Goal: Task Accomplishment & Management: Contribute content

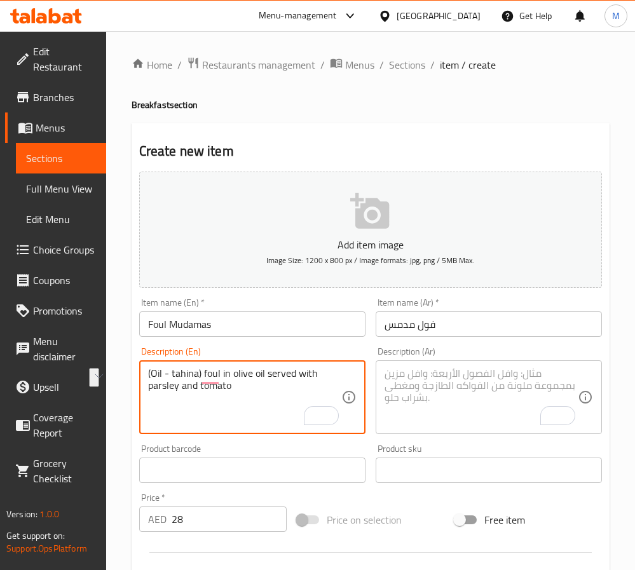
scroll to position [191, 0]
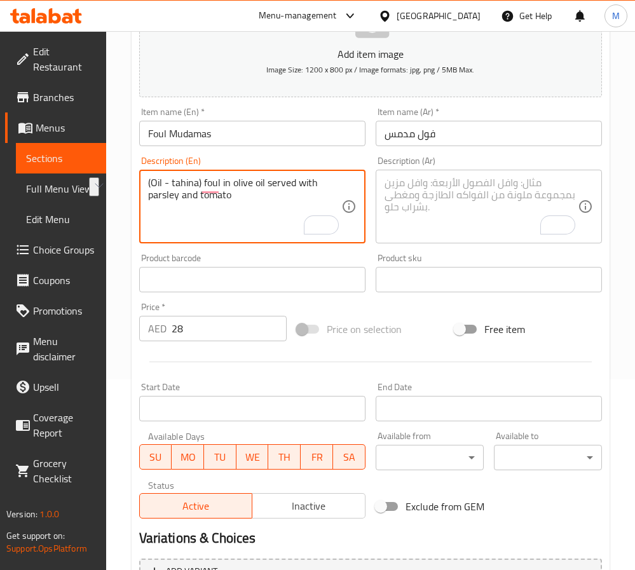
click at [251, 225] on textarea "(Oil - tahina) foul in olive oil served with parsley and tomato" at bounding box center [244, 207] width 193 height 60
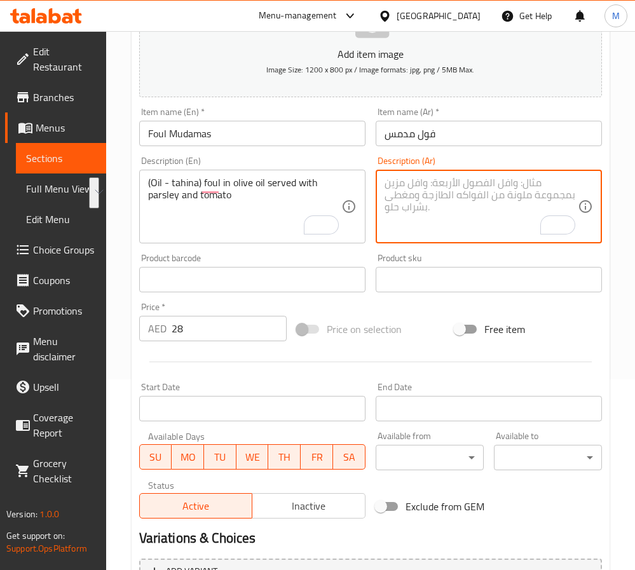
click at [410, 201] on textarea "To enrich screen reader interactions, please activate Accessibility in Grammarl…" at bounding box center [481, 207] width 193 height 60
paste textarea "(زيت - طحينة) فول بزيت الزيتون يقدم مع البقدونس والطماطم"
type textarea "(زيت - طحينة) فول بزيت الزيتون يقدم مع البقدونس والطماطم"
click at [315, 500] on span "Inactive" at bounding box center [309, 506] width 103 height 18
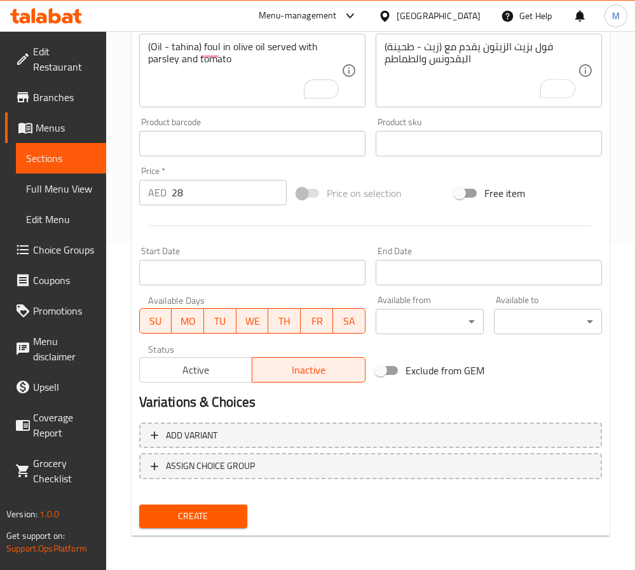
type button "1"
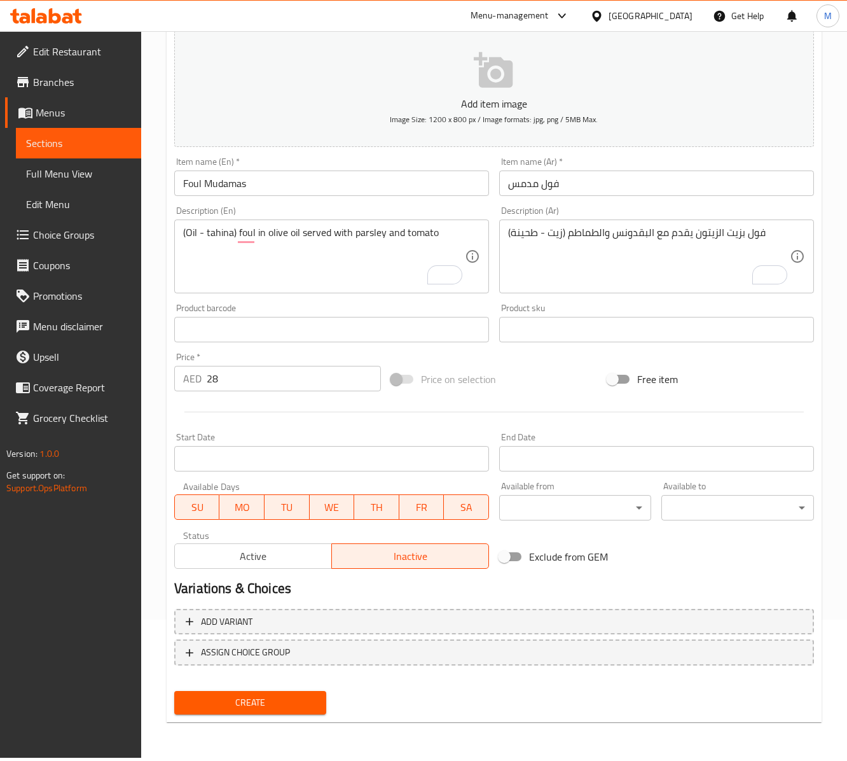
click at [247, 195] on input "Foul Mudamas" at bounding box center [331, 182] width 315 height 25
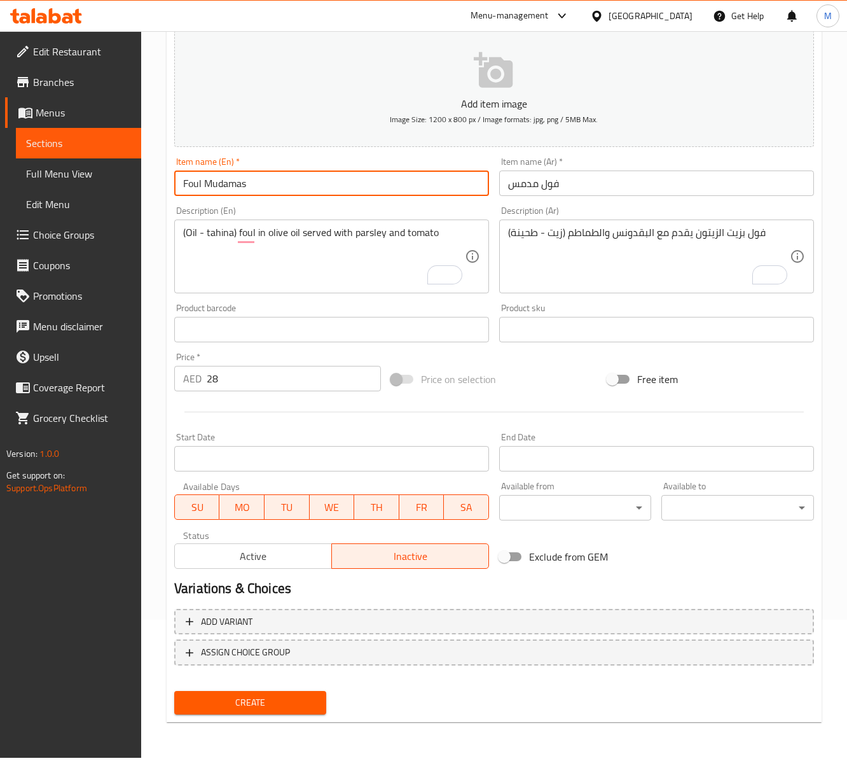
click at [247, 195] on input "Foul Mudamas" at bounding box center [331, 182] width 315 height 25
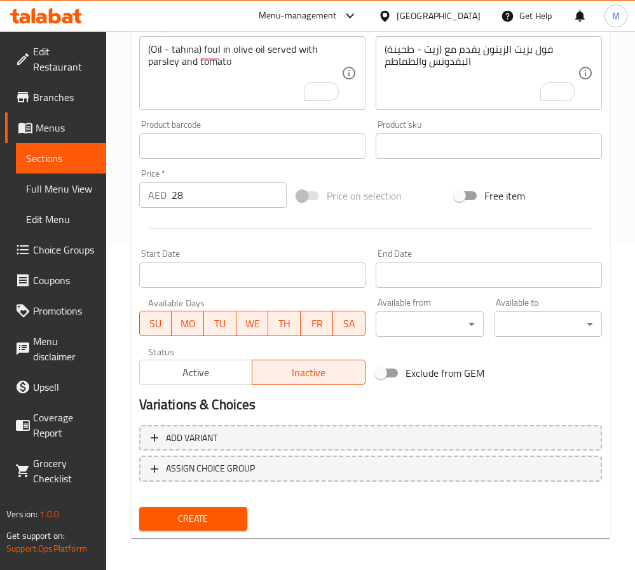
scroll to position [332, 0]
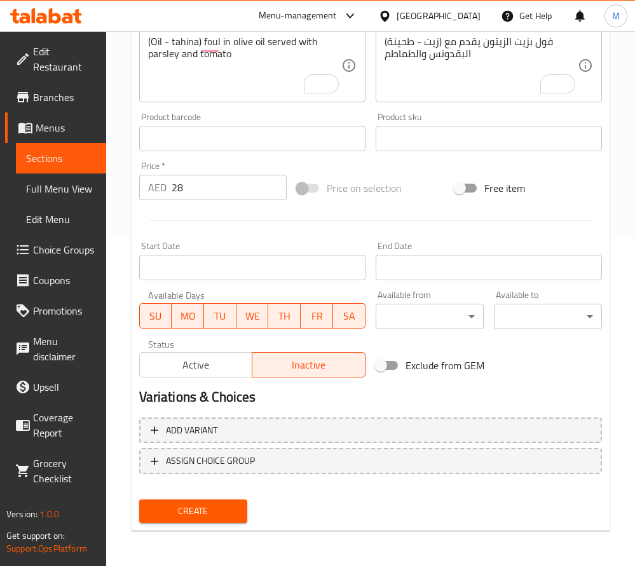
click at [286, 506] on div "Create" at bounding box center [370, 512] width 473 height 34
click at [224, 504] on span "Create" at bounding box center [193, 512] width 88 height 16
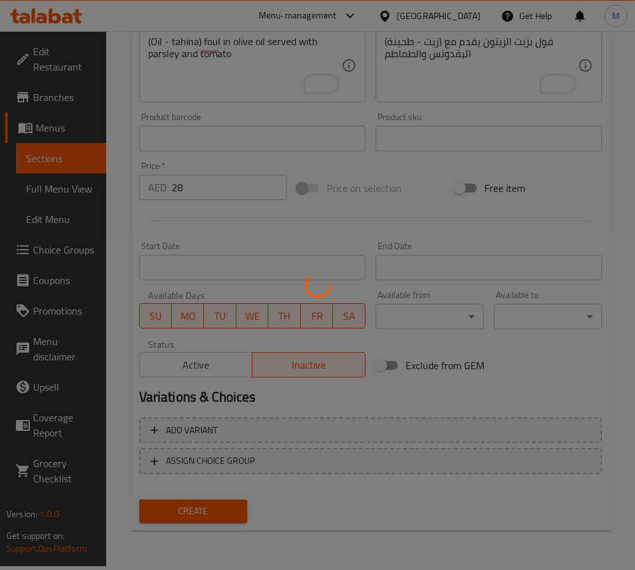
type input "0"
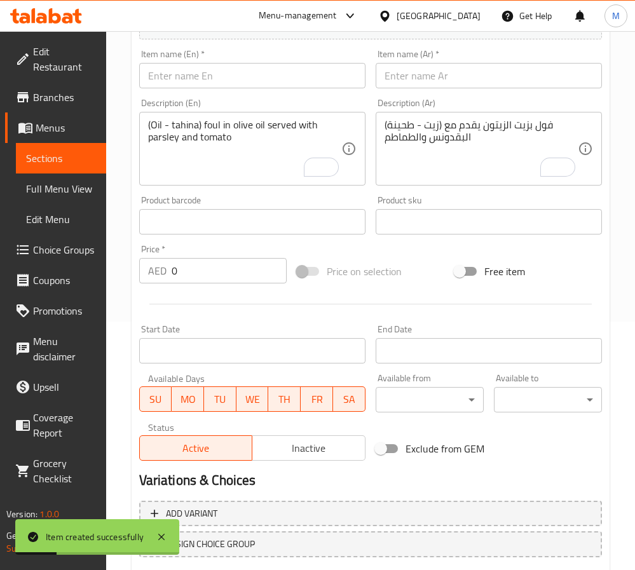
scroll to position [231, 0]
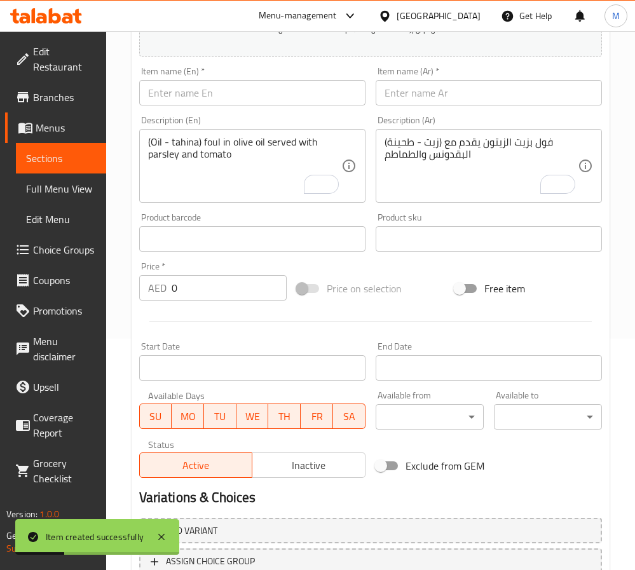
click at [211, 97] on input "text" at bounding box center [252, 92] width 226 height 25
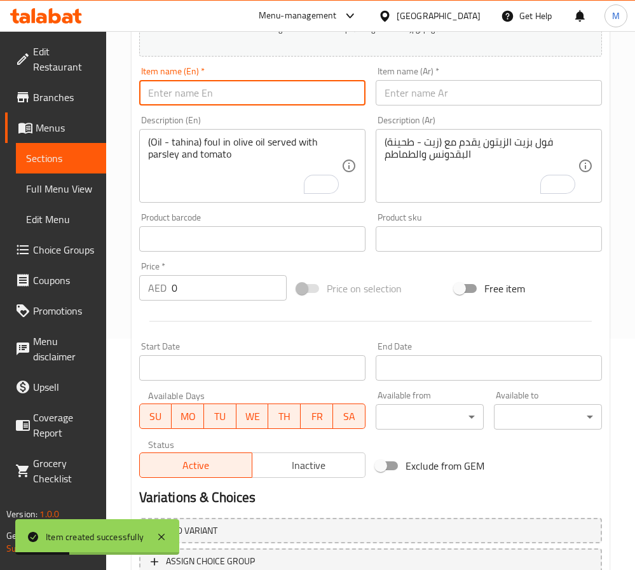
paste input "FOUL WITH TAHINI"
type input "Foul with Tahini"
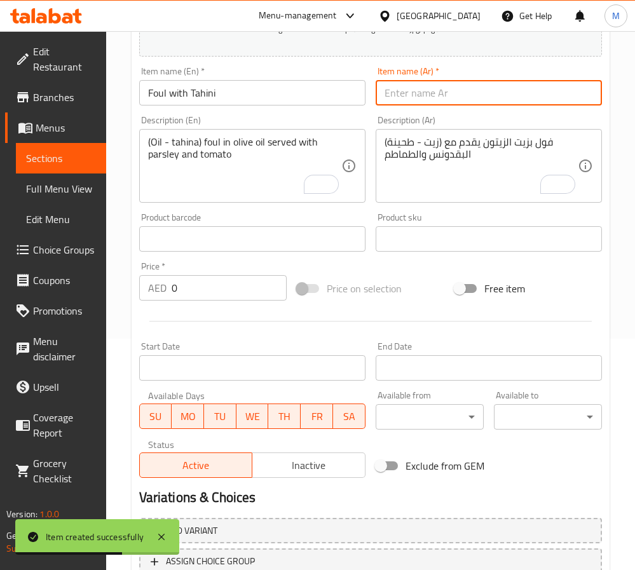
click at [438, 102] on input "text" at bounding box center [489, 92] width 226 height 25
click at [426, 101] on input "text" at bounding box center [489, 92] width 226 height 25
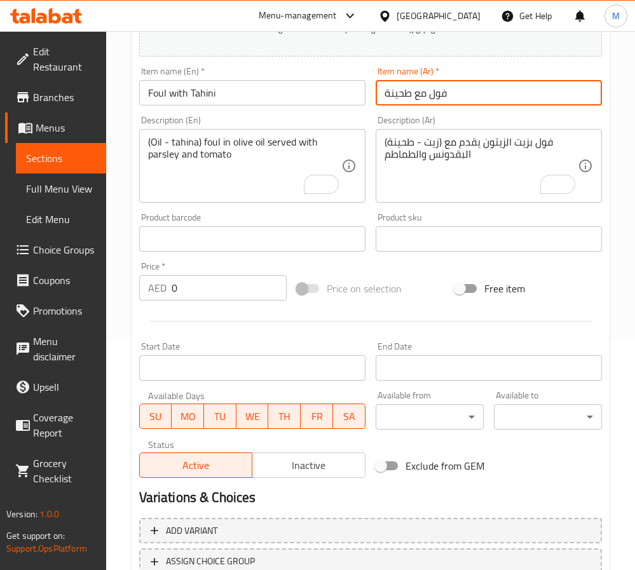
type input "فول مع طحينة"
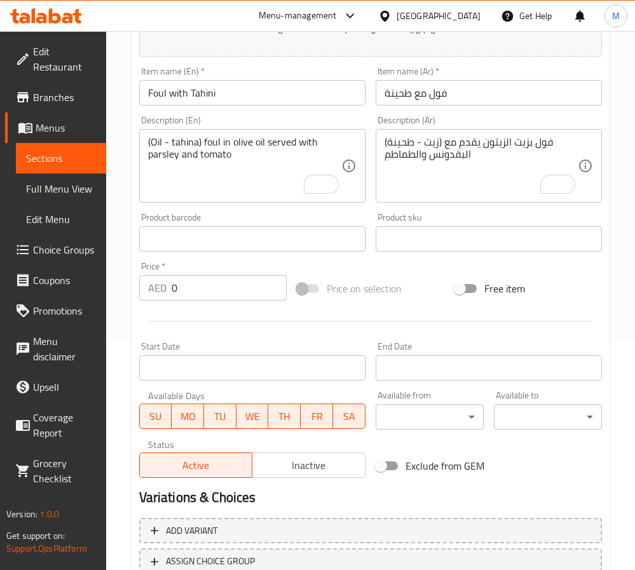
click at [228, 290] on input "0" at bounding box center [229, 287] width 115 height 25
paste input "28"
type input "28"
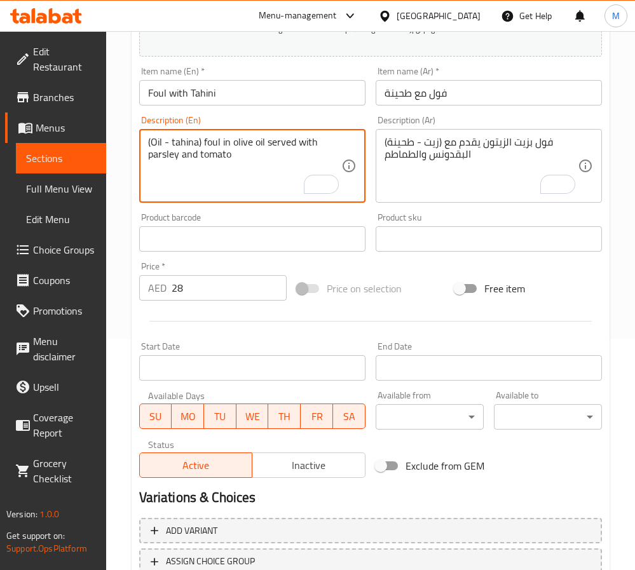
click at [193, 159] on textarea "(Oil - tahina) foul in olive oil served with parsley and tomato" at bounding box center [244, 166] width 193 height 60
paste textarea "(Oil - tahina) foul in olive oil served with parsley and tomato"
type textarea "(Oil - tahina) foul in olive oil served with parsley and tomato"
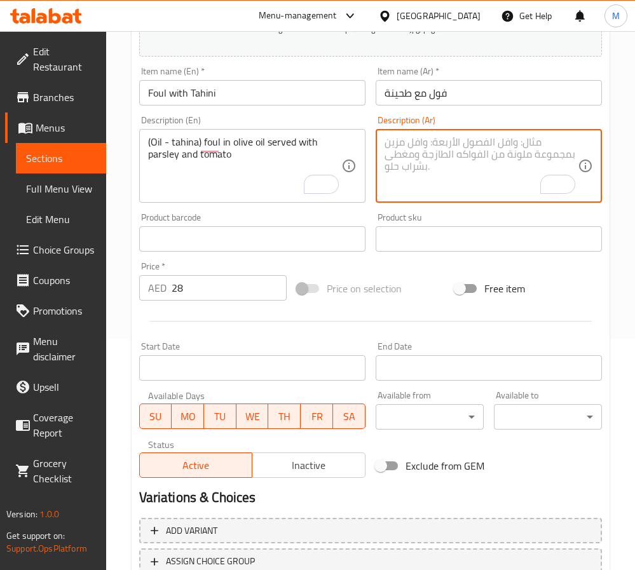
click at [433, 149] on textarea "To enrich screen reader interactions, please activate Accessibility in Grammarl…" at bounding box center [481, 166] width 193 height 60
paste textarea "(زيت - طحينة) فول بزيت الزيتون يقدم مع البقدونس والطماطم"
type textarea "(زيت - طحينة) فول بزيت الزيتون يقدم مع البقدونس والطماطم"
click at [321, 455] on button "Inactive" at bounding box center [309, 465] width 114 height 25
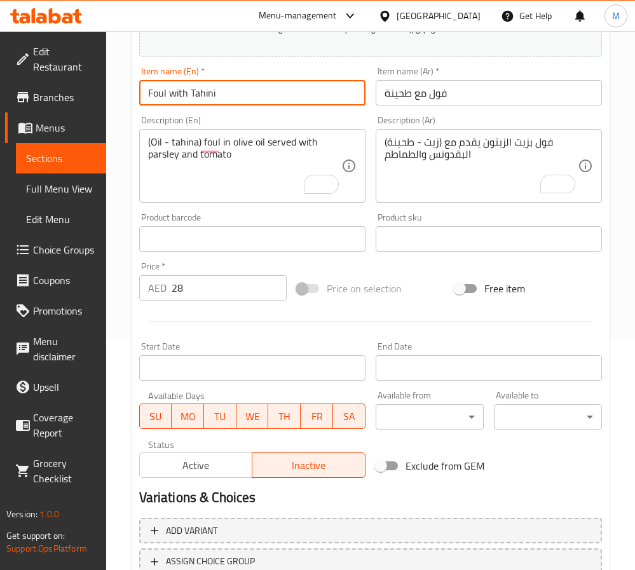
click at [225, 99] on input "Foul with Tahini" at bounding box center [252, 92] width 226 height 25
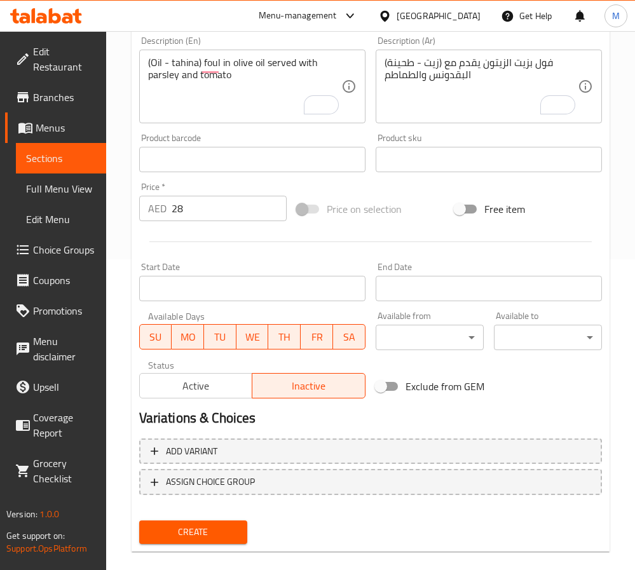
scroll to position [327, 0]
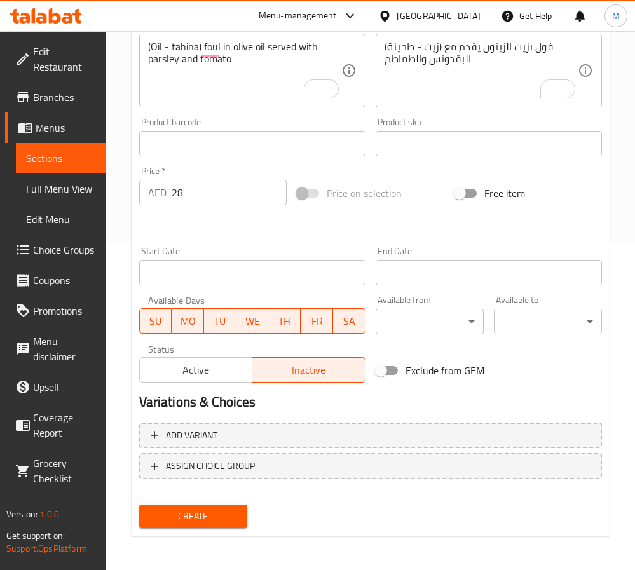
click at [197, 511] on span "Create" at bounding box center [193, 517] width 88 height 16
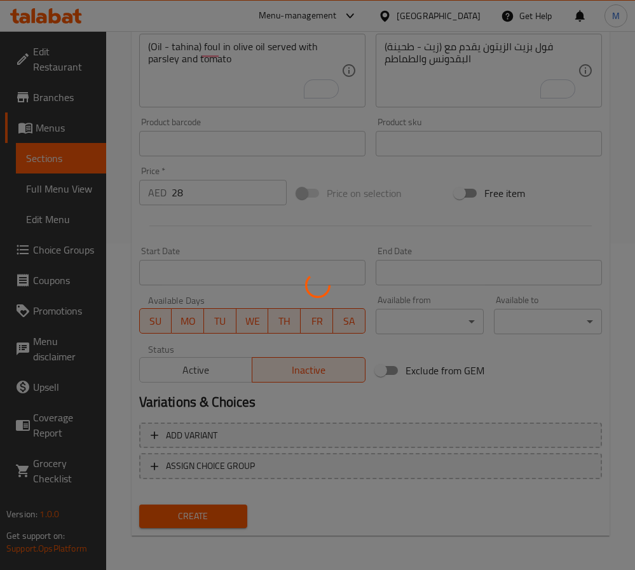
type input "0"
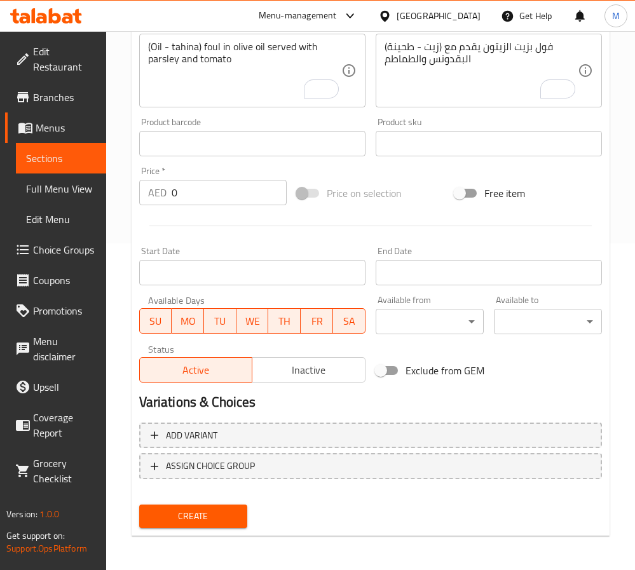
click at [359, 396] on h2 "Variations & Choices" at bounding box center [370, 402] width 463 height 19
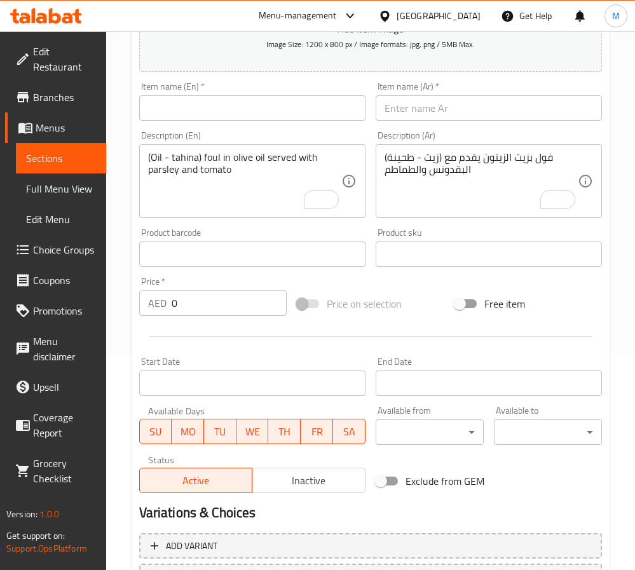
scroll to position [136, 0]
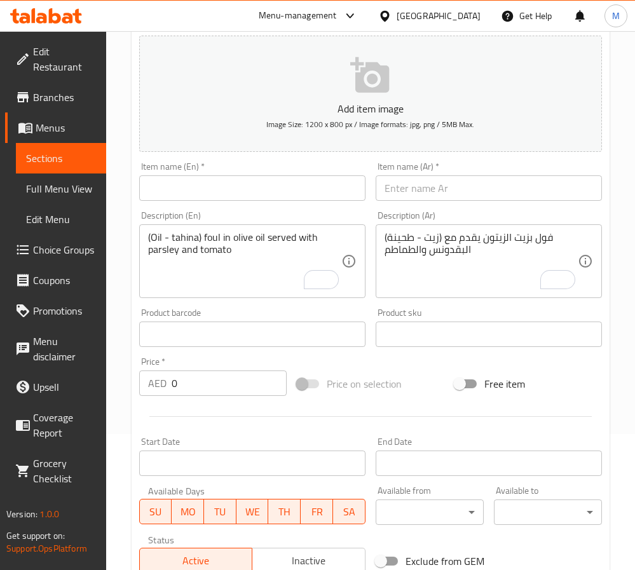
click at [183, 195] on input "text" at bounding box center [252, 188] width 226 height 25
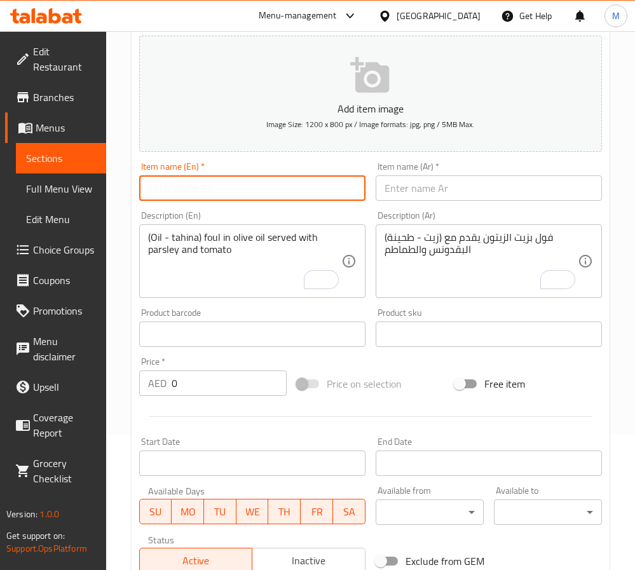
paste input "EGG ON YOUR CHOICE"
type input "Egg on Your Choice"
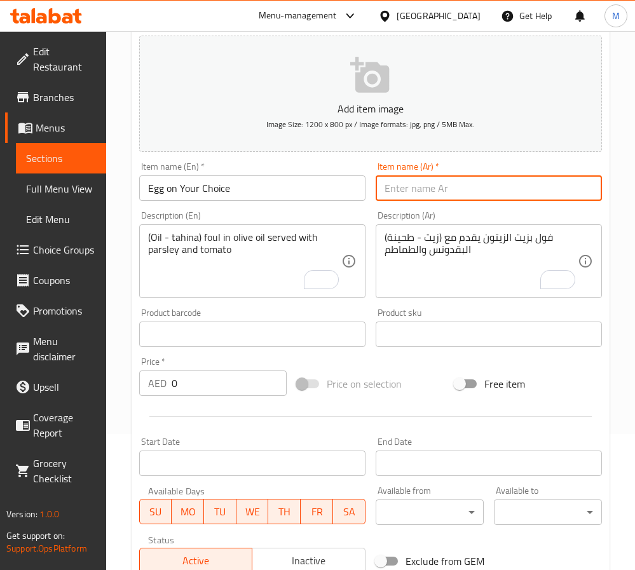
click at [426, 193] on input "text" at bounding box center [489, 188] width 226 height 25
type input "بيض حسب إختيارك"
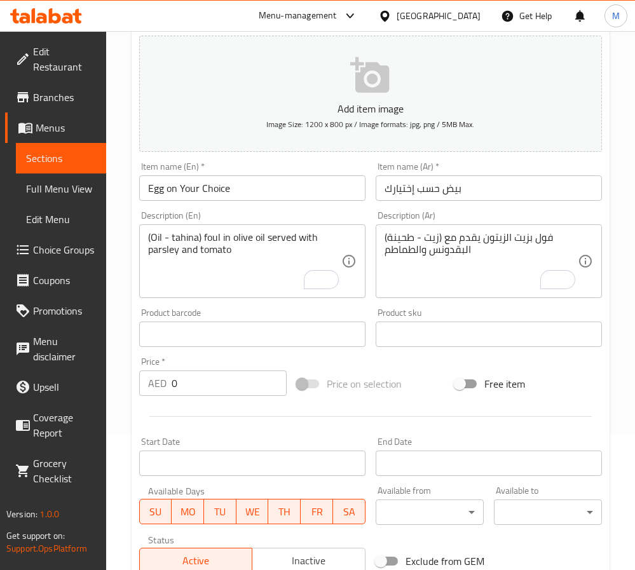
click at [178, 393] on input "0" at bounding box center [229, 383] width 115 height 25
paste input "35"
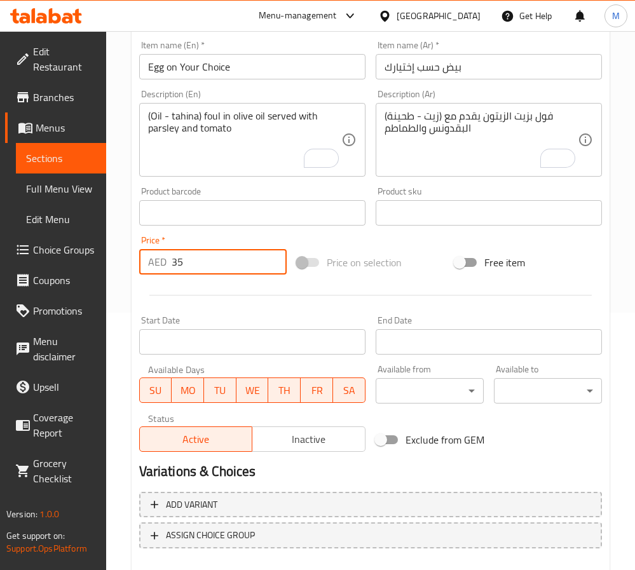
scroll to position [327, 0]
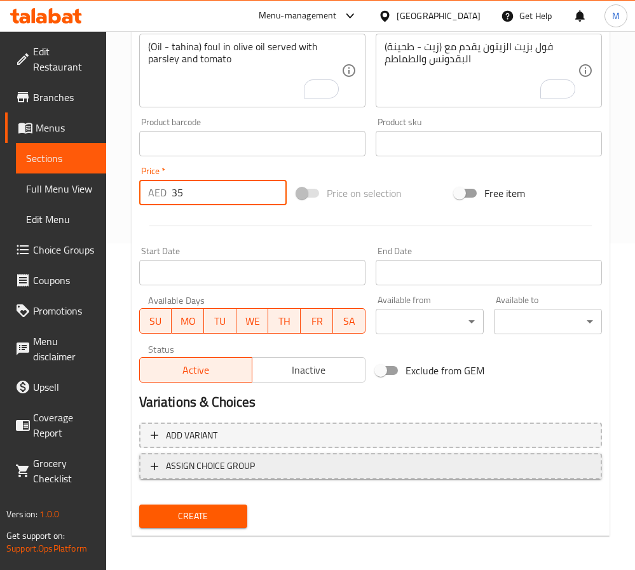
type input "35"
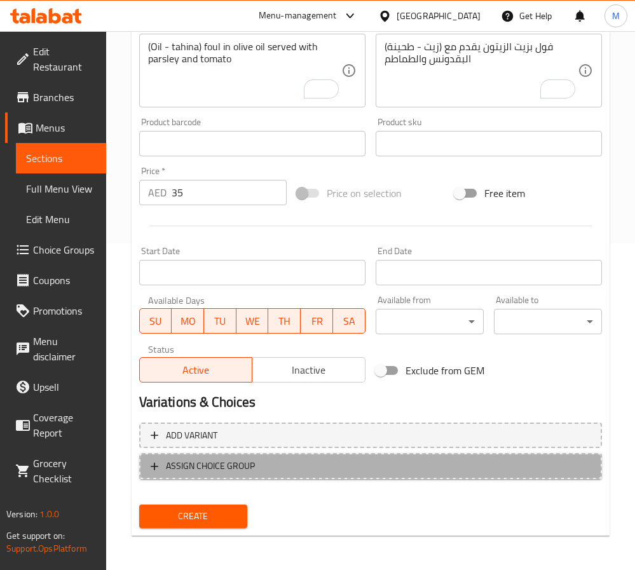
click at [292, 462] on span "ASSIGN CHOICE GROUP" at bounding box center [371, 467] width 440 height 16
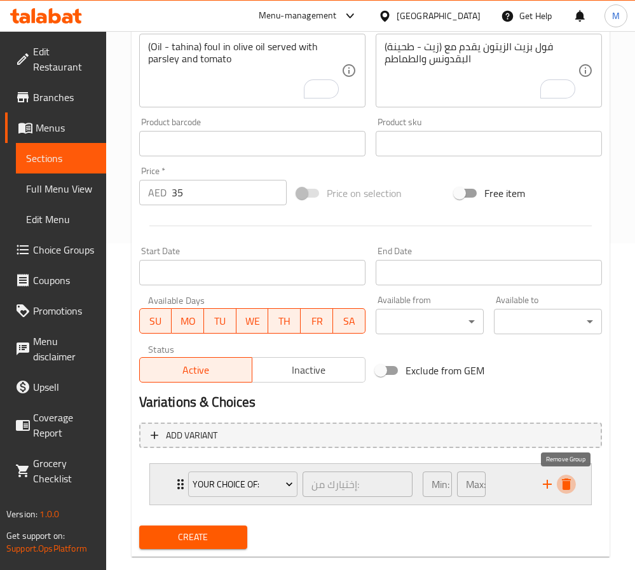
click at [570, 487] on icon "delete" at bounding box center [566, 484] width 15 height 15
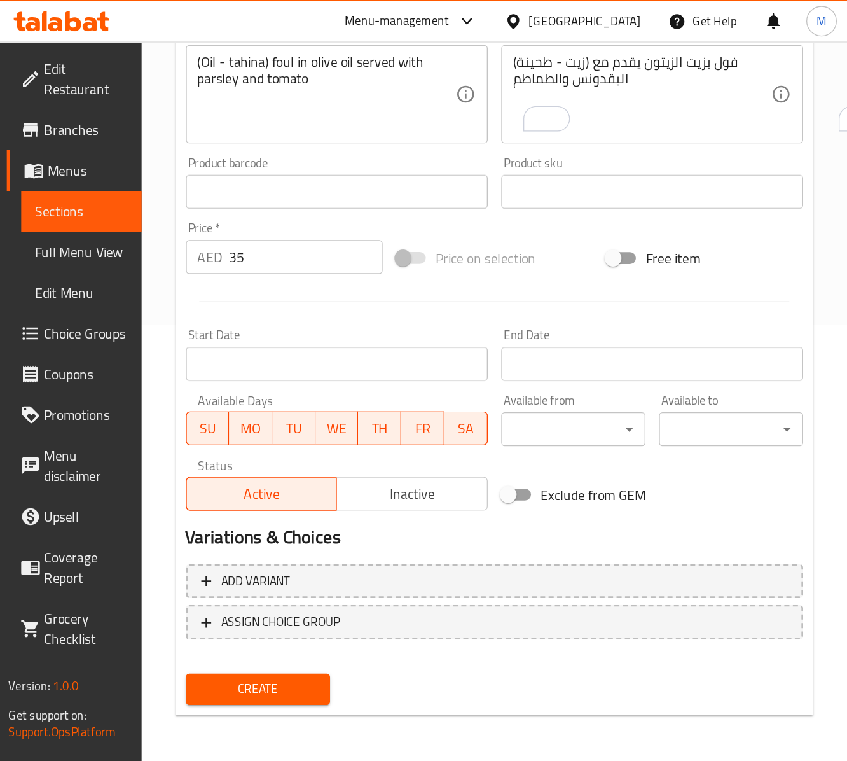
scroll to position [141, 0]
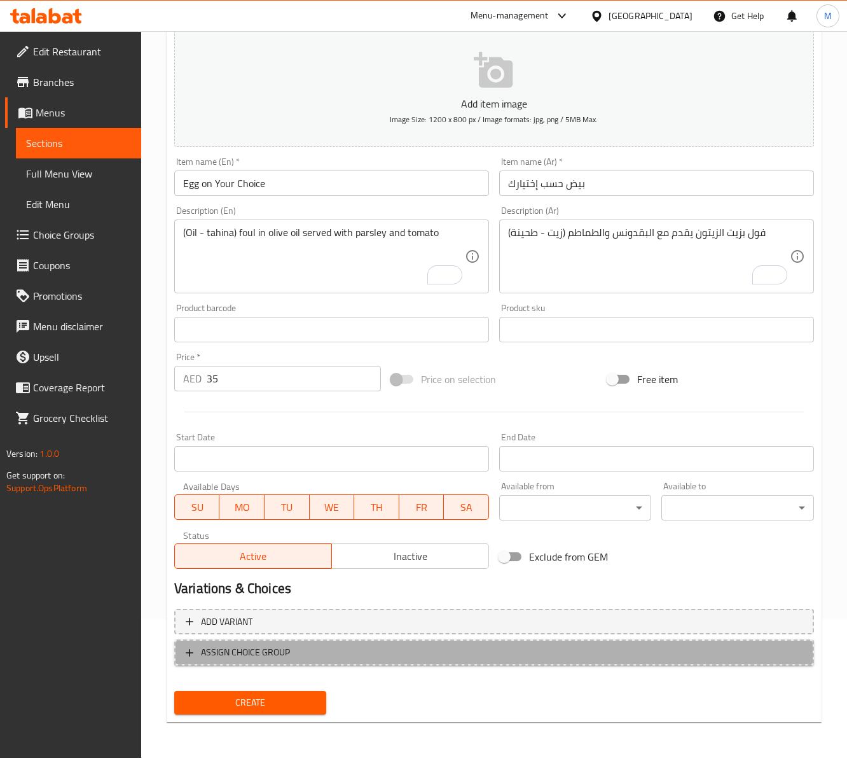
click at [336, 570] on span "ASSIGN CHOICE GROUP" at bounding box center [494, 652] width 617 height 16
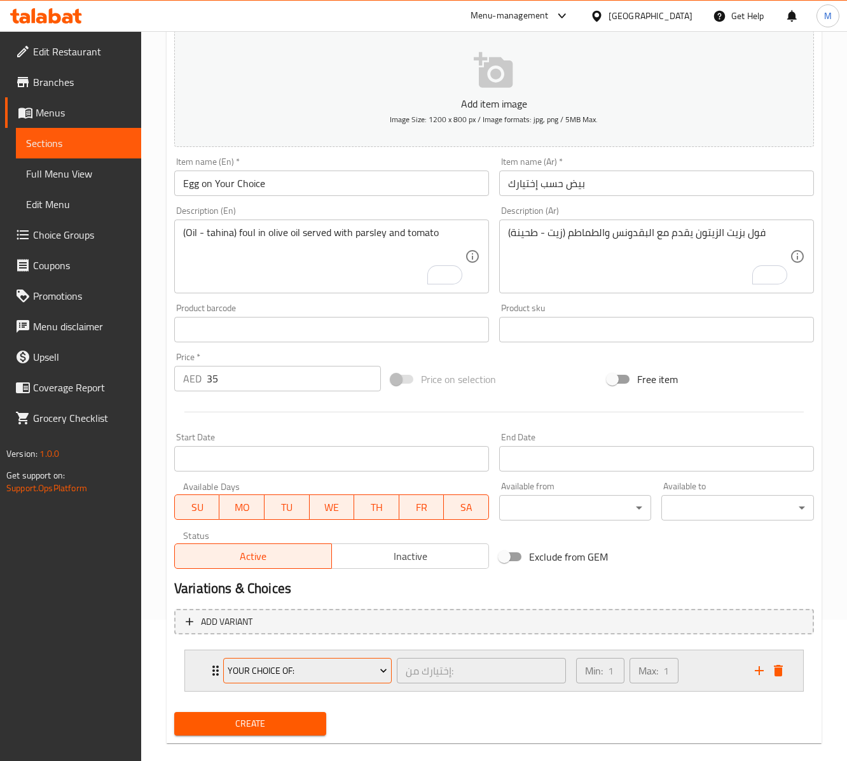
click at [295, 570] on span "Your Choice Of:" at bounding box center [308, 671] width 160 height 16
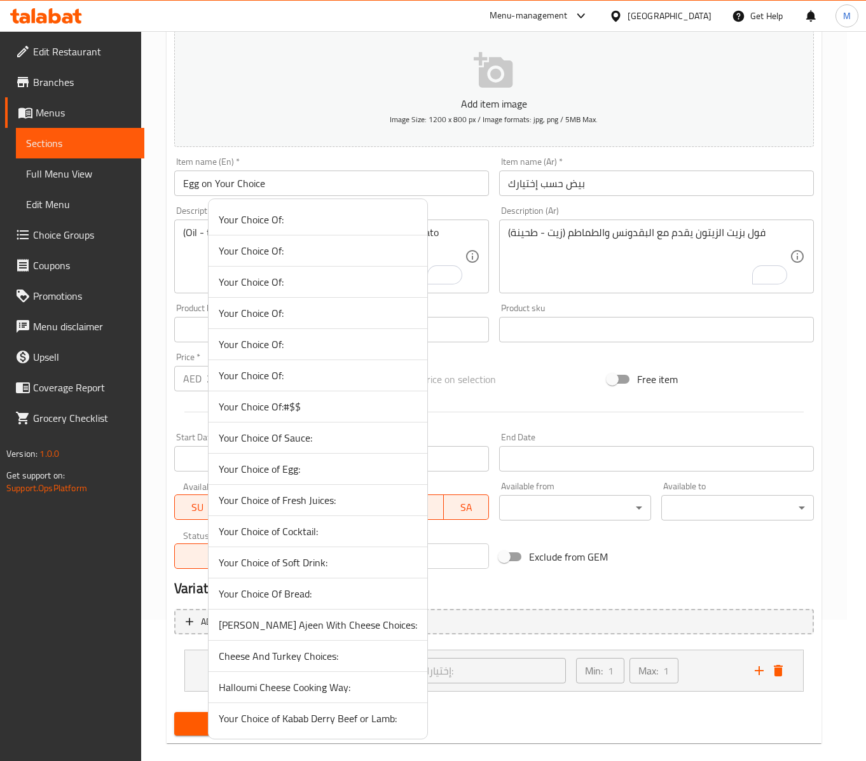
click at [318, 468] on span "Your Choice of Egg:" at bounding box center [318, 468] width 198 height 15
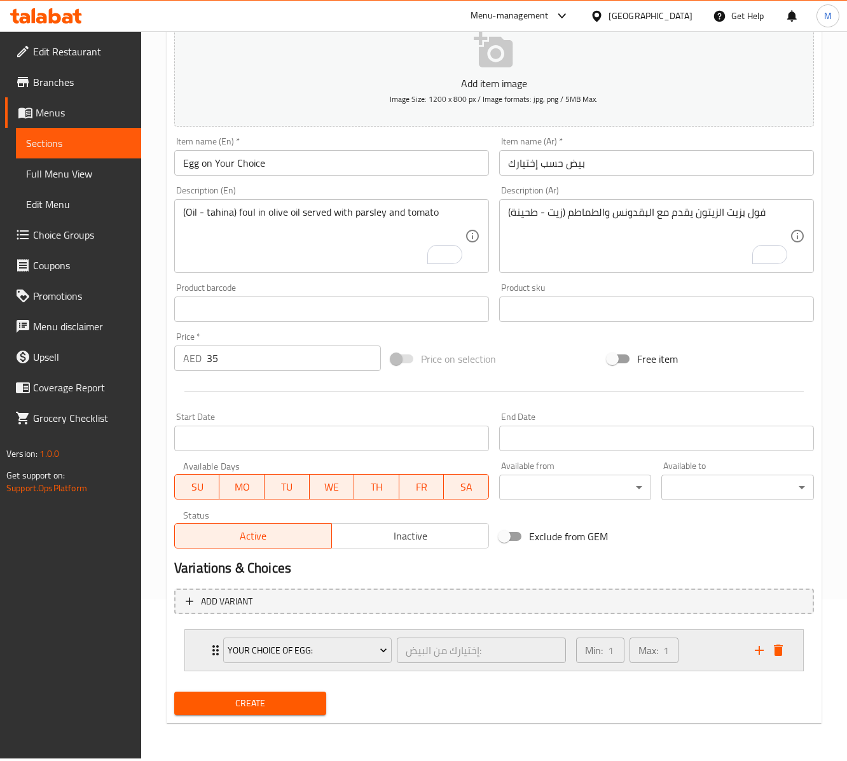
scroll to position [165, 0]
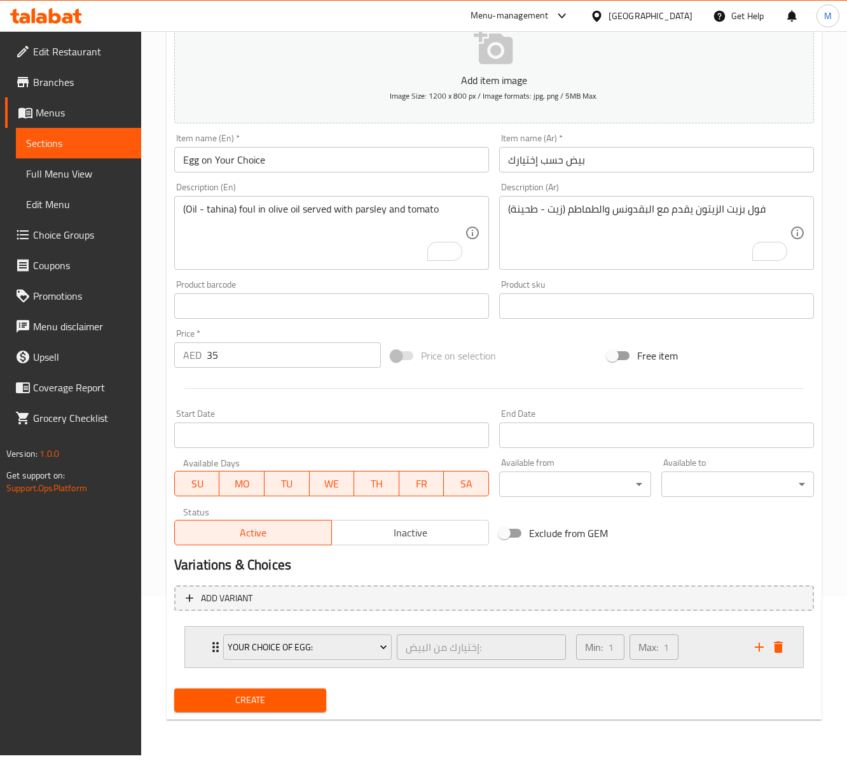
click at [635, 570] on div "Min: 1 ​ Max: 1 ​" at bounding box center [658, 646] width 179 height 41
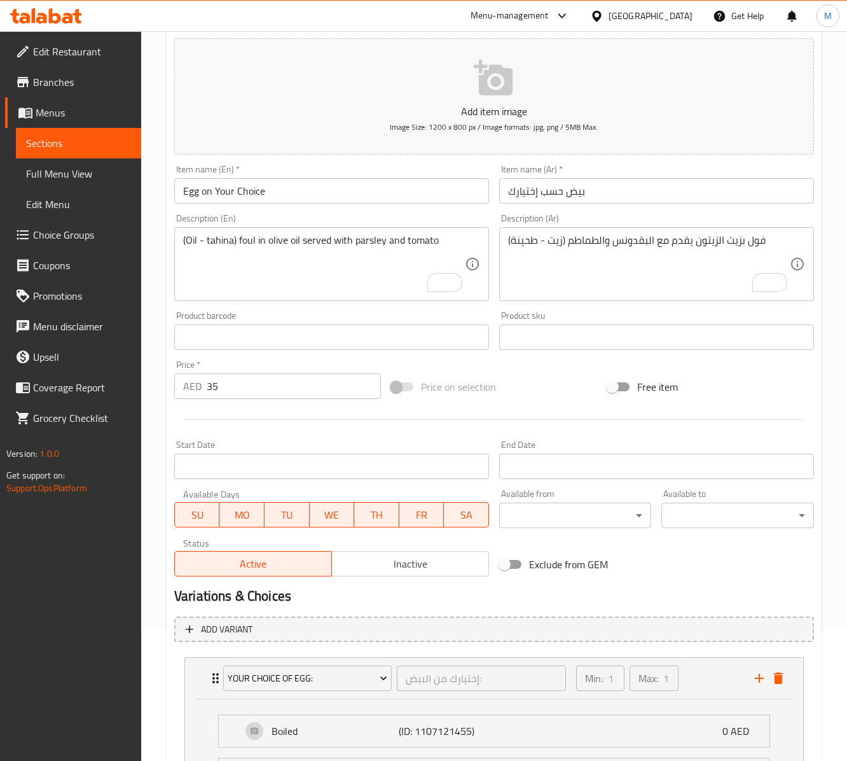
scroll to position [324, 0]
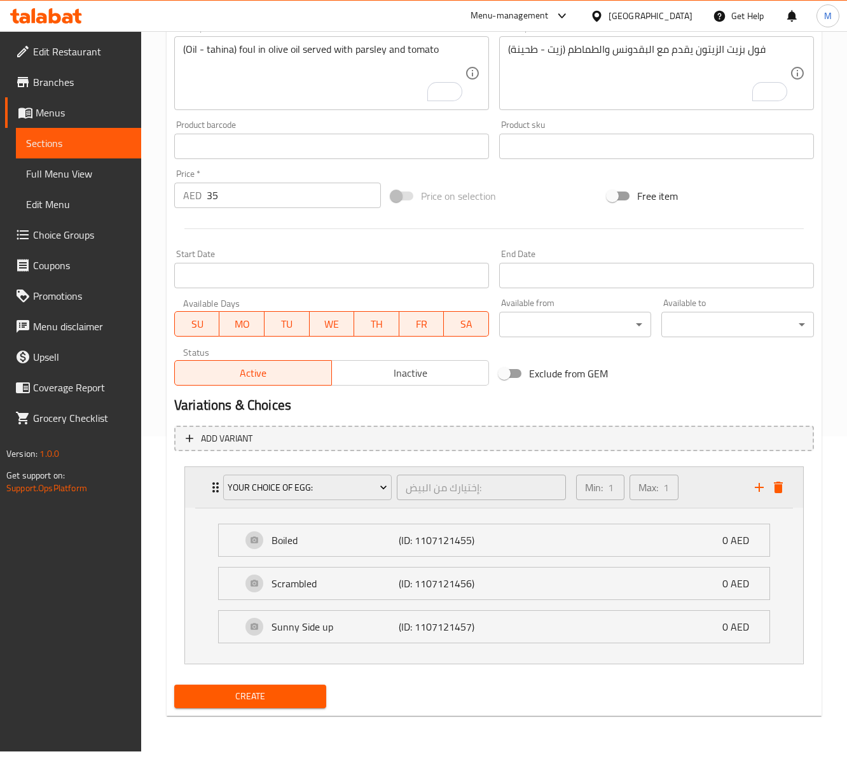
click at [635, 497] on div "Your Choice of Egg: إختيارك من البيض: ​ Min: 1 ​ Max: 1 ​" at bounding box center [494, 487] width 618 height 41
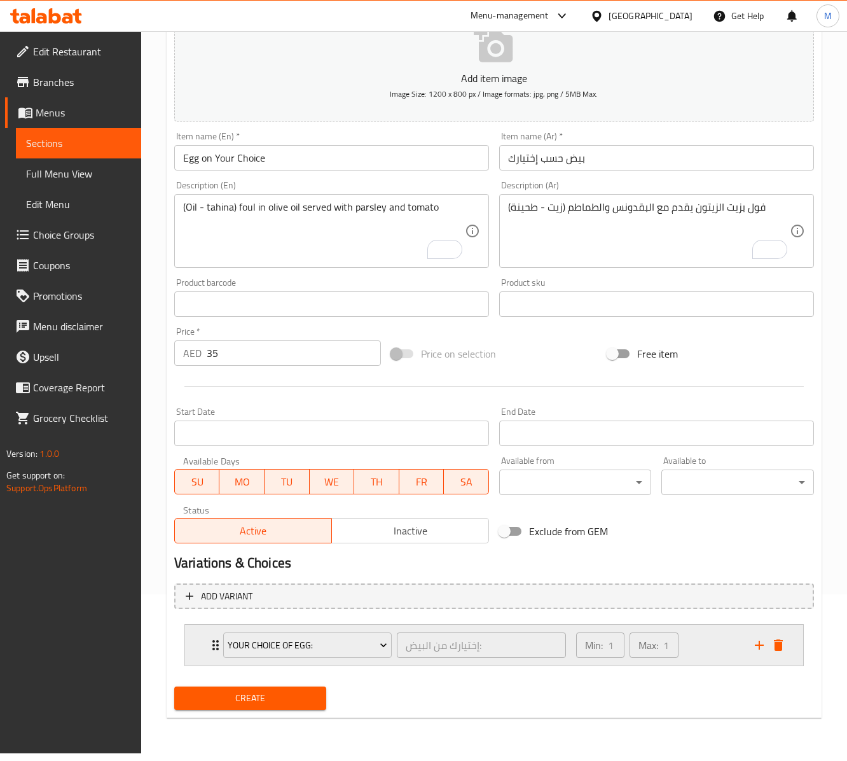
scroll to position [165, 0]
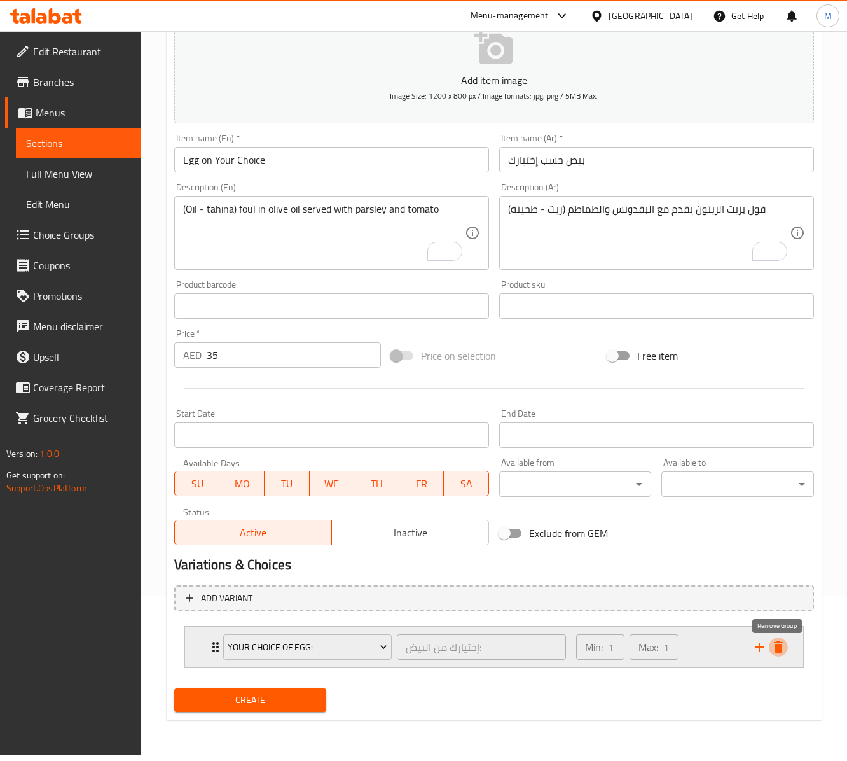
click at [635, 570] on icon "delete" at bounding box center [778, 646] width 15 height 15
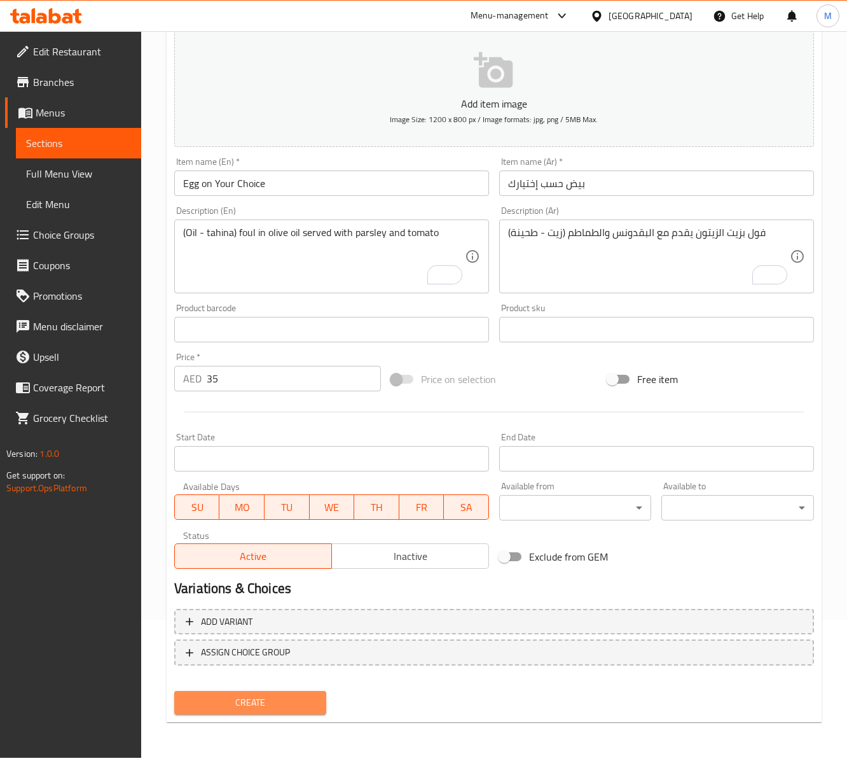
click at [267, 570] on span "Create" at bounding box center [250, 702] width 132 height 16
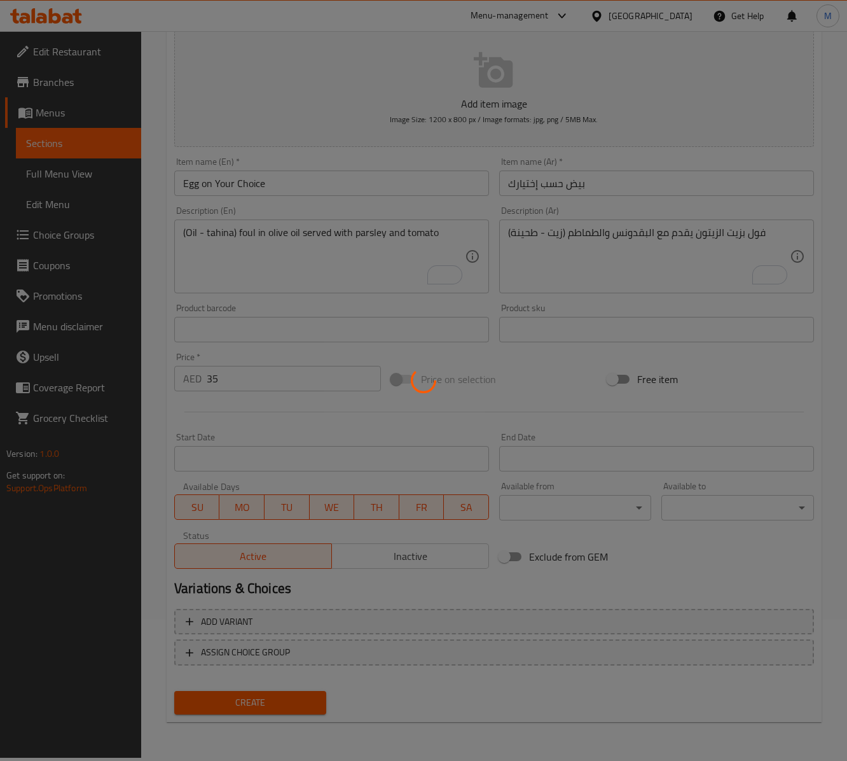
type input "0"
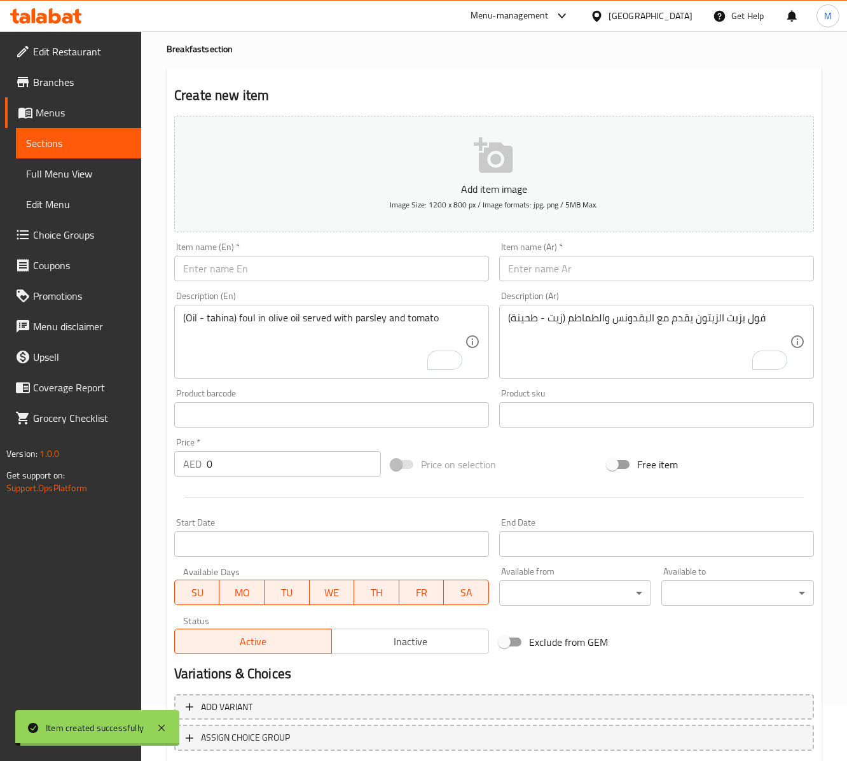
scroll to position [0, 0]
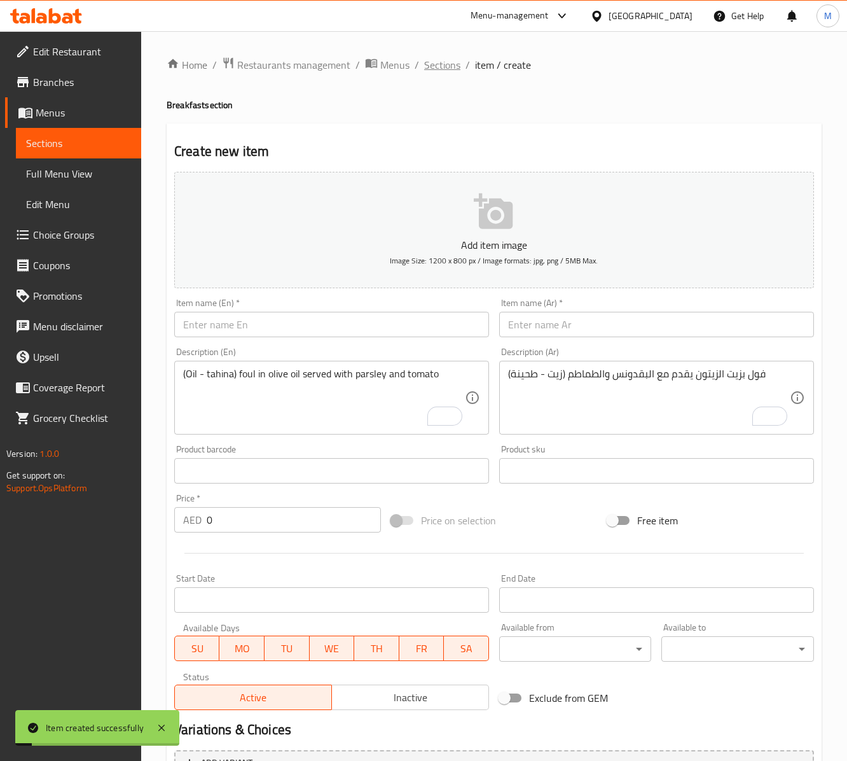
click at [432, 71] on span "Sections" at bounding box center [442, 64] width 36 height 15
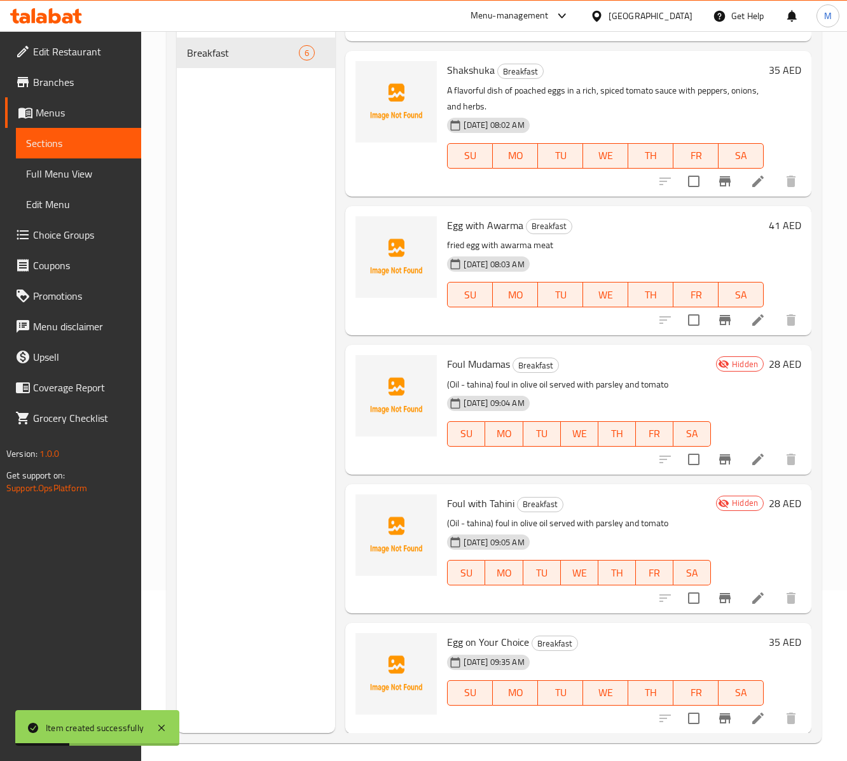
scroll to position [181, 0]
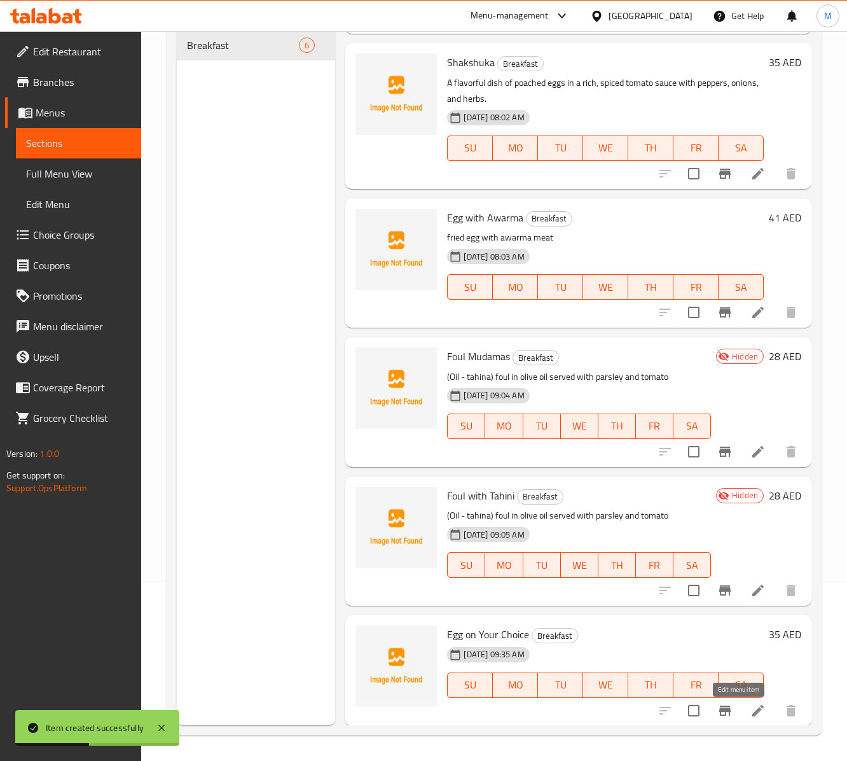
click at [635, 570] on icon at bounding box center [757, 710] width 11 height 11
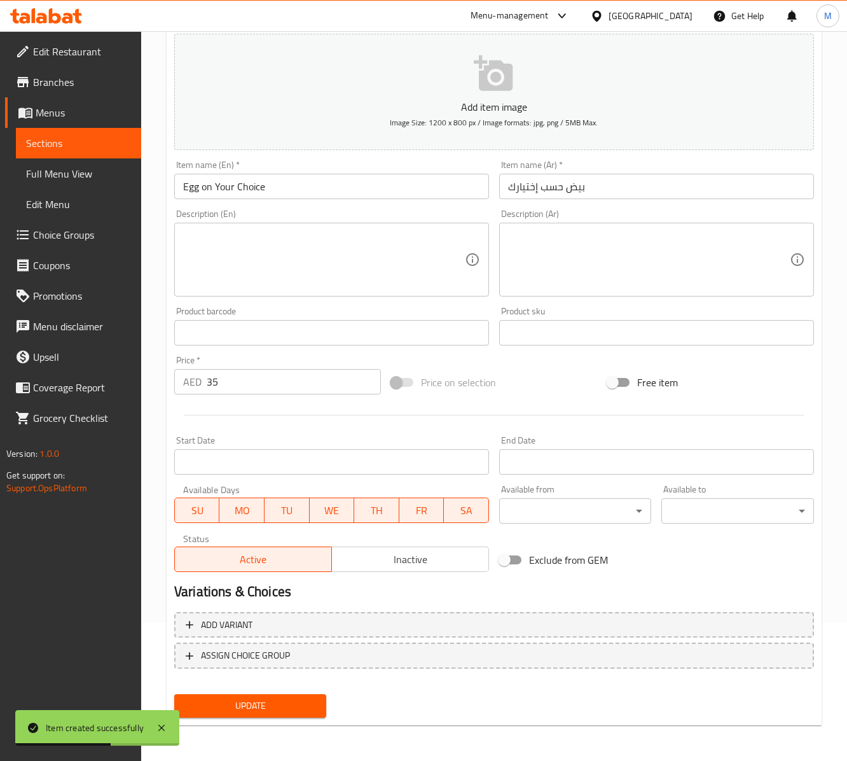
scroll to position [141, 0]
click at [392, 570] on span "ASSIGN CHOICE GROUP" at bounding box center [494, 655] width 617 height 16
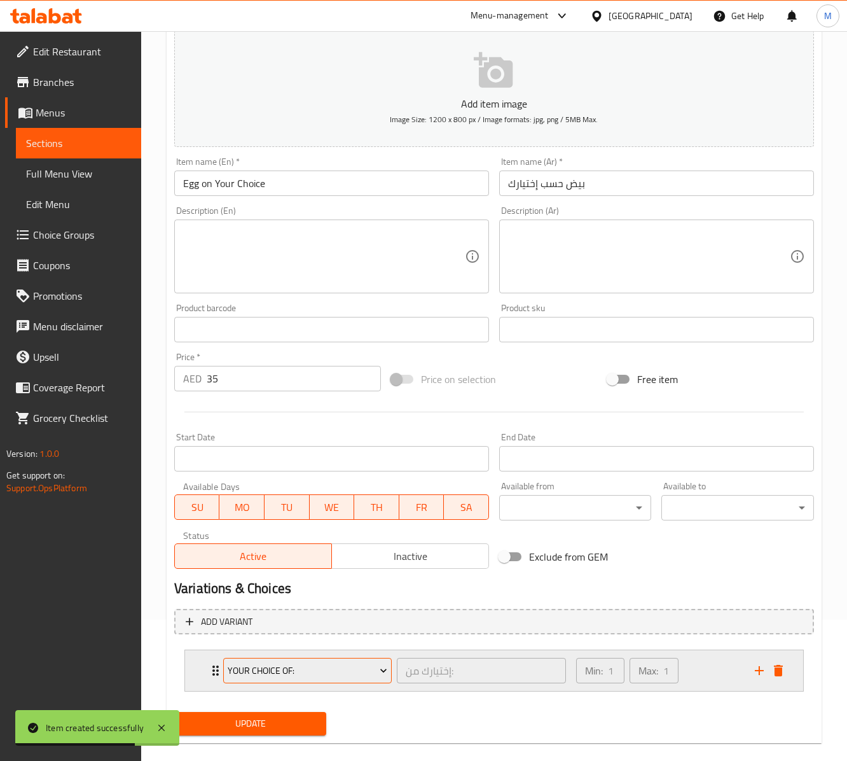
click at [309, 570] on span "Your Choice Of:" at bounding box center [308, 671] width 160 height 16
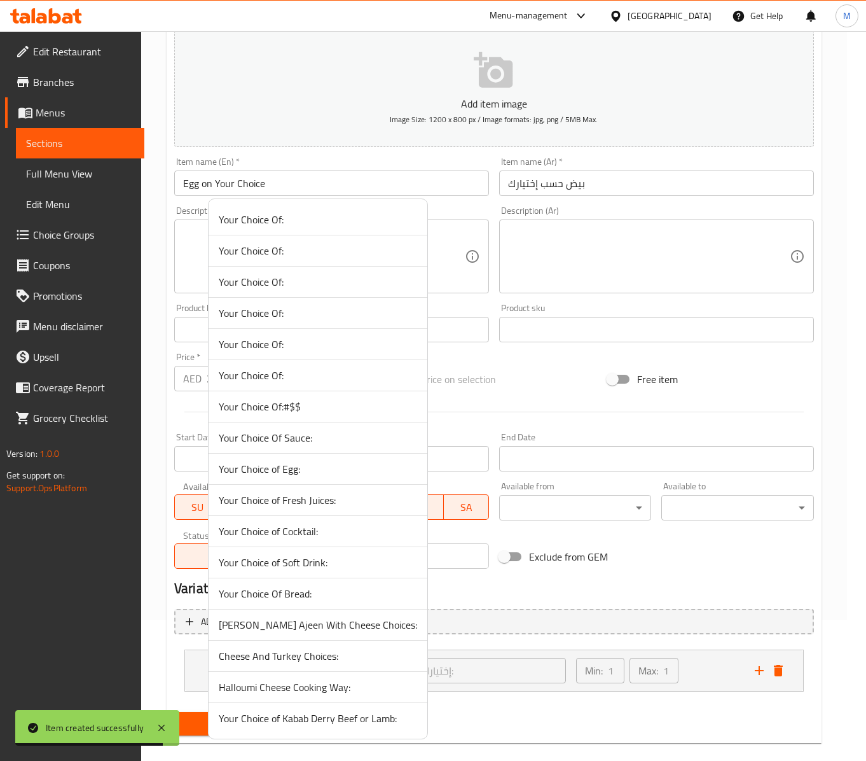
click at [280, 476] on span "Your Choice of Egg:" at bounding box center [318, 468] width 198 height 15
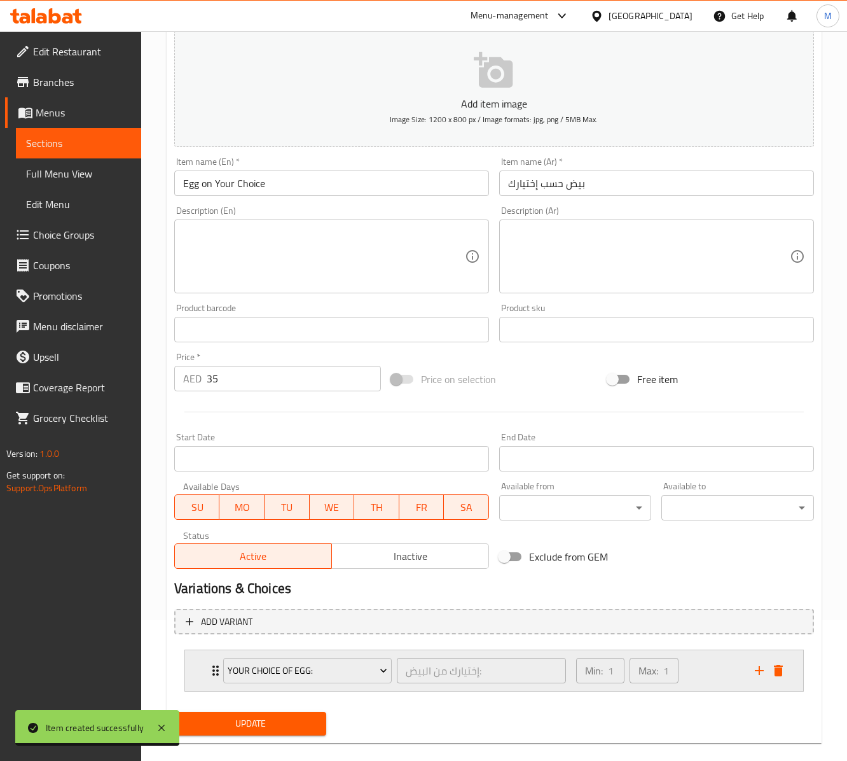
click at [635, 570] on div "Min: 1 ​ Max: 1 ​" at bounding box center [658, 670] width 179 height 41
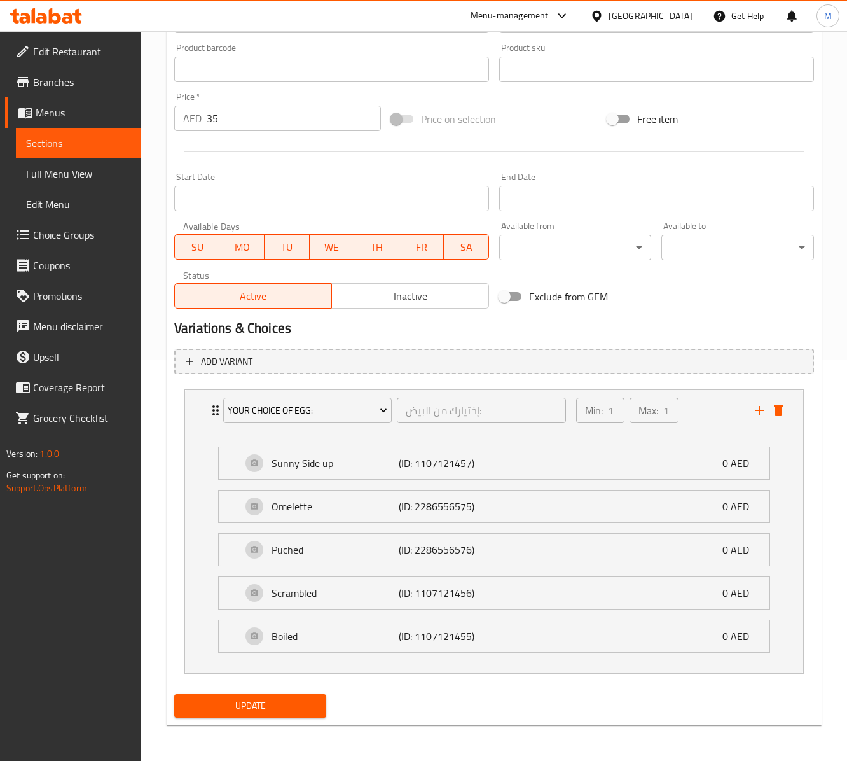
scroll to position [413, 0]
click at [275, 570] on span "Update" at bounding box center [250, 706] width 132 height 16
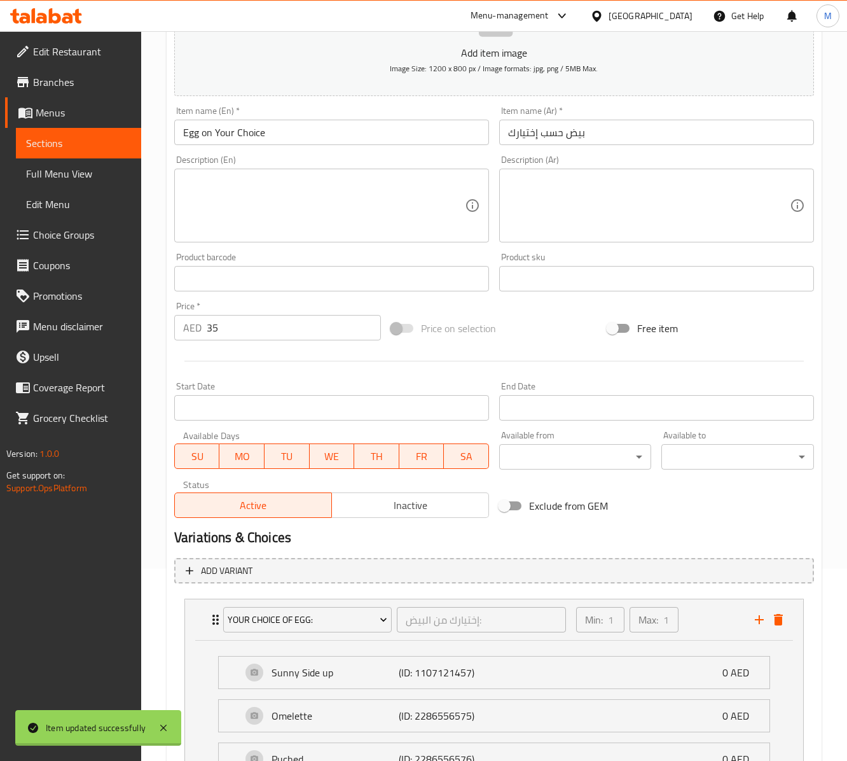
scroll to position [0, 0]
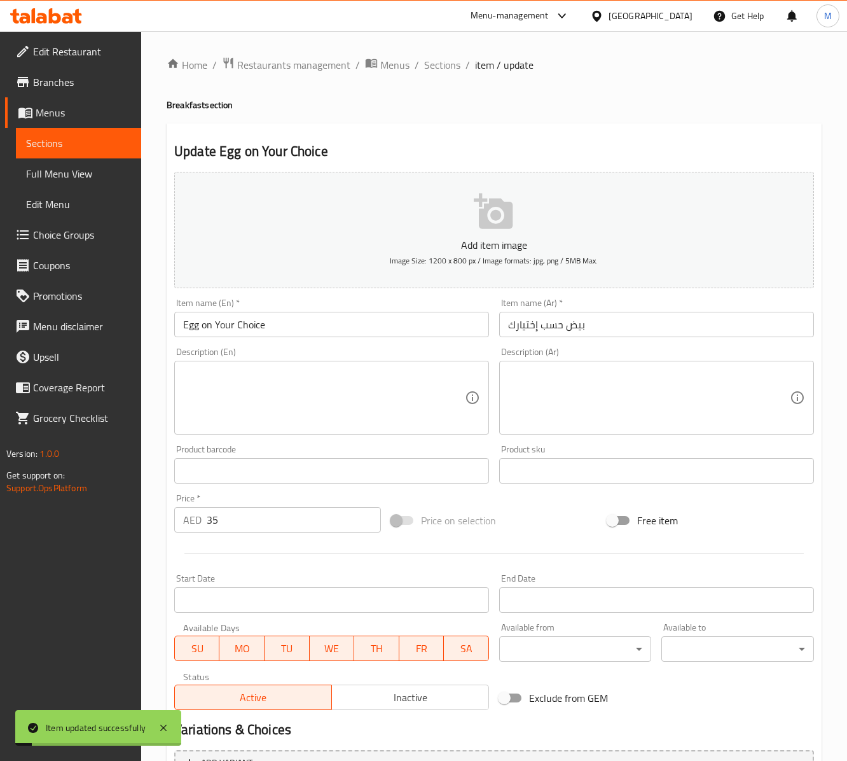
click at [444, 48] on div "Home / Restaurants management / Menus / Sections / item / update Breakfast sect…" at bounding box center [494, 596] width 706 height 1131
click at [446, 62] on span "Sections" at bounding box center [442, 64] width 36 height 15
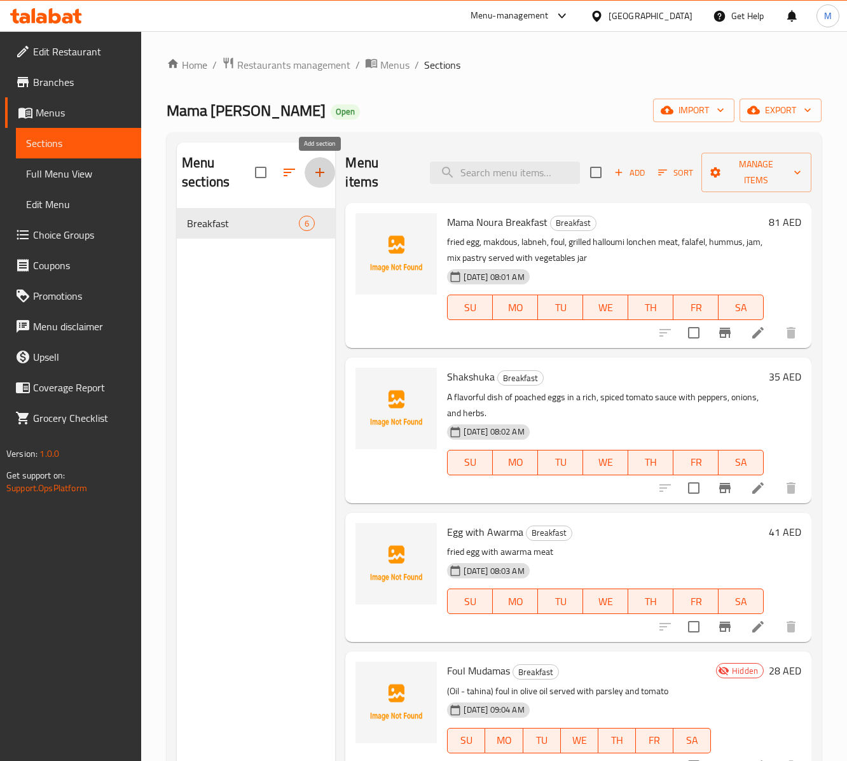
click at [315, 179] on icon "button" at bounding box center [319, 172] width 15 height 15
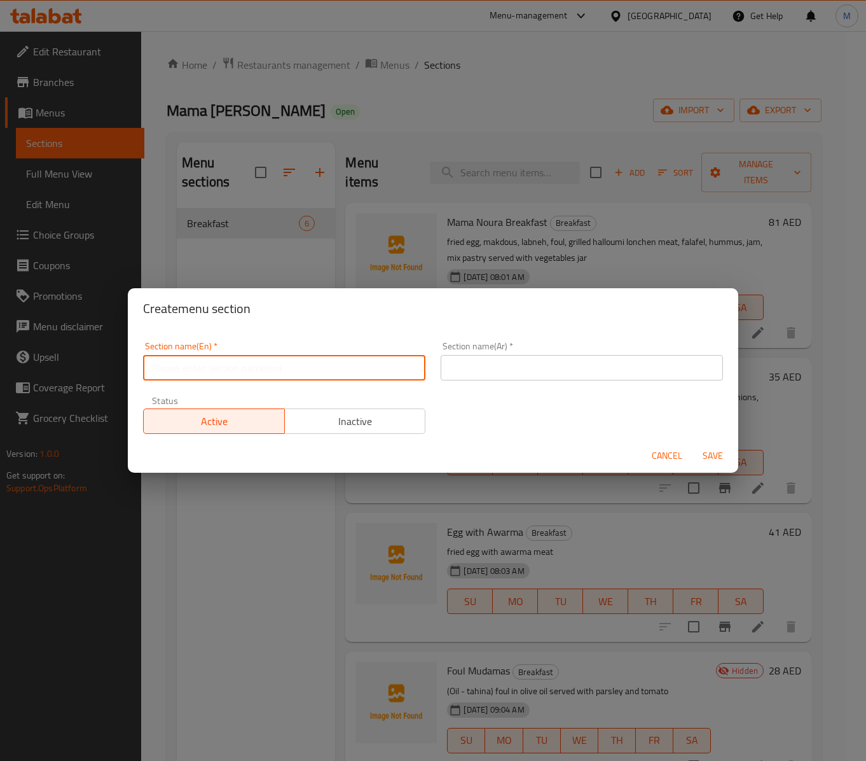
click at [167, 359] on input "text" at bounding box center [284, 367] width 282 height 25
paste input "SOUPS"
type input "Soups"
click at [519, 365] on input "text" at bounding box center [582, 367] width 282 height 25
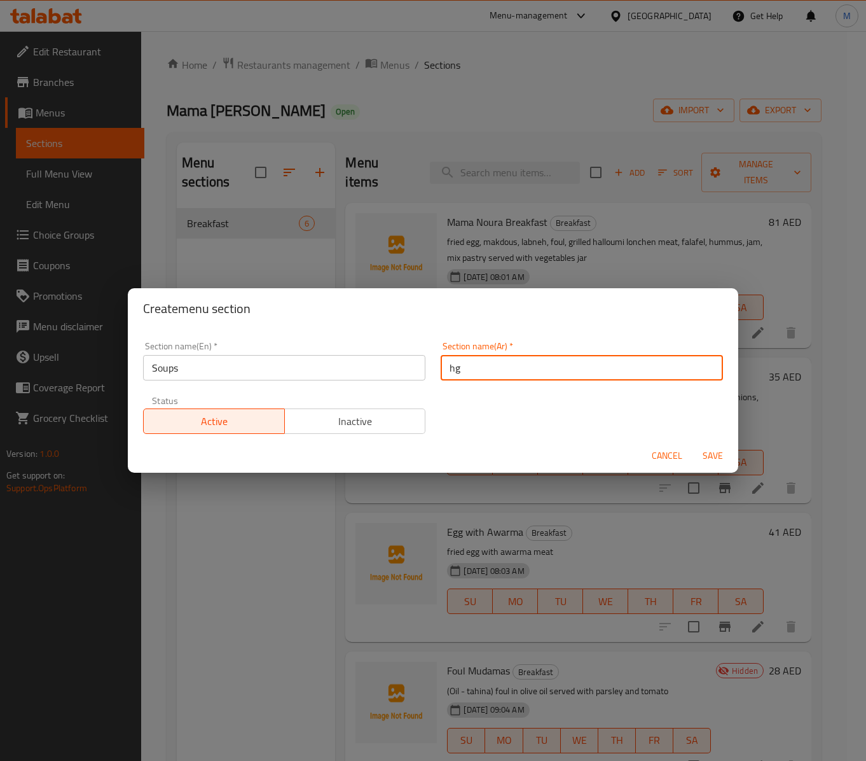
type input "h"
type input "الشوربة"
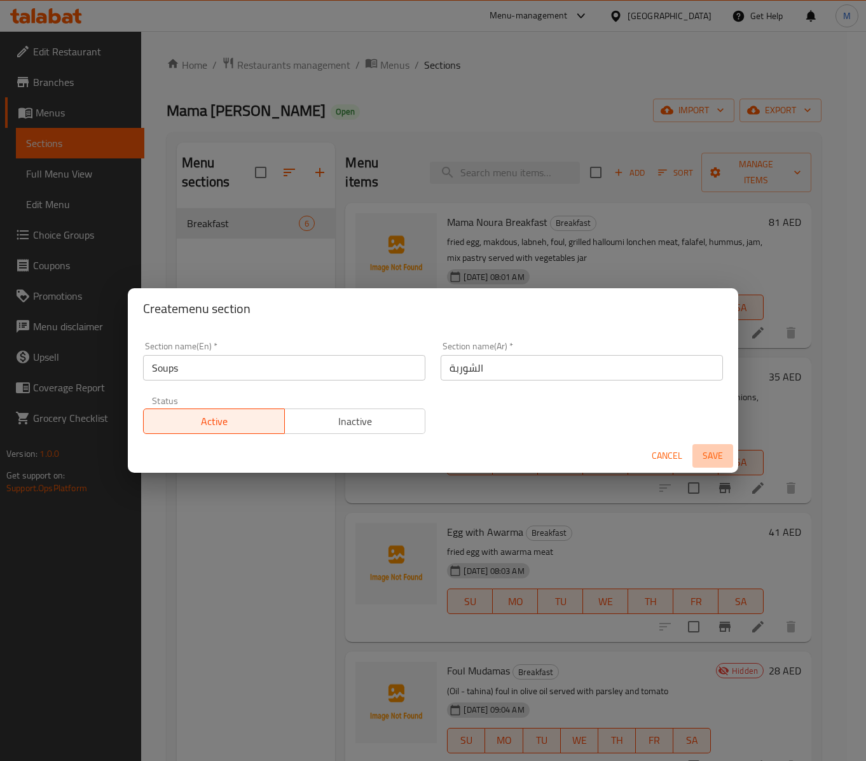
click at [635, 455] on span "Save" at bounding box center [713, 456] width 31 height 16
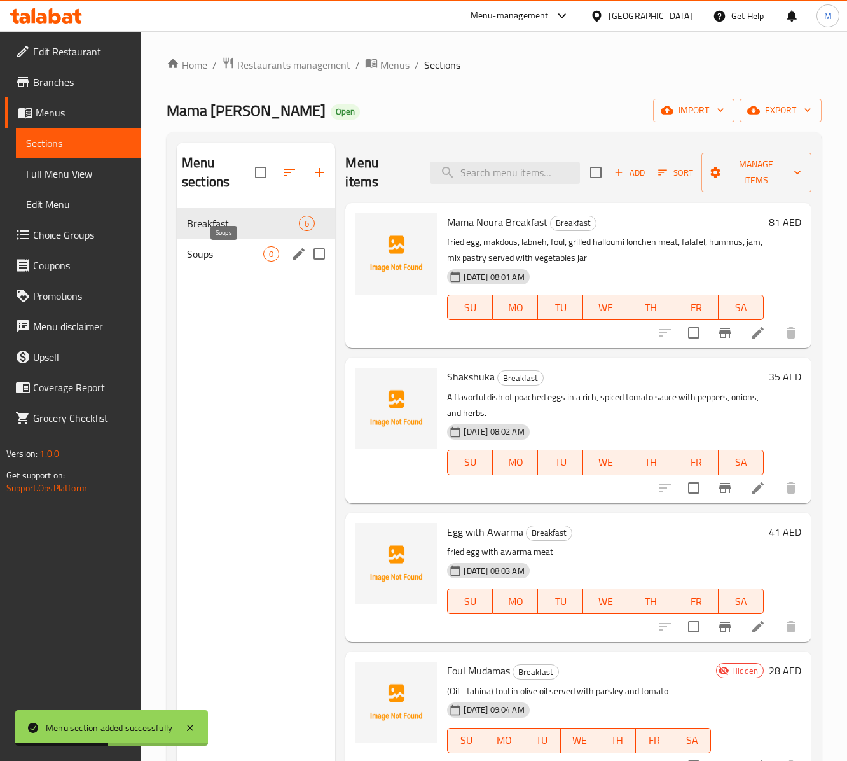
click at [240, 261] on span "Soups" at bounding box center [225, 253] width 76 height 15
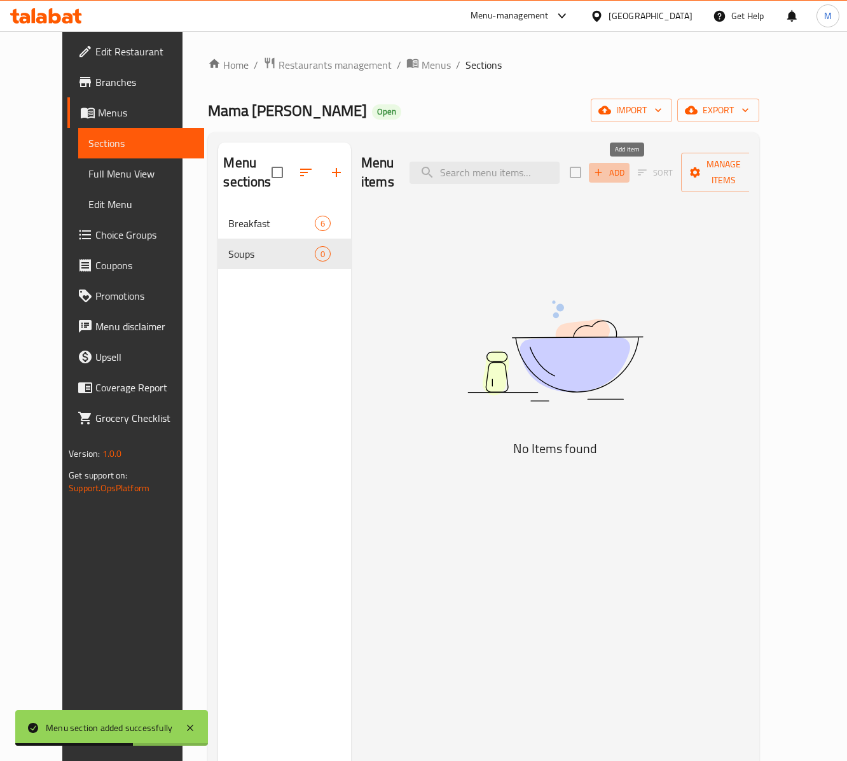
click at [626, 176] on span "Add" at bounding box center [609, 172] width 34 height 15
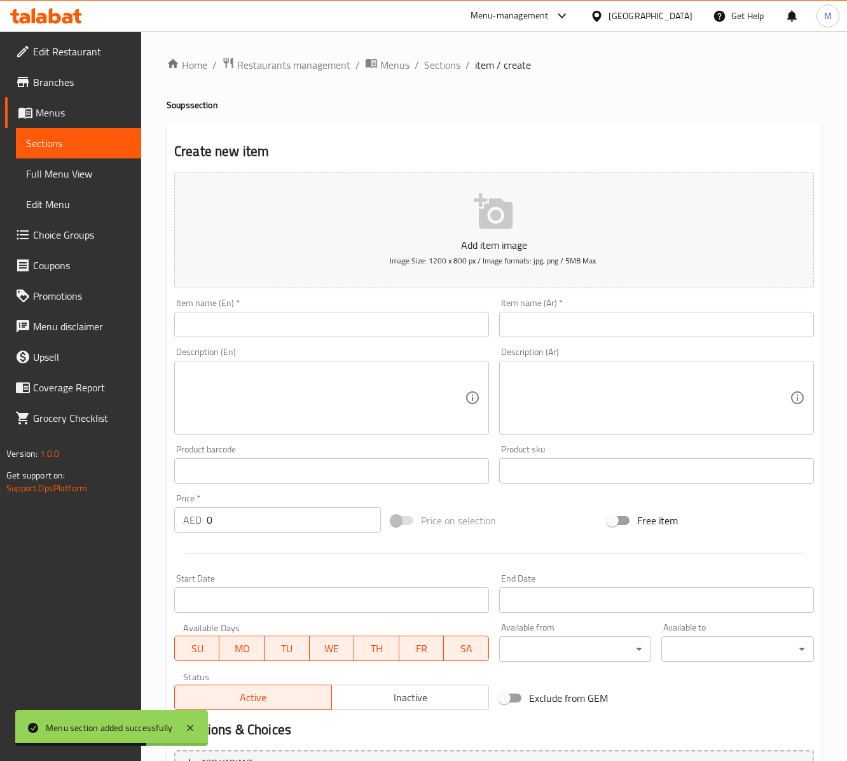
click at [349, 315] on input "text" at bounding box center [331, 324] width 315 height 25
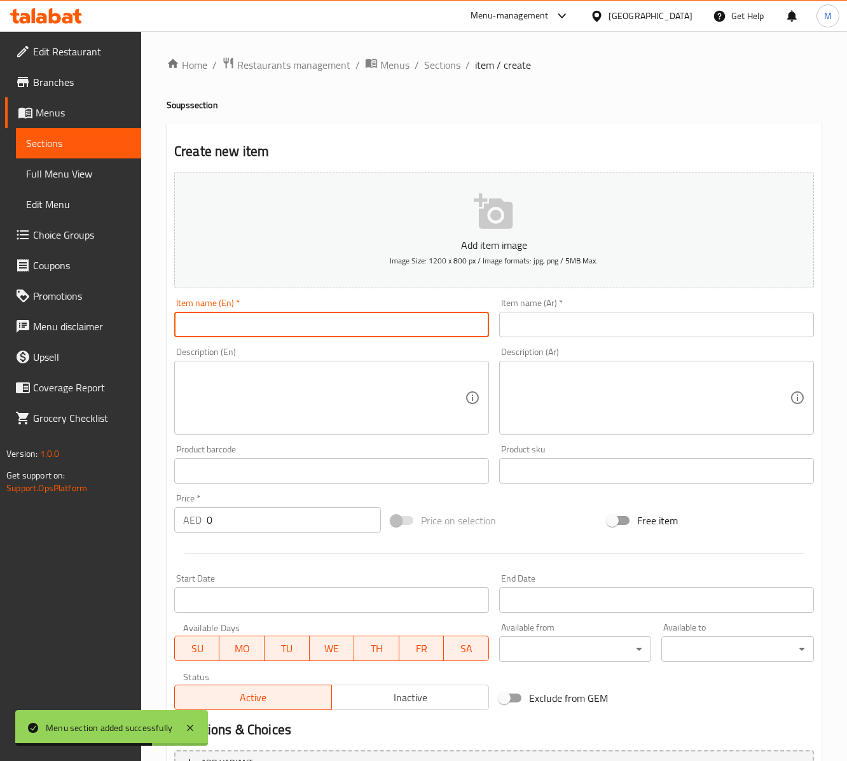
paste input "VEGETABLES SOUP"
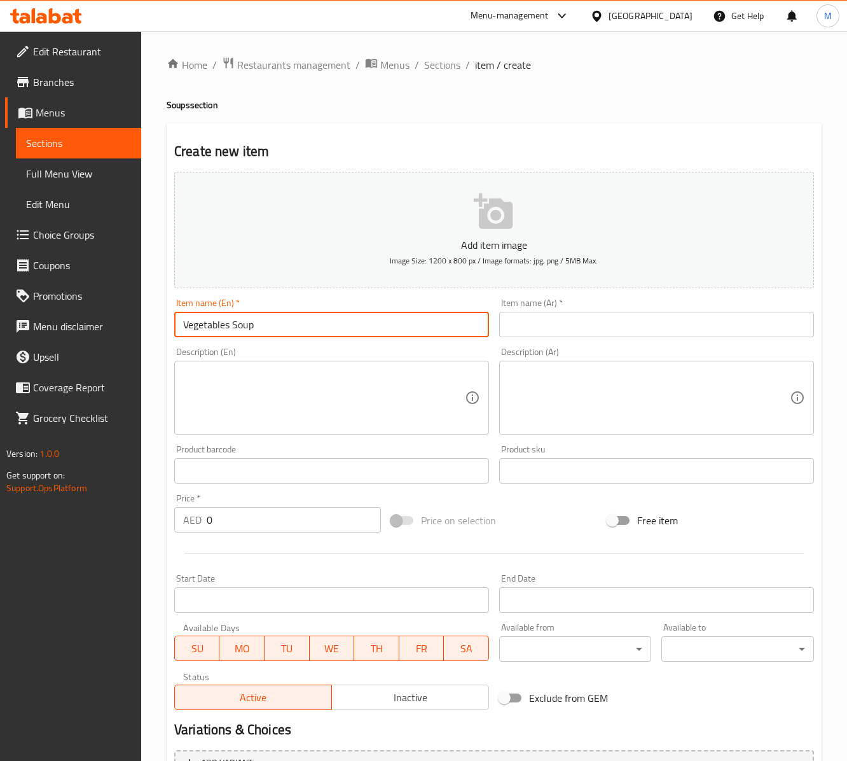
type input "Vegetables Soup"
click at [565, 326] on input "text" at bounding box center [656, 324] width 315 height 25
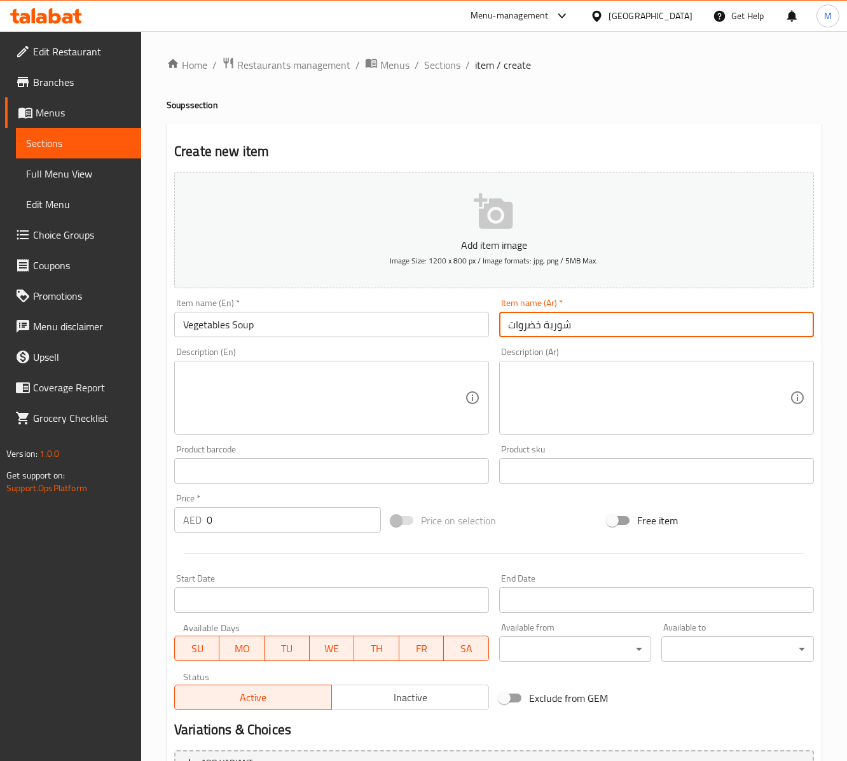
type input "شوربة خضروات"
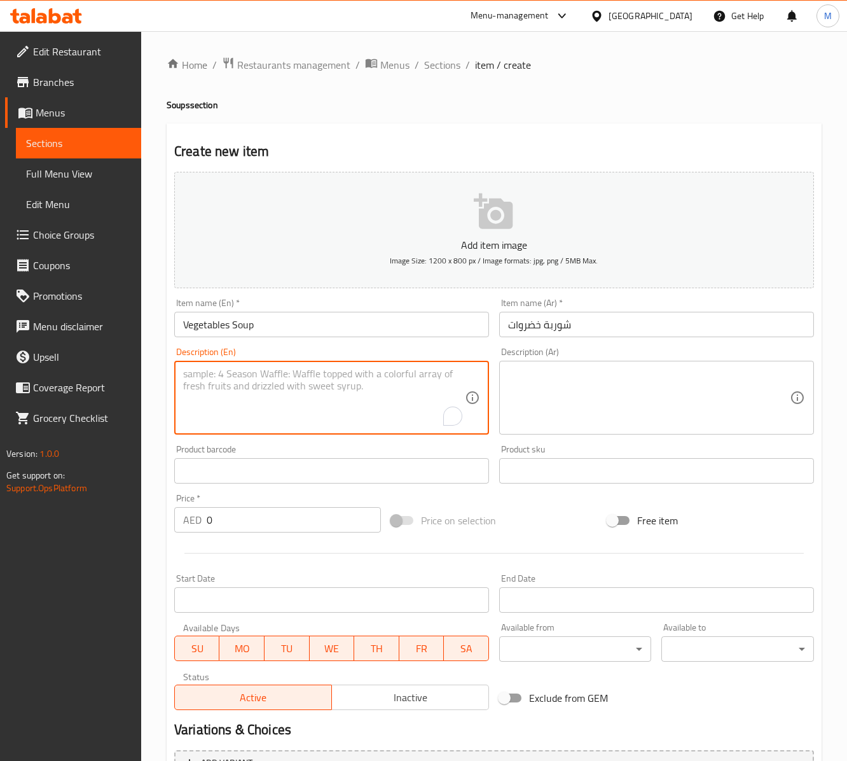
click at [356, 413] on textarea "To enrich screen reader interactions, please activate Accessibility in Grammarl…" at bounding box center [324, 398] width 282 height 60
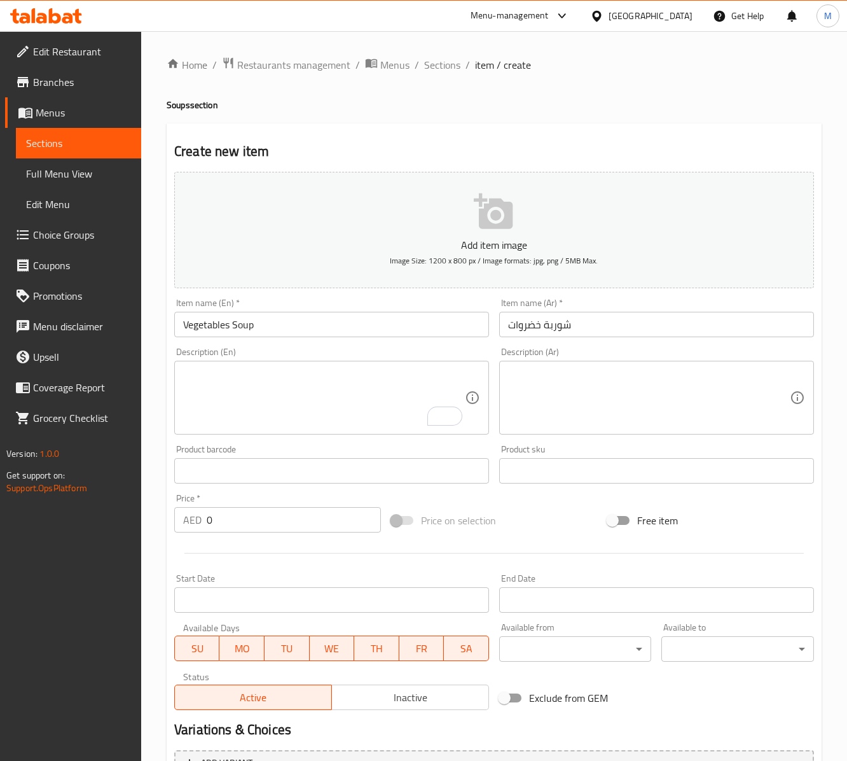
click at [261, 529] on input "0" at bounding box center [294, 519] width 174 height 25
paste input "31"
type input "31"
click at [262, 403] on textarea "To enrich screen reader interactions, please activate Accessibility in Grammarl…" at bounding box center [324, 398] width 282 height 60
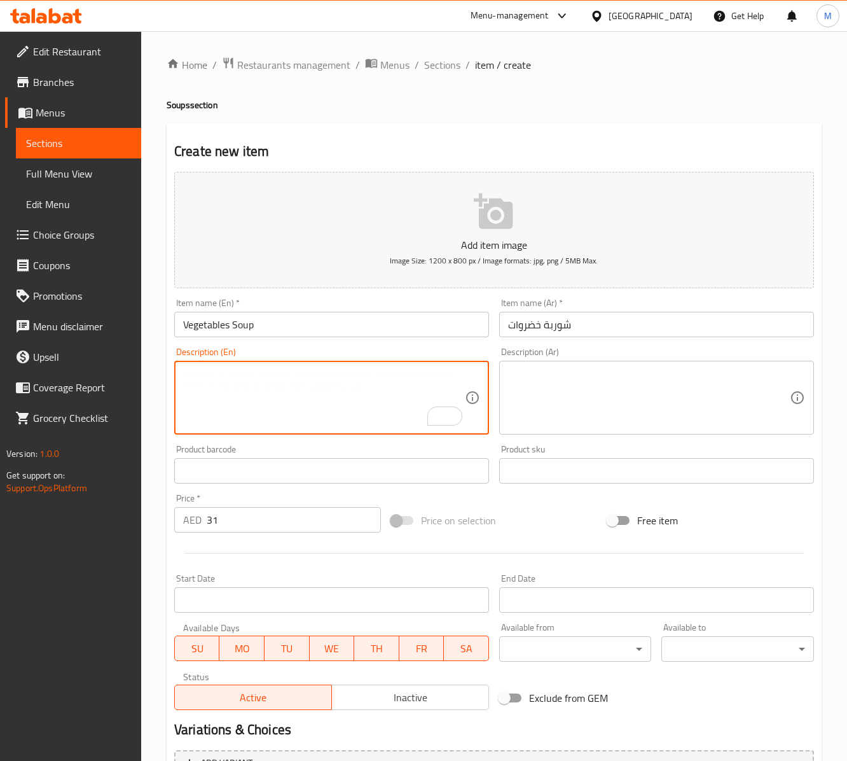
paste textarea "A mix of chopped fresh vegetables"
type textarea "A mix of chopped fresh vegetables"
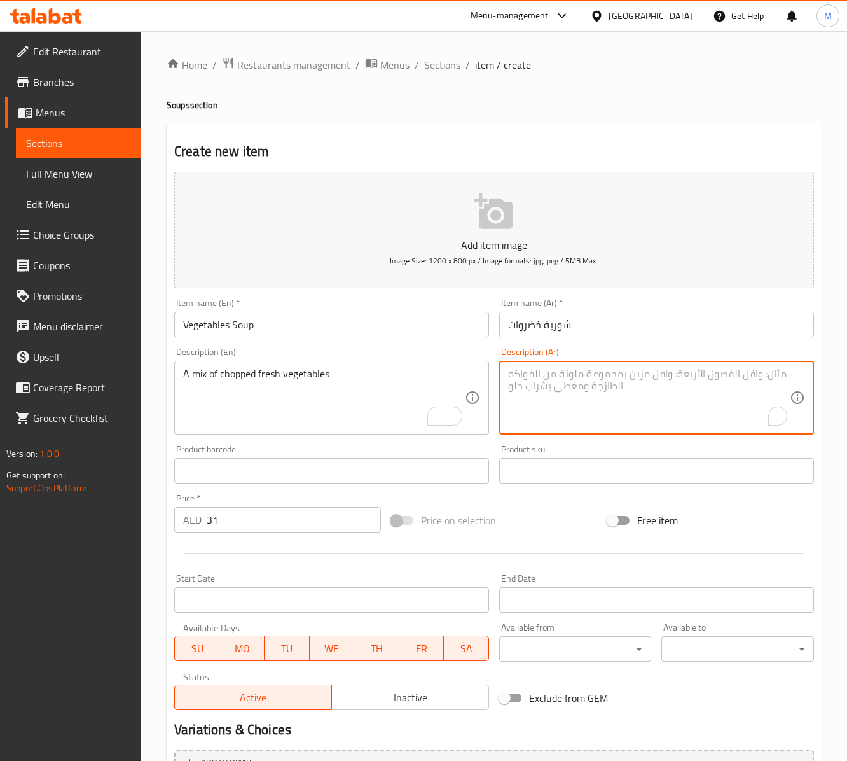
click at [551, 377] on textarea "To enrich screen reader interactions, please activate Accessibility in Grammarl…" at bounding box center [649, 398] width 282 height 60
paste textarea "مزيج من الخضروات الطازجة المفرومة"
type textarea "مزيج من الخضروات الطازجة المفرومة"
click at [523, 370] on textarea "مزيج من الخضروات الطازجة المفرومة" at bounding box center [649, 398] width 282 height 60
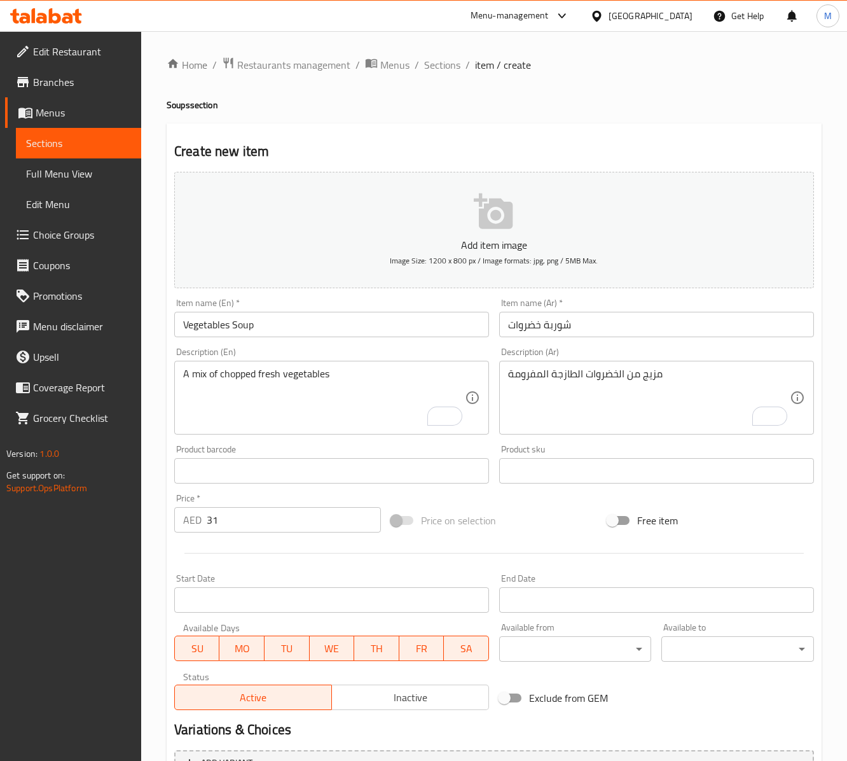
click at [411, 499] on div "Add item image Image Size: 1200 x 800 px / Image formats: jpg, png / 5MB Max. I…" at bounding box center [494, 441] width 650 height 548
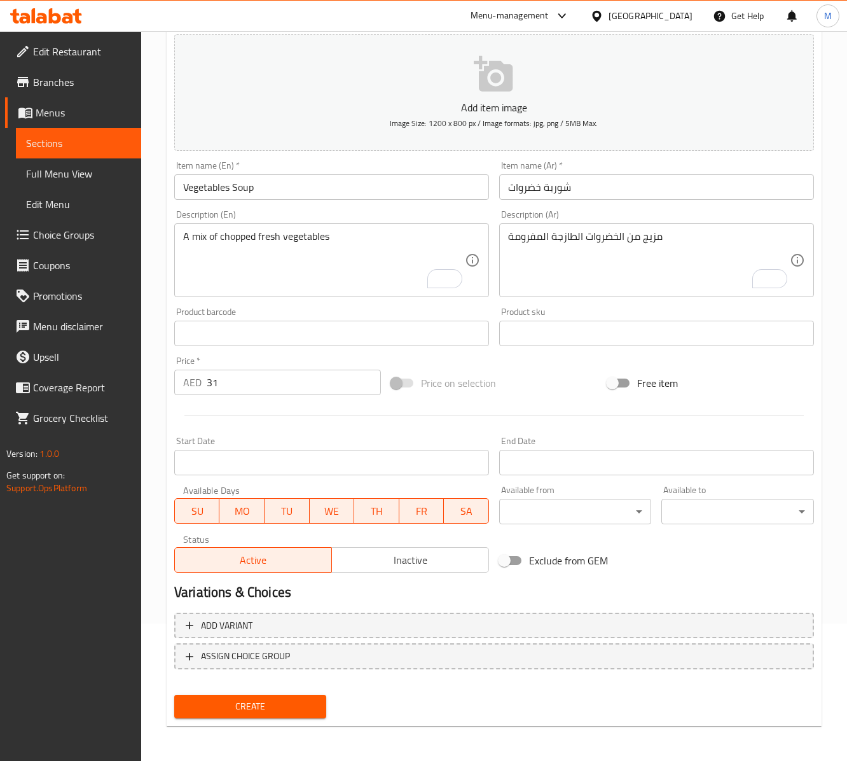
scroll to position [141, 0]
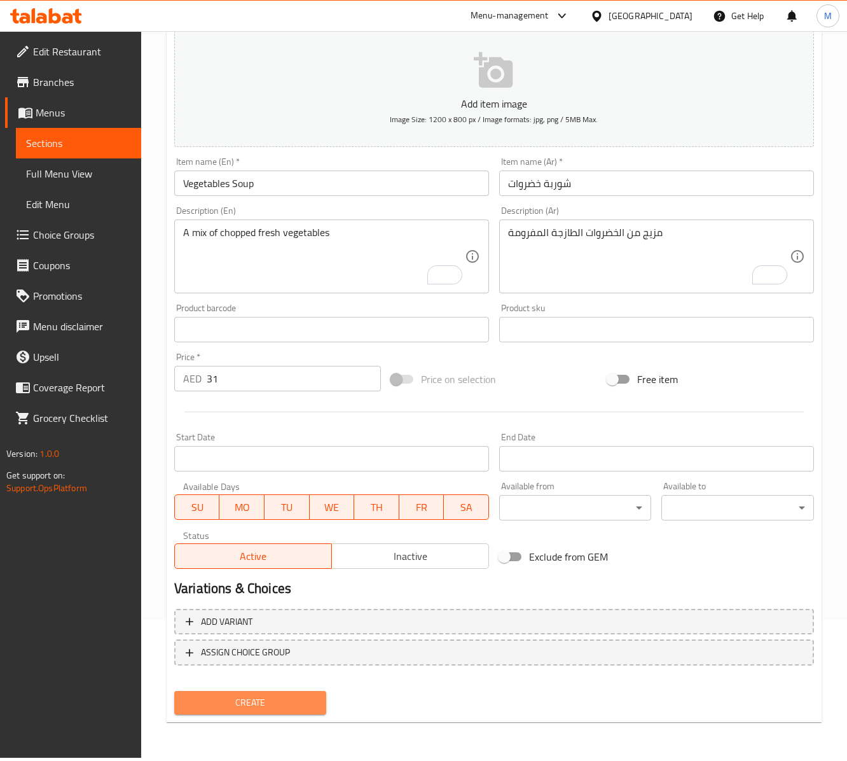
click at [276, 570] on button "Create" at bounding box center [250, 703] width 152 height 24
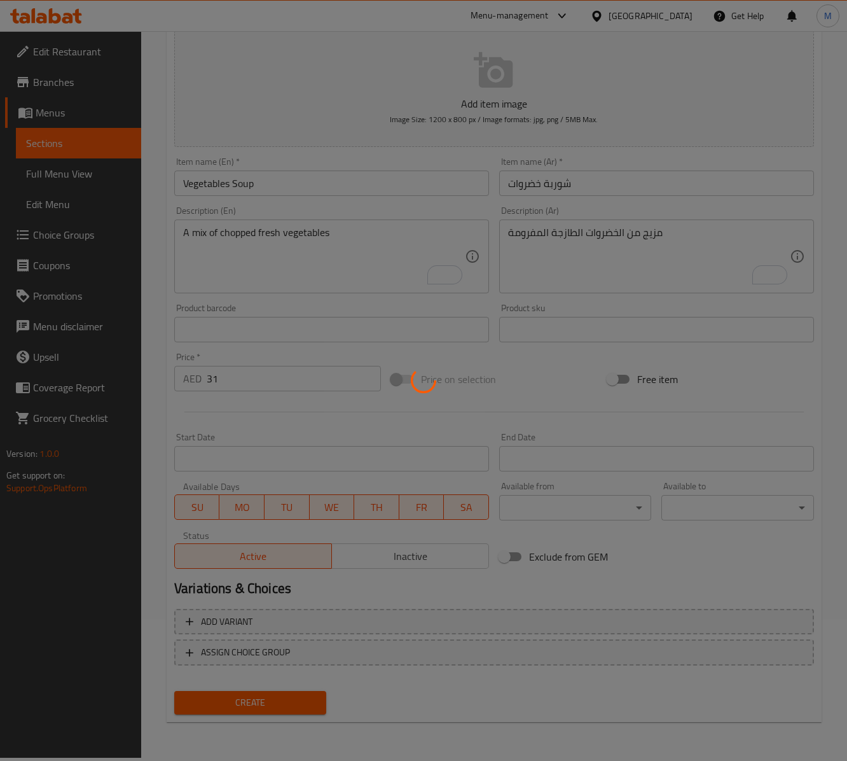
type input "0"
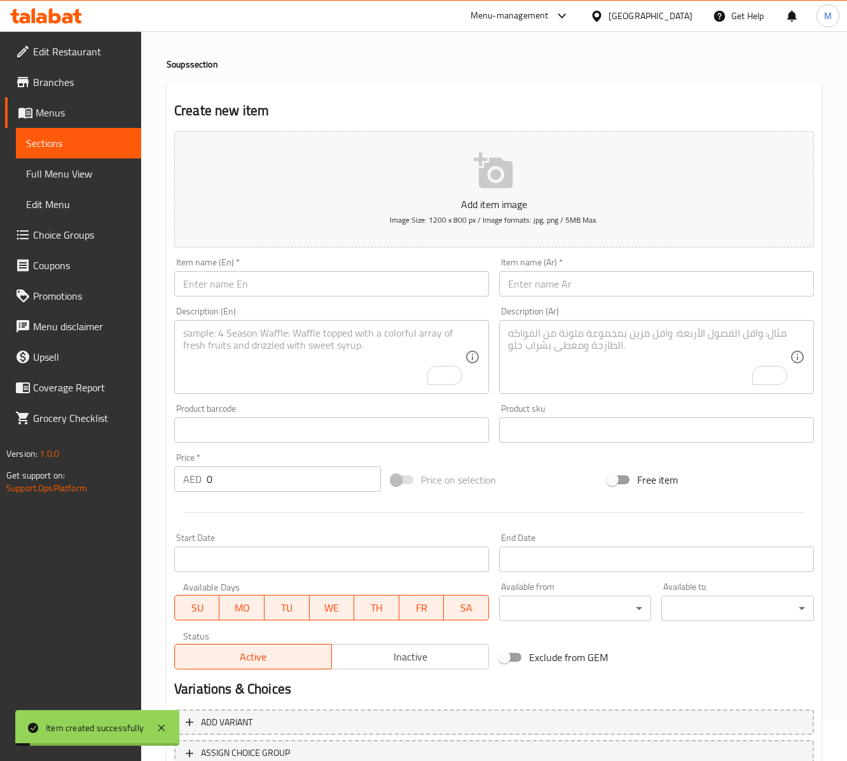
scroll to position [14, 0]
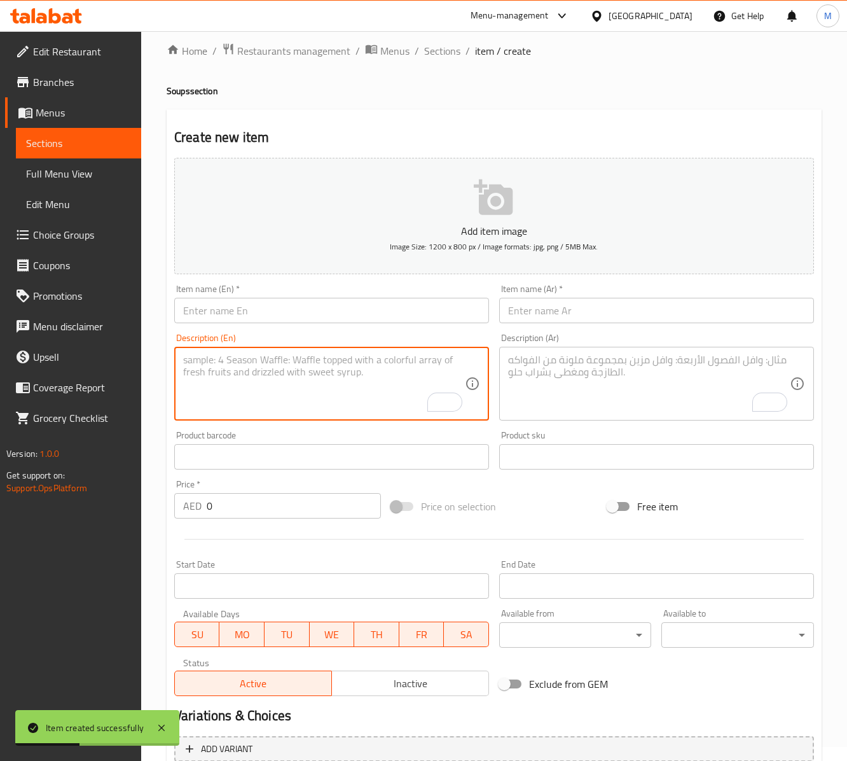
click at [300, 380] on textarea "To enrich screen reader interactions, please activate Accessibility in Grammarl…" at bounding box center [324, 384] width 282 height 60
paste textarea "SOUP CREAMY"
click at [231, 370] on textarea "SOUP CREAMY" at bounding box center [324, 384] width 282 height 60
type textarea "SOUP CREAMY"
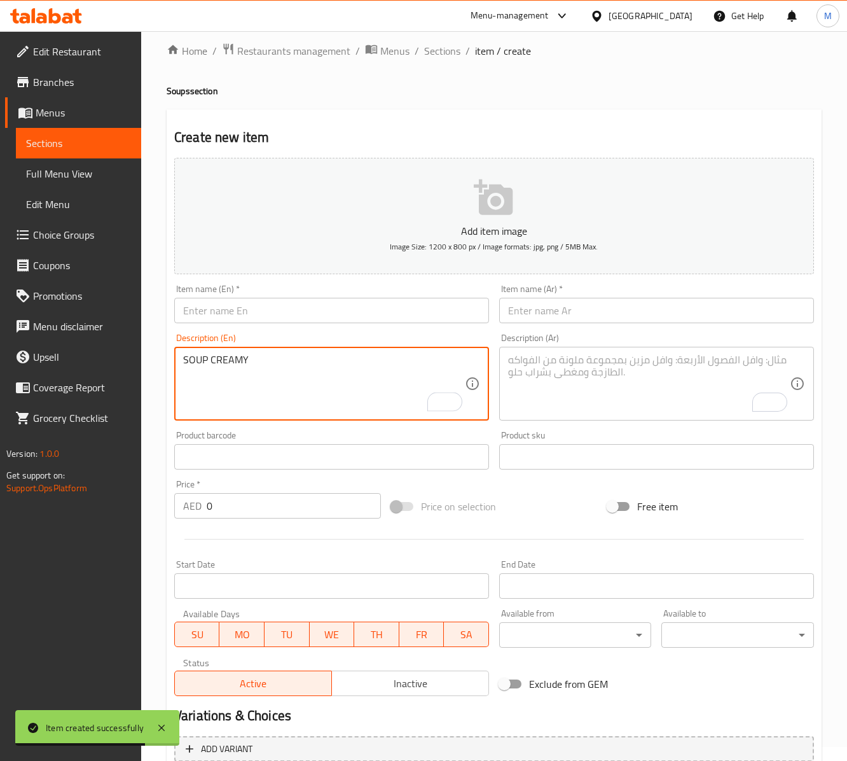
click at [214, 312] on input "text" at bounding box center [331, 310] width 315 height 25
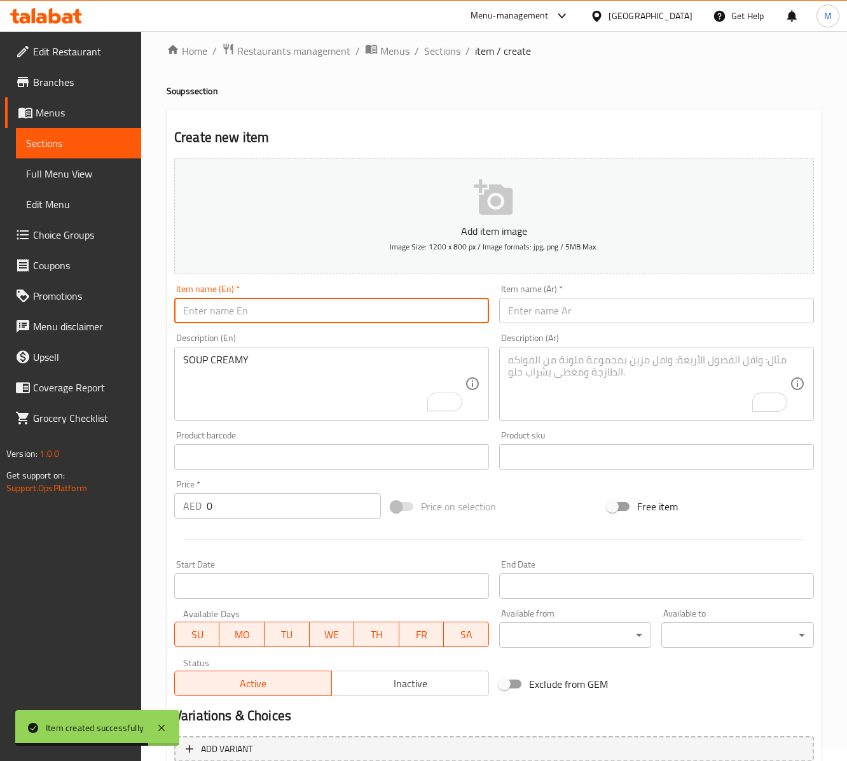
paste input "CREAMY"
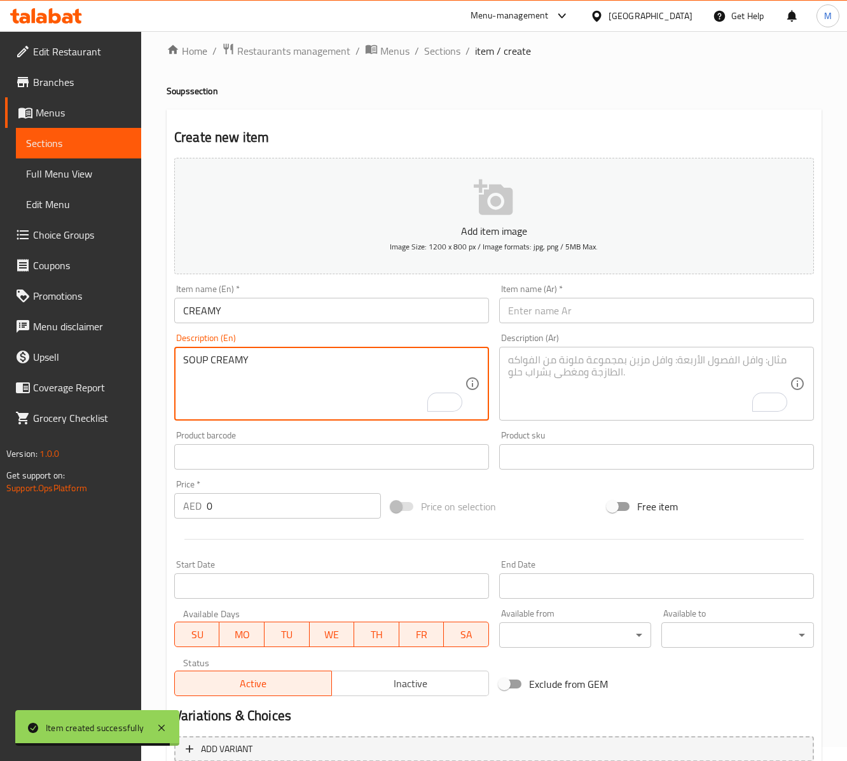
drag, startPoint x: 198, startPoint y: 360, endPoint x: 268, endPoint y: 431, distance: 99.8
click at [205, 370] on textarea "SOUP CREAMY" at bounding box center [324, 384] width 282 height 60
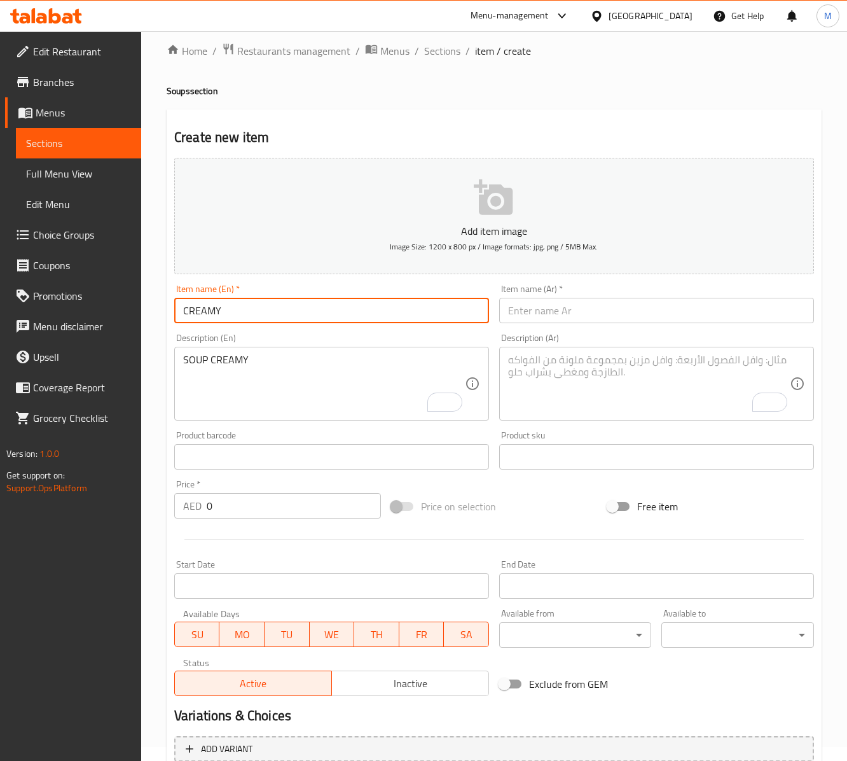
click at [253, 308] on input "CREAMY" at bounding box center [331, 310] width 315 height 25
paste input "SOUP"
type input "CREAMY SOUP"
click at [259, 352] on div "SOUP CREAMY Description (En)" at bounding box center [331, 384] width 315 height 74
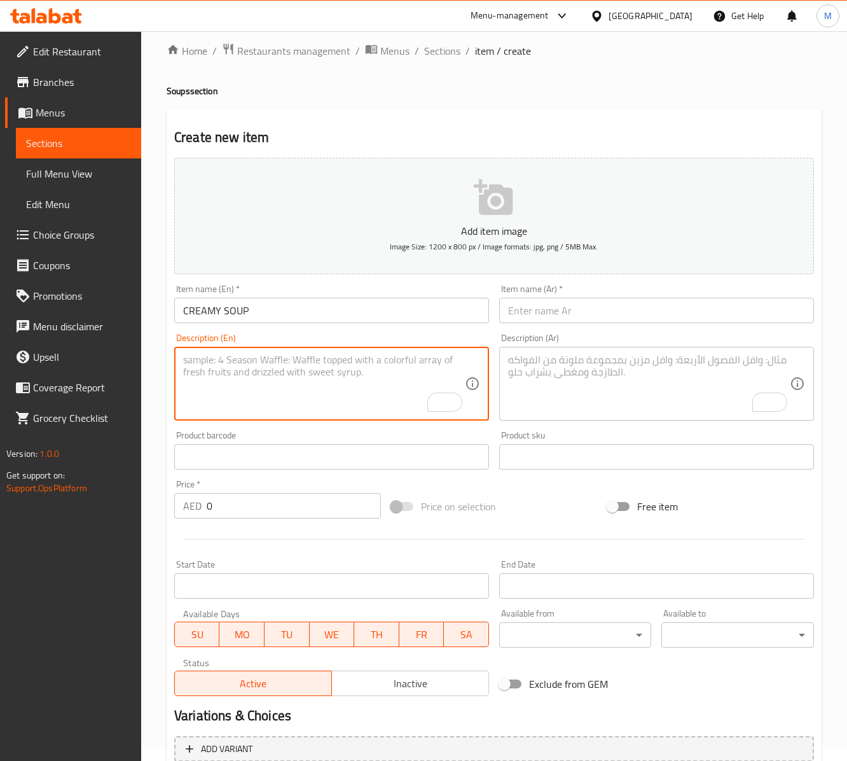
click at [287, 308] on input "CREAMY SOUP" at bounding box center [331, 310] width 315 height 25
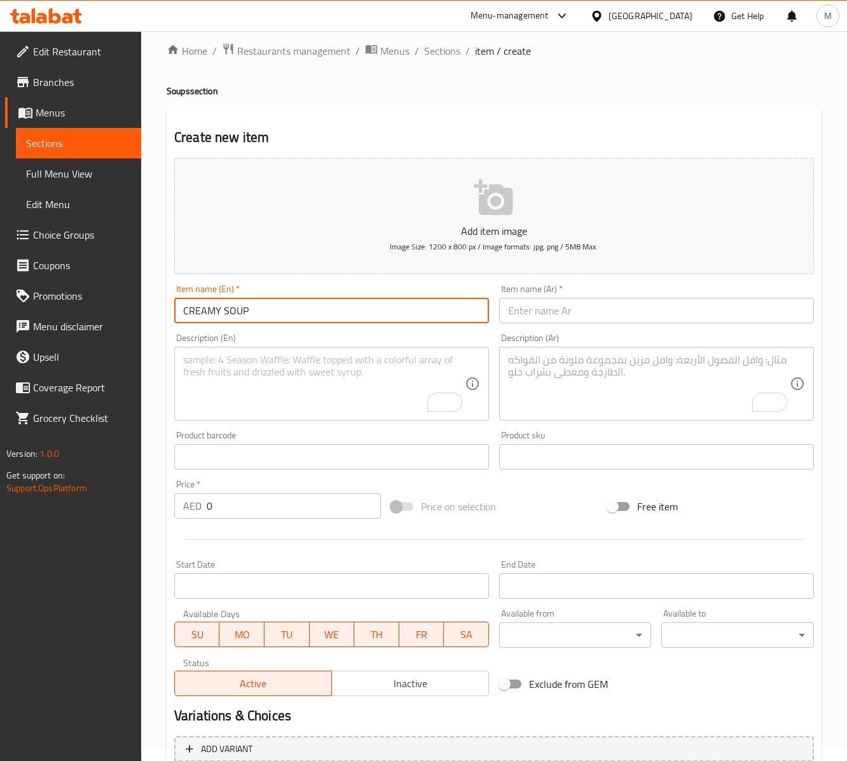
type input "Creamy Soup"
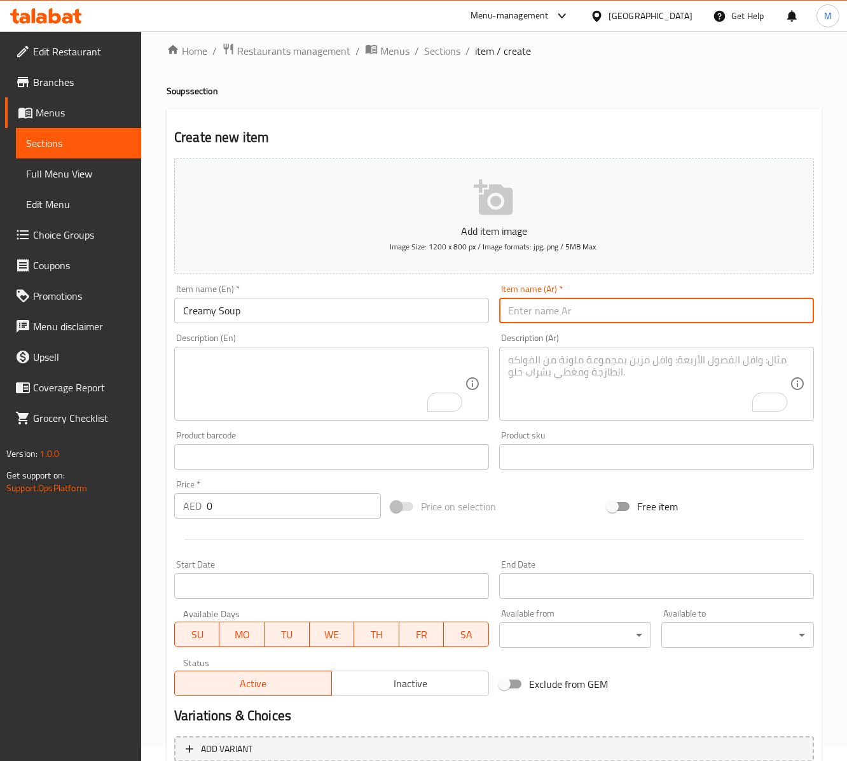
click at [565, 317] on input "text" at bounding box center [656, 310] width 315 height 25
type input "شوربة كريمي"
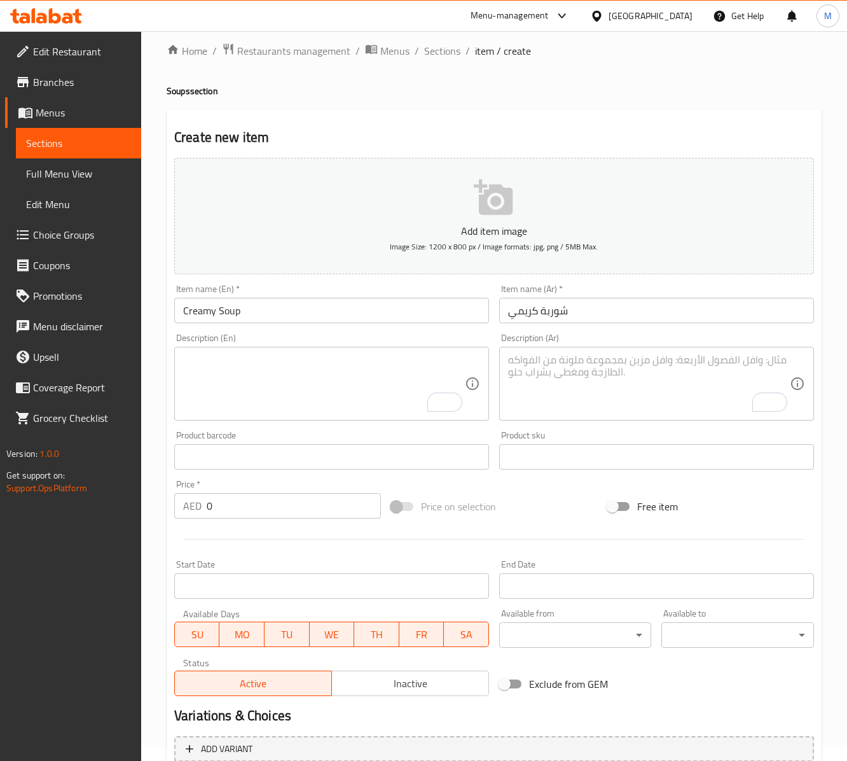
click at [224, 511] on input "0" at bounding box center [294, 505] width 174 height 25
paste input "38"
type input "38"
click at [585, 377] on textarea "To enrich screen reader interactions, please activate Accessibility in Grammarl…" at bounding box center [649, 384] width 282 height 60
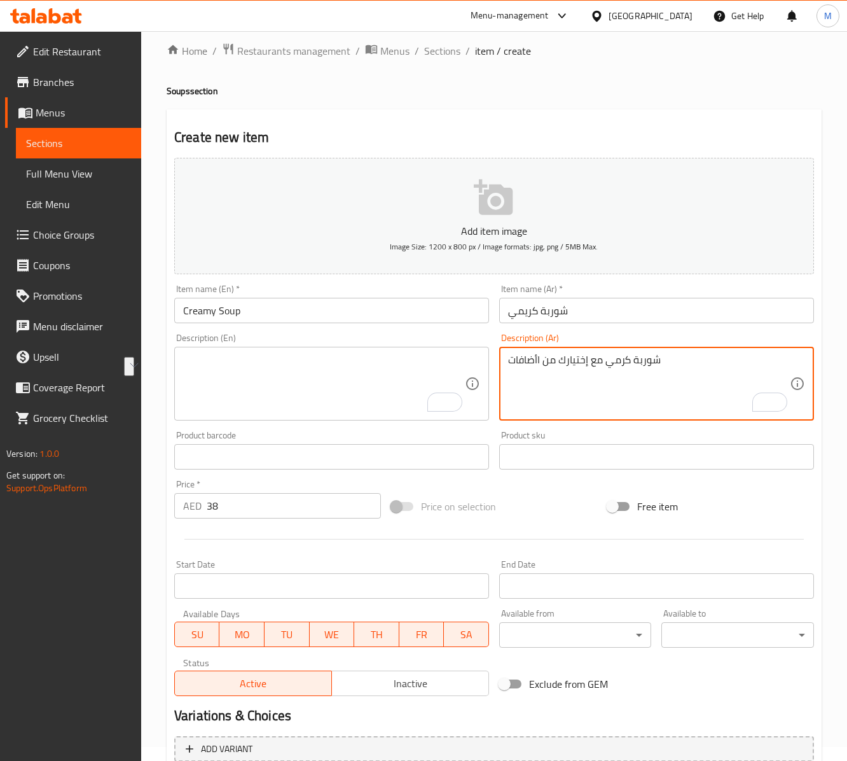
paste textarea "مي مع إختيارك من الا"
type textarea "شوربة كريمي مع إختيارك من الاضافات"
click at [228, 396] on textarea "To enrich screen reader interactions, please activate Accessibility in Grammarl…" at bounding box center [324, 384] width 282 height 60
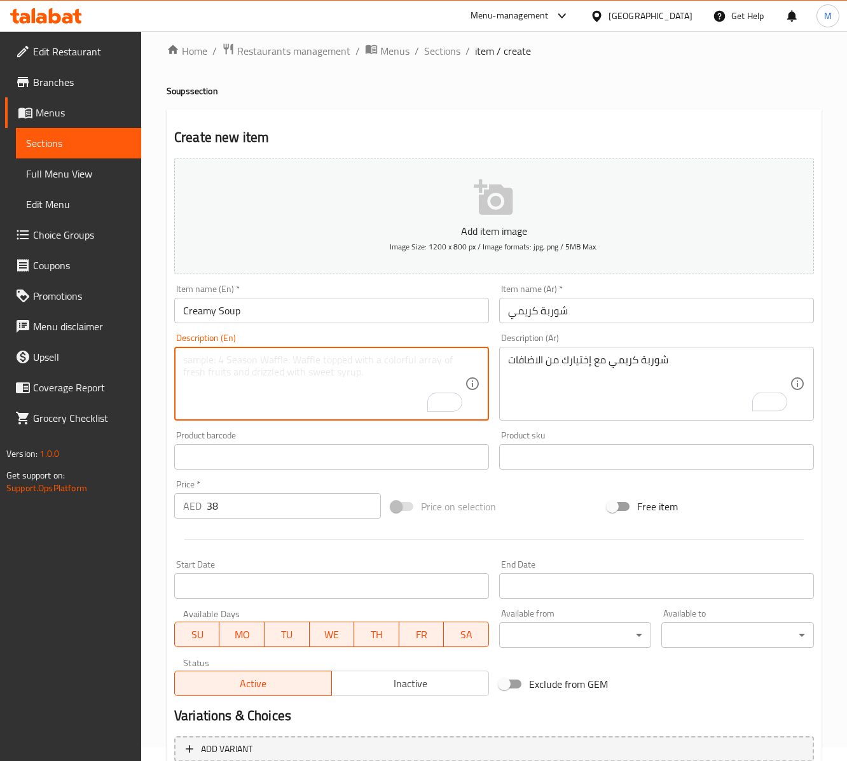
paste textarea "Creamy soup with your choice of toppings"
type textarea "Creamy soup with your choice of toppings"
click at [270, 315] on input "Creamy Soup" at bounding box center [331, 310] width 315 height 25
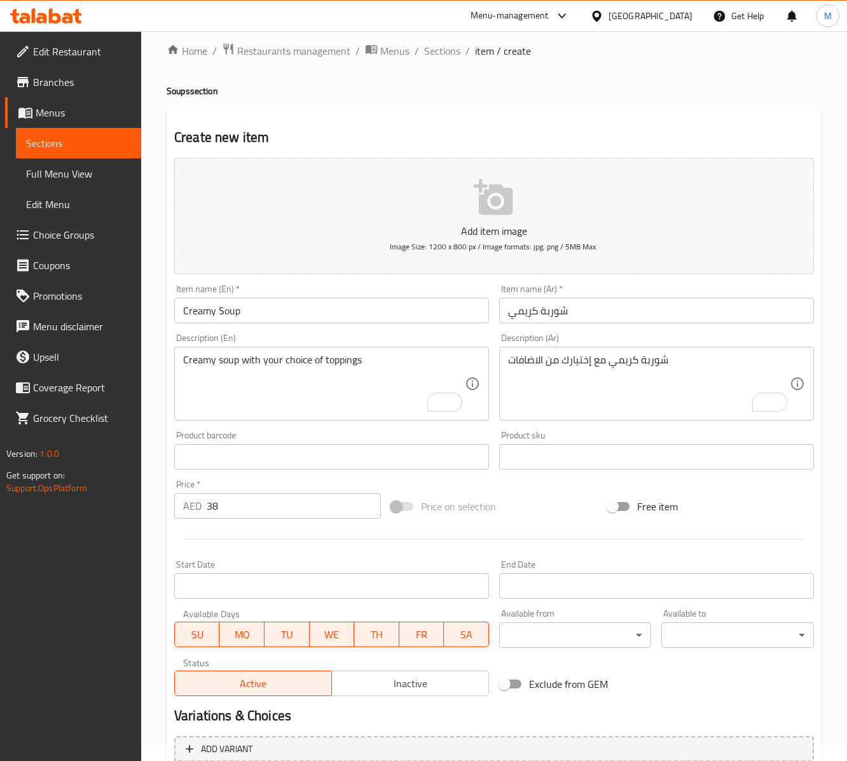
click at [375, 285] on div "Item name (En)   * Creamy Soup Item name (En) *" at bounding box center [331, 303] width 325 height 49
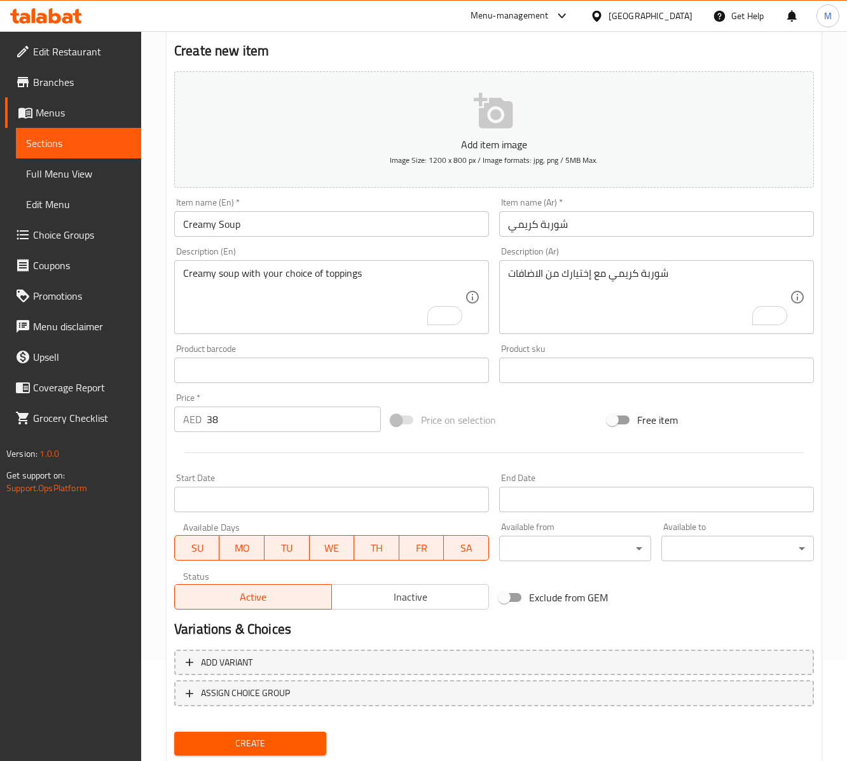
scroll to position [141, 0]
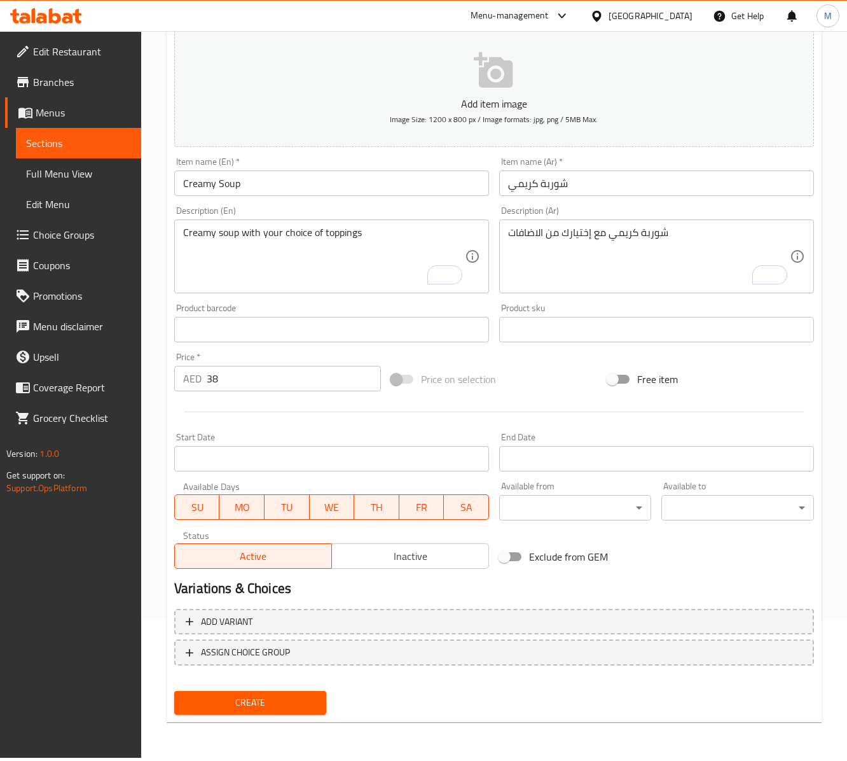
click at [285, 570] on span "Create" at bounding box center [250, 702] width 132 height 16
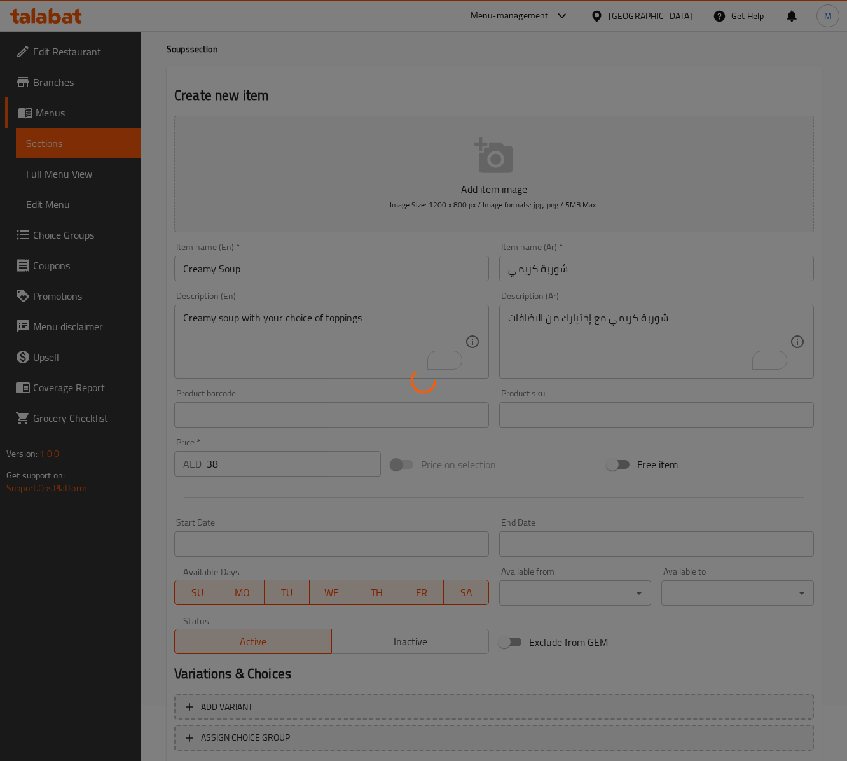
scroll to position [0, 0]
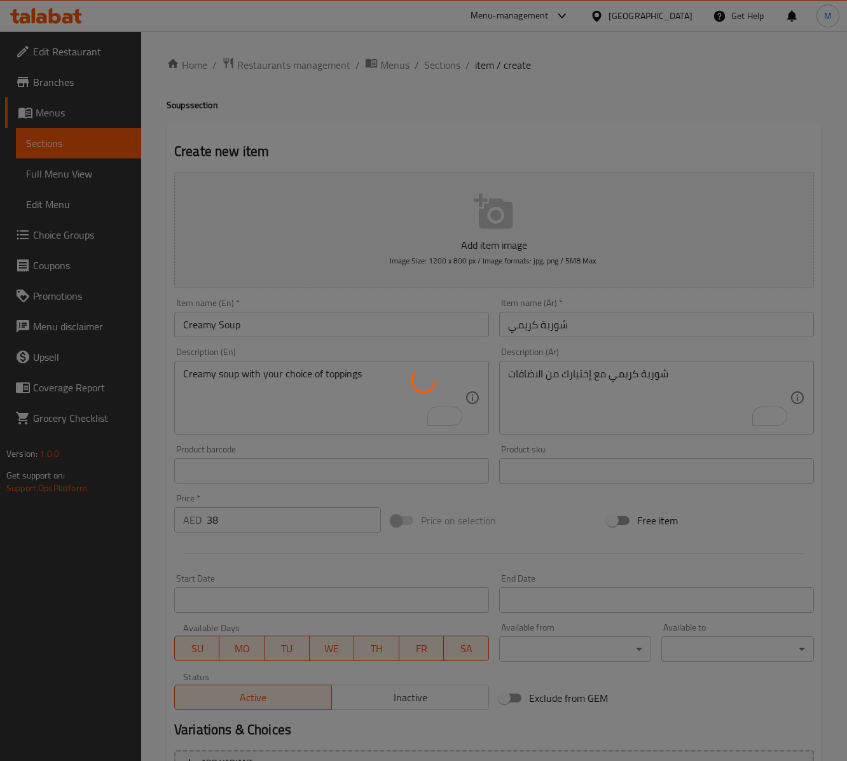
type input "0"
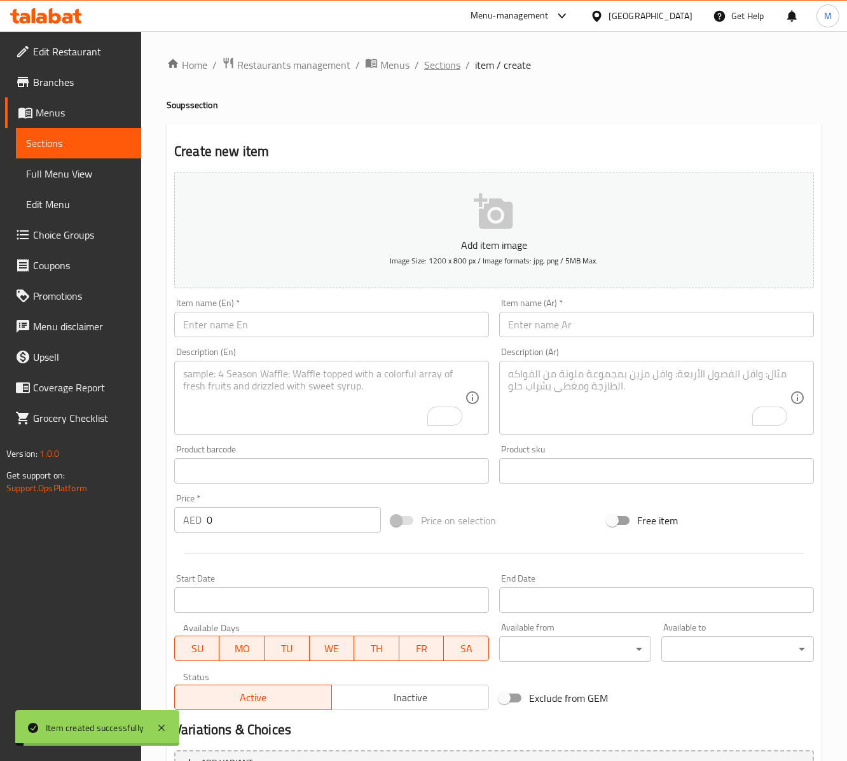
click at [432, 69] on span "Sections" at bounding box center [442, 64] width 36 height 15
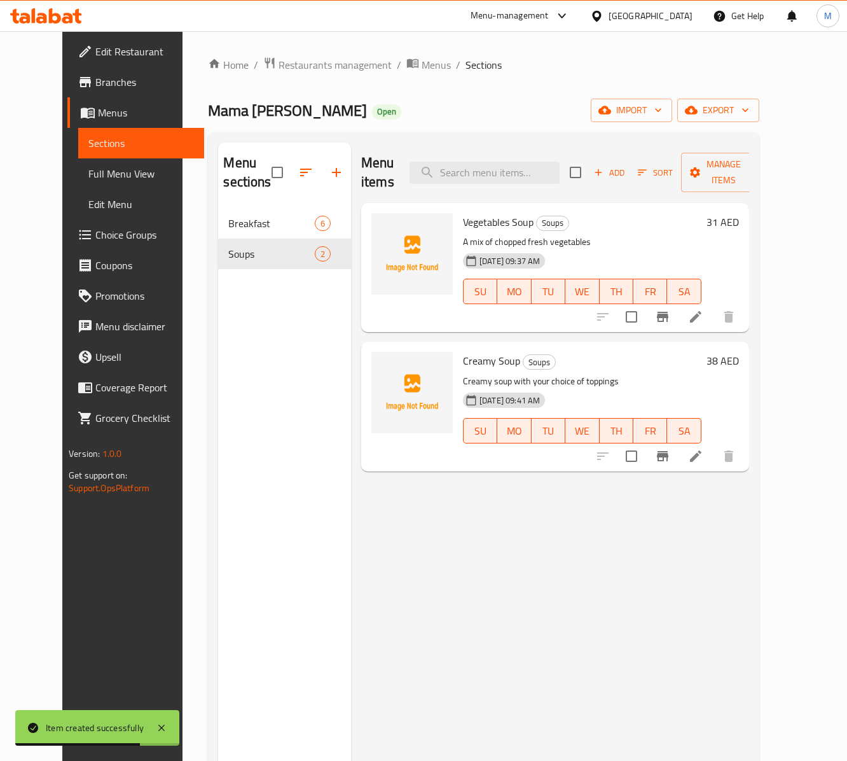
click at [635, 466] on li at bounding box center [696, 456] width 36 height 23
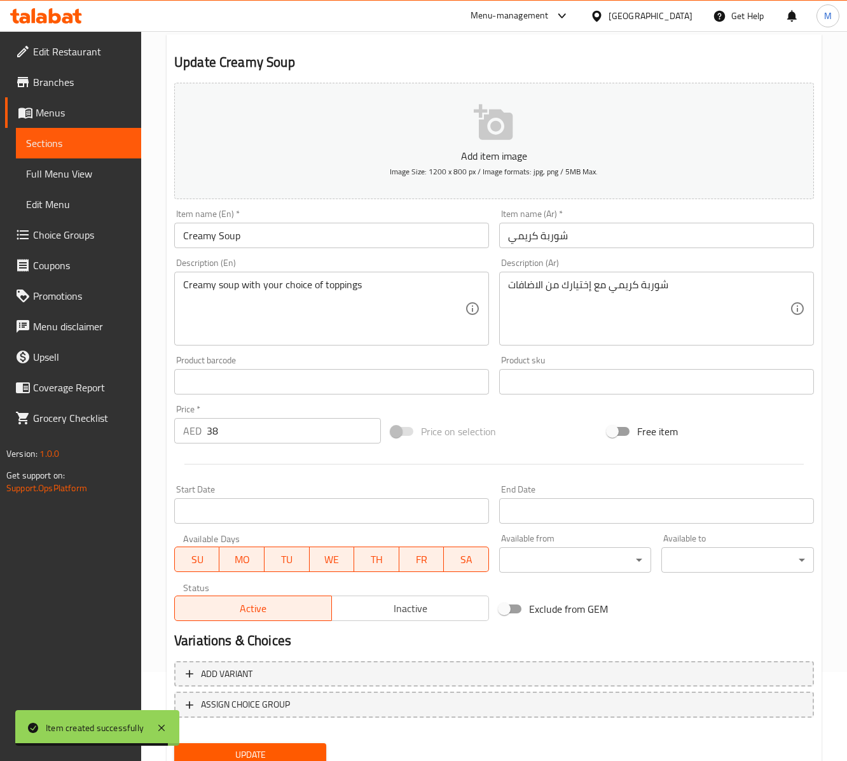
scroll to position [141, 0]
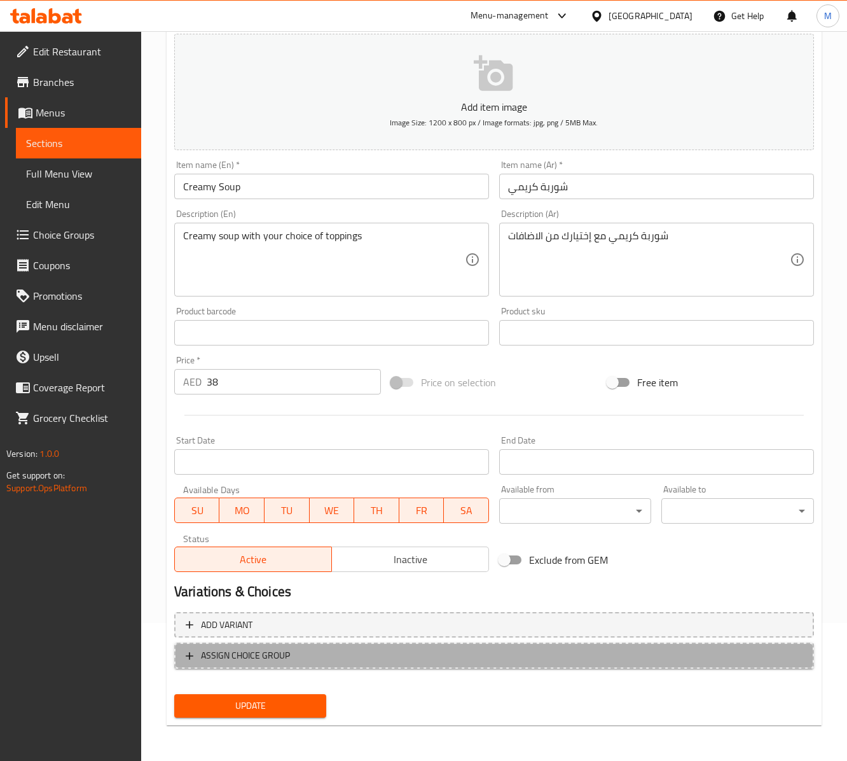
click at [272, 570] on span "ASSIGN CHOICE GROUP" at bounding box center [245, 655] width 89 height 16
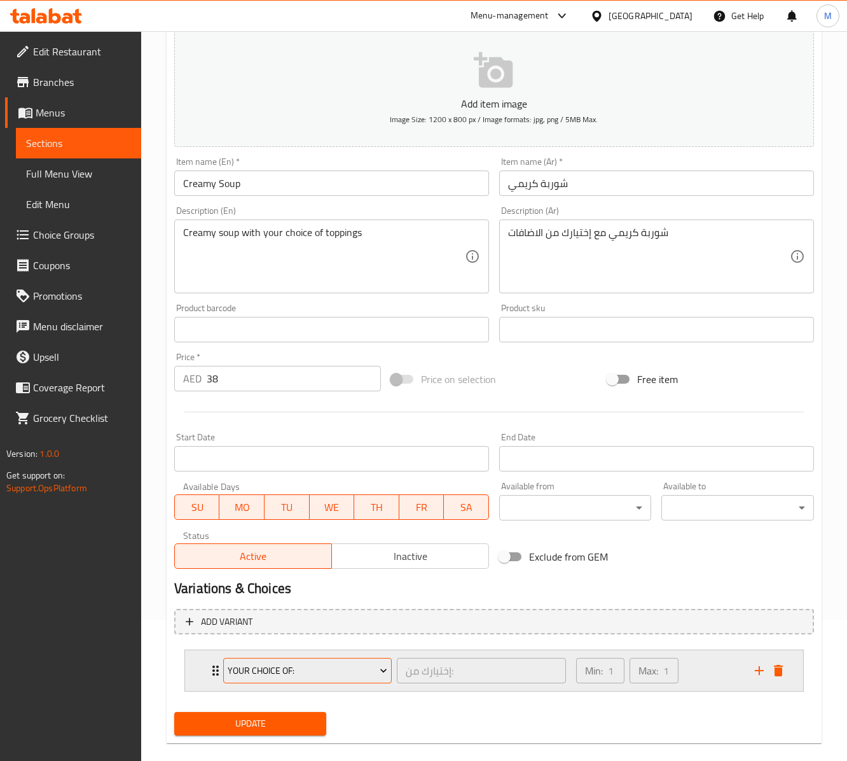
click at [285, 570] on span "Your Choice Of:" at bounding box center [308, 671] width 160 height 16
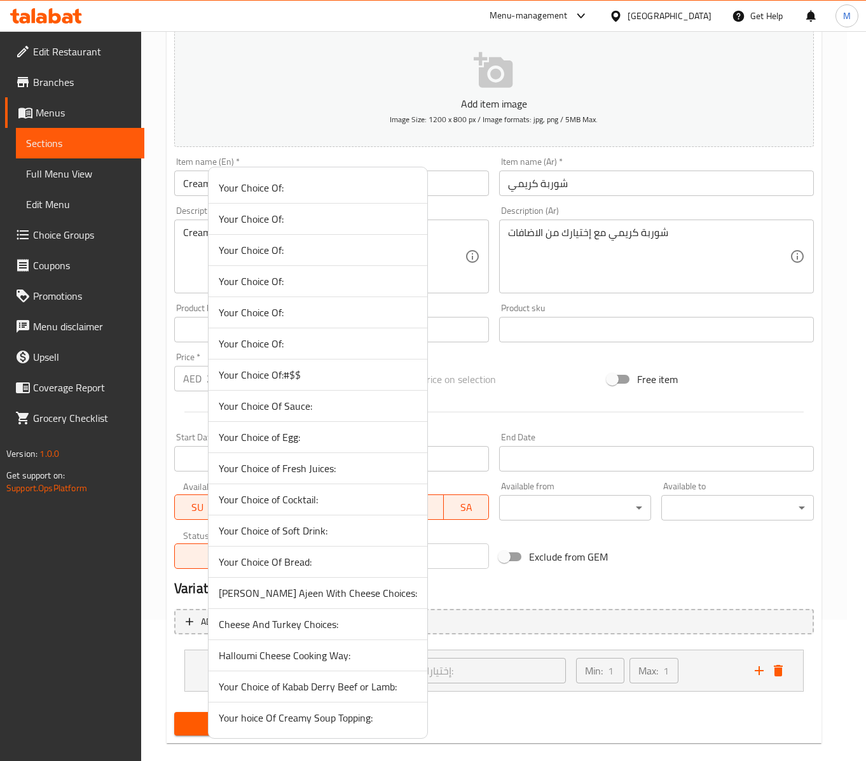
click at [294, 570] on span "Your hoice Of Creamy Soup Topping:" at bounding box center [318, 717] width 198 height 15
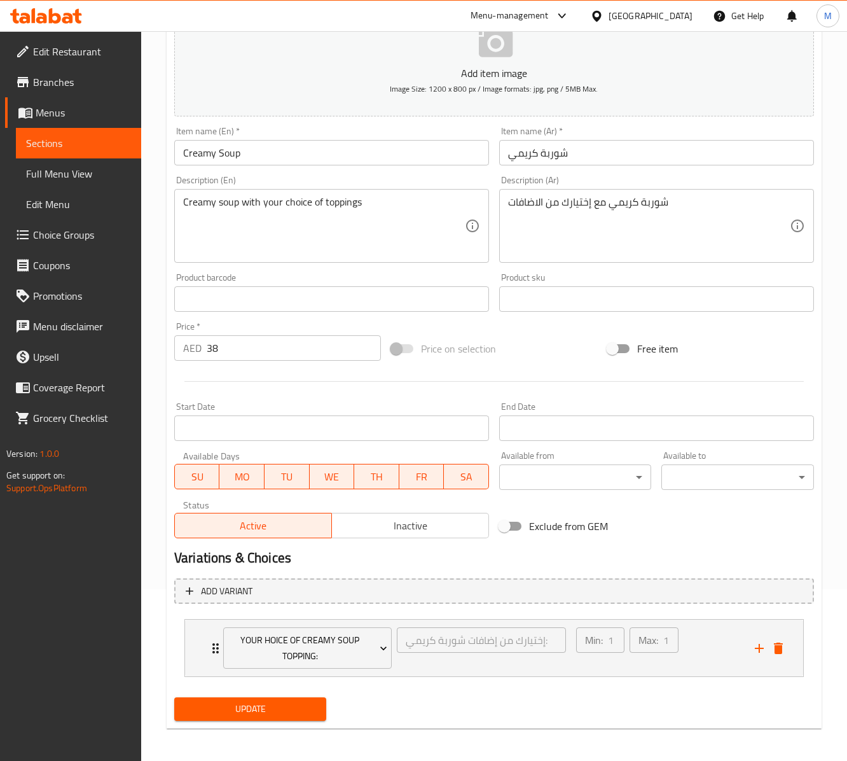
scroll to position [181, 0]
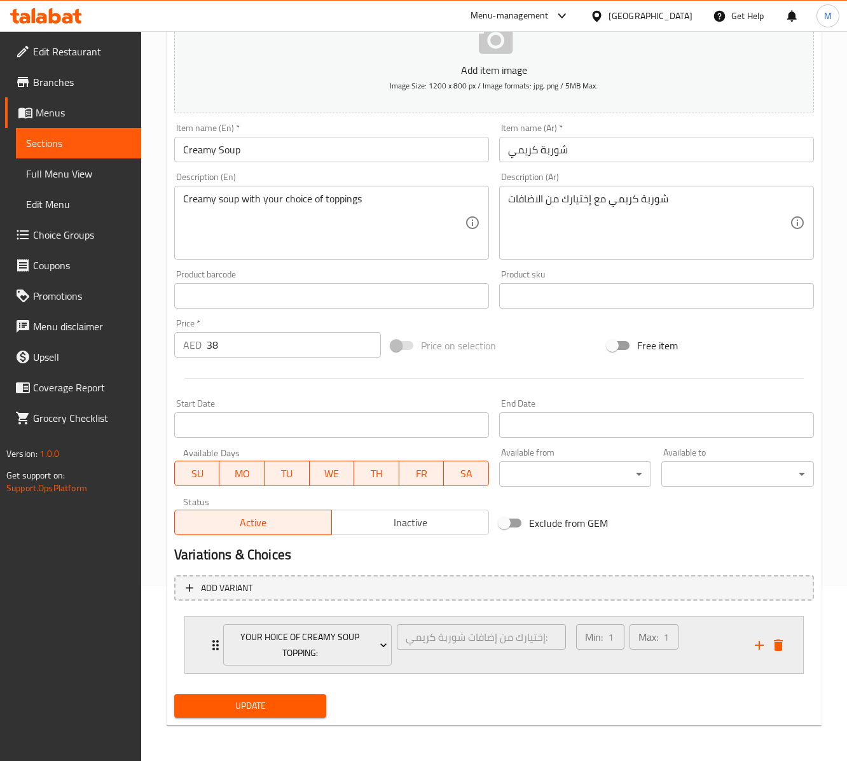
click at [635, 570] on div "Min: 1 ​ Max: 1 ​" at bounding box center [658, 644] width 179 height 57
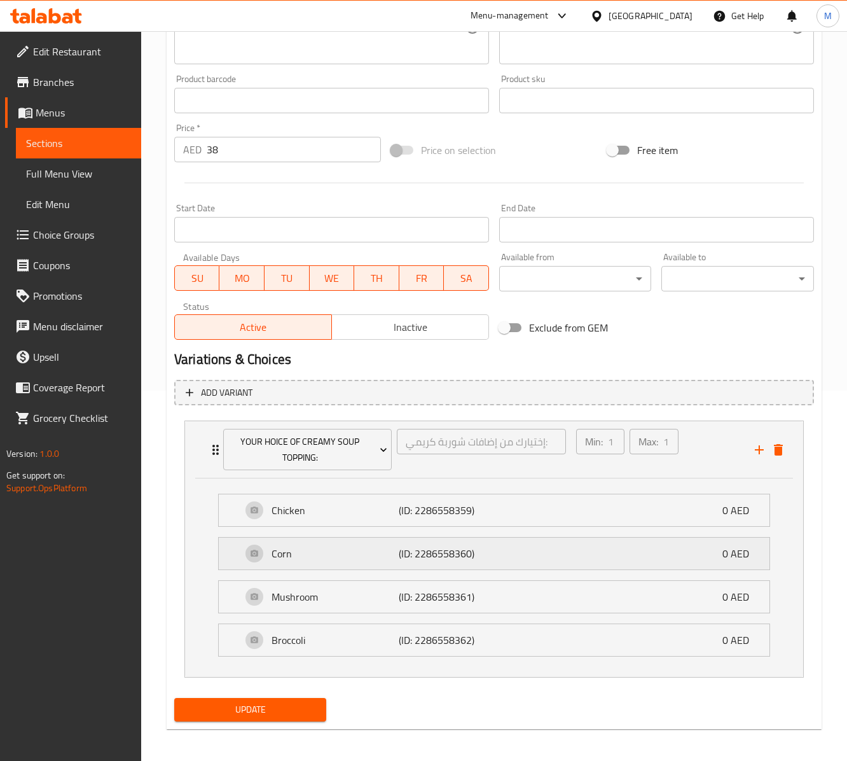
scroll to position [385, 0]
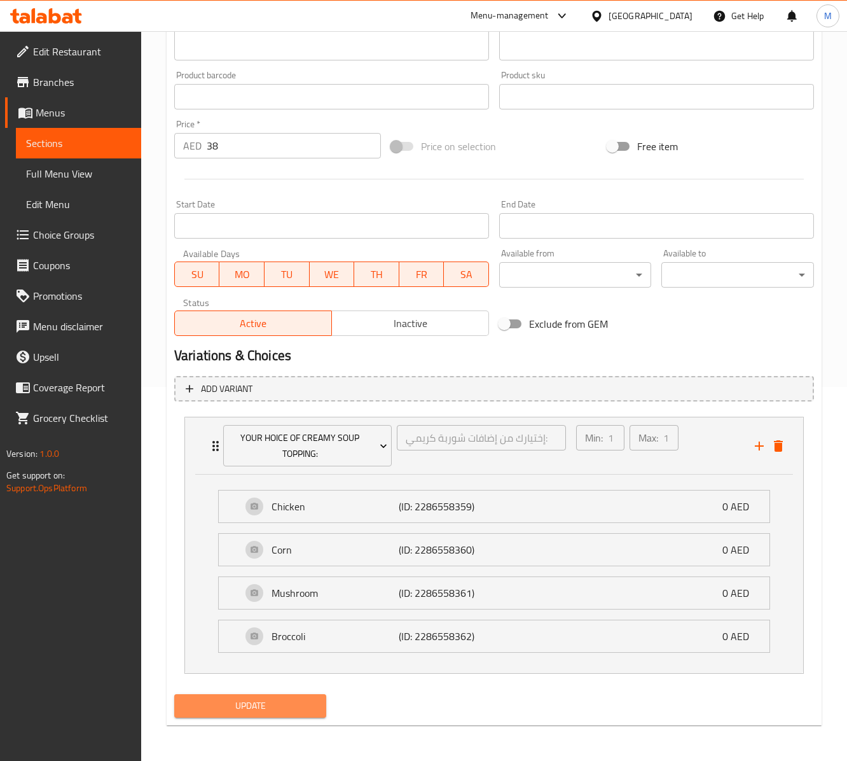
click at [309, 570] on span "Update" at bounding box center [250, 706] width 132 height 16
click at [202, 570] on span "Update" at bounding box center [250, 706] width 132 height 16
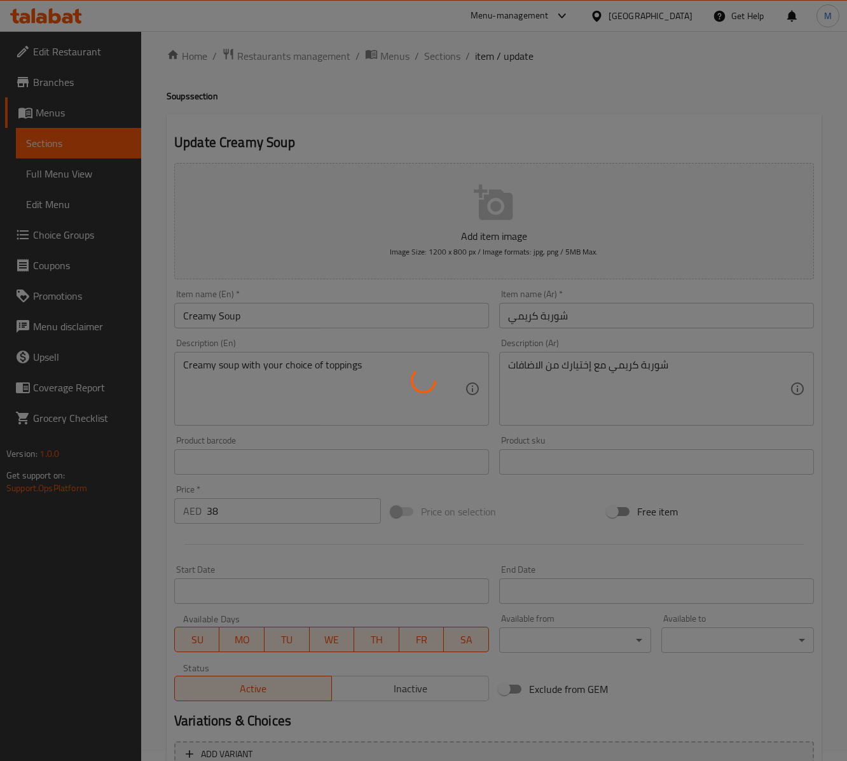
scroll to position [0, 0]
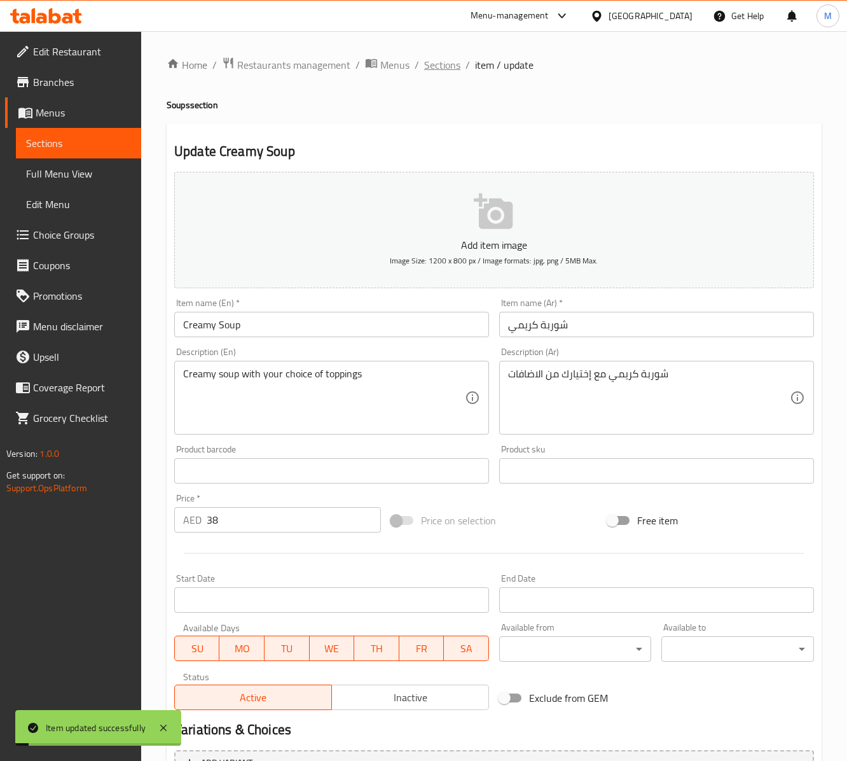
click at [448, 64] on span "Sections" at bounding box center [442, 64] width 36 height 15
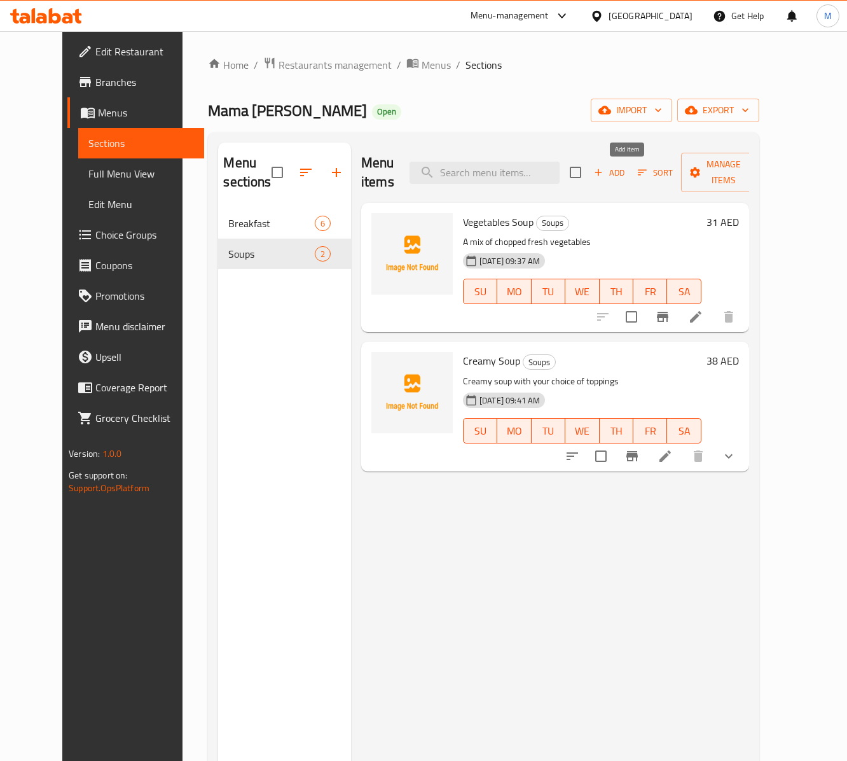
click at [627, 165] on button "Add" at bounding box center [609, 173] width 41 height 20
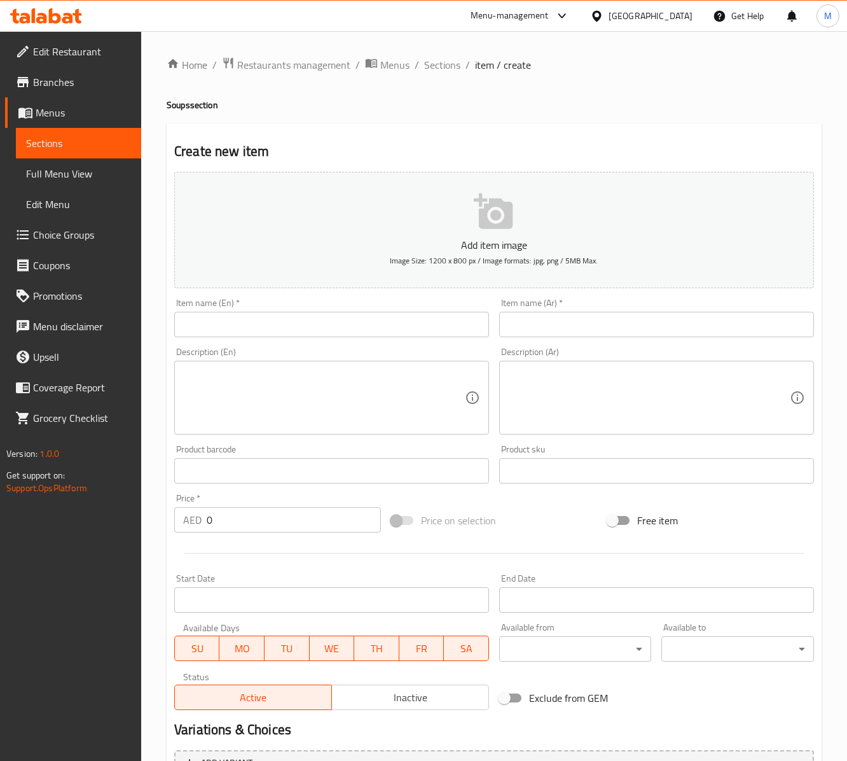
click at [267, 329] on input "text" at bounding box center [331, 324] width 315 height 25
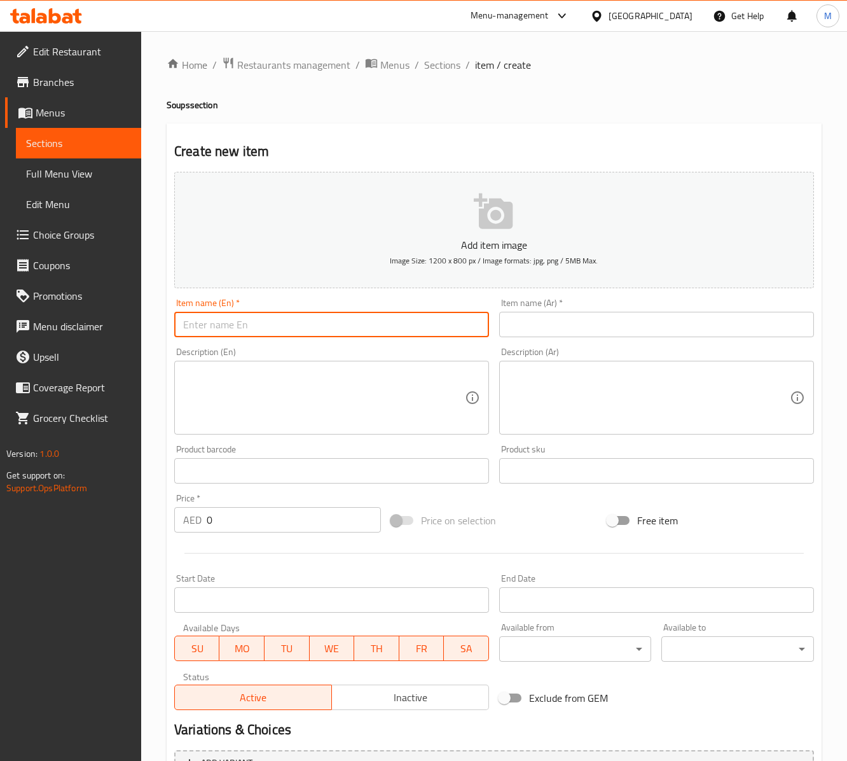
paste input "LENTIL SOUP"
type input "Lentil Soup"
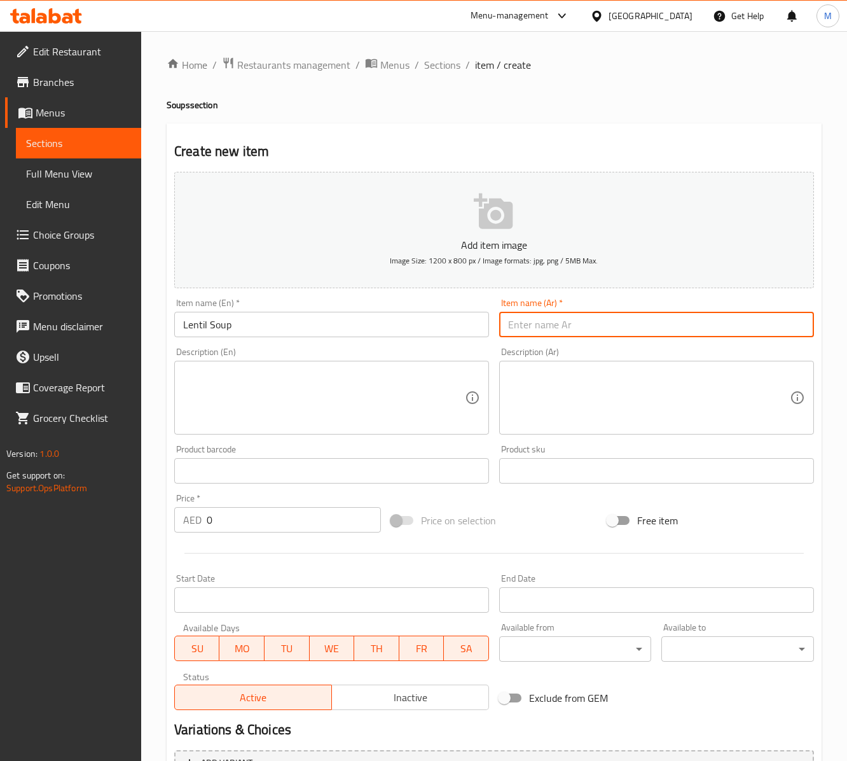
click at [580, 328] on input "text" at bounding box center [656, 324] width 315 height 25
type input "شوربة عدس"
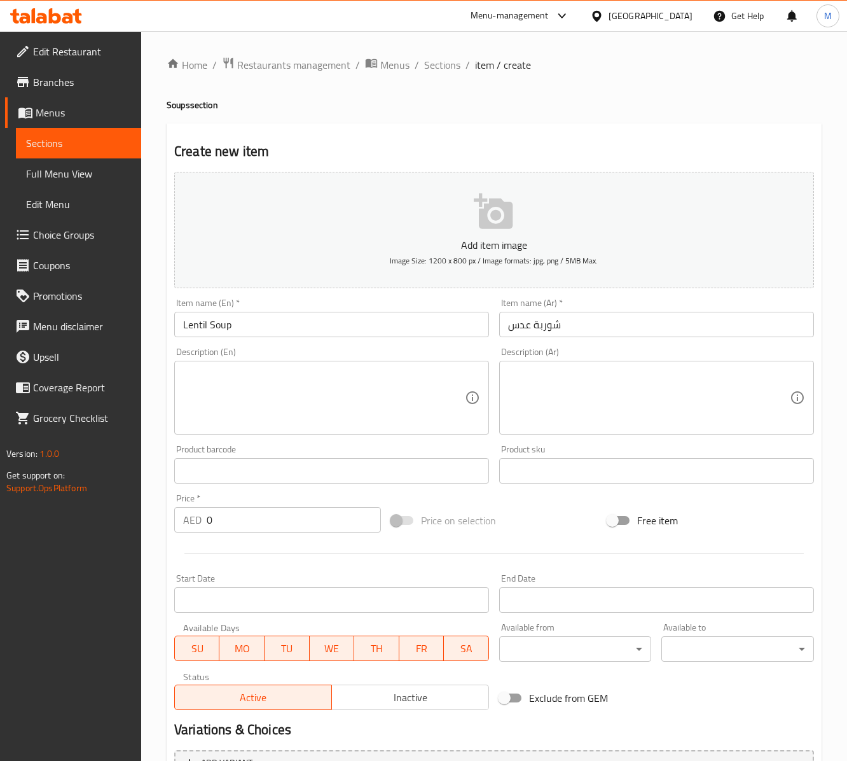
click at [242, 537] on div "Price   * AED 0 Price *" at bounding box center [277, 512] width 217 height 49
click at [242, 528] on input "0" at bounding box center [294, 519] width 174 height 25
paste input "28"
type input "28"
click at [342, 411] on textarea at bounding box center [324, 398] width 282 height 60
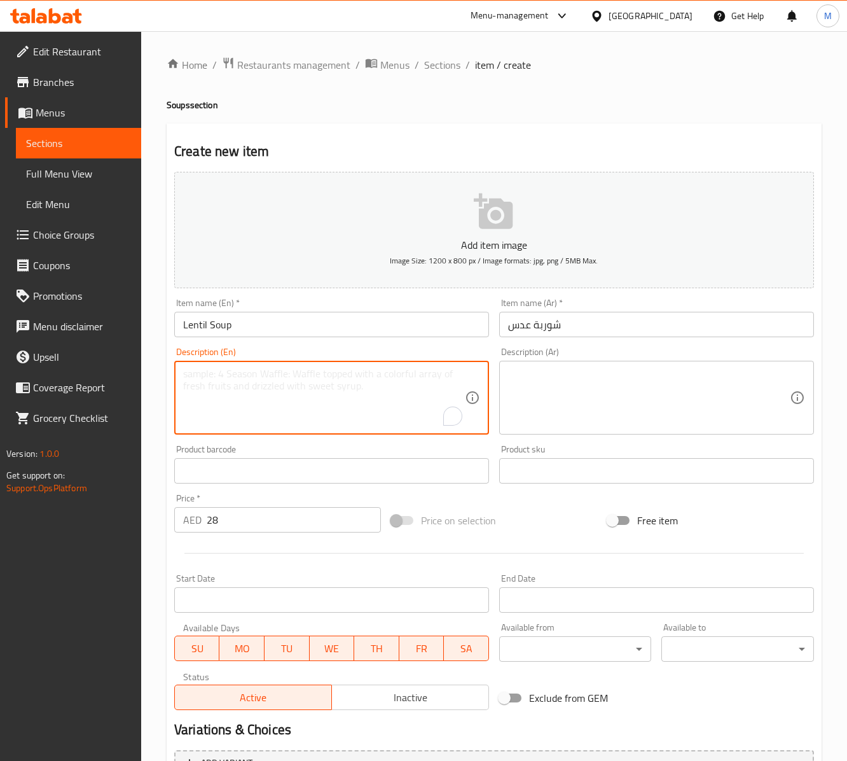
paste textarea "Traditional lentil soup served with fried bread & lemon wedges"
type textarea "Traditional lentil soup served with fried bread & lemon wedges"
click at [511, 397] on textarea at bounding box center [649, 398] width 282 height 60
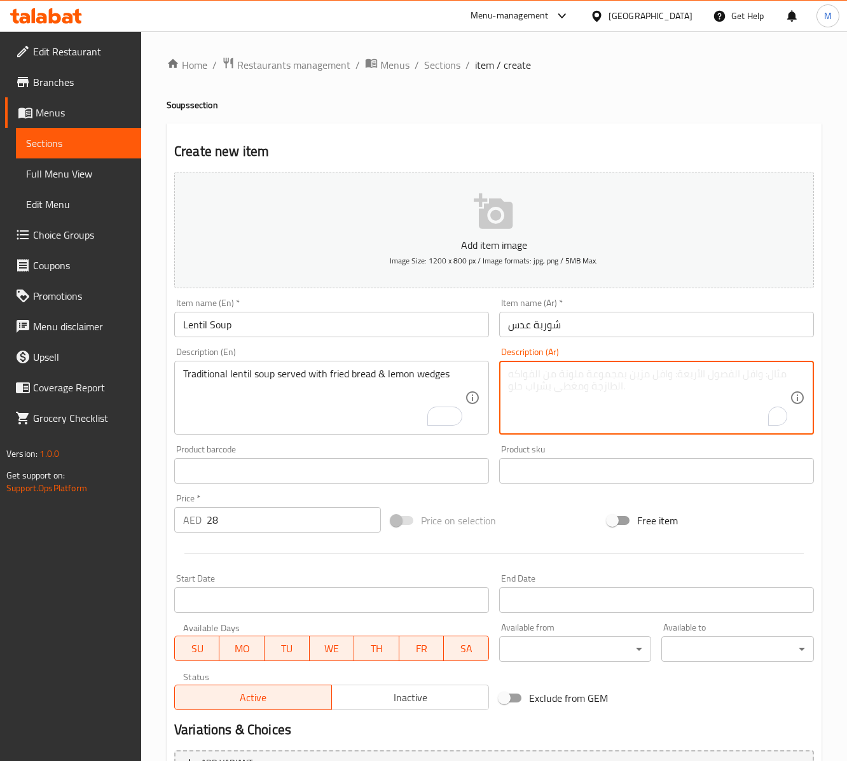
paste textarea "شوربة العدس التقليدية تقدم مع الخبز المقلي وشرائح الليمون"
type textarea "شوربة العدس التقليدية تقدم مع الخبز المقلي وشرائح الليمون"
click at [459, 532] on label "Price on selection" at bounding box center [440, 520] width 112 height 24
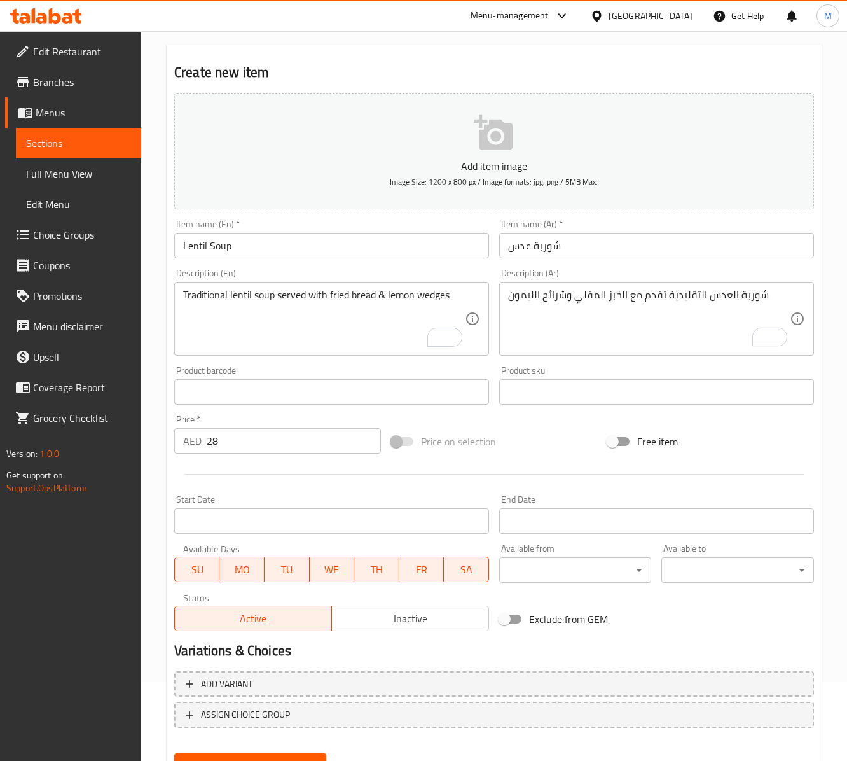
scroll to position [141, 0]
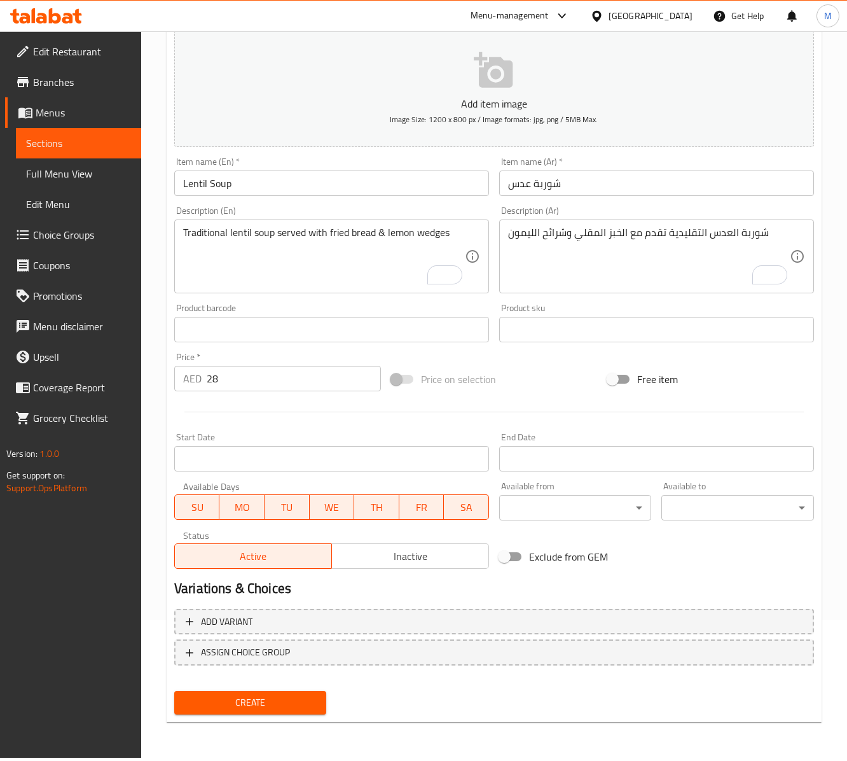
click at [317, 412] on div at bounding box center [494, 411] width 650 height 31
click at [273, 570] on span "Create" at bounding box center [250, 702] width 132 height 16
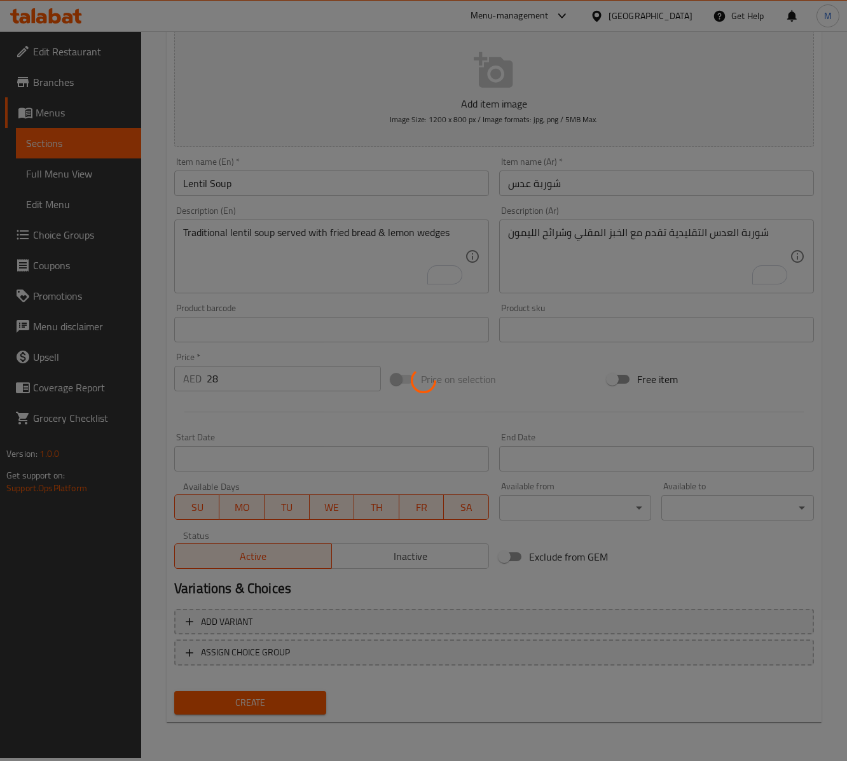
type input "0"
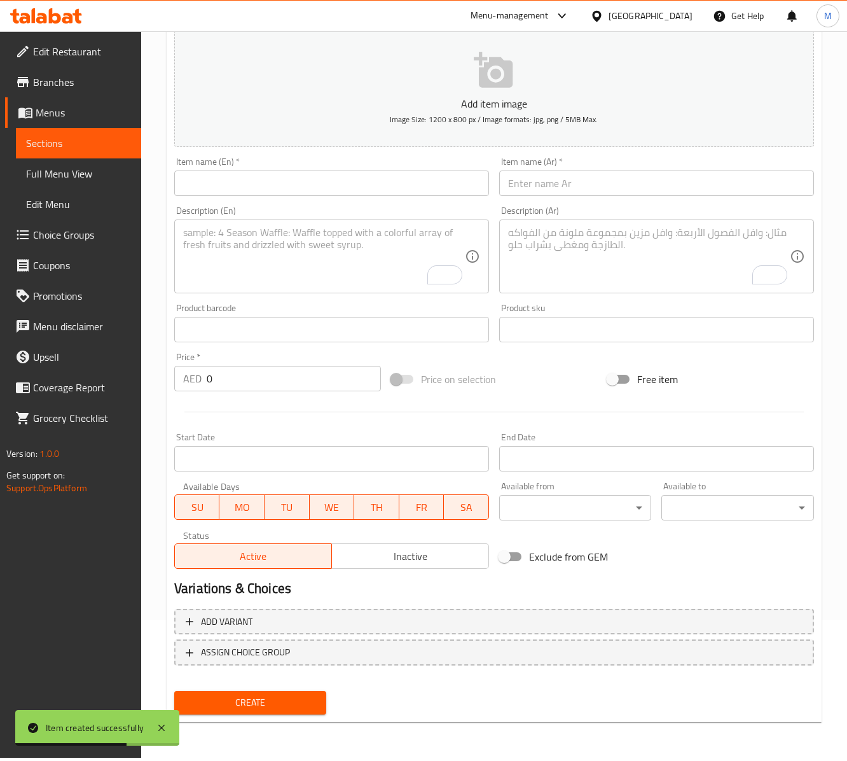
scroll to position [0, 0]
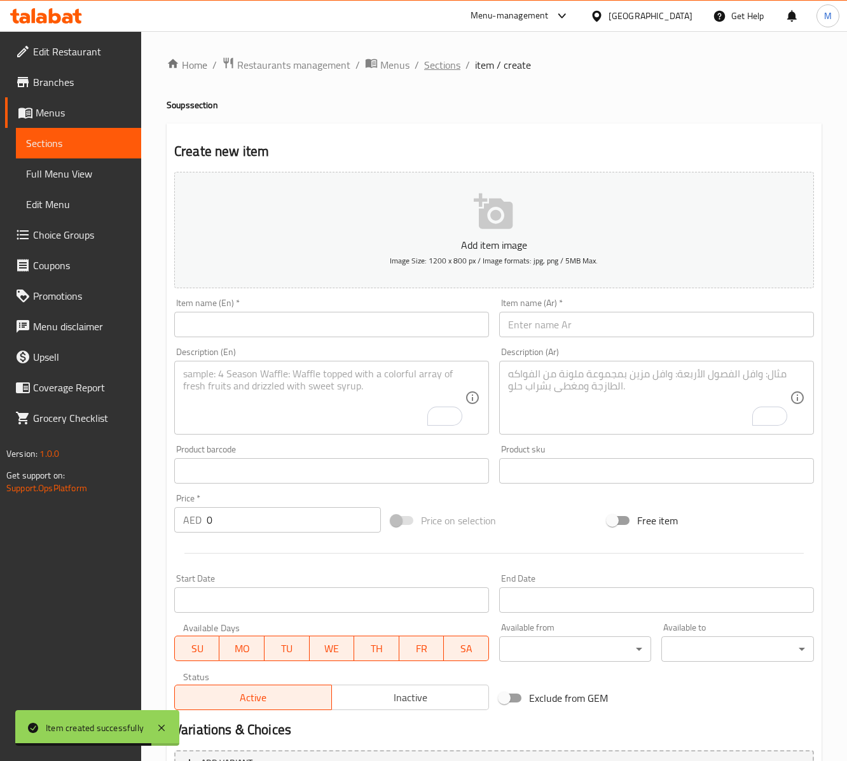
click at [444, 57] on span "Sections" at bounding box center [442, 64] width 36 height 15
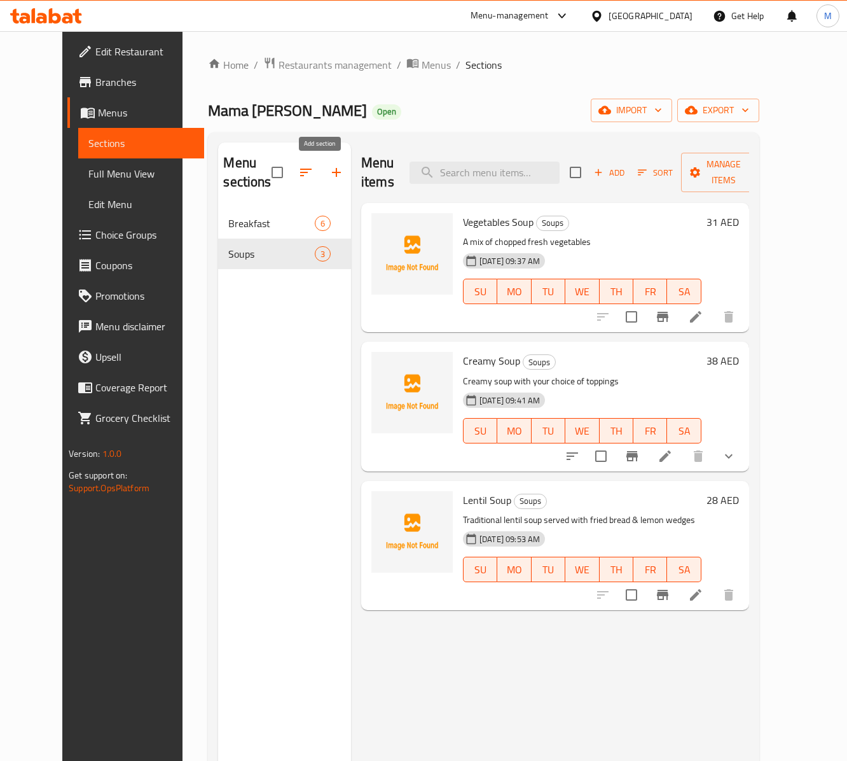
click at [329, 179] on icon "button" at bounding box center [336, 172] width 15 height 15
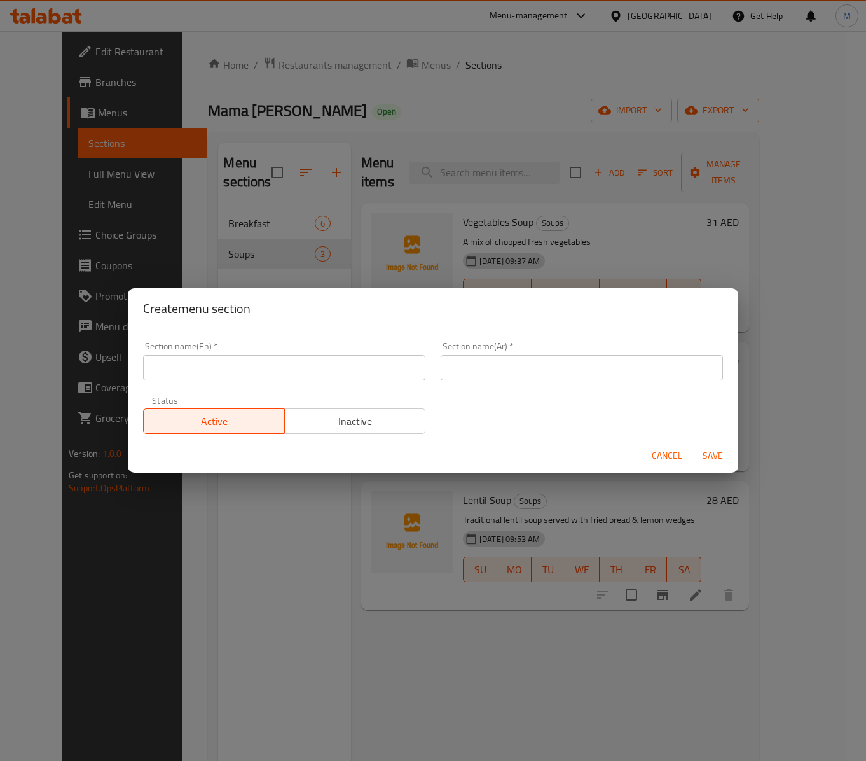
click at [243, 359] on input "text" at bounding box center [284, 367] width 282 height 25
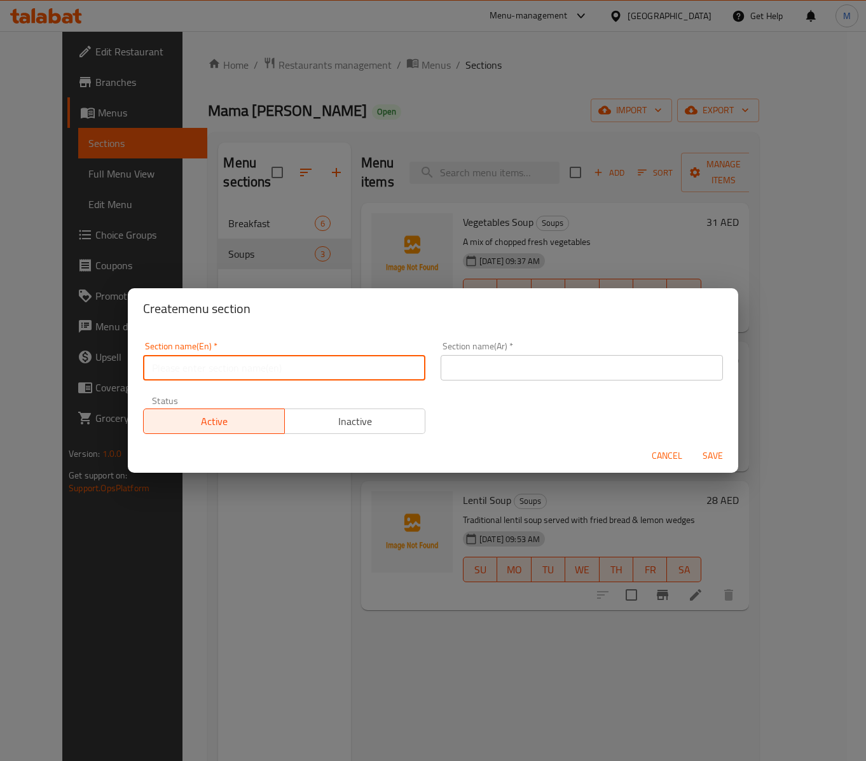
type input "ٍ"
type input "Salads"
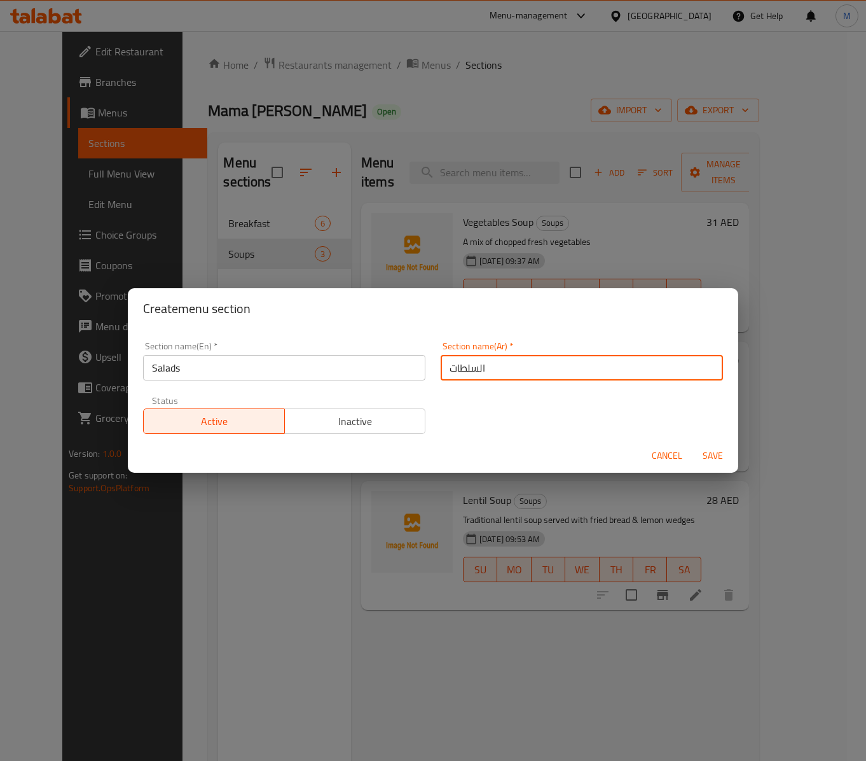
click at [510, 361] on input "السلطات" at bounding box center [582, 367] width 282 height 25
type input "السلطات"
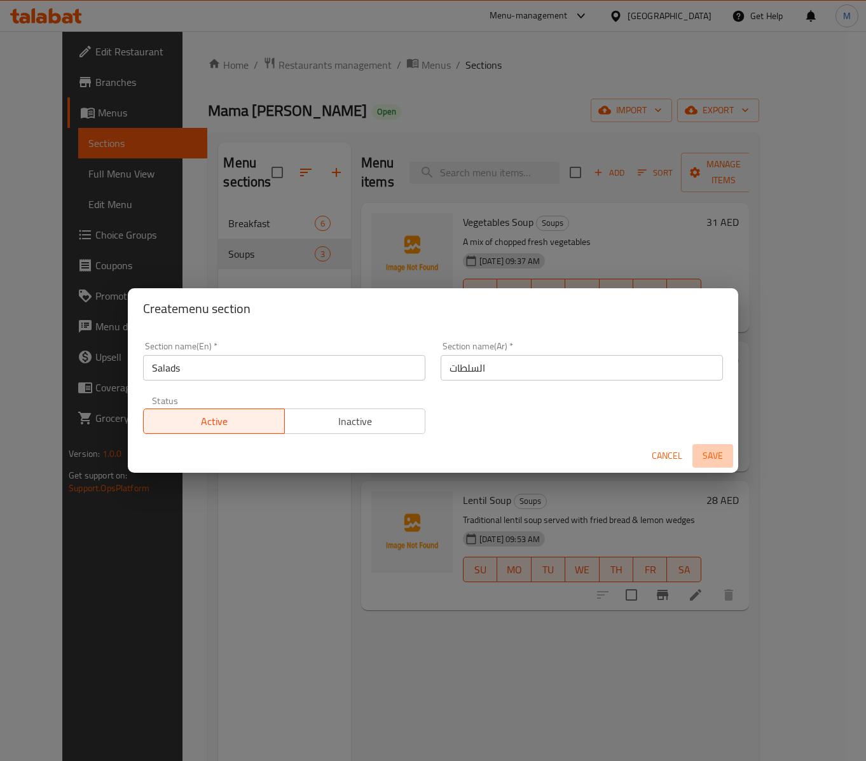
click at [635, 445] on button "Save" at bounding box center [713, 456] width 41 height 24
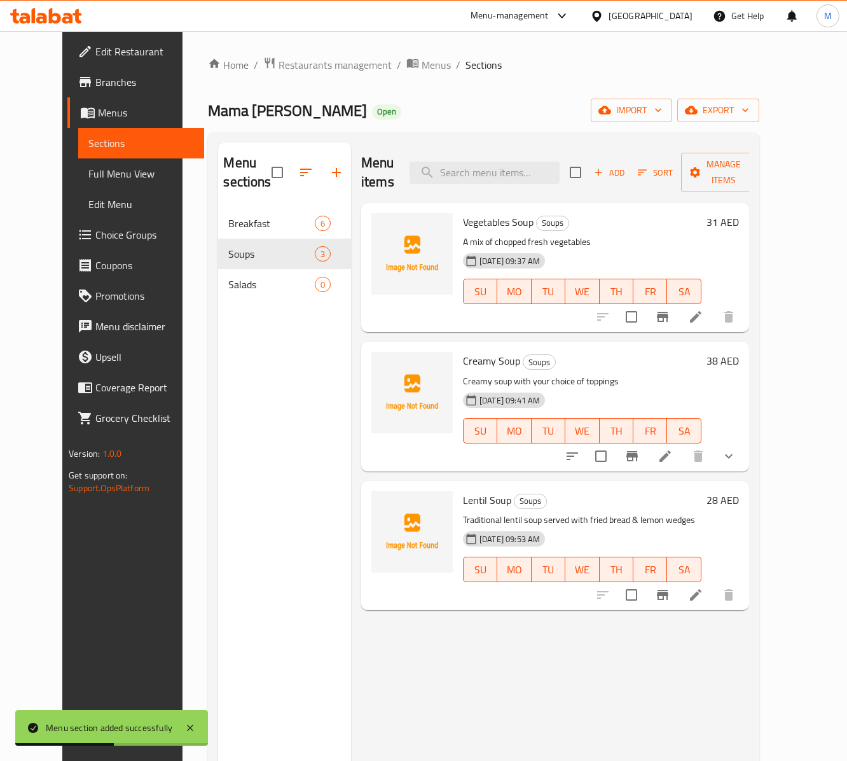
click at [225, 295] on div "Salads 0" at bounding box center [284, 284] width 133 height 31
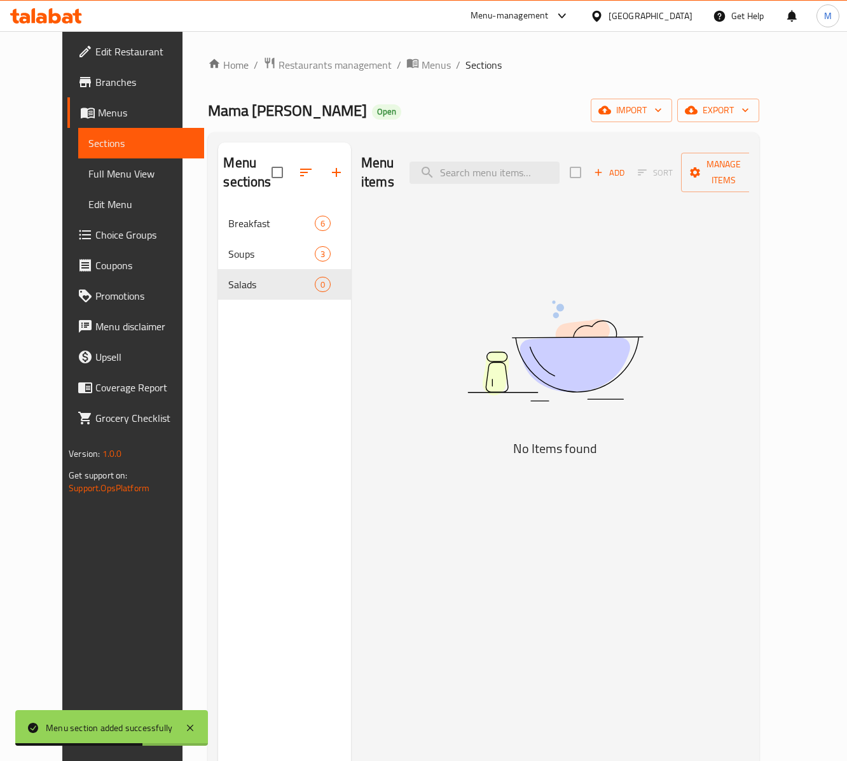
click at [626, 170] on span "Add" at bounding box center [609, 172] width 34 height 15
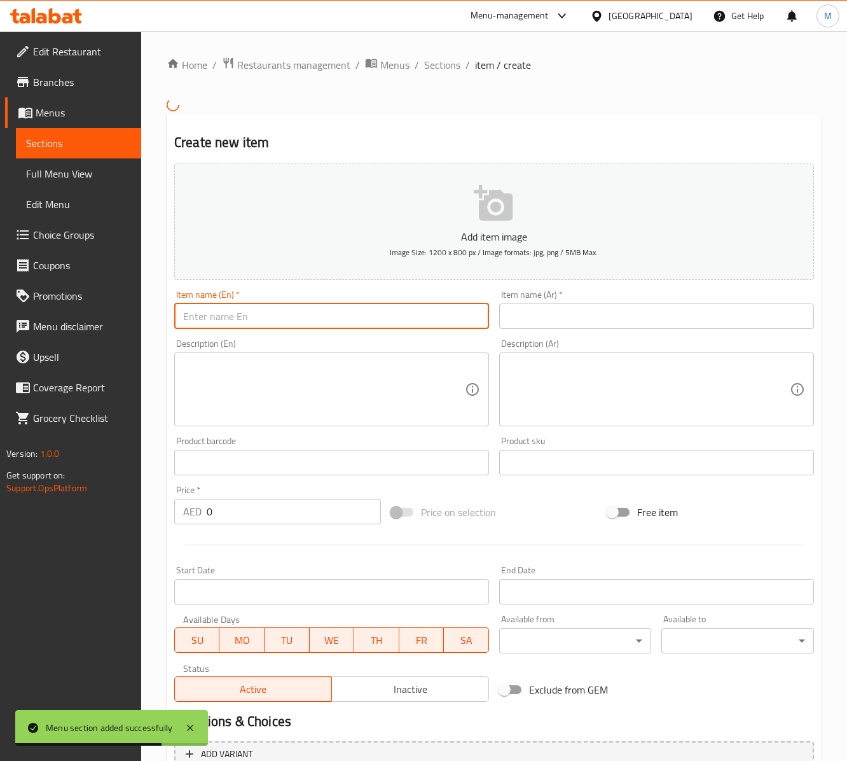
click at [357, 314] on input "text" at bounding box center [331, 315] width 315 height 25
paste input "Mama Noura SALAD"
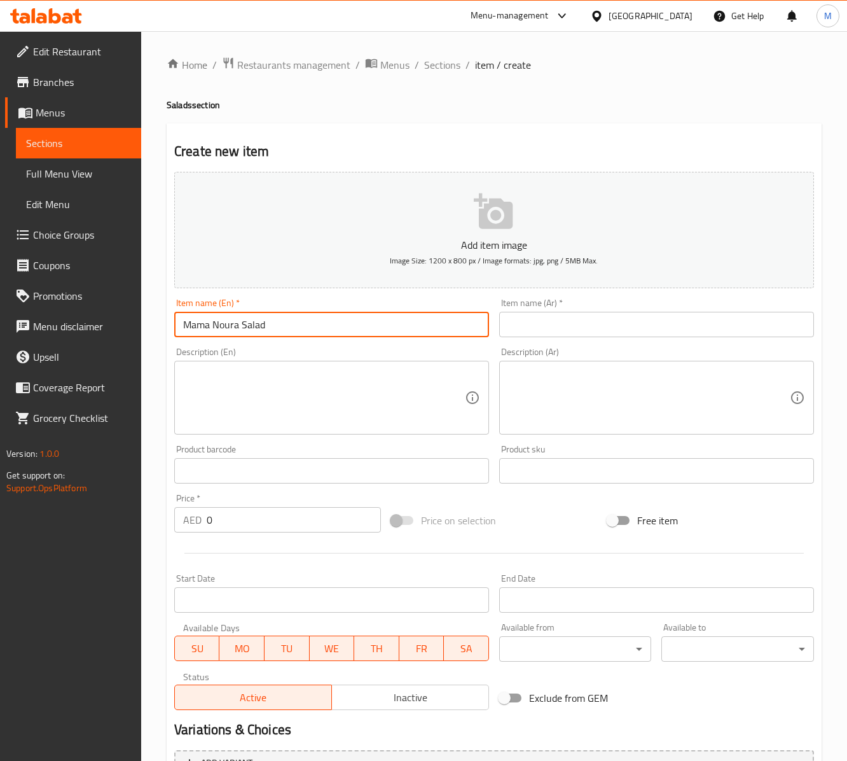
type input "Mama Noura Salad"
click at [537, 329] on input "text" at bounding box center [656, 324] width 315 height 25
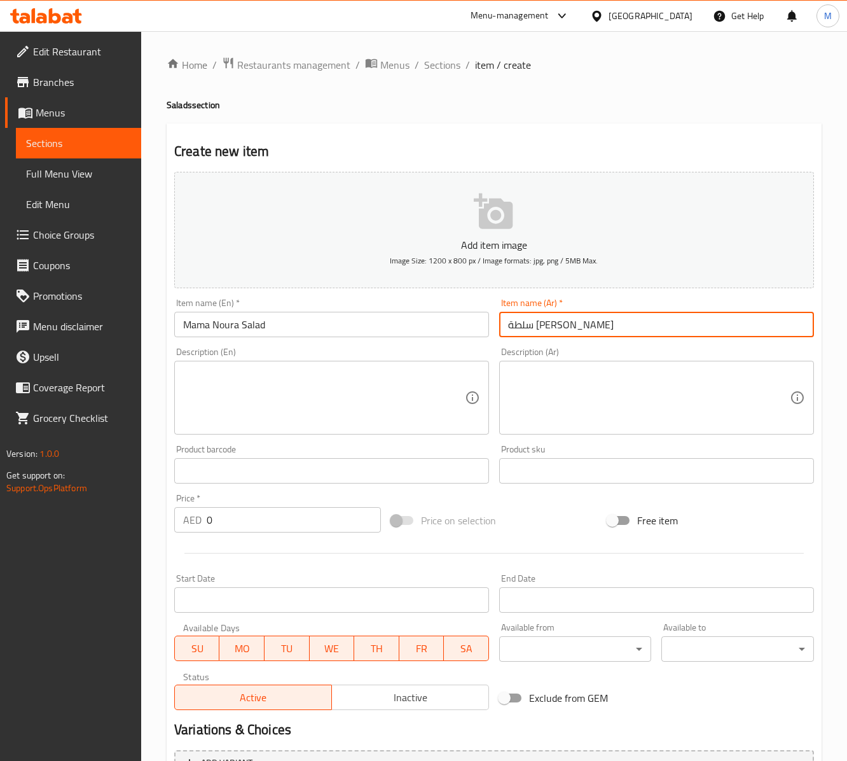
type input "سلطة ماما نورا"
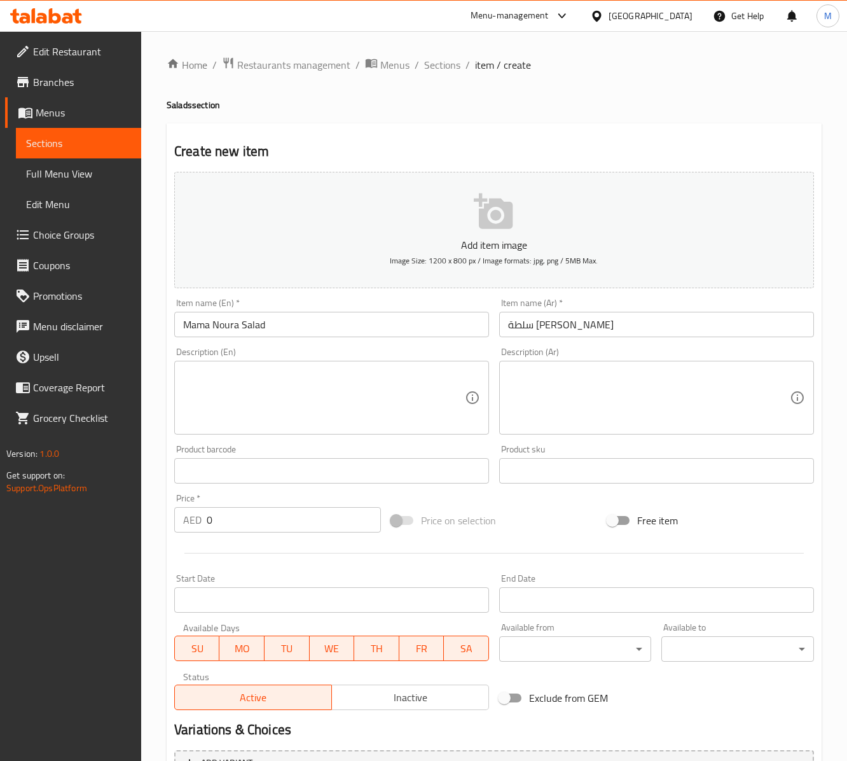
click at [214, 525] on input "0" at bounding box center [294, 519] width 174 height 25
paste input "45"
type input "45"
click at [247, 379] on textarea at bounding box center [324, 398] width 282 height 60
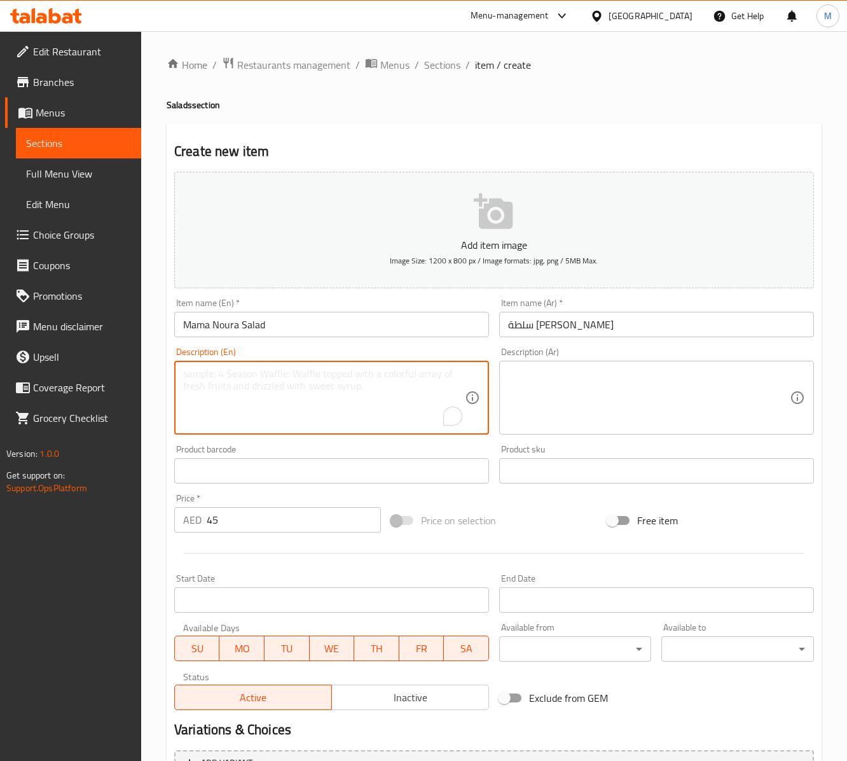
paste textarea "A fresh blend of beetroot, lettuce, and tomato, drizzled with special sauce for…"
type textarea "A fresh blend of beetroot, lettuce, and tomato, drizzled with special sauce for…"
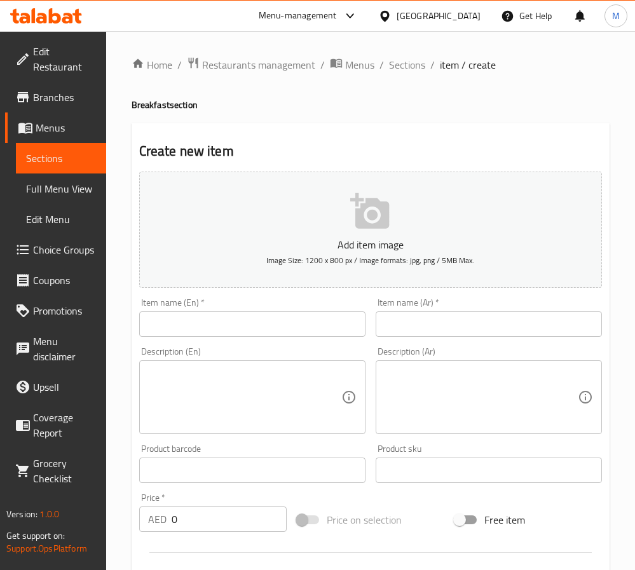
click at [61, 245] on span "Choice Groups" at bounding box center [64, 249] width 63 height 15
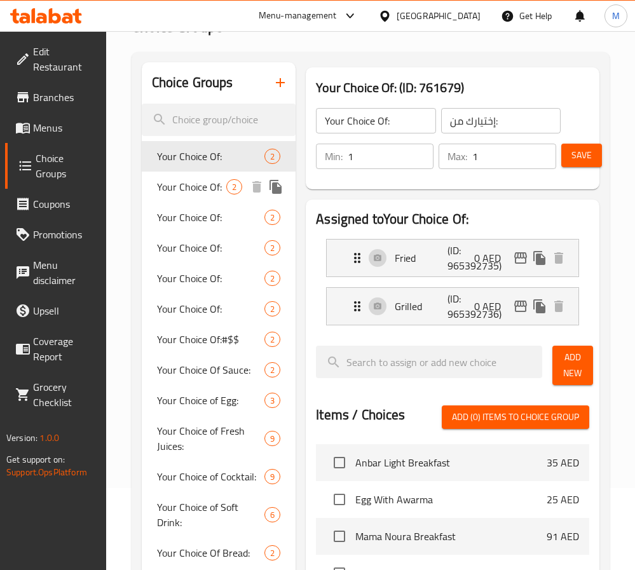
scroll to position [191, 0]
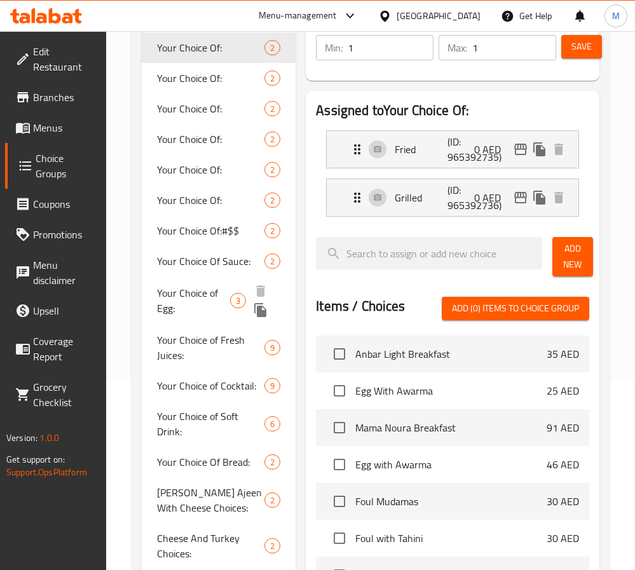
click at [174, 298] on span "Your Choice of Egg:" at bounding box center [194, 301] width 74 height 31
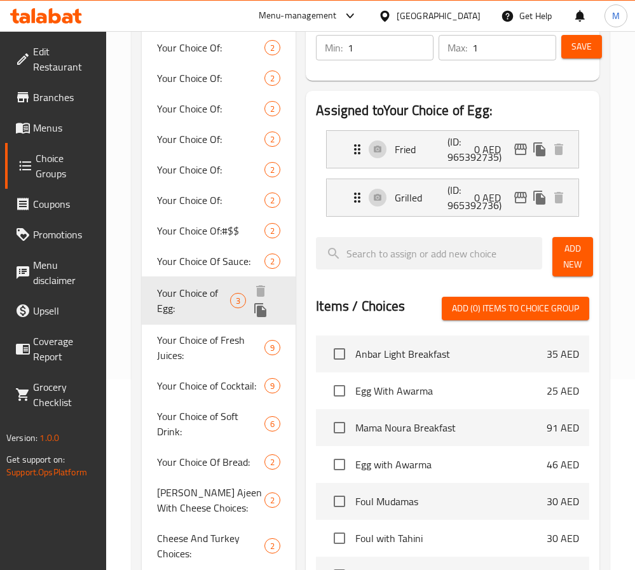
type input "Your Choice of Egg:"
type input "إختيارك من البيض:"
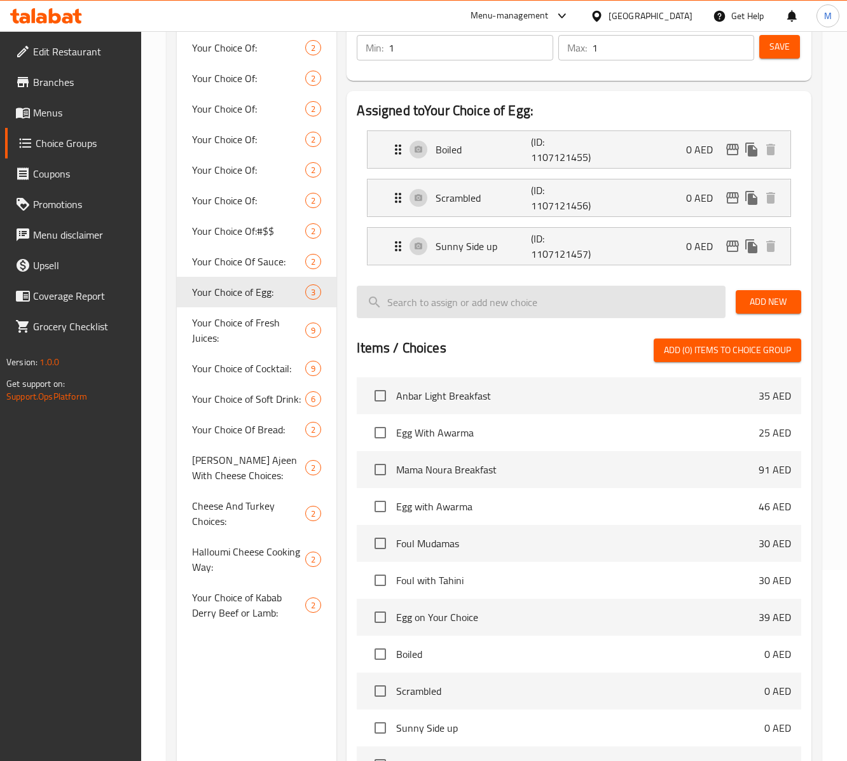
click at [483, 293] on input "search" at bounding box center [541, 302] width 368 height 32
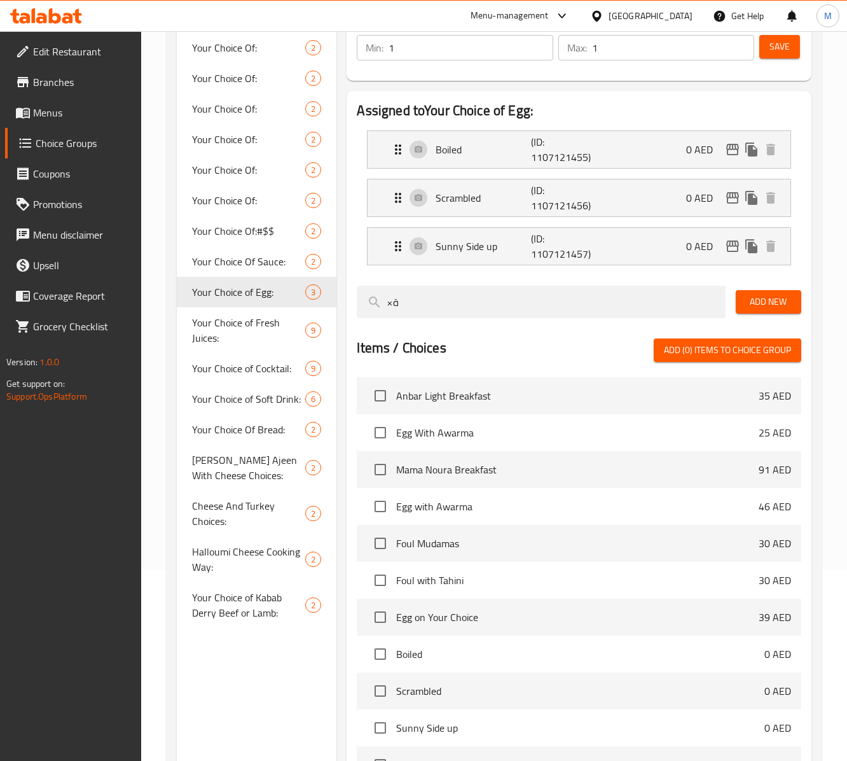
type input "×"
type input "Om"
click at [379, 390] on input "checkbox" at bounding box center [380, 395] width 27 height 27
checkbox input "true"
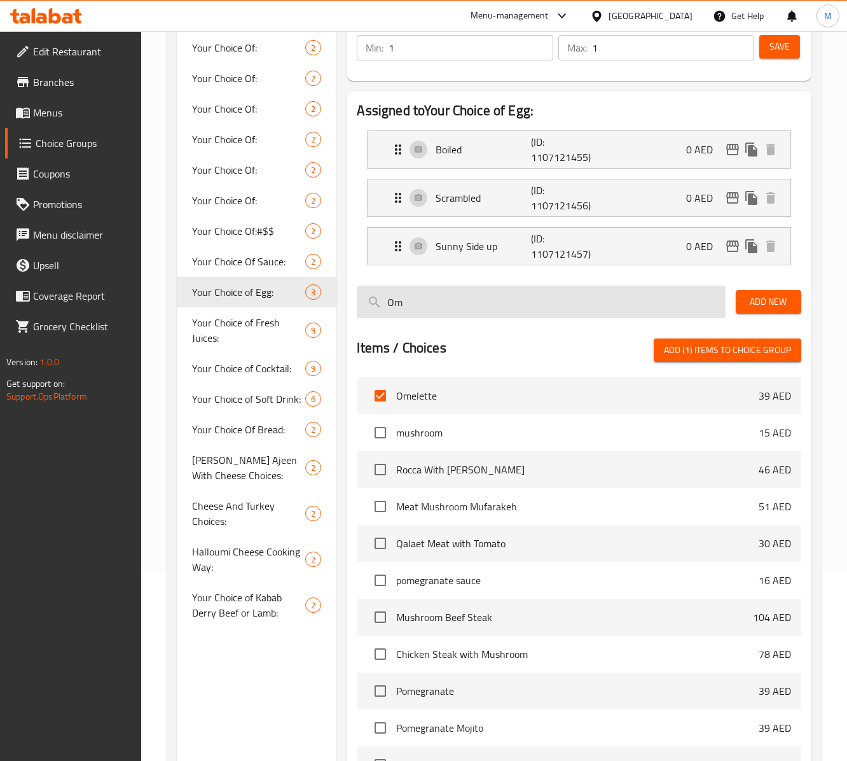
click at [476, 307] on input "Om" at bounding box center [541, 302] width 368 height 32
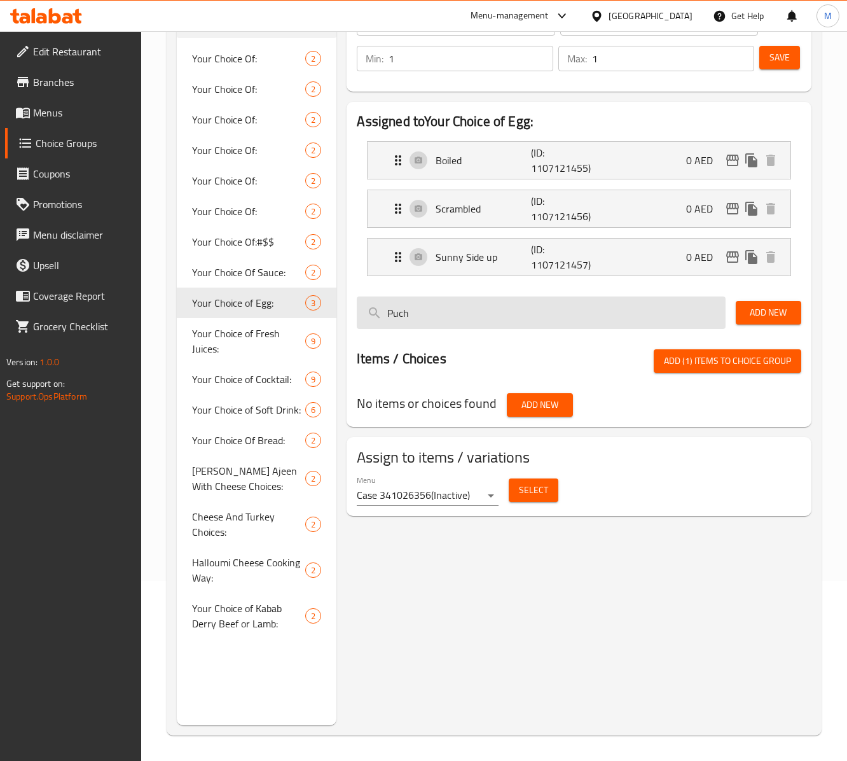
scroll to position [181, 0]
type input "Puched"
click at [635, 319] on span "Add New" at bounding box center [768, 313] width 45 height 16
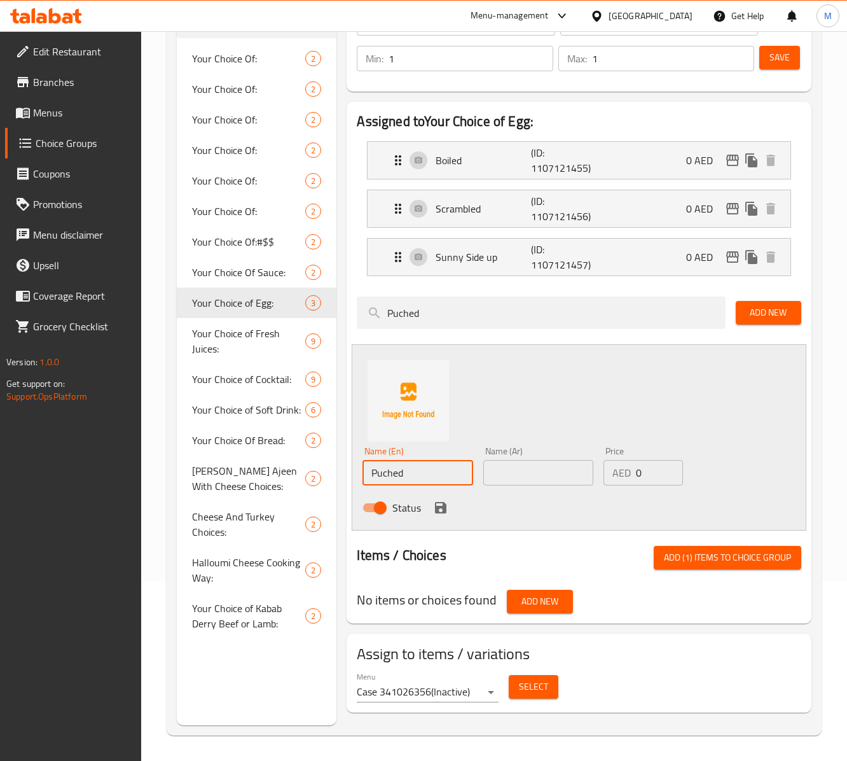
click at [421, 474] on input "Puched" at bounding box center [418, 472] width 110 height 25
click at [541, 482] on input "text" at bounding box center [538, 472] width 110 height 25
paste input "بوشيد"
type input "بوشيد"
click at [445, 511] on icon "save" at bounding box center [440, 507] width 11 height 11
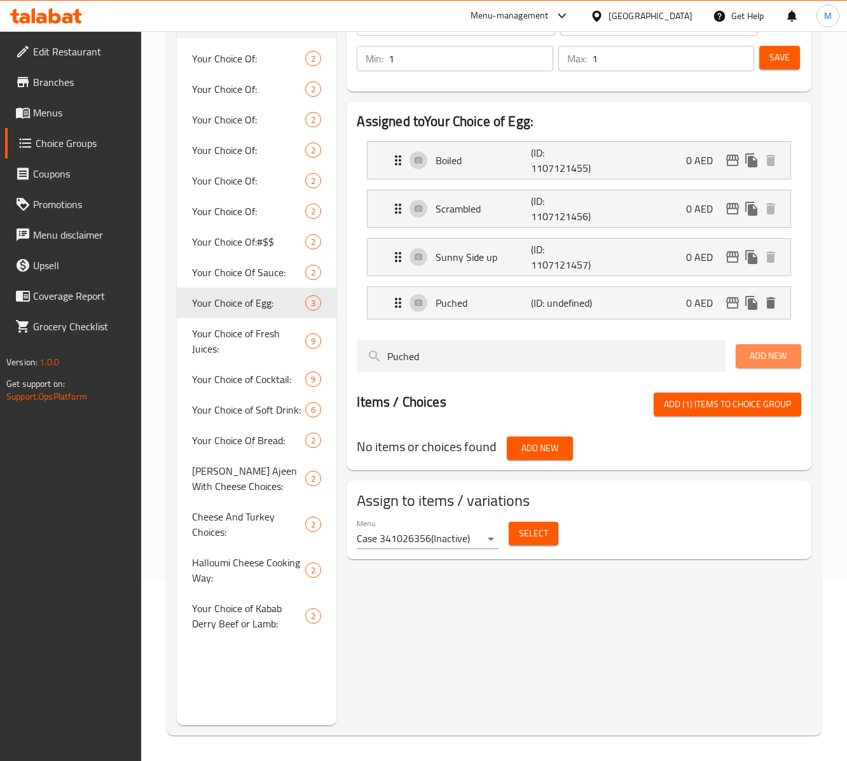
click at [635, 355] on span "Add New" at bounding box center [768, 356] width 45 height 16
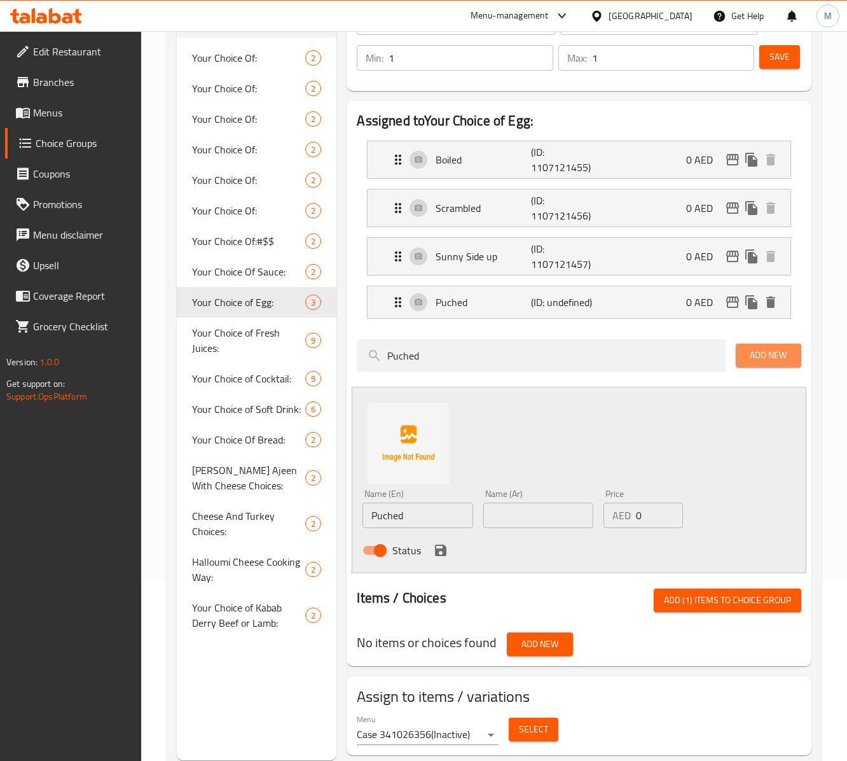
click at [635, 355] on span "Add New" at bounding box center [768, 355] width 45 height 16
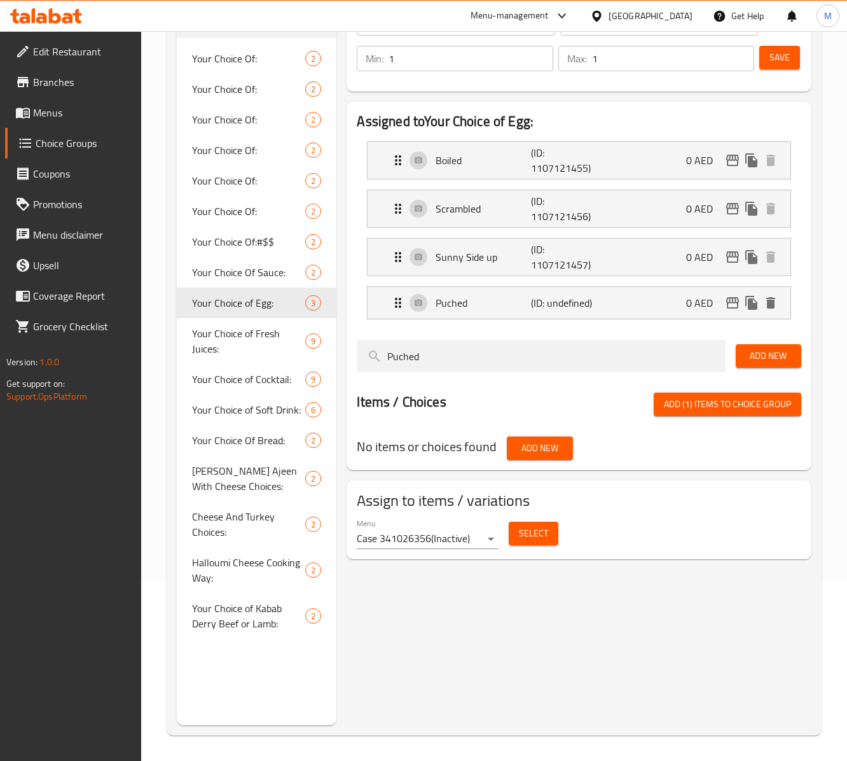
click at [635, 408] on span "Add (1) items to choice group" at bounding box center [727, 404] width 127 height 16
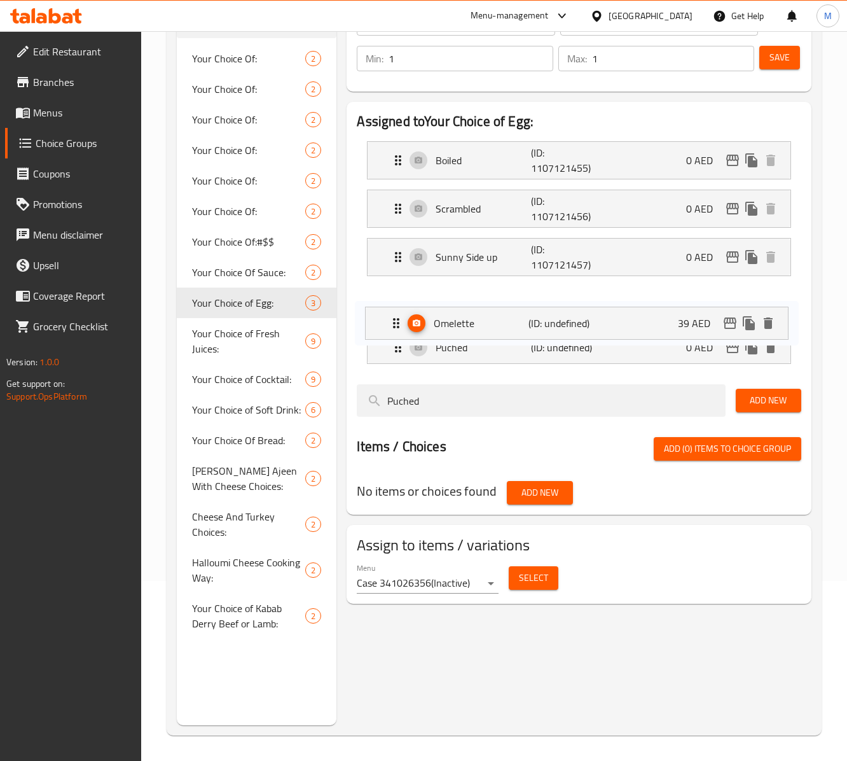
drag, startPoint x: 397, startPoint y: 351, endPoint x: 394, endPoint y: 309, distance: 42.1
click at [394, 309] on nav "Boiled (ID: 1107121455) 0 AED Name (En) Boiled Name (En) Name (Ar) مسلوق Name (…" at bounding box center [579, 252] width 444 height 243
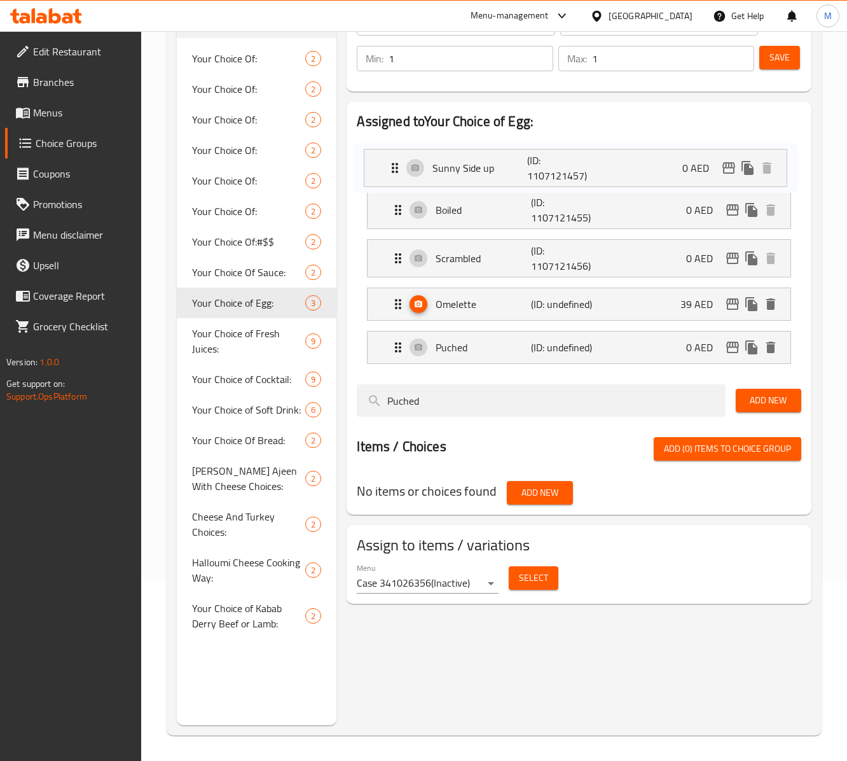
drag, startPoint x: 402, startPoint y: 258, endPoint x: 398, endPoint y: 159, distance: 99.3
click at [398, 159] on nav "Boiled (ID: 1107121455) 0 AED Name (En) Boiled Name (En) Name (Ar) مسلوق Name (…" at bounding box center [579, 252] width 444 height 243
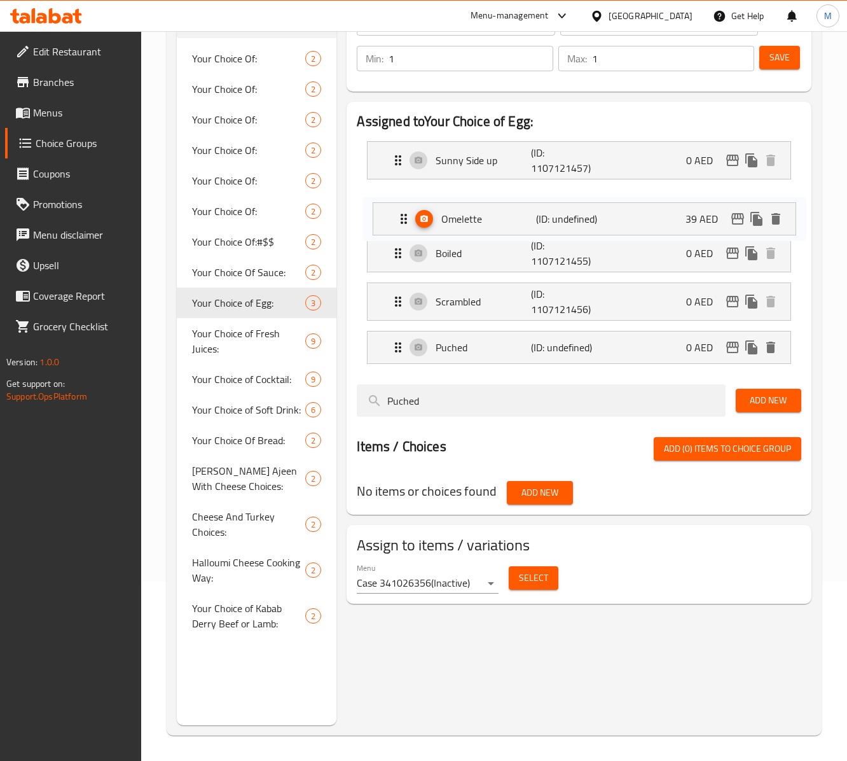
drag, startPoint x: 397, startPoint y: 303, endPoint x: 402, endPoint y: 206, distance: 96.8
click at [402, 206] on nav "Sunny Side up (ID: 1107121457) 0 AED Name (En) Sunny Side up Name (En) Name (Ar…" at bounding box center [579, 252] width 444 height 243
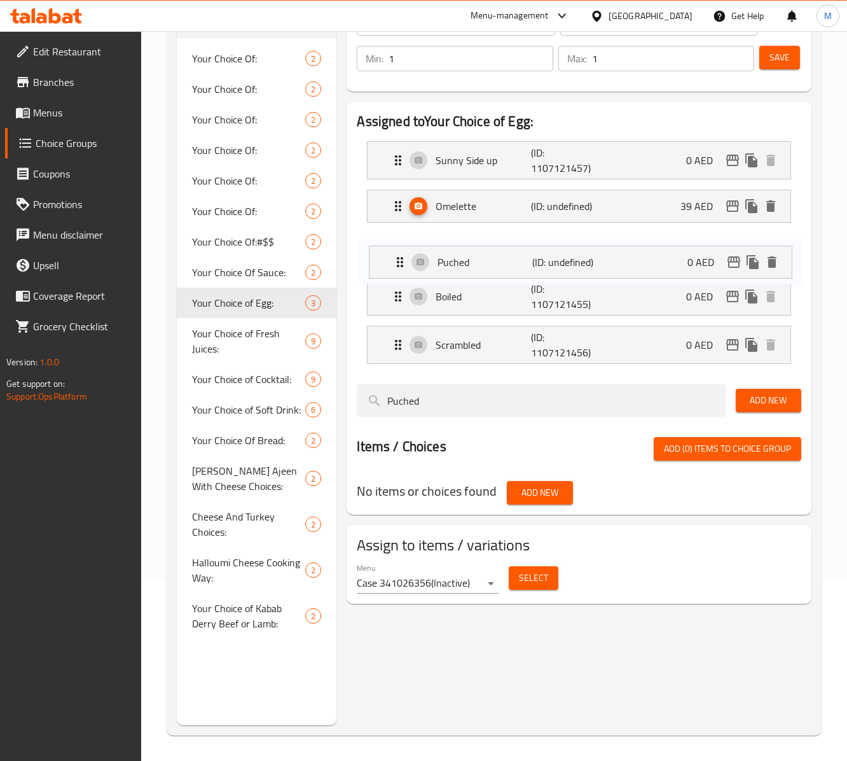
drag, startPoint x: 399, startPoint y: 350, endPoint x: 401, endPoint y: 254, distance: 95.4
click at [401, 254] on nav "Sunny Side up (ID: 1107121457) 0 AED Name (En) Sunny Side up Name (En) Name (Ar…" at bounding box center [579, 252] width 444 height 243
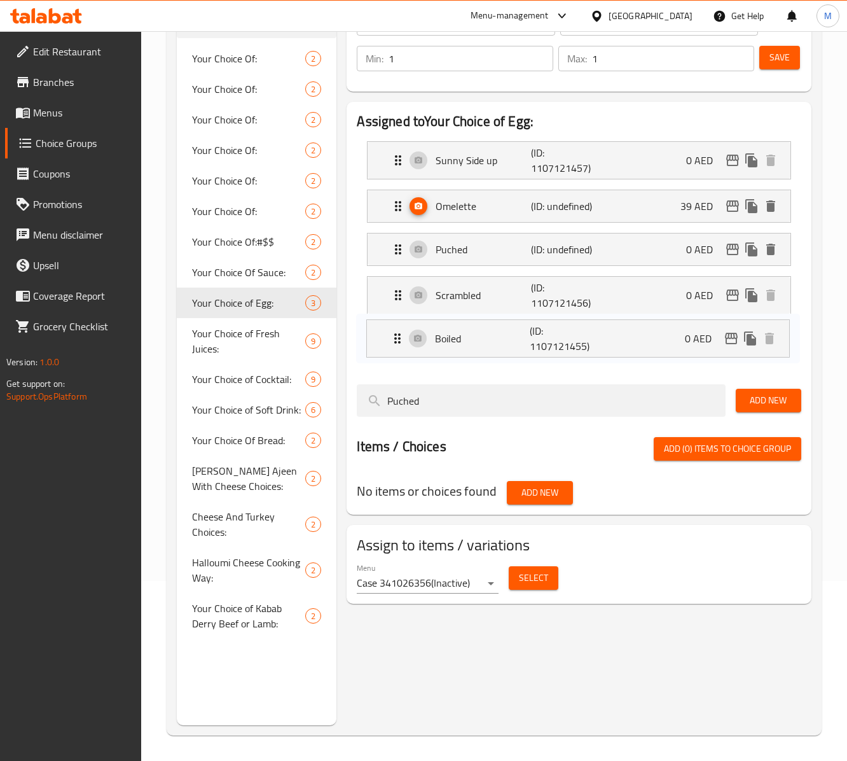
drag, startPoint x: 398, startPoint y: 296, endPoint x: 397, endPoint y: 340, distance: 43.3
click at [397, 340] on nav "Sunny Side up (ID: 1107121457) 0 AED Name (En) Sunny Side up Name (En) Name (Ar…" at bounding box center [579, 252] width 444 height 243
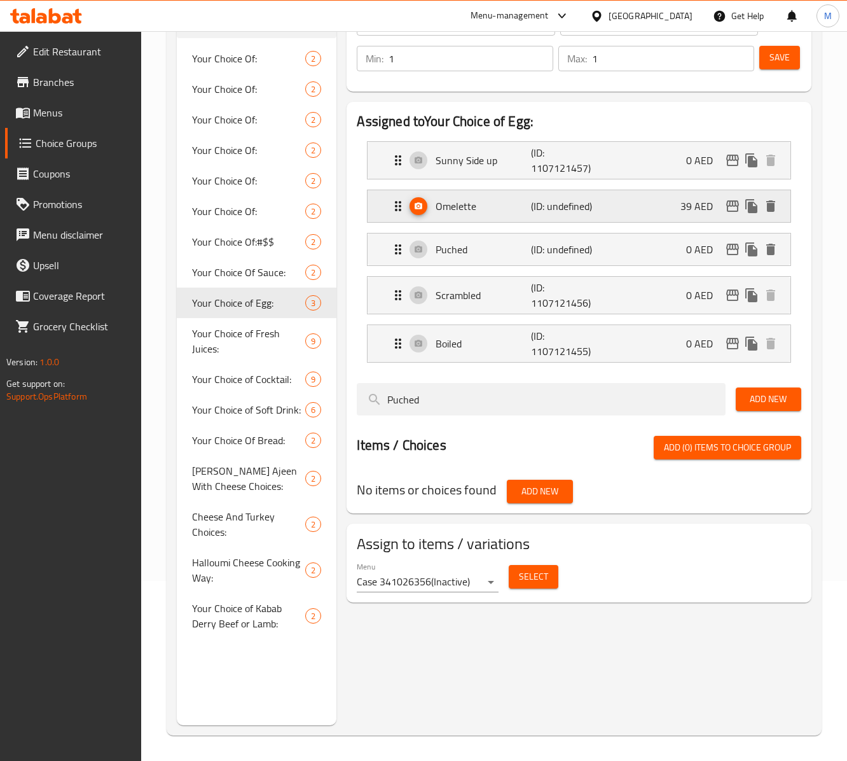
click at [483, 206] on p "Omelette" at bounding box center [483, 205] width 95 height 15
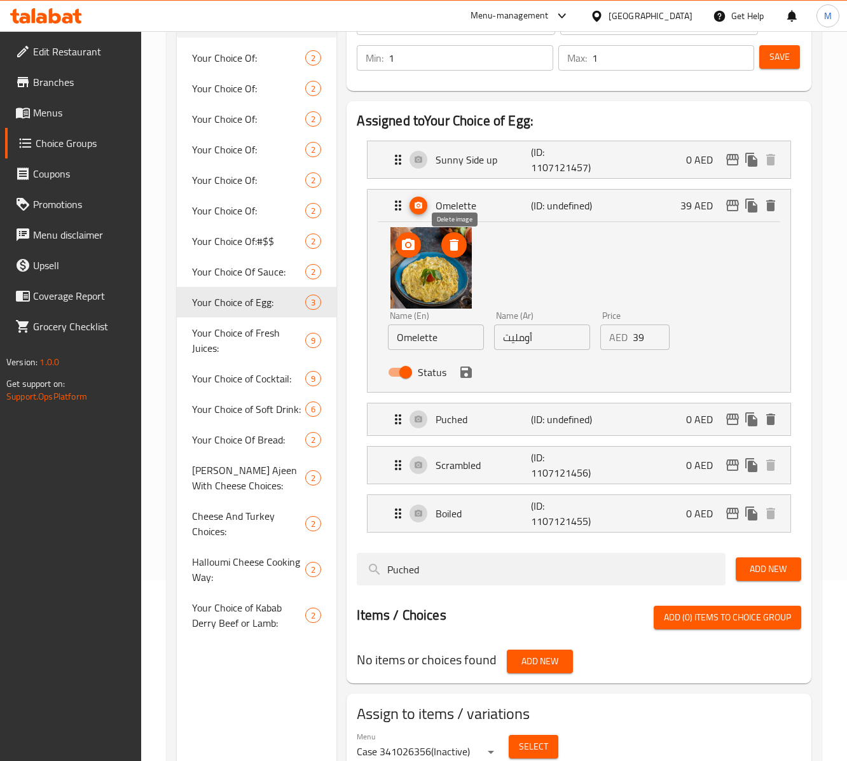
click at [455, 256] on button "delete image" at bounding box center [453, 244] width 25 height 25
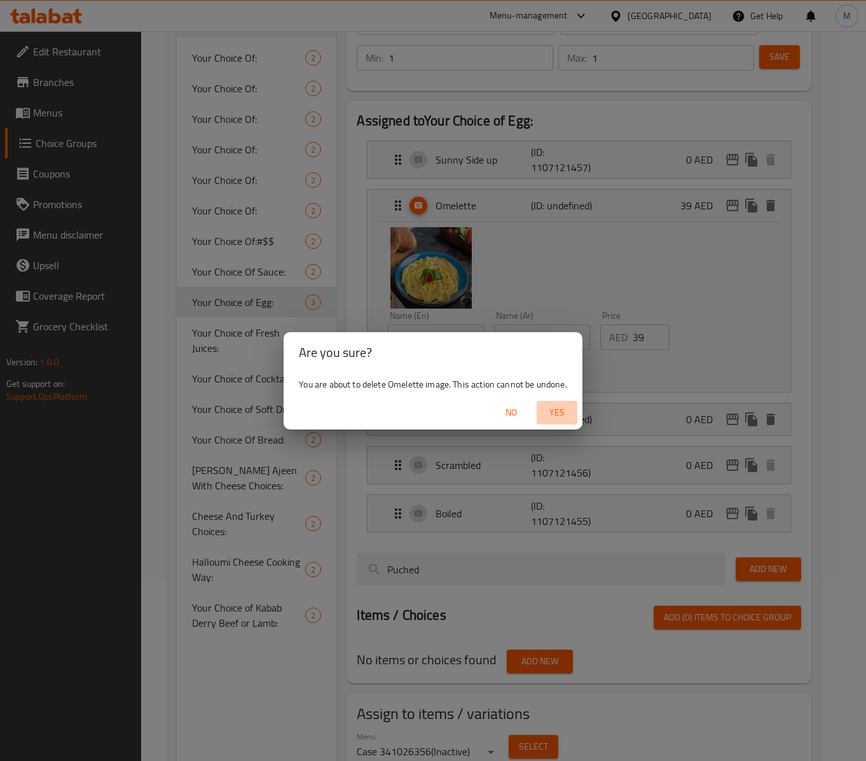
click at [555, 413] on span "Yes" at bounding box center [557, 412] width 31 height 16
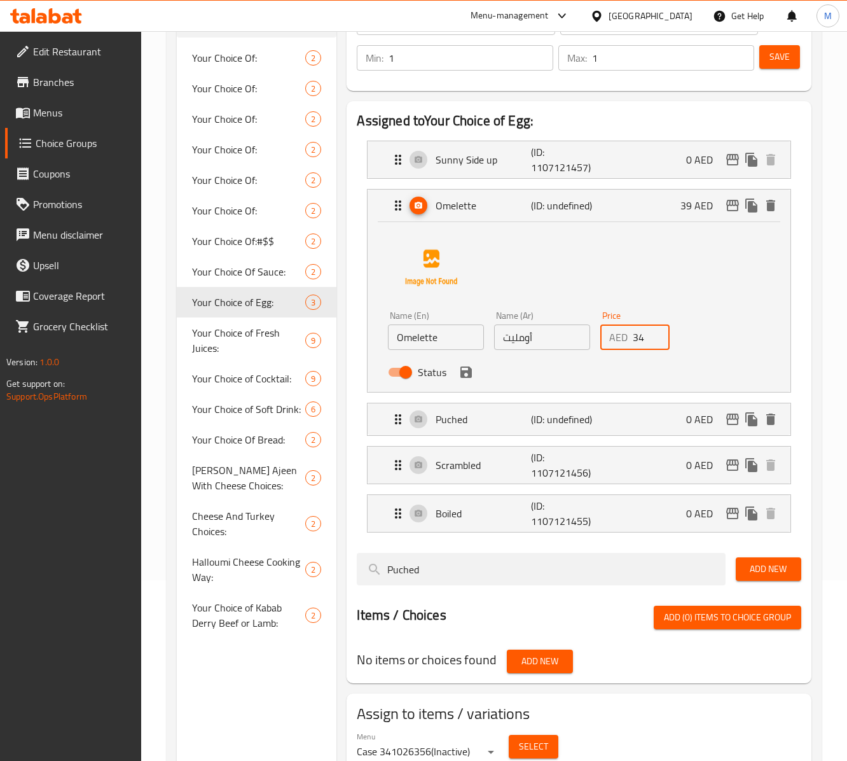
drag, startPoint x: 650, startPoint y: 346, endPoint x: 627, endPoint y: 346, distance: 22.9
click at [633, 346] on input "34" at bounding box center [651, 336] width 37 height 25
drag, startPoint x: 645, startPoint y: 341, endPoint x: 618, endPoint y: 342, distance: 26.7
click at [618, 342] on div "AED 34 Price" at bounding box center [634, 336] width 69 height 25
click at [472, 380] on icon "save" at bounding box center [466, 371] width 15 height 15
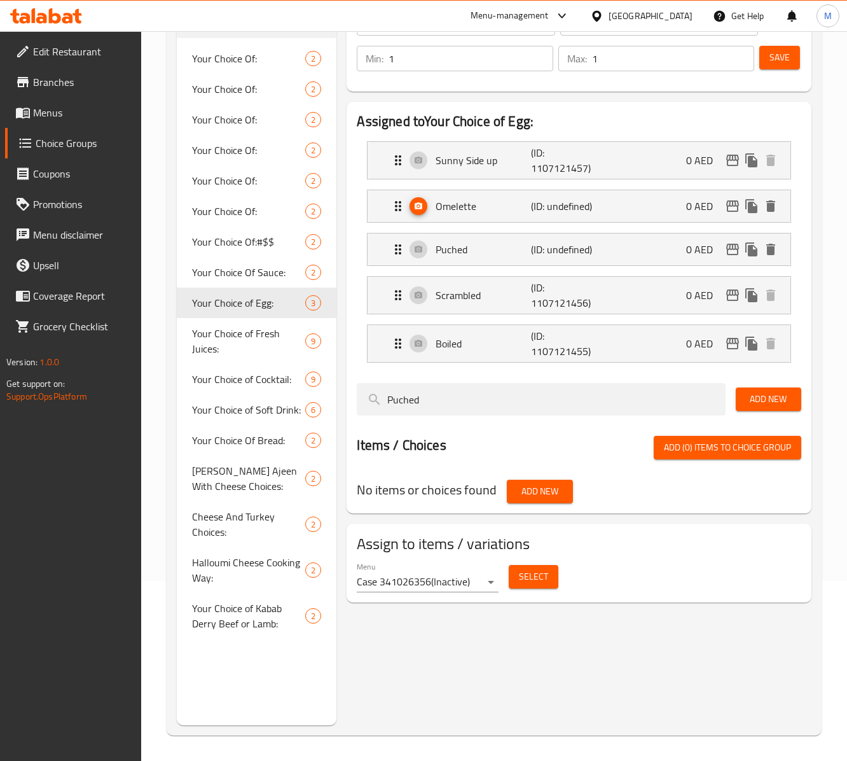
type input "0"
click at [635, 56] on span "Save" at bounding box center [780, 58] width 20 height 16
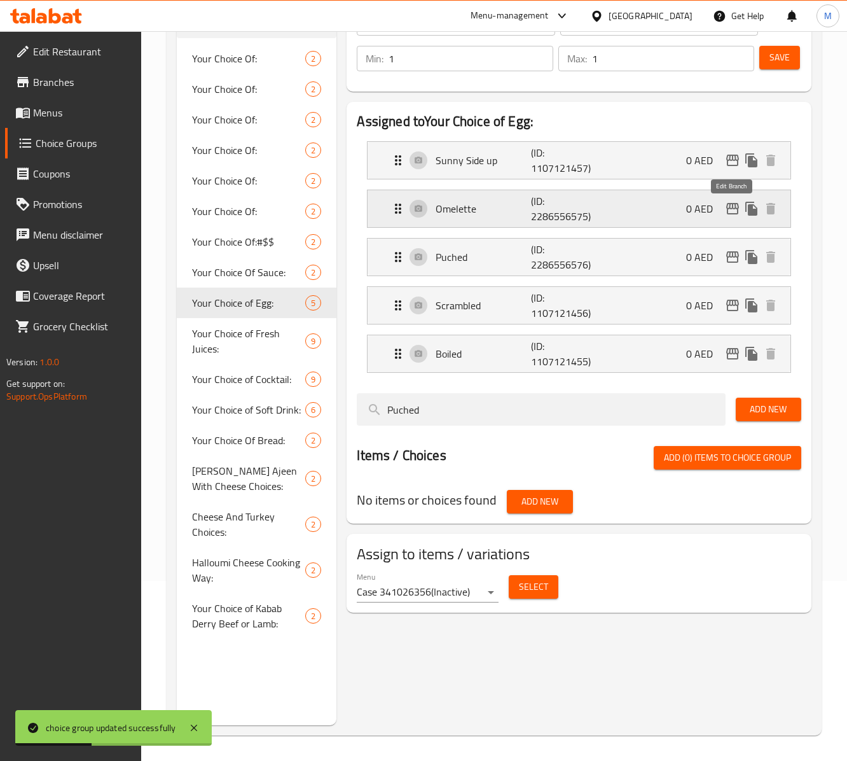
click at [635, 204] on icon "edit" at bounding box center [732, 208] width 15 height 15
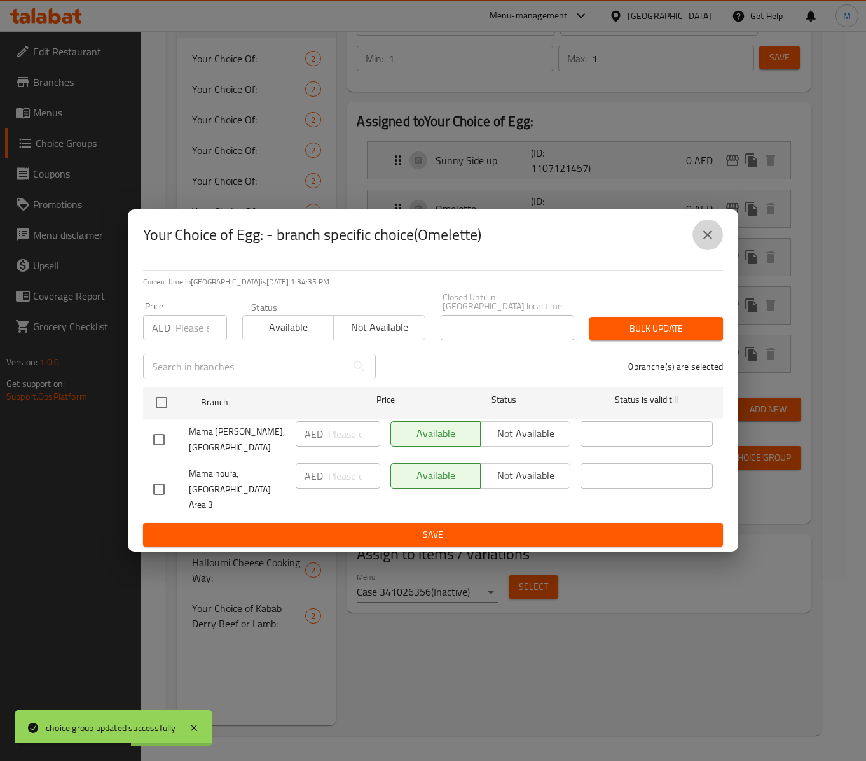
click at [635, 240] on icon "close" at bounding box center [707, 234] width 15 height 15
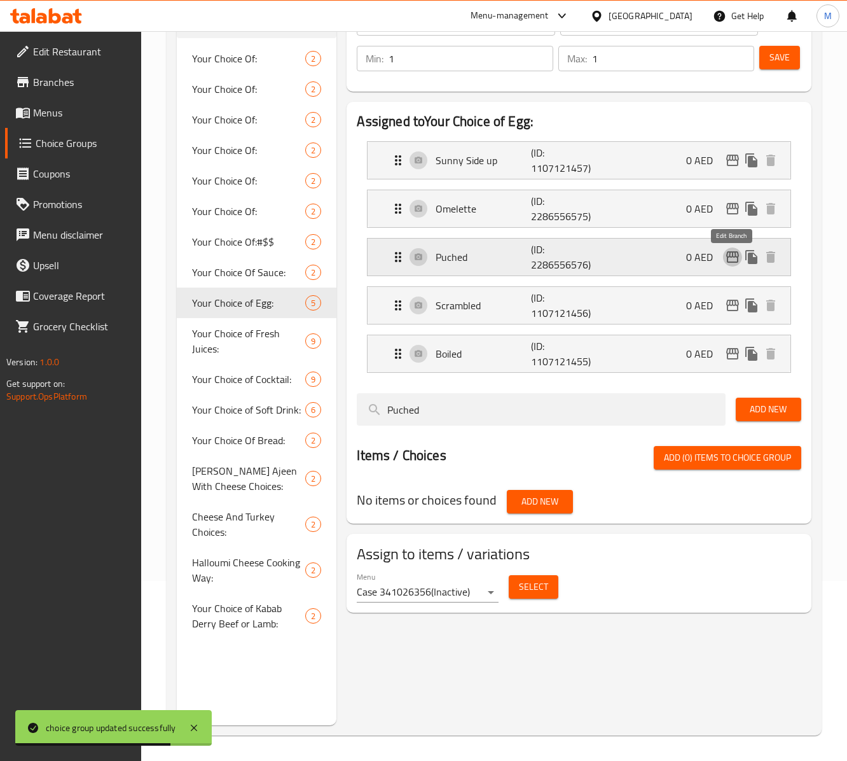
click at [635, 257] on icon "edit" at bounding box center [732, 256] width 15 height 15
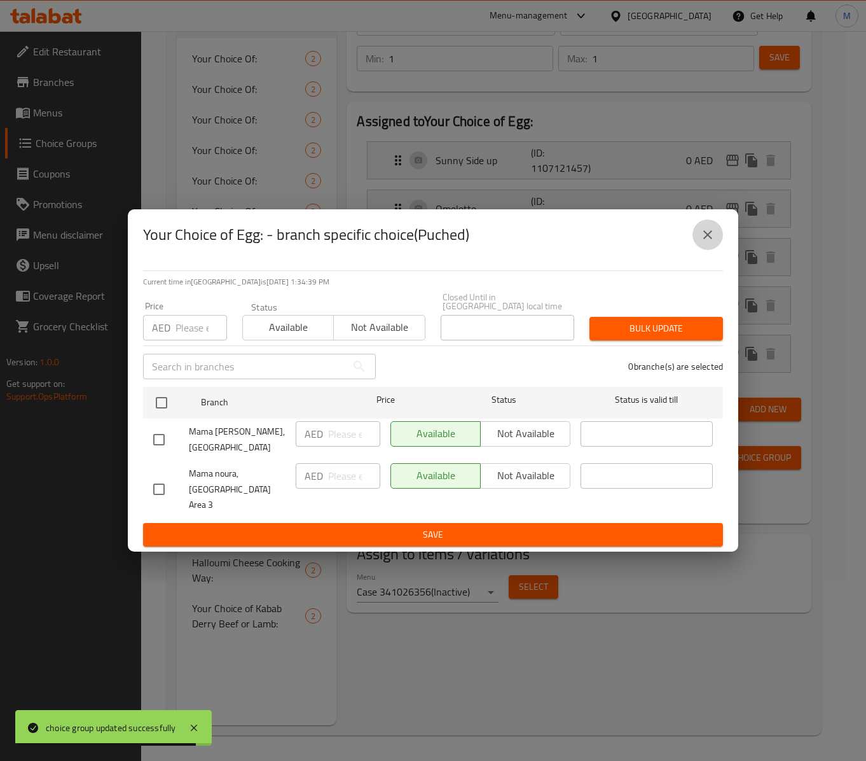
click at [635, 249] on button "close" at bounding box center [708, 234] width 31 height 31
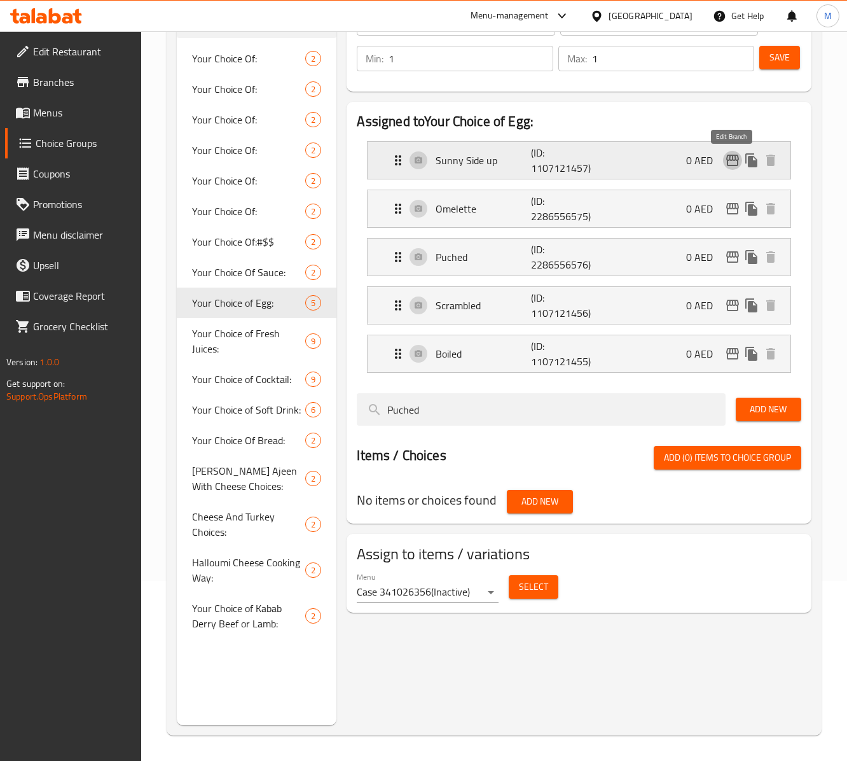
click at [635, 162] on icon "edit" at bounding box center [732, 160] width 13 height 11
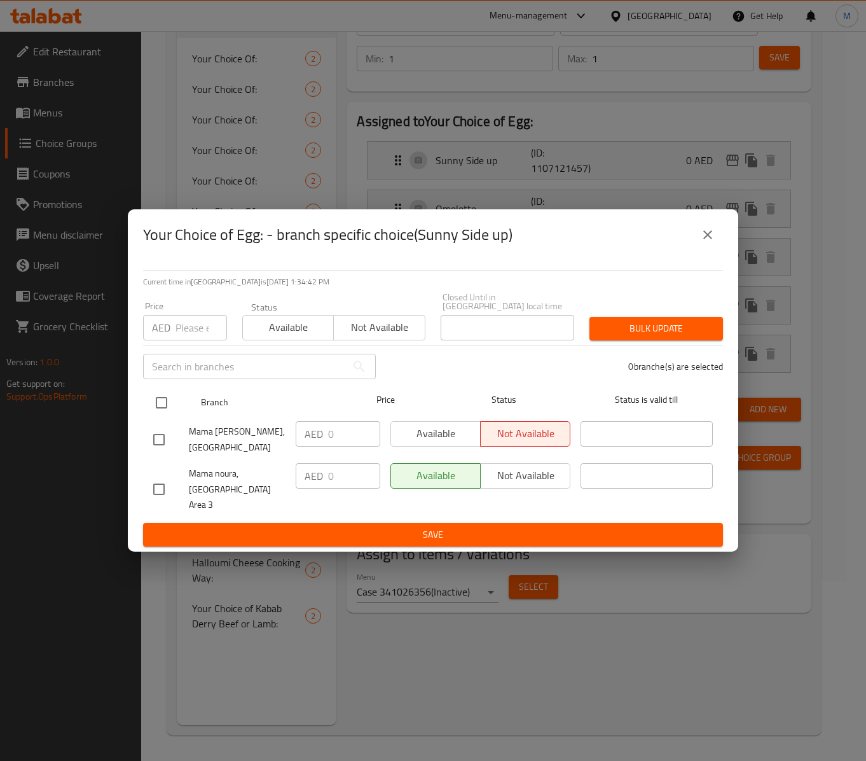
click at [158, 415] on input "checkbox" at bounding box center [161, 402] width 27 height 27
checkbox input "true"
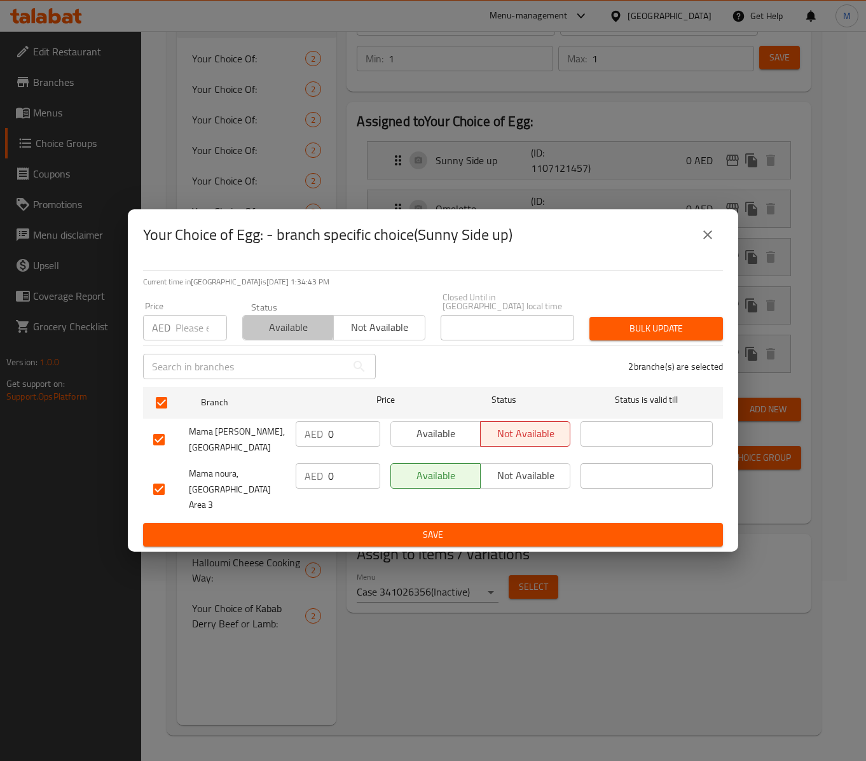
click at [267, 332] on span "Available" at bounding box center [288, 327] width 81 height 18
click at [635, 332] on span "Bulk update" at bounding box center [656, 329] width 113 height 16
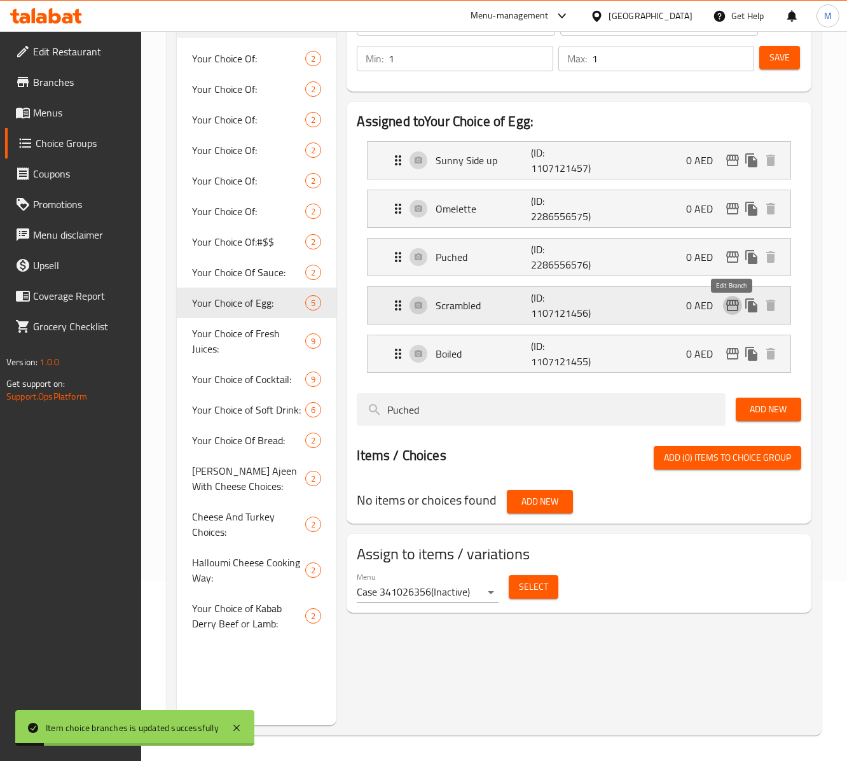
click at [635, 310] on icon "edit" at bounding box center [732, 305] width 13 height 11
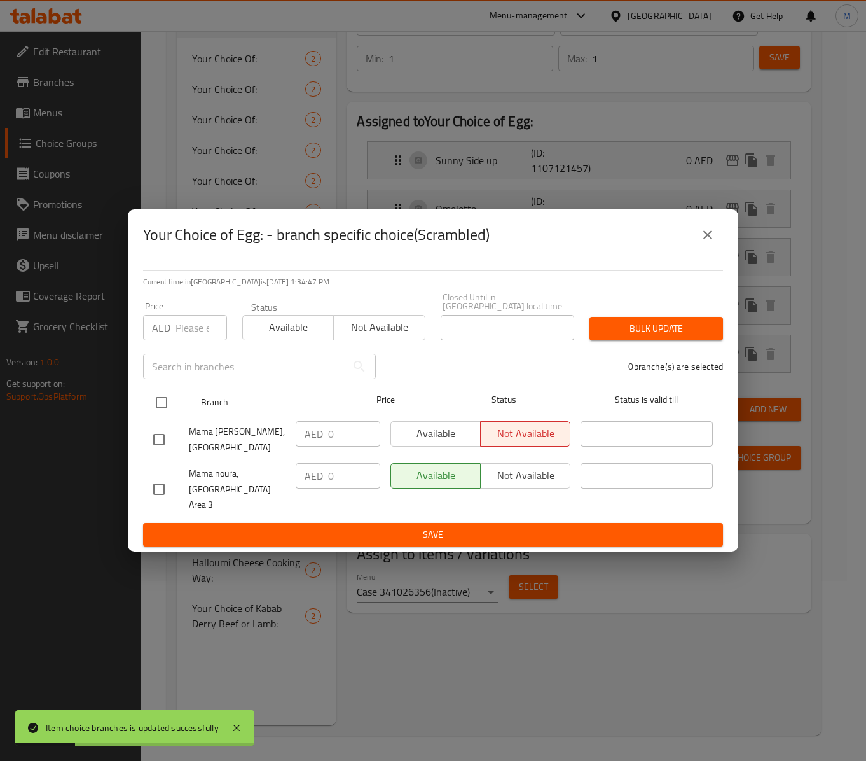
click at [168, 403] on input "checkbox" at bounding box center [161, 402] width 27 height 27
checkbox input "true"
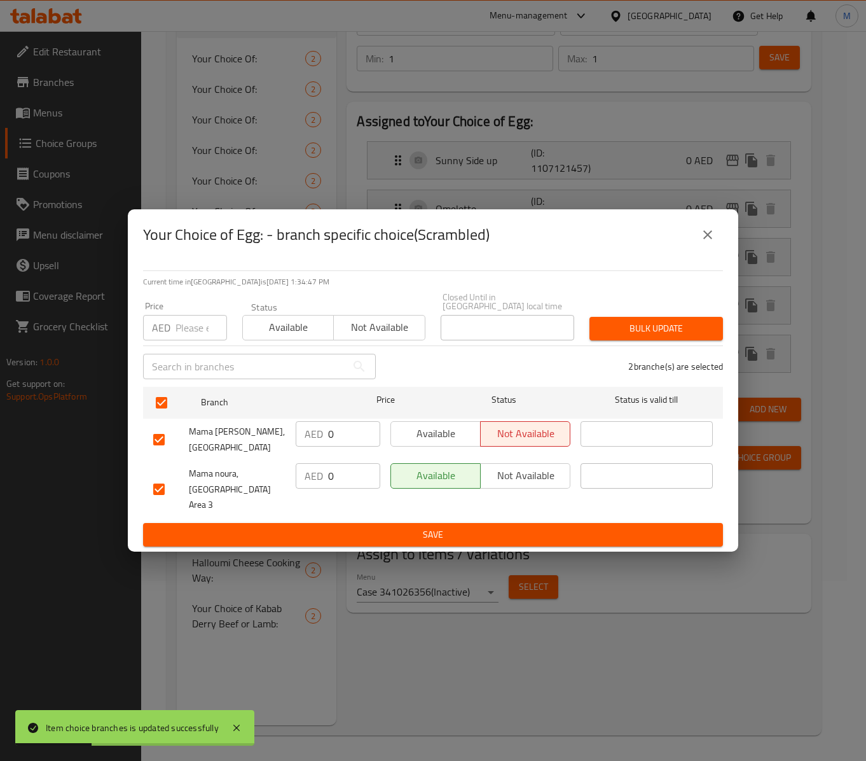
click at [295, 335] on span "Available" at bounding box center [288, 327] width 81 height 18
click at [635, 332] on span "Bulk update" at bounding box center [656, 329] width 113 height 16
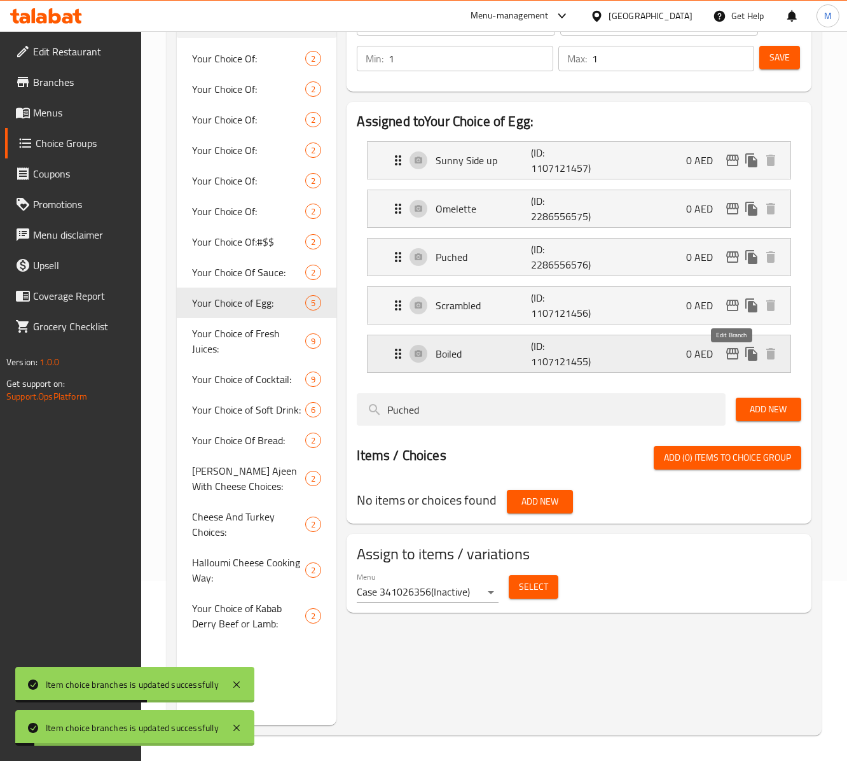
click at [635, 359] on icon "edit" at bounding box center [732, 353] width 13 height 11
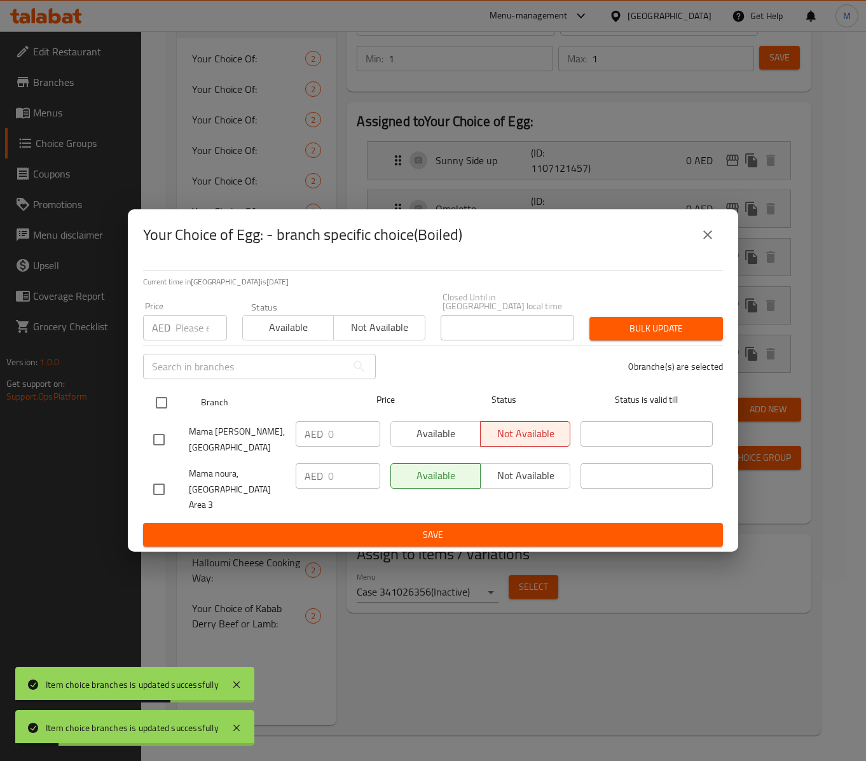
click at [168, 410] on input "checkbox" at bounding box center [161, 402] width 27 height 27
checkbox input "true"
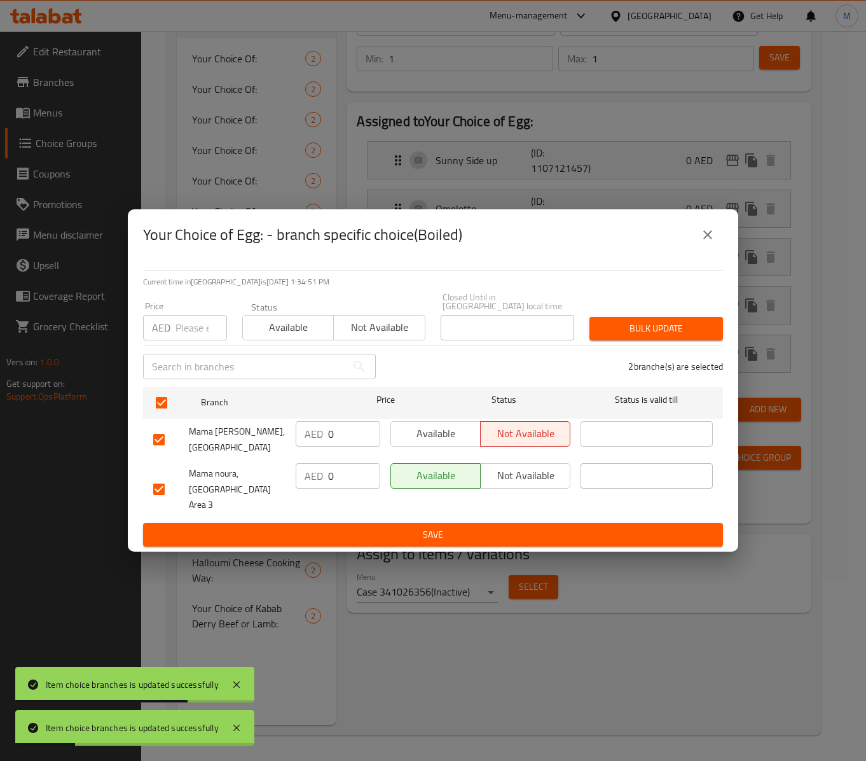
click at [267, 348] on div "Status Available Not available" at bounding box center [334, 320] width 198 height 53
click at [282, 333] on span "Available" at bounding box center [288, 327] width 81 height 18
click at [635, 327] on span "Bulk update" at bounding box center [656, 329] width 113 height 16
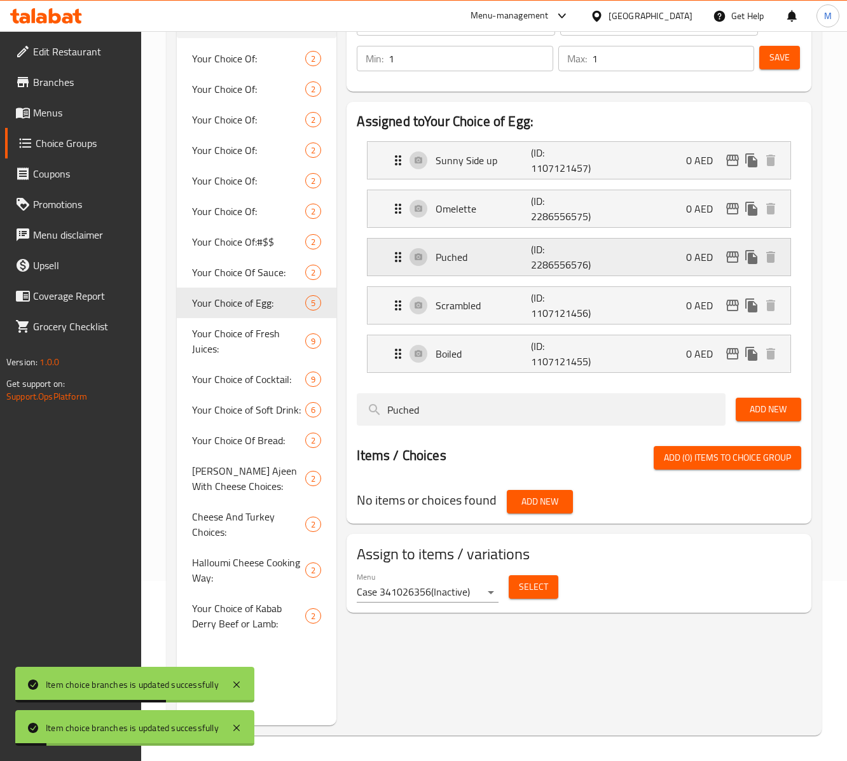
scroll to position [53, 0]
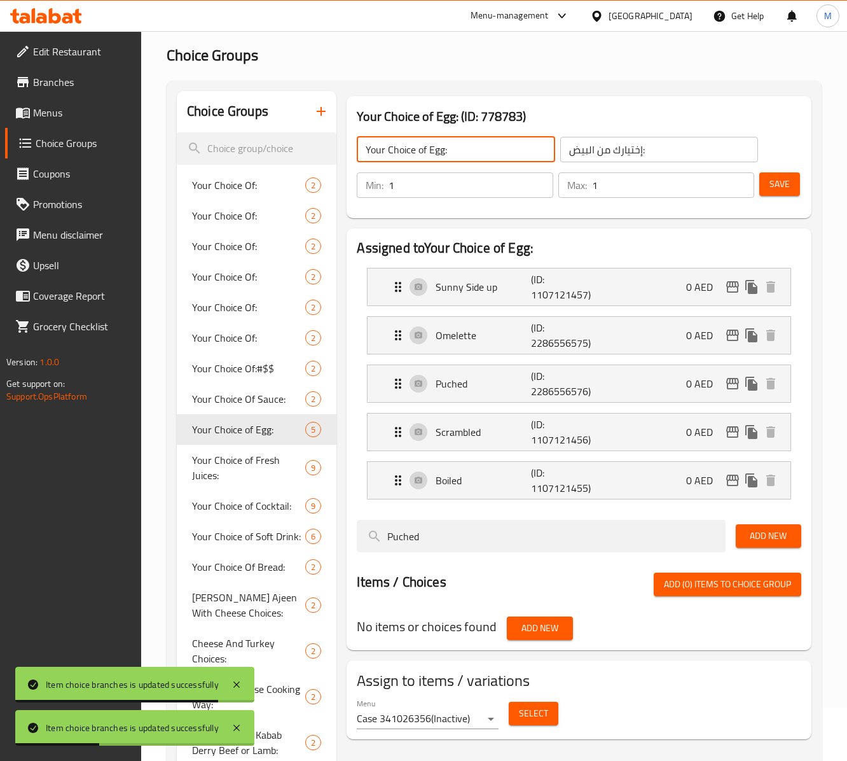
click at [460, 154] on input "Your Choice of Egg:" at bounding box center [456, 149] width 198 height 25
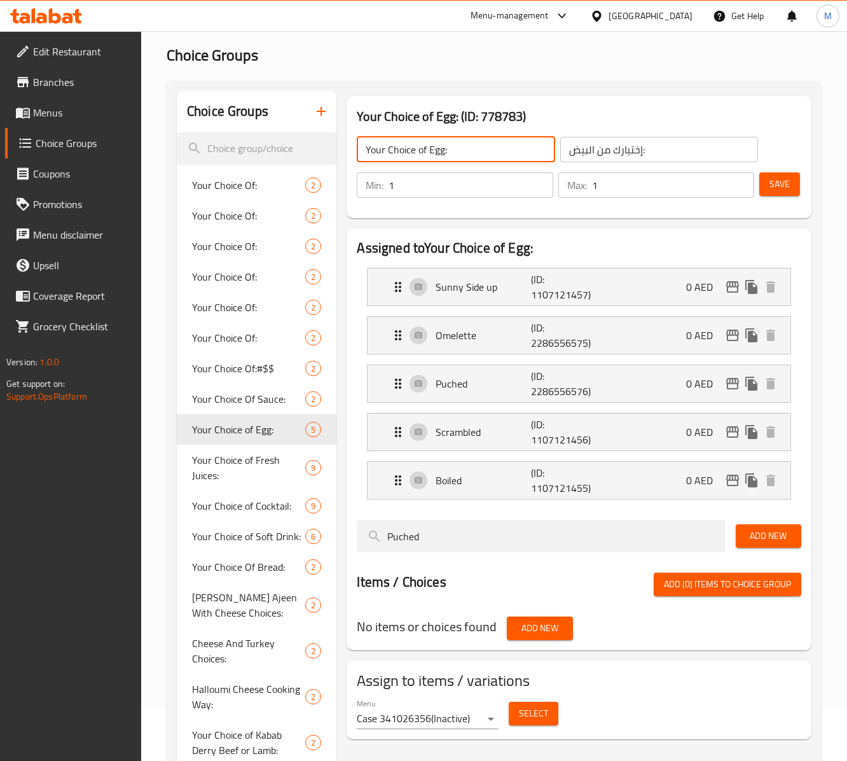
click at [323, 117] on icon "button" at bounding box center [321, 111] width 15 height 15
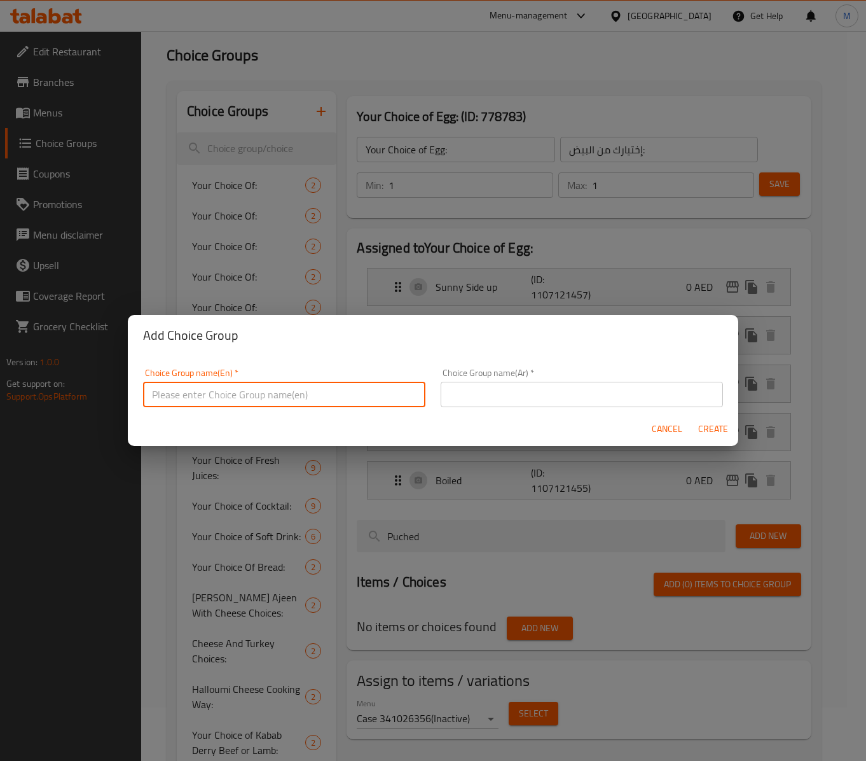
click at [231, 389] on input "text" at bounding box center [284, 394] width 282 height 25
type input "إ"
paste input "Creamy Soup"
type input "Your hoice Of Creamy Soup Topping:"
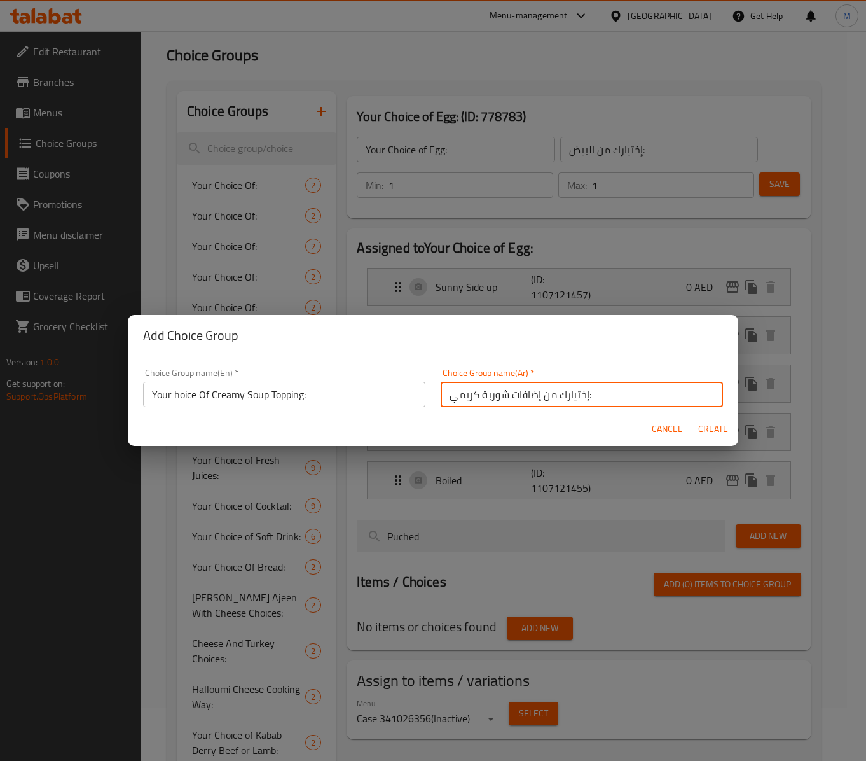
type input "إختيارك من إضافات شوربة كريمي:"
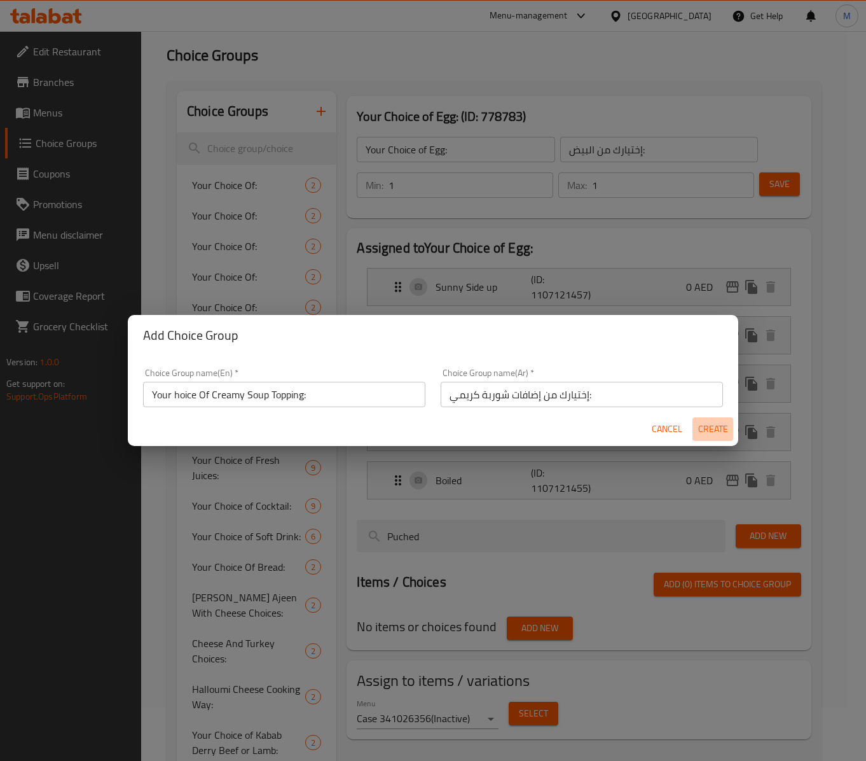
click at [635, 422] on span "Create" at bounding box center [713, 429] width 31 height 16
type input "Your hoice Of Creamy Soup Topping:"
type input "إختيارك من إضافات شوربة كريمي:"
type input "0"
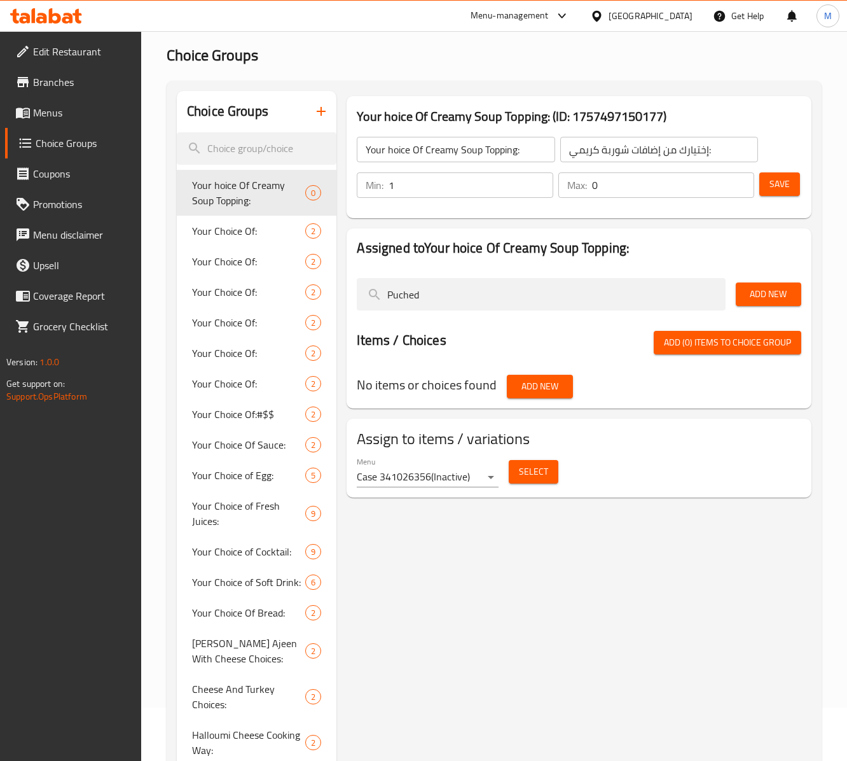
type input "1"
click at [539, 183] on input "1" at bounding box center [471, 184] width 164 height 25
type input "1"
click at [635, 178] on input "1" at bounding box center [673, 184] width 162 height 25
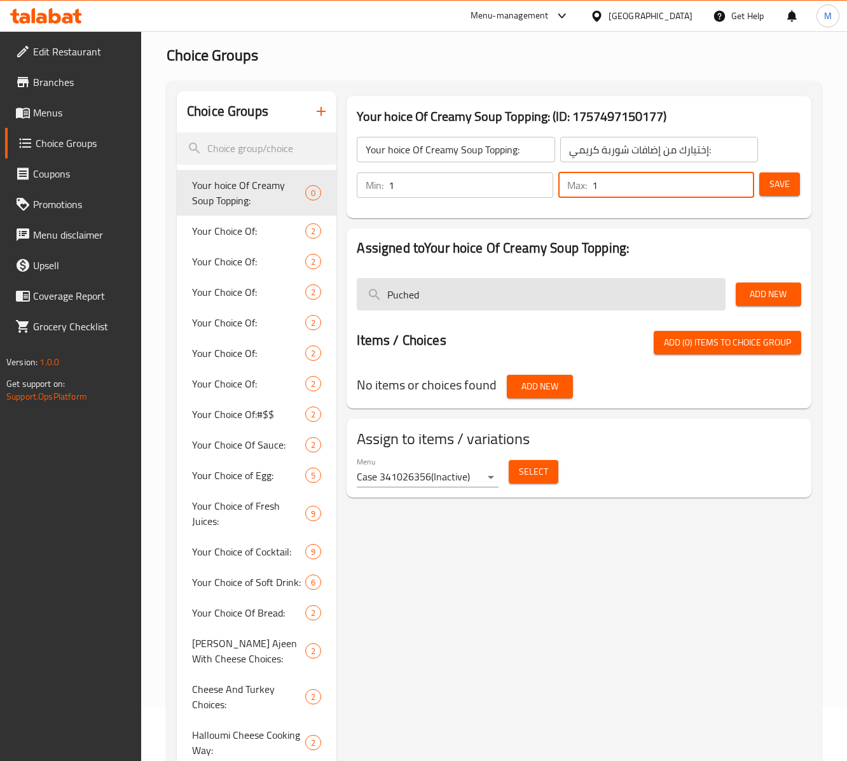
click at [635, 280] on input "Puched" at bounding box center [541, 294] width 368 height 32
type input "}"
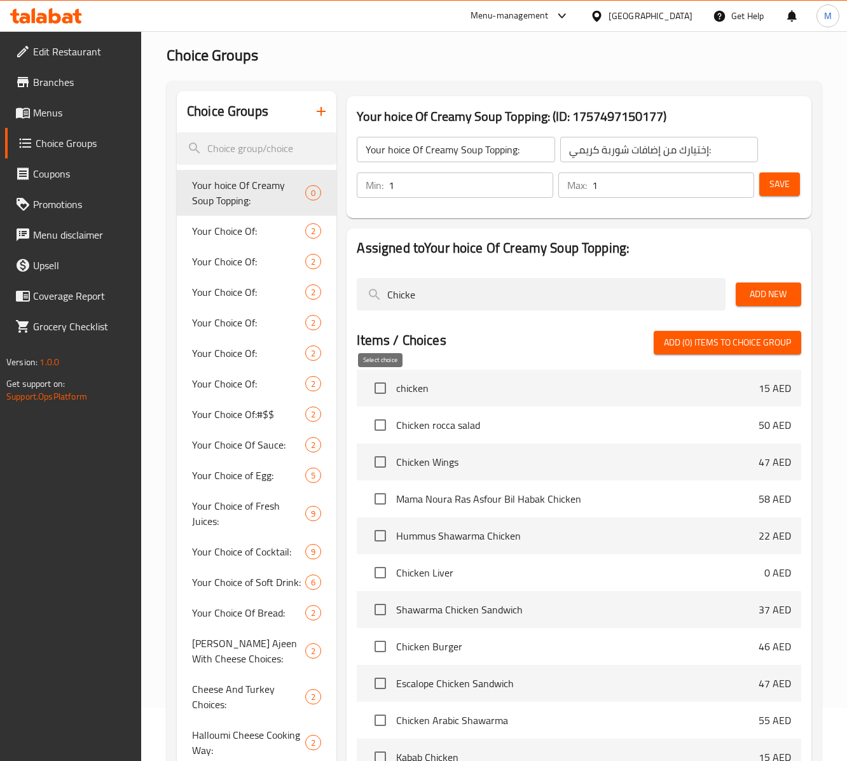
type input "Chicke"
click at [379, 390] on input "checkbox" at bounding box center [380, 388] width 27 height 27
checkbox input "true"
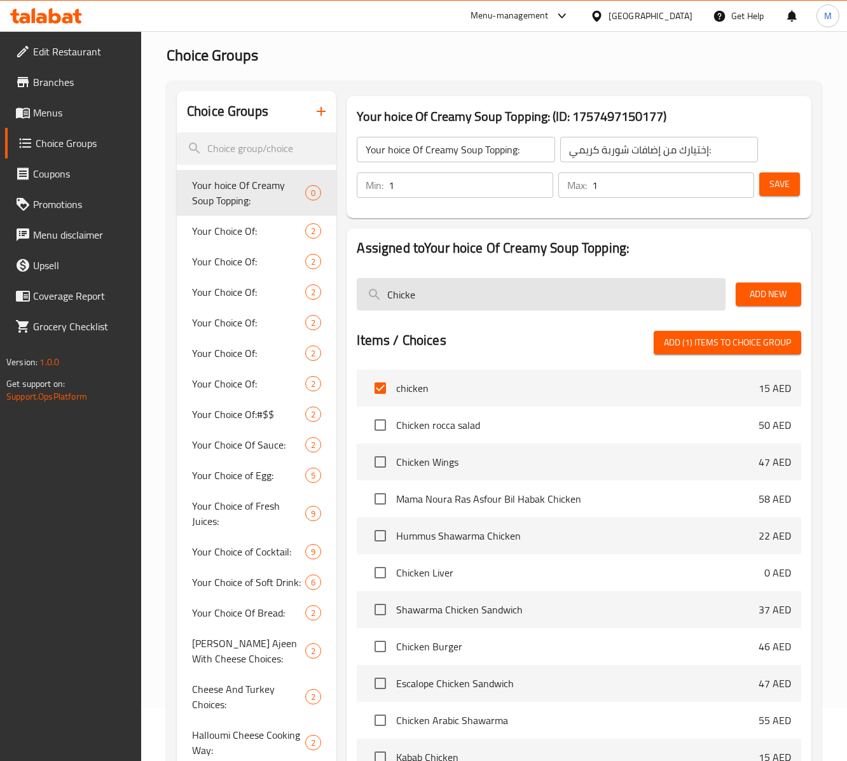
click at [431, 298] on input "Chicke" at bounding box center [541, 294] width 368 height 32
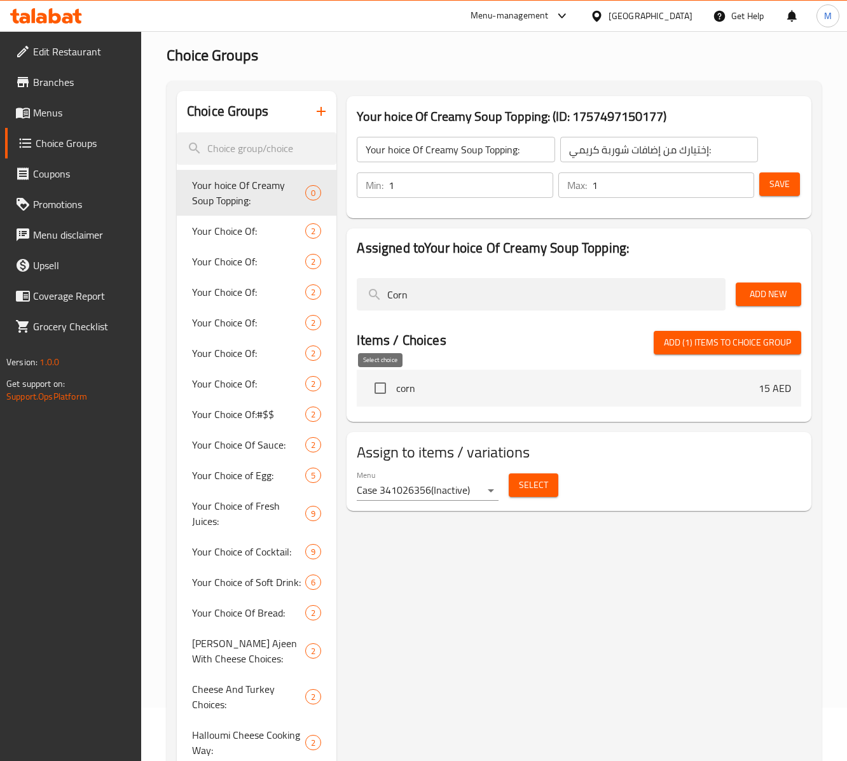
type input "Corn"
click at [374, 385] on input "checkbox" at bounding box center [380, 388] width 27 height 27
checkbox input "true"
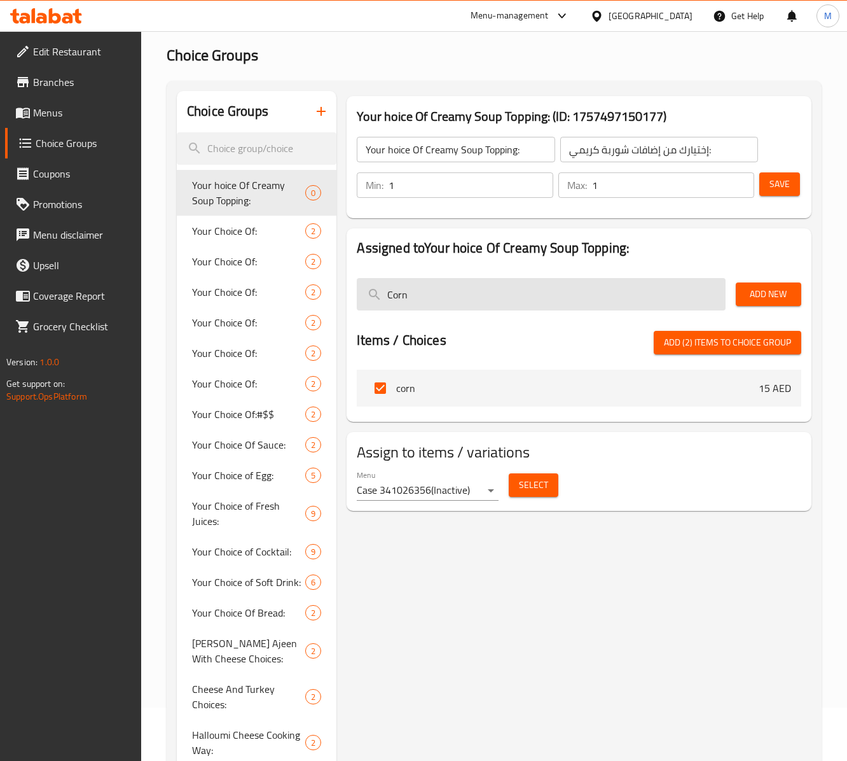
click at [429, 296] on input "Corn" at bounding box center [541, 294] width 368 height 32
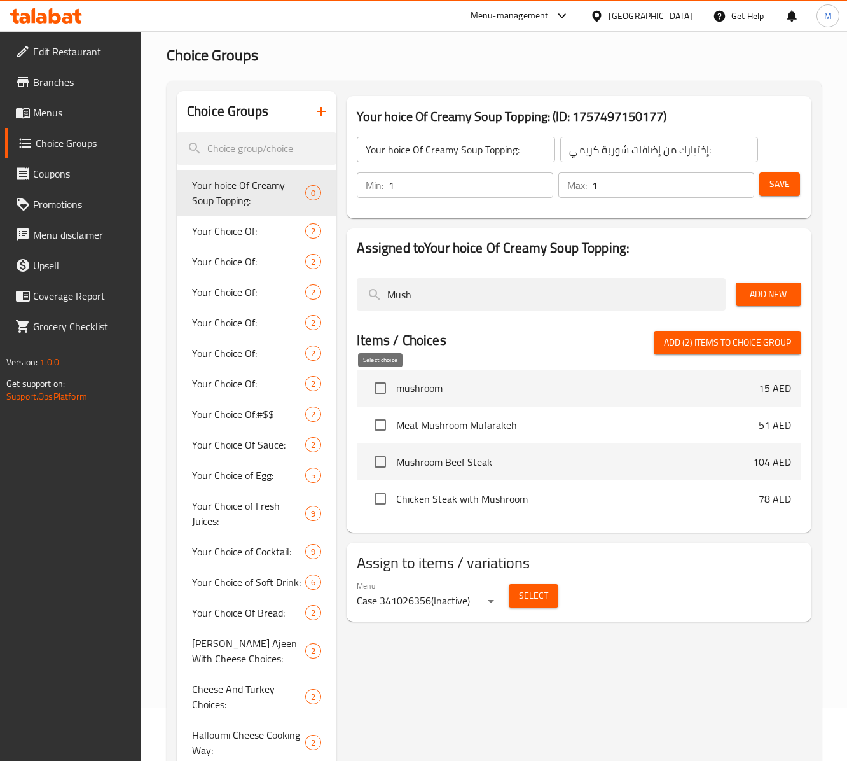
type input "Mush"
click at [377, 389] on input "checkbox" at bounding box center [380, 388] width 27 height 27
checkbox input "true"
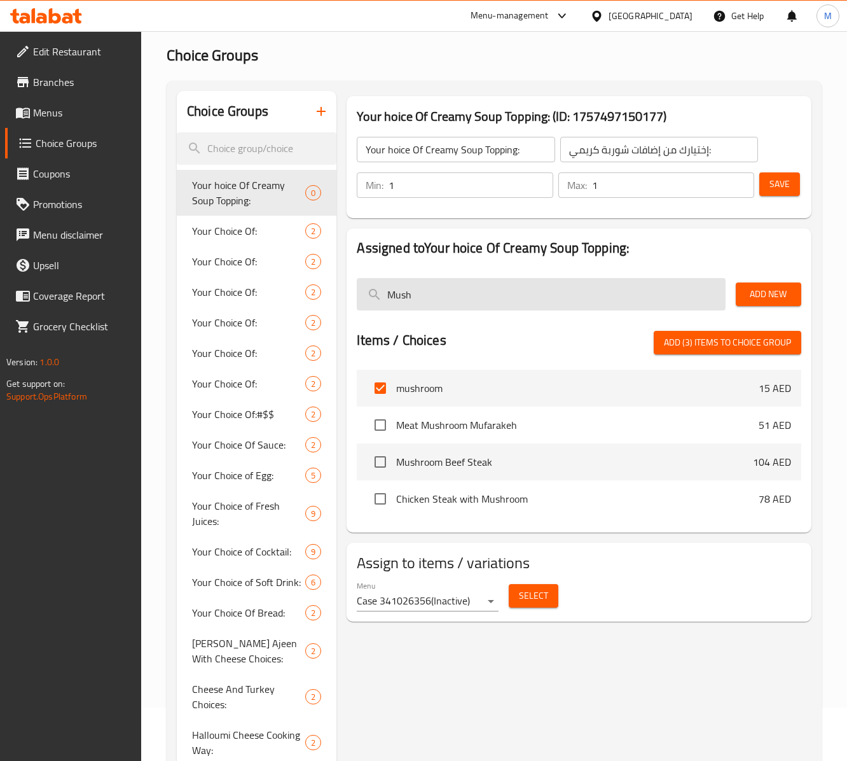
click at [443, 307] on input "Mush" at bounding box center [541, 294] width 368 height 32
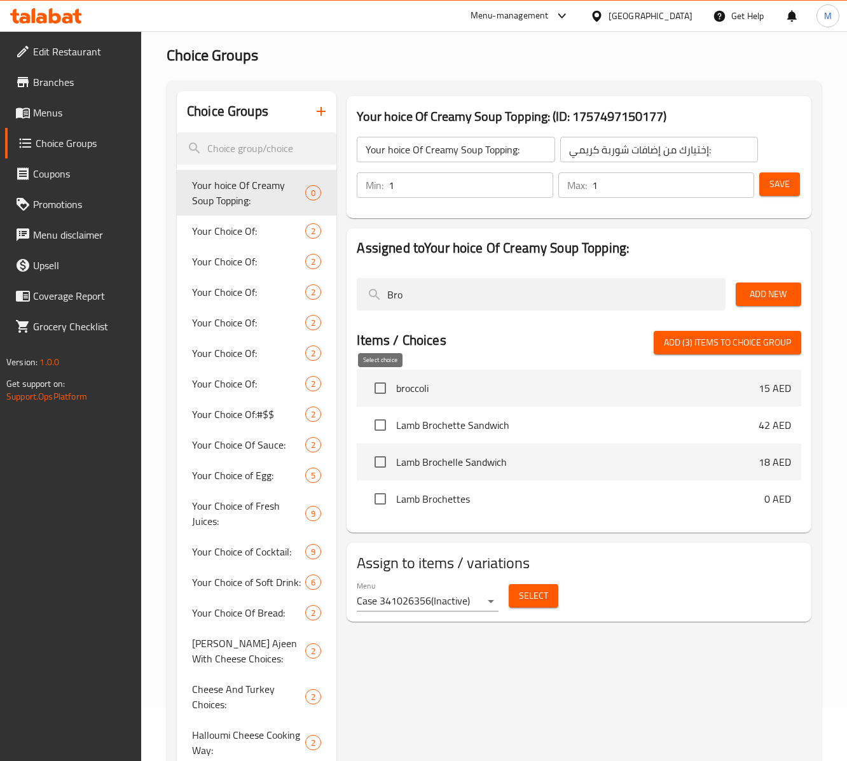
type input "Bro"
click at [382, 382] on input "checkbox" at bounding box center [380, 388] width 27 height 27
click at [635, 345] on span "Add (4) items to choice group" at bounding box center [727, 343] width 127 height 16
checkbox input "false"
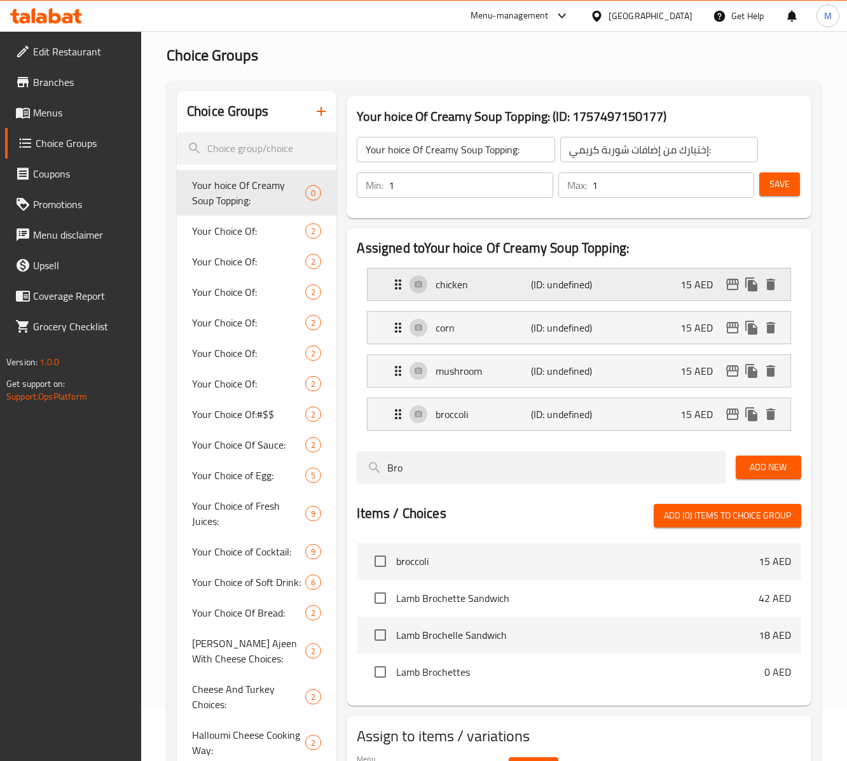
click at [635, 286] on div "chicken (ID: undefined) 15 AED" at bounding box center [582, 284] width 384 height 32
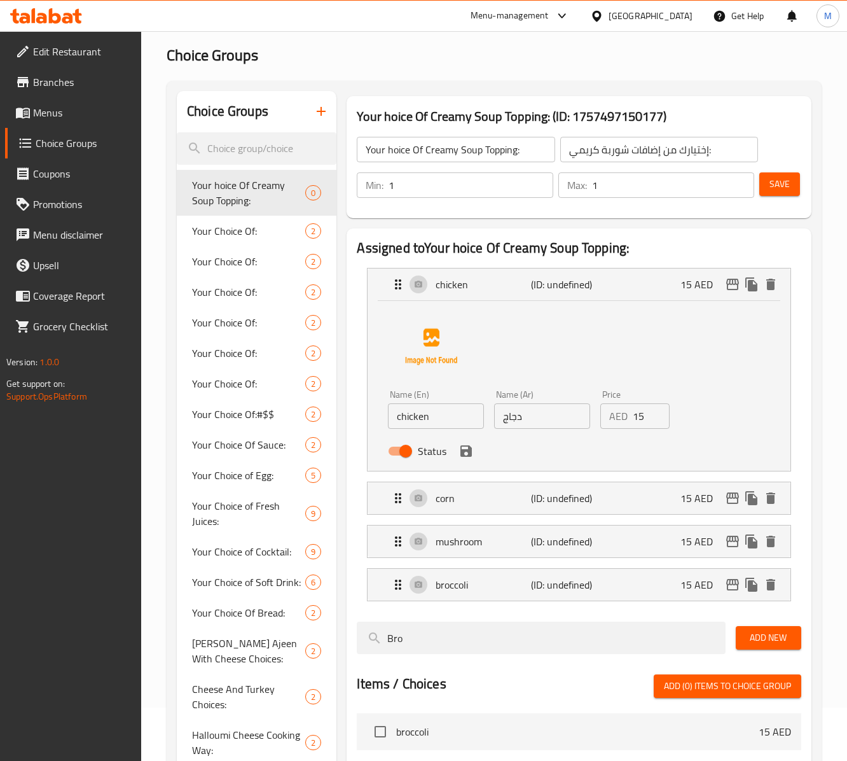
click at [459, 421] on input "chicken" at bounding box center [436, 415] width 96 height 25
type input "Chicken"
drag, startPoint x: 647, startPoint y: 416, endPoint x: 608, endPoint y: 417, distance: 39.5
click at [608, 417] on div "AED 15 Price" at bounding box center [634, 415] width 69 height 25
click at [467, 455] on icon "save" at bounding box center [466, 450] width 15 height 15
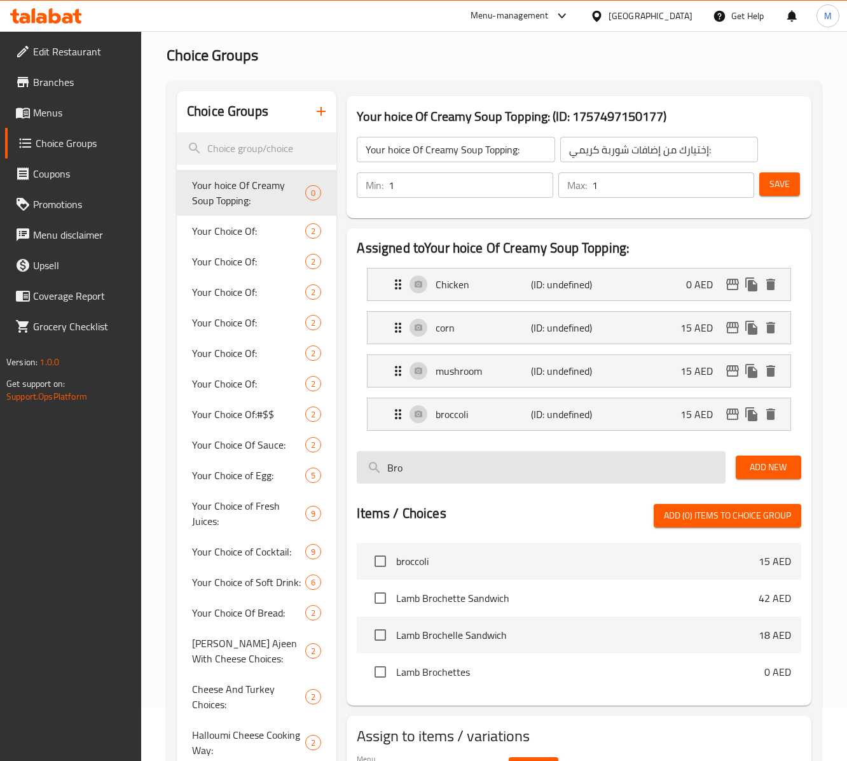
type input "0"
click at [495, 333] on p "corn" at bounding box center [483, 327] width 95 height 15
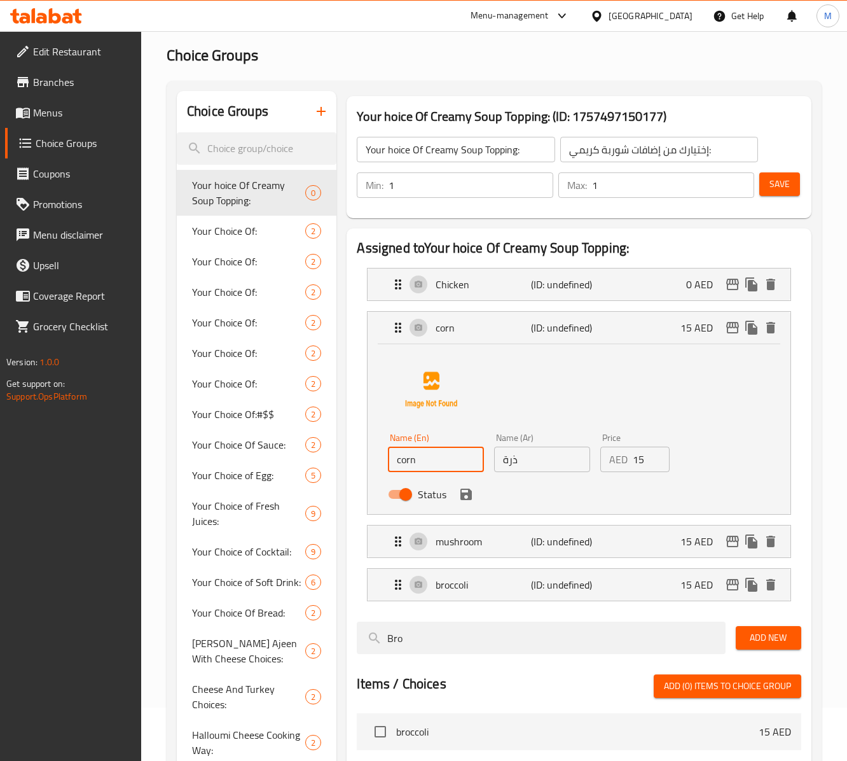
click at [453, 457] on input "corn" at bounding box center [436, 458] width 96 height 25
type input "Corn"
drag, startPoint x: 641, startPoint y: 462, endPoint x: 630, endPoint y: 462, distance: 11.4
click at [630, 462] on div "AED 15 Price" at bounding box center [634, 458] width 69 height 25
click at [635, 462] on input "15" at bounding box center [651, 458] width 37 height 25
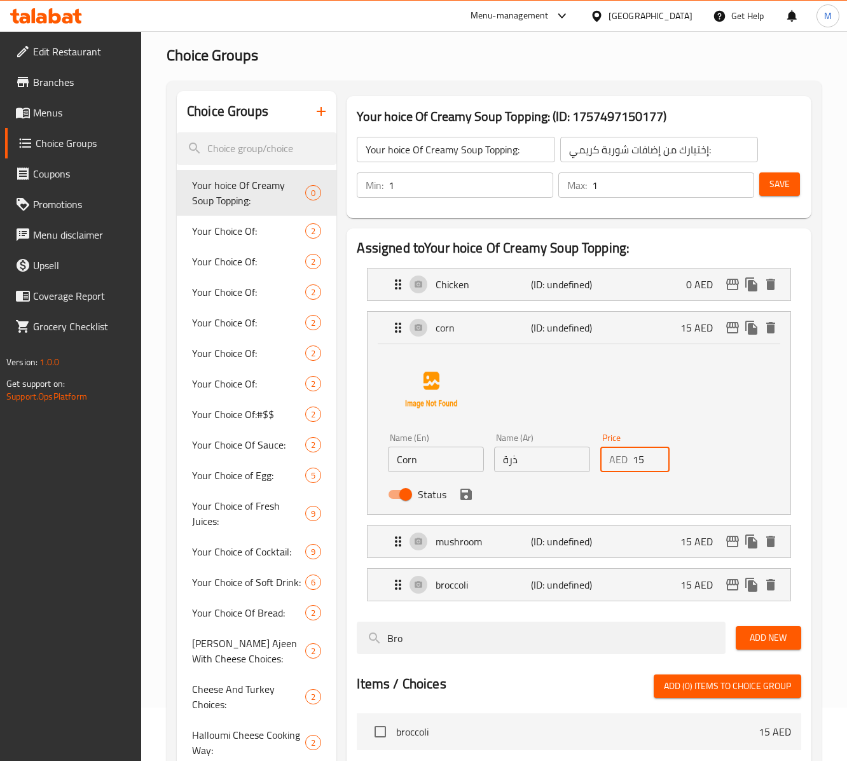
click at [635, 462] on input "15" at bounding box center [651, 458] width 37 height 25
click at [467, 501] on icon "save" at bounding box center [466, 494] width 15 height 15
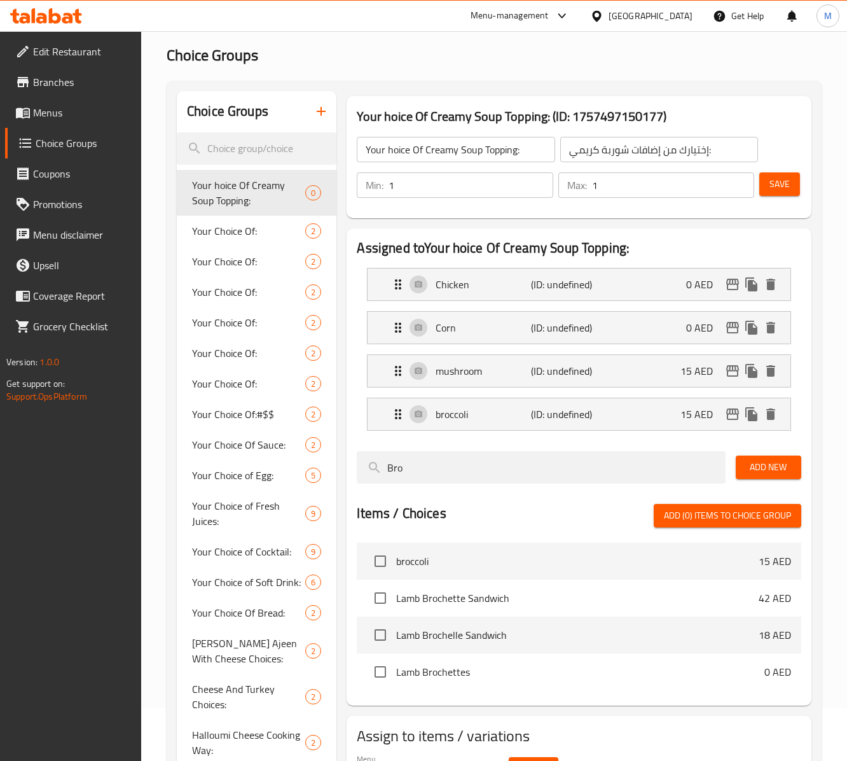
type input "0"
click at [506, 378] on p "mushroom" at bounding box center [483, 370] width 95 height 15
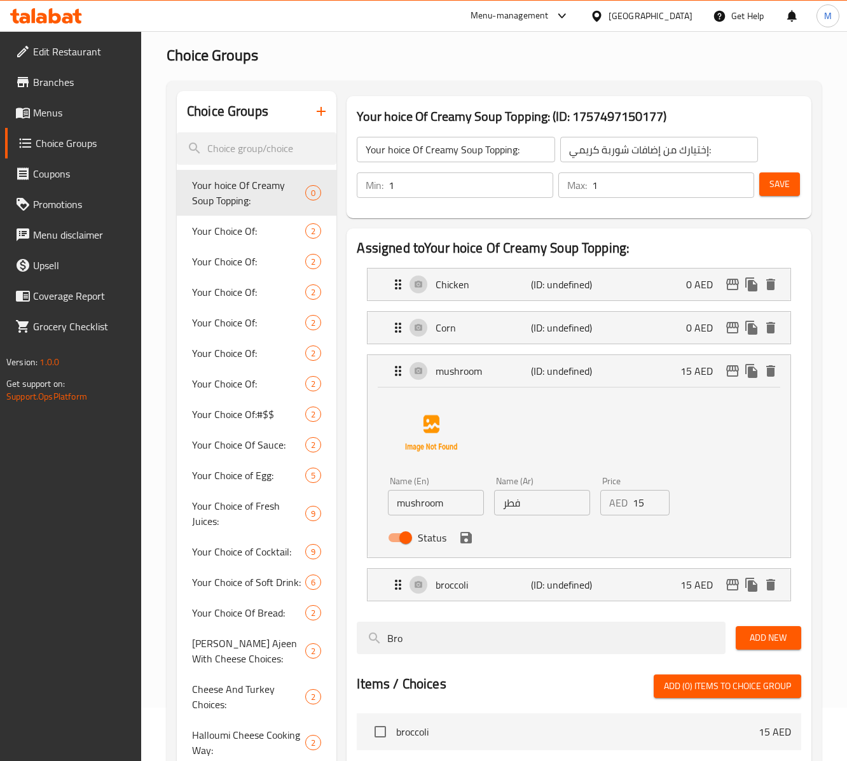
click at [455, 513] on input "mushroom" at bounding box center [436, 502] width 96 height 25
type input "Mushroom"
click at [633, 505] on input "15" at bounding box center [651, 502] width 37 height 25
click at [468, 545] on icon "save" at bounding box center [466, 537] width 15 height 15
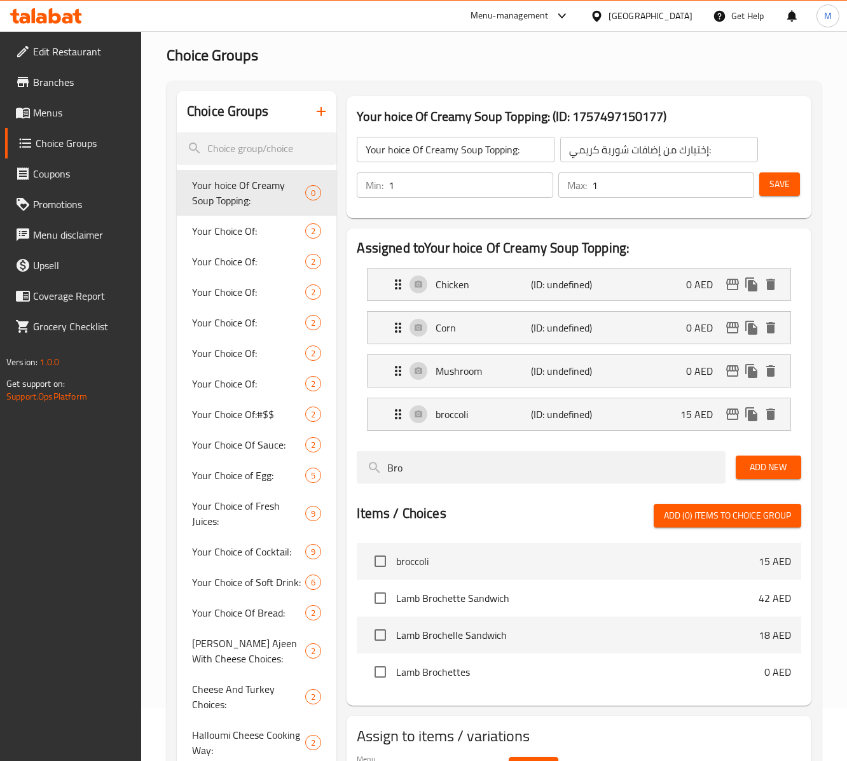
type input "0"
click at [530, 430] on div "broccoli (ID: undefined) 15 AED" at bounding box center [582, 414] width 384 height 32
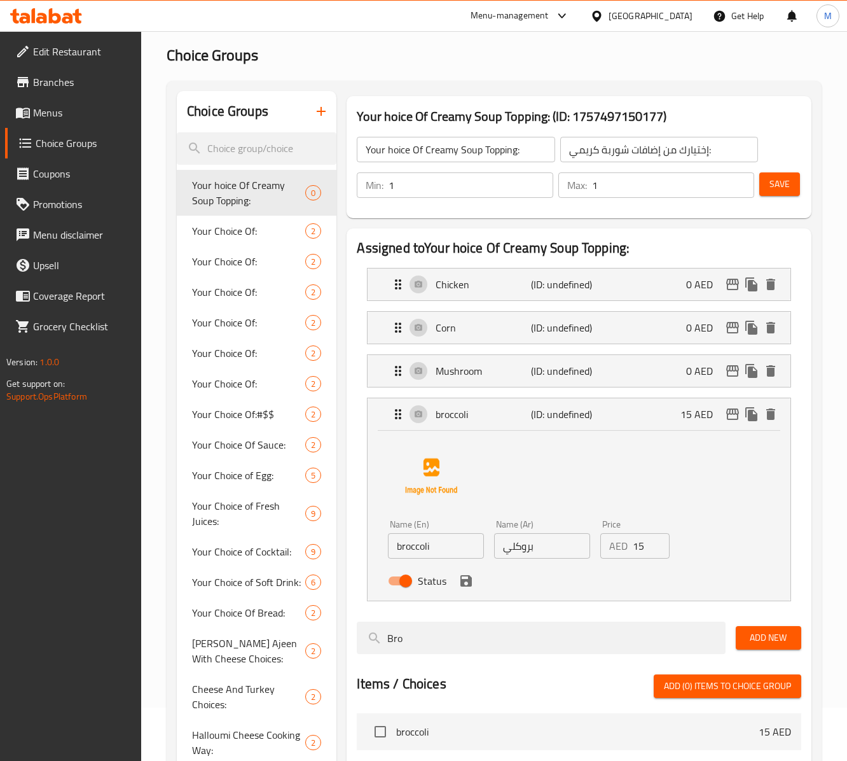
click at [444, 558] on input "broccoli" at bounding box center [436, 545] width 96 height 25
type input "Broccoli"
click at [635, 552] on input "15" at bounding box center [651, 545] width 37 height 25
click at [473, 570] on div "Status" at bounding box center [542, 580] width 318 height 34
click at [469, 570] on icon "save" at bounding box center [466, 580] width 15 height 15
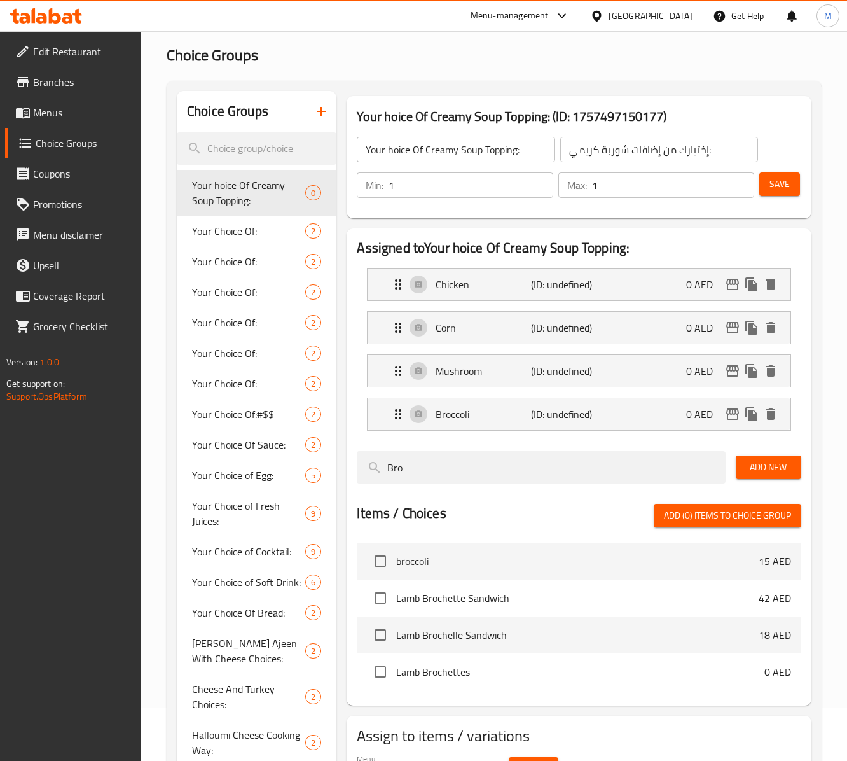
type input "0"
click at [522, 287] on p "Chicken" at bounding box center [483, 284] width 95 height 15
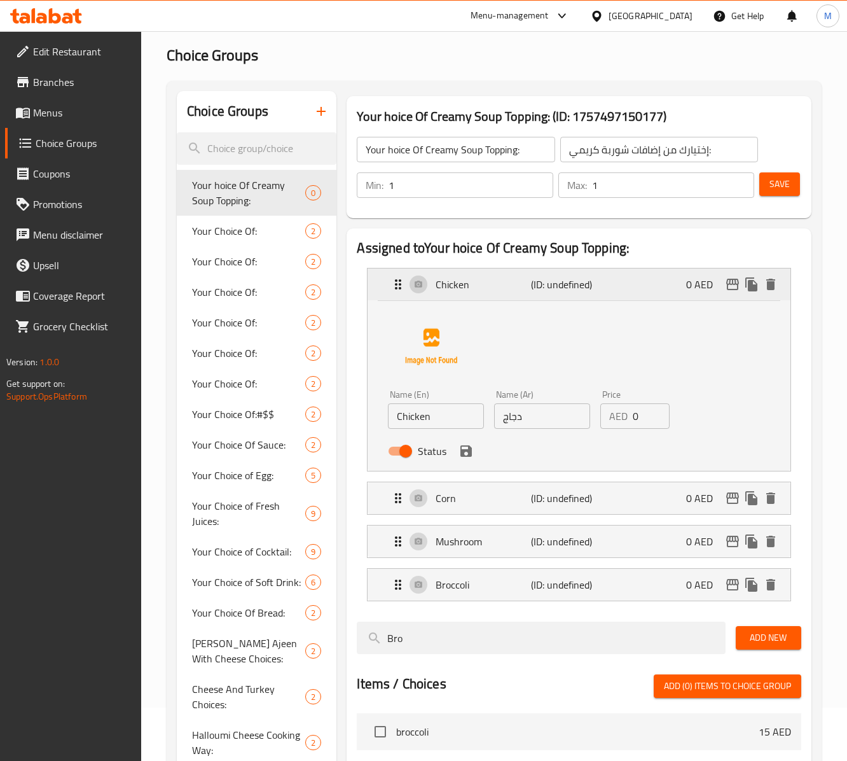
click at [522, 287] on p "Chicken" at bounding box center [483, 284] width 95 height 15
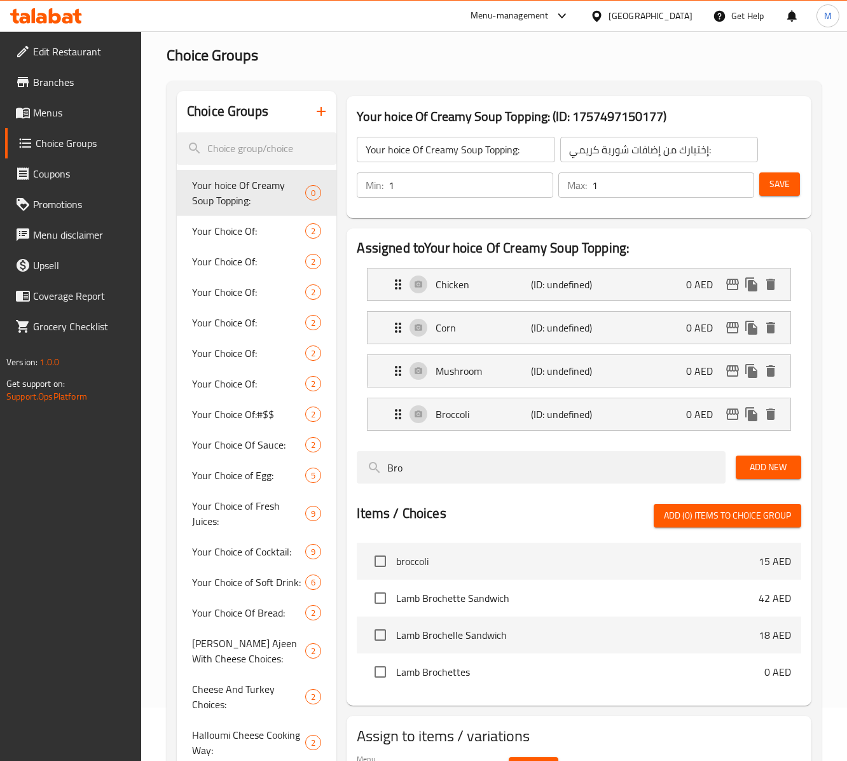
click at [635, 190] on span "Save" at bounding box center [780, 184] width 20 height 16
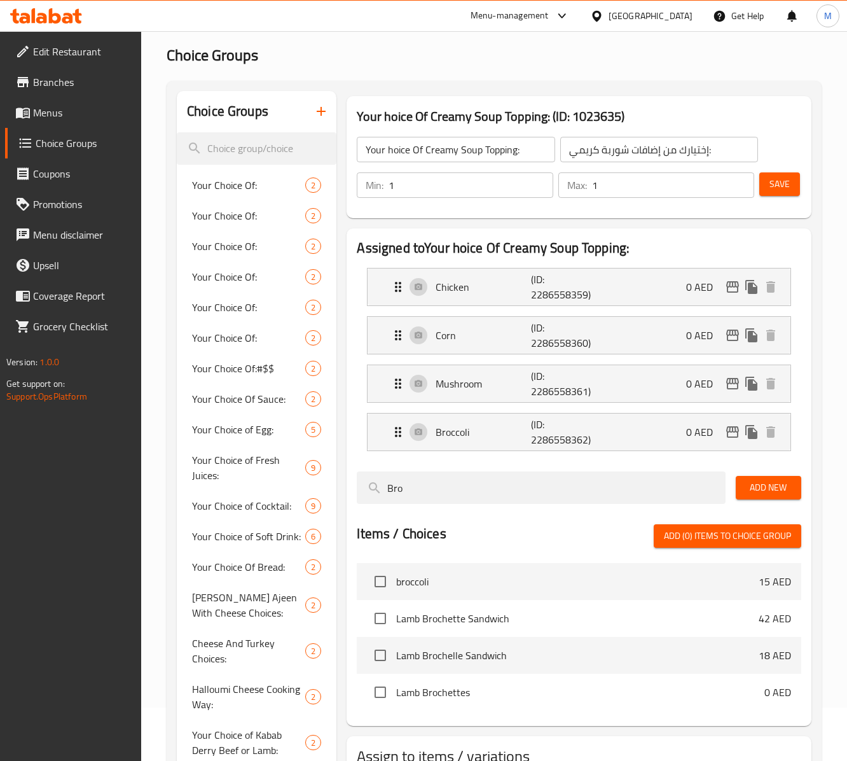
click at [483, 159] on input "Your hoice Of Creamy Soup Topping:" at bounding box center [456, 149] width 198 height 25
click at [635, 287] on icon "edit" at bounding box center [732, 286] width 13 height 11
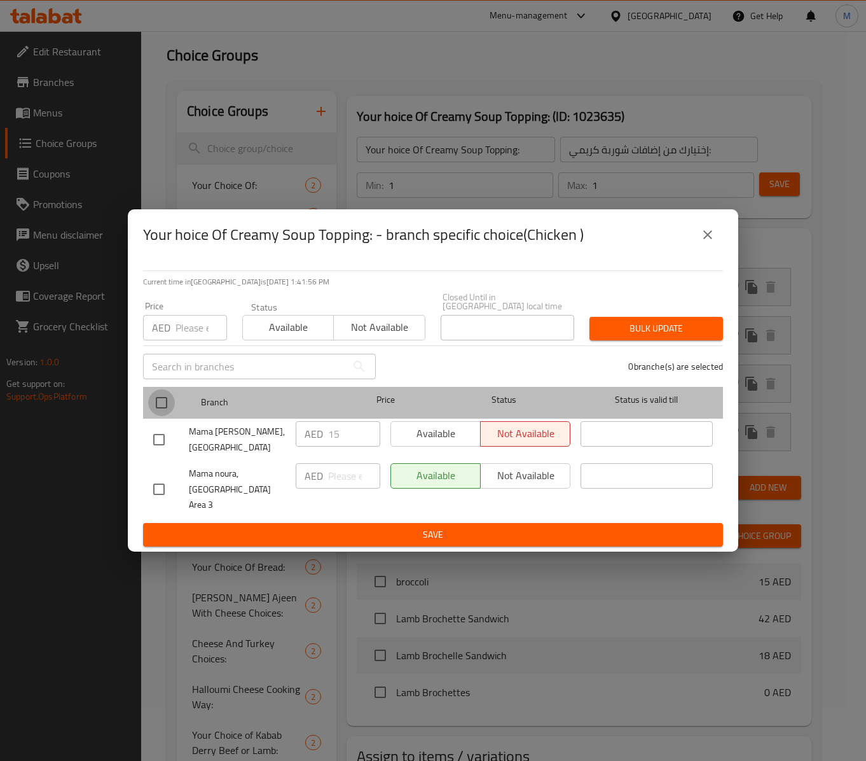
click at [165, 407] on input "checkbox" at bounding box center [161, 402] width 27 height 27
checkbox input "true"
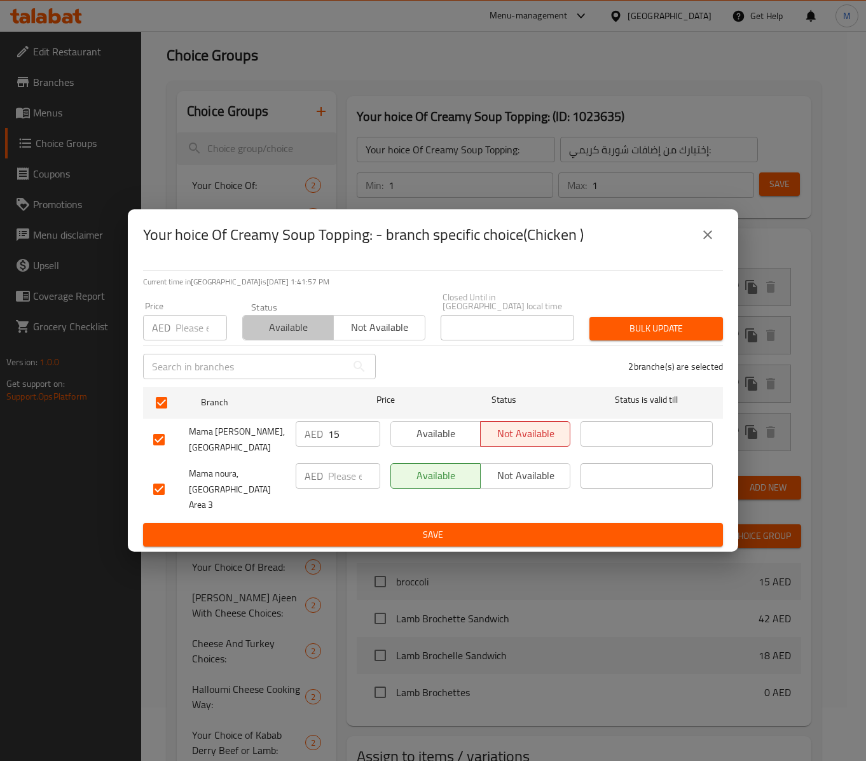
click at [312, 328] on span "Available" at bounding box center [288, 327] width 81 height 18
click at [635, 336] on span "Bulk update" at bounding box center [656, 329] width 113 height 16
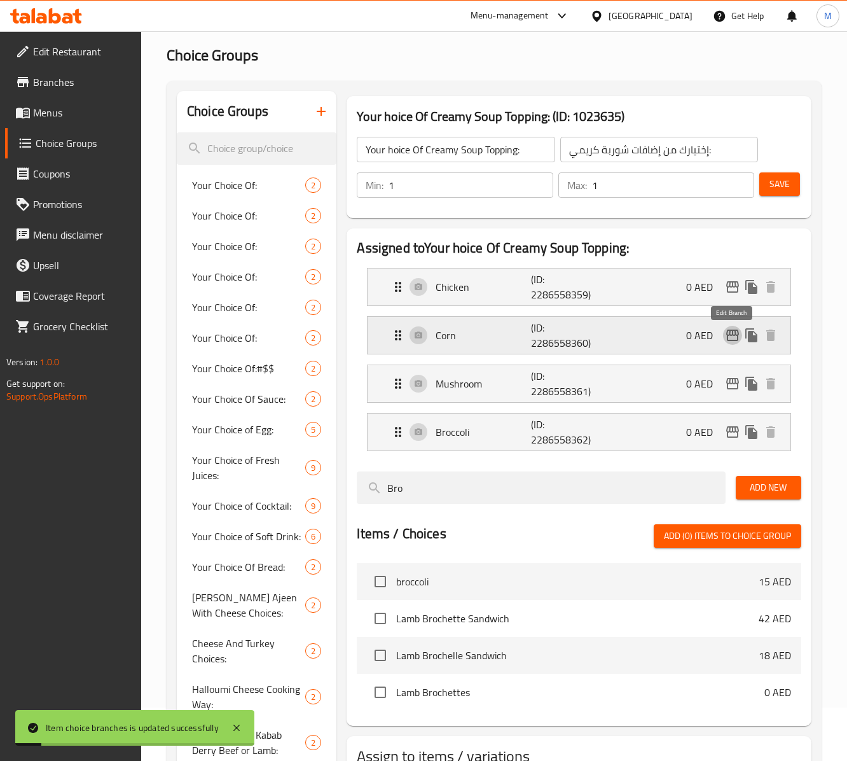
click at [635, 341] on icon "edit" at bounding box center [732, 335] width 15 height 15
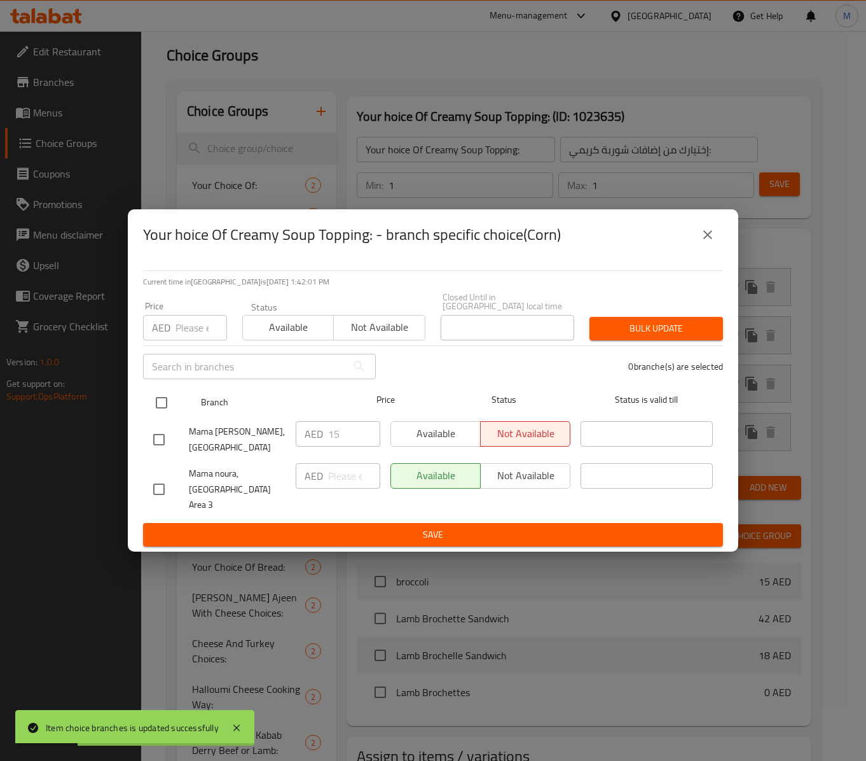
click at [162, 401] on input "checkbox" at bounding box center [161, 402] width 27 height 27
checkbox input "true"
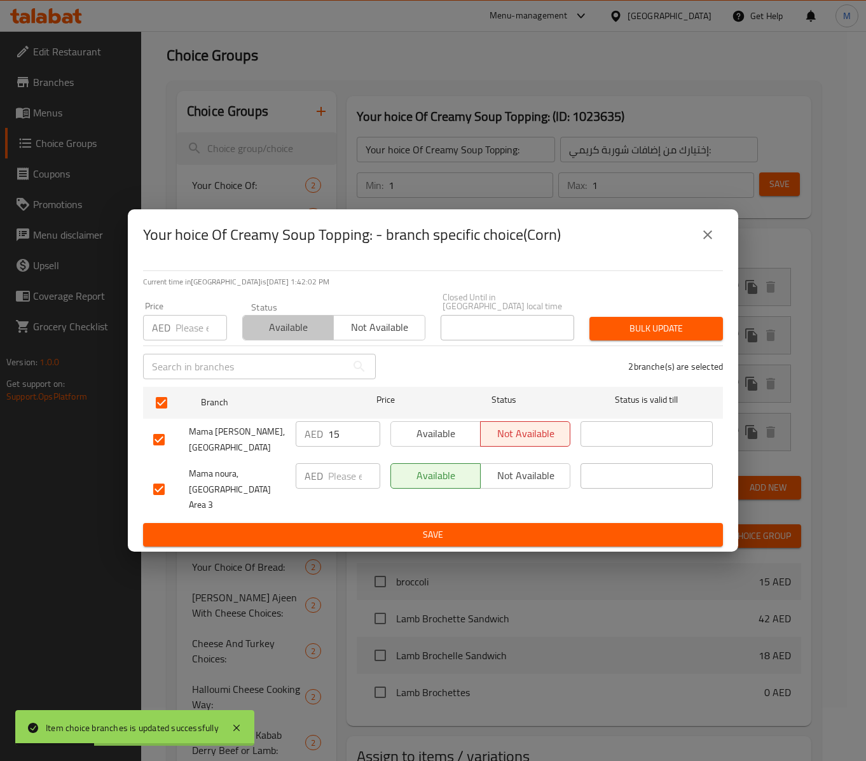
click at [277, 336] on span "Available" at bounding box center [288, 327] width 81 height 18
click at [611, 336] on span "Bulk update" at bounding box center [656, 329] width 113 height 16
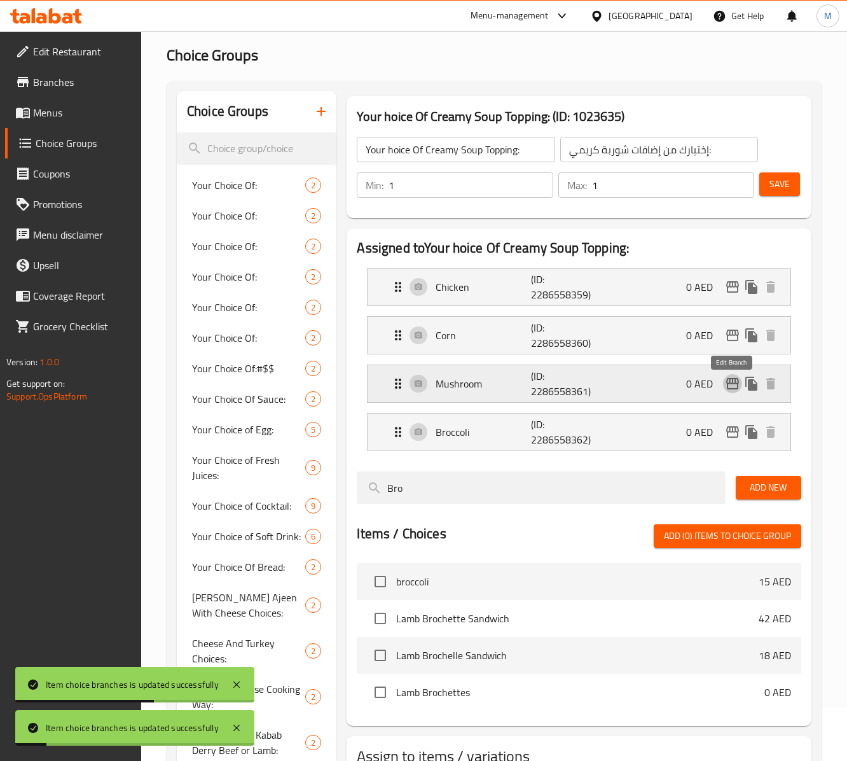
click at [635, 388] on icon "edit" at bounding box center [732, 383] width 13 height 11
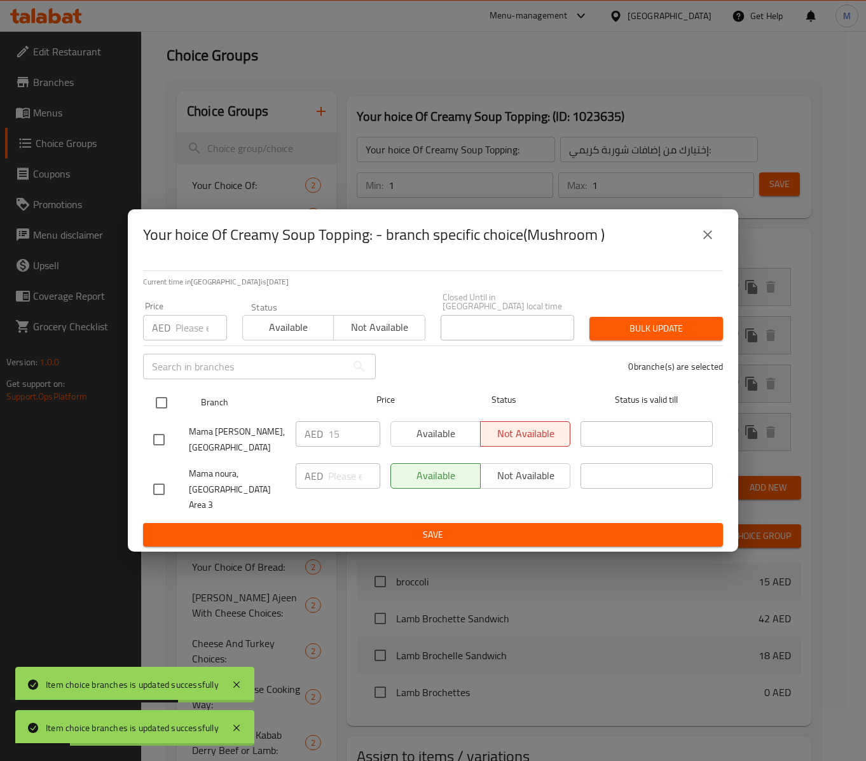
click at [168, 406] on input "checkbox" at bounding box center [161, 402] width 27 height 27
checkbox input "true"
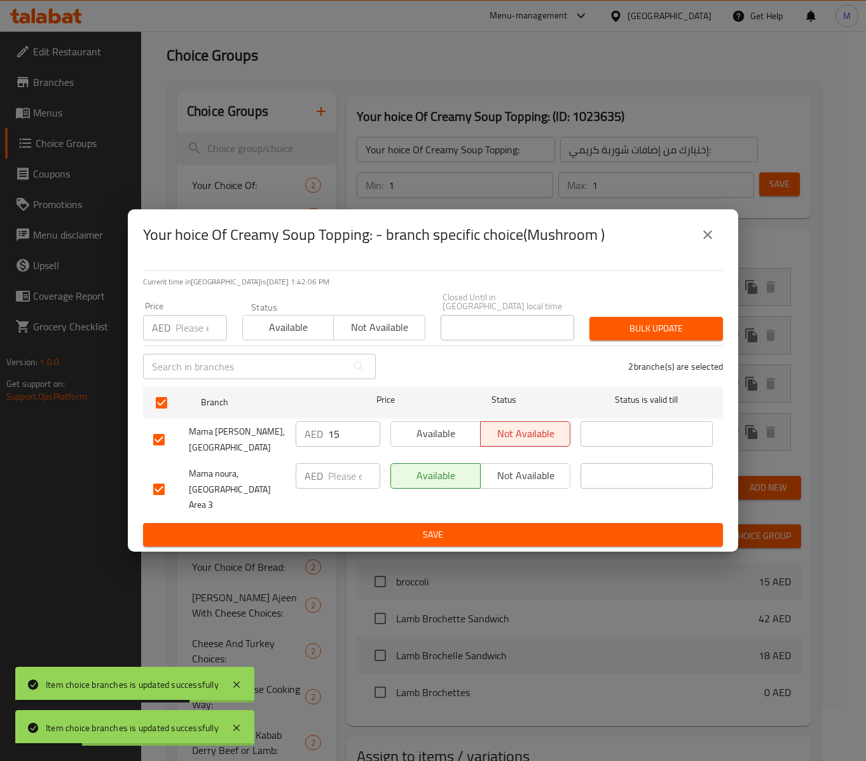
click at [280, 348] on div "Status Available Not available" at bounding box center [334, 320] width 198 height 53
click at [284, 336] on span "Available" at bounding box center [288, 327] width 81 height 18
click at [603, 327] on button "Bulk update" at bounding box center [657, 329] width 134 height 24
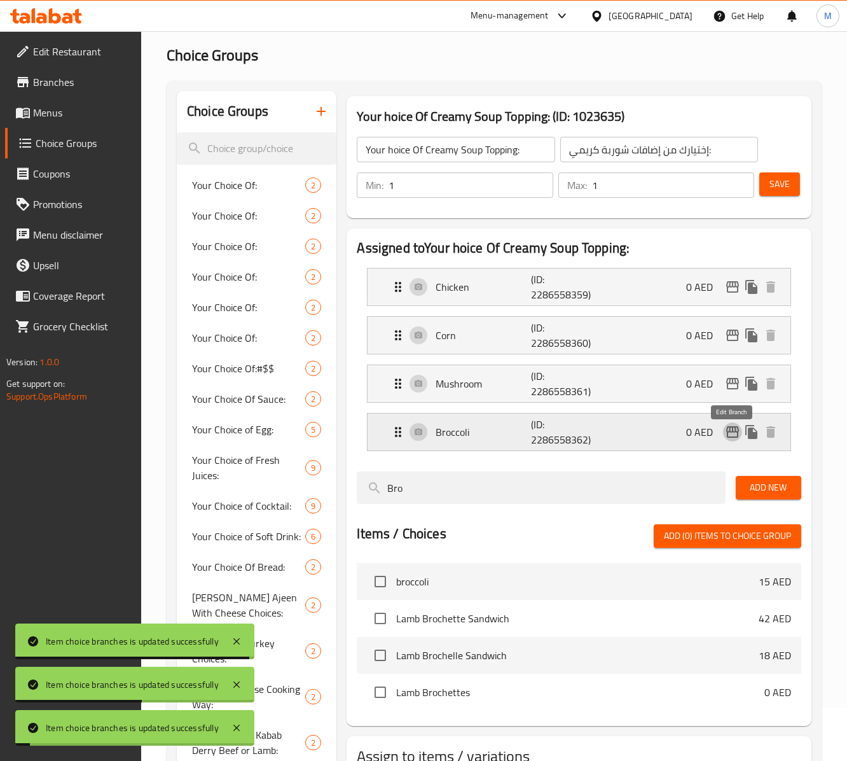
click at [635, 439] on icon "edit" at bounding box center [732, 431] width 15 height 15
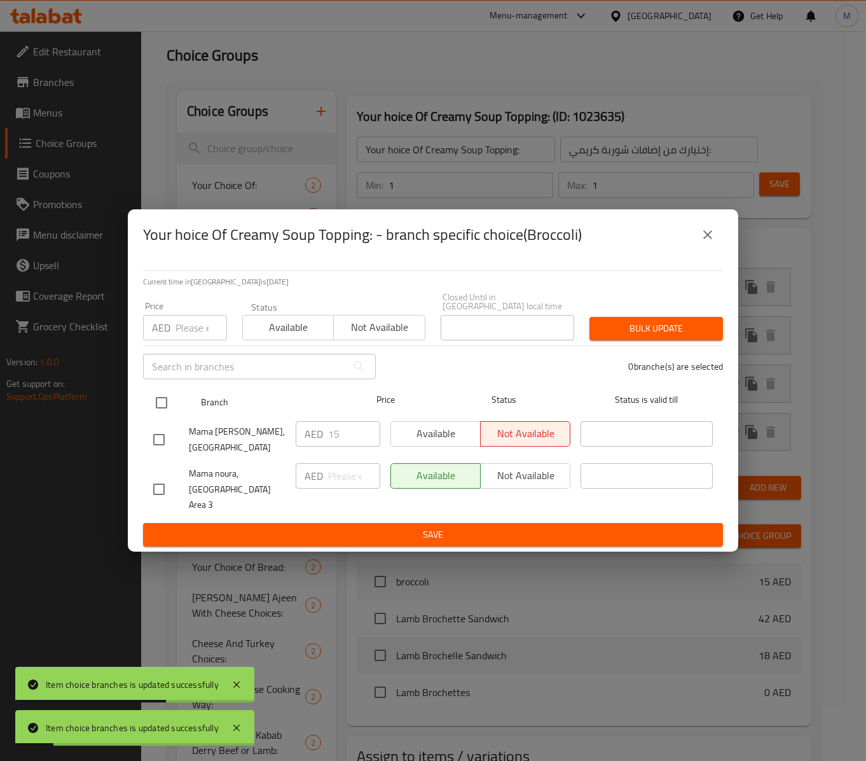
click at [169, 407] on input "checkbox" at bounding box center [161, 402] width 27 height 27
checkbox input "true"
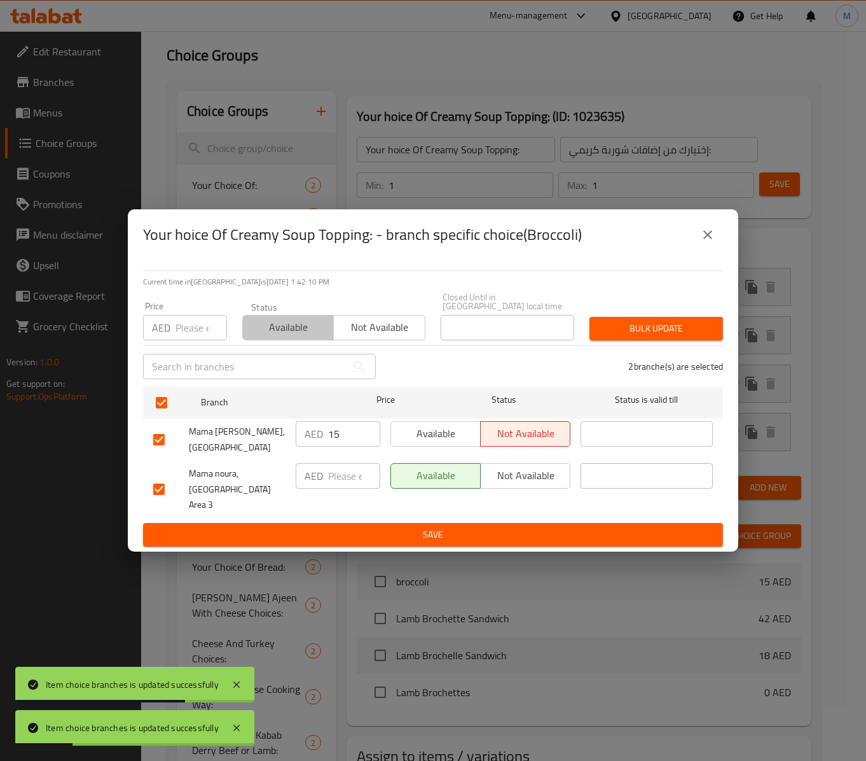
click at [289, 335] on span "Available" at bounding box center [288, 327] width 81 height 18
click at [635, 335] on span "Bulk update" at bounding box center [656, 329] width 113 height 16
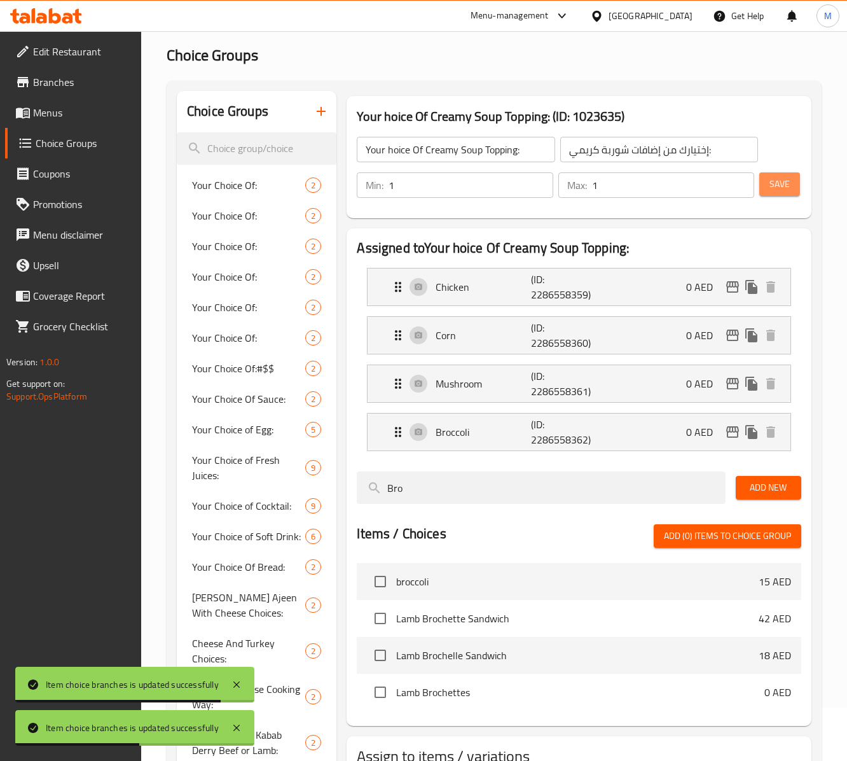
click at [635, 184] on span "Save" at bounding box center [780, 184] width 20 height 16
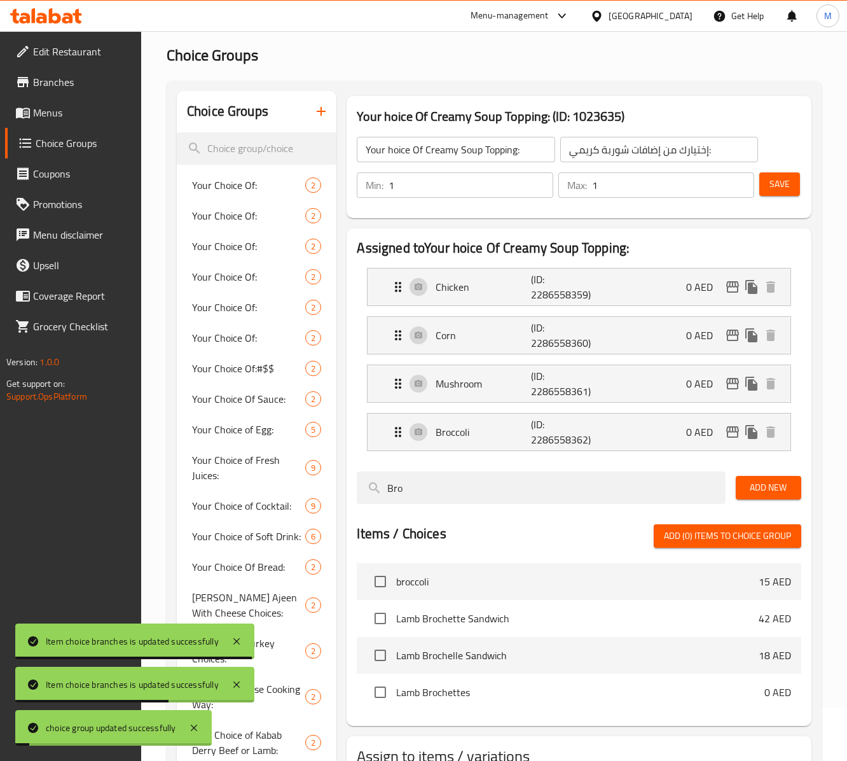
click at [496, 155] on input "Your hoice Of Creamy Soup Topping:" at bounding box center [456, 149] width 198 height 25
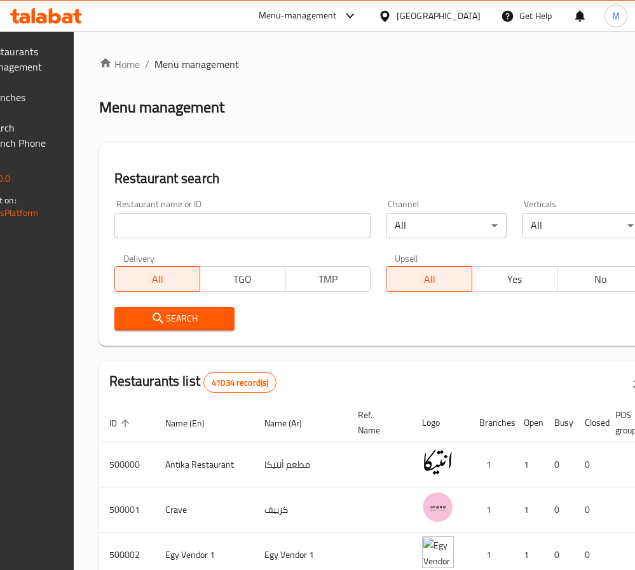
click at [245, 224] on input "search" at bounding box center [242, 225] width 257 height 25
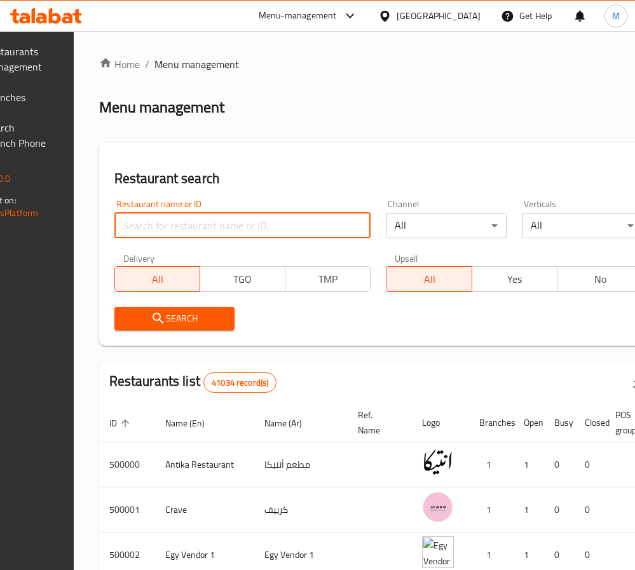
paste input "625875"
type input "625875"
click button "Search" at bounding box center [174, 319] width 121 height 24
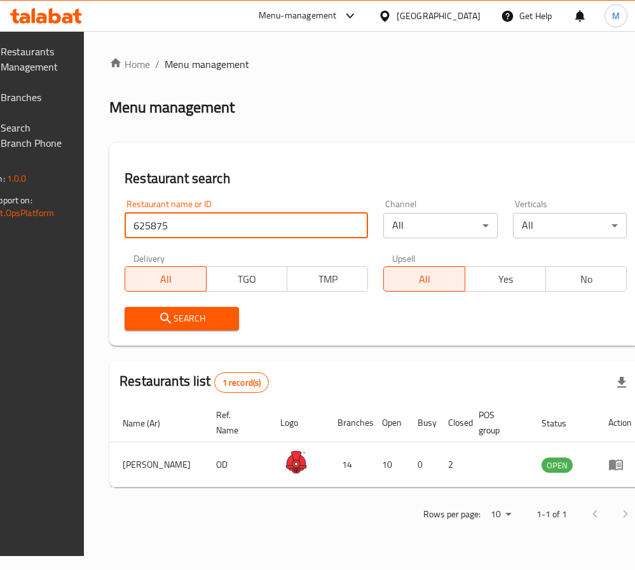
scroll to position [0, 141]
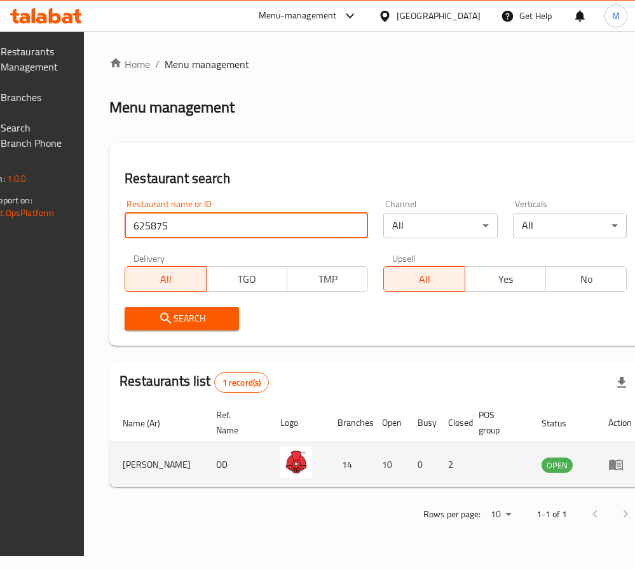
click at [609, 467] on icon "enhanced table" at bounding box center [616, 464] width 15 height 15
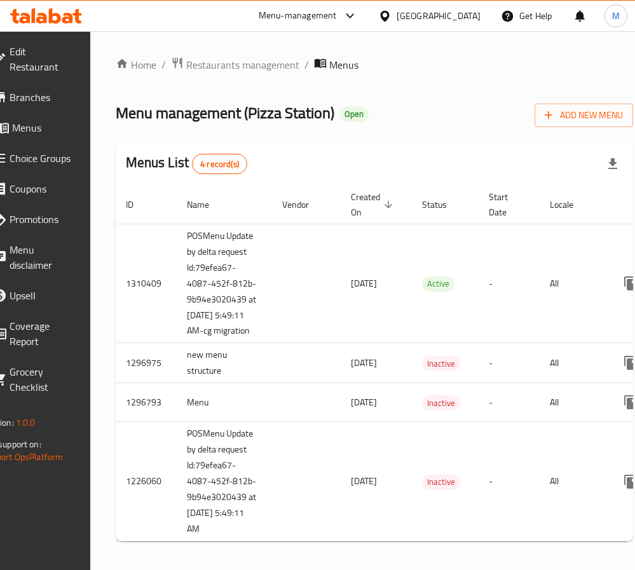
click at [67, 60] on span "Edit Restaurant" at bounding box center [41, 59] width 63 height 31
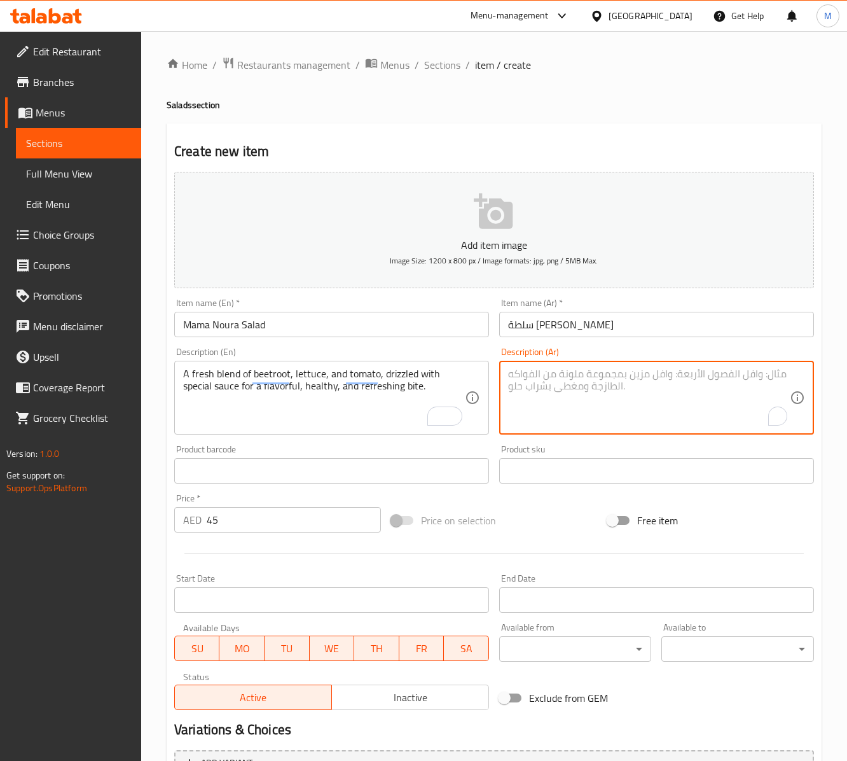
click at [600, 380] on textarea "To enrich screen reader interactions, please activate Accessibility in Grammarl…" at bounding box center [649, 398] width 282 height 60
paste textarea "مزيج طازج من البنجر والخس والطماطم، مع صلصة خاصة للحصول على وجبة لذيذة وصحية وم…"
type textarea "مزيج طازج من البنجر والخس والطماطم، مع صلصة خاصة للحصول على وجبة لذيذة وصحية وم…"
click at [167, 495] on div "Create new item Add item image Image Size: 1200 x 800 px / Image formats: jpg, …" at bounding box center [494, 493] width 655 height 740
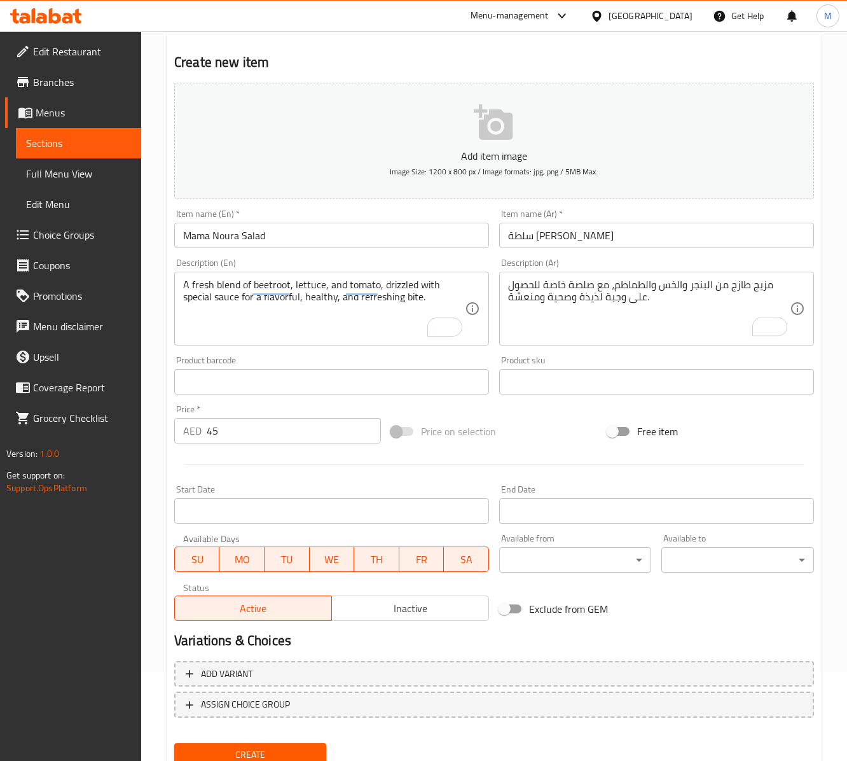
scroll to position [127, 0]
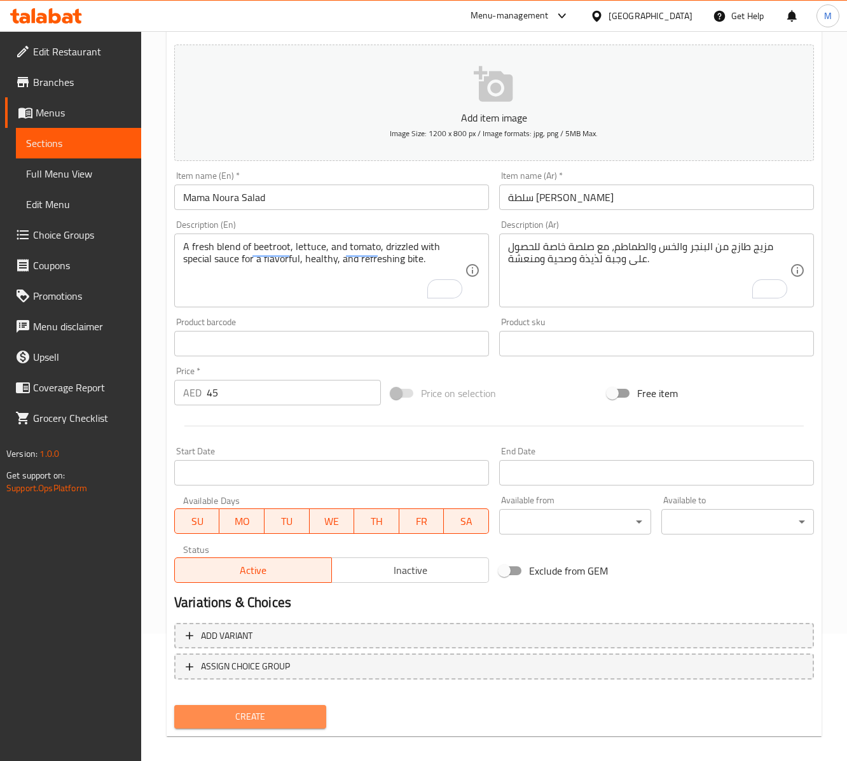
click at [287, 716] on span "Create" at bounding box center [250, 716] width 132 height 16
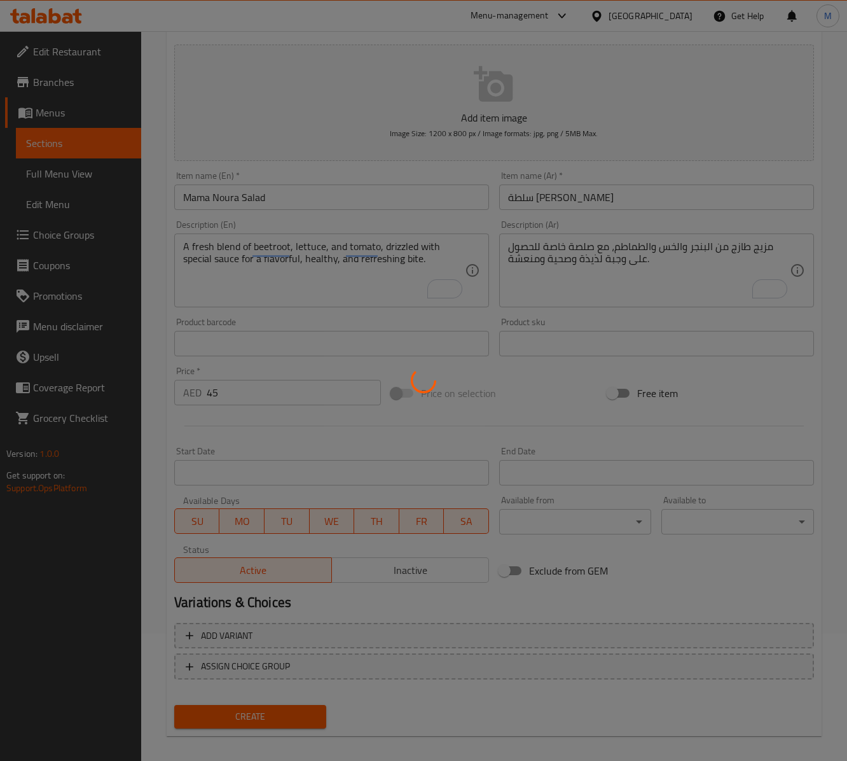
type input "0"
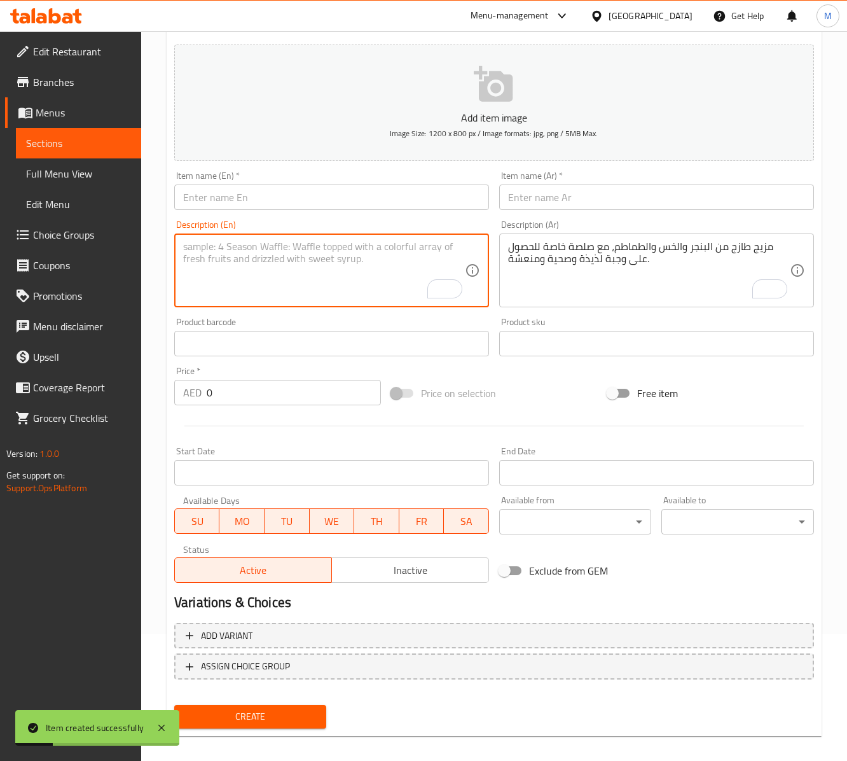
click at [263, 265] on textarea "To enrich screen reader interactions, please activate Accessibility in Grammarl…" at bounding box center [324, 270] width 282 height 60
paste textarea "A creamy blend of yogurt and cucumber, infused with dry mint for a cool, refres…"
click at [331, 271] on textarea "A creamy blend of yogurt and cucumber, infused with dry mint for a cool, refres…" at bounding box center [324, 270] width 282 height 60
paste textarea "To enrich screen reader interactions, please activate Accessibility in Grammarl…"
type textarea "A creamy blend of yogurt and cucumber, infused with dry mint for a cool, refres…"
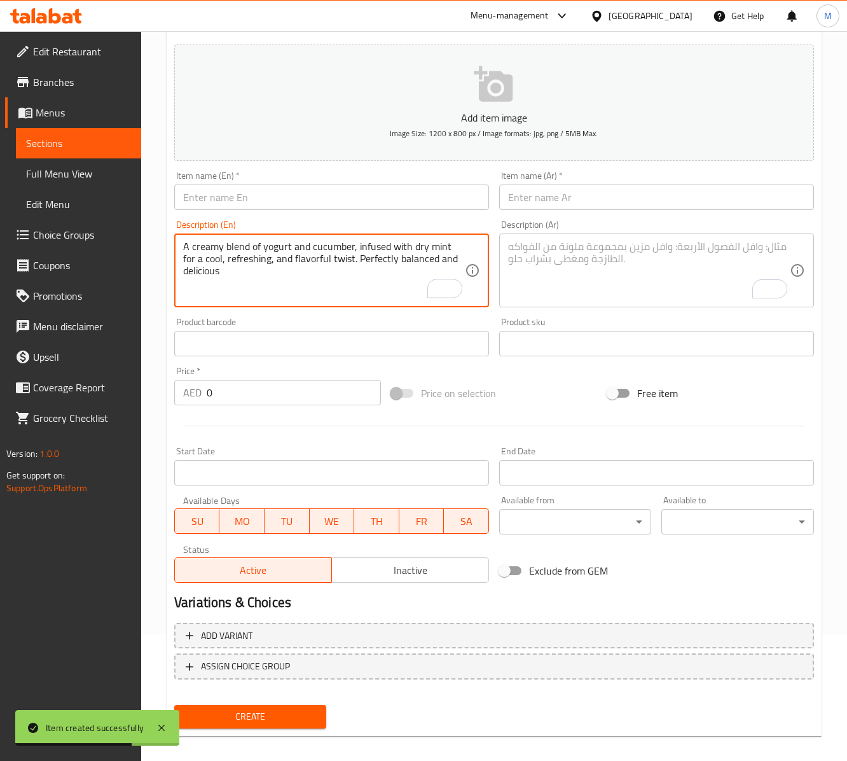
click at [598, 285] on textarea "To enrich screen reader interactions, please activate Accessibility in Grammarl…" at bounding box center [649, 270] width 282 height 60
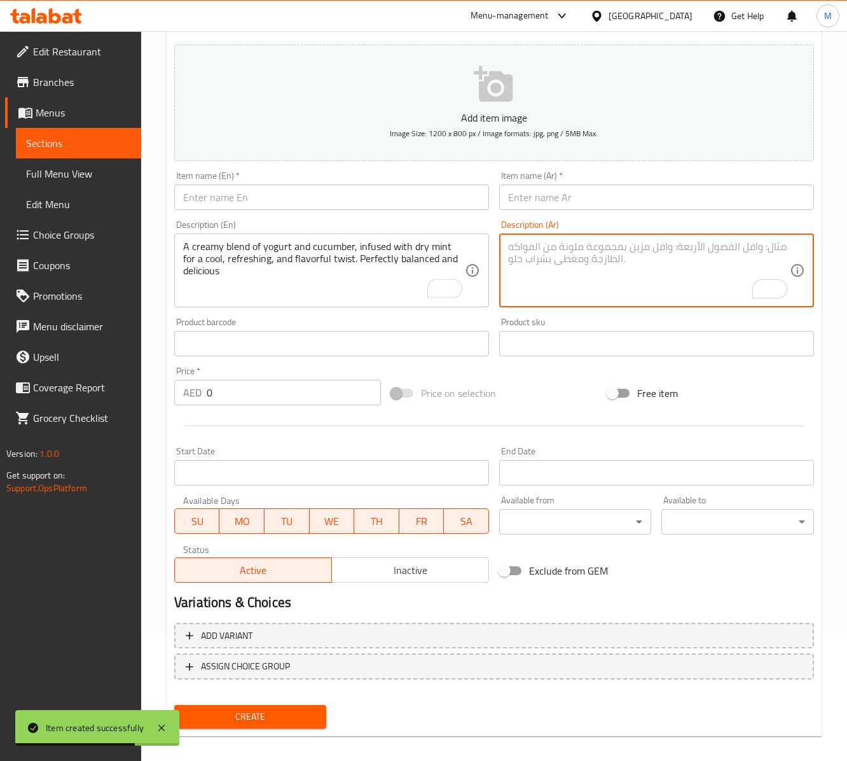
paste textarea "مزيج كريمي من الزبادي والخيار، مع نكهة النعناع المجفف لنكهة منعشة ومنعشة. متواز…"
type textarea "مزيج كريمي من الزبادي والخيار، مع نكهة النعناع المجفف لنكهة منعشة ومنعشة. متواز…"
click at [524, 401] on div "Price on selection" at bounding box center [494, 393] width 217 height 34
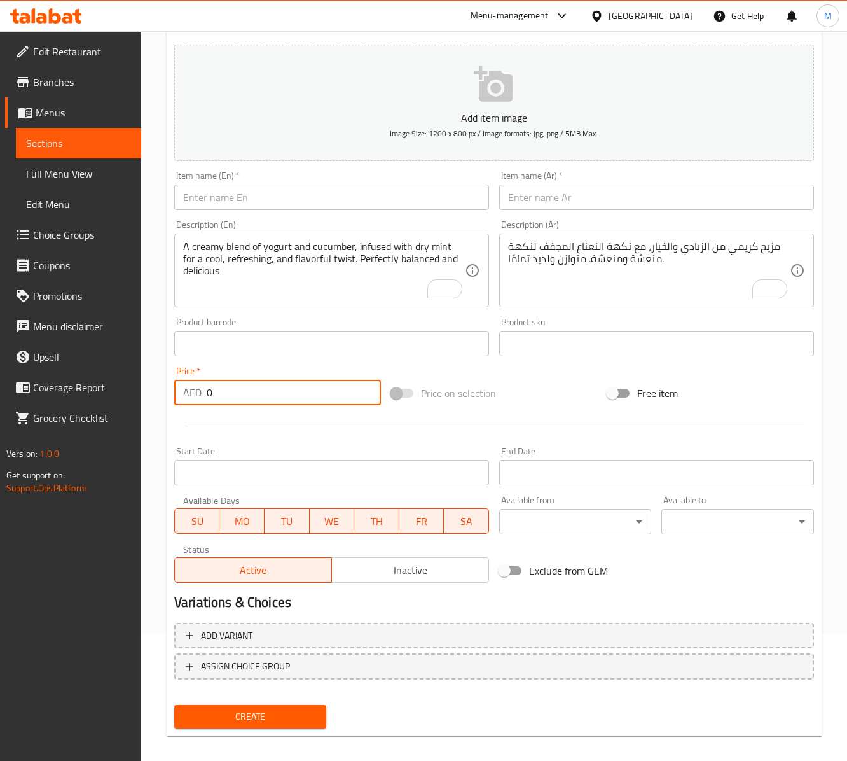
click at [229, 390] on input "0" at bounding box center [294, 392] width 174 height 25
paste input "21"
type input "21"
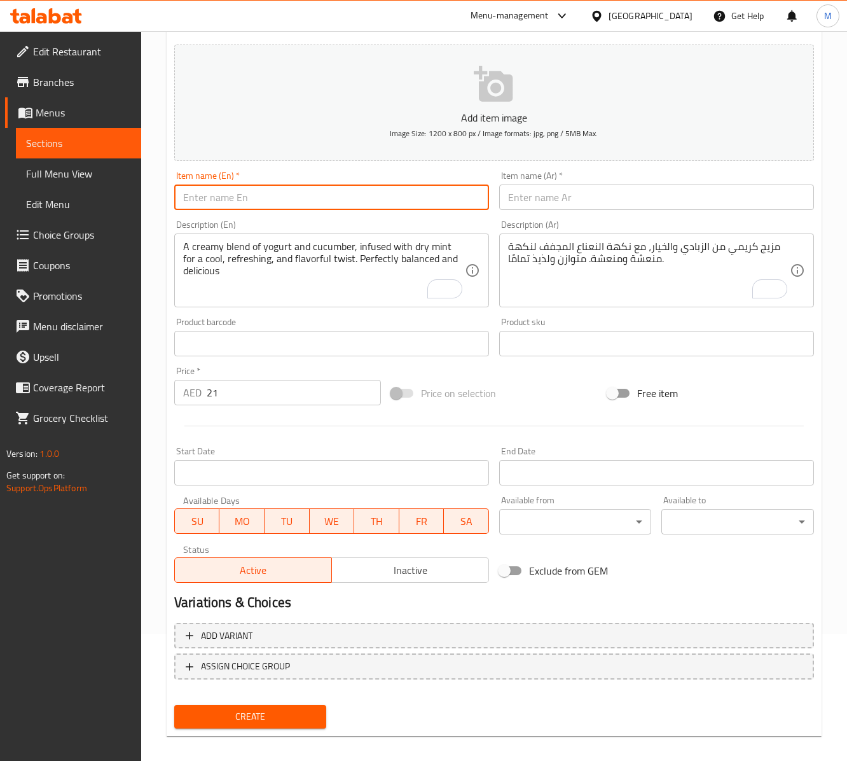
click at [228, 206] on input "text" at bounding box center [331, 196] width 315 height 25
paste input "YOGURT WITH CUCUMBE"
paste input "r"
type input "Yogurt with Cucumber"
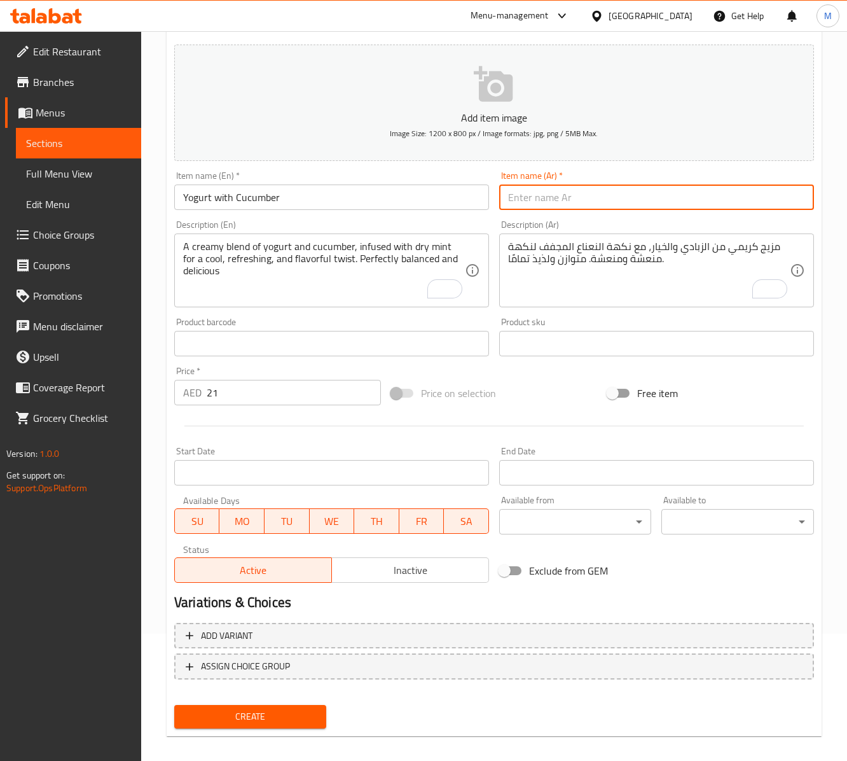
click at [567, 190] on input "text" at bounding box center [656, 196] width 315 height 25
paste input "زبادي مع خيار"
type input "زبادي مع خيار"
click at [300, 711] on span "Create" at bounding box center [250, 716] width 132 height 16
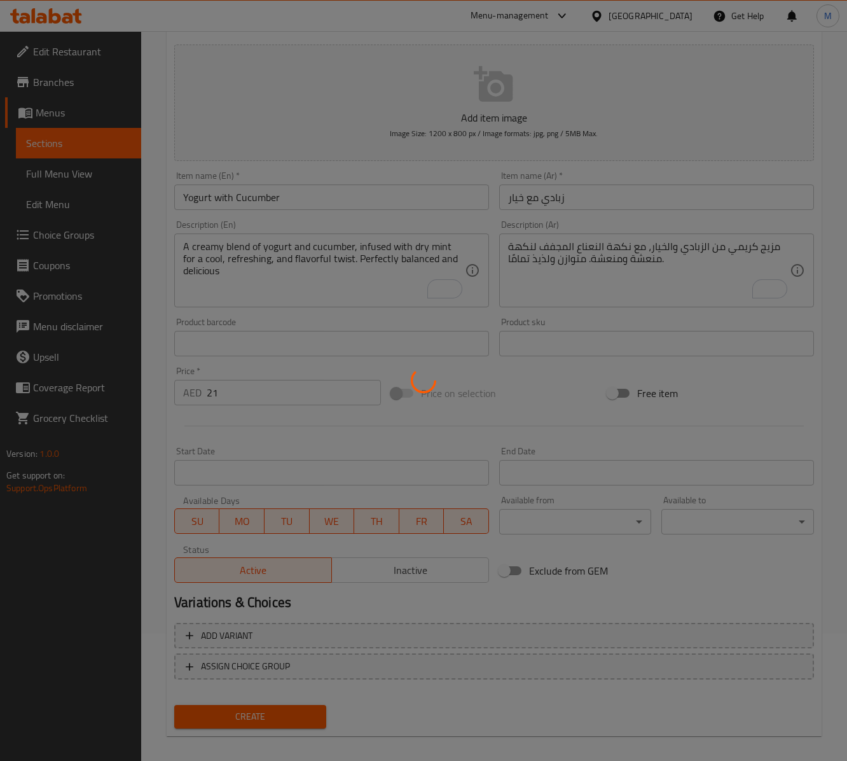
type input "0"
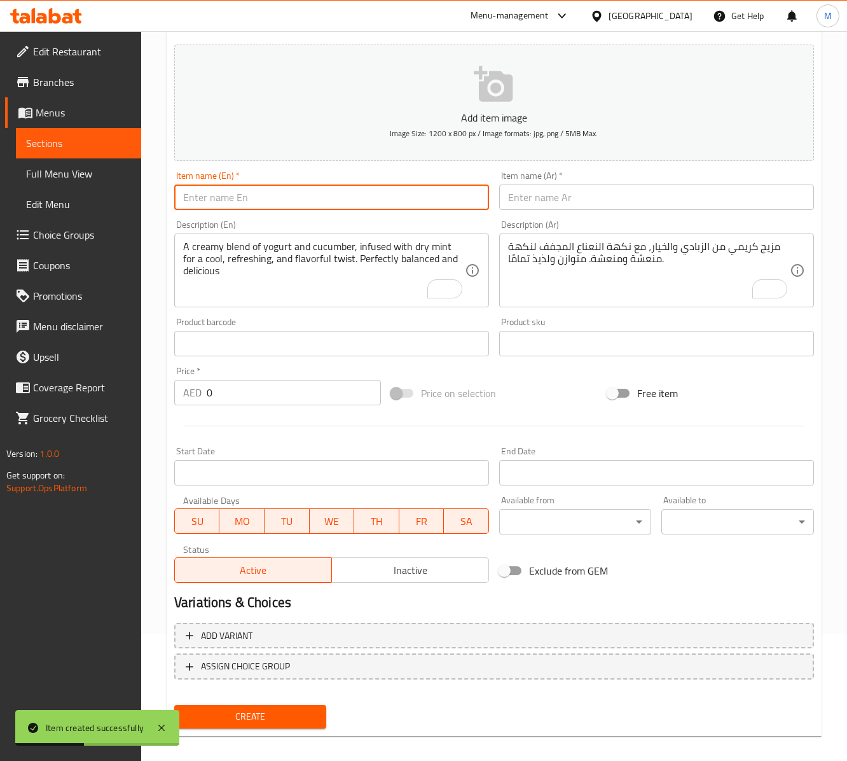
click at [230, 201] on input "text" at bounding box center [331, 196] width 315 height 25
paste input "TABBOULEH"
type input "Tabbouleh"
click at [607, 210] on input "text" at bounding box center [656, 196] width 315 height 25
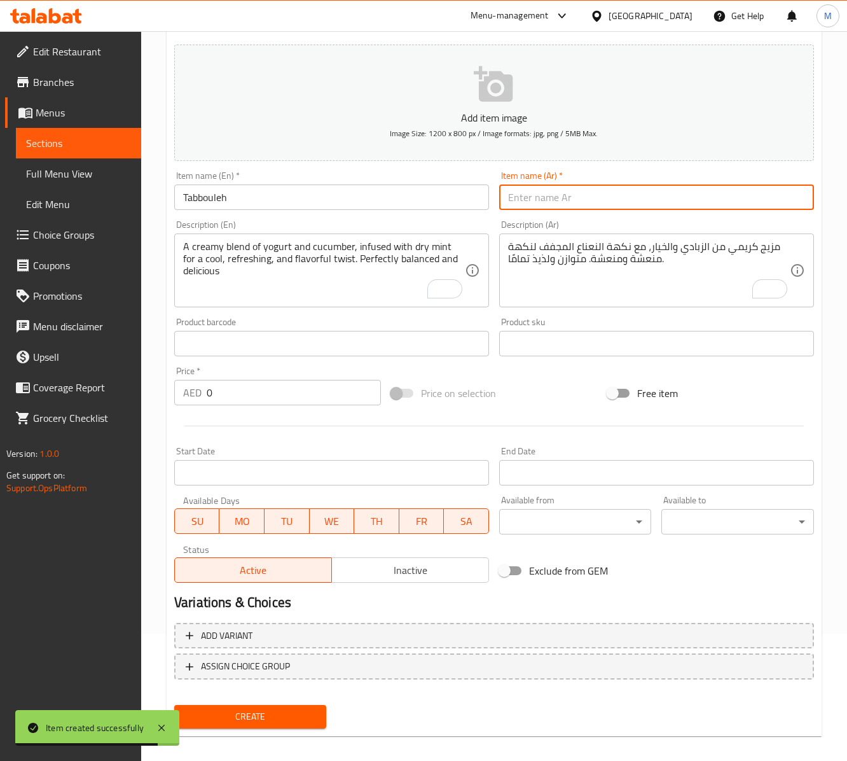
paste input "تبولة"
type input "تبولة"
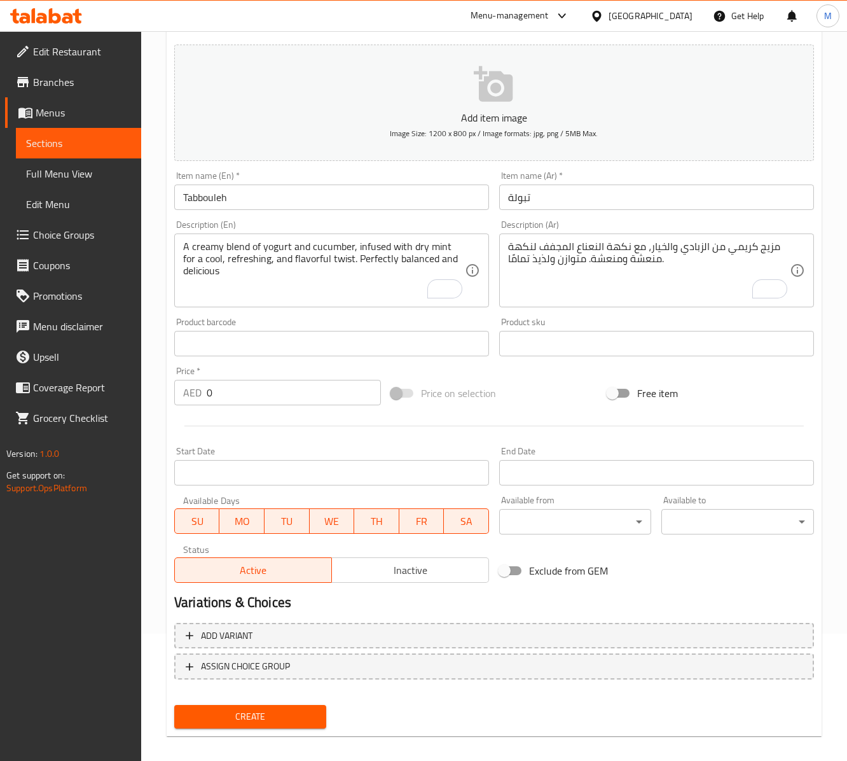
click at [251, 389] on input "0" at bounding box center [294, 392] width 174 height 25
paste input "33"
type input "33"
click at [323, 265] on textarea "To enrich screen reader interactions, please activate Accessibility in Grammarl…" at bounding box center [324, 270] width 282 height 60
paste textarea "Shredded Parsley & onion & tomato & mint & olive oil & lemon juice"
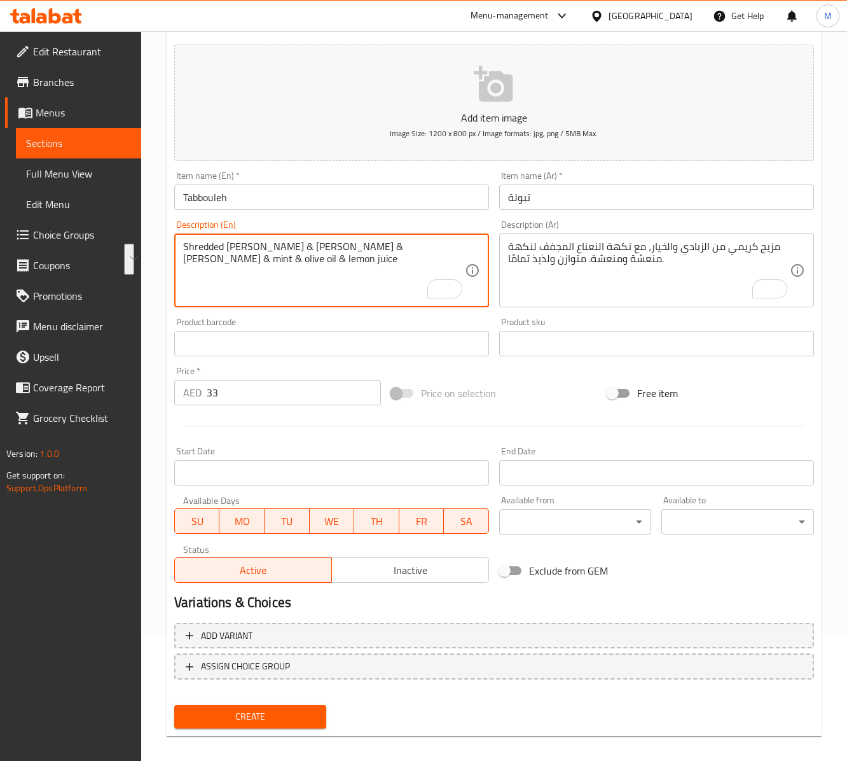
paste textarea ", onion, tomato, mint, olive oil and"
type textarea "Shredded Parsley, onion, tomato, mint, olive oil and lemon juice"
click at [625, 285] on textarea "مزيج كريمي من الزبادي والخيار، مع نكهة النعناع المجفف لنكهة منعشة ومنعشة. متواز…" at bounding box center [649, 270] width 282 height 60
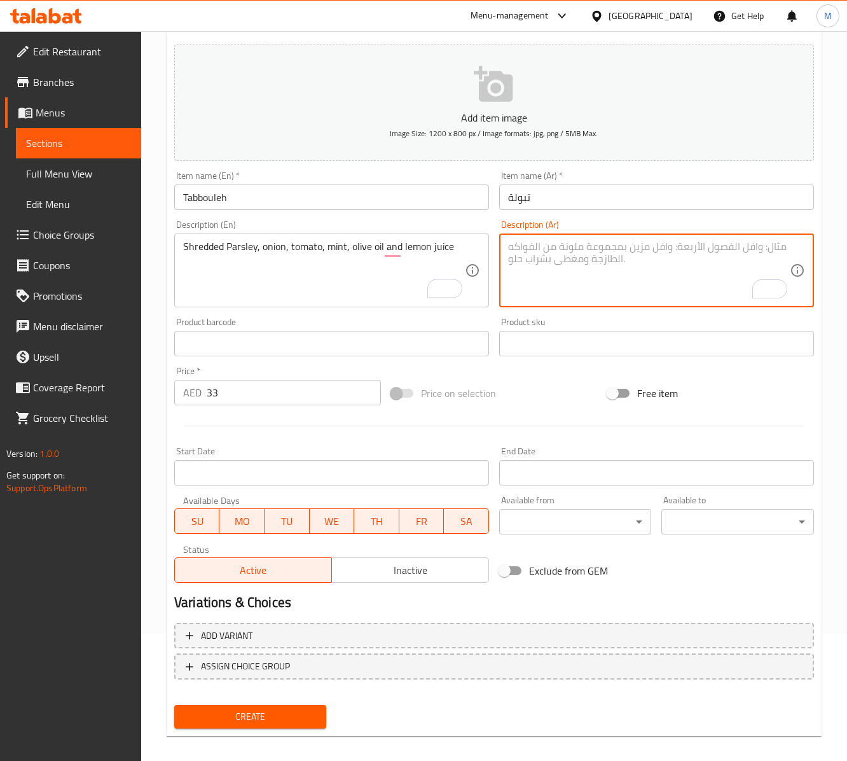
paste textarea "بقدونس مبشور، بصل، طماطم، نعناع، ​​زيت زيتون وعصير ليمون"
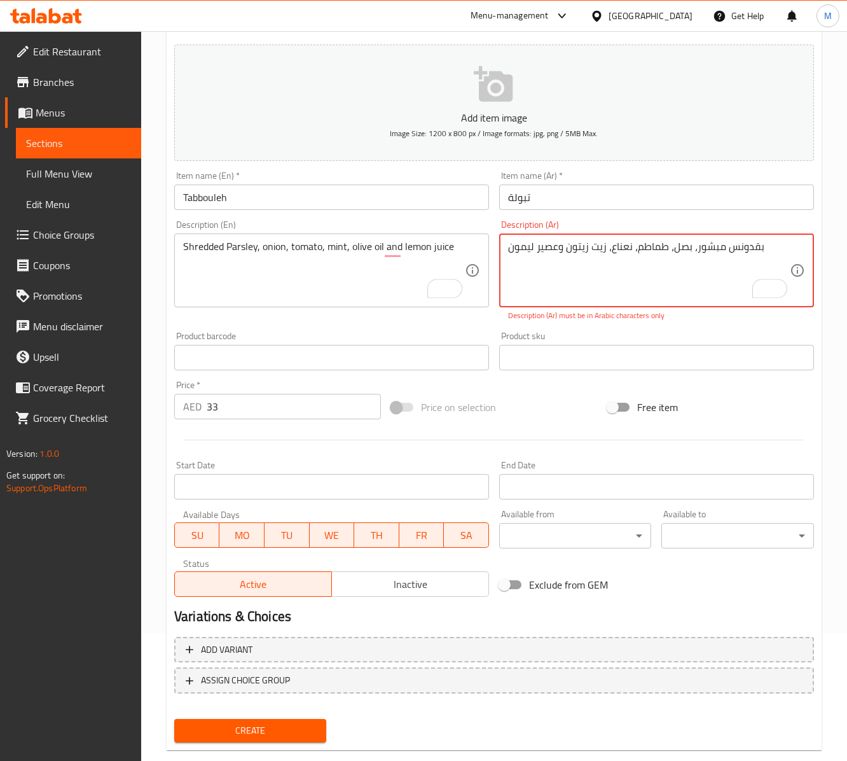
click at [570, 401] on div "Price on selection" at bounding box center [494, 407] width 217 height 34
click at [575, 413] on div "Price on selection" at bounding box center [494, 407] width 217 height 34
click at [618, 268] on textarea "بقدونس مبشور، بصل، طماطم، نعناع، ​​زيت زيتون وعصير ليمون" at bounding box center [649, 270] width 282 height 60
paste textarea "To enrich screen reader interactions, please activate Accessibility in Grammarl…"
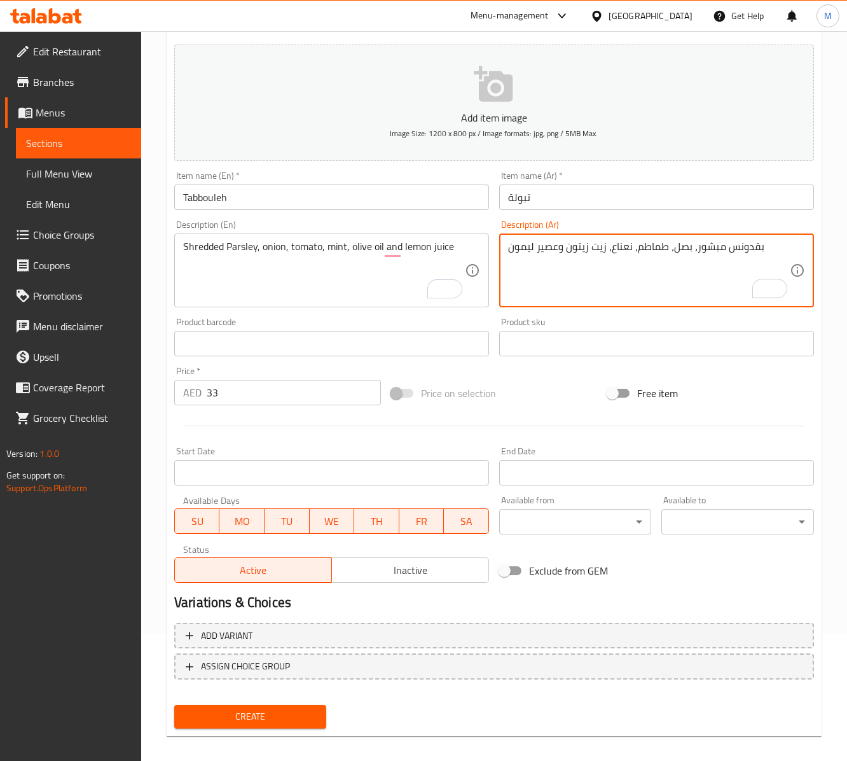
type textarea "بقدونس مبشور، بصل، طماطم، نعناع، زيت زيتون وعصير ليمون"
click at [508, 396] on div "Price on selection" at bounding box center [494, 393] width 217 height 34
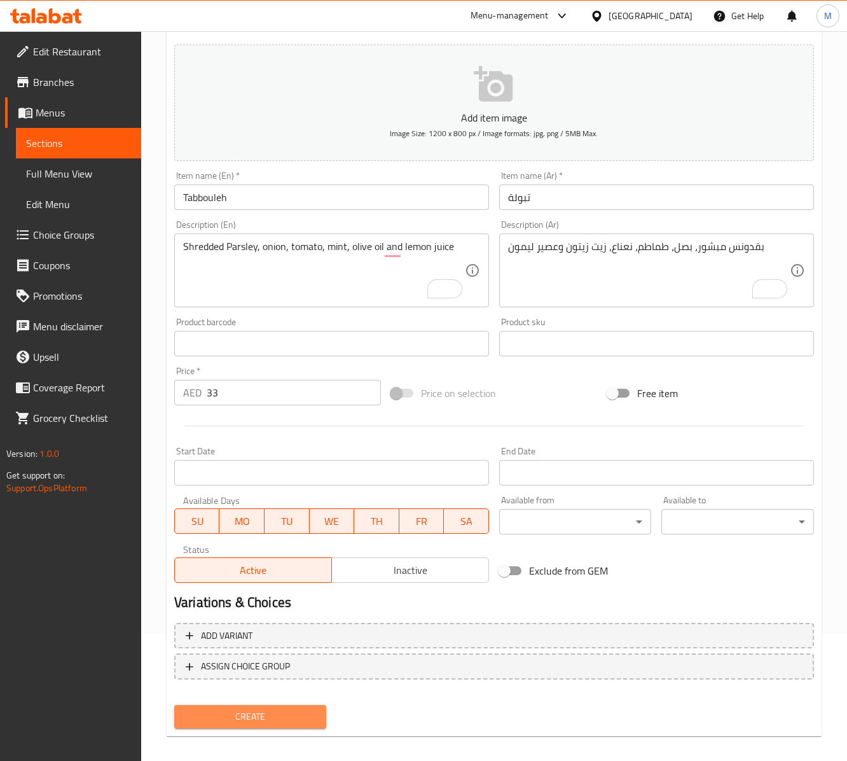
click at [225, 724] on span "Create" at bounding box center [250, 716] width 132 height 16
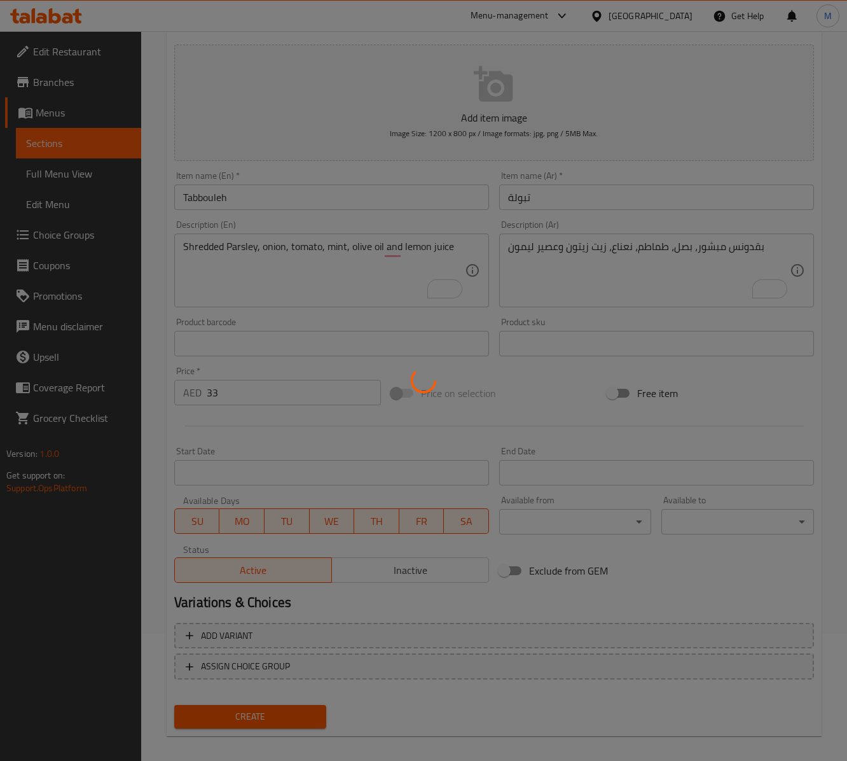
type input "0"
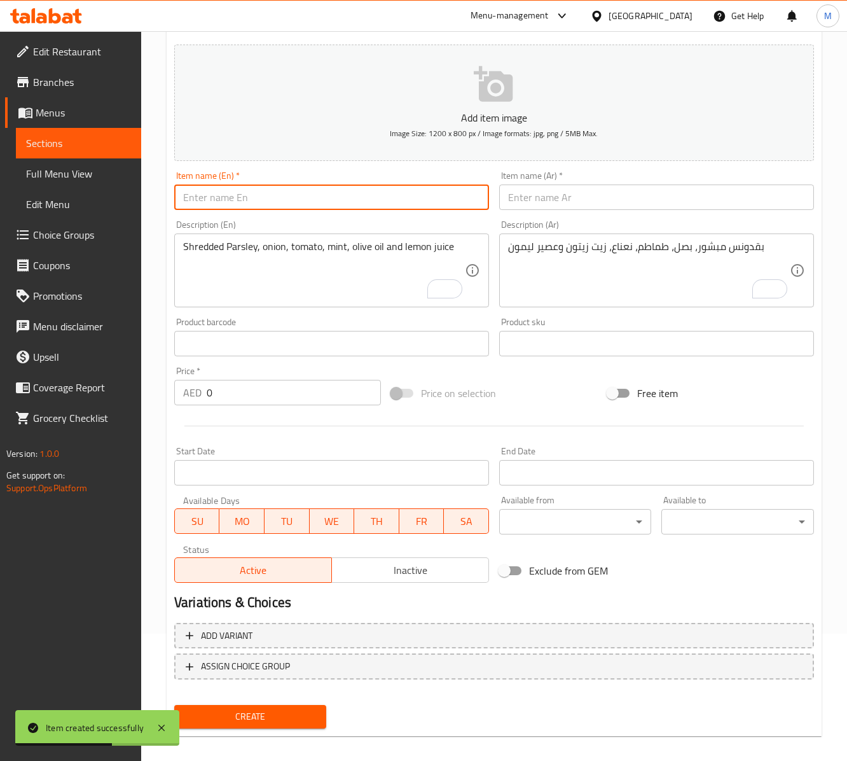
click at [321, 204] on input "text" at bounding box center [331, 196] width 315 height 25
paste input "FATTOUSH"
type input "Fattoush"
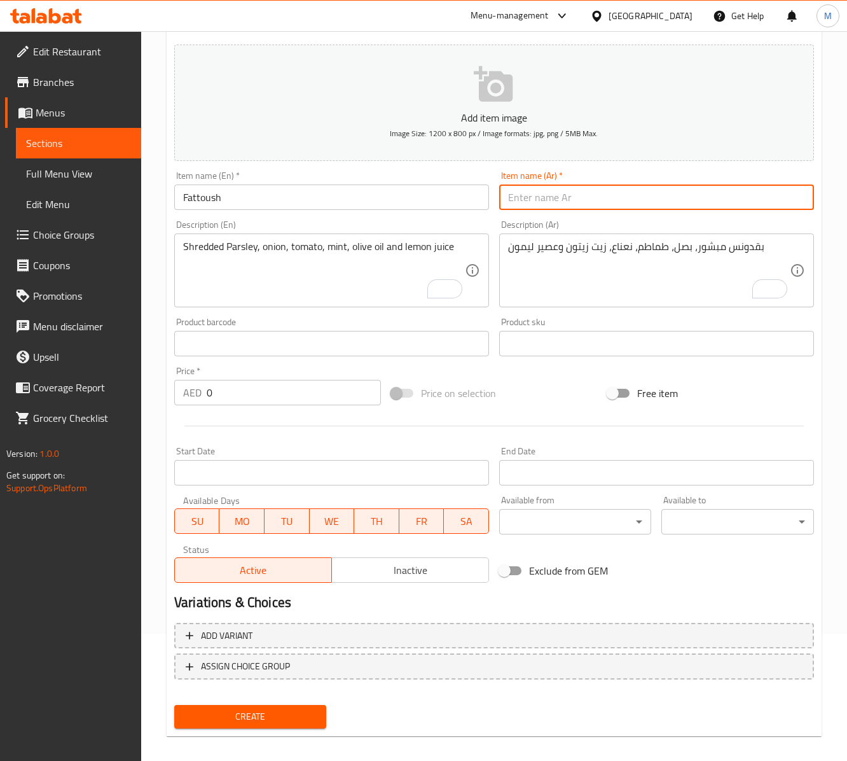
click at [586, 200] on input "text" at bounding box center [656, 196] width 315 height 25
paste input "فتوش"
type input "فتوش"
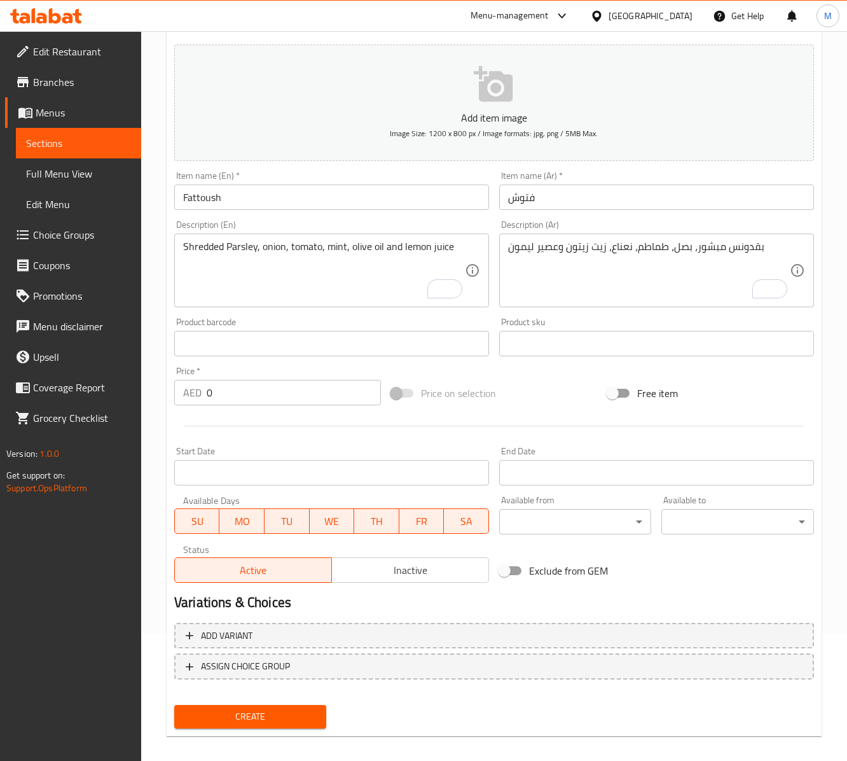
click at [215, 394] on input "0" at bounding box center [294, 392] width 174 height 25
paste input "33"
type input "33"
click at [256, 370] on div "Price   * AED 33 Price *" at bounding box center [277, 385] width 207 height 39
click at [253, 254] on textarea "To enrich screen reader interactions, please activate Accessibility in Grammarl…" at bounding box center [324, 270] width 282 height 60
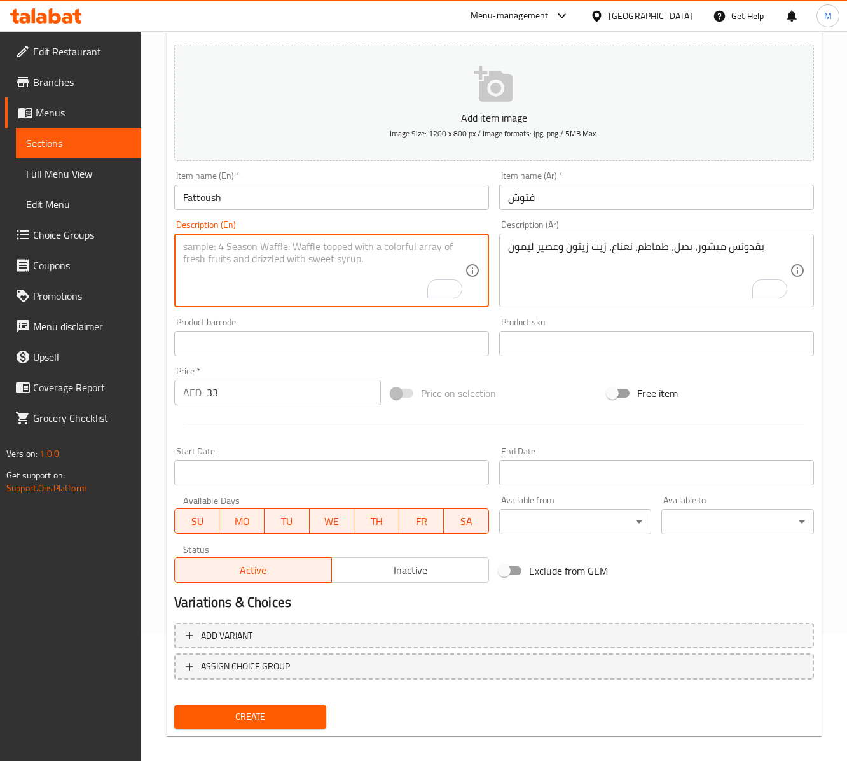
paste textarea "Assorted vegetables in lemon juice Toast bread and pomegranate"
type textarea "Assorted vegetables in lemon juice Toast bread and pomegranate"
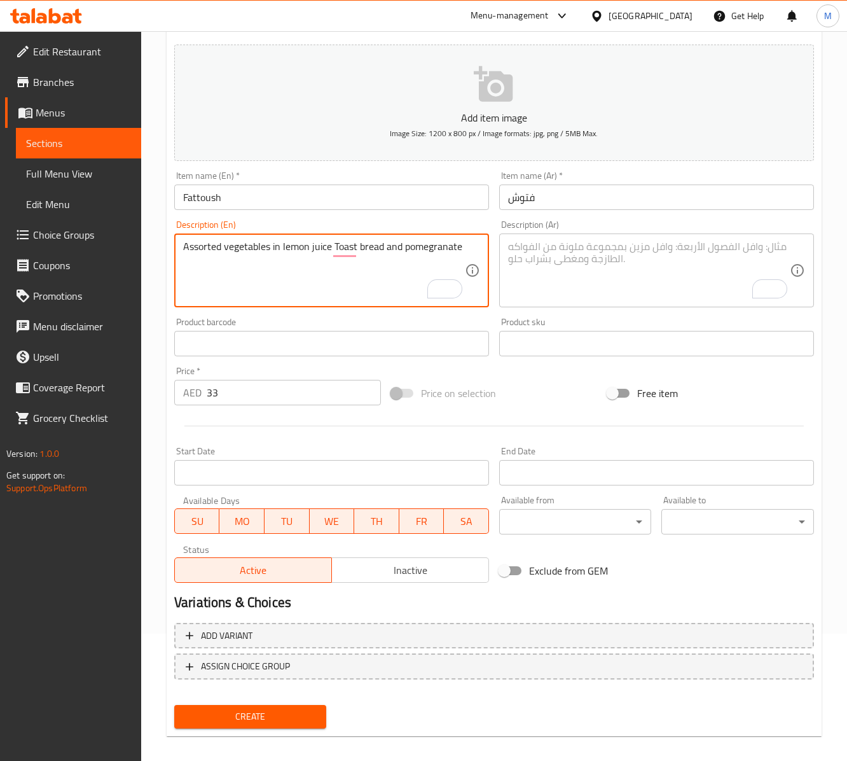
click at [549, 267] on textarea "To enrich screen reader interactions, please activate Accessibility in Grammarl…" at bounding box center [649, 270] width 282 height 60
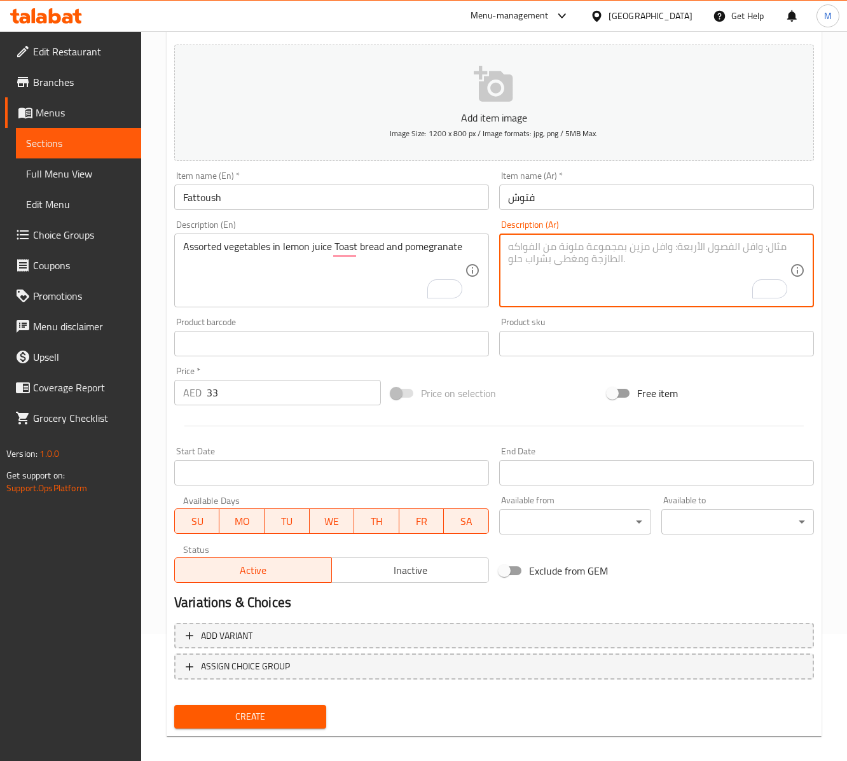
paste textarea "خضراوات متنوعة في عصير الليمون خبز محمص ورمان"
type textarea "خضراوات متنوعة في عصير الليمون خبز محمص ورمان"
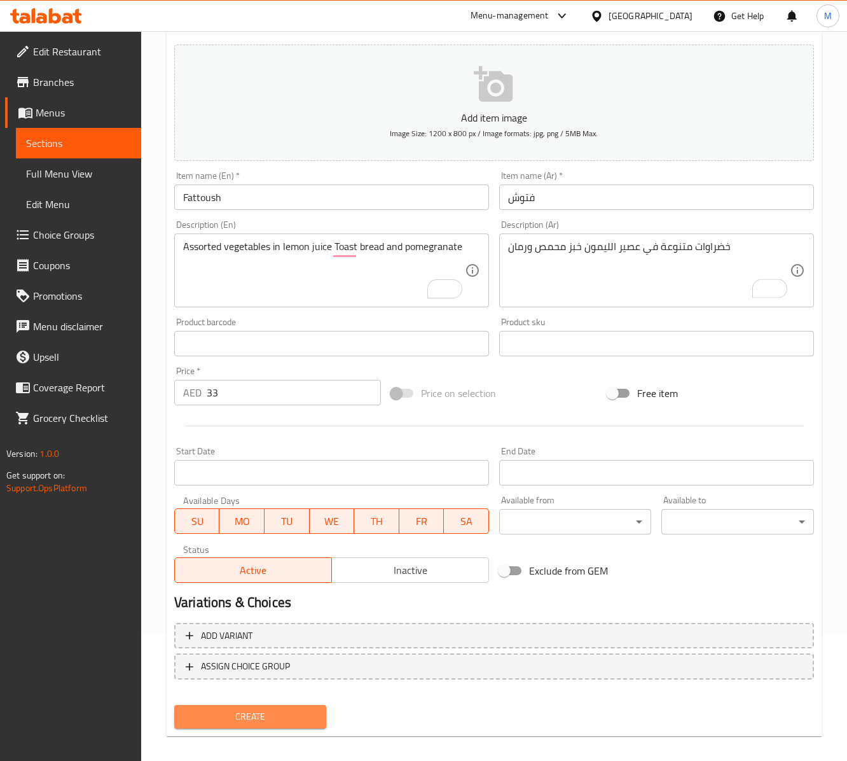
click at [294, 708] on button "Create" at bounding box center [250, 717] width 152 height 24
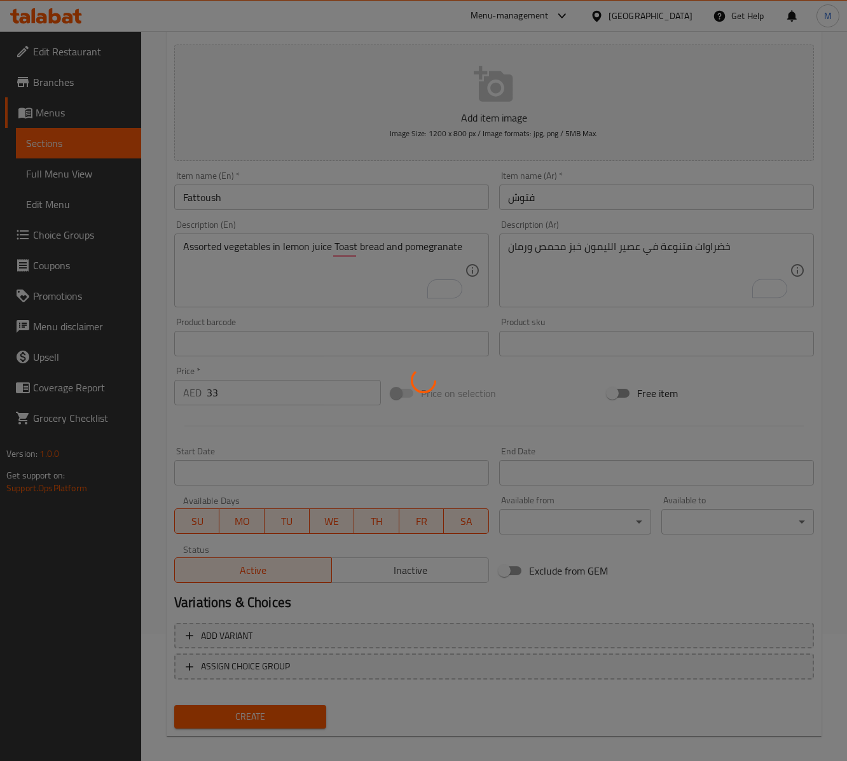
type input "0"
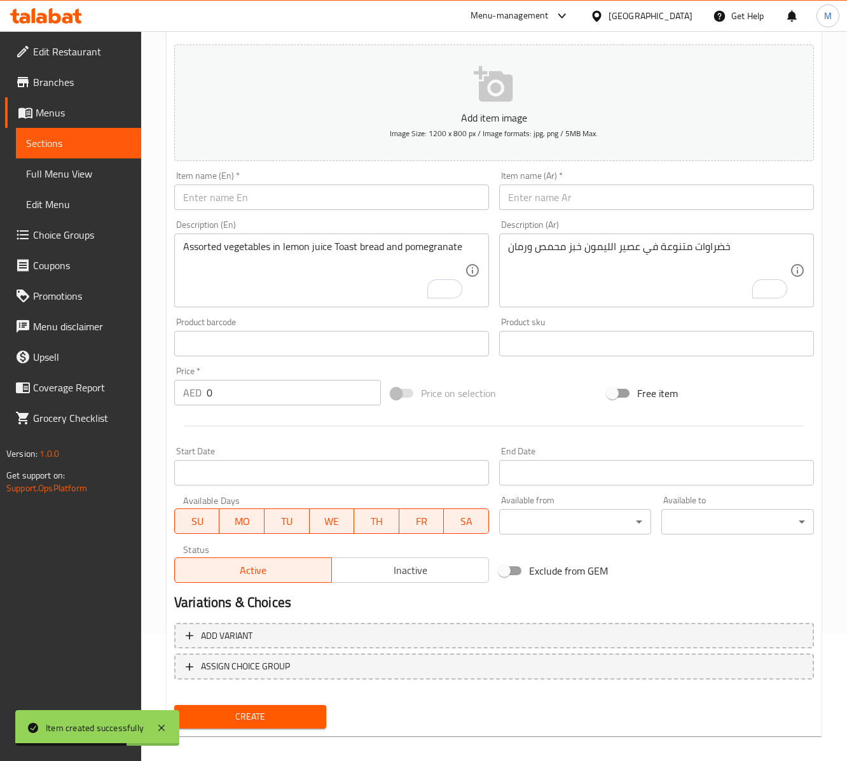
click at [279, 214] on div "Item name (En)   * Item name (En) *" at bounding box center [331, 190] width 325 height 49
click at [277, 193] on input "text" at bounding box center [331, 196] width 315 height 25
paste input "THYME ROCCA SALAD"
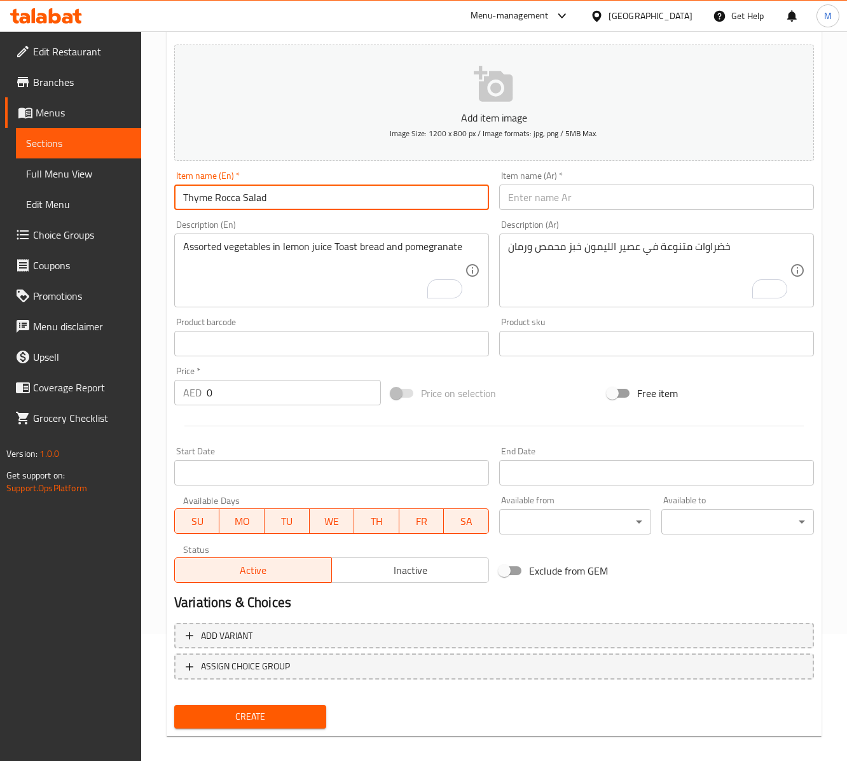
type input "Thyme Rocca Salad"
click at [600, 195] on input "text" at bounding box center [656, 196] width 315 height 25
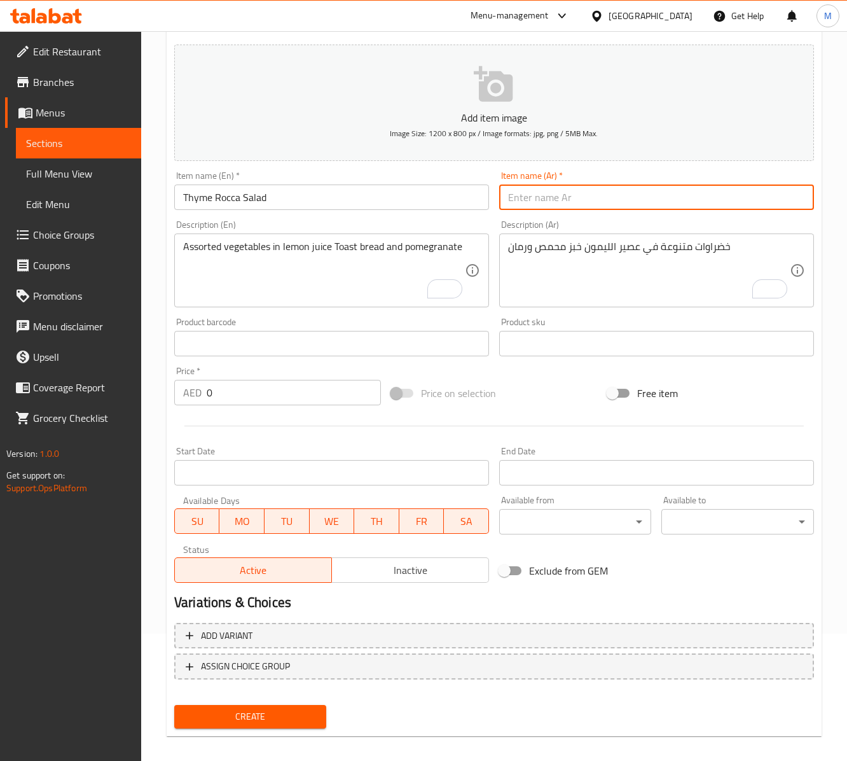
paste input "سلطة الزعتر والجرجير"
type input "سلطة الزعتر والجرجير"
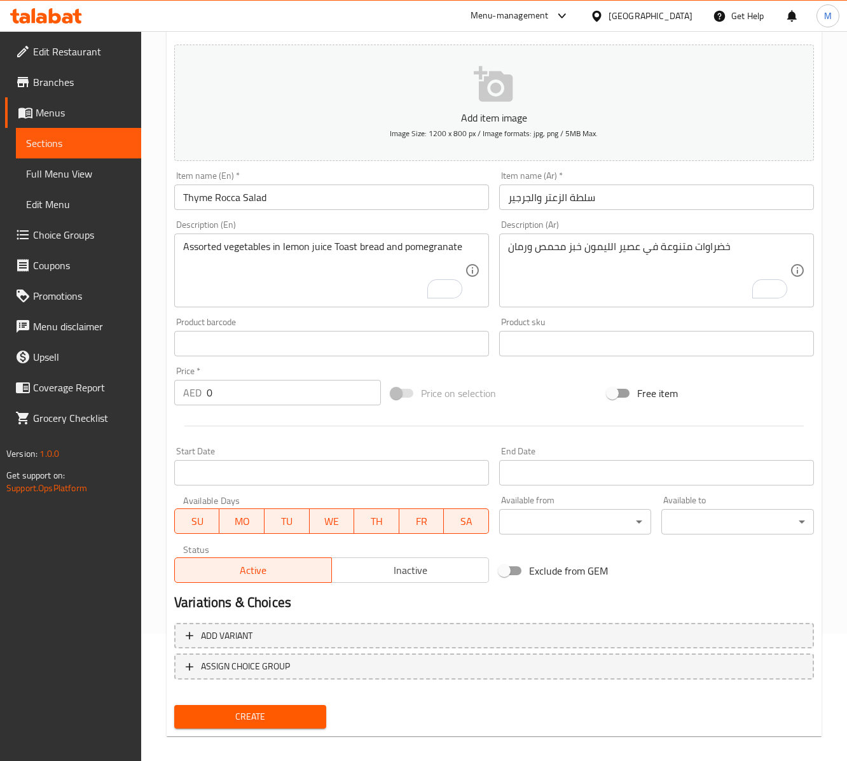
click at [212, 402] on input "0" at bounding box center [294, 392] width 174 height 25
paste input "34"
type input "34"
click at [352, 280] on textarea "Assorted vegetables in lemon juice Toast bread and pomegranate" at bounding box center [324, 270] width 282 height 60
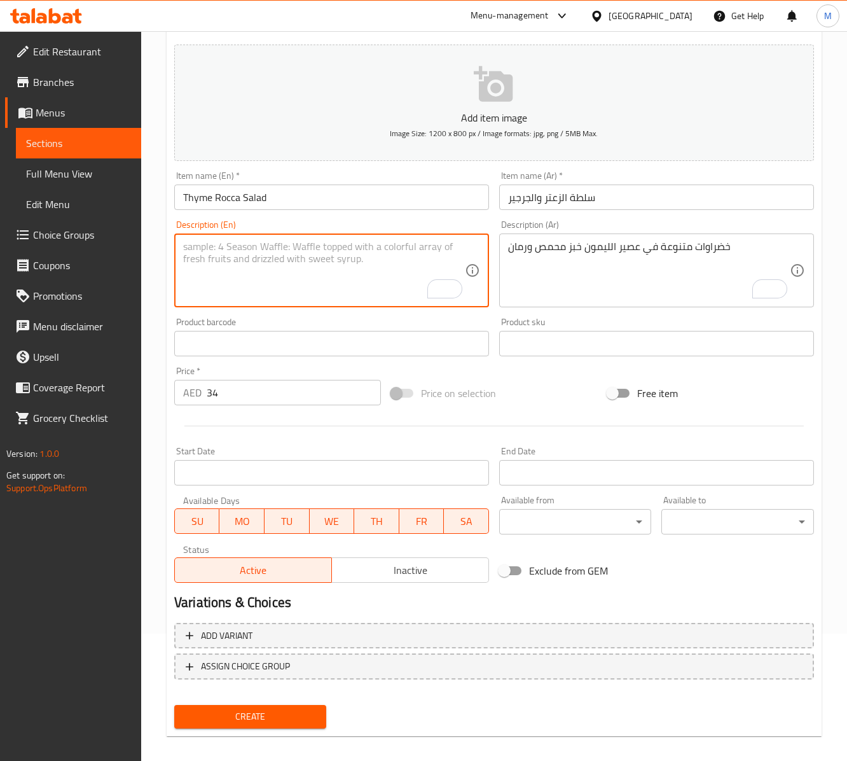
paste textarea "Fresh Thyme & Rocca with olive slice & feta cheese with lemon juice & olive oil…"
paste textarea ", Rocca with olive slice, feta cheese with lemon juice, olive oil and"
type textarea "Fresh Thyme, Rocca with olive slice, feta cheese with lemon juice, olive oil an…"
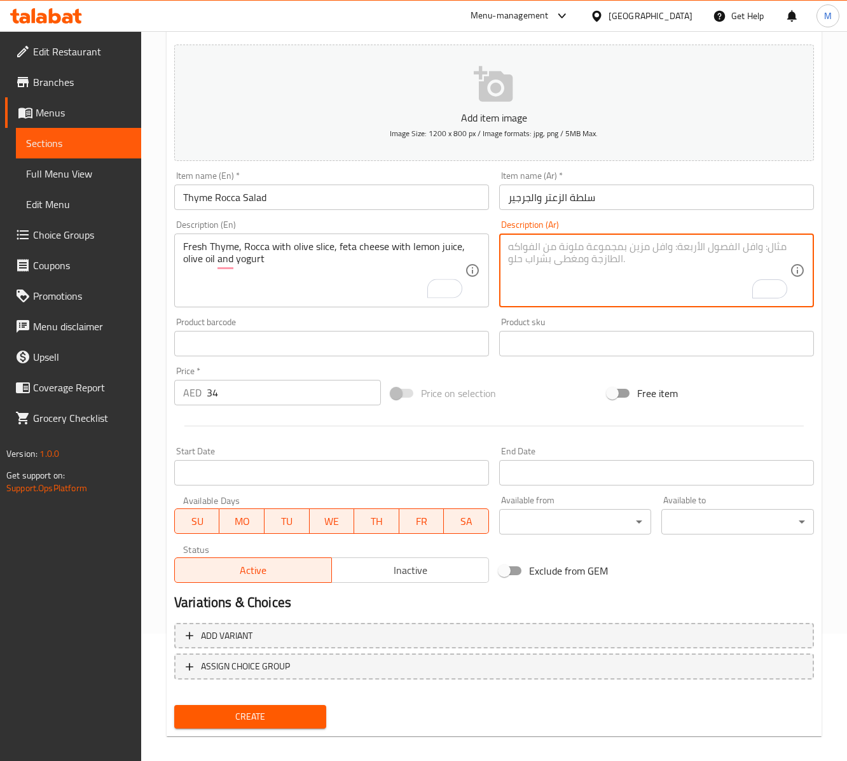
click at [613, 276] on textarea "To enrich screen reader interactions, please activate Accessibility in Grammarl…" at bounding box center [649, 270] width 282 height 60
paste textarea "زعتر طازج، جرجير مع شريحة زيتون، جبنة فيتا مع عصير ليمون، زيت زيتون وزبادي"
type textarea "زعتر طازج، جرجير مع شريحة زيتون، جبنة فيتا مع عصير ليمون، زيت زيتون وزبادي"
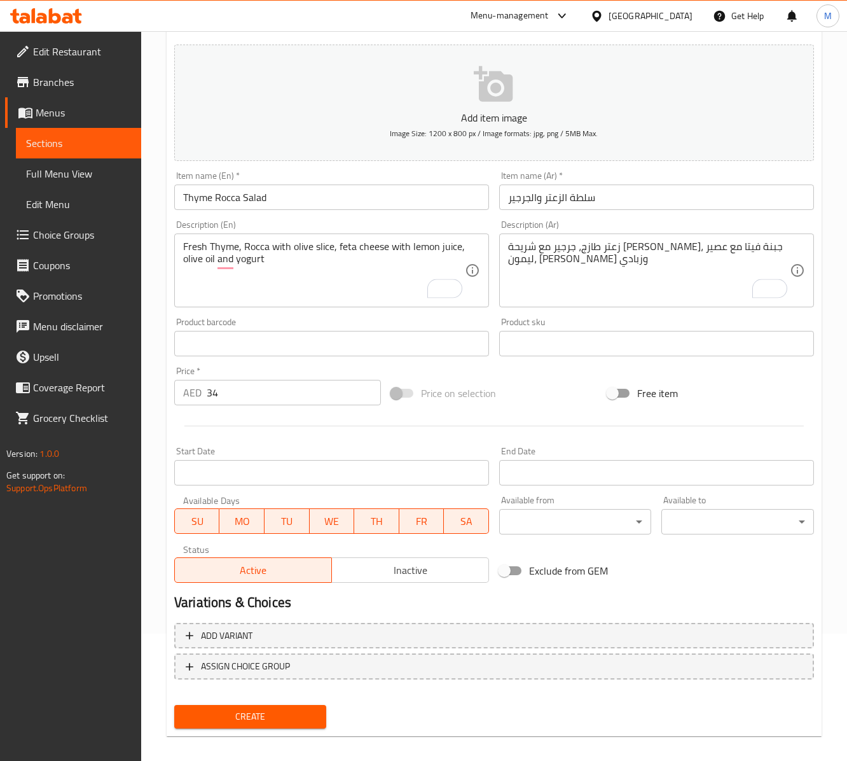
click at [523, 393] on div "Price on selection" at bounding box center [494, 393] width 217 height 34
click at [263, 714] on span "Create" at bounding box center [250, 716] width 132 height 16
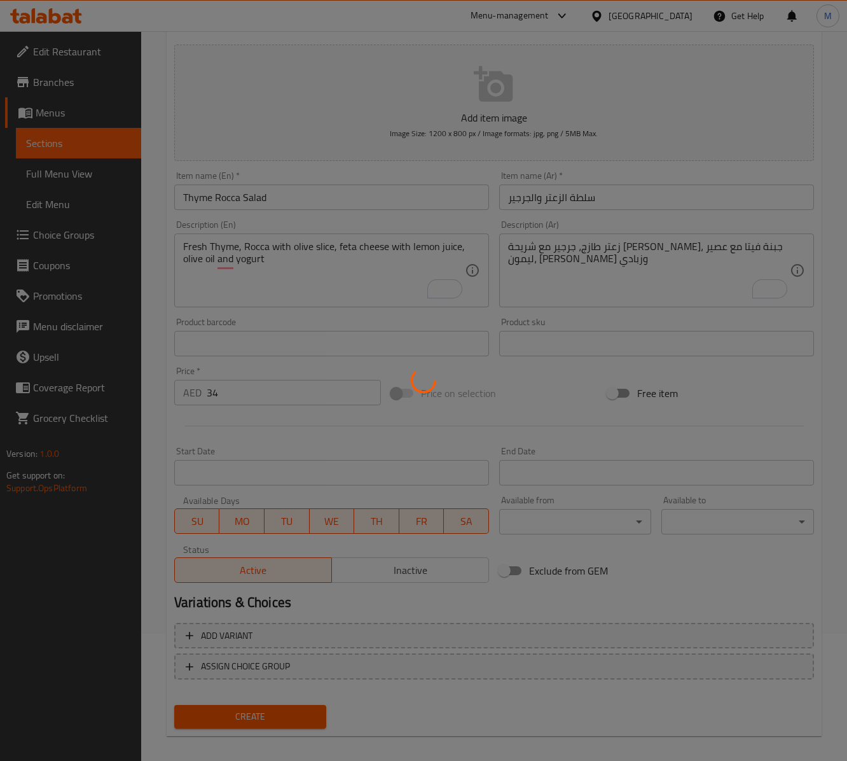
type input "0"
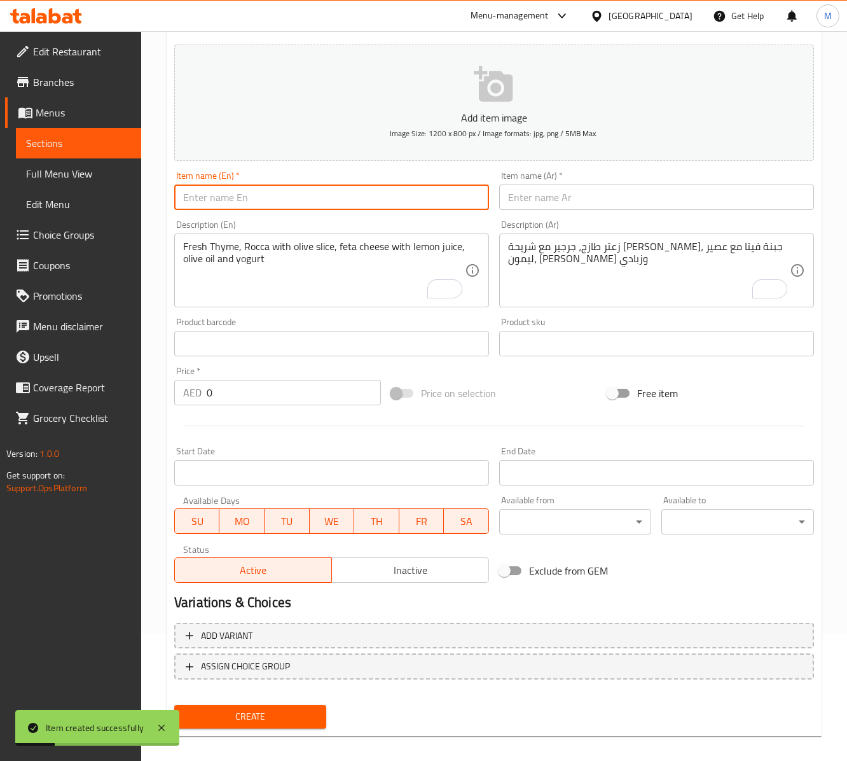
click at [240, 206] on input "text" at bounding box center [331, 196] width 315 height 25
paste input "GREEK SALAD"
type input "Greek Salad"
click at [593, 202] on input "text" at bounding box center [656, 196] width 315 height 25
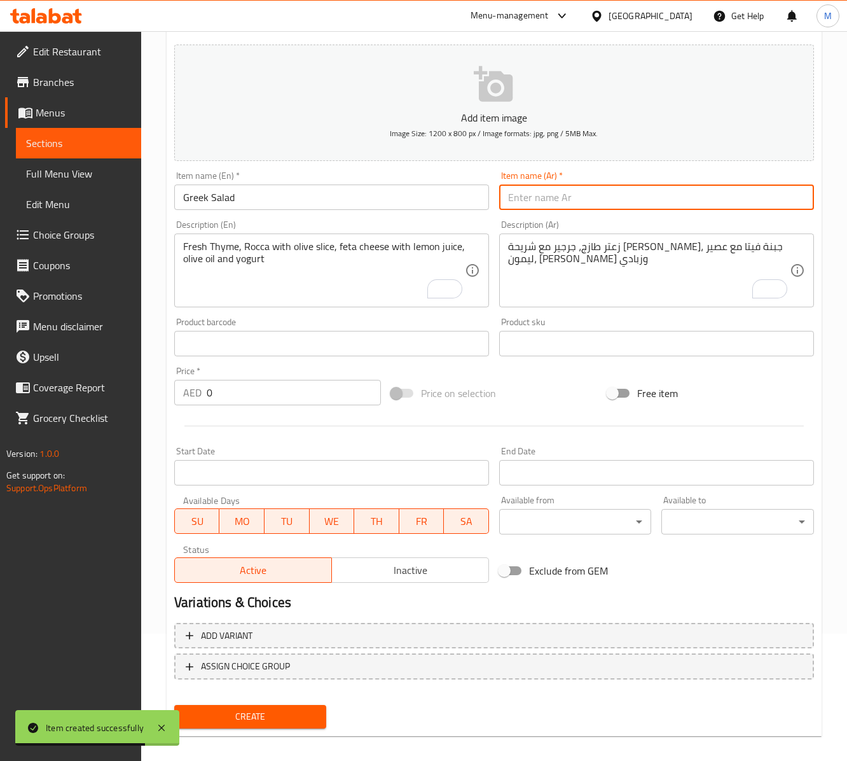
paste input "سلطة يونانية"
type input "سلطة يونانية"
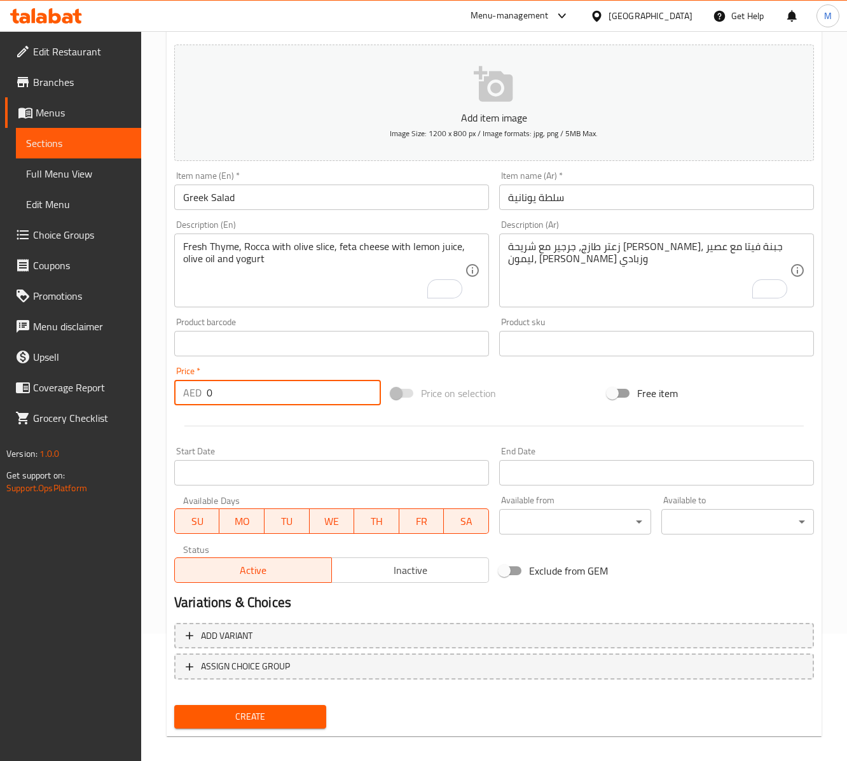
click at [223, 396] on input "0" at bounding box center [294, 392] width 174 height 25
paste input "41"
type input "41"
click at [296, 261] on textarea "Fresh Thyme, Rocca with olive slice, feta cheese with lemon juice, olive oil an…" at bounding box center [324, 270] width 282 height 60
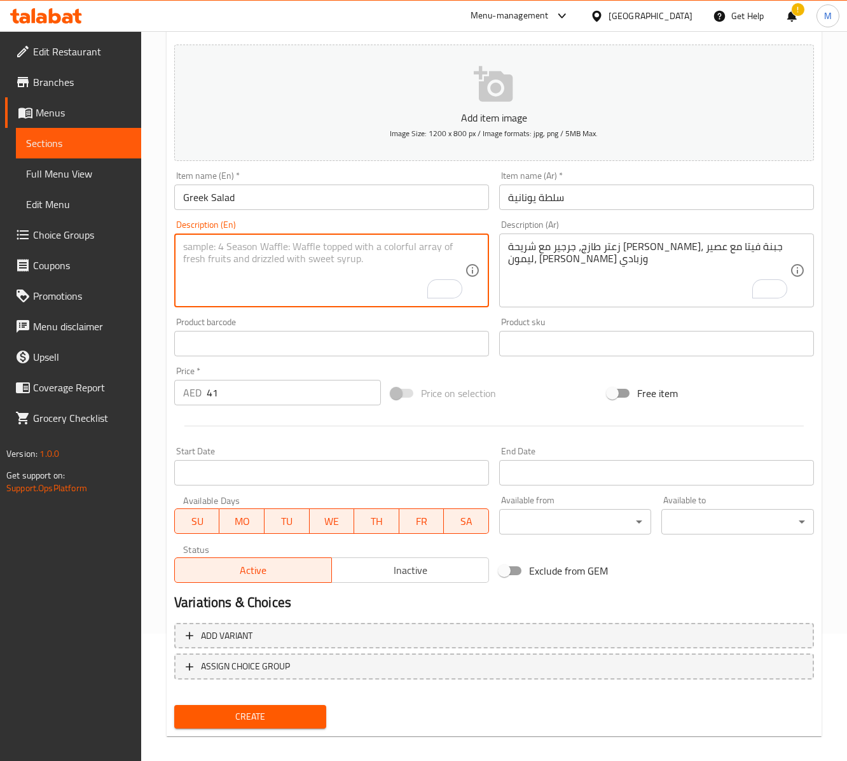
paste textarea "Mixed lettuce, olive sliced olives, tomatoes, cucumber, feta cheese and olive o…"
type textarea "Mixed lettuce, olive sliced olives, tomatoes, cucumber, feta cheese and olive o…"
click at [543, 261] on textarea "زعتر طازج، جرجير مع شريحة زيتون، جبنة فيتا مع عصير ليمون، زيت زيتون وزبادي" at bounding box center [649, 270] width 282 height 60
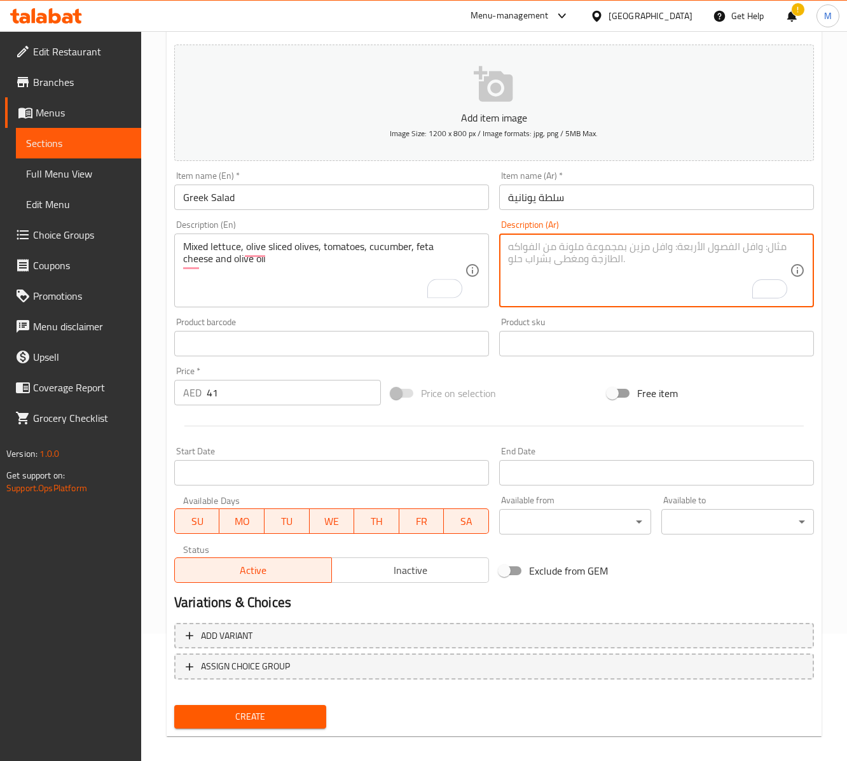
paste textarea "خس مشكل، زيتون شرائح، طماطم، خيار، جبنة فيتا وزيت زيتون"
type textarea "خس مشكل، زيتون شرائح، طماطم، خيار، جبنة فيتا وزيت زيتون"
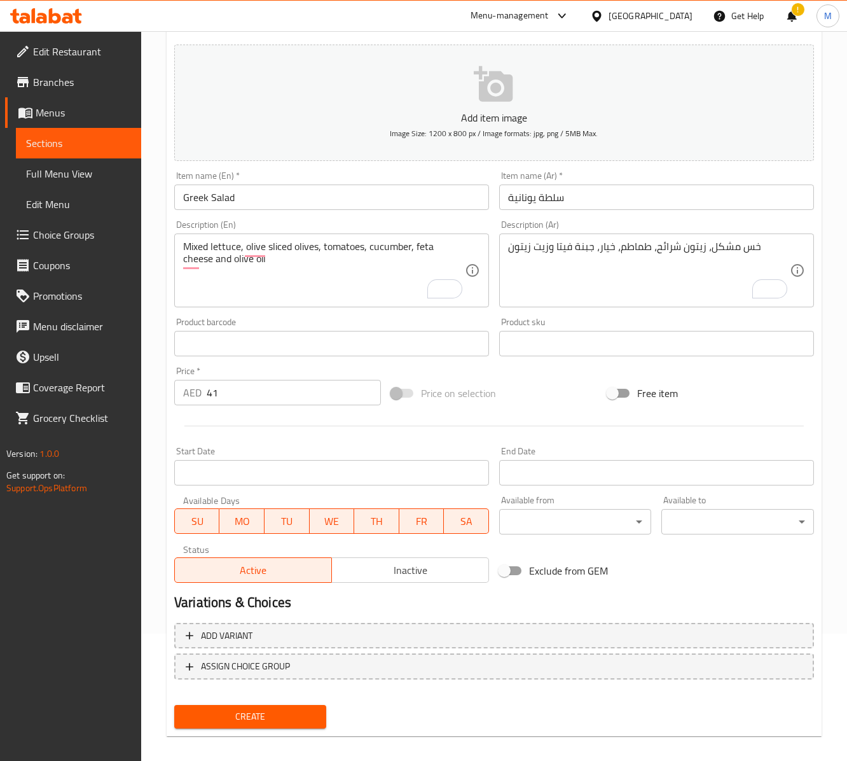
click at [296, 724] on span "Create" at bounding box center [250, 716] width 132 height 16
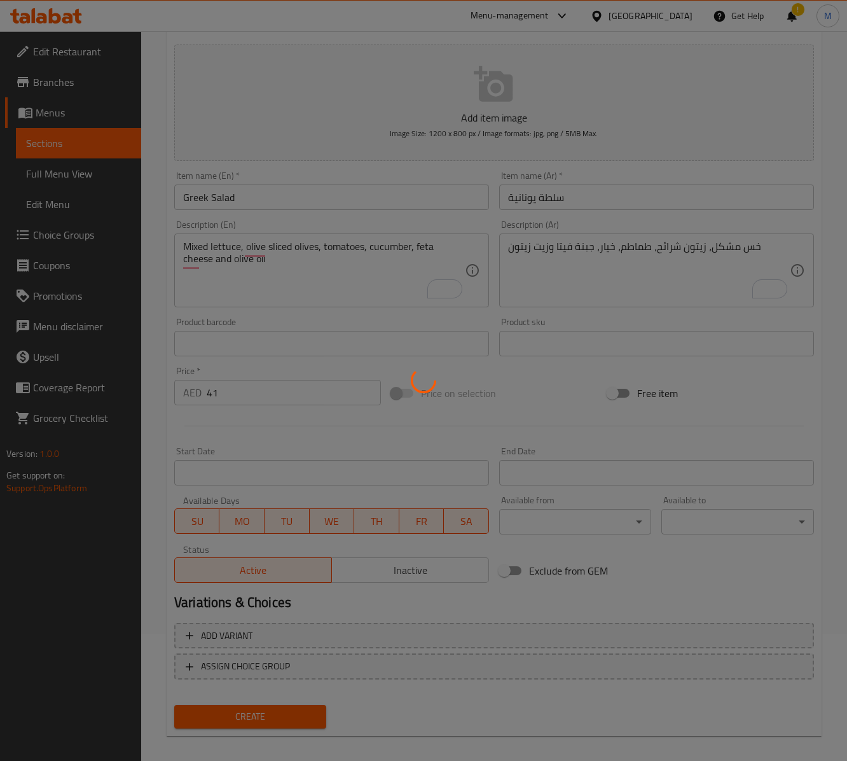
type input "0"
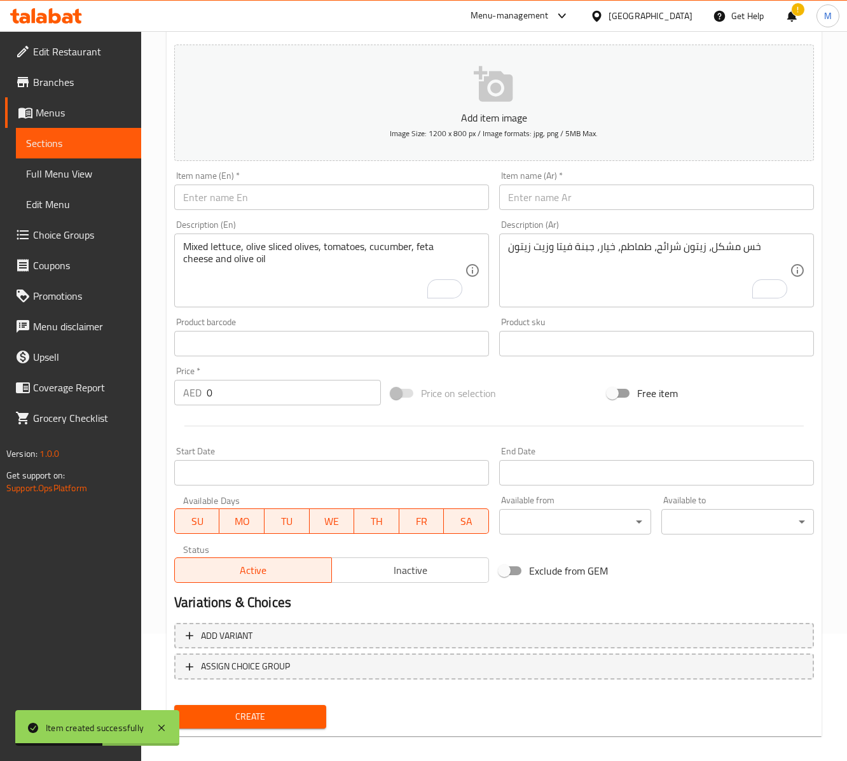
click at [270, 207] on input "text" at bounding box center [331, 196] width 315 height 25
paste input "CHICKEN ROCCA SALAD"
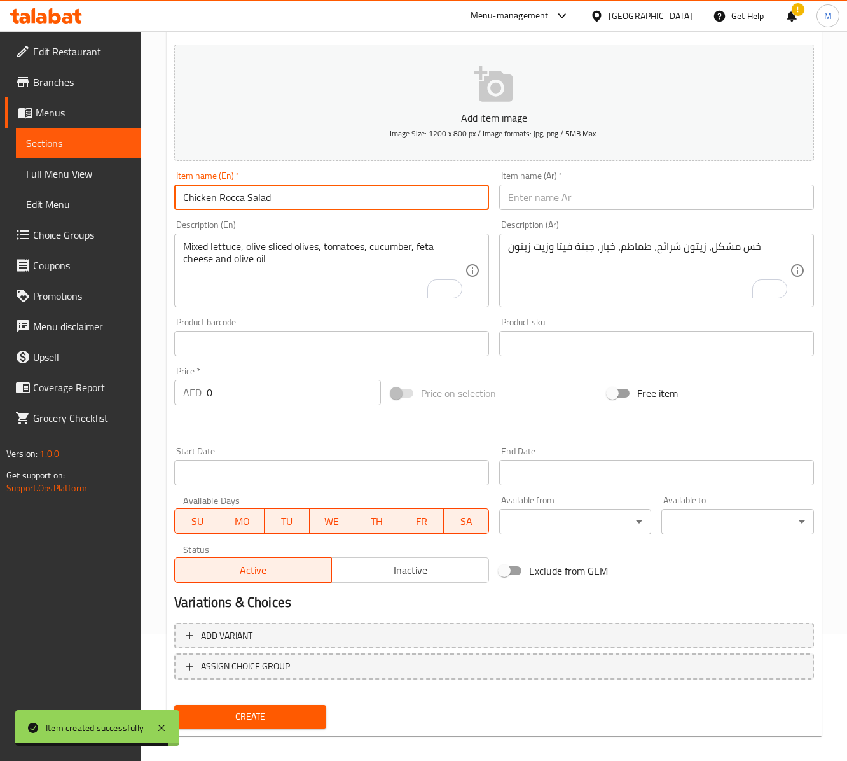
type input "Chicken Rocca Salad"
click at [565, 209] on input "text" at bounding box center [656, 196] width 315 height 25
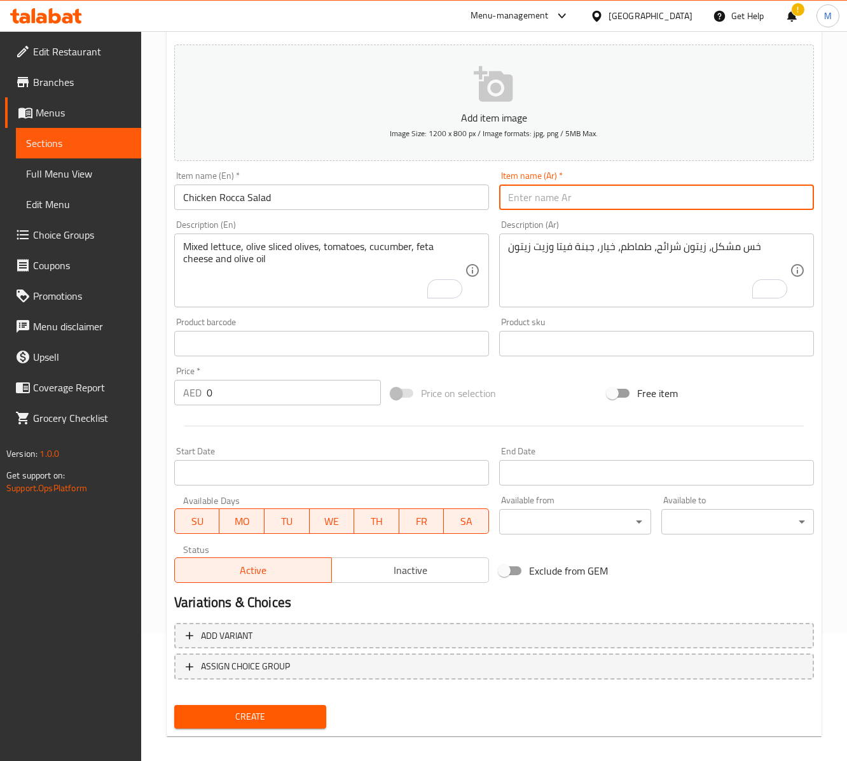
paste input "سلطة الدجاج والجرجير"
type input "سلطة الدجاج والجرجير"
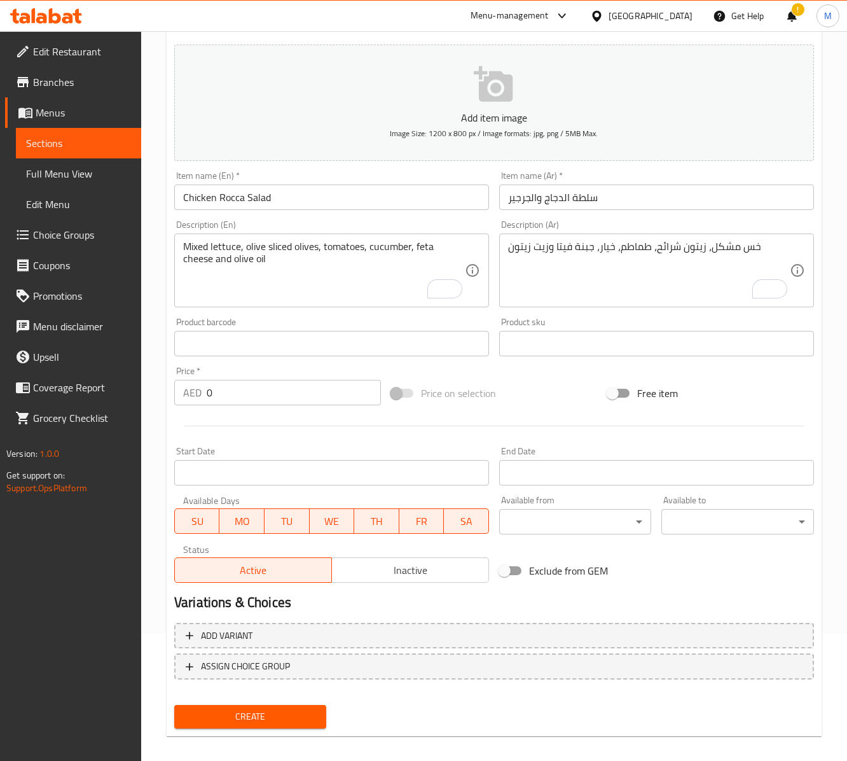
click at [234, 382] on div "Price   * AED 0 Price *" at bounding box center [277, 385] width 207 height 39
click at [235, 390] on input "0" at bounding box center [294, 392] width 174 height 25
paste input "45"
type input "45"
click at [262, 277] on textarea "Mixed lettuce, olive sliced olives, tomatoes, cucumber, feta cheese and olive o…" at bounding box center [324, 270] width 282 height 60
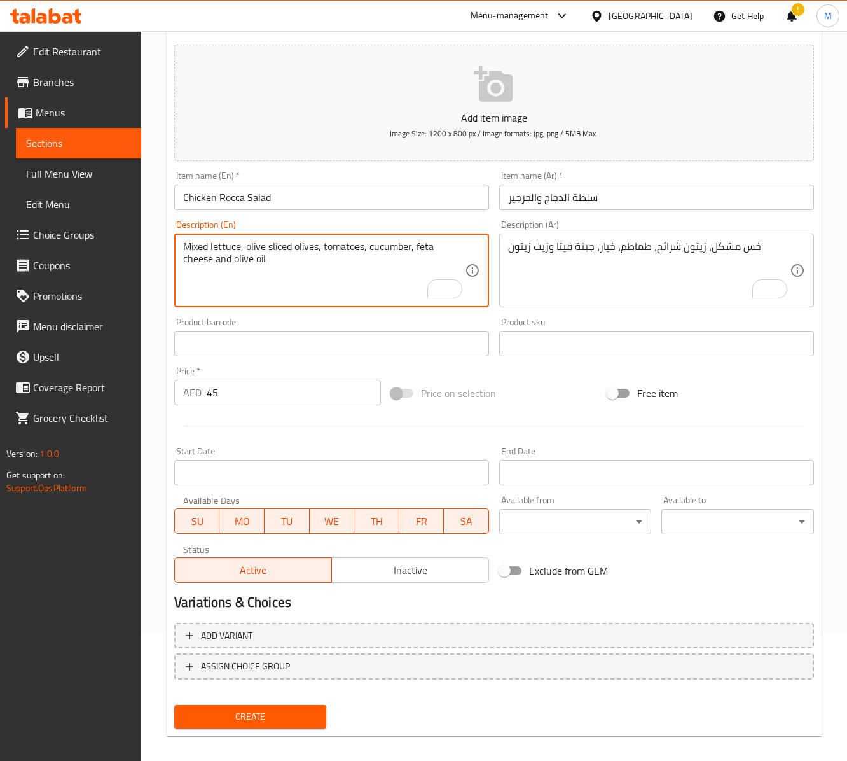
click at [309, 298] on textarea "Mixed lettuce, olive sliced olives, tomatoes, cucumber, feta cheese and olive o…" at bounding box center [324, 270] width 282 height 60
paste textarea "Fresh Rocca leaves with grilled chicken, tomato, olive oil and lemon"
type textarea "Fresh Rocca leaves with grilled chicken, tomato, olive oil and lemon"
click at [547, 298] on textarea "خس مشكل، زيتون شرائح، طماطم، خيار، جبنة فيتا وزيت زيتون" at bounding box center [649, 270] width 282 height 60
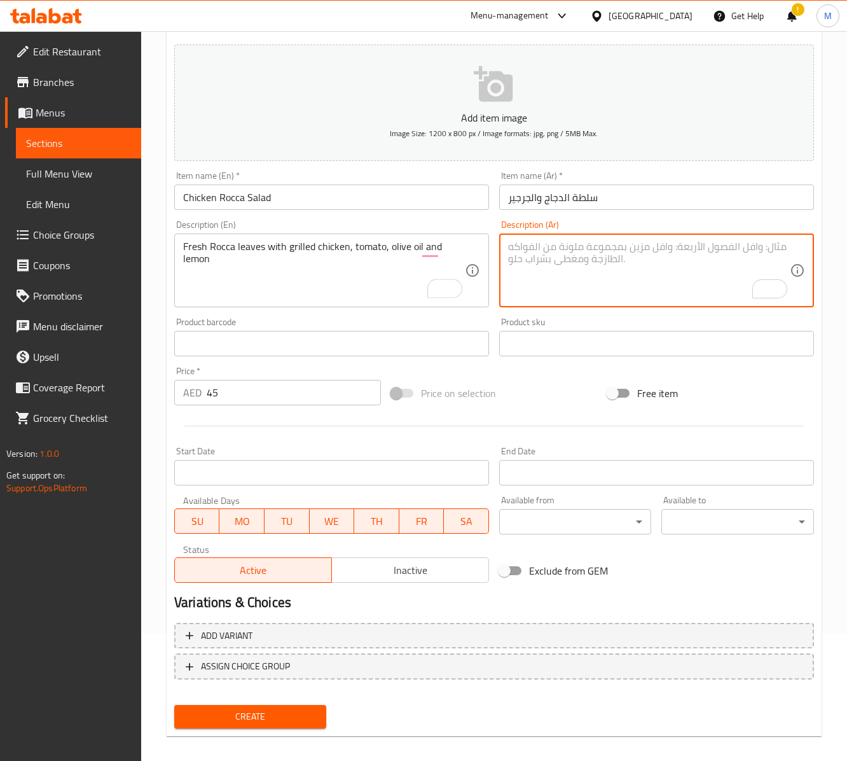
paste textarea "أوراق جرجير طازجة مع دجاج مشوي، طماطم، زيت زيتون وليمون"
type textarea "أوراق جرجير طازجة مع دجاج مشوي، طماطم، زيت زيتون وليمون"
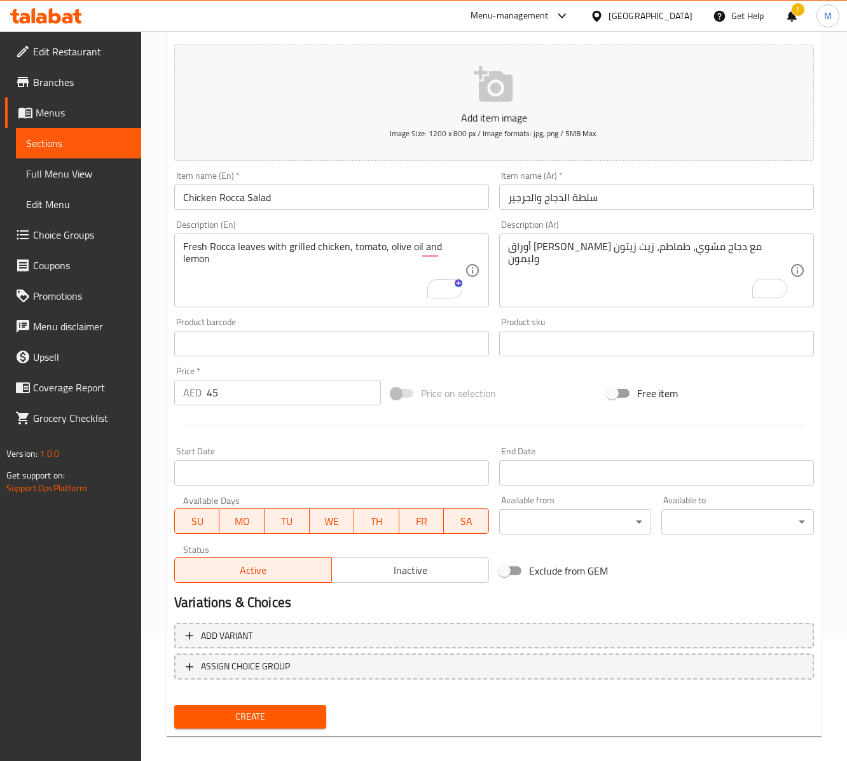
click at [261, 439] on div at bounding box center [494, 425] width 650 height 31
click at [280, 719] on span "Create" at bounding box center [250, 716] width 132 height 16
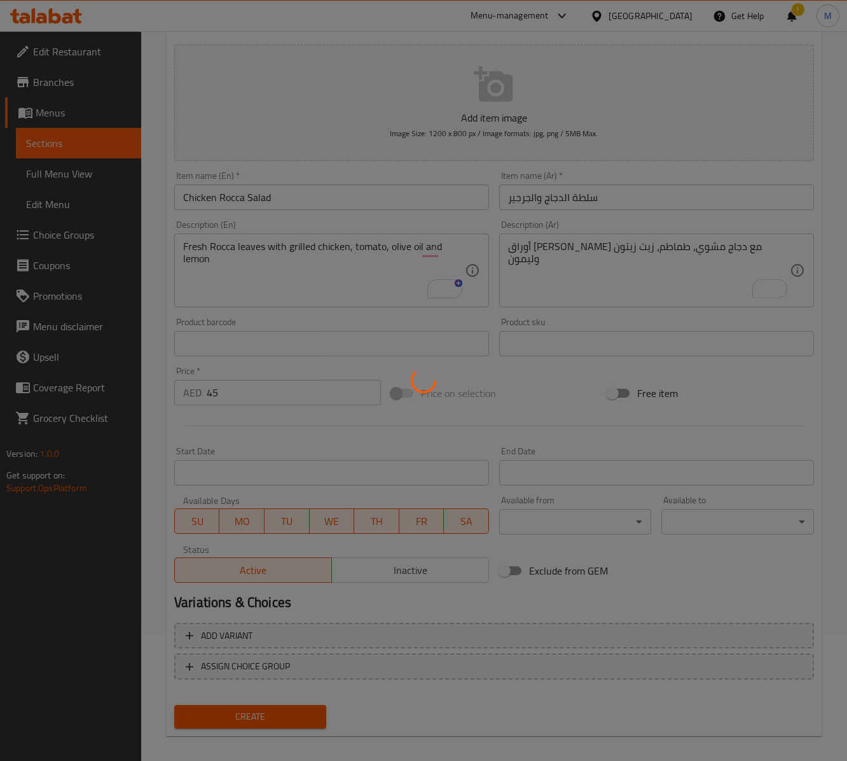
type input "0"
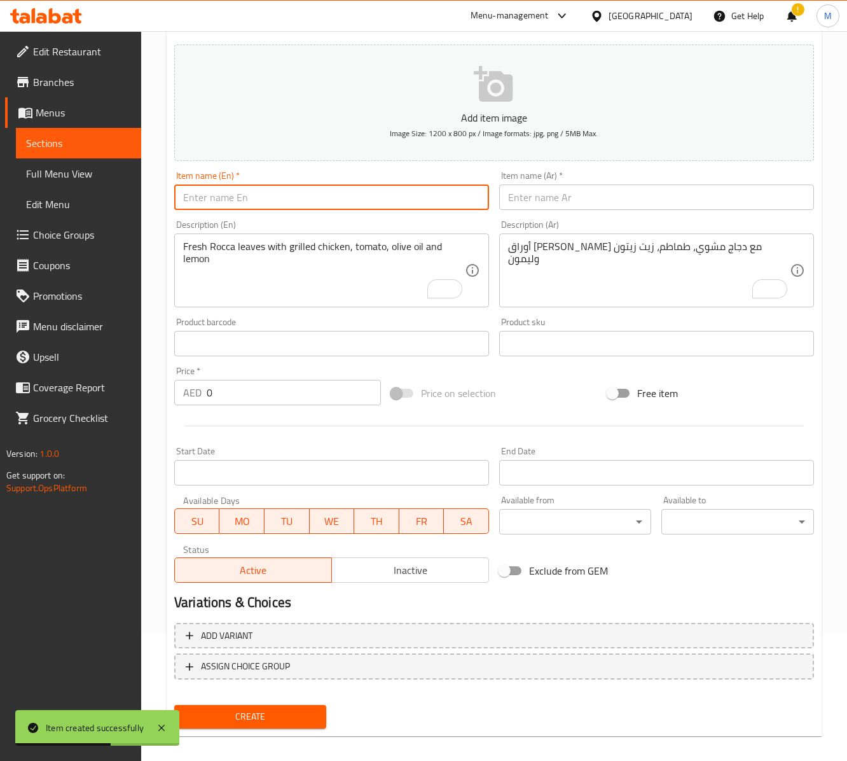
click at [300, 192] on input "text" at bounding box center [331, 196] width 315 height 25
paste input "CABBAGE SALAD"
type input "Cabbage Salad"
click at [572, 207] on input "text" at bounding box center [656, 196] width 315 height 25
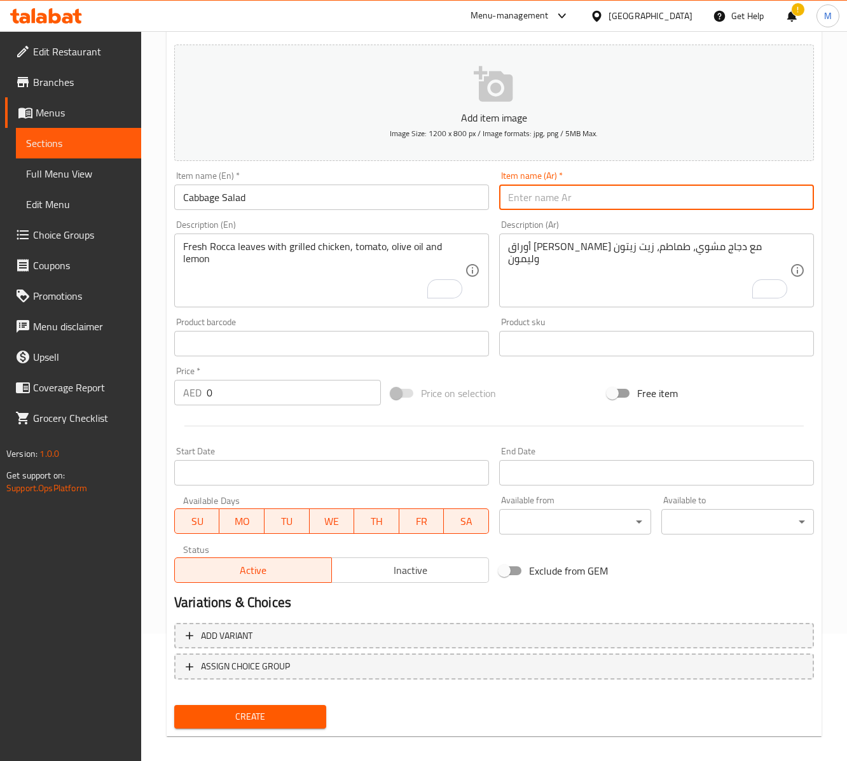
paste input "سلطة الملفوف"
type input "سلطة الملفوف"
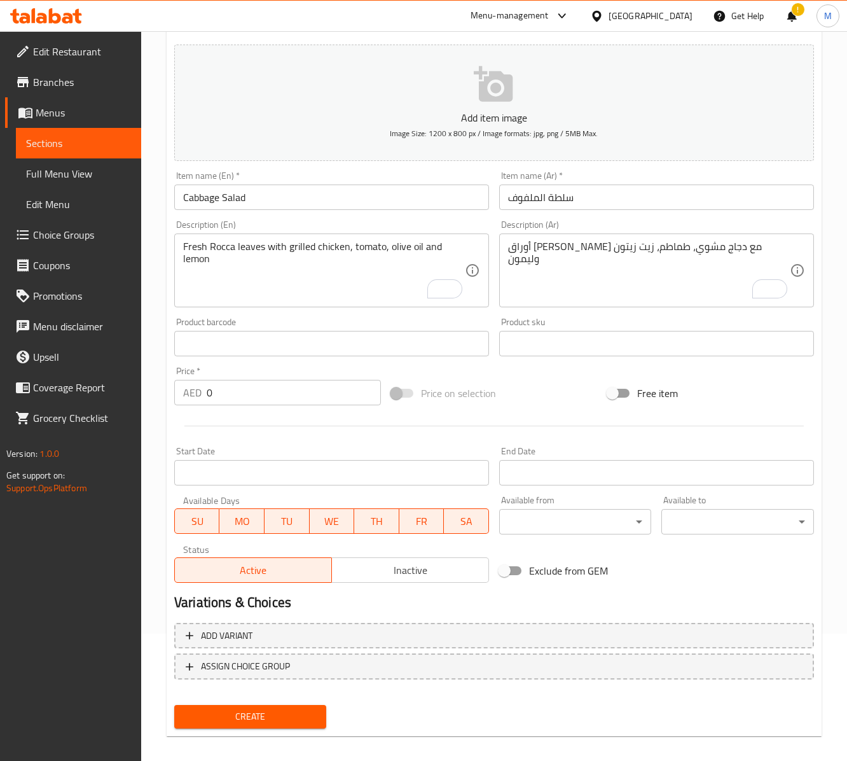
click at [230, 401] on input "0" at bounding box center [294, 392] width 174 height 25
paste input "33"
type input "33"
click at [284, 256] on textarea "Fresh Rocca leaves with grilled chicken, tomato, olive oil and lemon" at bounding box center [324, 270] width 282 height 60
click at [263, 268] on textarea "Fresh Rocca leaves with grilled chicken, tomato, olive oil and lemon" at bounding box center [324, 270] width 282 height 60
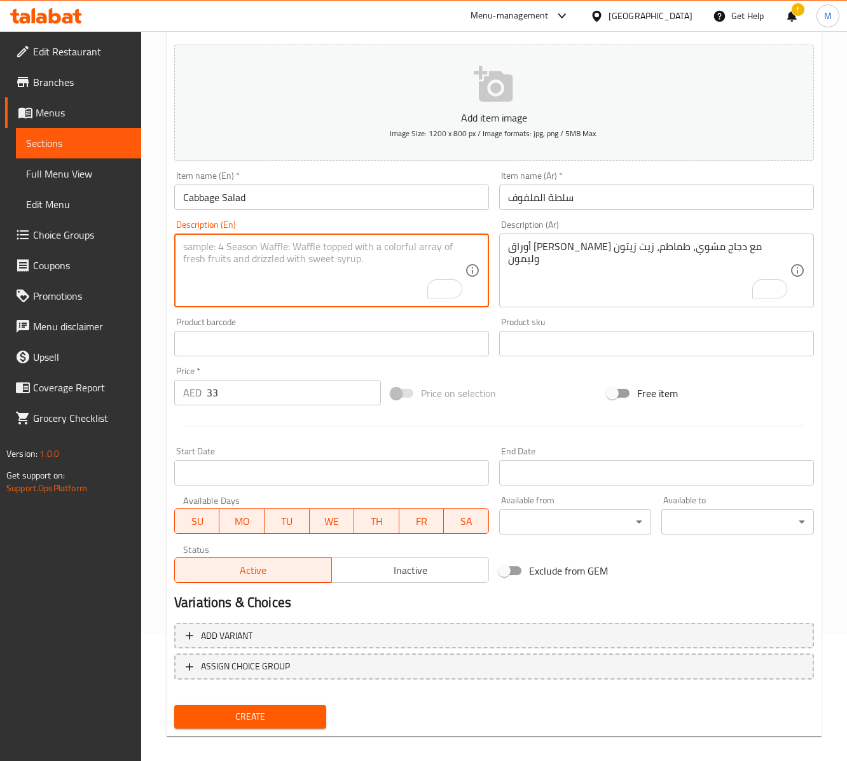
paste textarea "Cabbage, tomato, carrot, olive oil with lemon or Mayonnaise"
type textarea "Cabbage, tomato, carrot, olive oil with lemon or Mayonnaise"
click at [599, 290] on textarea "أوراق جرجير طازجة مع دجاج مشوي، طماطم، زيت زيتون وليمون" at bounding box center [649, 270] width 282 height 60
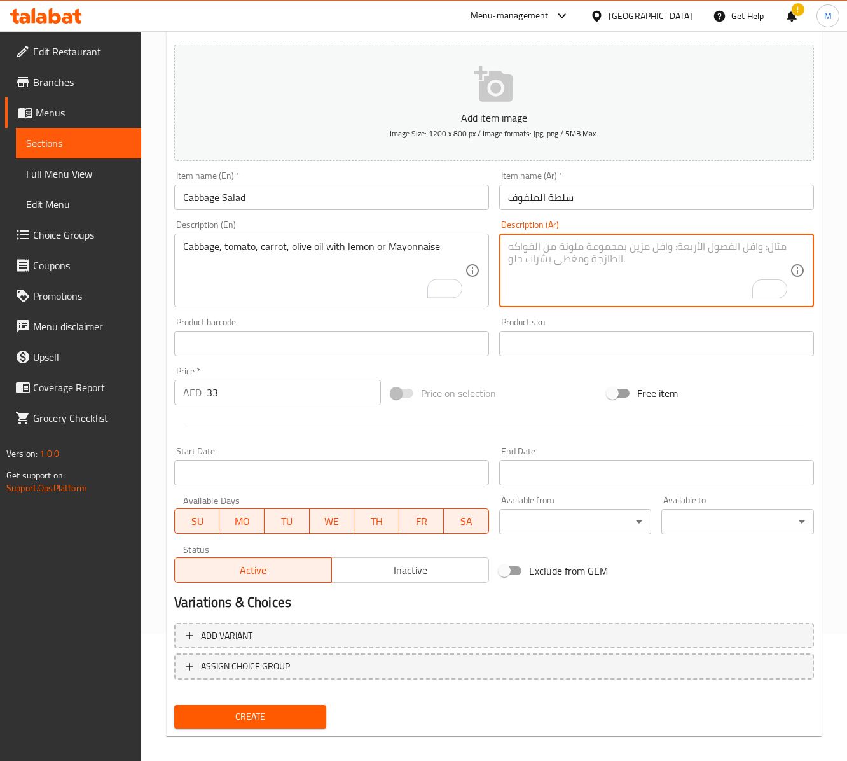
paste textarea "الملفوف، الطماطم، الجزر، زيت الزيتون مع الليمون أو المايونيز"
type textarea "الملفوف، الطماطم، الجزر، زيت الزيتون مع الليمون أو المايونيز"
click at [268, 197] on input "Cabbage Salad" at bounding box center [331, 196] width 315 height 25
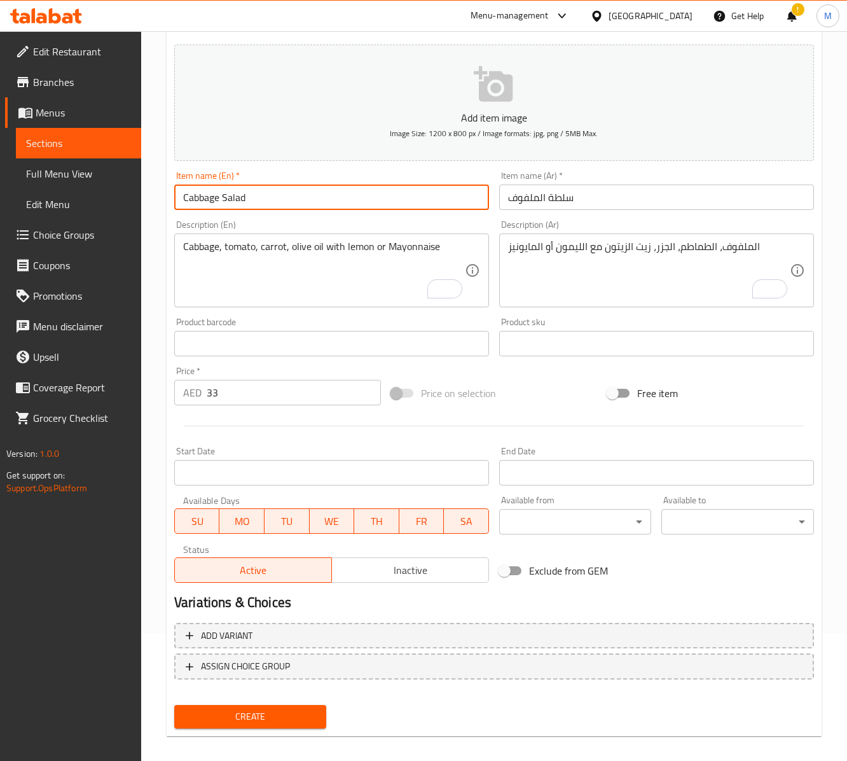
scroll to position [141, 0]
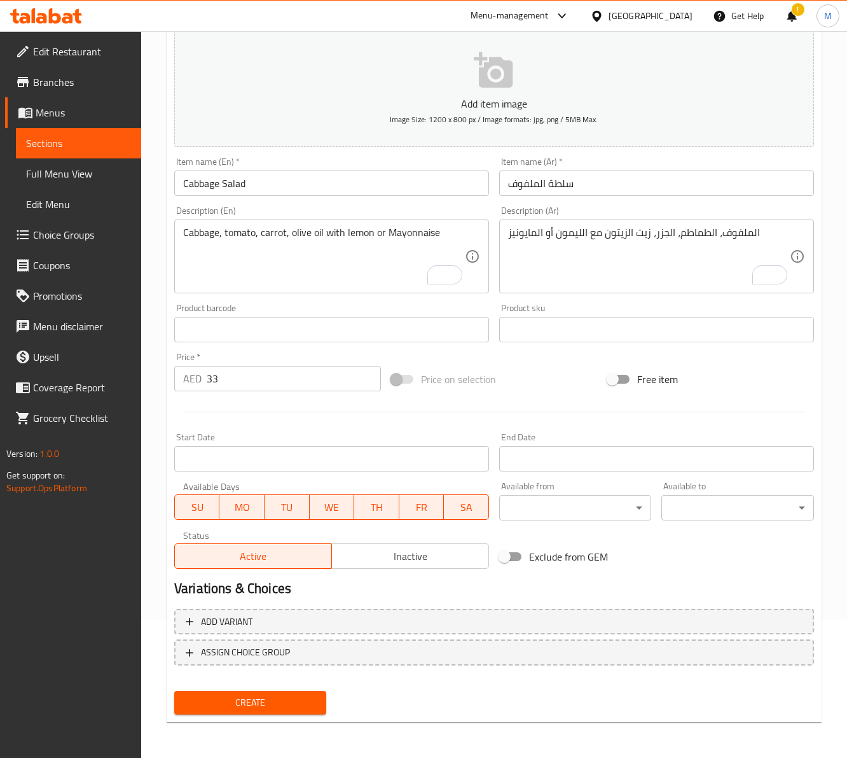
click at [332, 412] on div at bounding box center [494, 411] width 650 height 31
click at [256, 698] on span "Create" at bounding box center [250, 702] width 132 height 16
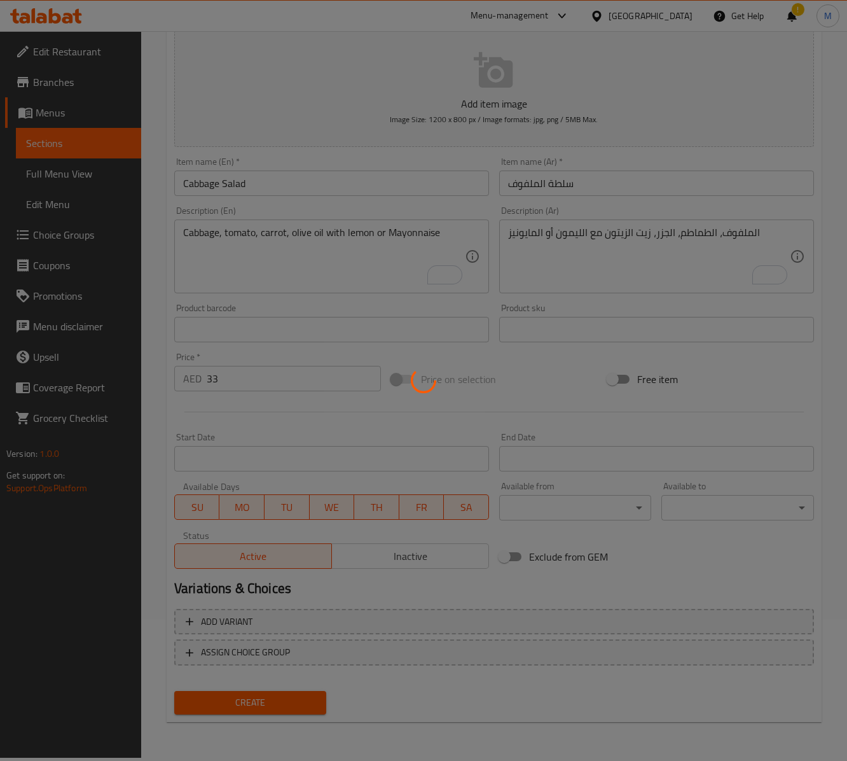
type input "0"
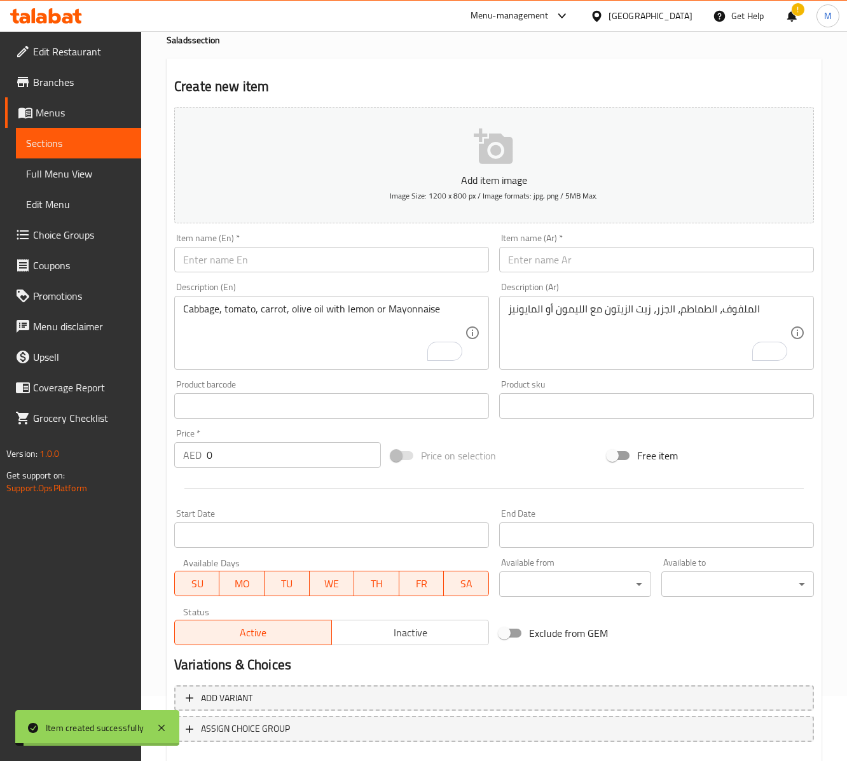
scroll to position [0, 0]
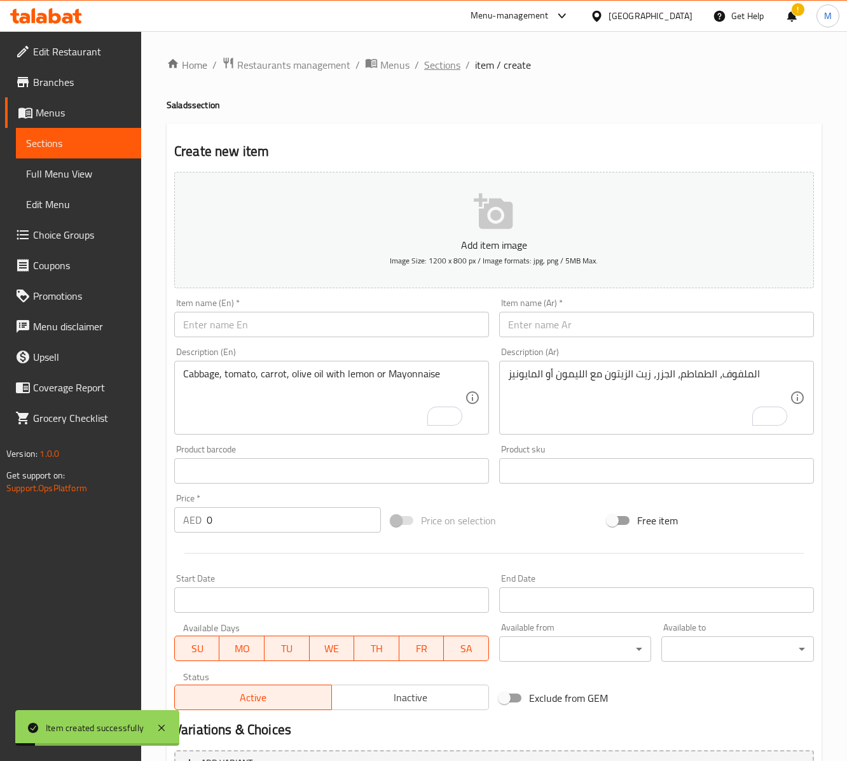
click at [436, 59] on span "Sections" at bounding box center [442, 64] width 36 height 15
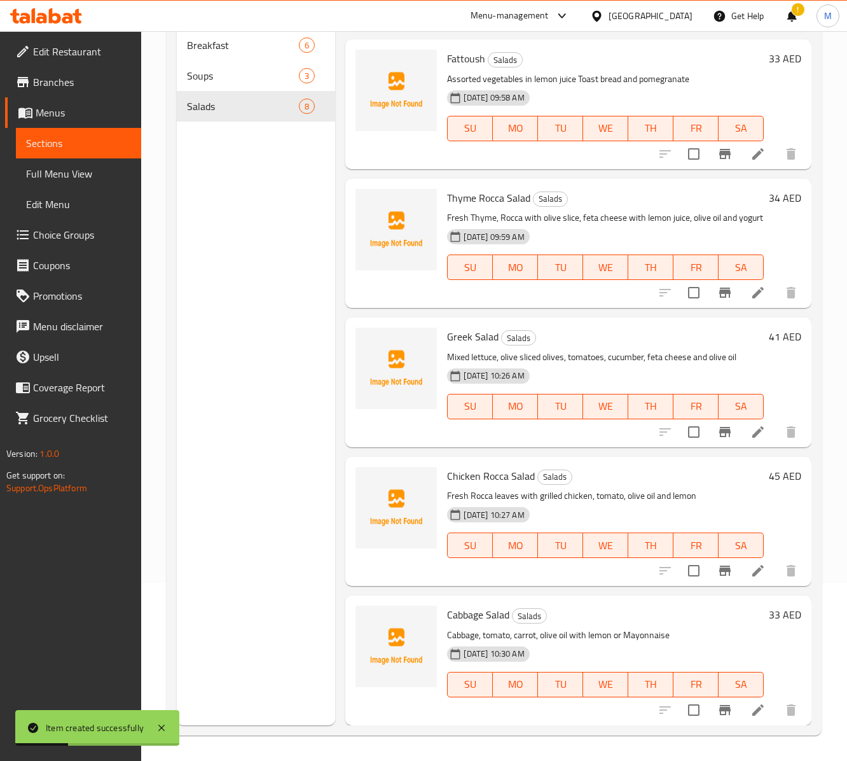
scroll to position [181, 0]
click at [750, 715] on icon at bounding box center [757, 709] width 15 height 15
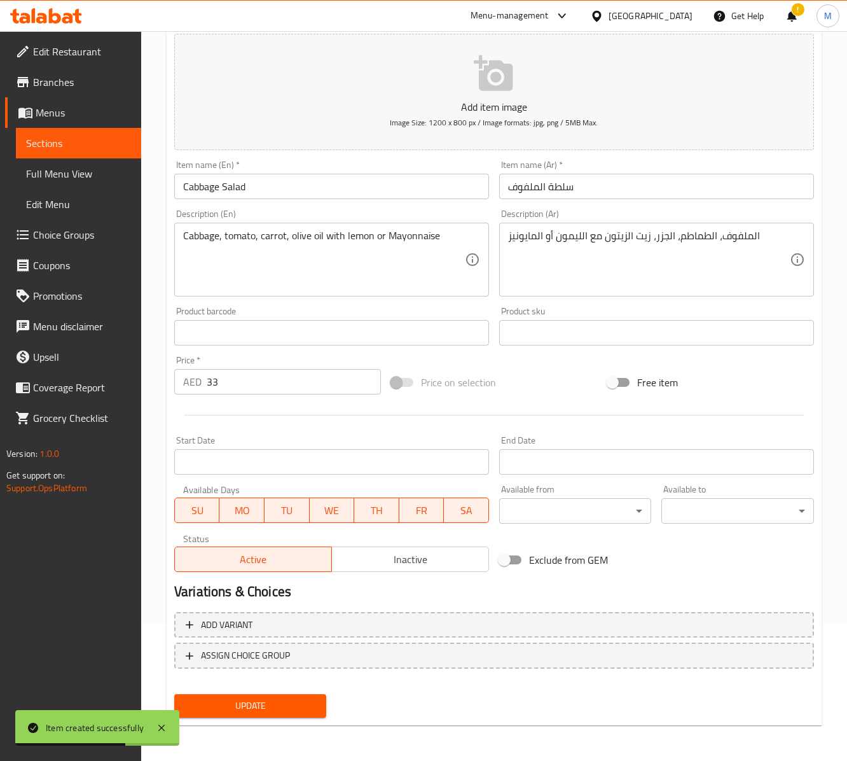
scroll to position [141, 0]
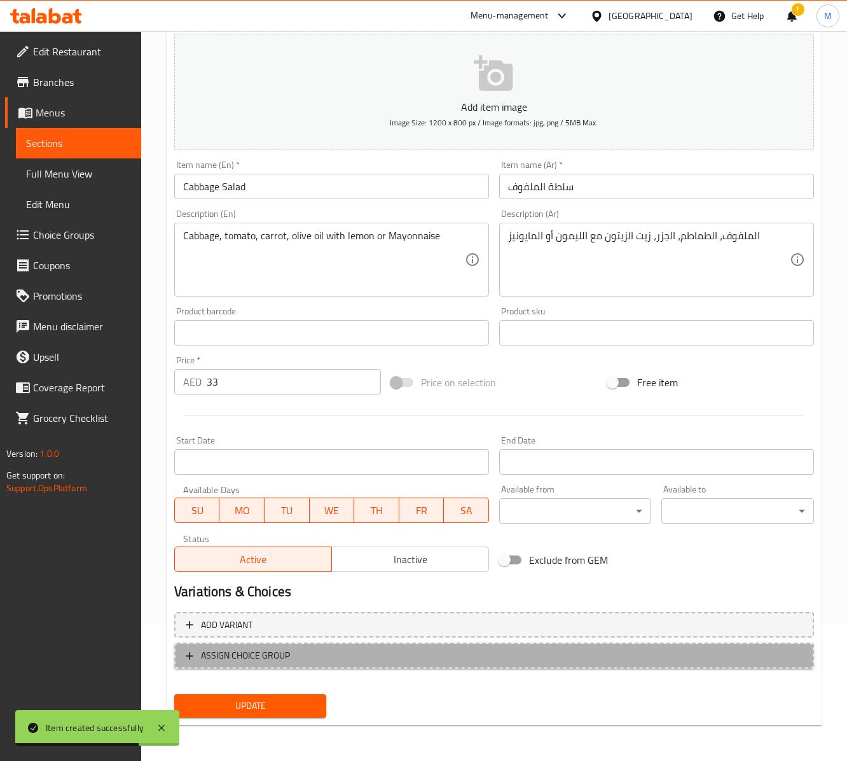
click at [331, 649] on span "ASSIGN CHOICE GROUP" at bounding box center [494, 655] width 617 height 16
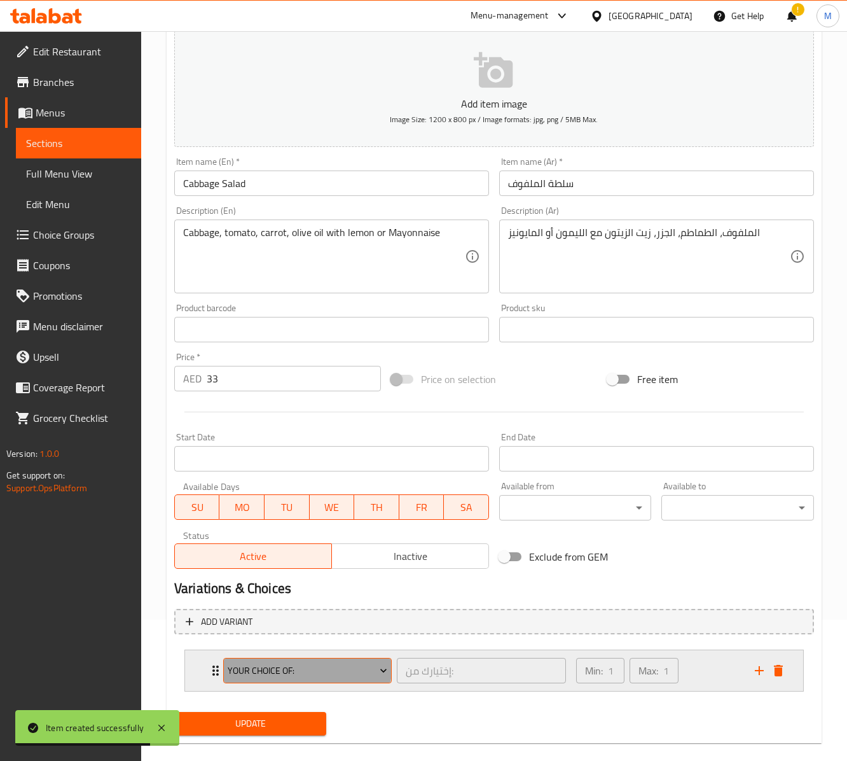
click at [305, 672] on span "Your Choice Of:" at bounding box center [308, 671] width 160 height 16
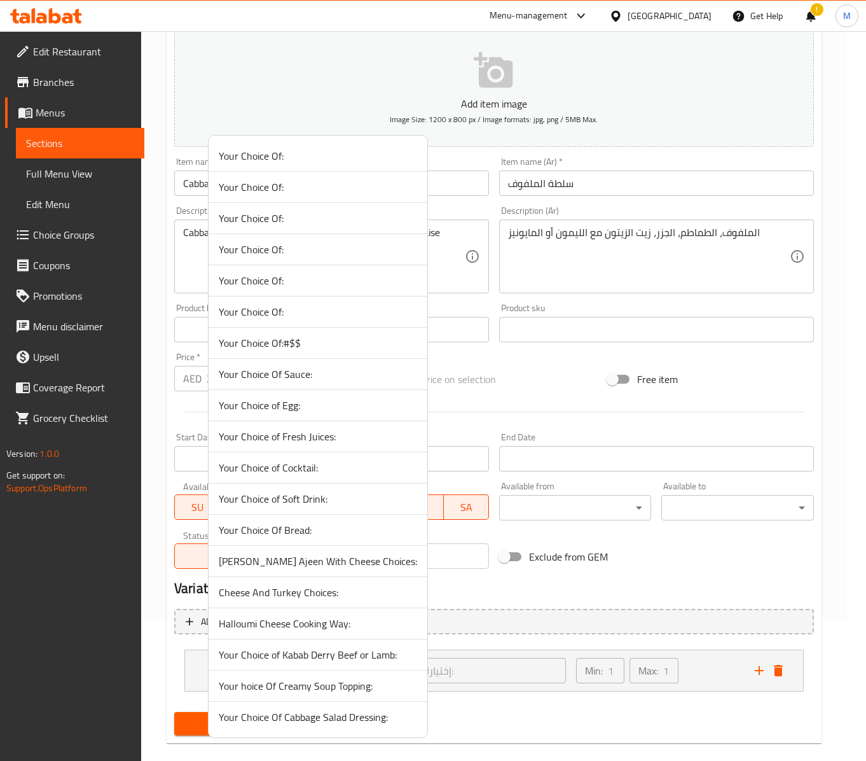
click at [322, 724] on span "Your Choice Of Cabbage Salad Dressing:" at bounding box center [318, 716] width 198 height 15
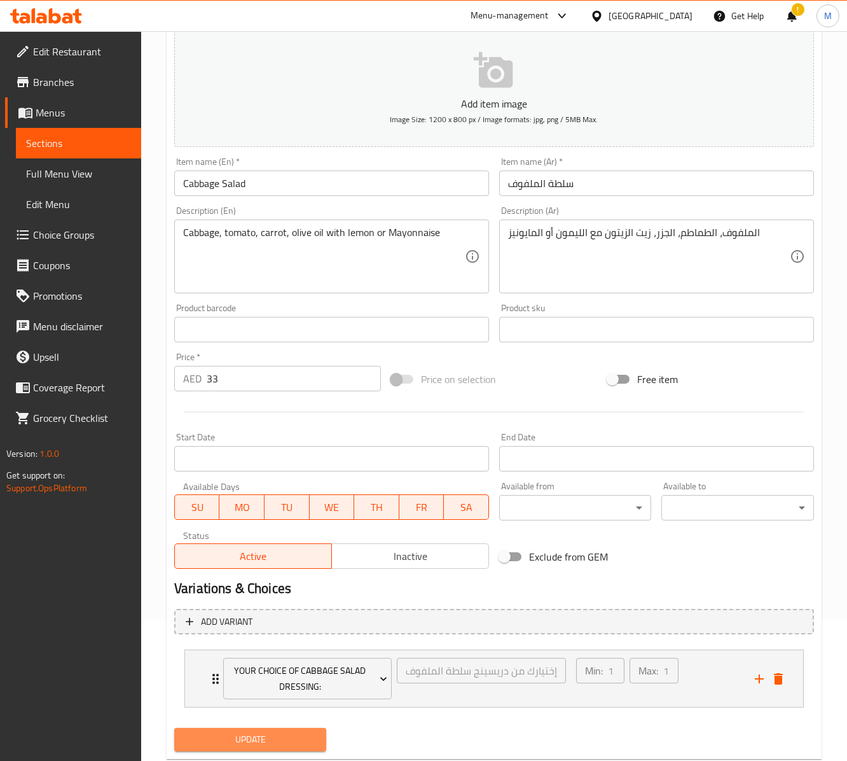
click at [293, 739] on span "Update" at bounding box center [250, 739] width 132 height 16
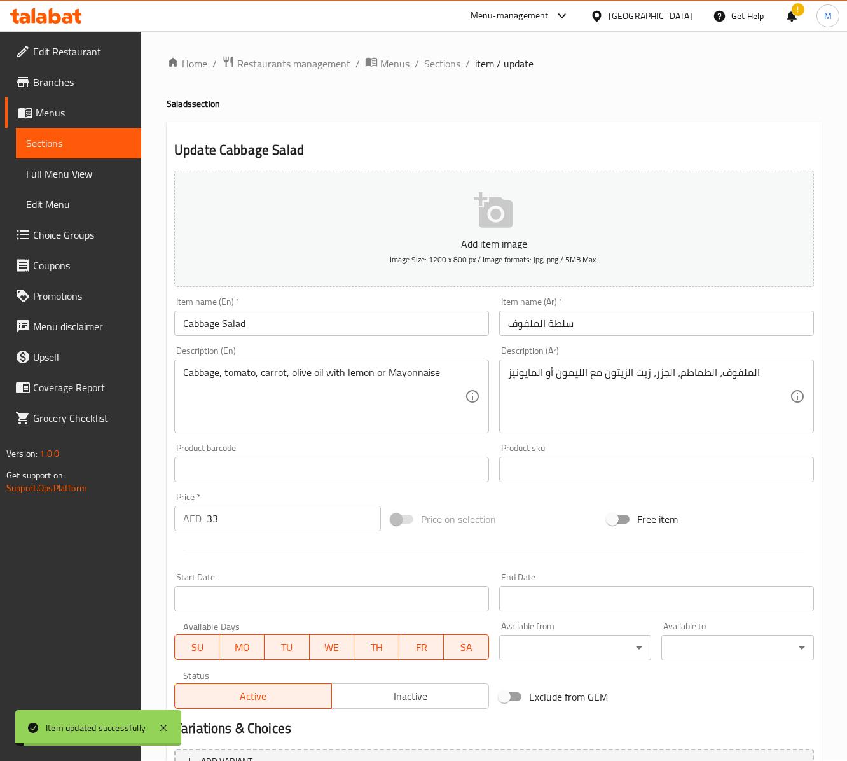
scroll to position [0, 0]
click at [448, 57] on span "Sections" at bounding box center [442, 64] width 36 height 15
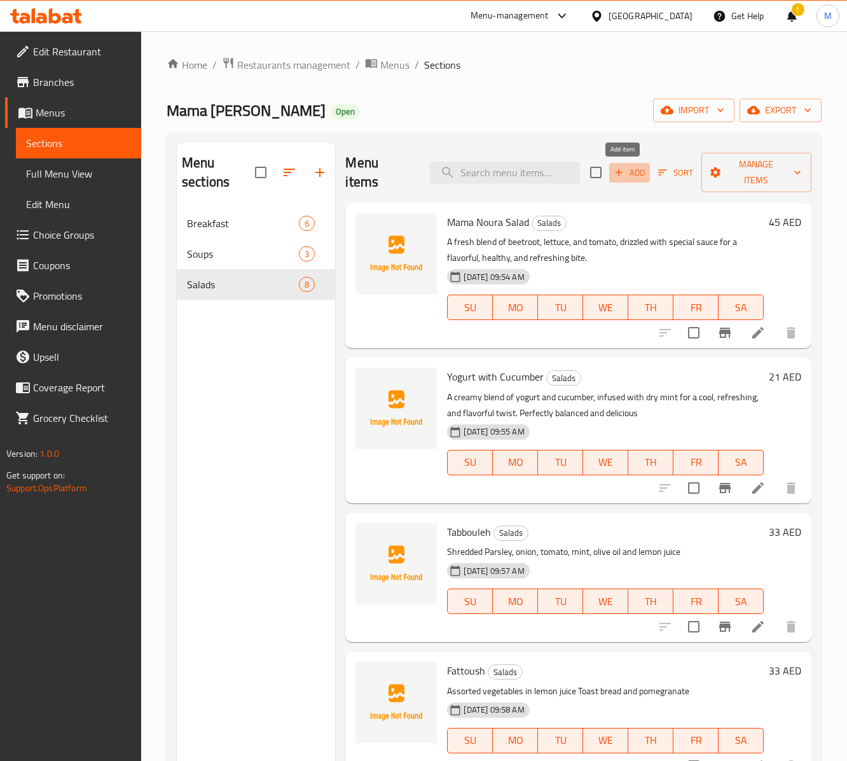
click at [635, 176] on span "Add" at bounding box center [629, 172] width 34 height 15
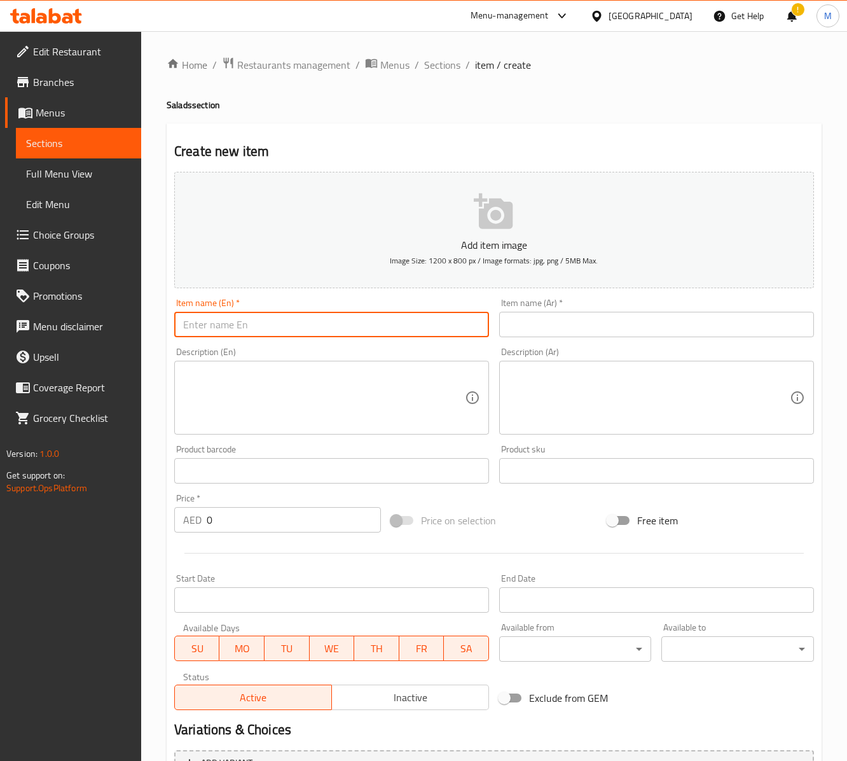
click at [281, 335] on input "text" at bounding box center [331, 324] width 315 height 25
paste input "Arabic Salad"
type input "Arabic Salad"
click at [544, 310] on div "Item name (Ar)   * Item name (Ar) *" at bounding box center [656, 317] width 315 height 39
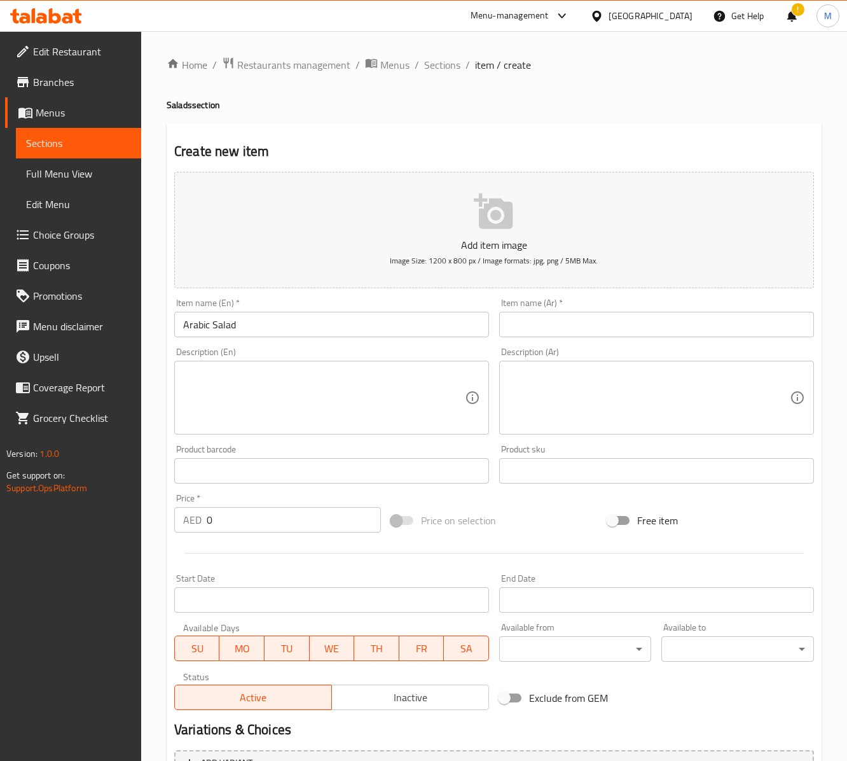
click at [555, 328] on input "text" at bounding box center [656, 324] width 315 height 25
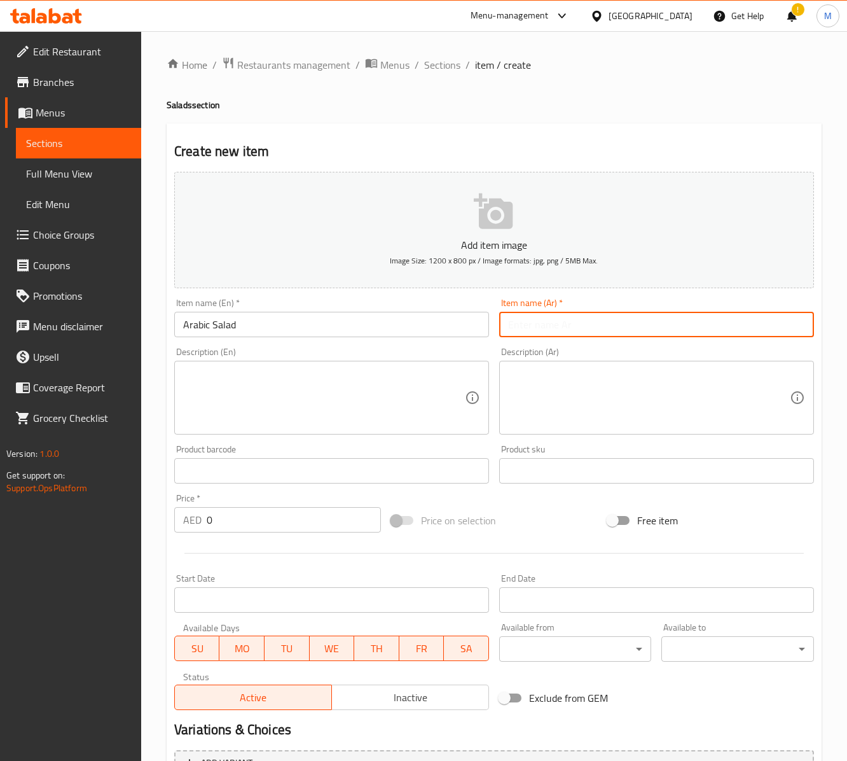
paste input "سلطة عربية"
drag, startPoint x: 514, startPoint y: 332, endPoint x: 497, endPoint y: 332, distance: 16.5
click at [497, 332] on div "Item name (Ar)   * سلطة عربية Item name (Ar) *" at bounding box center [656, 317] width 325 height 49
type input "سلطة عربي"
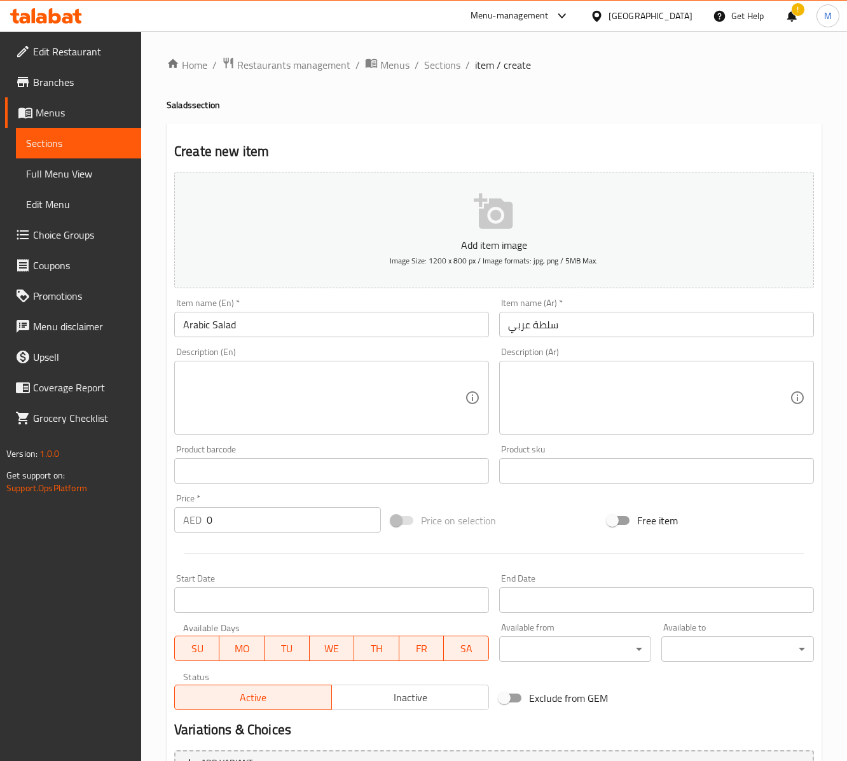
click at [298, 502] on div "Price   * AED 0 Price *" at bounding box center [277, 513] width 207 height 39
click at [262, 525] on input "0" at bounding box center [294, 519] width 174 height 25
paste input "33"
type input "33"
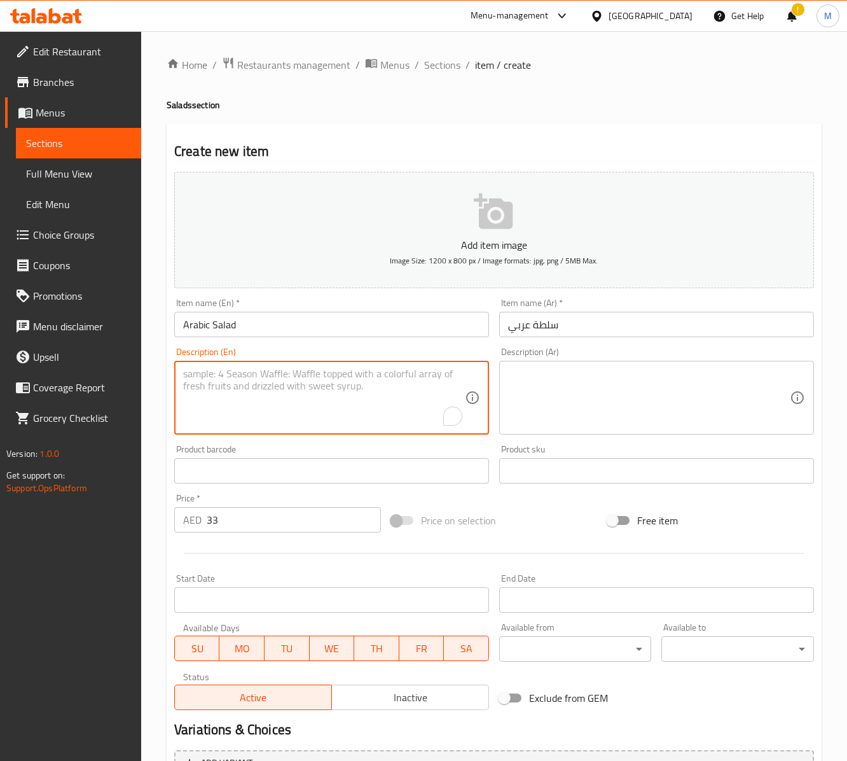
click at [267, 402] on textarea "To enrich screen reader interactions, please activate Accessibility in Grammarl…" at bounding box center [324, 398] width 282 height 60
paste textarea "Tomato, cucumber, lettuce, mint, finely chopped"
type textarea "Tomato, cucumber, lettuce, mint, finely chopped"
click at [598, 406] on textarea at bounding box center [649, 398] width 282 height 60
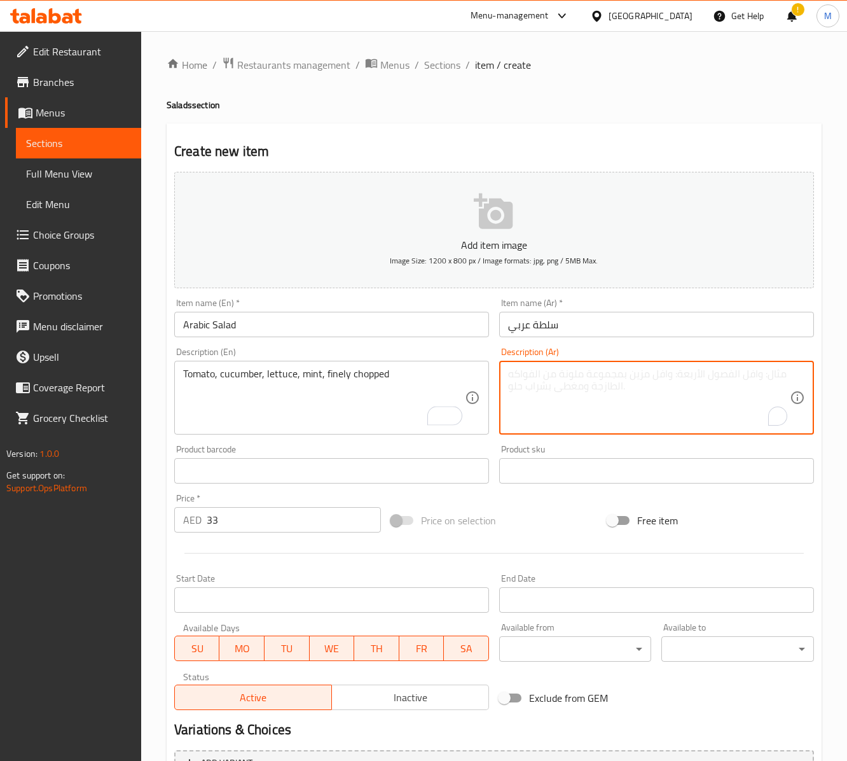
paste textarea "طماطم، خيار، خس، نعناع، ​​مفرومة ناعماً"
click at [293, 569] on div at bounding box center [494, 552] width 650 height 31
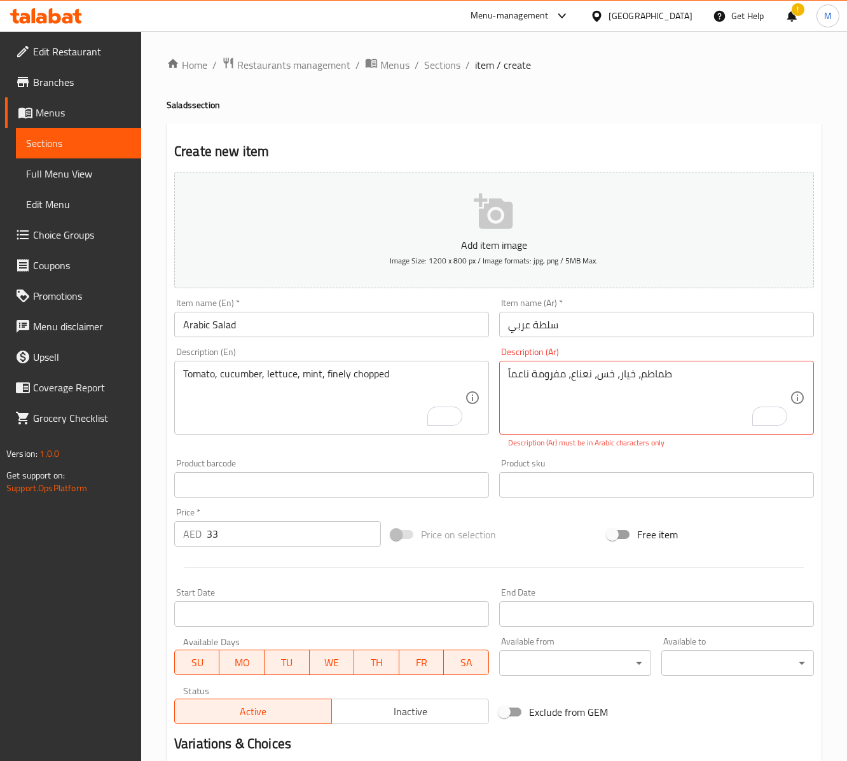
click at [516, 520] on div "Price on selection" at bounding box center [494, 534] width 217 height 34
paste textarea "To enrich screen reader interactions, please activate Accessibility in Grammarl…"
type textarea "طماطم، خيار، خس، نعناع، مفرومة ناعماً"
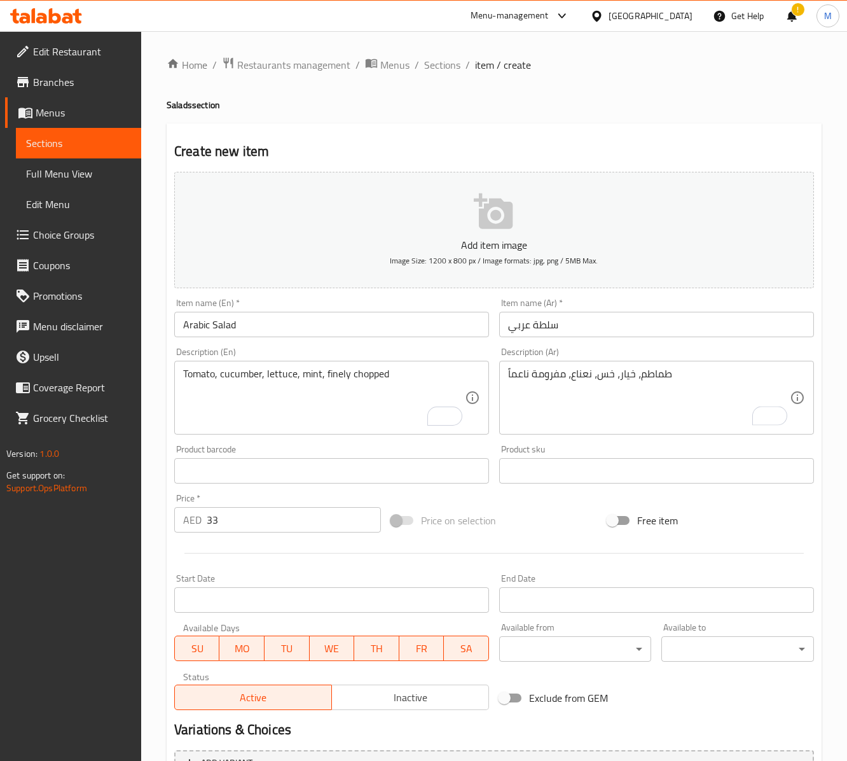
click at [485, 463] on div "Product barcode Product barcode" at bounding box center [331, 464] width 315 height 39
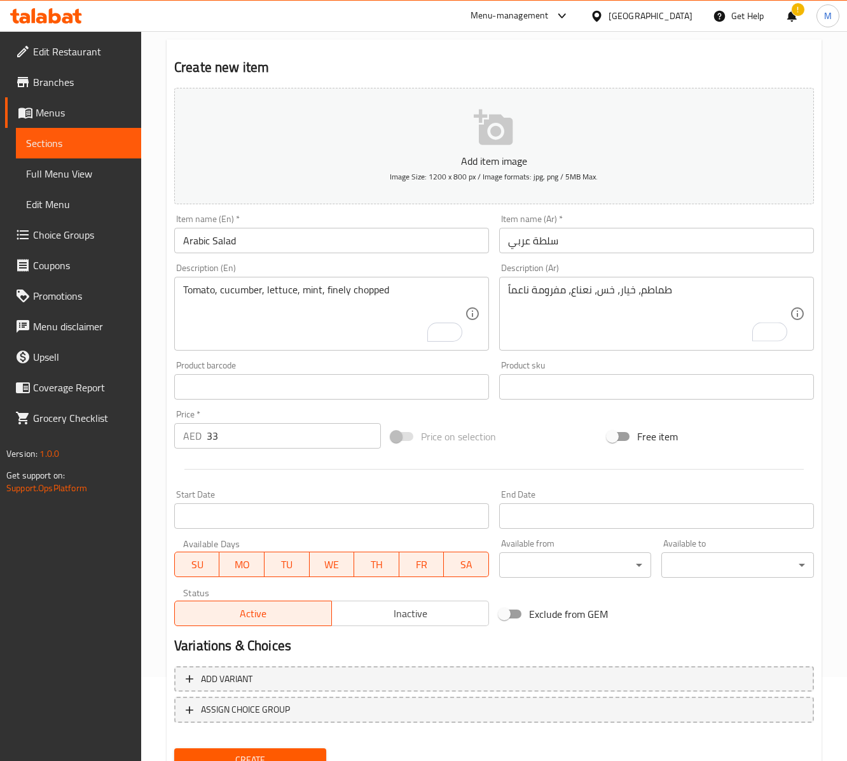
scroll to position [127, 0]
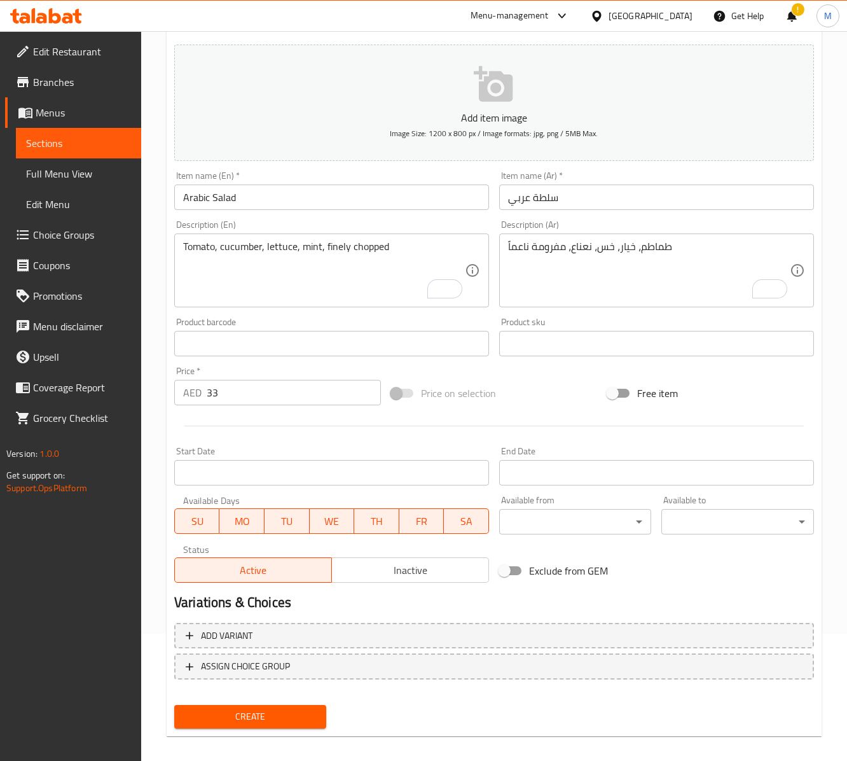
click at [301, 724] on span "Create" at bounding box center [250, 716] width 132 height 16
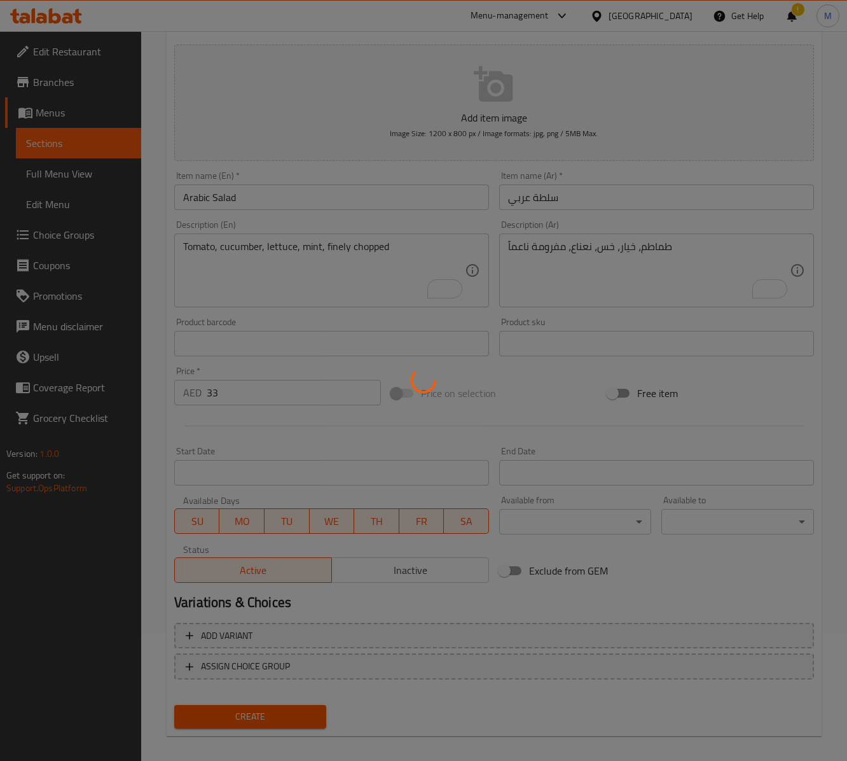
type input "0"
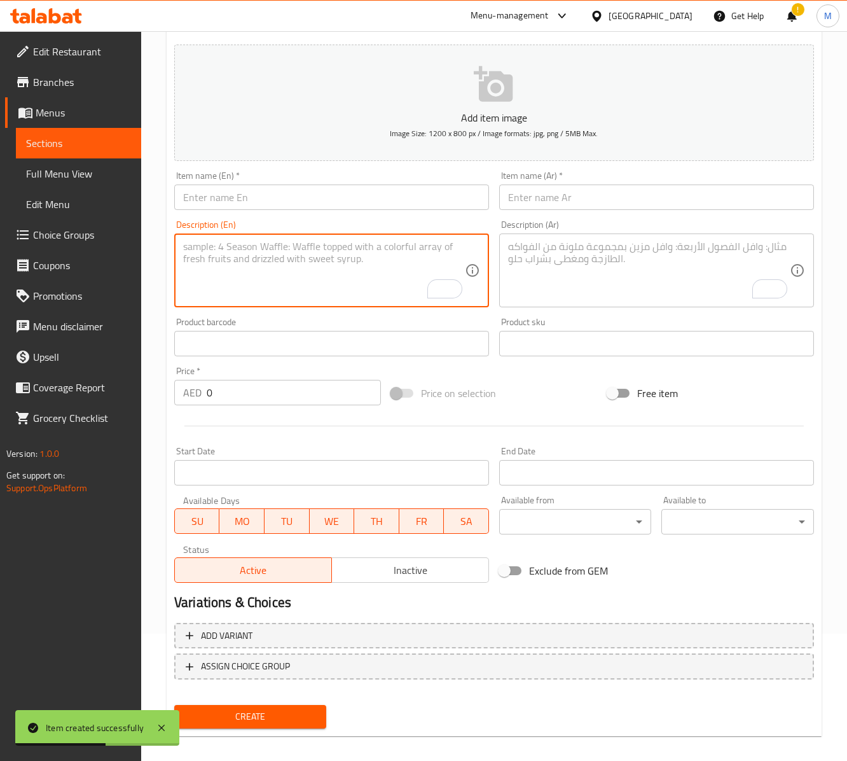
click at [257, 289] on textarea "To enrich screen reader interactions, please activate Accessibility in Grammarl…" at bounding box center [324, 270] width 282 height 60
paste textarea "Beetroot with Rocca and walnuts served with vinaigrette sauce"
type textarea "Beetroot with Rocca and walnuts served with vinaigrette sauce"
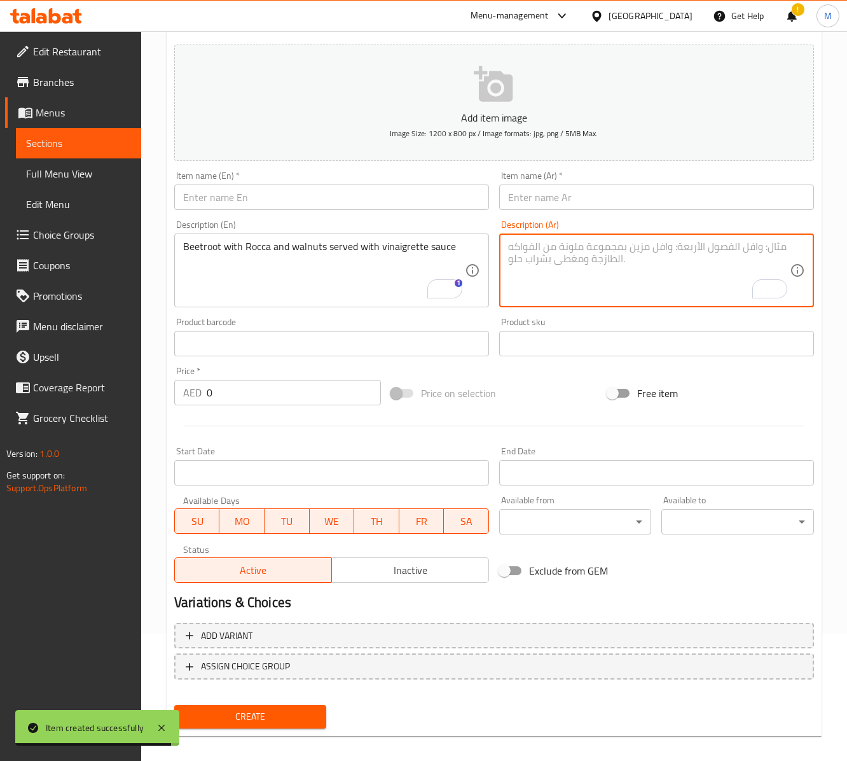
click at [590, 267] on textarea "To enrich screen reader interactions, please activate Accessibility in Grammarl…" at bounding box center [649, 270] width 282 height 60
paste textarea "الشمندر مع الجرجير والجوز يقدم مع صلصة الخل"
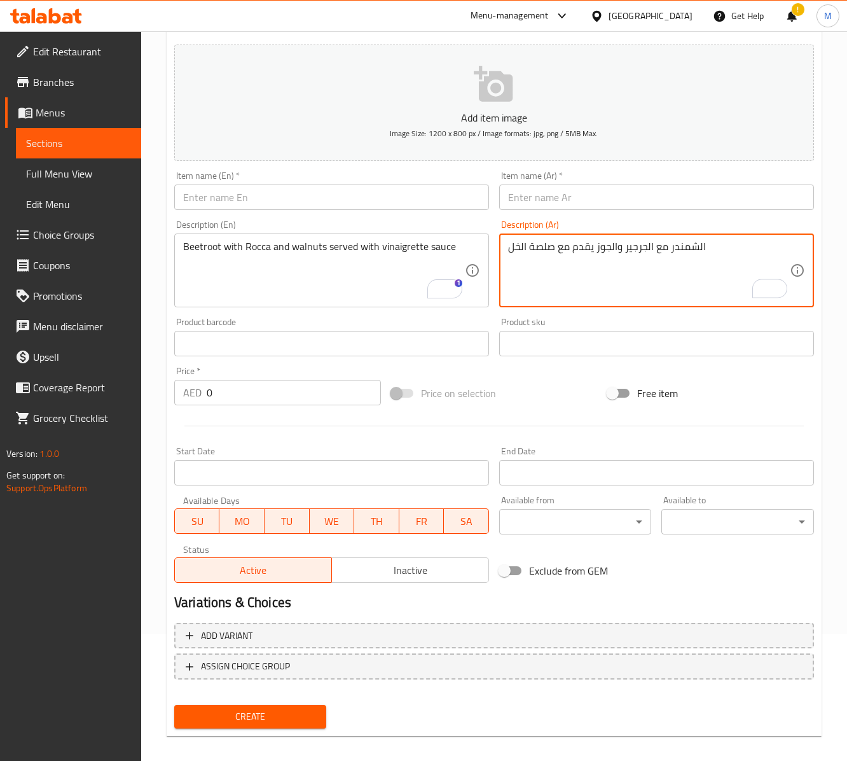
type textarea "الشمندر مع الجرجير والجوز يقدم مع صلصة الخل"
click at [231, 384] on input "0" at bounding box center [294, 392] width 174 height 25
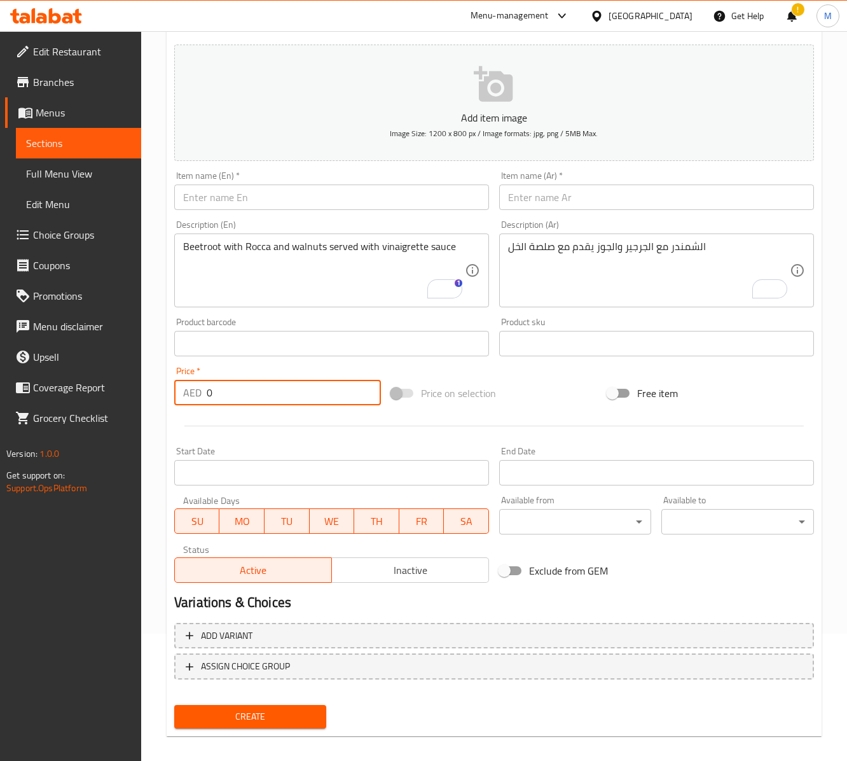
paste input "38"
type input "38"
click at [249, 198] on input "text" at bounding box center [331, 196] width 315 height 25
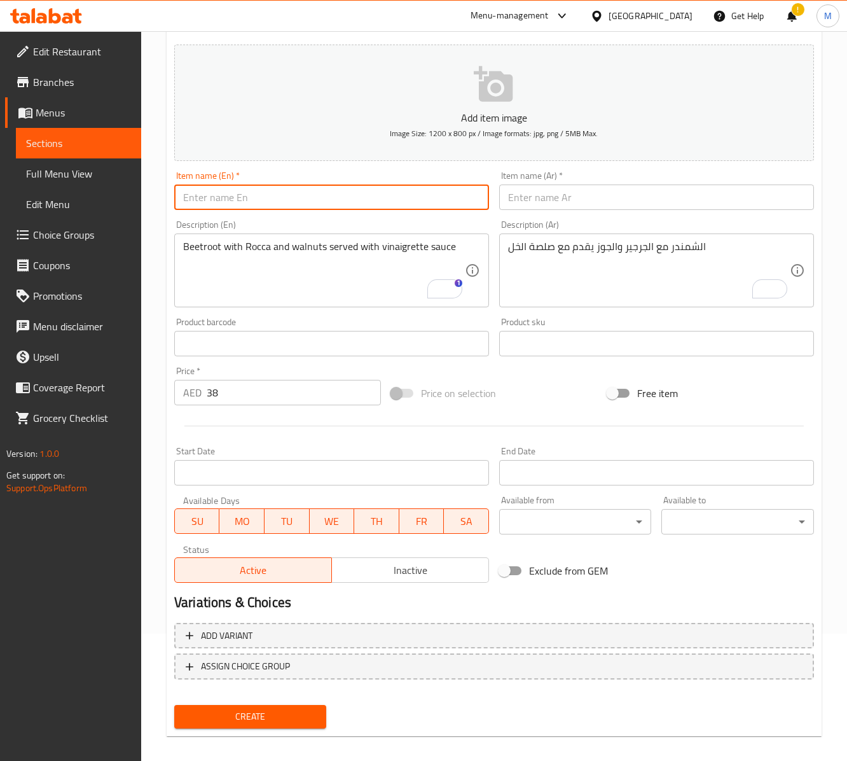
paste input "BEETROOT SALAD"
type input "Beetroot Salad"
click at [600, 215] on div "Item name (Ar)   * Item name (Ar) *" at bounding box center [656, 190] width 325 height 49
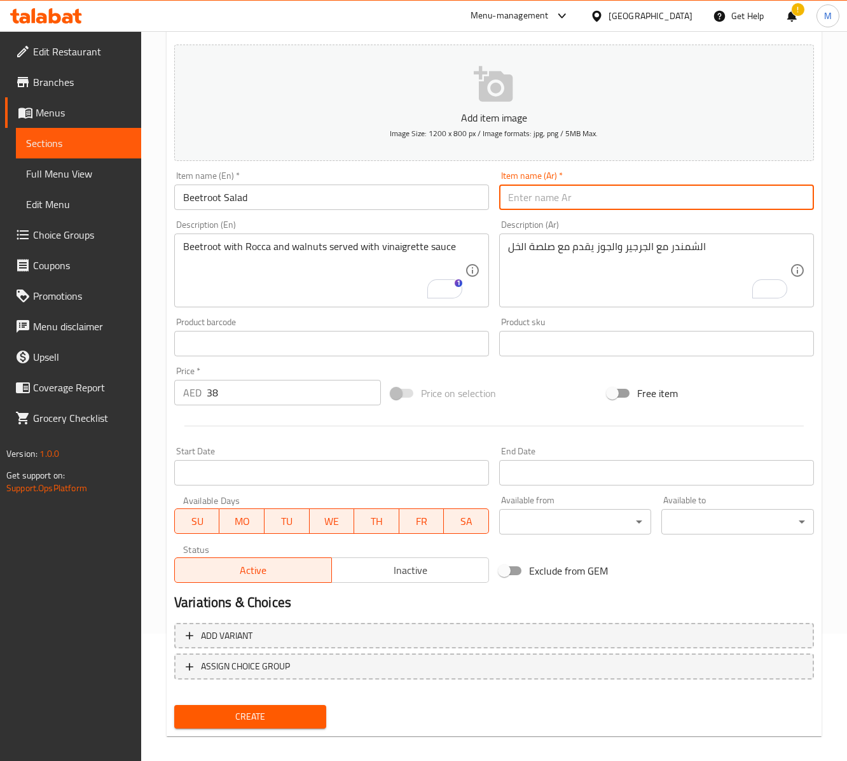
click at [600, 207] on input "text" at bounding box center [656, 196] width 315 height 25
paste input "سلطة الشمندر"
click at [600, 207] on input "سلطة الشمندر" at bounding box center [656, 196] width 315 height 25
type input "سلطة الشمندر"
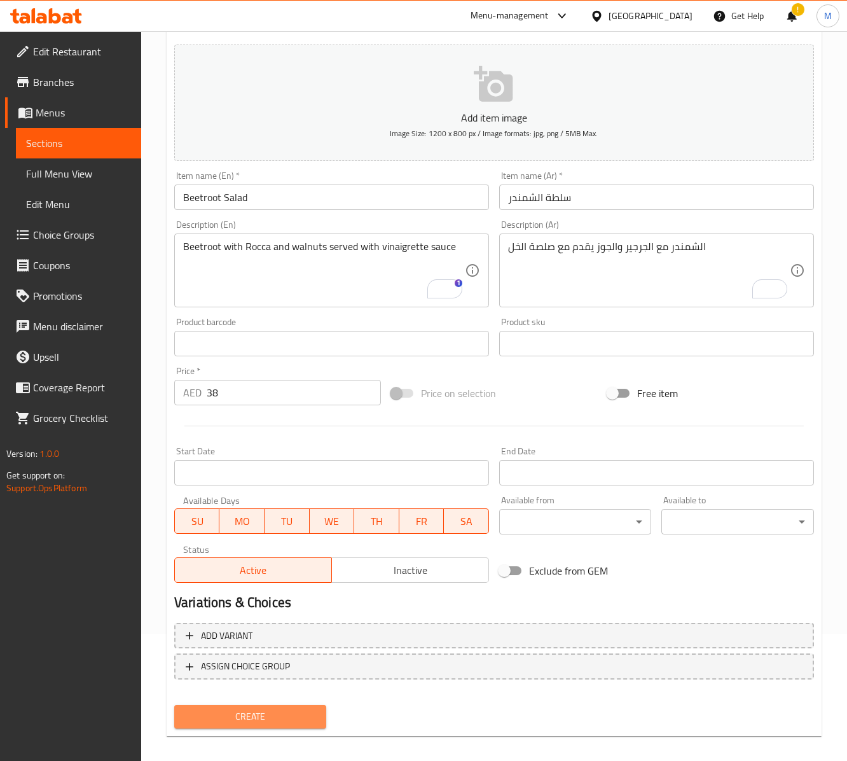
click at [308, 708] on button "Create" at bounding box center [250, 717] width 152 height 24
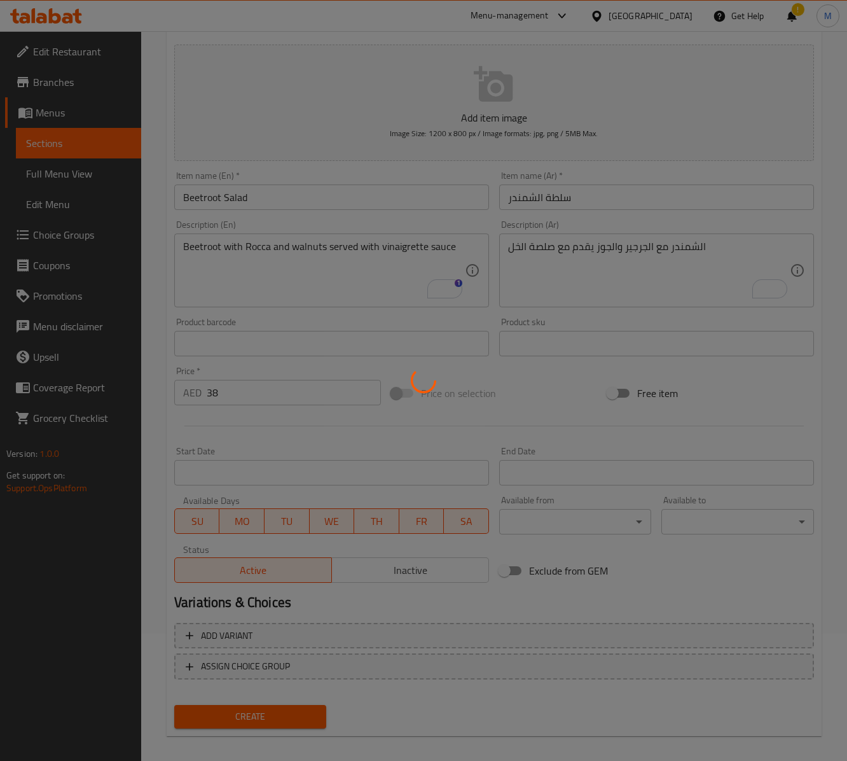
type input "0"
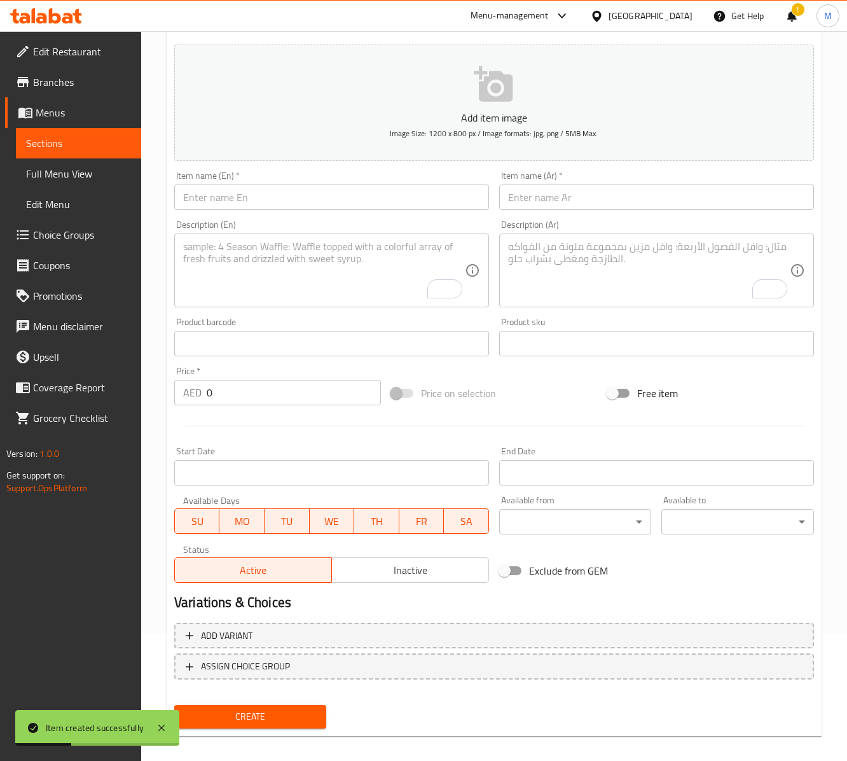
click at [249, 188] on input "text" at bounding box center [331, 196] width 315 height 25
paste input "ROCCA WITH HALLOMI CHEESE"
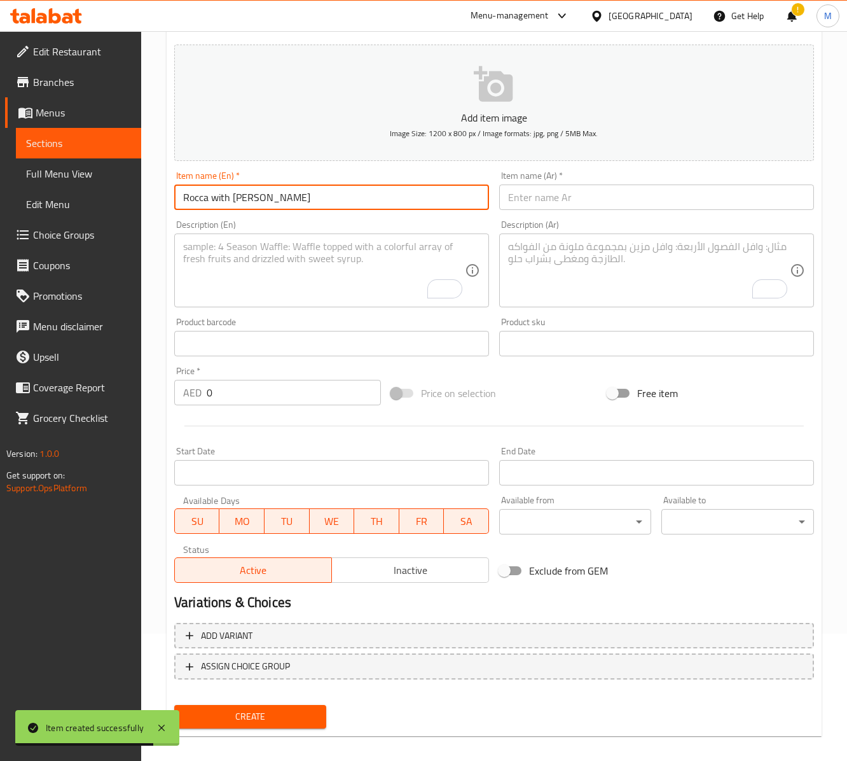
paste input "u"
type input "Rocca with Halloumi Cheese Salad"
click at [588, 206] on input "text" at bounding box center [656, 196] width 315 height 25
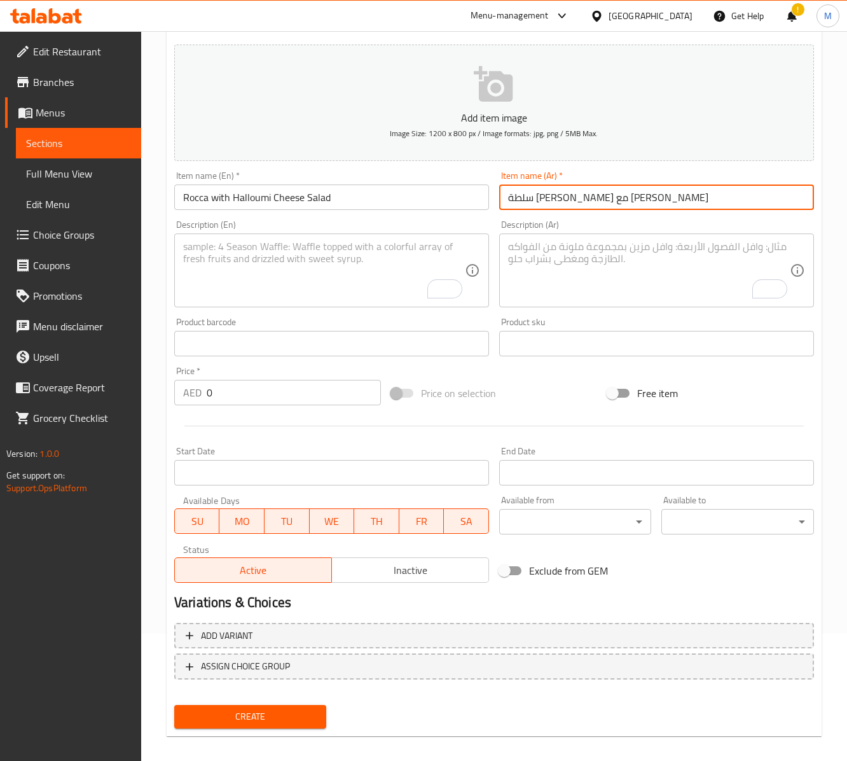
type input "سلطة جرجير مع جبن حلومي"
click at [267, 413] on div at bounding box center [494, 425] width 650 height 31
click at [265, 399] on input "0" at bounding box center [294, 392] width 174 height 25
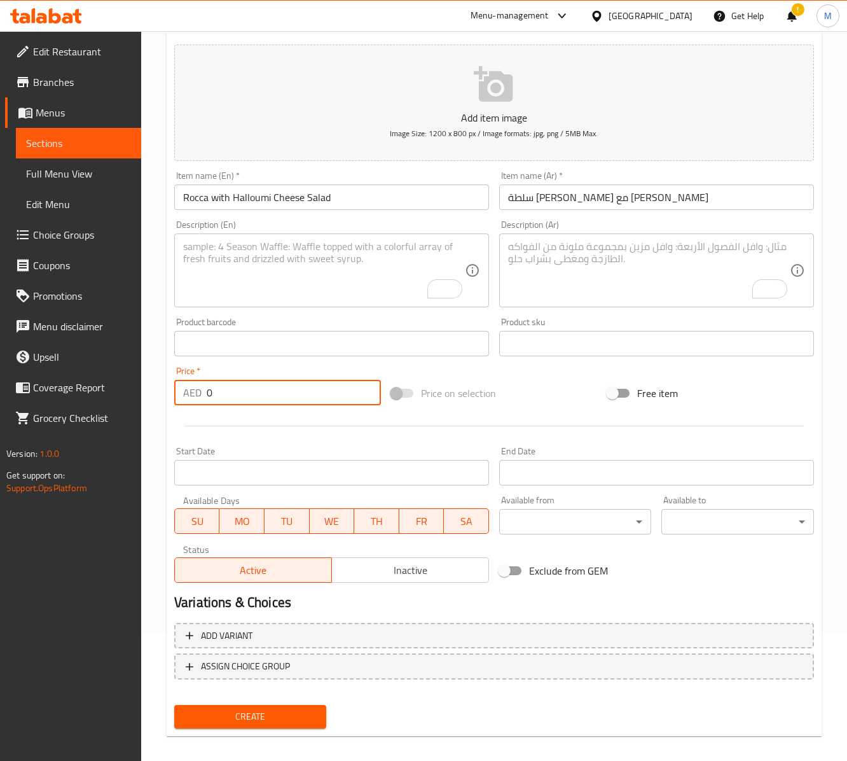
paste input "41"
type input "41"
click at [599, 270] on textarea "To enrich screen reader interactions, please activate Accessibility in Grammarl…" at bounding box center [649, 270] width 282 height 60
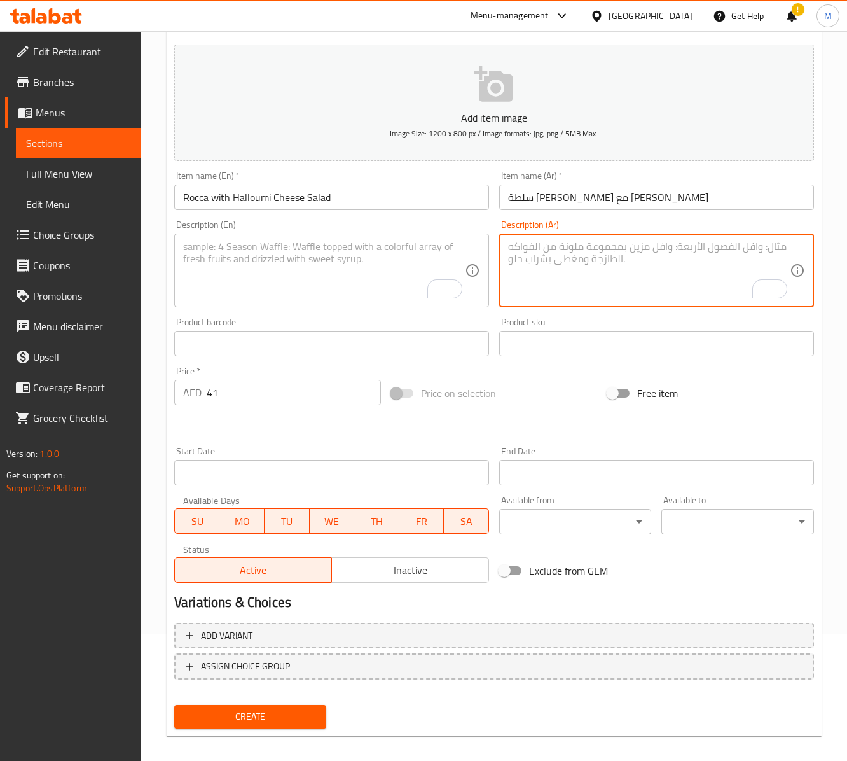
paste textarea "مزيج مقرمش من الجرجير والطماطم الناضجة والبصل، مقترنًا بجبنة الحلوم الدافئة الل…"
type textarea "مزيج مقرمش من الجرجير والطماطم الناضجة والبصل، مقترنًا بجبنة الحلوم الدافئة الل…"
click at [287, 253] on textarea "To enrich screen reader interactions, please activate Accessibility in Grammarl…" at bounding box center [324, 270] width 282 height 60
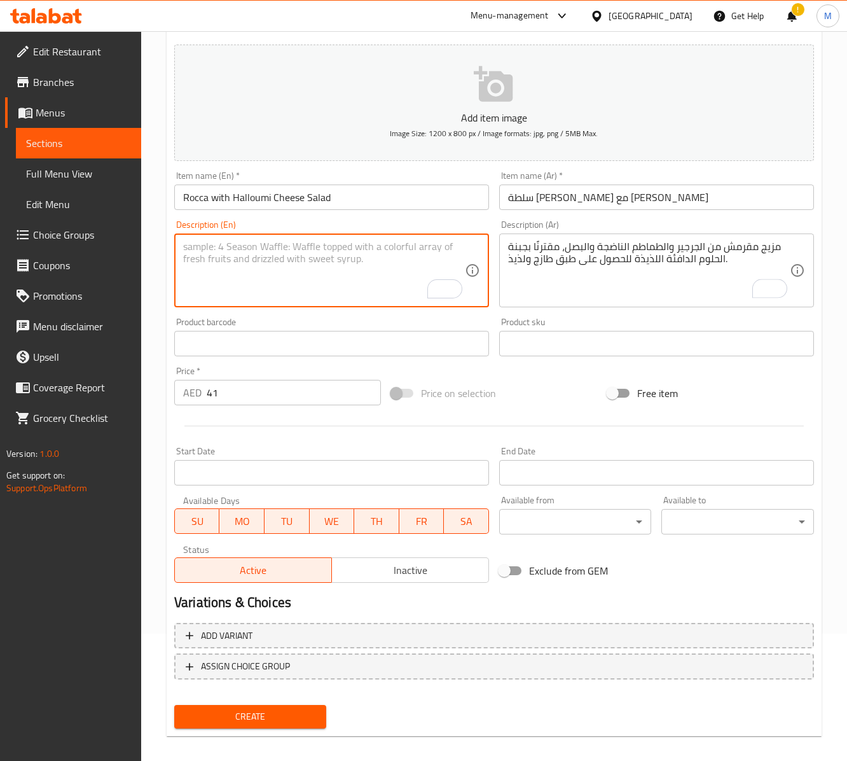
paste textarea "A crisp mix of rocca, ripe tomato, and onion, paired with warm, savory halloumi…"
type textarea "A crisp mix of rocca, ripe tomato, and onion, paired with warm, savory halloumi…"
click at [321, 326] on div "Product barcode Product barcode" at bounding box center [331, 336] width 315 height 39
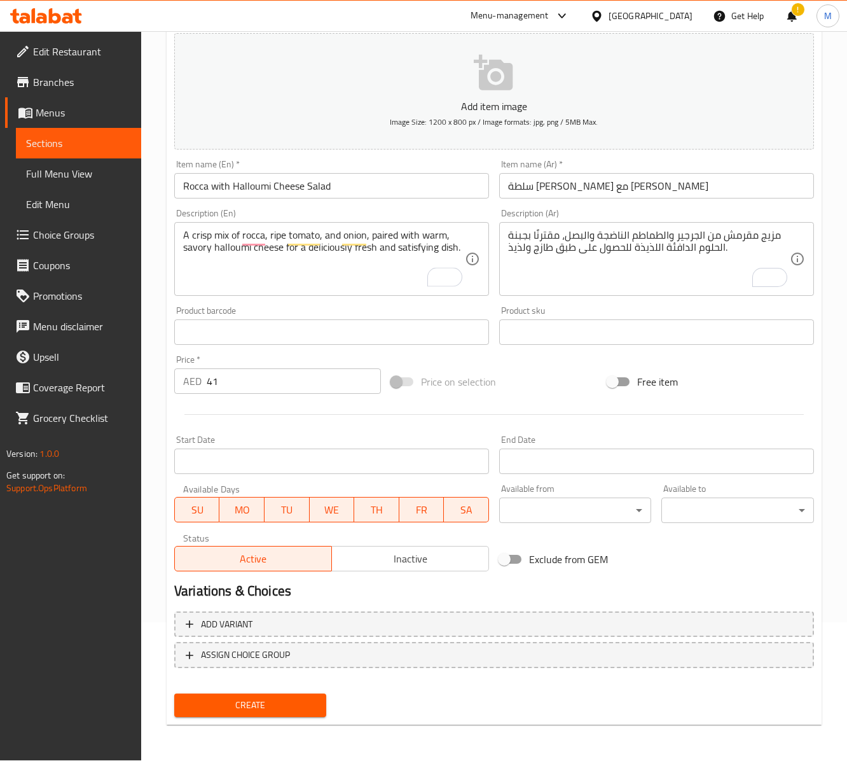
scroll to position [141, 0]
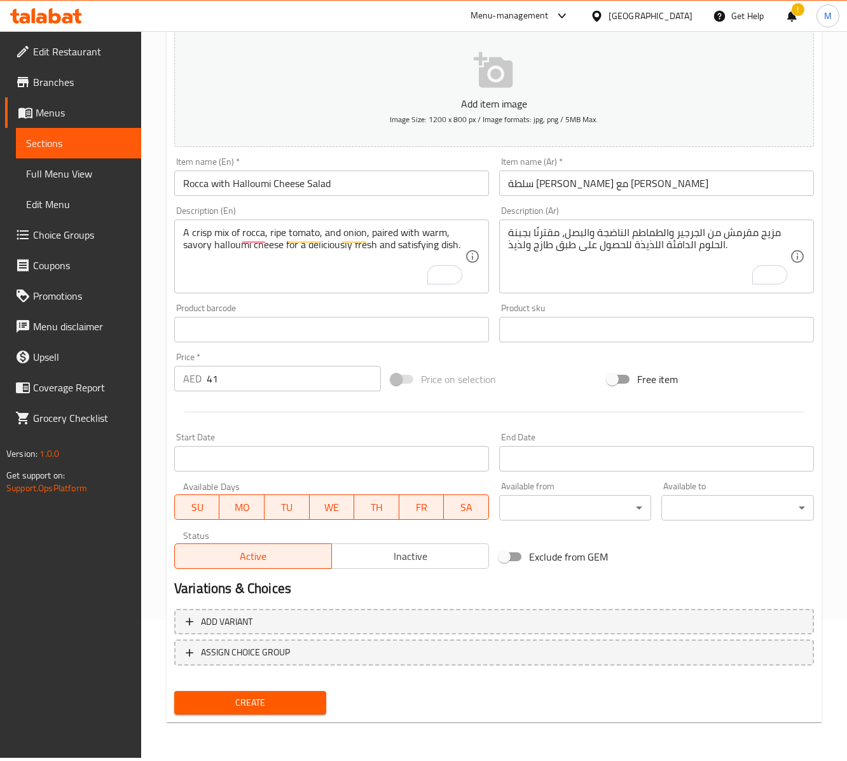
drag, startPoint x: 265, startPoint y: 703, endPoint x: 396, endPoint y: 691, distance: 131.6
click at [396, 691] on div "Create" at bounding box center [494, 703] width 650 height 34
click at [299, 697] on span "Create" at bounding box center [250, 702] width 132 height 16
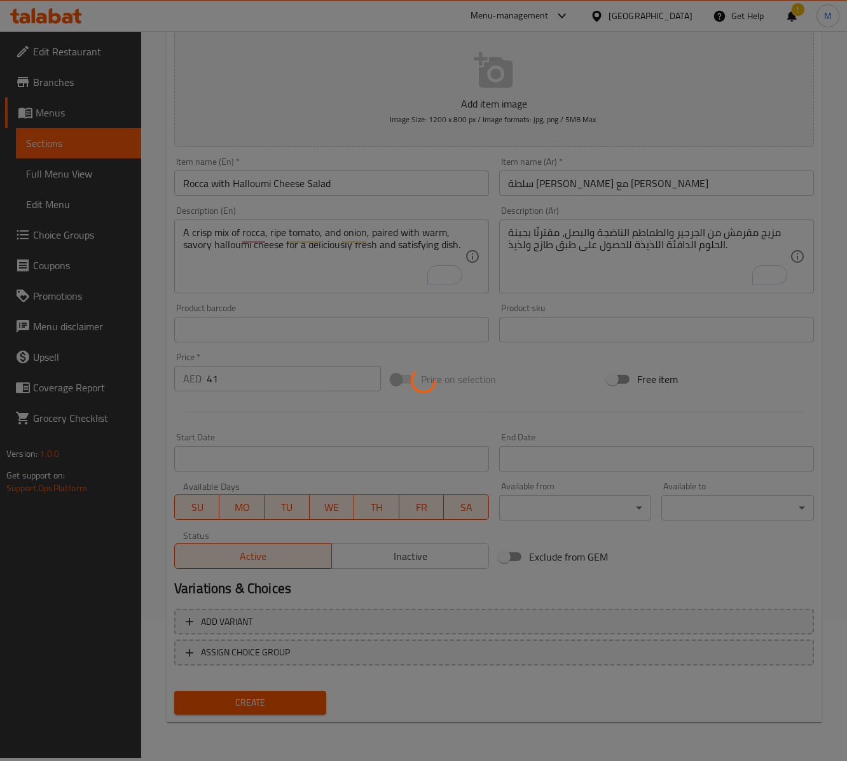
type input "0"
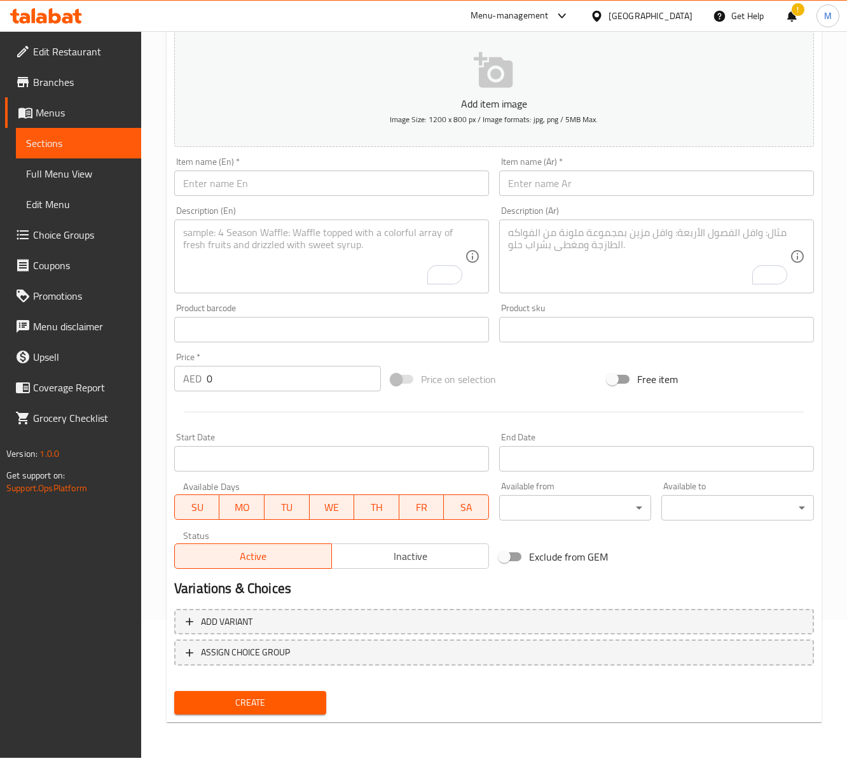
click at [261, 178] on input "text" at bounding box center [331, 182] width 315 height 25
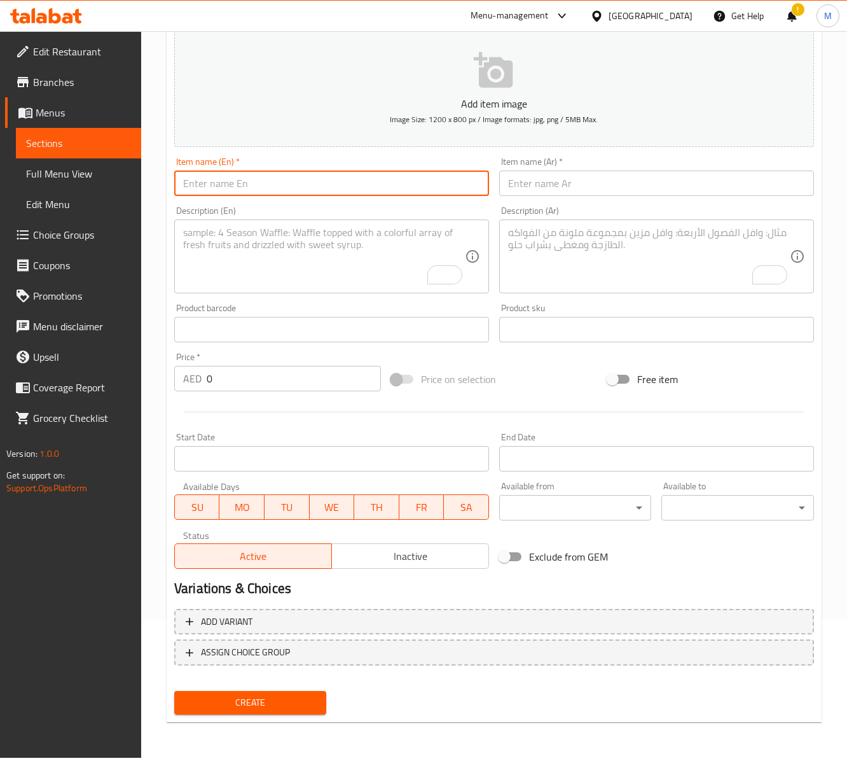
paste input "QUINOA SALAD"
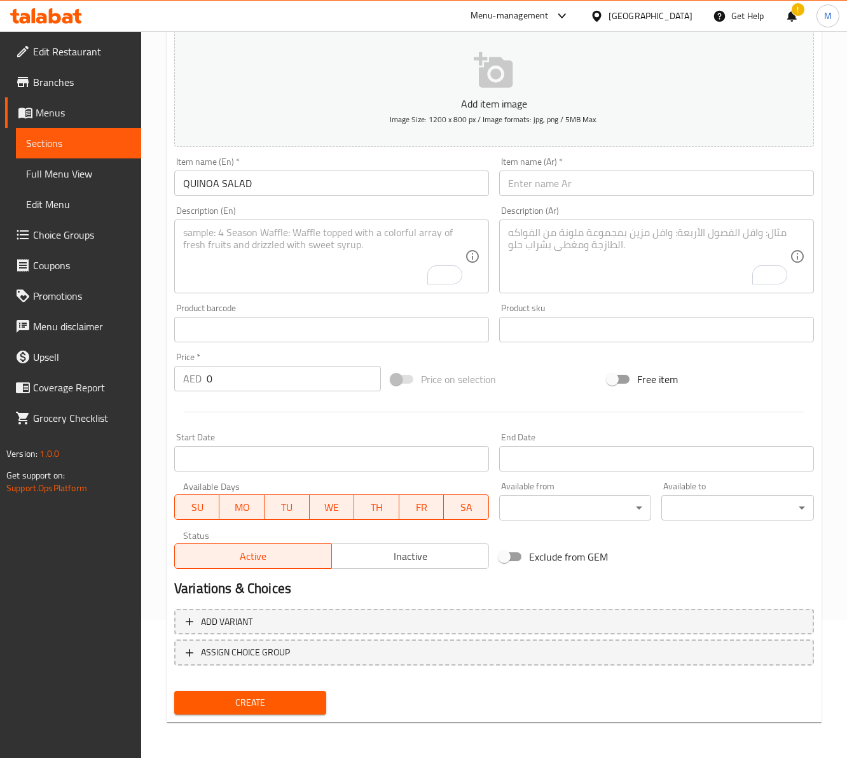
click at [298, 191] on input "QUINOA SALAD" at bounding box center [331, 182] width 315 height 25
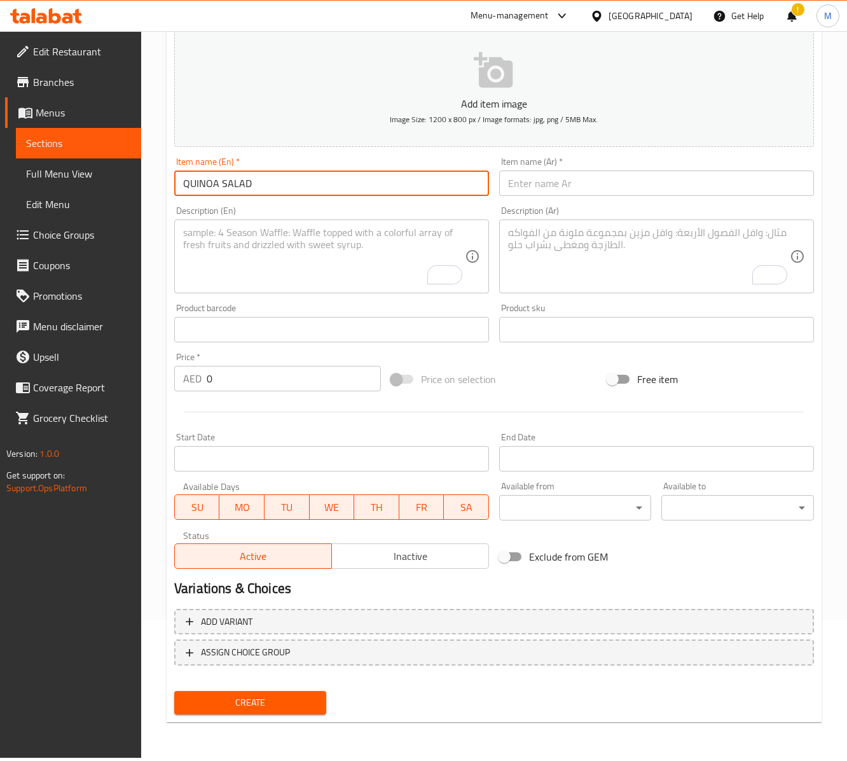
type input "Quinoa Salad"
click at [558, 195] on input "text" at bounding box center [656, 182] width 315 height 25
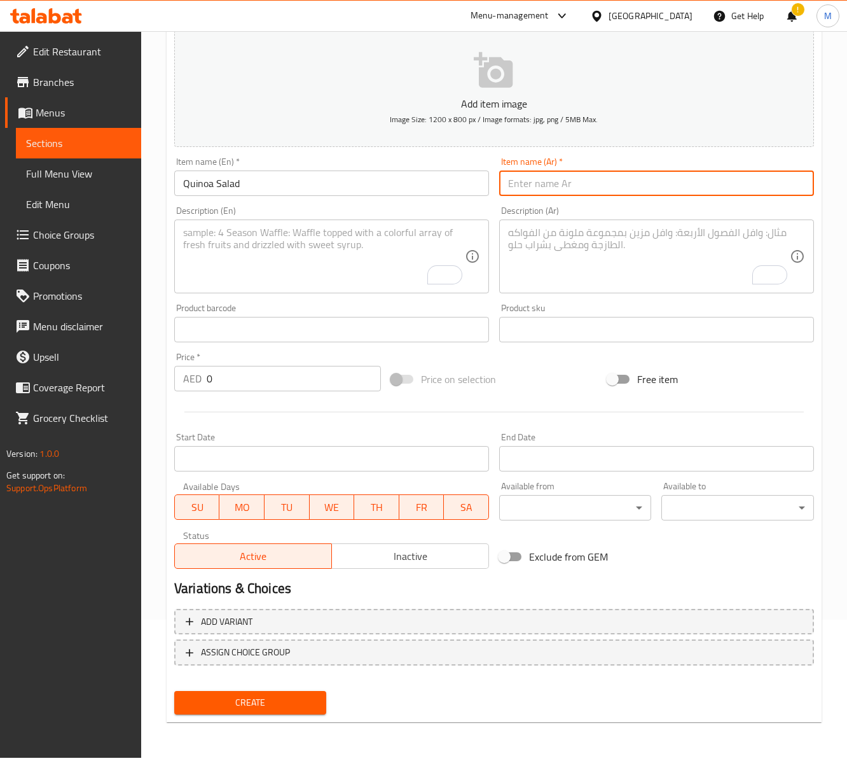
paste input "سلطة الكينوا"
type input "سلطة الكينوا"
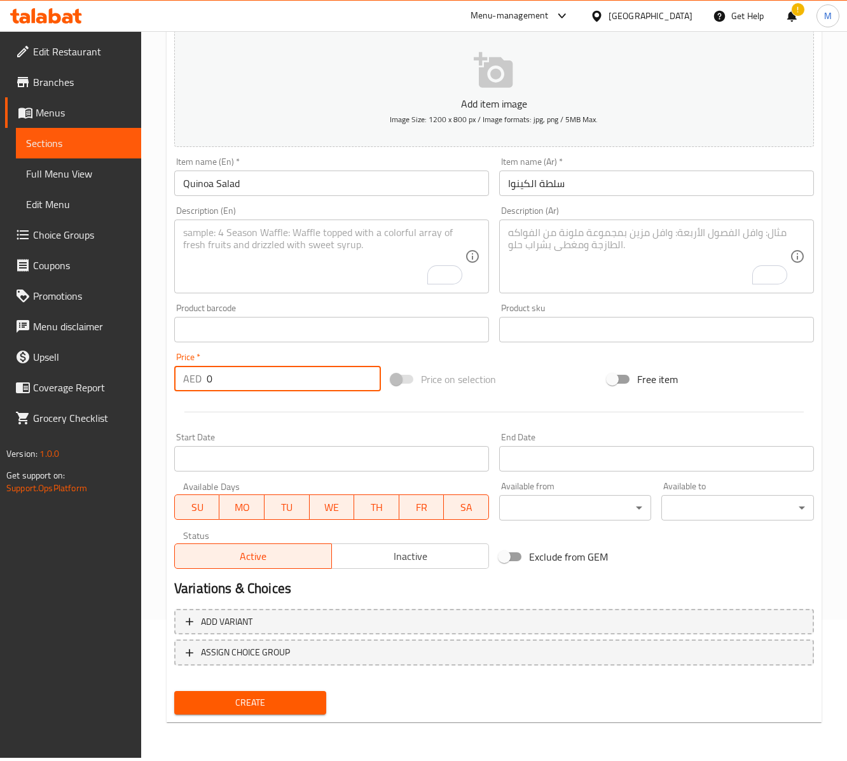
click at [219, 383] on input "0" at bounding box center [294, 378] width 174 height 25
paste input "47"
type input "47"
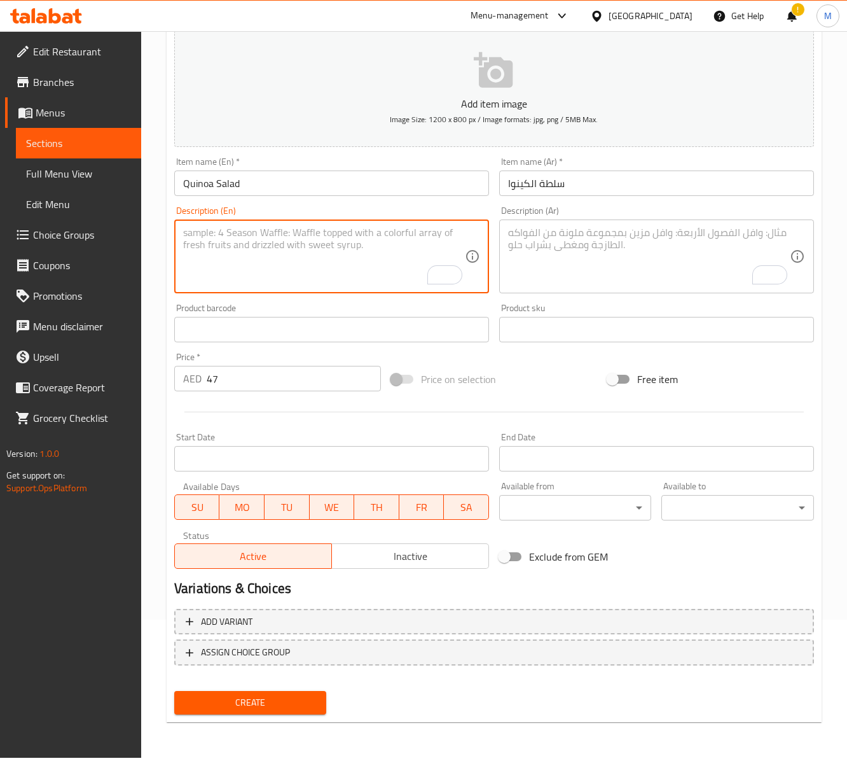
click at [309, 270] on textarea "To enrich screen reader interactions, please activate Accessibility in Grammarl…" at bounding box center [324, 256] width 282 height 60
paste textarea "quinoa seeds, avocado, shrimps, mixed vegetables and vinaigrette sauce"
type textarea "quinoa seeds, avocado, shrimps, mixed vegetables and vinaigrette sauce"
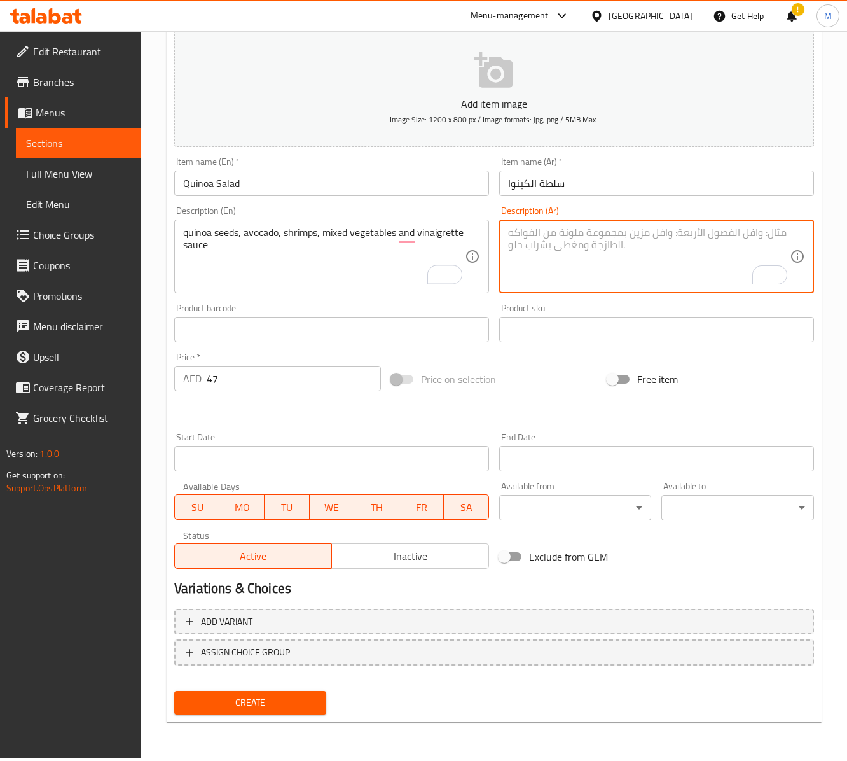
click at [552, 267] on textarea "To enrich screen reader interactions, please activate Accessibility in Grammarl…" at bounding box center [649, 256] width 282 height 60
paste textarea "بذور الكينوا، الأفوكادو، الروبيان، الخضار المشكلة وصلصة الخل"
type textarea "بذور الكينوا، الأفوكادو، الروبيان، الخضار المشكلة وصلصة الخل"
click at [518, 380] on div "Price on selection" at bounding box center [494, 379] width 217 height 34
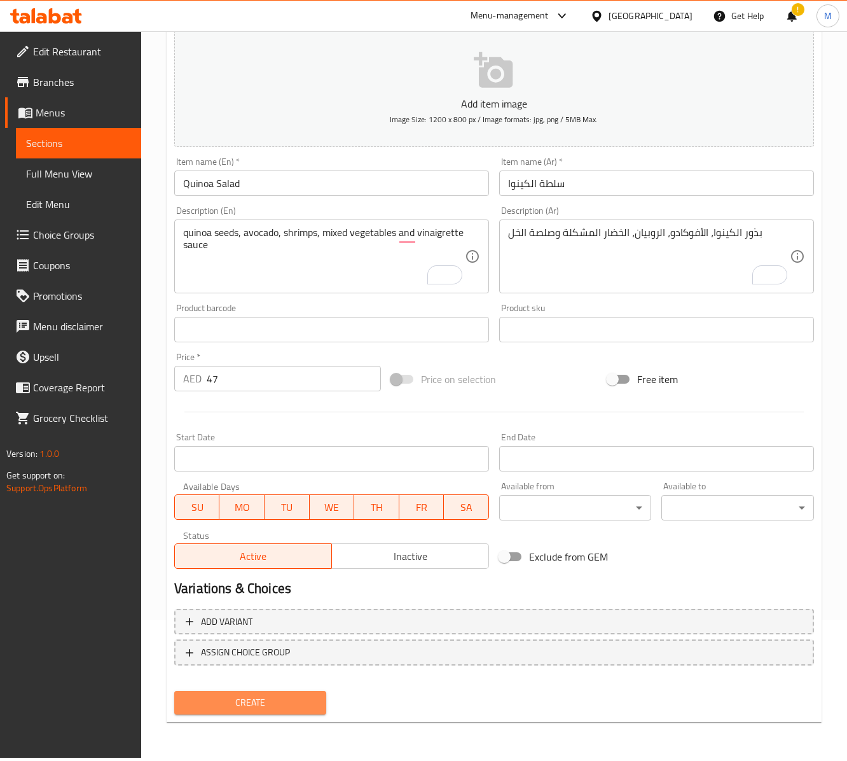
click at [268, 698] on span "Create" at bounding box center [250, 702] width 132 height 16
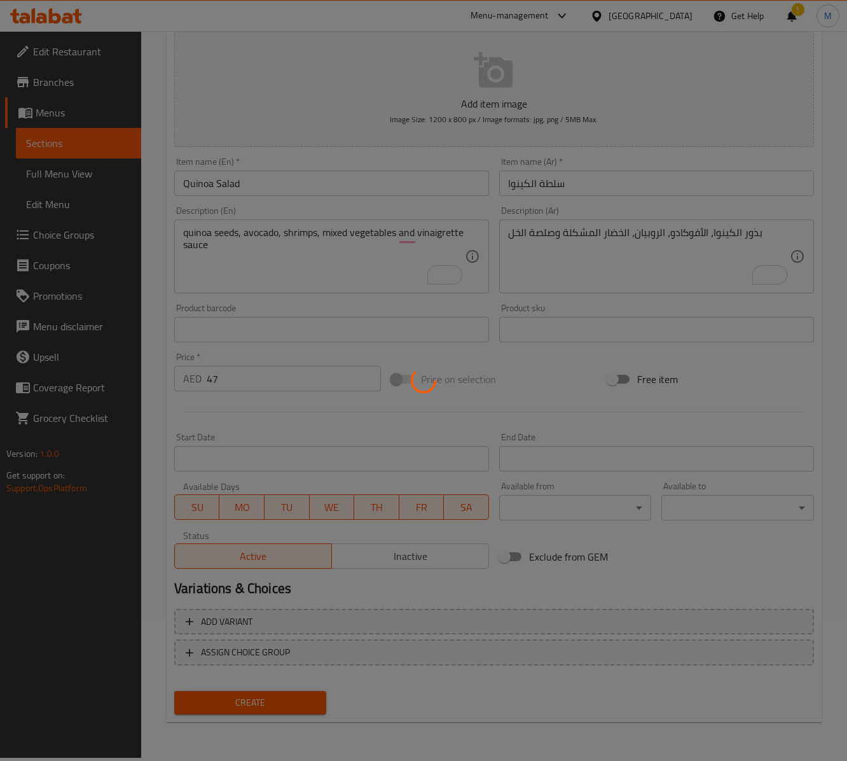
type input "0"
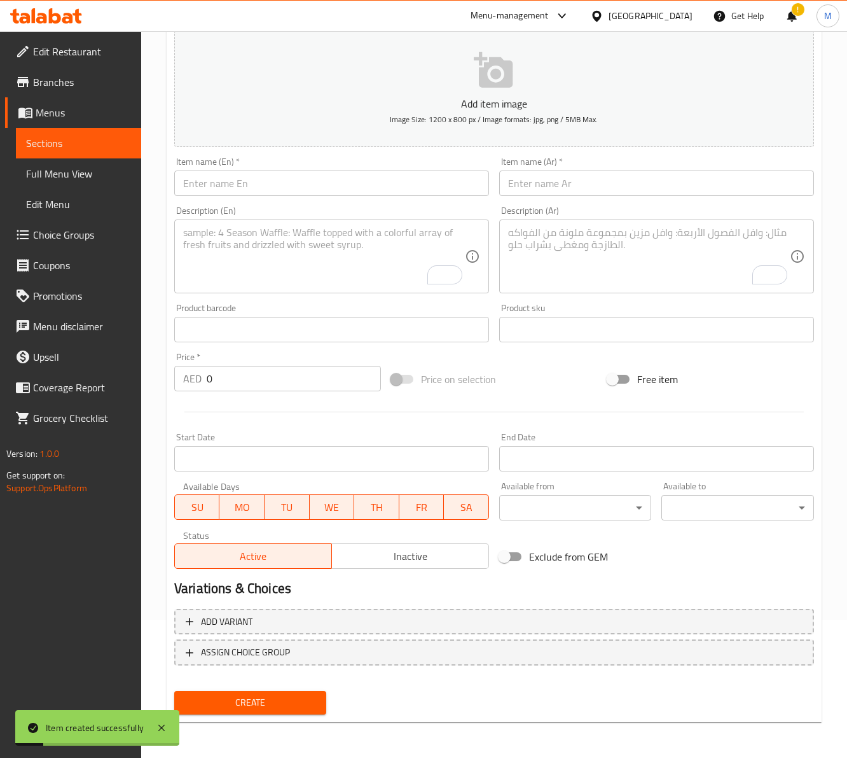
click at [290, 206] on div "Description (En) Description (En)" at bounding box center [331, 249] width 325 height 97
click at [290, 186] on input "text" at bounding box center [331, 182] width 315 height 25
paste input "Caesar salad"
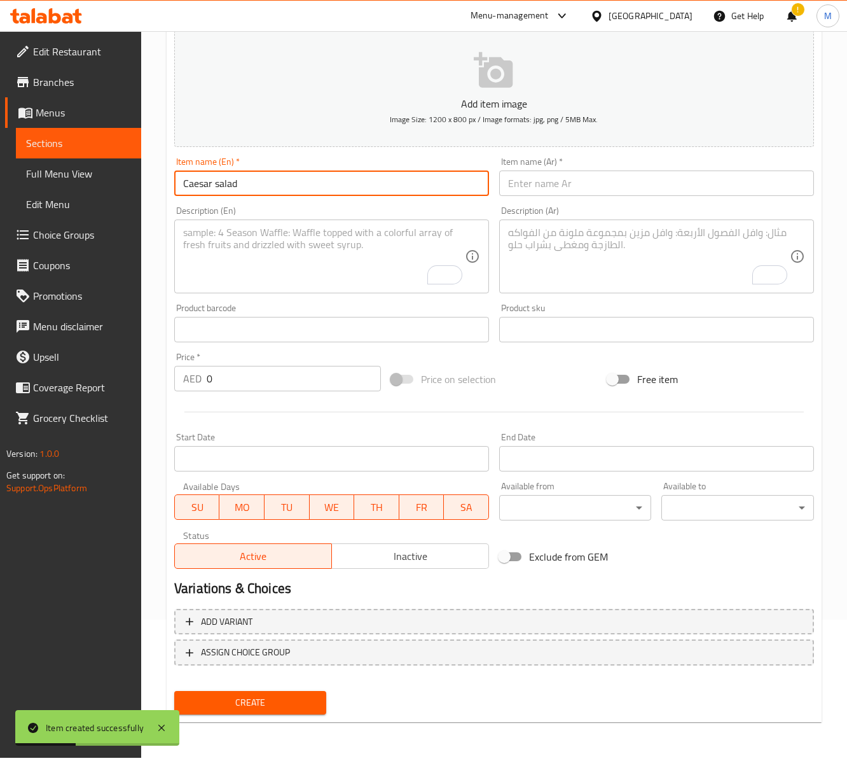
type input "Caesar Salad"
click at [586, 195] on input "text" at bounding box center [656, 182] width 315 height 25
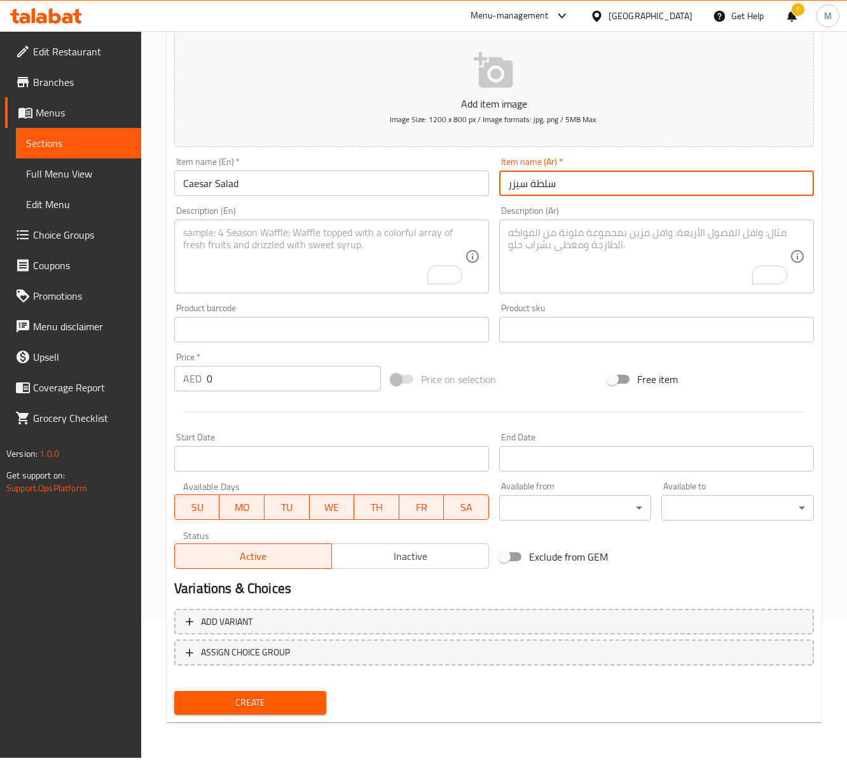
type input "سلطة سيزر"
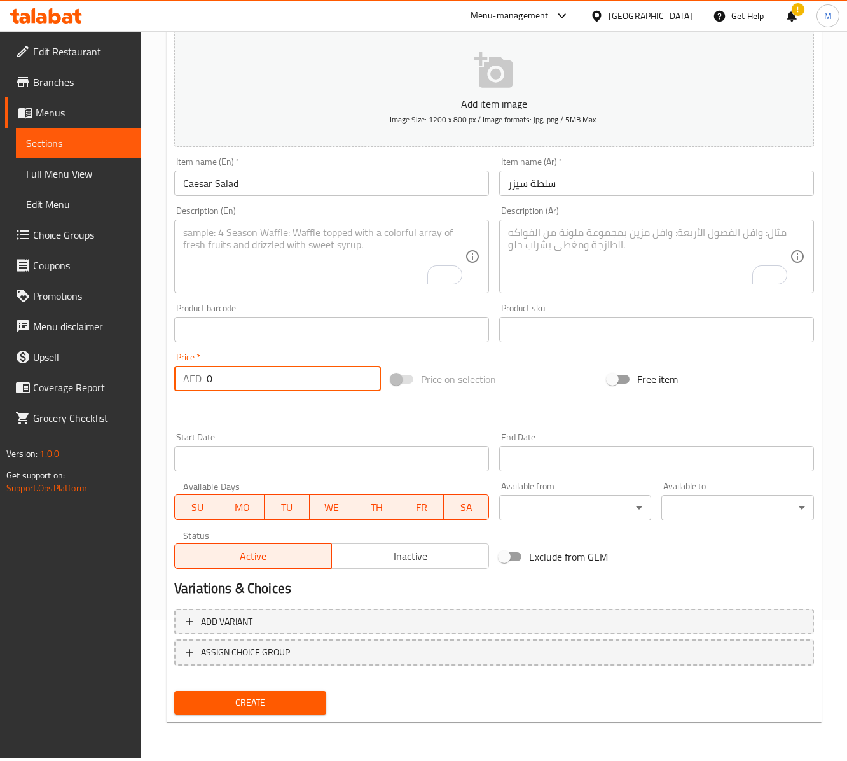
click at [296, 375] on input "0" at bounding box center [294, 378] width 174 height 25
paste input "45"
type input "45"
click at [303, 284] on textarea "To enrich screen reader interactions, please activate Accessibility in Grammarl…" at bounding box center [324, 256] width 282 height 60
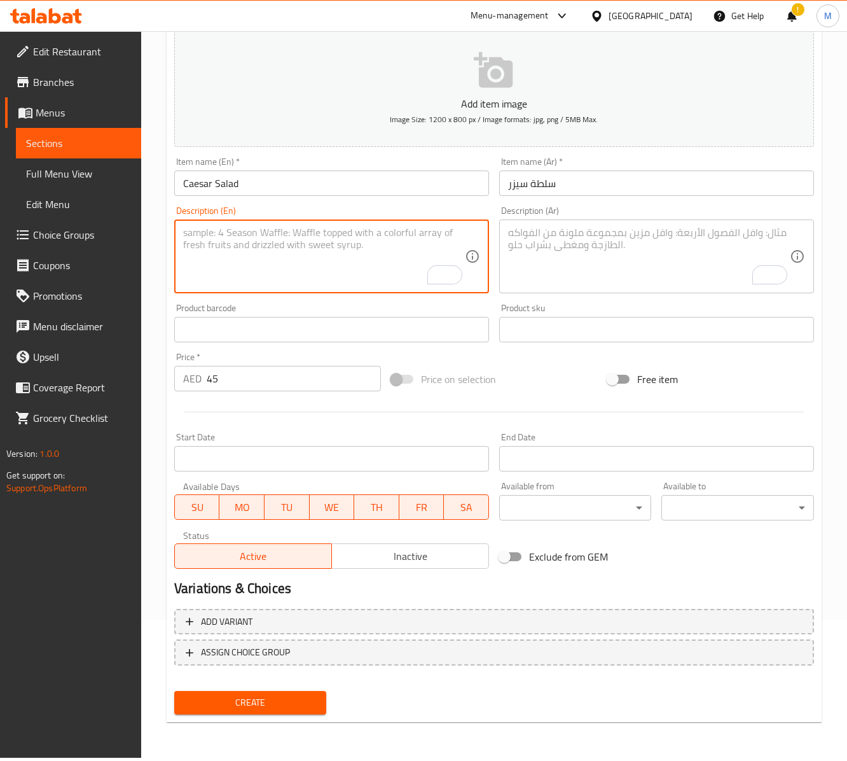
paste textarea "Romaine Lettuce, croton, grilled chicken, parmesan cheese"
paste textarea "and"
type textarea "Romaine Lettuce, croton, grilled chicken and parmesan cheese"
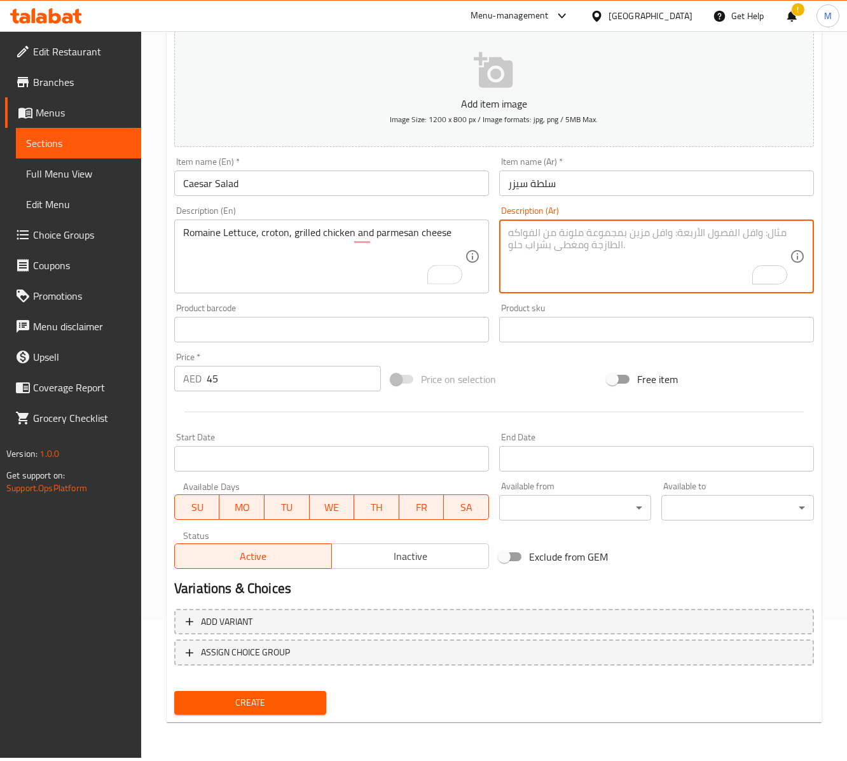
click at [565, 272] on textarea "To enrich screen reader interactions, please activate Accessibility in Grammarl…" at bounding box center [649, 256] width 282 height 60
paste textarea "خس روماني، كروتون، دجاج مشوي وجبن بارميزان"
type textarea "خس روماني، كروتون، دجاج مشوي وجبن بارميزان"
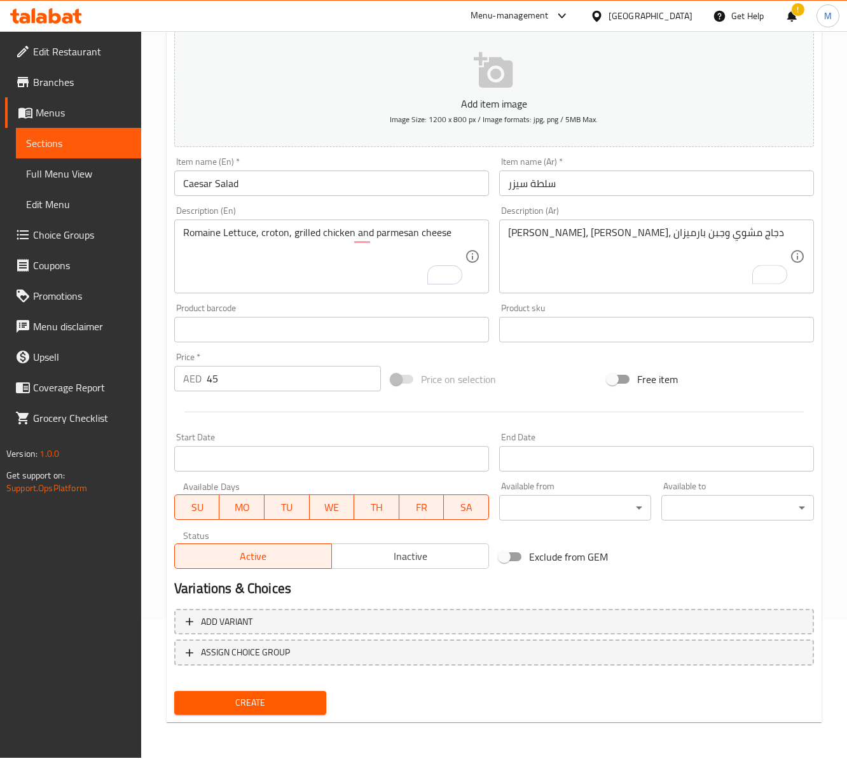
click at [548, 380] on div "Price on selection" at bounding box center [494, 379] width 217 height 34
click at [483, 586] on h2 "Variations & Choices" at bounding box center [494, 588] width 640 height 19
click at [261, 710] on span "Create" at bounding box center [250, 702] width 132 height 16
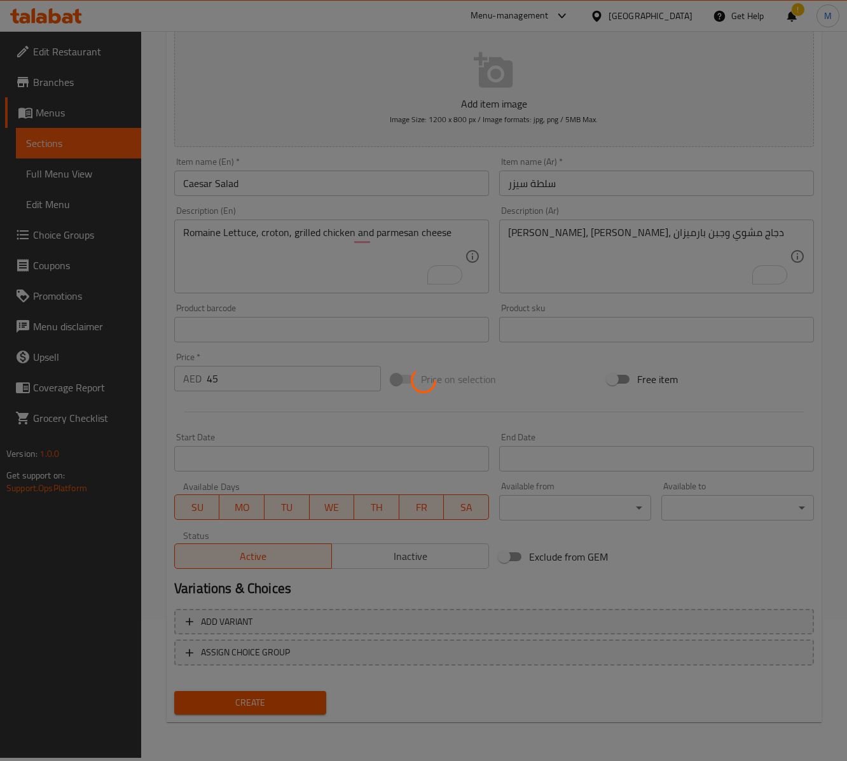
type input "0"
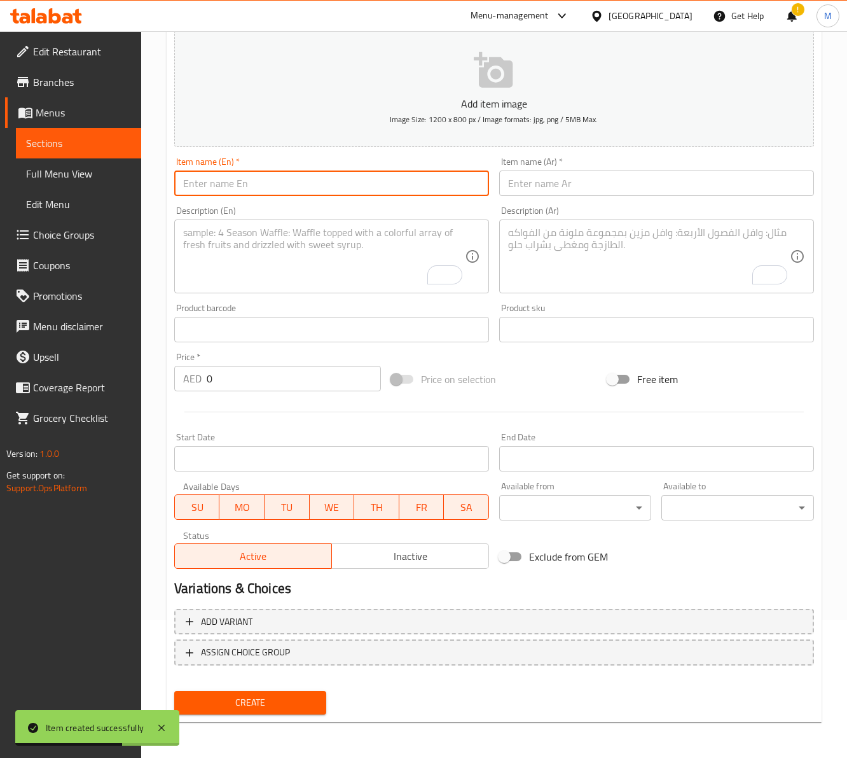
click at [296, 174] on input "text" at bounding box center [331, 182] width 315 height 25
paste input "Armenian Salad"
type input "Armenian Salad"
click at [549, 188] on input "text" at bounding box center [656, 182] width 315 height 25
paste input "سلطة أرمينية"
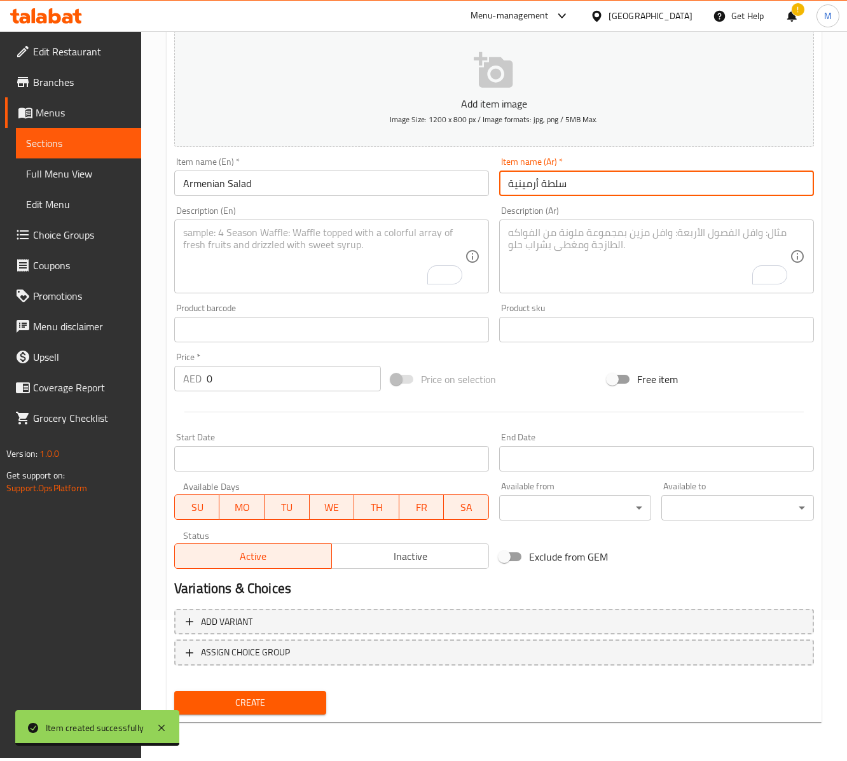
type input "سلطة أرمينية"
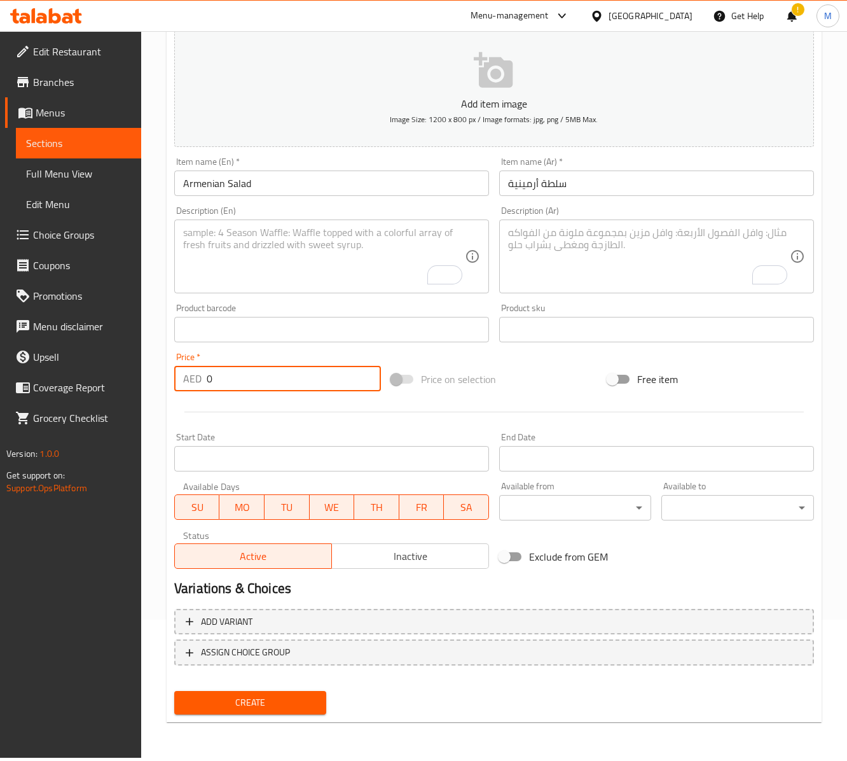
click at [221, 377] on input "0" at bounding box center [294, 378] width 174 height 25
paste input "33"
type input "33"
click at [240, 266] on textarea "To enrich screen reader interactions, please activate Accessibility in Grammarl…" at bounding box center [324, 256] width 282 height 60
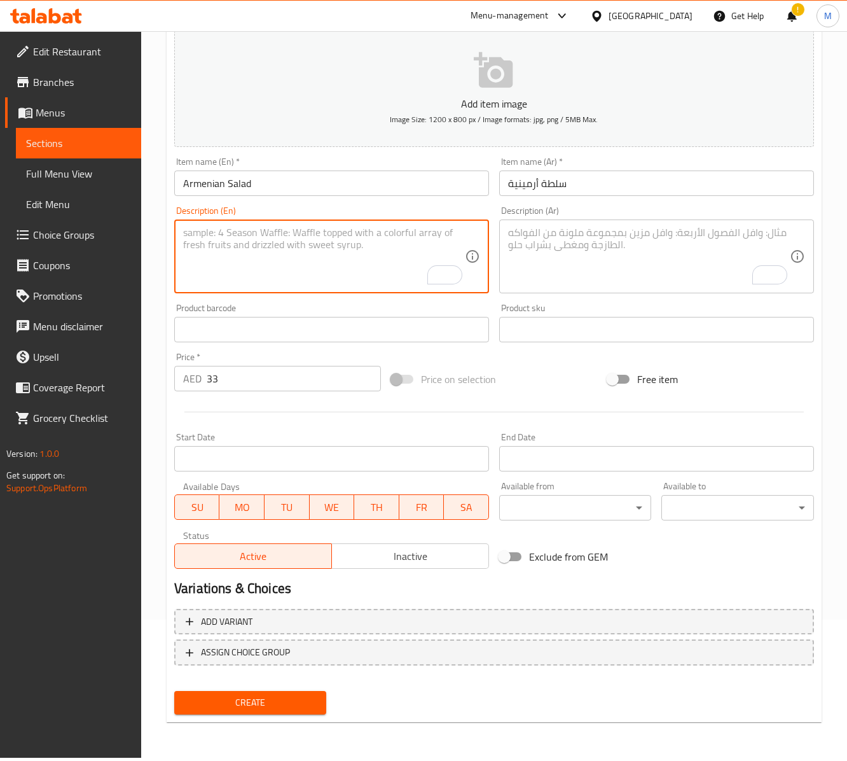
paste textarea "Tomato, cucumber, Lettuce, crusty mint, spicy green pepper, olive oil and lemon…"
type textarea "Tomato, cucumber, Lettuce, crusty mint, spicy green pepper, olive oil and lemon…"
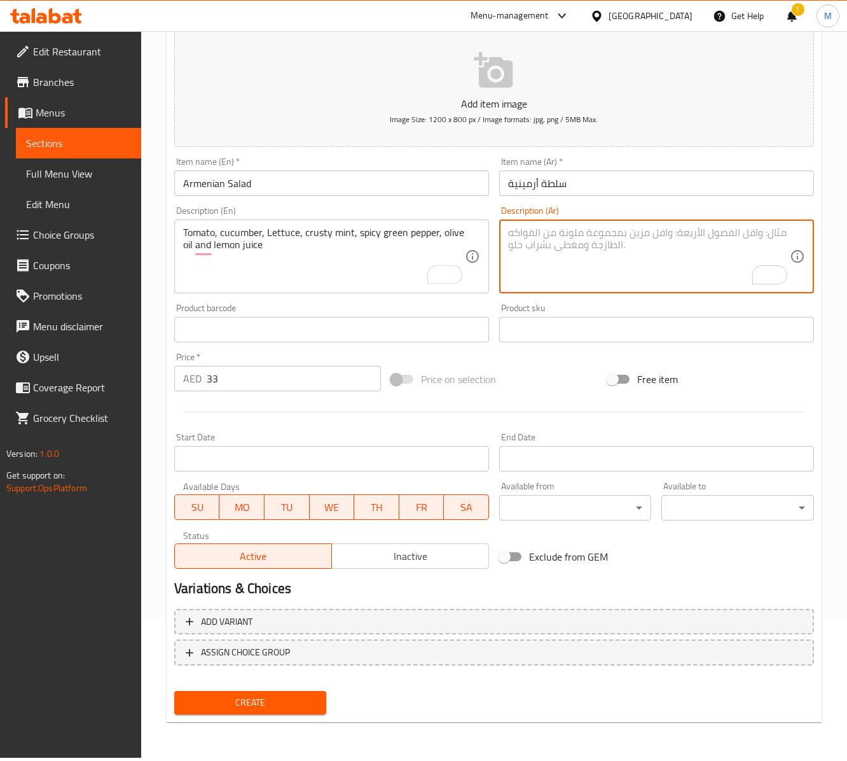
click at [642, 263] on textarea "To enrich screen reader interactions, please activate Accessibility in Grammarl…" at bounding box center [649, 256] width 282 height 60
paste textarea "طماطم، خيار، خس، نعناع مقرمش، فلفل أخضر حار، زيت زيتون وعصير ليمون"
type textarea "طماطم، خيار، خس، نعناع مقرمش، فلفل أخضر حار، زيت زيتون وعصير ليمون"
click at [637, 558] on div "Exclude from GEM" at bounding box center [602, 556] width 217 height 34
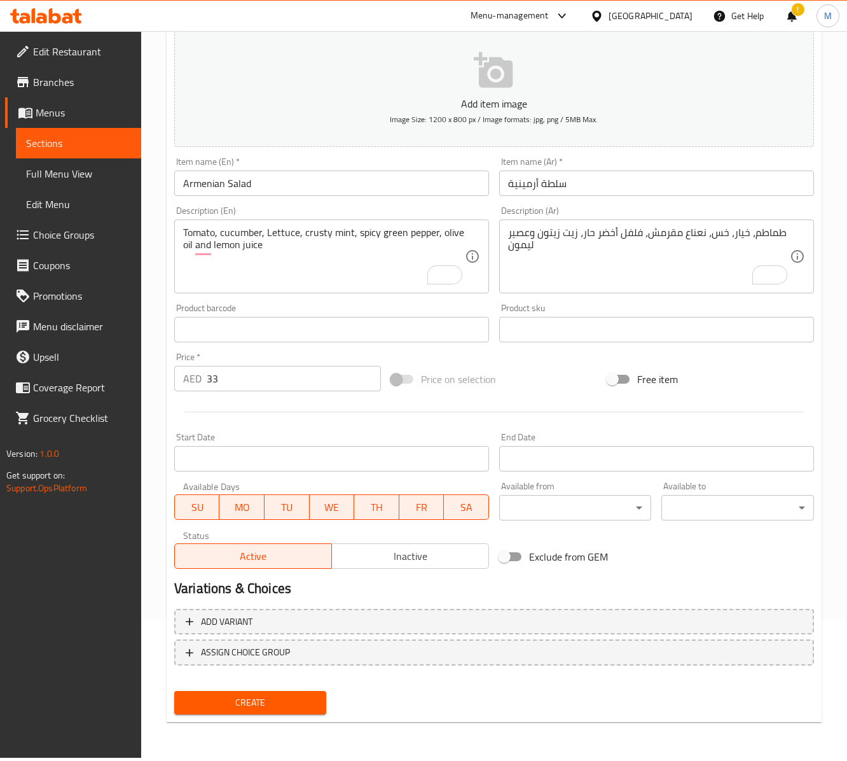
click at [263, 706] on span "Create" at bounding box center [250, 702] width 132 height 16
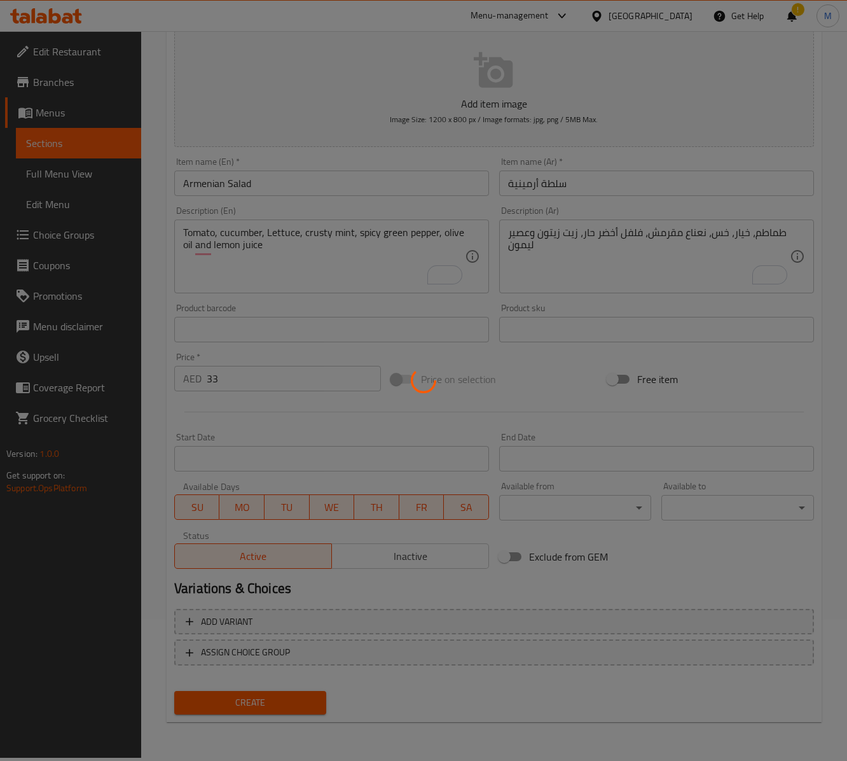
type input "0"
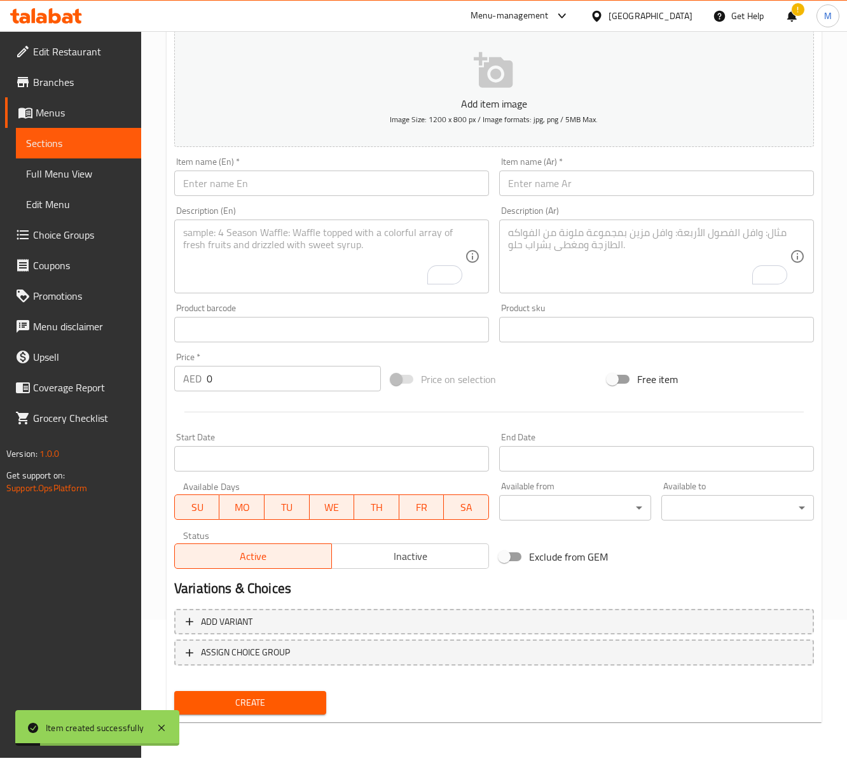
click at [263, 253] on textarea "To enrich screen reader interactions, please activate Accessibility in Grammarl…" at bounding box center [324, 256] width 282 height 60
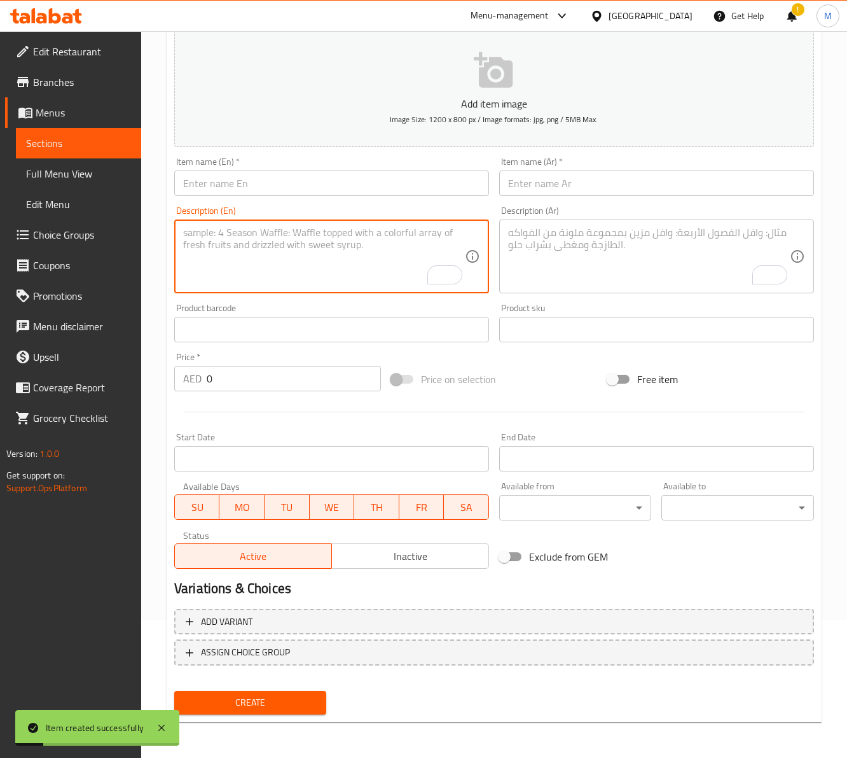
paste textarea "Tomato - lettuce - cucumber - tuna, lemon, olive oil"
paste textarea ", lettuce, cucumber, tuna, lemon and"
type textarea "Tomato, lettuce, cucumber, tuna, lemon and olive oil"
click at [586, 248] on textarea "To enrich screen reader interactions, please activate Accessibility in Grammarl…" at bounding box center [649, 256] width 282 height 60
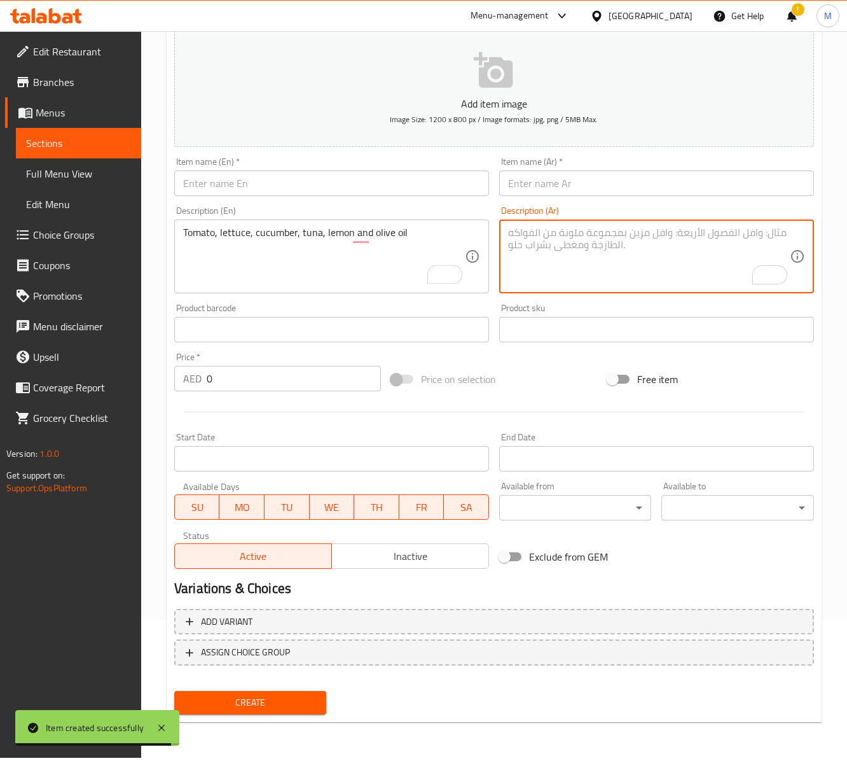
paste textarea "طماطم، خس، خيار، تونة، ليمون وزيت زيتون"
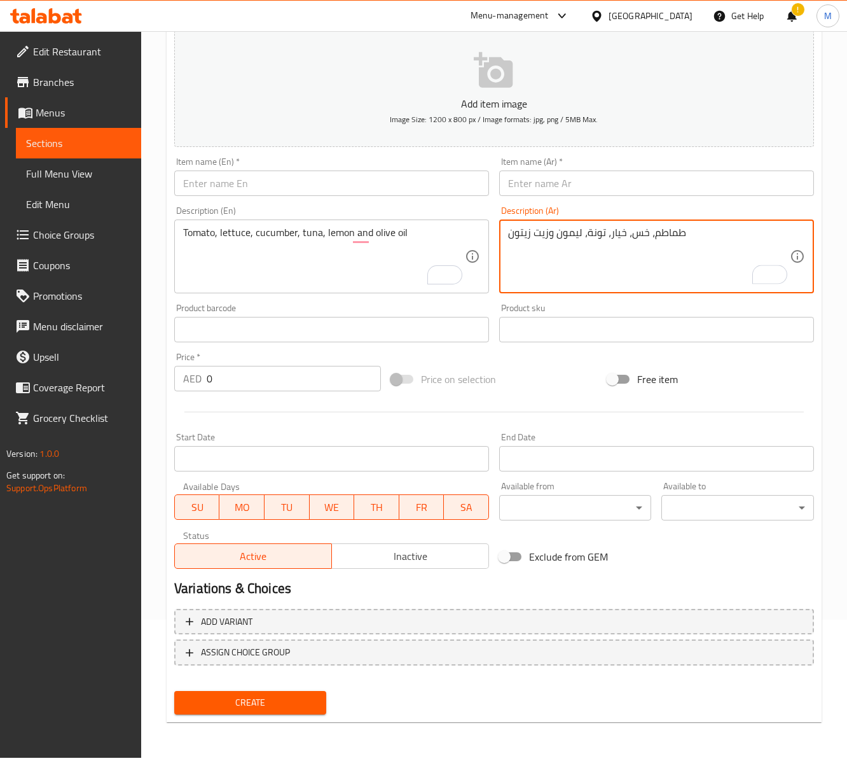
type textarea "طماطم، خس، خيار، تونة، ليمون وزيت زيتون"
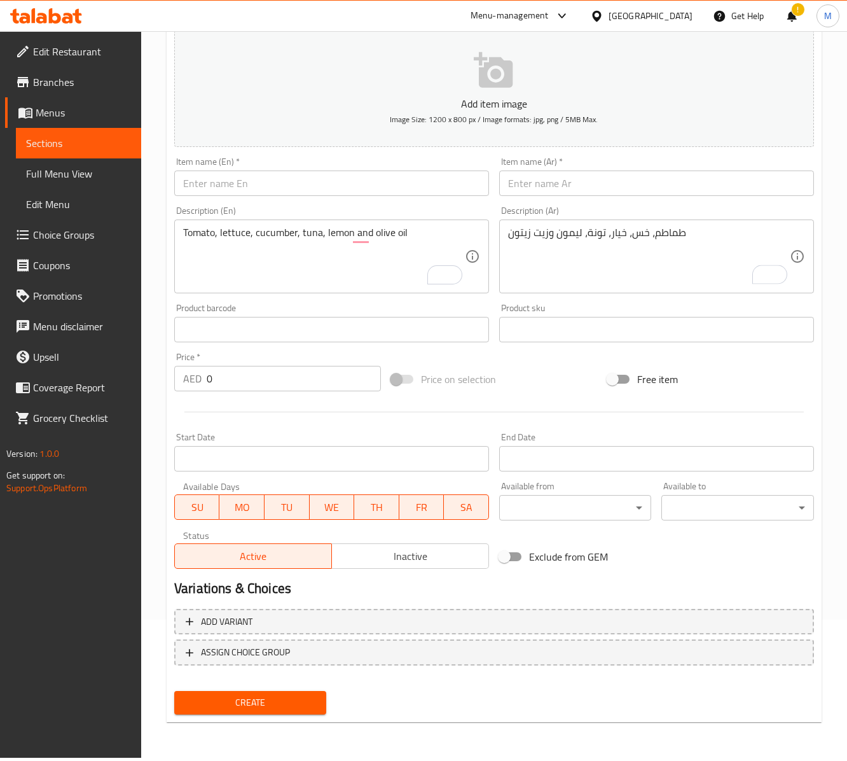
click at [234, 365] on div "Price   * AED 0 Price *" at bounding box center [277, 371] width 207 height 39
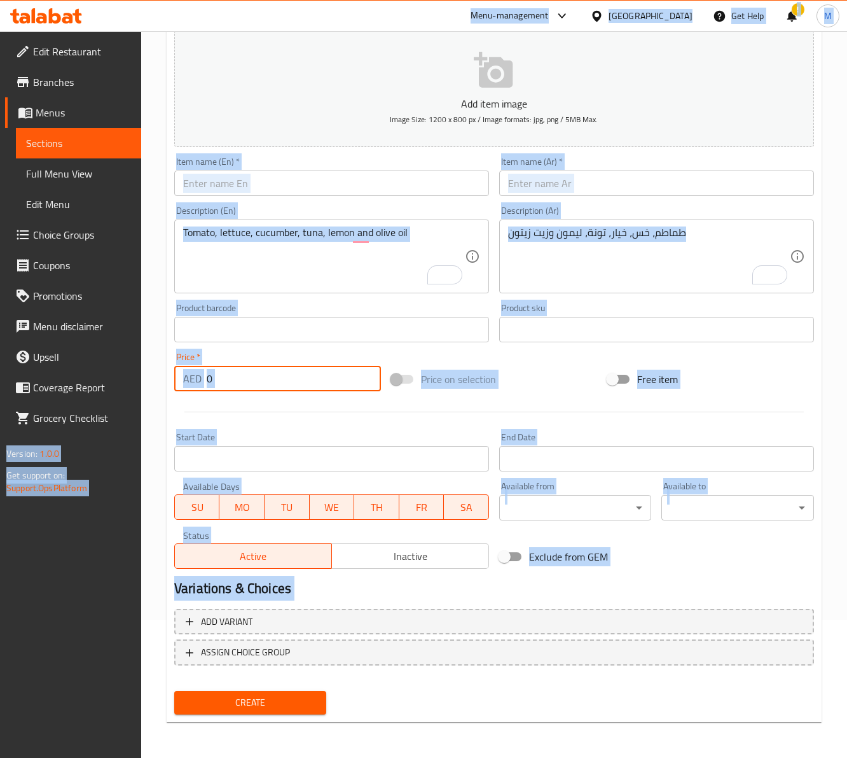
click at [234, 369] on input "0" at bounding box center [294, 378] width 174 height 25
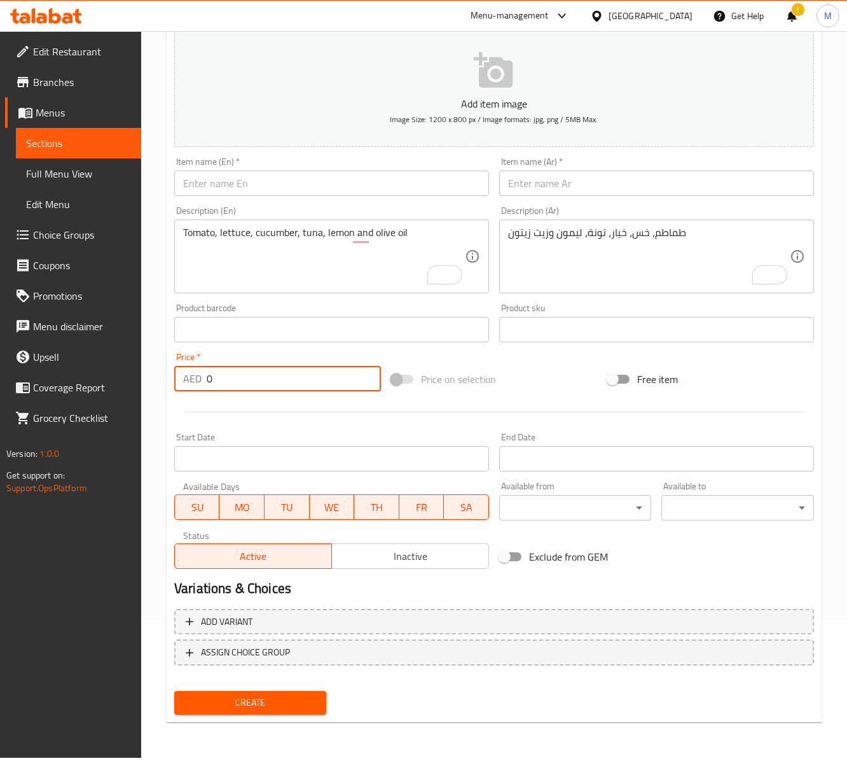
paste input "41"
type input "41"
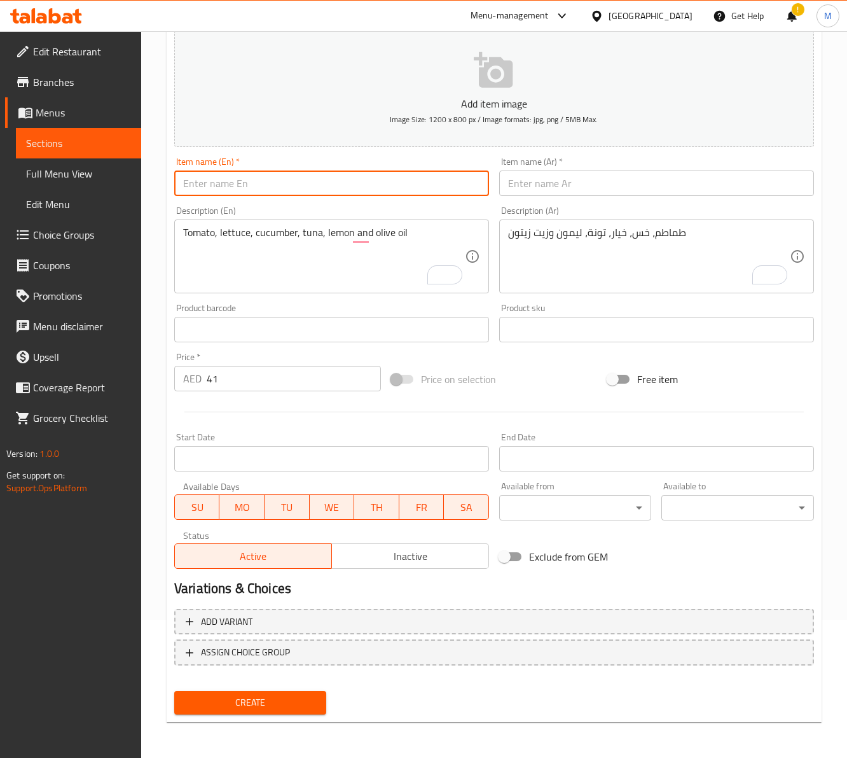
click at [237, 196] on input "text" at bounding box center [331, 182] width 315 height 25
paste input "Tuna Salad"
type input "Tuna Salad"
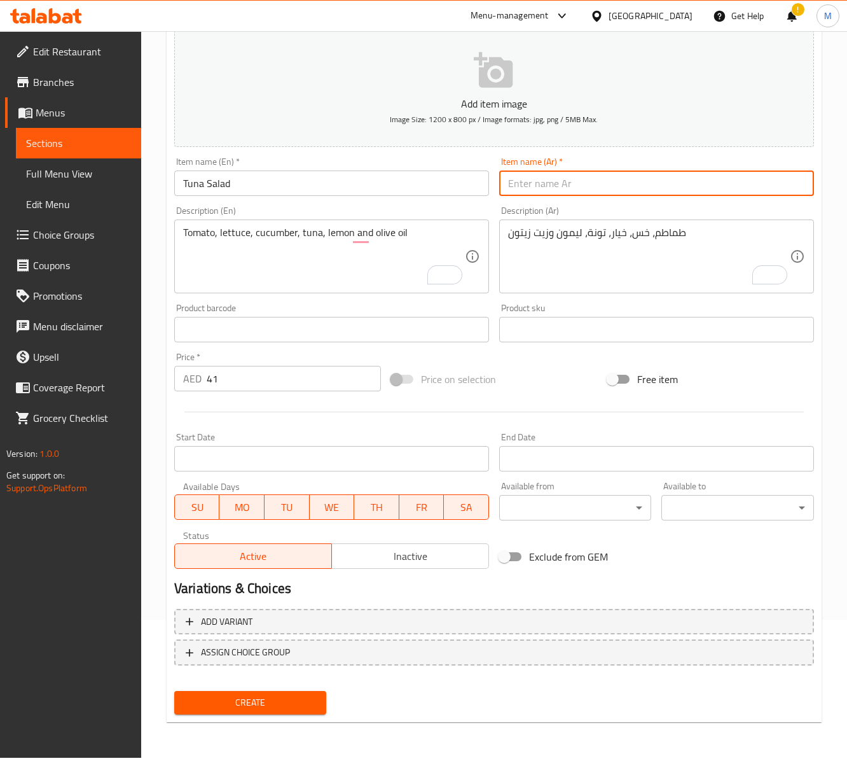
click at [574, 196] on input "text" at bounding box center [656, 182] width 315 height 25
type input "سلطة تونة"
click at [555, 383] on div "Price on selection" at bounding box center [494, 379] width 217 height 34
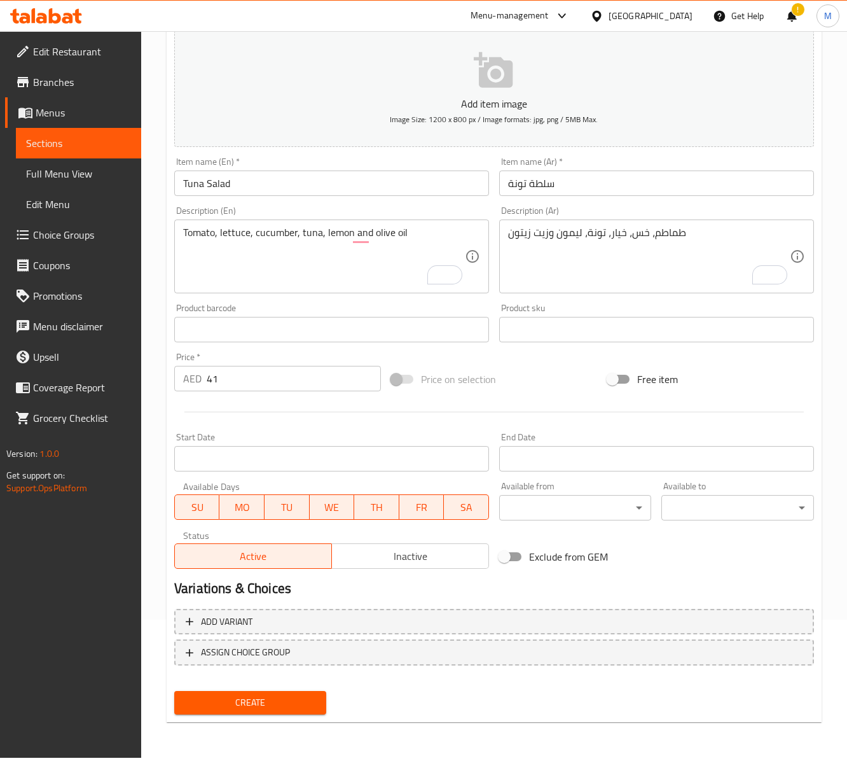
click at [276, 700] on span "Create" at bounding box center [250, 702] width 132 height 16
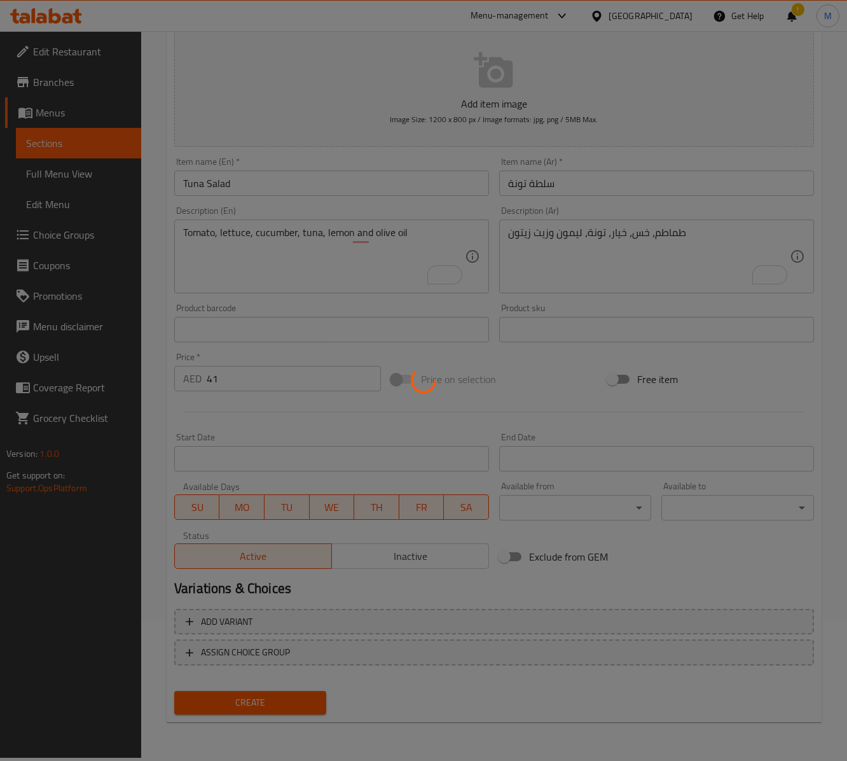
type input "0"
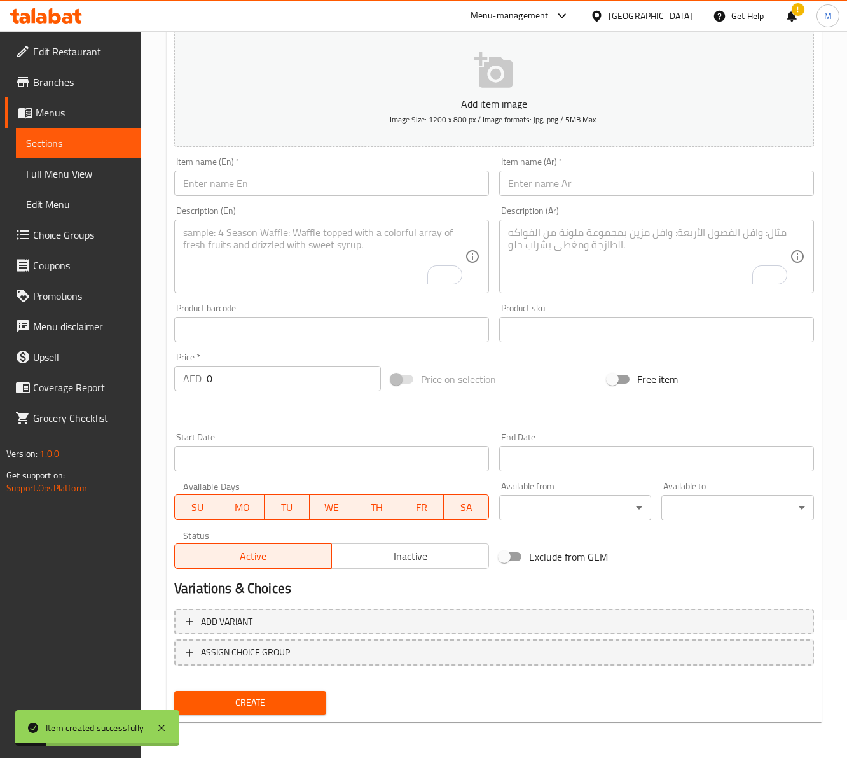
click at [237, 214] on div "Description (En) Description (En)" at bounding box center [331, 249] width 315 height 87
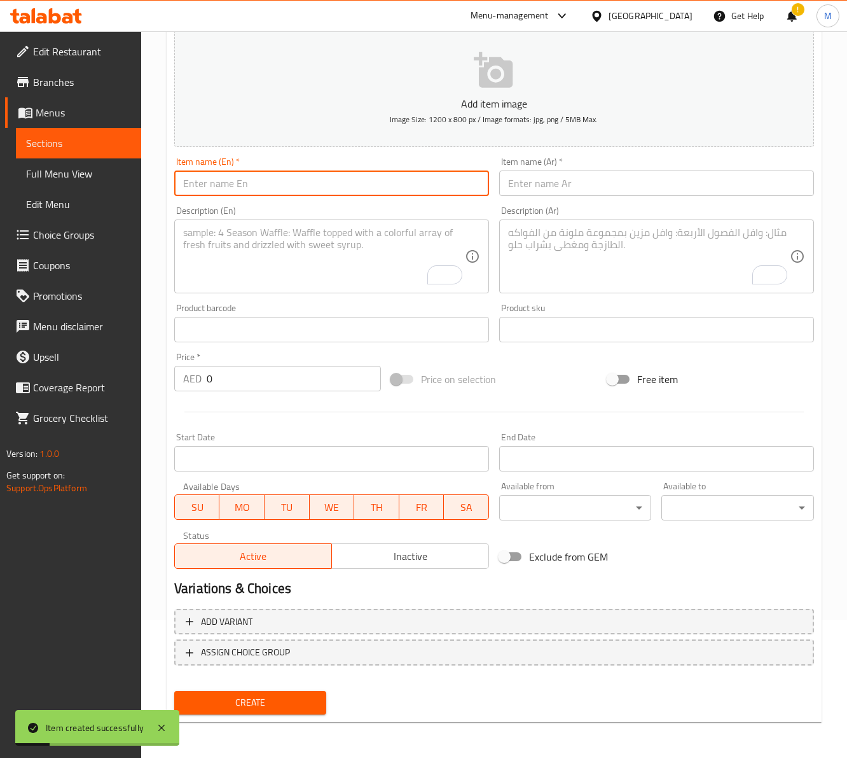
click at [259, 190] on input "text" at bounding box center [331, 182] width 315 height 25
paste input "SHANKLISH SALAD"
type input "Shanklish Salad"
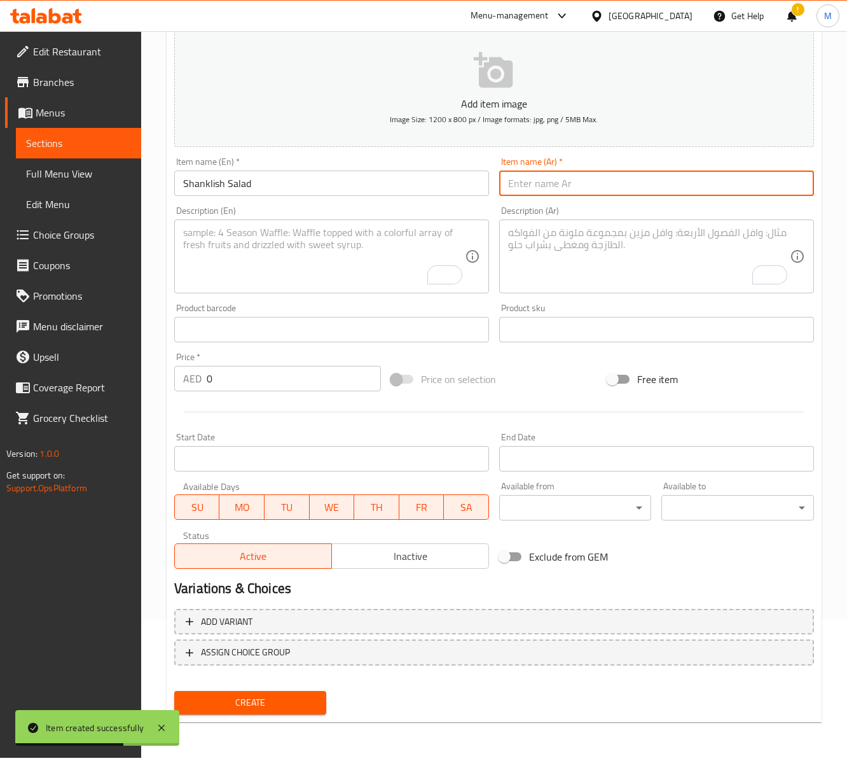
click at [528, 182] on input "text" at bounding box center [656, 182] width 315 height 25
paste input "سلطة شنكليش"
type input "سلطة شنكليش"
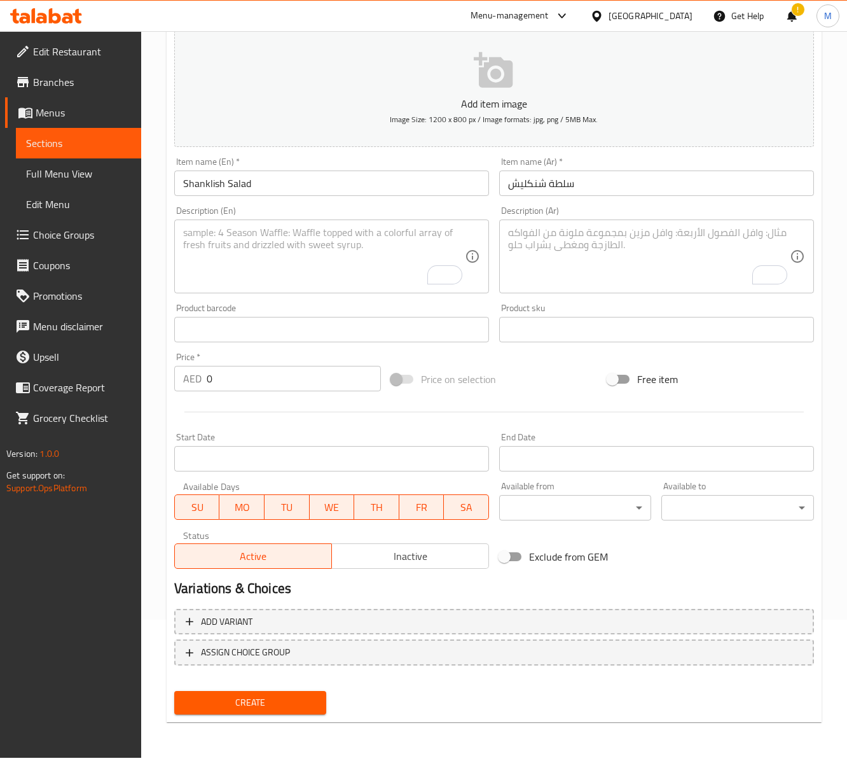
click at [272, 383] on input "0" at bounding box center [294, 378] width 174 height 25
paste input "29"
type input "29"
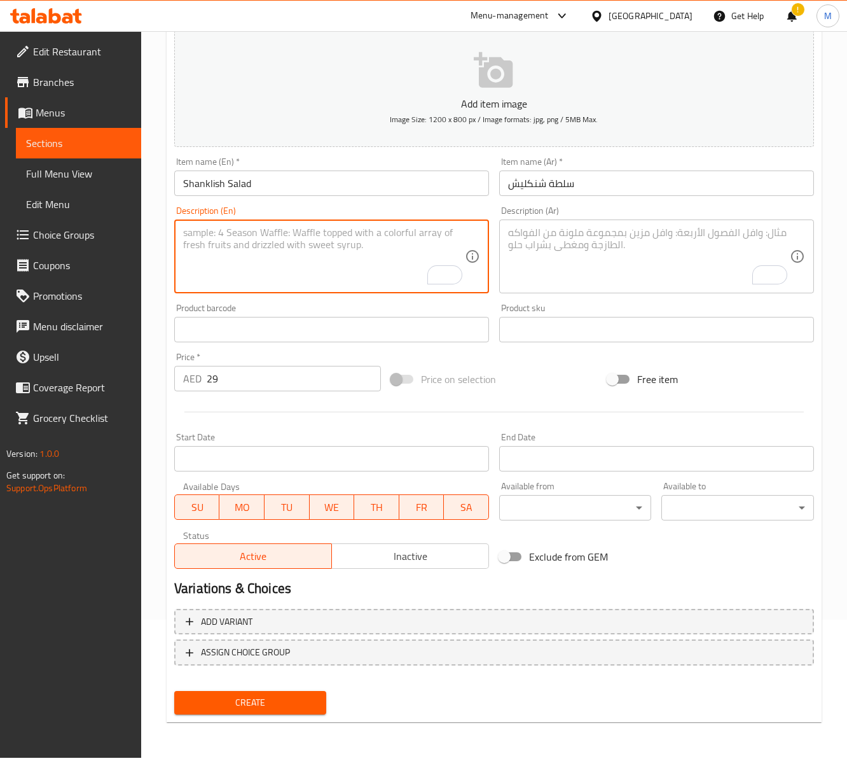
click at [310, 249] on textarea "To enrich screen reader interactions, please activate Accessibility in Grammarl…" at bounding box center [324, 256] width 282 height 60
paste textarea "Marinated cheese paired with fresh tomato, parsley and onion, creating a burst …"
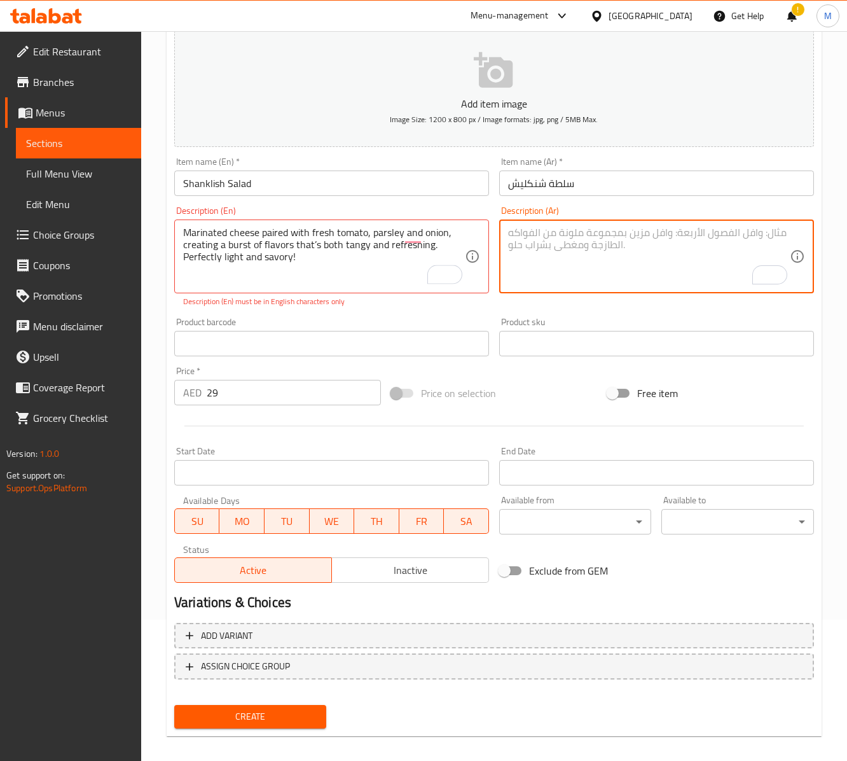
click at [609, 262] on textarea "To enrich screen reader interactions, please activate Accessibility in Grammarl…" at bounding box center [649, 256] width 282 height 60
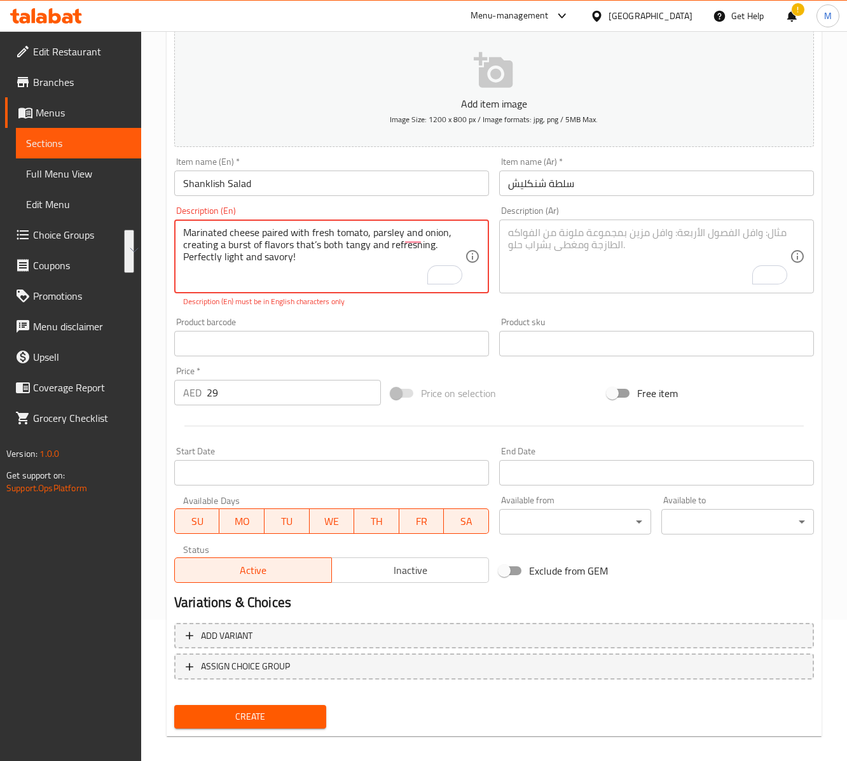
paste textarea "'s both tangy and refreshing. Perfectly light and savory"
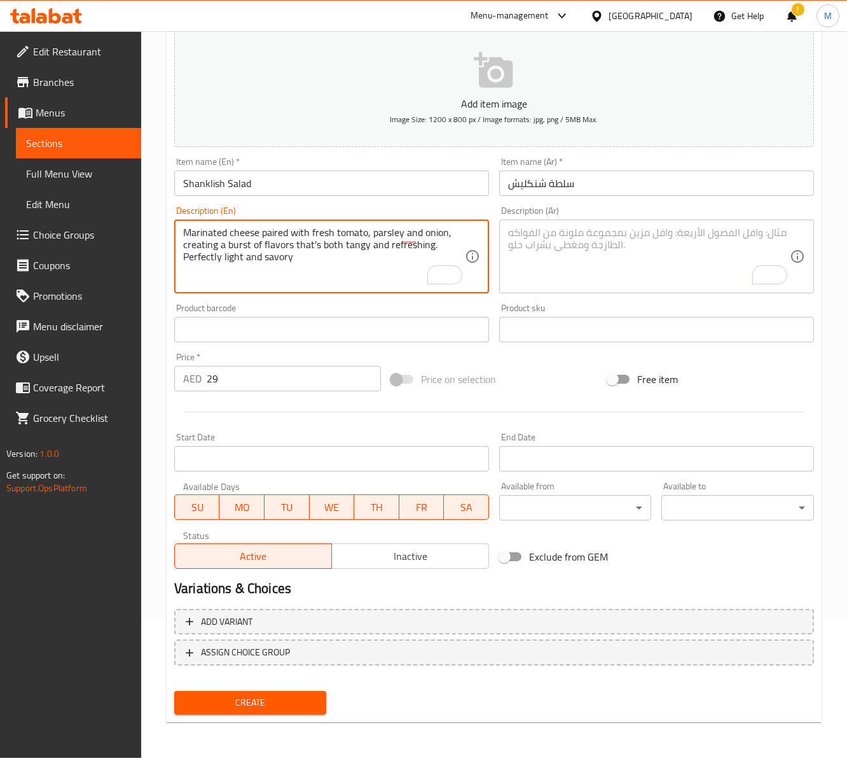
type textarea "Marinated cheese paired with fresh tomato, parsley and onion, creating a burst …"
click at [650, 286] on textarea "To enrich screen reader interactions, please activate Accessibility in Grammarl…" at bounding box center [649, 256] width 282 height 60
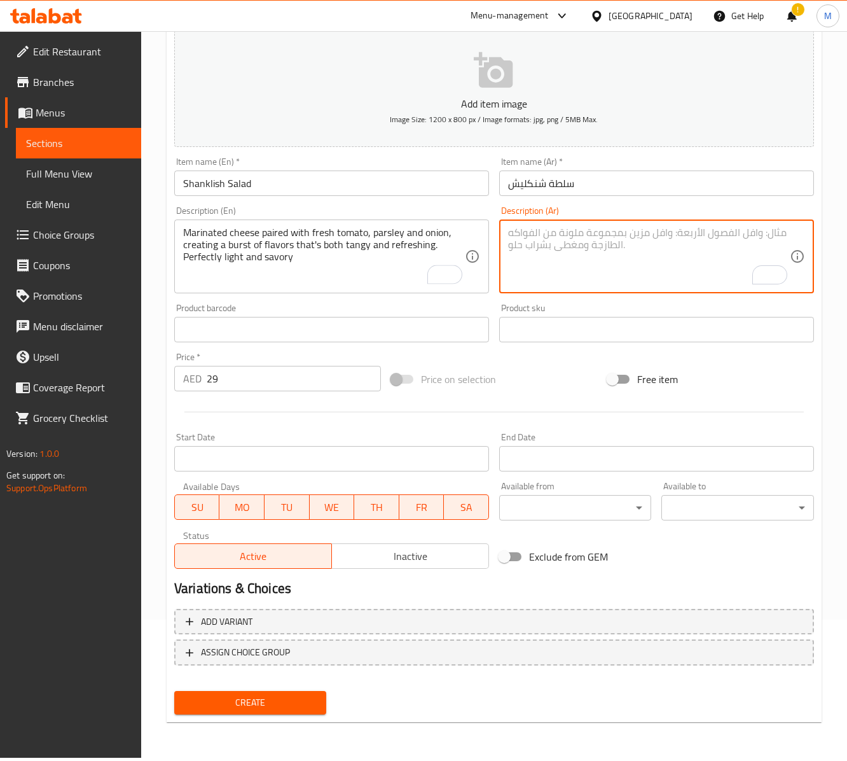
click at [649, 275] on textarea "To enrich screen reader interactions, please activate Accessibility in Grammarl…" at bounding box center [649, 256] width 282 height 60
paste textarea "جبنة متبلة ممزوجة بالطماطم الطازجة والبقدونس والبصل، لتُضفي نكهةً لاذعة ومنعشة.…"
type textarea "جبنة متبلة ممزوجة بالطماطم الطازجة والبقدونس والبصل، لتُضفي نكهةً لاذعة ومنعشة.…"
click at [553, 389] on div "Price on selection" at bounding box center [494, 379] width 217 height 34
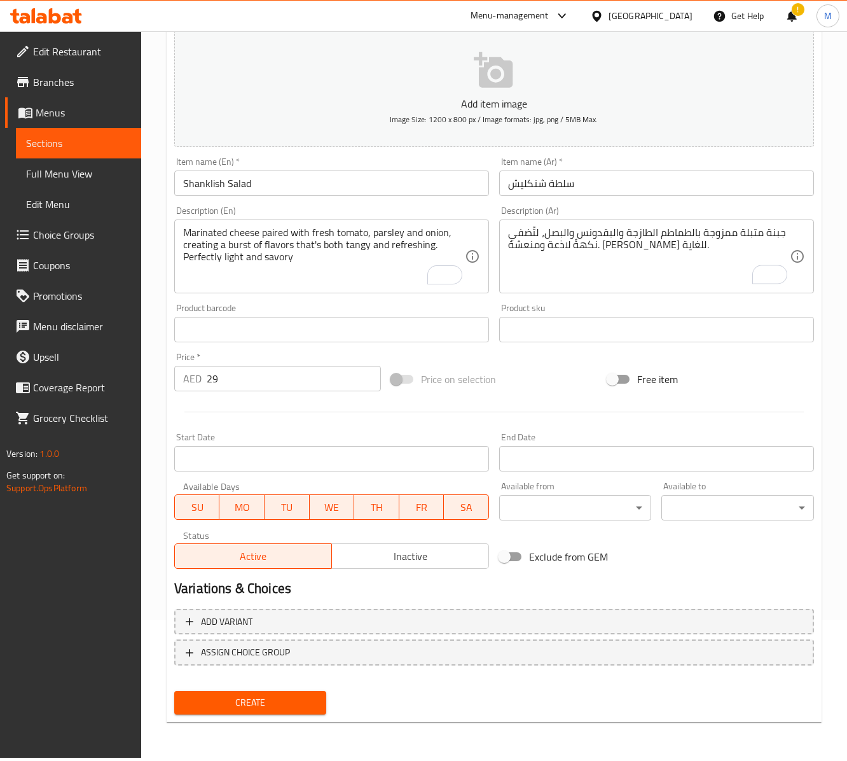
click at [299, 710] on span "Create" at bounding box center [250, 702] width 132 height 16
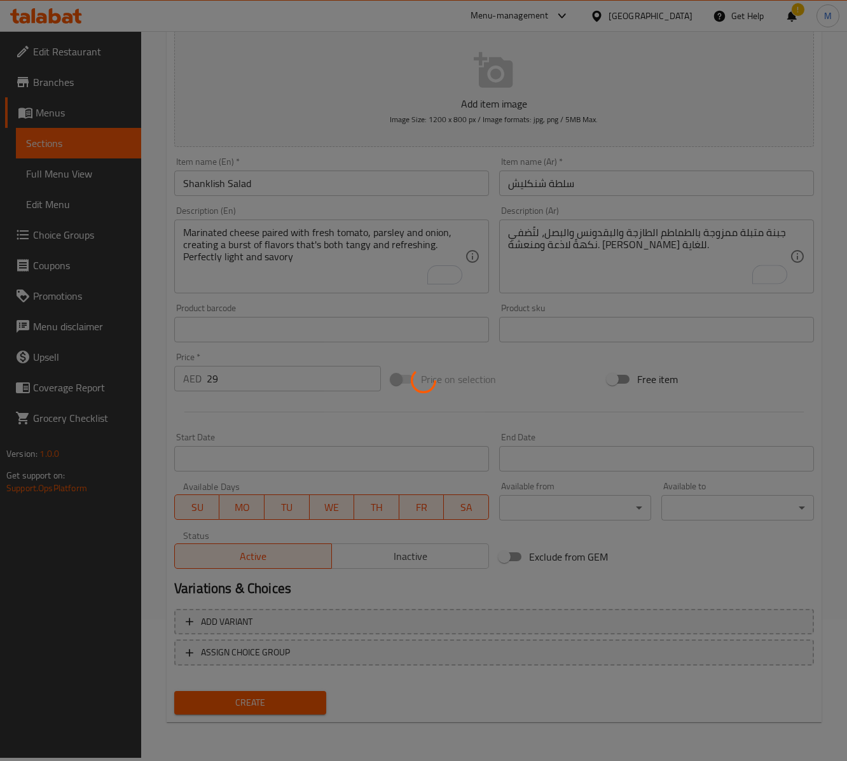
type input "0"
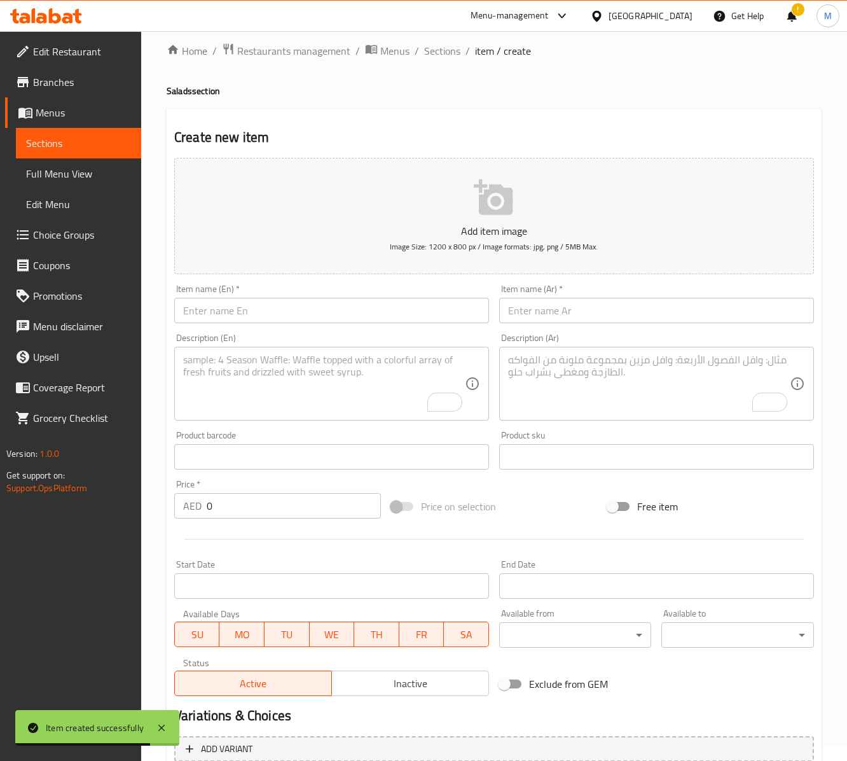
scroll to position [0, 0]
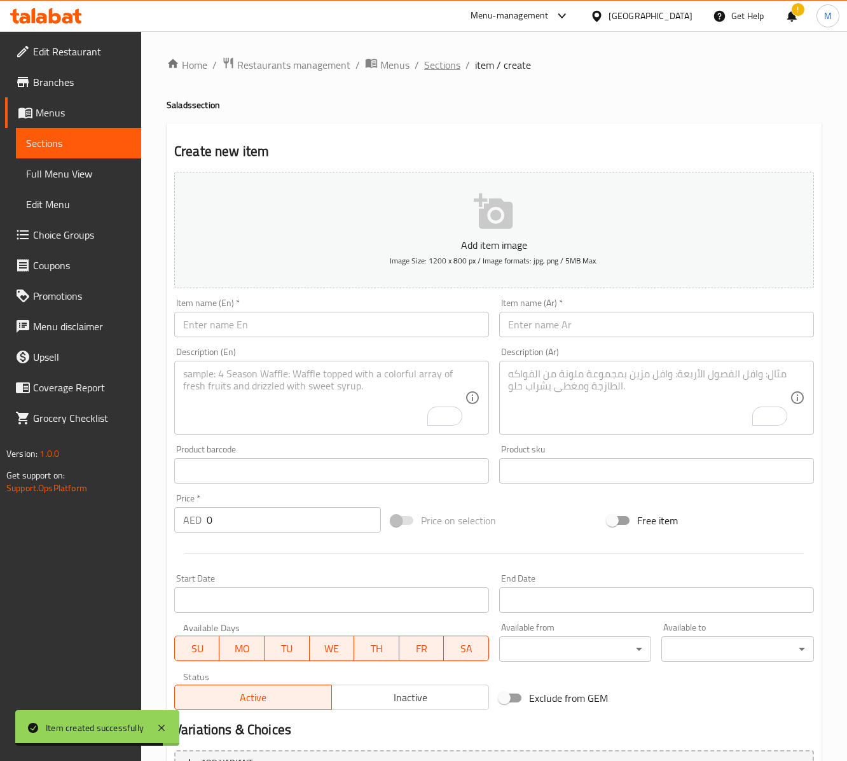
click at [441, 66] on span "Sections" at bounding box center [442, 64] width 36 height 15
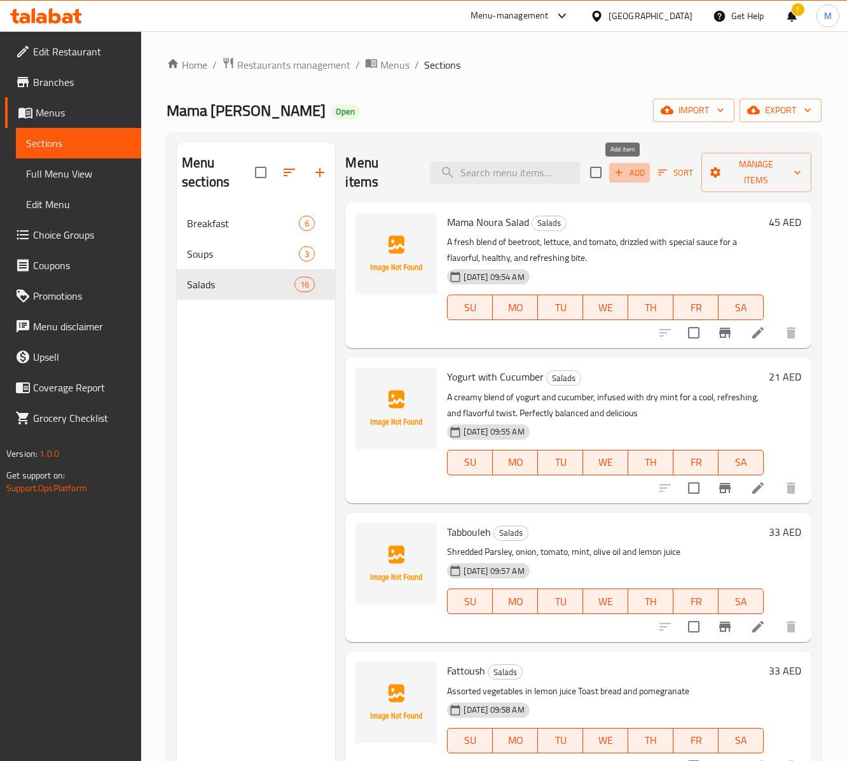
click at [626, 173] on span "Add" at bounding box center [629, 172] width 34 height 15
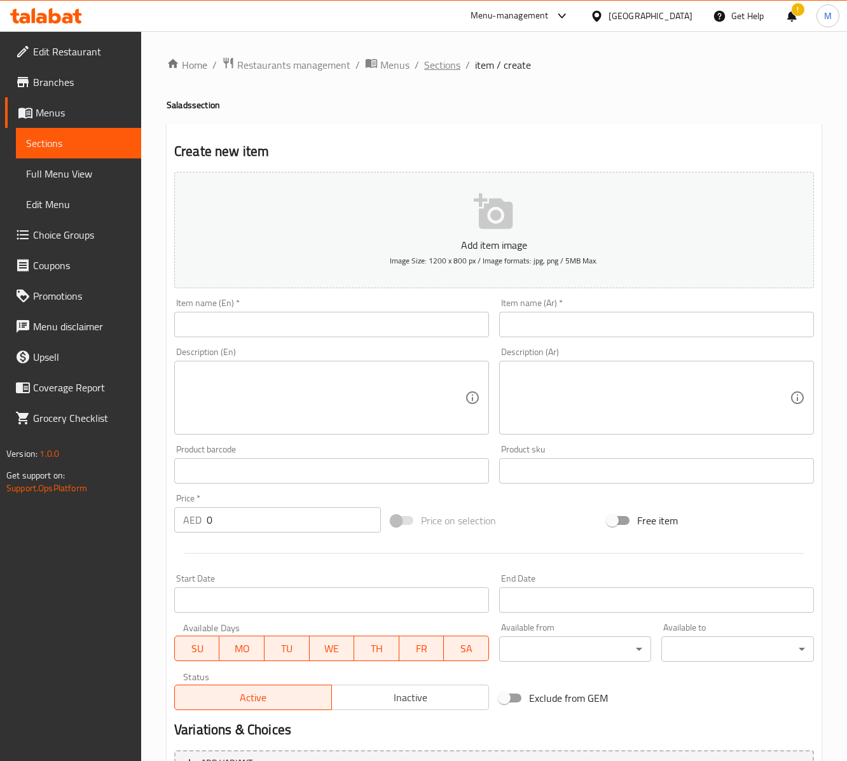
click at [439, 69] on span "Sections" at bounding box center [442, 64] width 36 height 15
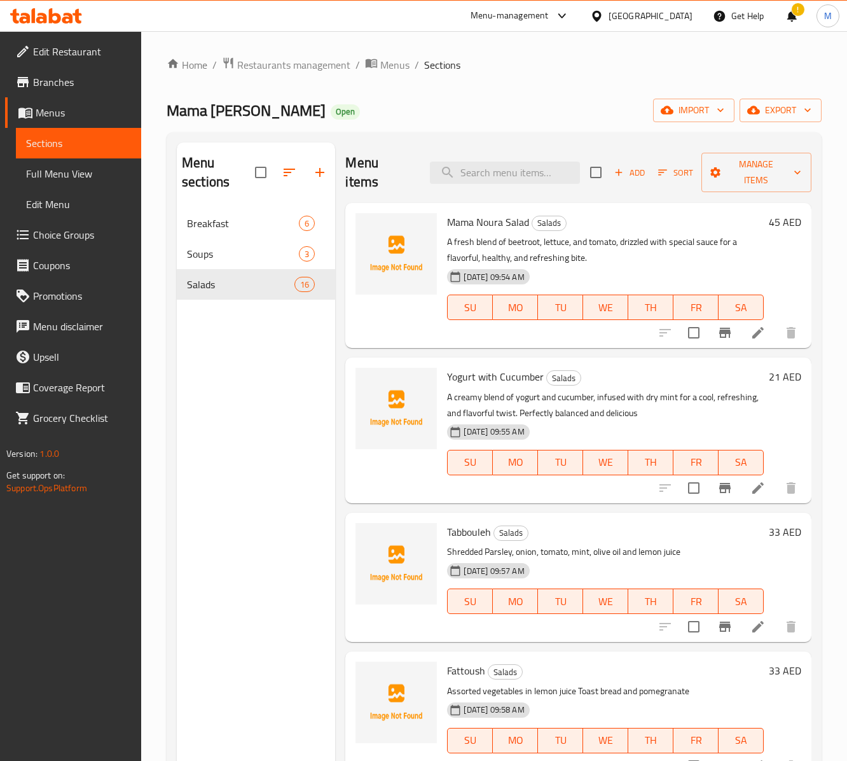
click at [440, 60] on span "Sections" at bounding box center [442, 64] width 36 height 15
click at [318, 180] on icon "button" at bounding box center [319, 172] width 15 height 15
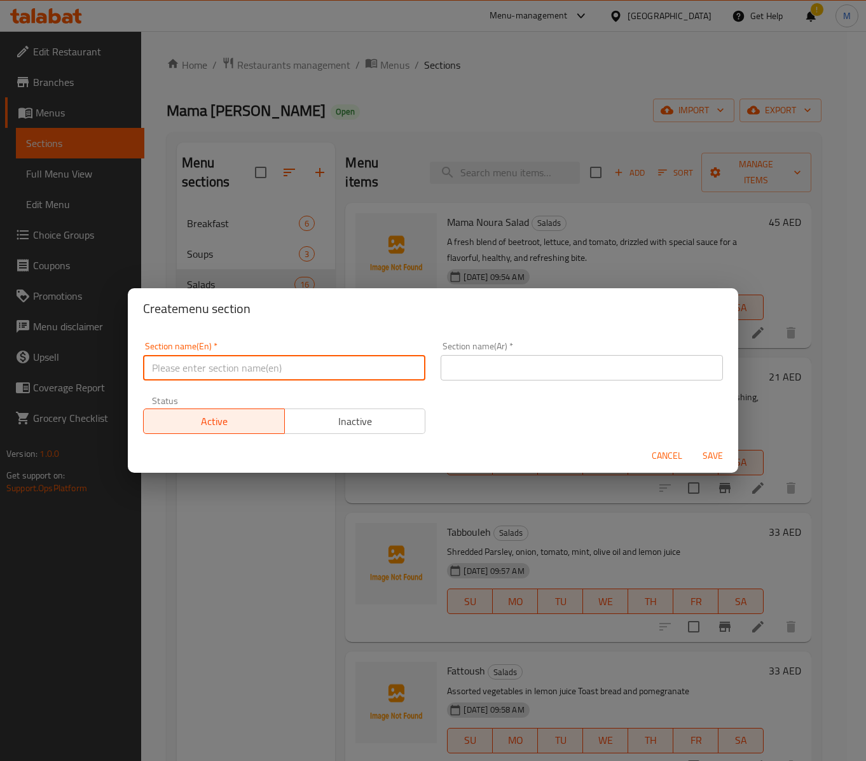
click at [209, 368] on input "text" at bounding box center [284, 367] width 282 height 25
paste input "COLD MEZZEH"
type input "Cold Mezzeh"
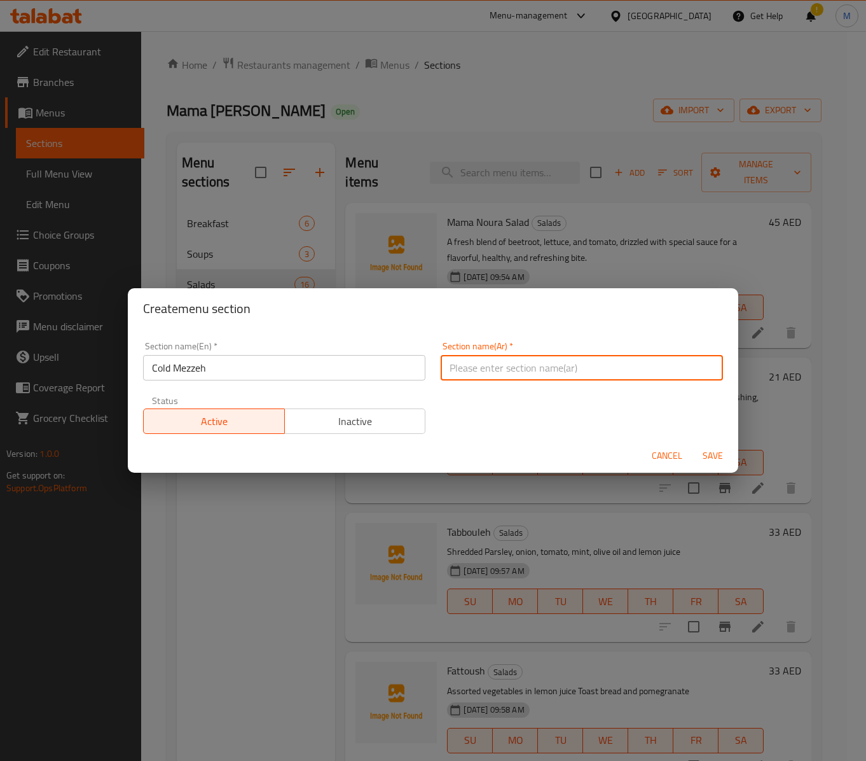
click at [572, 366] on input "text" at bounding box center [582, 367] width 282 height 25
paste input "مزة باردة"
type input "مزة باردة"
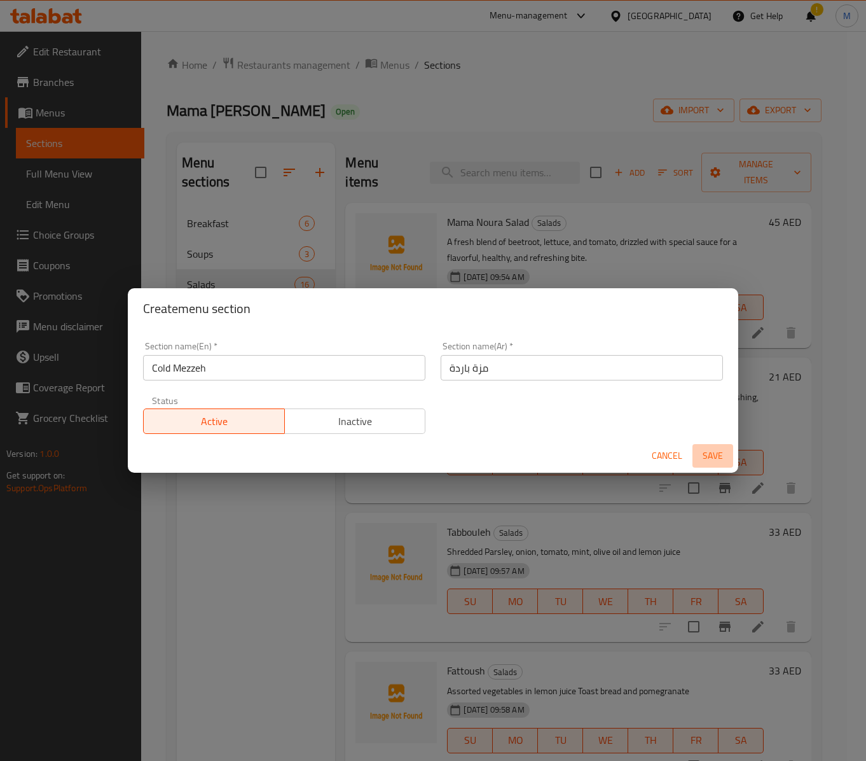
click at [707, 457] on span "Save" at bounding box center [713, 456] width 31 height 16
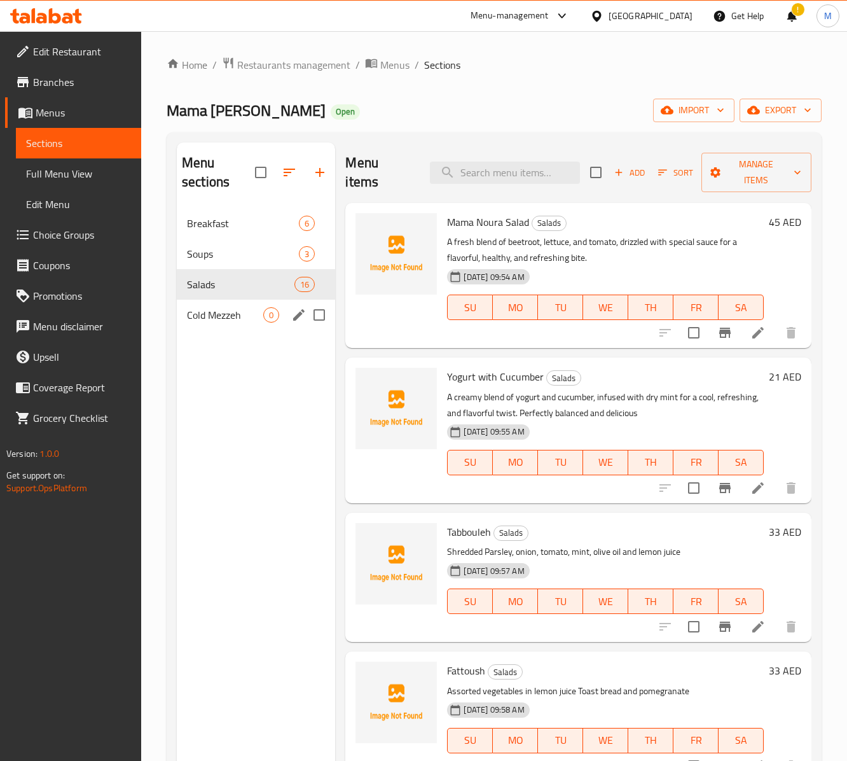
click at [226, 322] on span "Cold Mezzeh" at bounding box center [225, 314] width 76 height 15
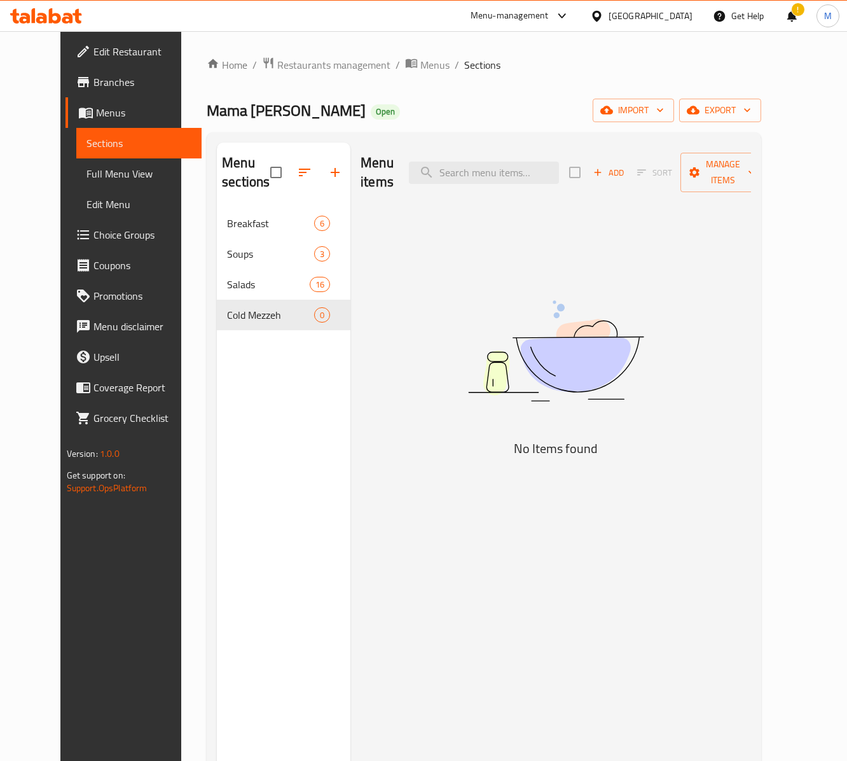
click at [626, 168] on span "Add" at bounding box center [608, 172] width 34 height 15
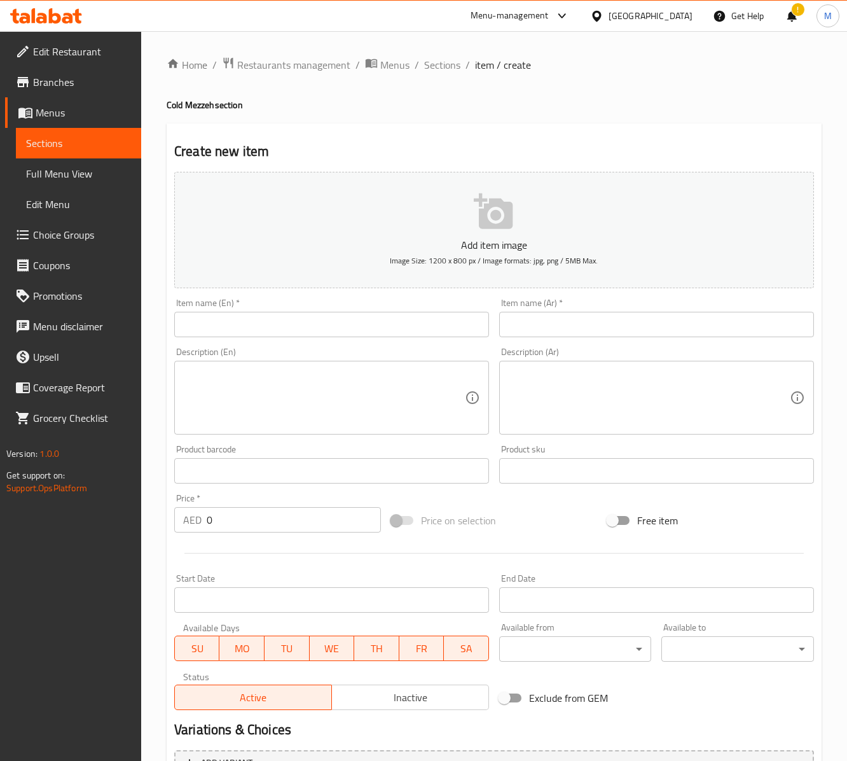
click at [298, 332] on input "text" at bounding box center [331, 324] width 315 height 25
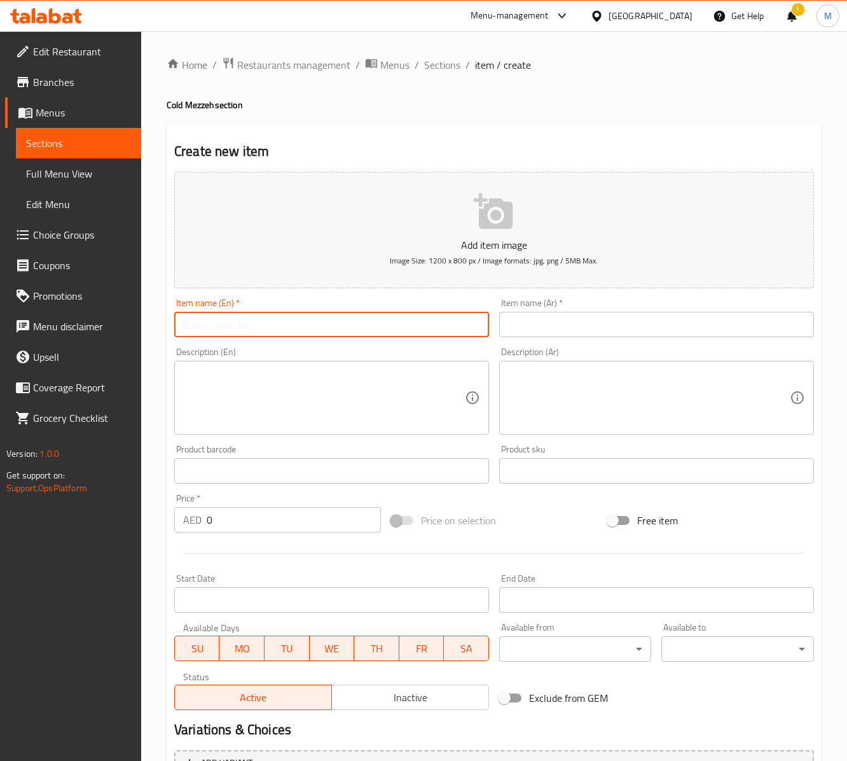
paste input "VEGETABLE PLATE"
type input "Vegetable Plate"
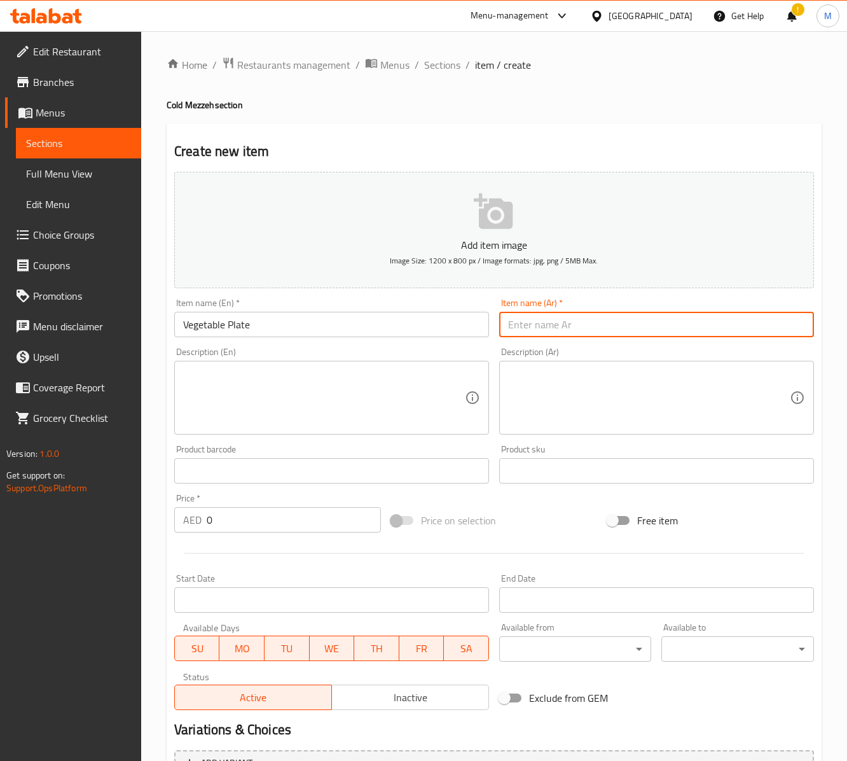
click at [561, 331] on input "text" at bounding box center [656, 324] width 315 height 25
type input "طبق خضروات"
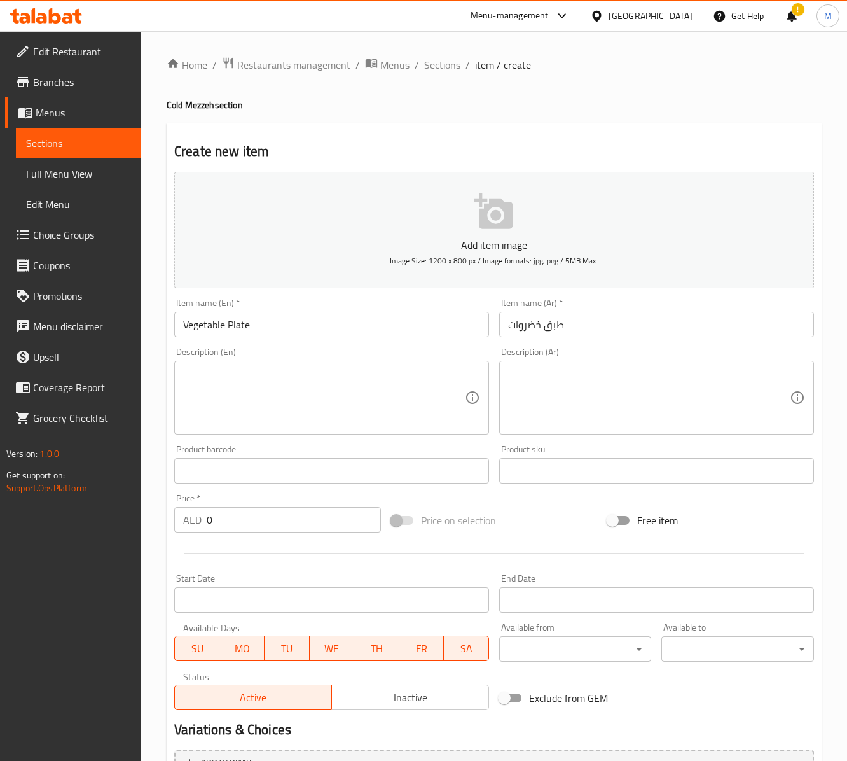
click at [209, 528] on input "0" at bounding box center [294, 519] width 174 height 25
paste input "21"
type input "21"
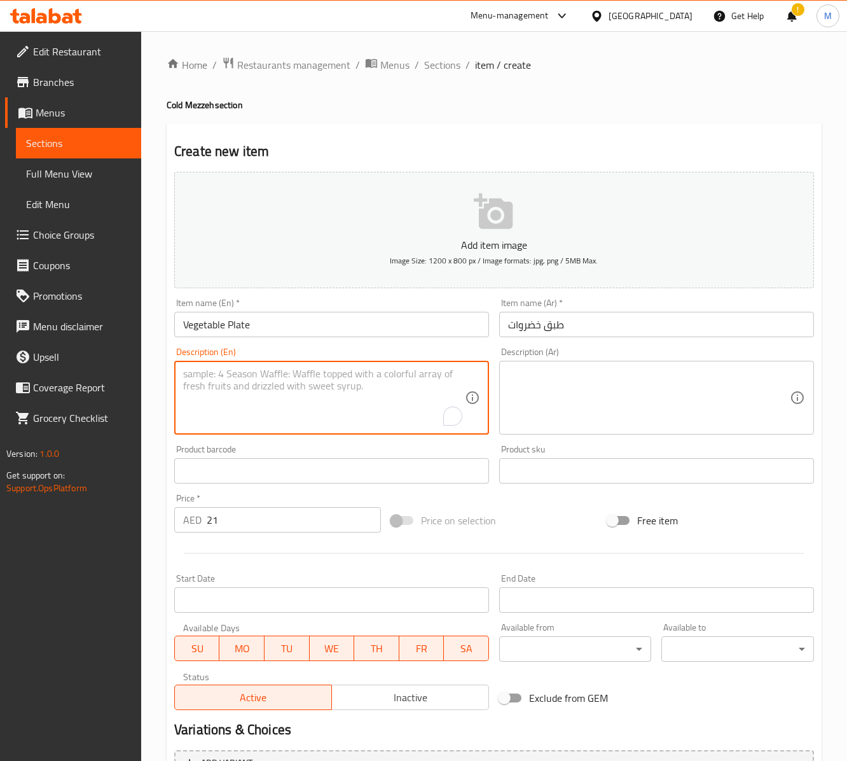
click at [256, 401] on textarea "To enrich screen reader interactions, please activate Accessibility in Grammarl…" at bounding box center [324, 398] width 282 height 60
paste textarea "A selection of fresh vegetables"
type textarea "A selection of fresh vegetables"
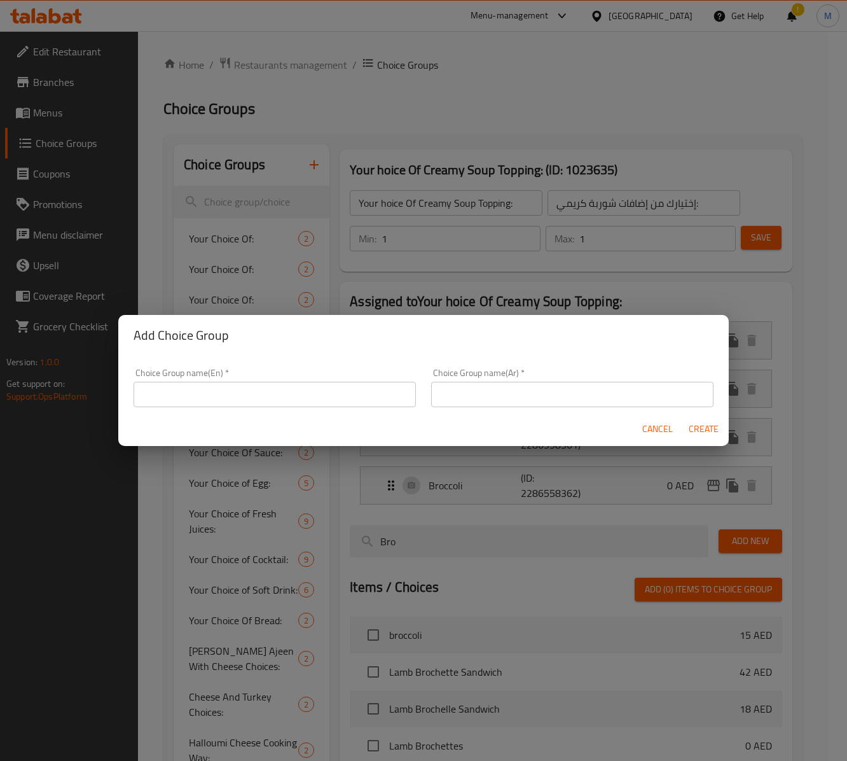
scroll to position [53, 0]
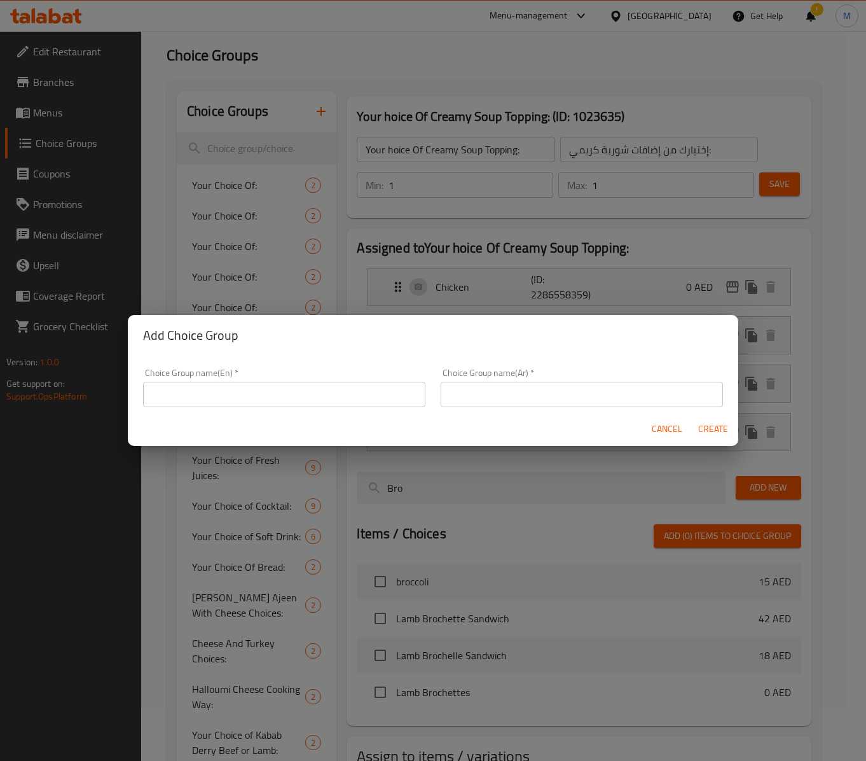
click at [245, 408] on div "Choice Group name(En)   * Choice Group name(En) *" at bounding box center [284, 388] width 298 height 54
click at [243, 402] on input "text" at bounding box center [284, 394] width 282 height 25
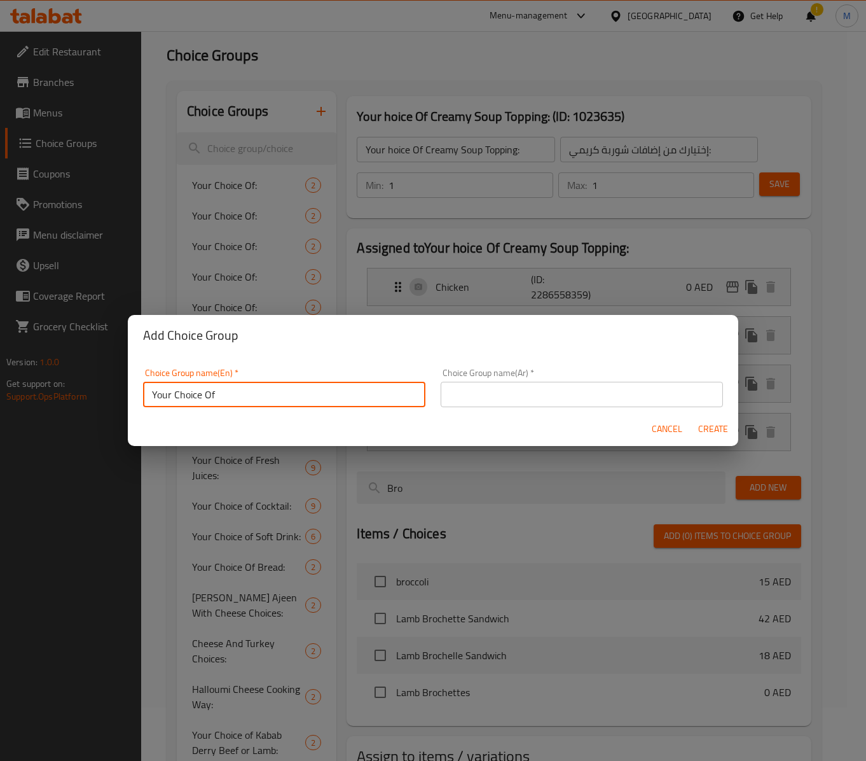
paste input "Cabbage Salad"
type input "Your Choice Of Cabbage Salad Dressing:"
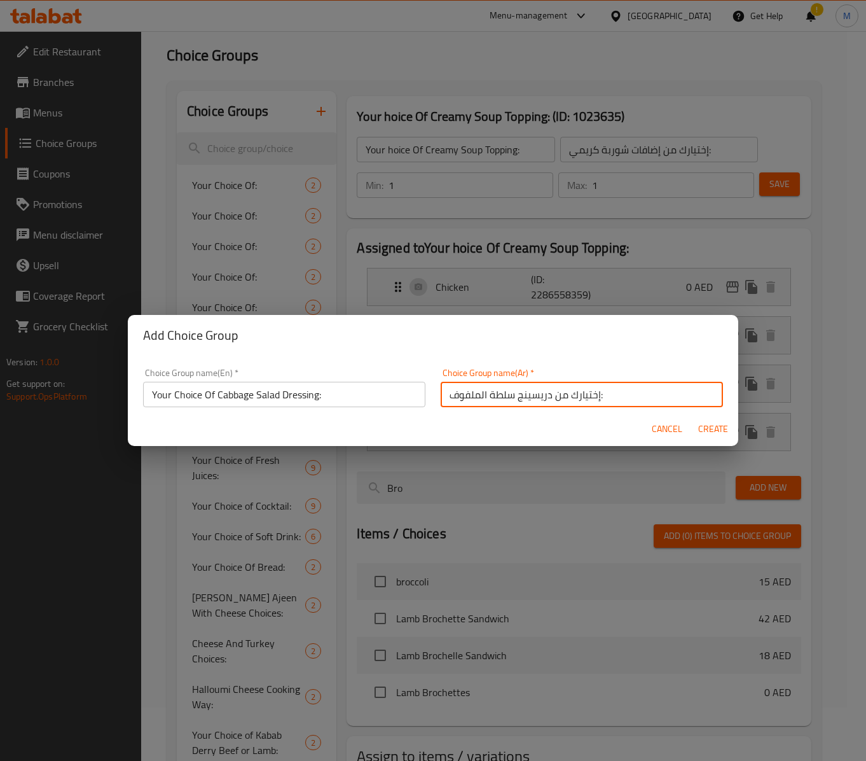
type input "إختيارك من دريسينج سلطة الملفوف:"
click at [715, 426] on span "Create" at bounding box center [713, 429] width 31 height 16
type input "Your Choice Of Cabbage Salad Dressing:"
type input "إختيارك من دريسينج سلطة الملفوف:"
type input "0"
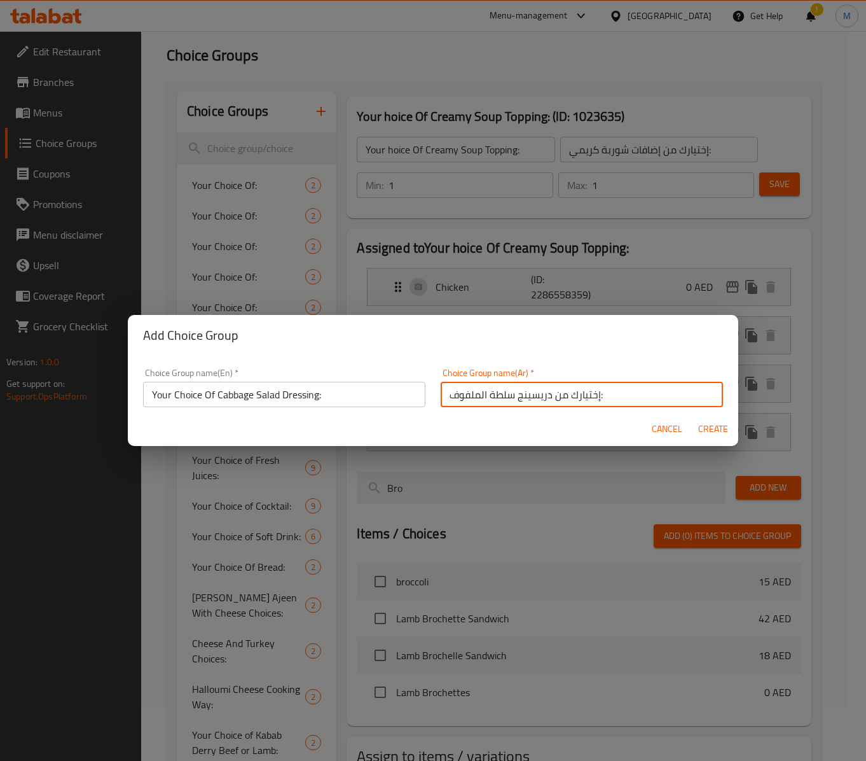
type input "0"
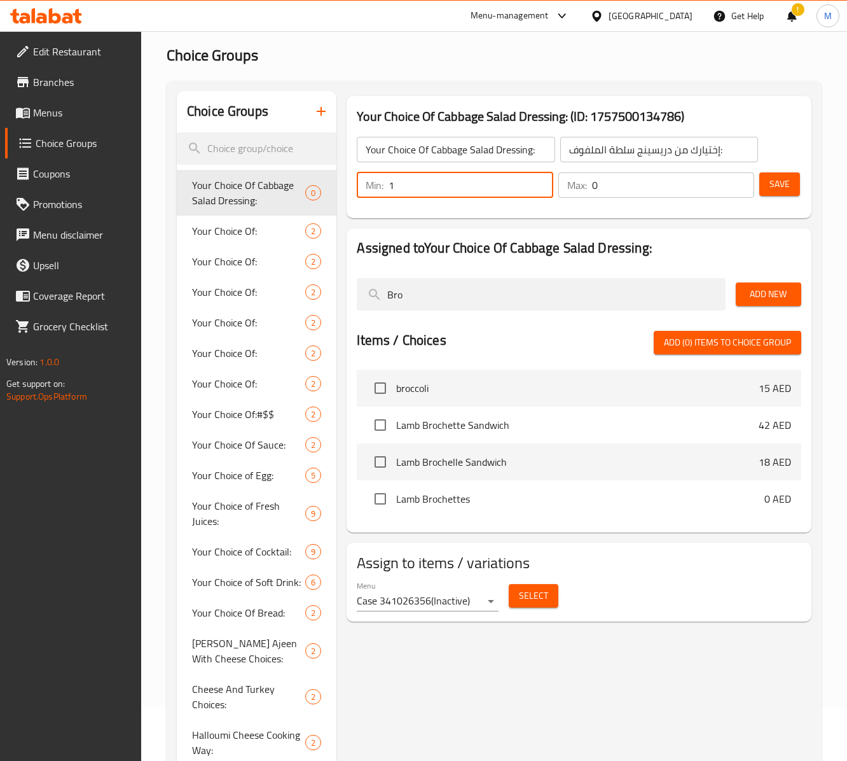
drag, startPoint x: 538, startPoint y: 179, endPoint x: 579, endPoint y: 197, distance: 44.4
type input "1"
click at [538, 187] on input "1" at bounding box center [471, 184] width 164 height 25
type input "1"
click at [743, 179] on input "1" at bounding box center [673, 184] width 162 height 25
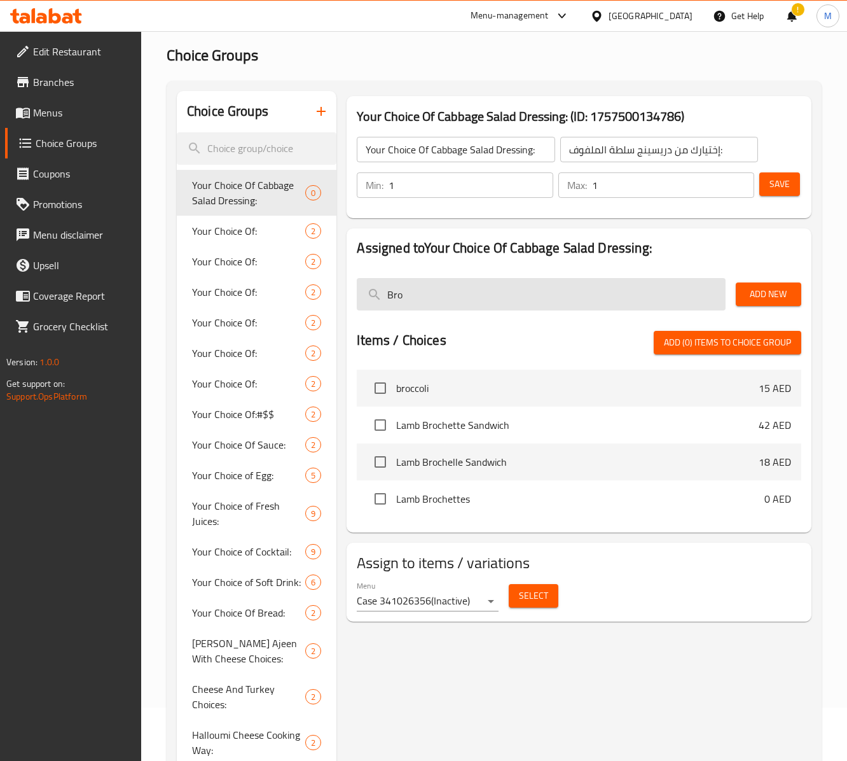
click at [597, 295] on input "Bro" at bounding box center [541, 294] width 368 height 32
paste input "Mayonnaise"
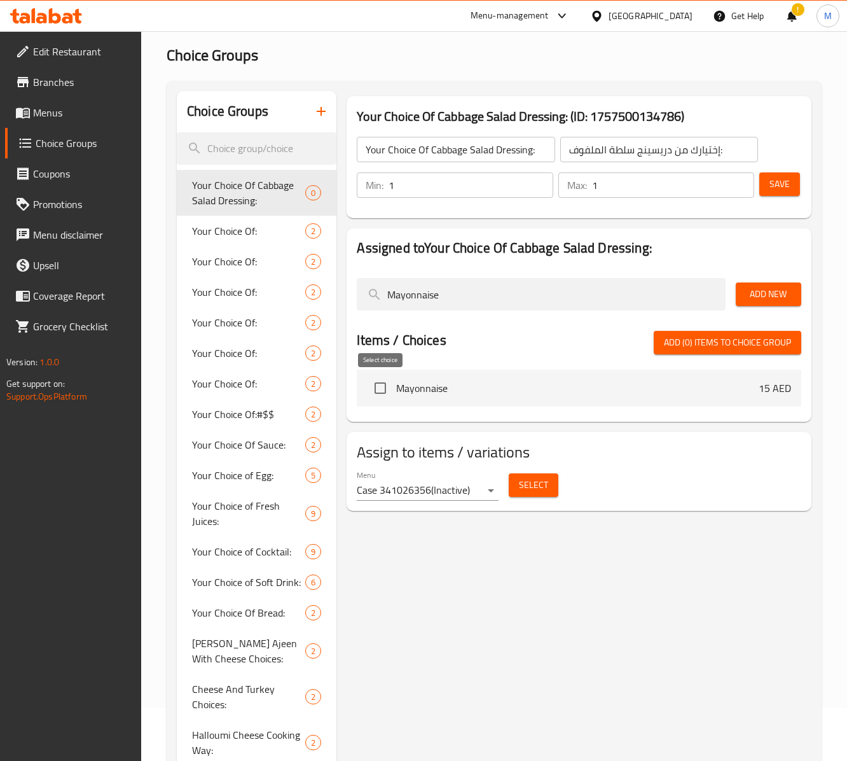
type input "Mayonnaise"
click at [374, 383] on input "checkbox" at bounding box center [380, 388] width 27 height 27
checkbox input "true"
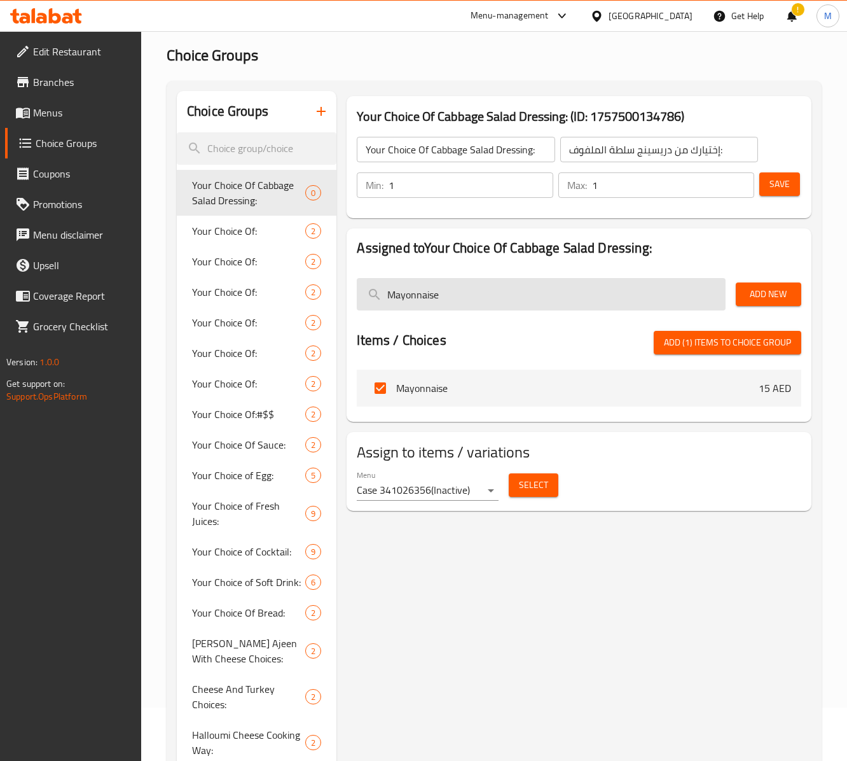
click at [481, 285] on input "Mayonnaise" at bounding box center [541, 294] width 368 height 32
paste input "lemon"
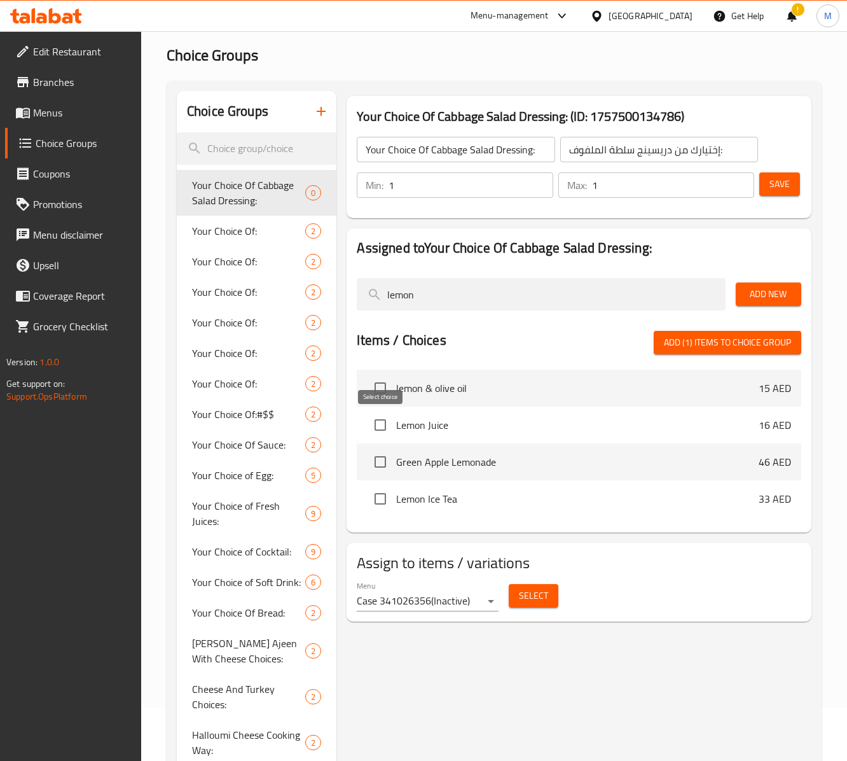
type input "lemon"
click at [374, 427] on input "checkbox" at bounding box center [380, 424] width 27 height 27
click at [698, 341] on span "Add (2) items to choice group" at bounding box center [727, 343] width 127 height 16
checkbox input "false"
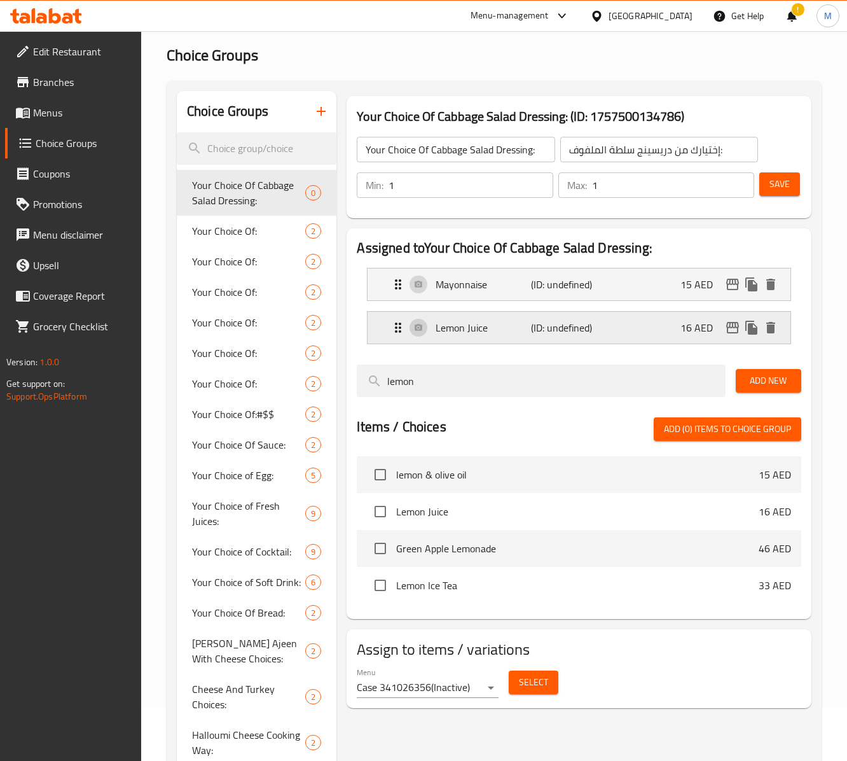
click at [499, 335] on p "Lemon Juice" at bounding box center [483, 327] width 95 height 15
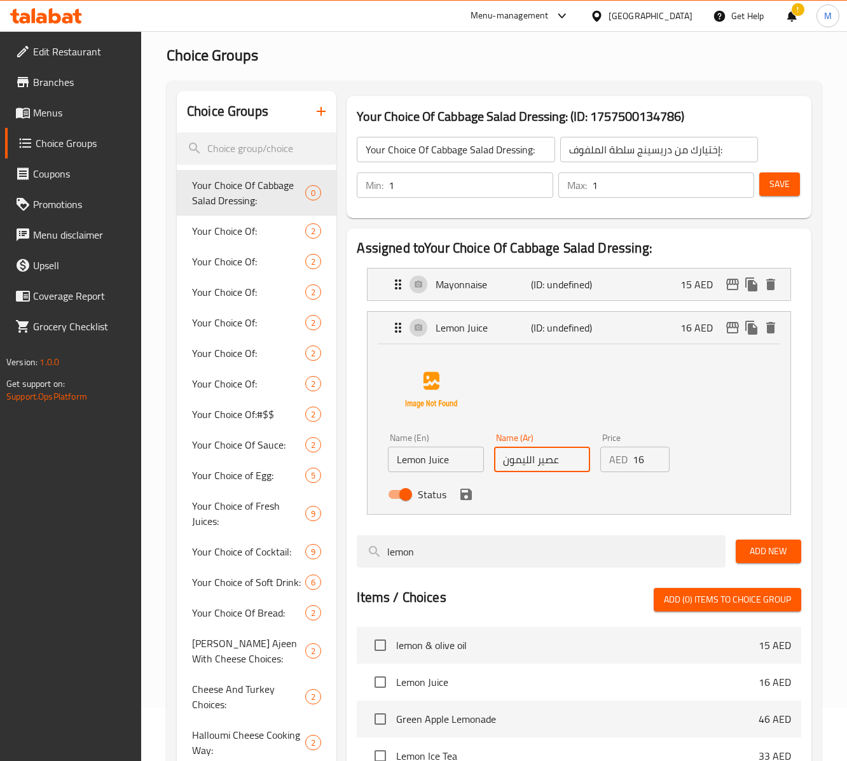
click at [530, 462] on input "عصير الليمون" at bounding box center [542, 458] width 96 height 25
drag, startPoint x: 527, startPoint y: 460, endPoint x: 565, endPoint y: 463, distance: 38.2
click at [565, 463] on input "عصير الليمون" at bounding box center [542, 458] width 96 height 25
type input "ليمون"
click at [438, 463] on input "Lemon Juice" at bounding box center [436, 458] width 96 height 25
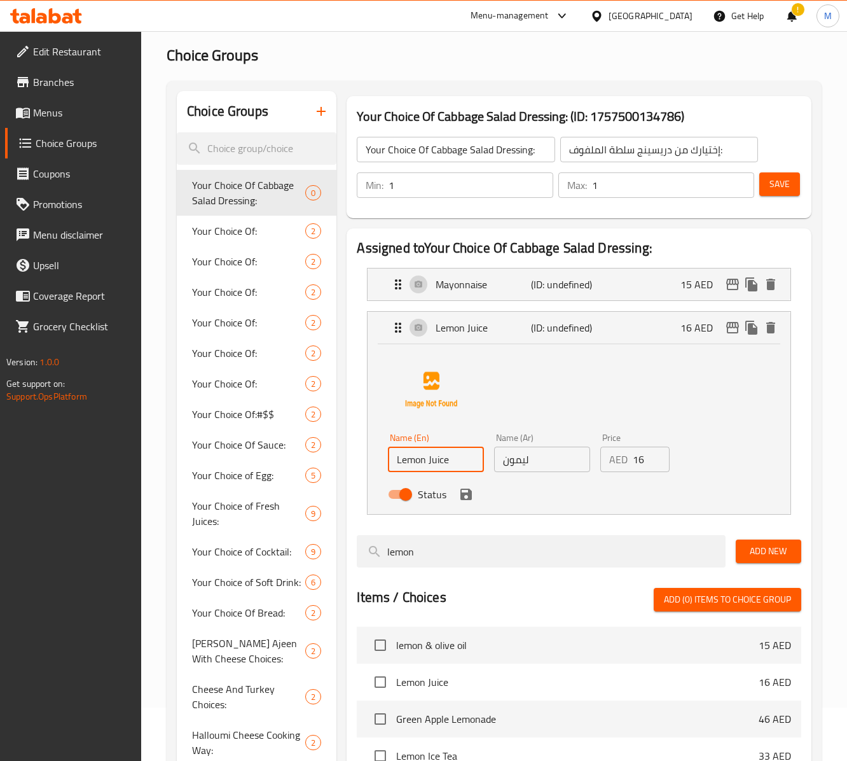
drag, startPoint x: 438, startPoint y: 463, endPoint x: 439, endPoint y: 472, distance: 9.0
click at [438, 463] on input "Lemon Juice" at bounding box center [436, 458] width 96 height 25
click at [530, 412] on div "Name (En) Lemon Name (En) Name (Ar) ليمون Name (Ar) Price AED 16 Price Status" at bounding box center [579, 427] width 382 height 160
click at [518, 290] on p "Mayonnaise" at bounding box center [483, 284] width 95 height 15
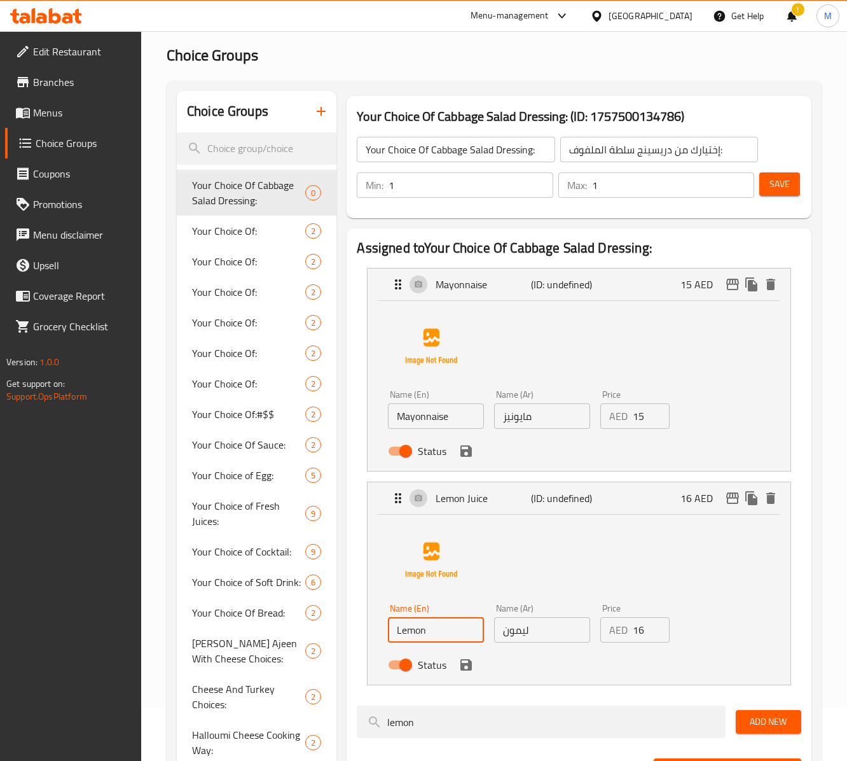
type input "Lemon"
click at [636, 417] on input "15" at bounding box center [651, 415] width 37 height 25
click at [471, 457] on icon "save" at bounding box center [465, 450] width 11 height 11
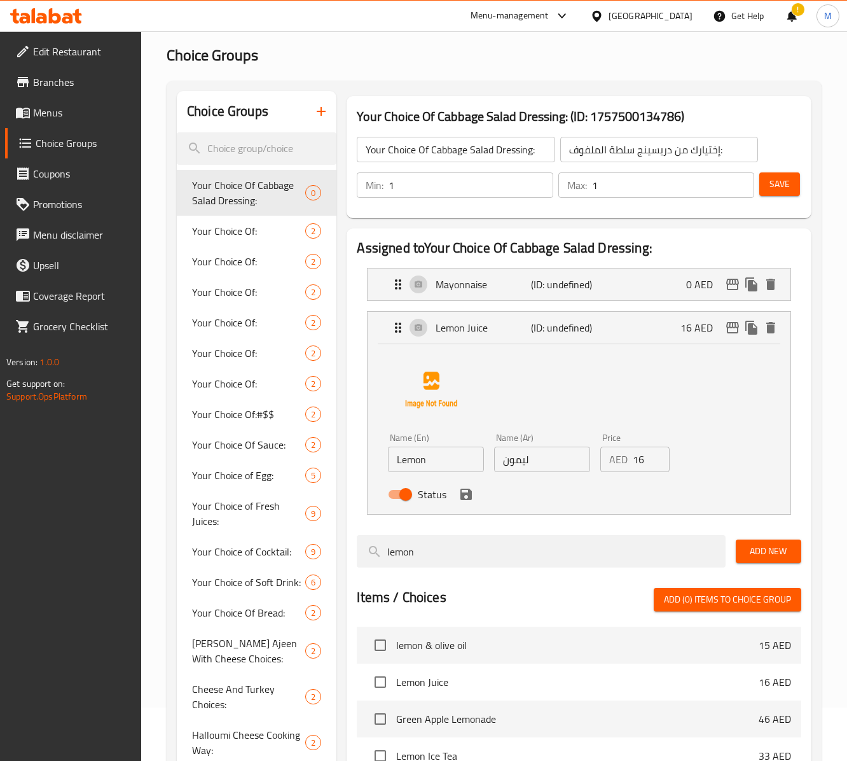
type input "0"
click at [639, 469] on input "16" at bounding box center [651, 458] width 37 height 25
click at [469, 499] on icon "save" at bounding box center [465, 493] width 11 height 11
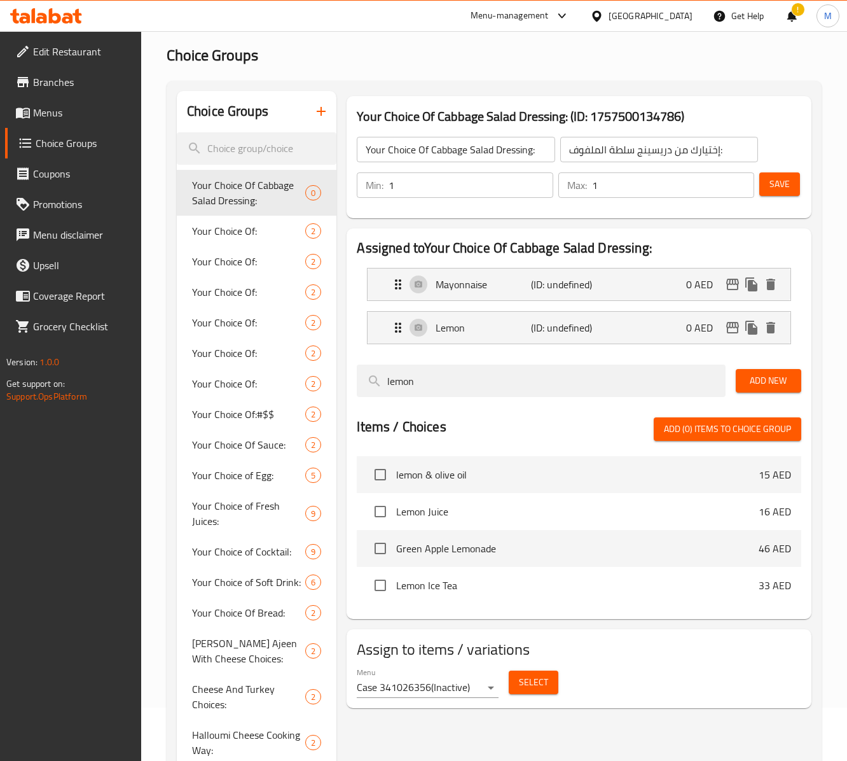
type input "0"
click at [776, 187] on span "Save" at bounding box center [780, 184] width 20 height 16
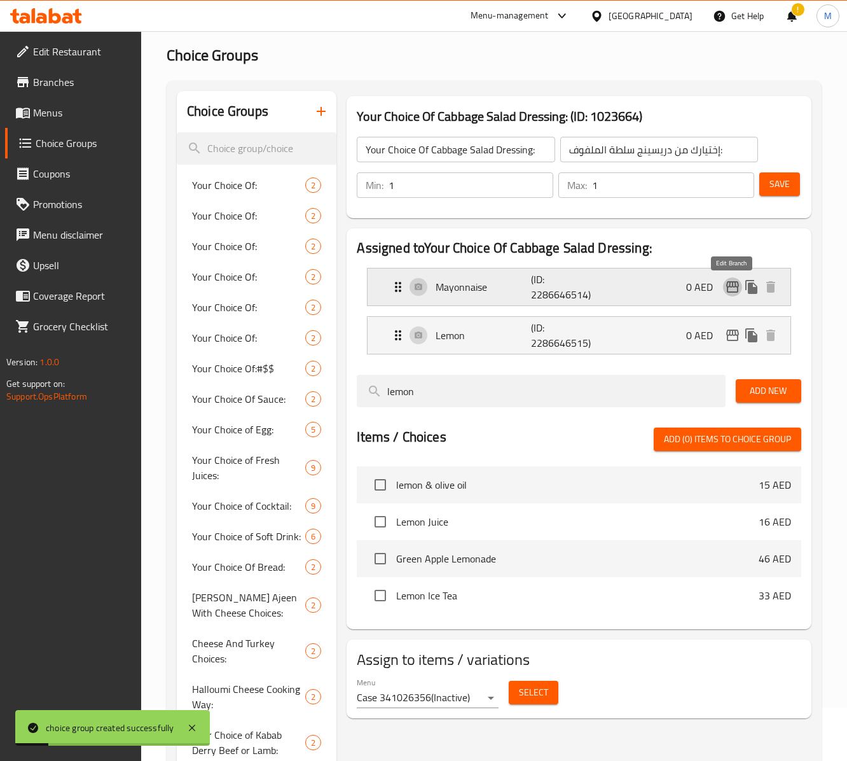
click at [731, 291] on icon "edit" at bounding box center [732, 286] width 15 height 15
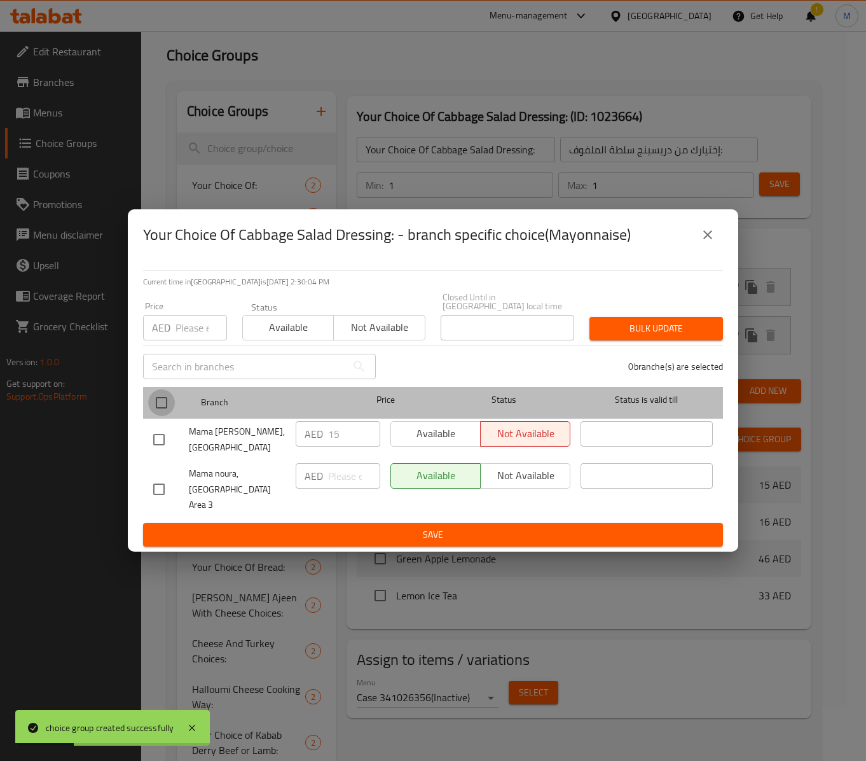
click at [169, 411] on input "checkbox" at bounding box center [161, 402] width 27 height 27
checkbox input "true"
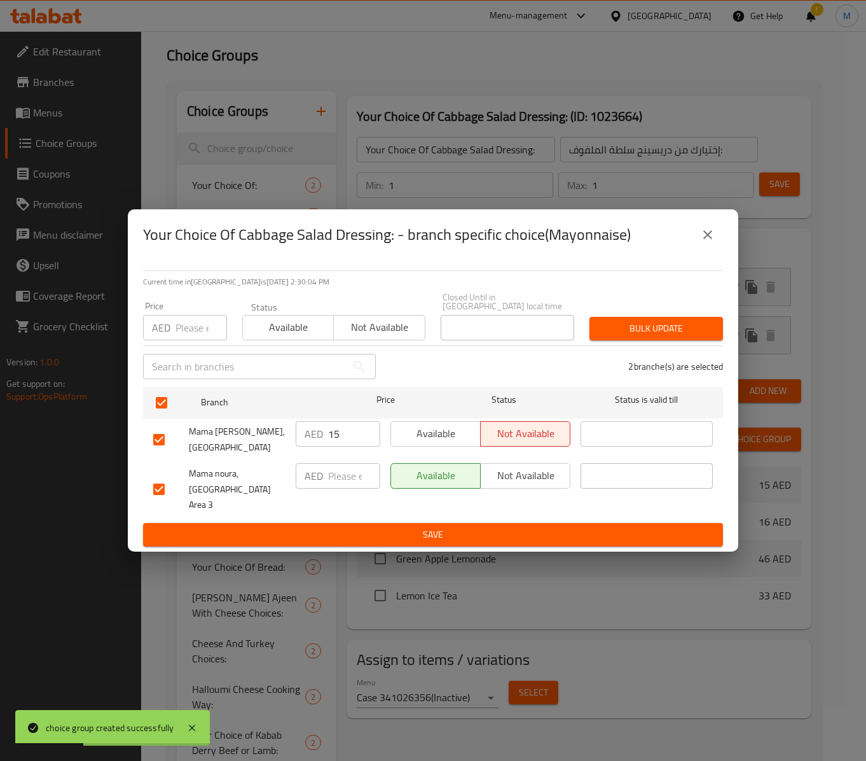
click at [261, 335] on span "Available" at bounding box center [288, 327] width 81 height 18
click at [594, 327] on button "Bulk update" at bounding box center [657, 329] width 134 height 24
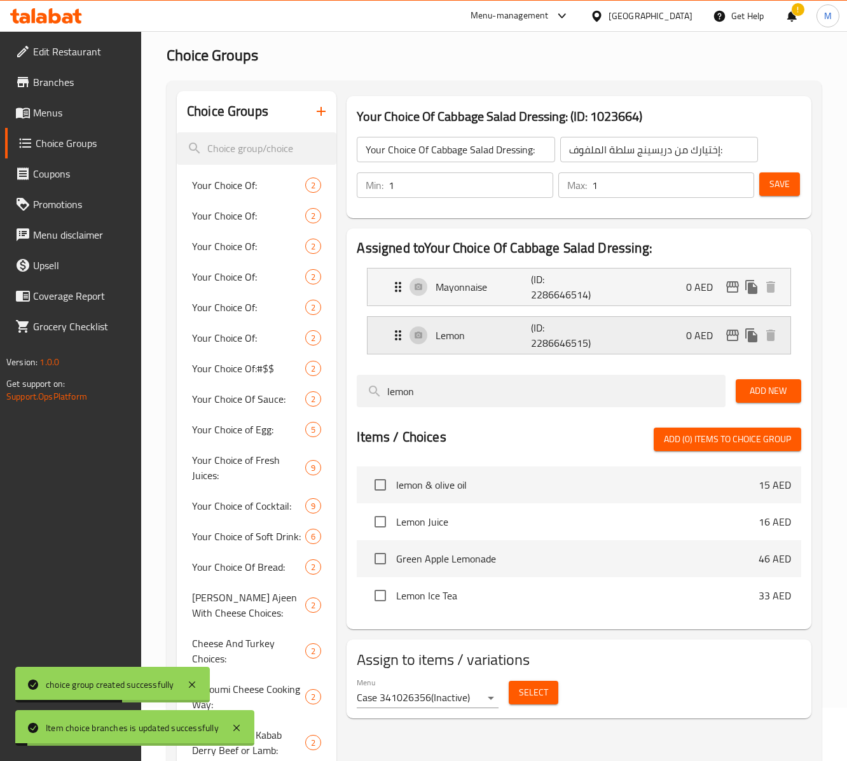
click at [730, 342] on icon "edit" at bounding box center [732, 335] width 15 height 15
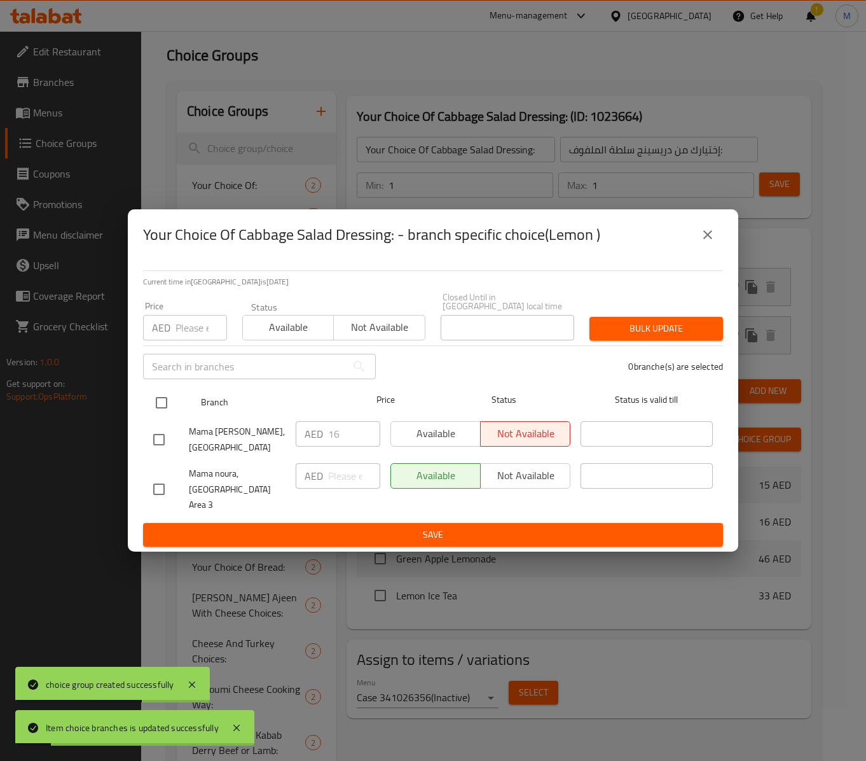
drag, startPoint x: 159, startPoint y: 406, endPoint x: 172, endPoint y: 408, distance: 13.0
click at [158, 406] on input "checkbox" at bounding box center [161, 402] width 27 height 27
checkbox input "true"
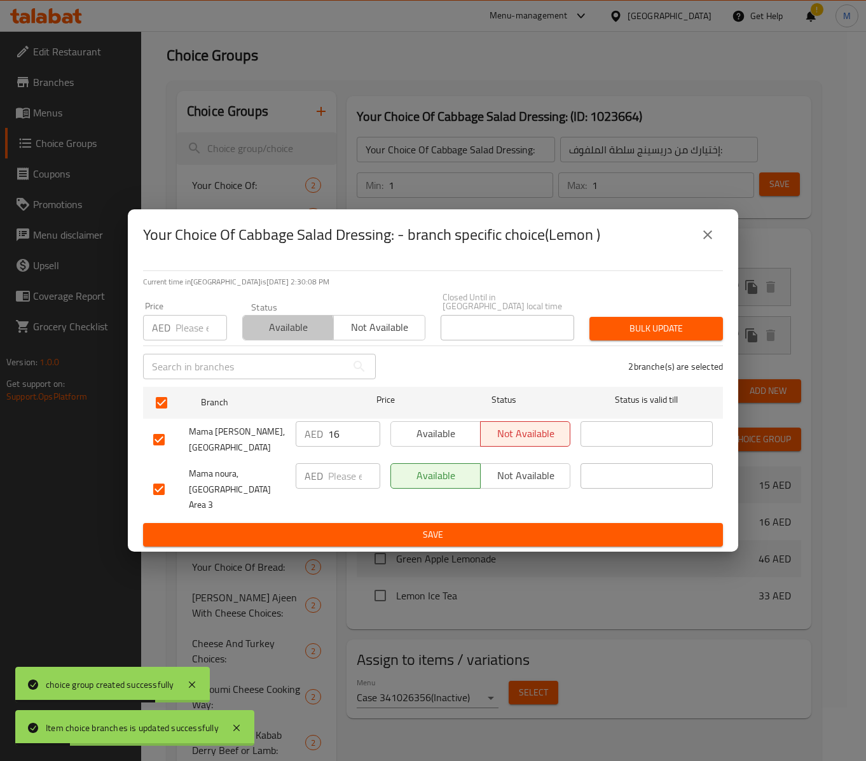
click at [267, 336] on span "Available" at bounding box center [288, 327] width 81 height 18
click at [619, 336] on span "Bulk update" at bounding box center [656, 329] width 113 height 16
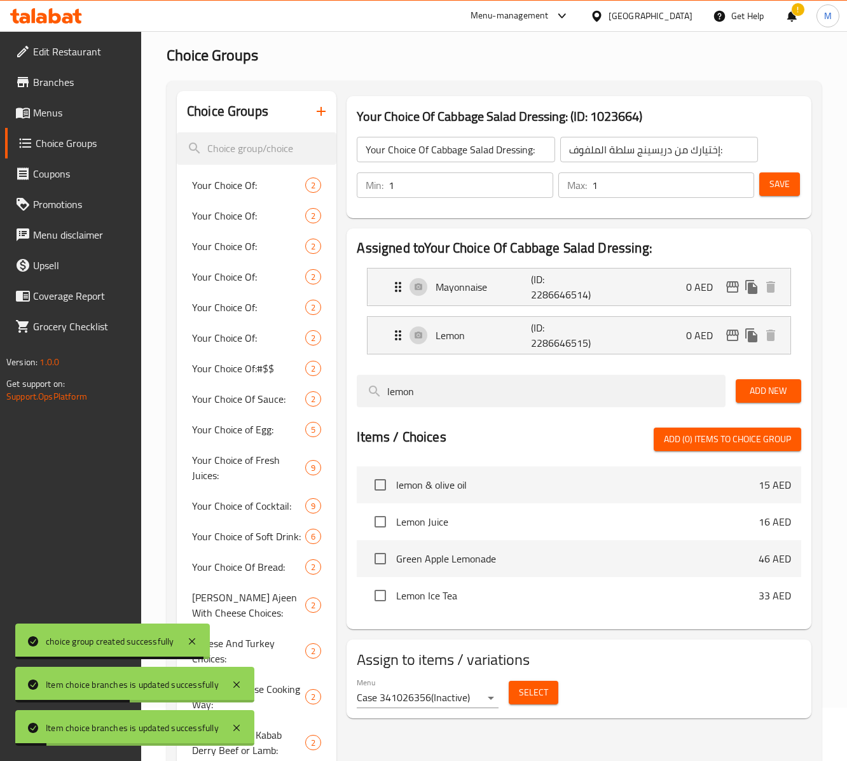
click at [776, 202] on div "Min: 1 ​ Max: 1 ​ Save" at bounding box center [576, 185] width 454 height 41
click at [781, 192] on span "Save" at bounding box center [780, 184] width 20 height 16
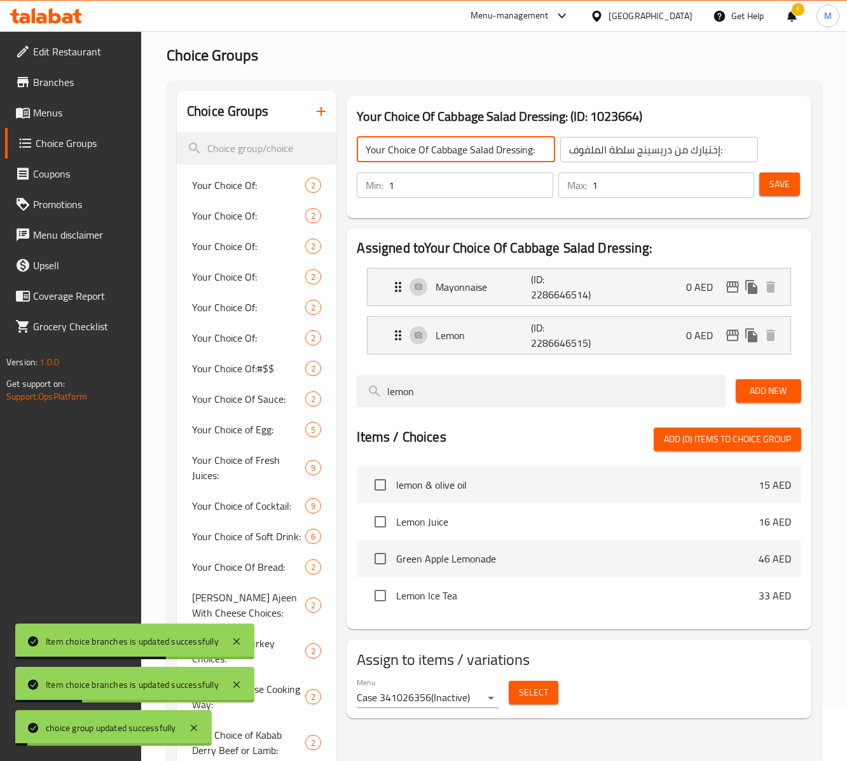
click at [486, 156] on input "Your Choice Of Cabbage Salad Dressing:" at bounding box center [456, 149] width 198 height 25
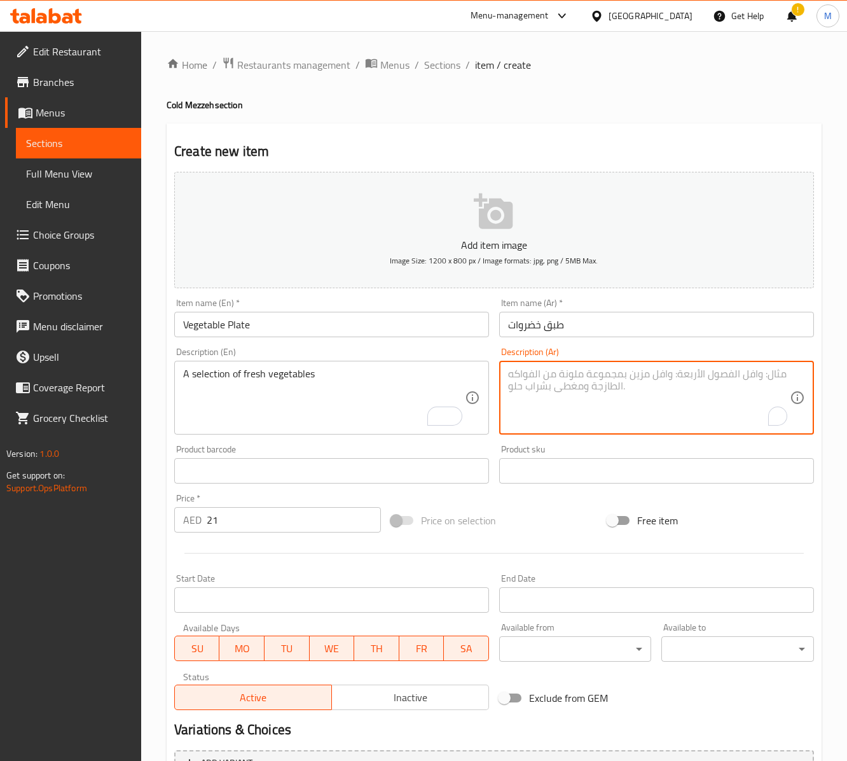
click at [552, 403] on textarea "To enrich screen reader interactions, please activate Accessibility in Grammarl…" at bounding box center [649, 398] width 282 height 60
paste textarea "مجموعة مختارة من الخضروات الطازجة"
type textarea "مجموعة مختارة من الخضروات الطازجة"
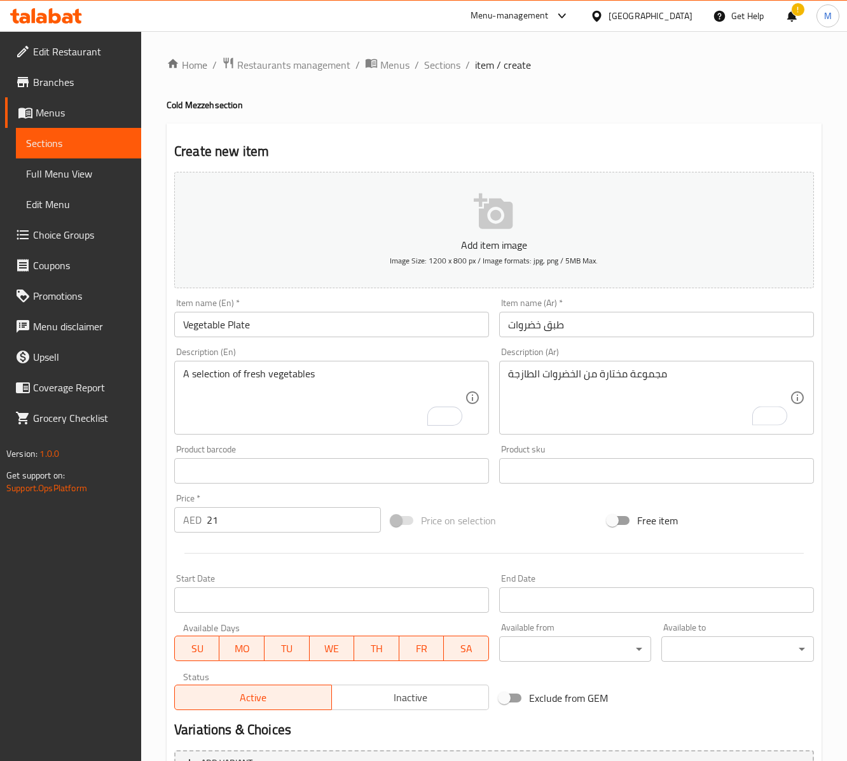
click at [569, 513] on div "Price on selection" at bounding box center [494, 520] width 217 height 34
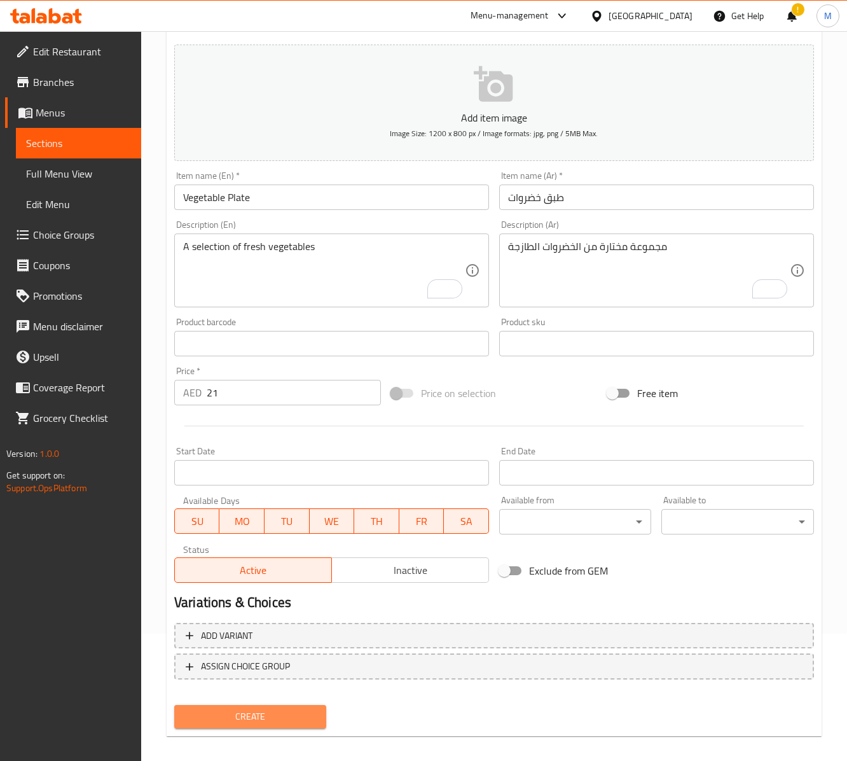
click at [281, 724] on span "Create" at bounding box center [250, 716] width 132 height 16
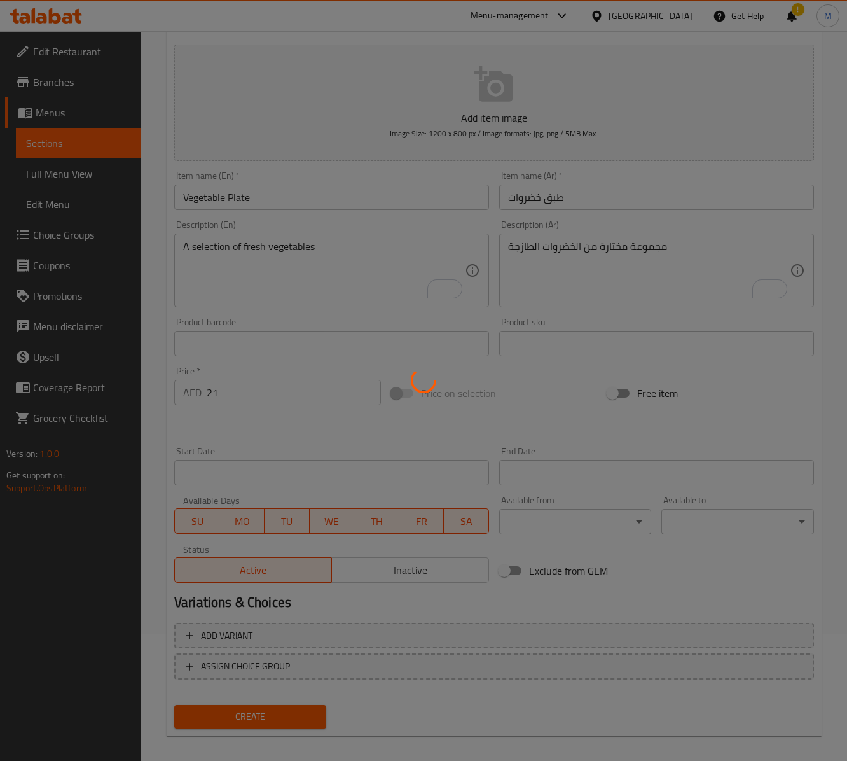
type input "0"
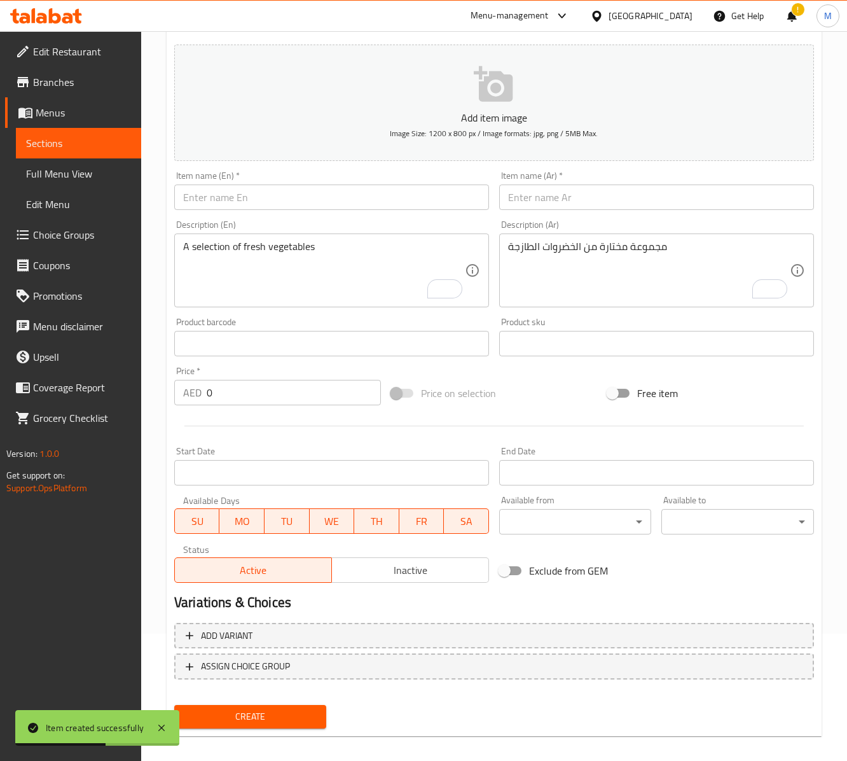
click at [329, 192] on input "text" at bounding box center [331, 196] width 315 height 25
paste input "HUMMUS"
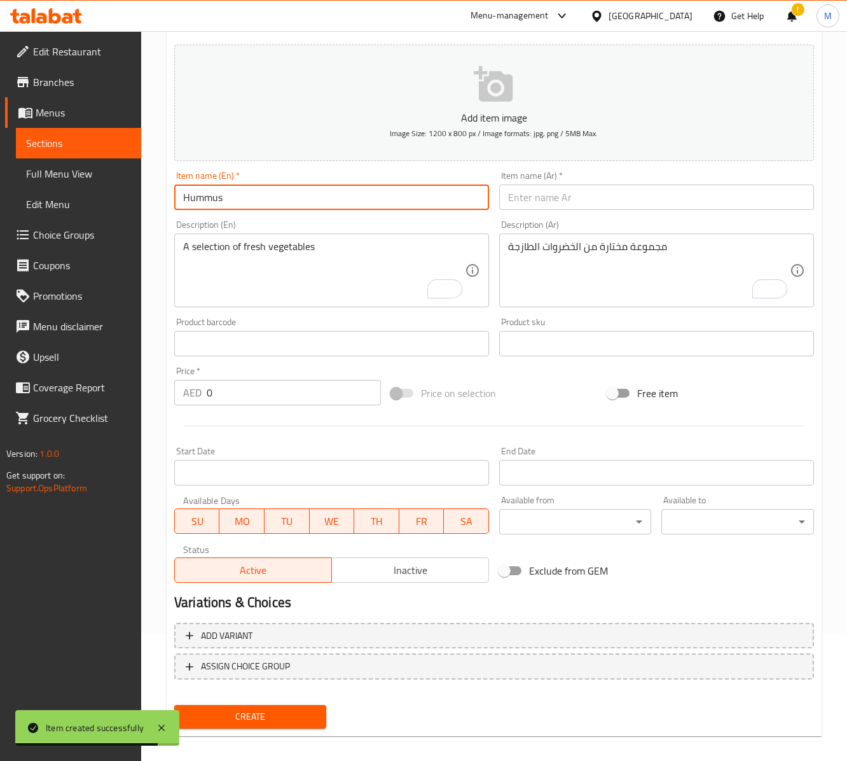
type input "Hummus"
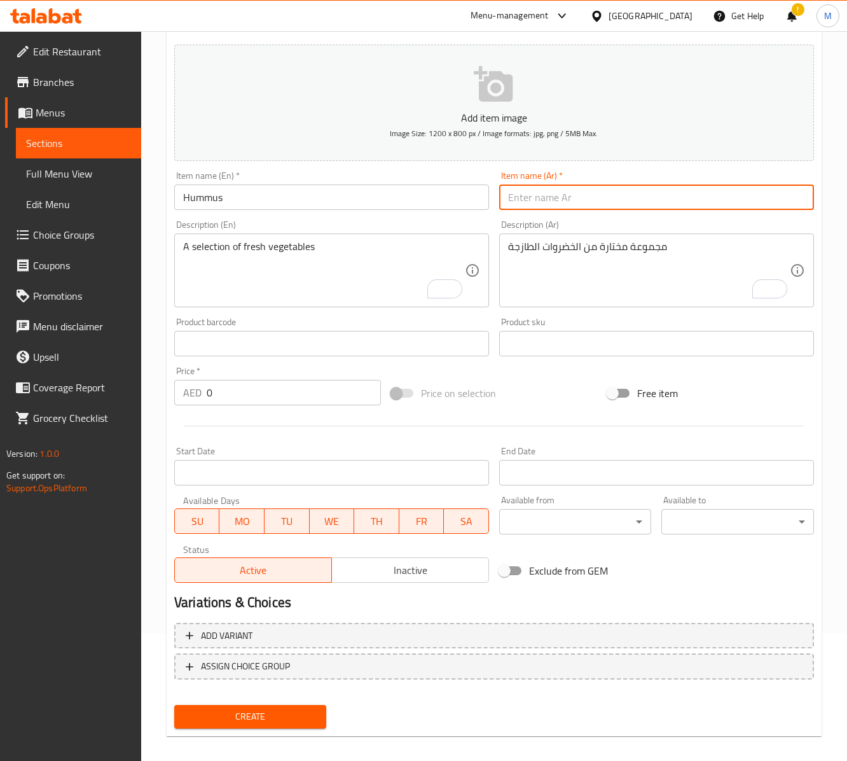
click at [575, 205] on input "text" at bounding box center [656, 196] width 315 height 25
type input "[GEOGRAPHIC_DATA]"
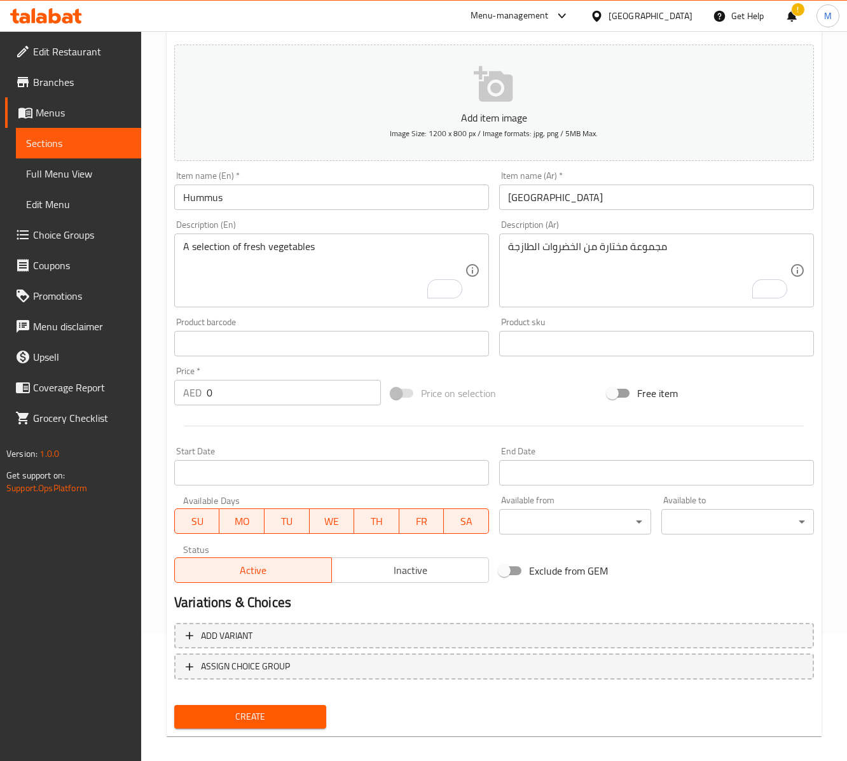
click at [262, 399] on input "0" at bounding box center [294, 392] width 174 height 25
paste input "3"
type input "30"
click at [304, 254] on textarea "To enrich screen reader interactions, please activate Accessibility in Grammarl…" at bounding box center [324, 270] width 282 height 60
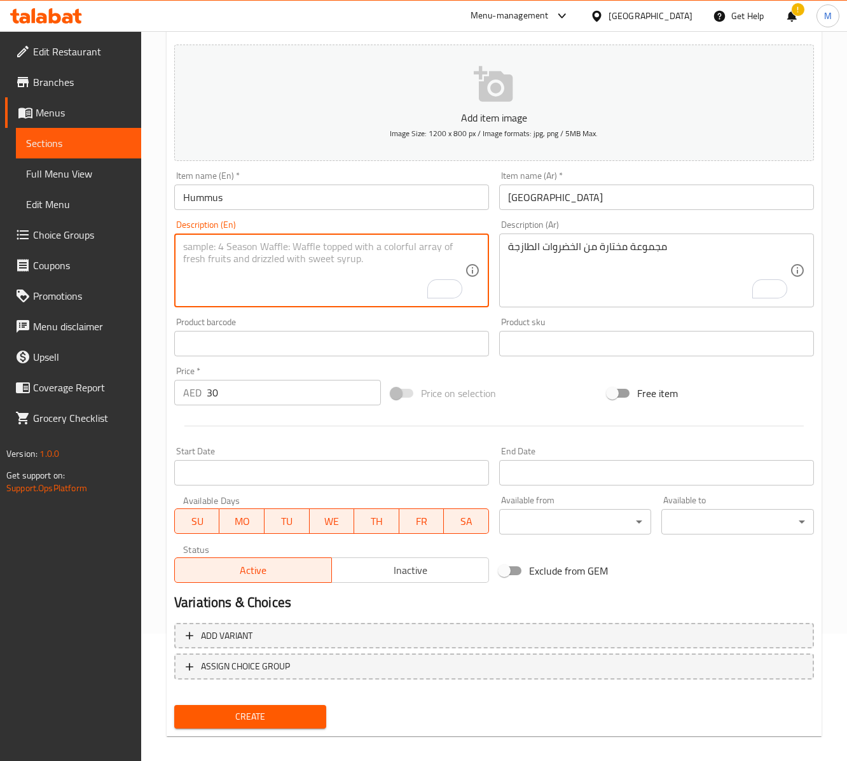
click at [313, 268] on textarea "To enrich screen reader interactions, please activate Accessibility in Grammarl…" at bounding box center [324, 270] width 282 height 60
paste textarea "Mashed chickpeas and tahini paste and lemon with olive oil"
type textarea "Mashed chickpeas and tahini paste and lemon with olive oil"
click at [569, 276] on textarea "مجموعة مختارة من الخضروات الطازجة" at bounding box center [649, 270] width 282 height 60
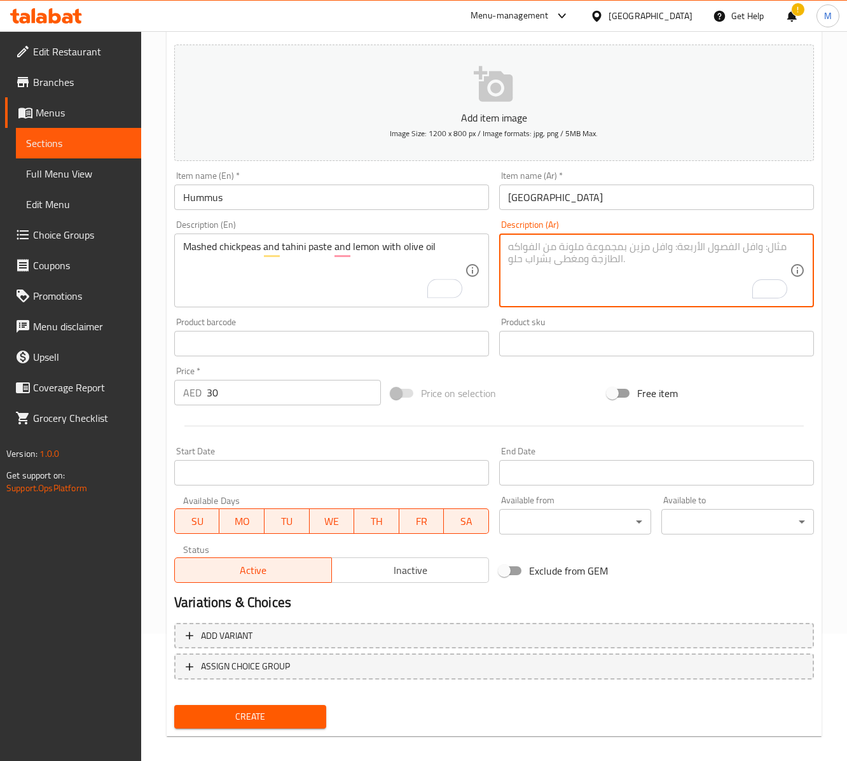
paste textarea "حمص مهروس مع طحينة و[PERSON_NAME] و[PERSON_NAME]"
type textarea "حمص مهروس مع طحينة و[PERSON_NAME] و[PERSON_NAME]"
click at [259, 724] on span "Create" at bounding box center [250, 716] width 132 height 16
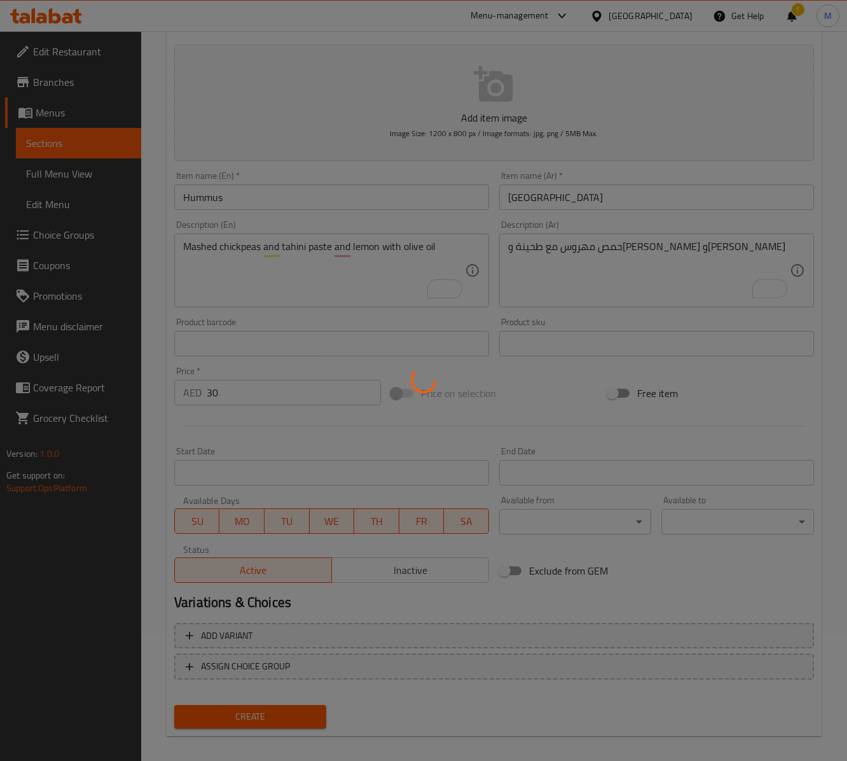
type input "0"
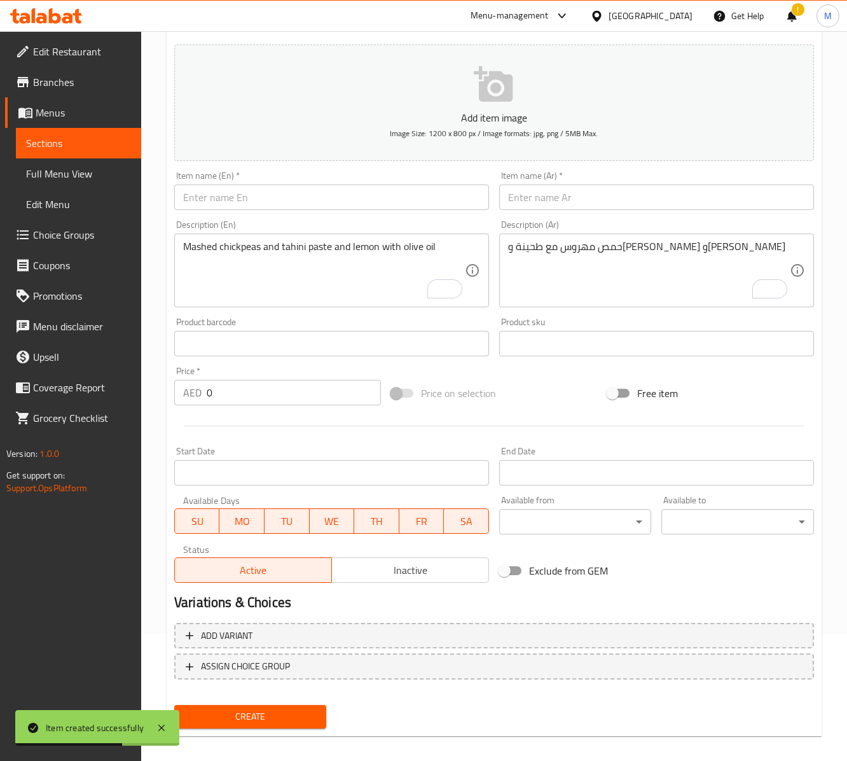
click at [327, 254] on textarea "Mashed chickpeas and tahini paste and lemon with olive oil" at bounding box center [324, 270] width 282 height 60
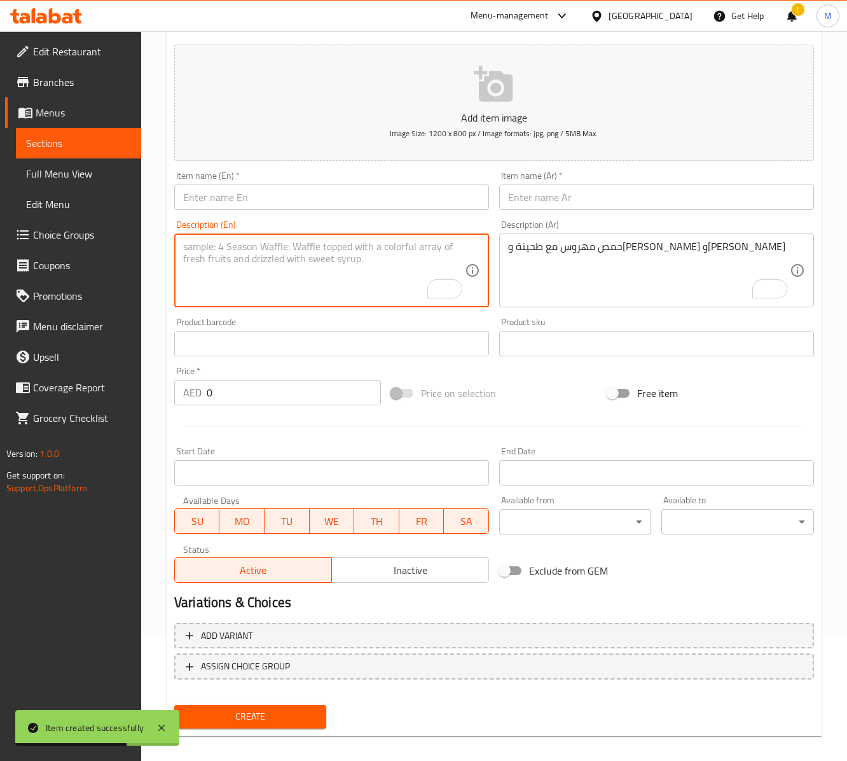
paste textarea "Mashed chickpeas, tahini paste, lemon, parsley with olive oil"
type textarea "Mashed chickpeas, tahini paste, lemon, parsley with olive oil"
click at [604, 271] on textarea "حمص مهروس مع طحينة و[PERSON_NAME] و[PERSON_NAME]" at bounding box center [649, 270] width 282 height 60
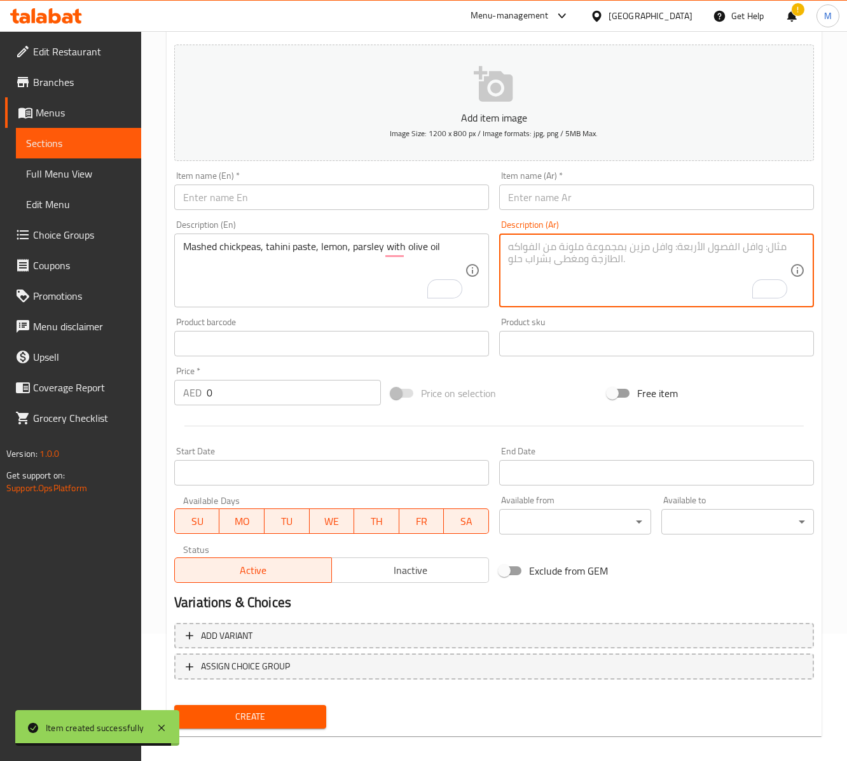
paste textarea "[PERSON_NAME]، معجون طحينة، [PERSON_NAME]، بقدونس مع [PERSON_NAME]"
type textarea "[PERSON_NAME]، معجون طحينة، [PERSON_NAME]، بقدونس مع [PERSON_NAME]"
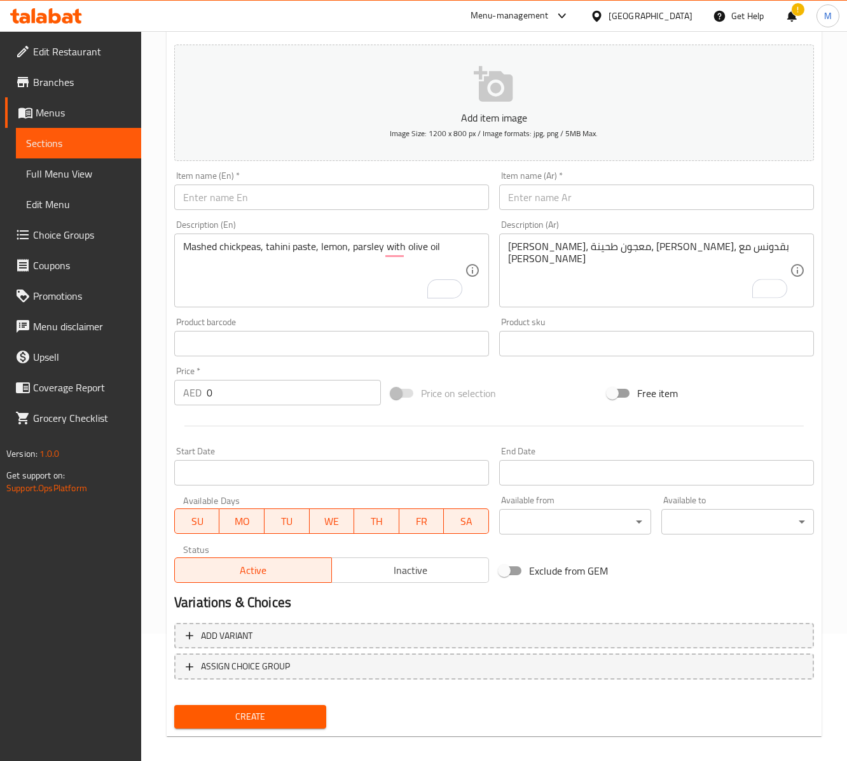
click at [547, 378] on div "Add item image Image Size: 1200 x 800 px / Image formats: jpg, png / 5MB Max. I…" at bounding box center [494, 313] width 650 height 548
click at [210, 405] on input "0" at bounding box center [294, 392] width 174 height 25
paste input "38"
type input "38"
click at [272, 195] on input "text" at bounding box center [331, 196] width 315 height 25
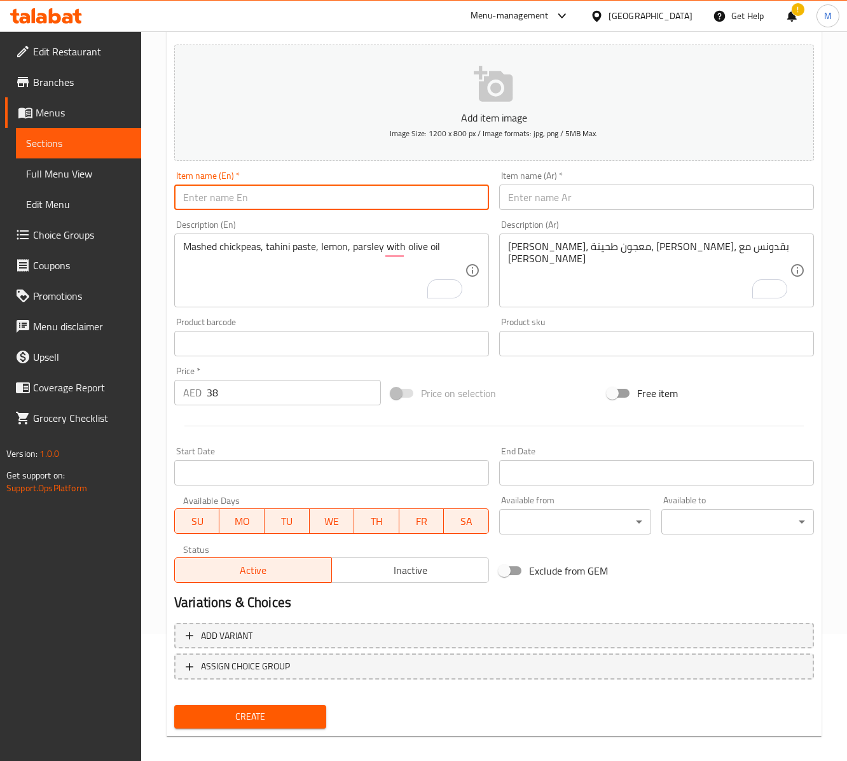
paste input "HUMMUS BEIRUTI"
type input "Hummus Beiruti"
click at [537, 209] on input "text" at bounding box center [656, 196] width 315 height 25
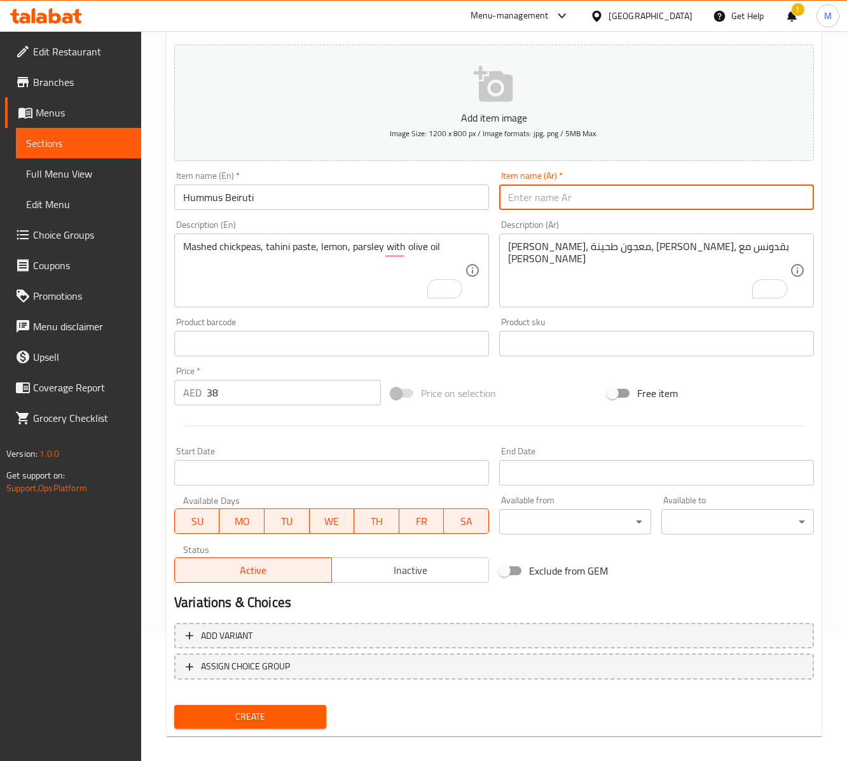
paste input "حمص بيروتي"
type input "حمص بيروتي"
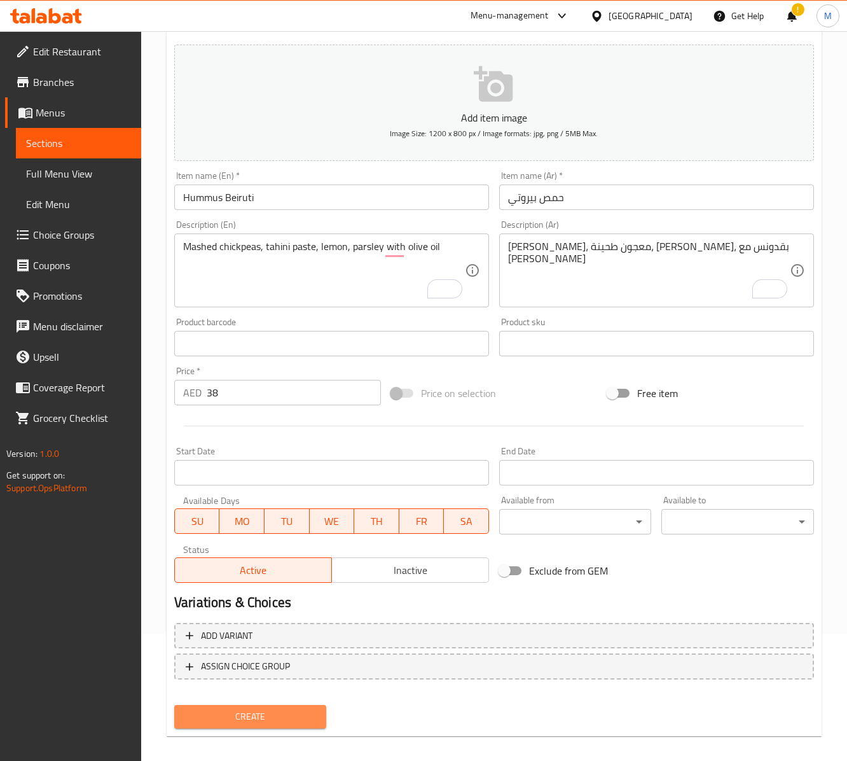
click at [282, 721] on span "Create" at bounding box center [250, 716] width 132 height 16
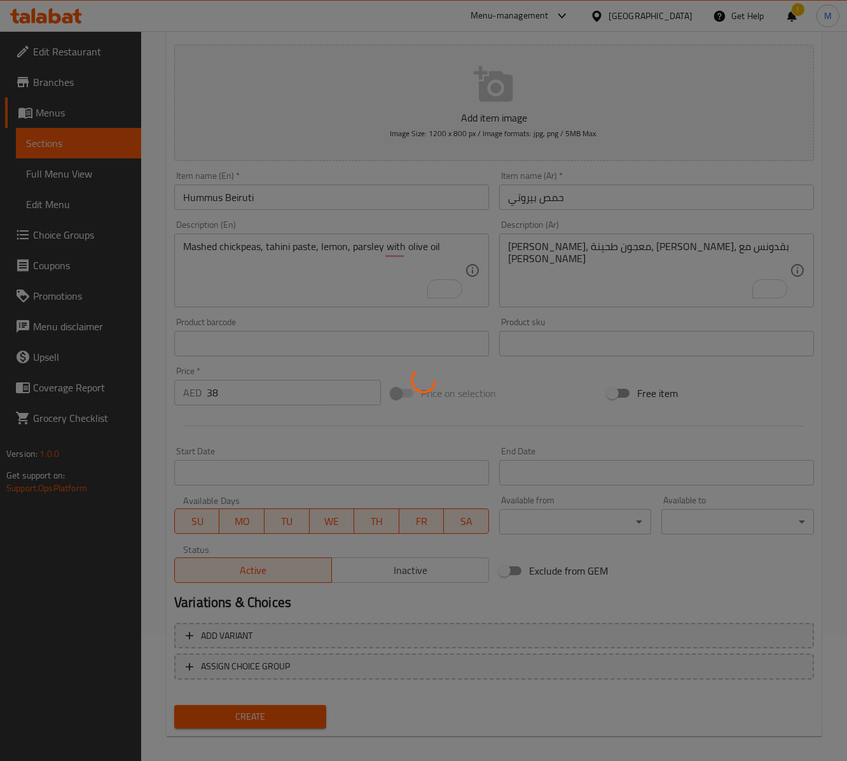
type input "0"
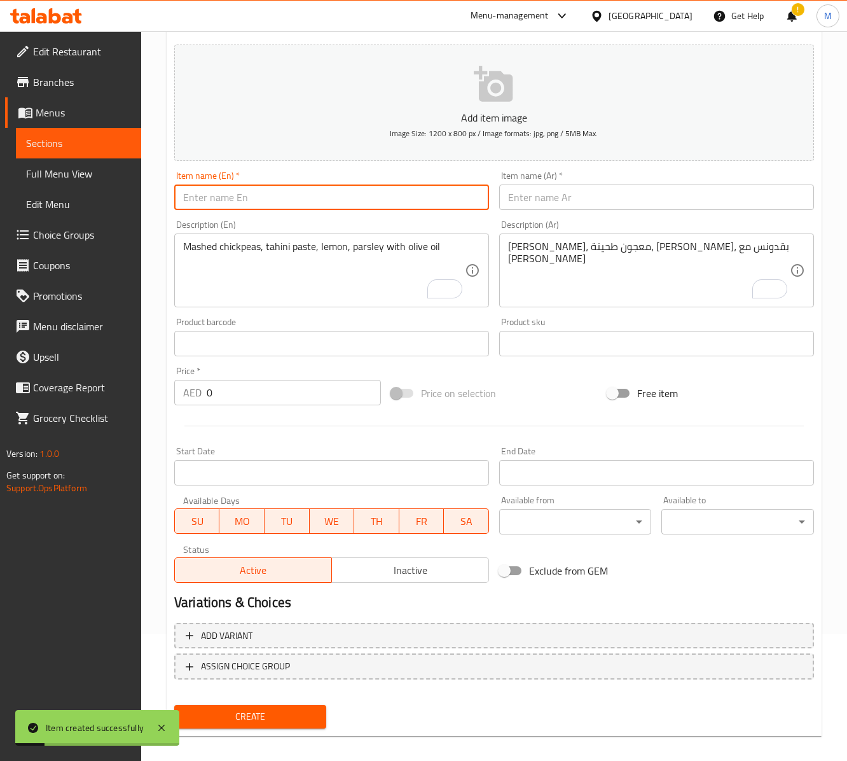
click at [252, 193] on input "text" at bounding box center [331, 196] width 315 height 25
paste input "MOUTABAL"
type input "Moutabal"
click at [558, 181] on div "Item name (Ar)   * Item name (Ar) *" at bounding box center [656, 190] width 315 height 39
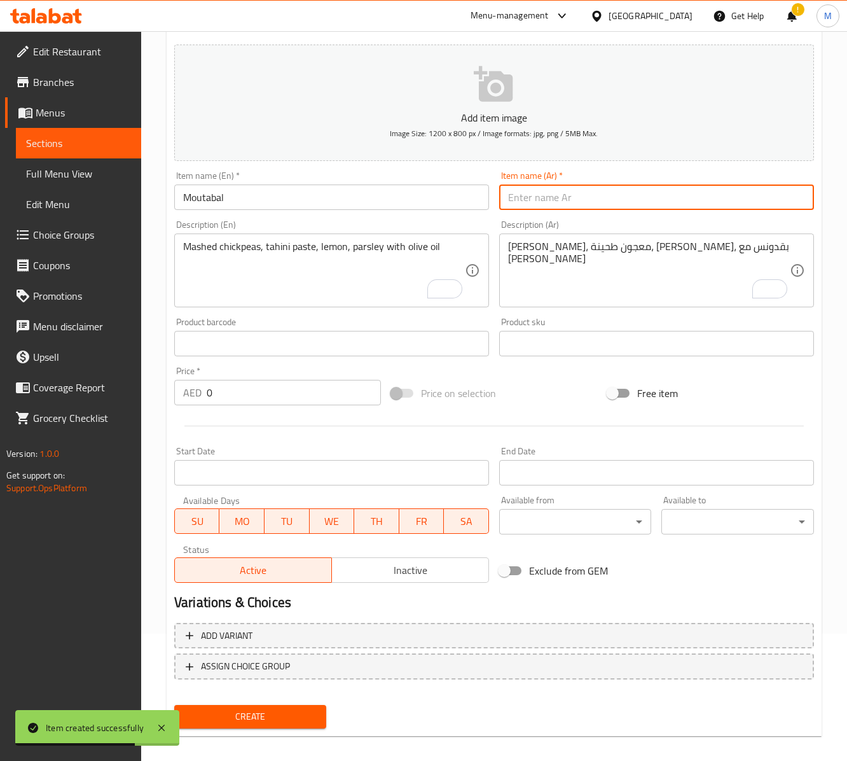
click at [565, 193] on input "text" at bounding box center [656, 196] width 315 height 25
paste input "متبل"
type input "متبل"
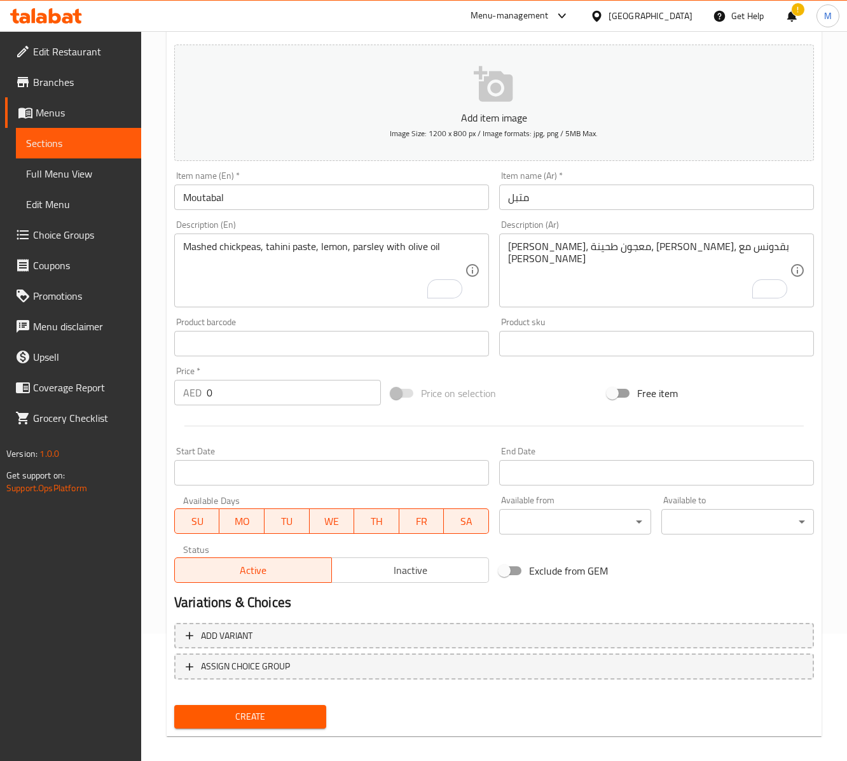
click at [231, 383] on input "0" at bounding box center [294, 392] width 174 height 25
paste input "3"
type input "30"
click at [282, 253] on textarea "To enrich screen reader interactions, please activate Accessibility in Grammarl…" at bounding box center [324, 270] width 282 height 60
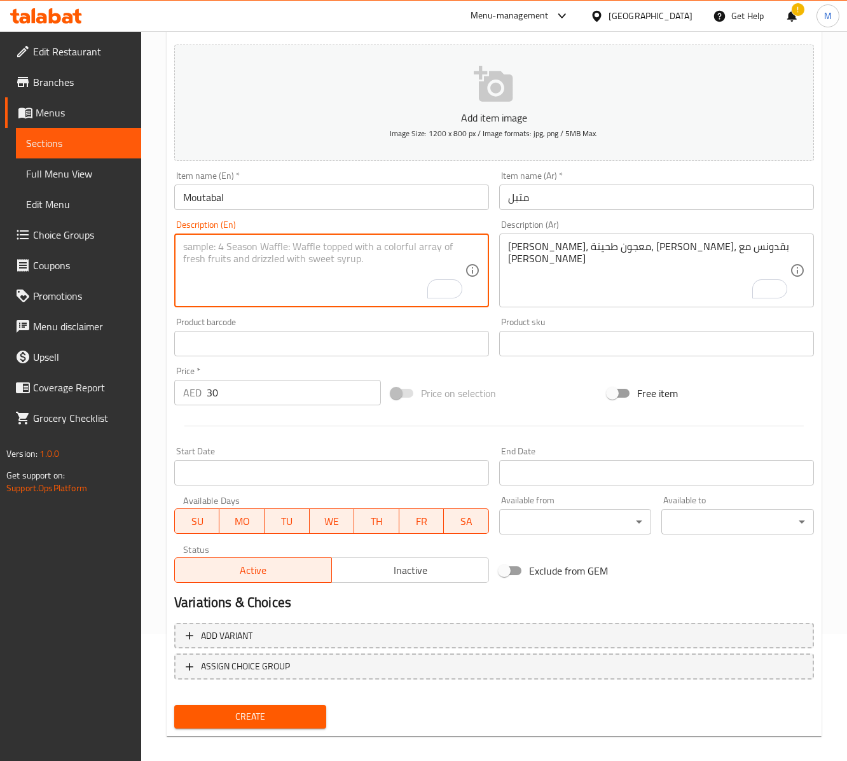
paste textarea "Grilled eggplant with tahina paste and lemon juice"
paste textarea "i"
type textarea "Grilled eggplant with tahini paste and lemon juice"
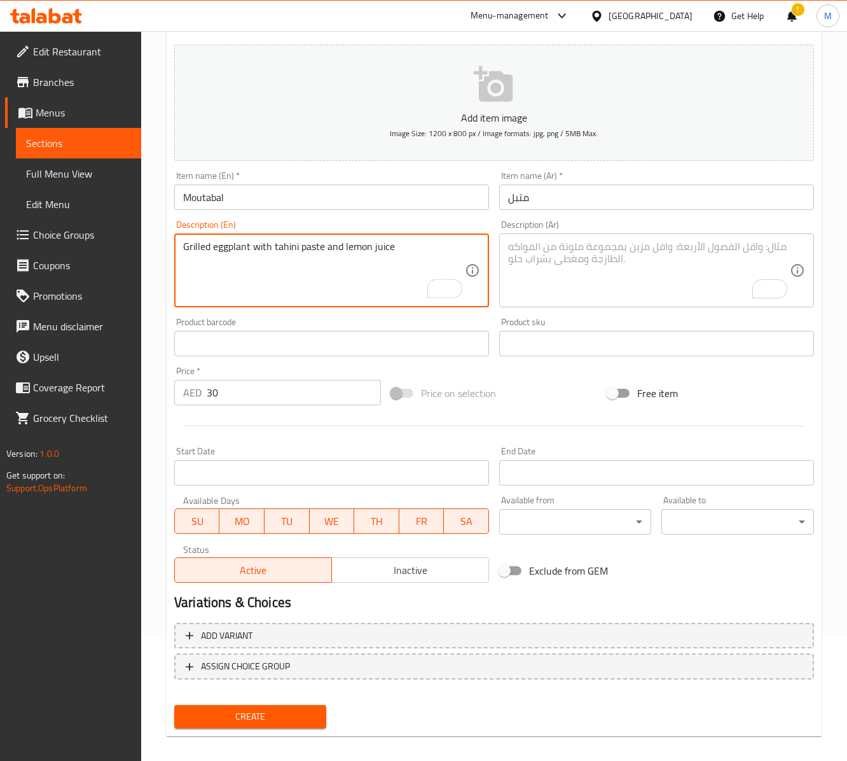
click at [558, 267] on textarea "To enrich screen reader interactions, please activate Accessibility in Grammarl…" at bounding box center [649, 270] width 282 height 60
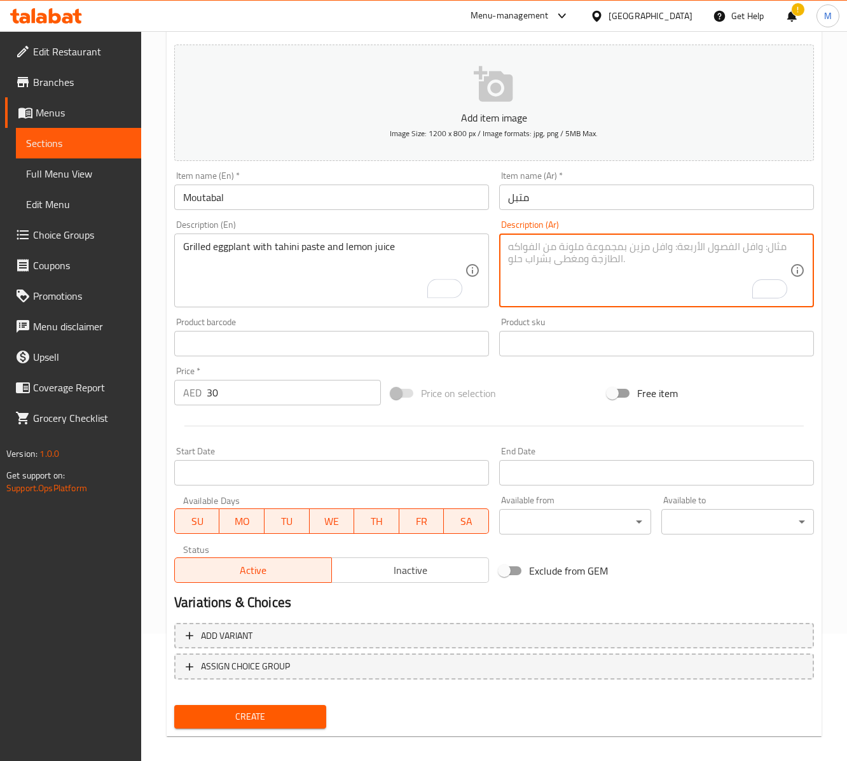
paste textarea "باذنجان مشوي مع معجون الطحينة وعصير الليمون"
type textarea "باذنجان مشوي مع معجون الطحينة وعصير الليمون"
click at [238, 715] on span "Create" at bounding box center [250, 716] width 132 height 16
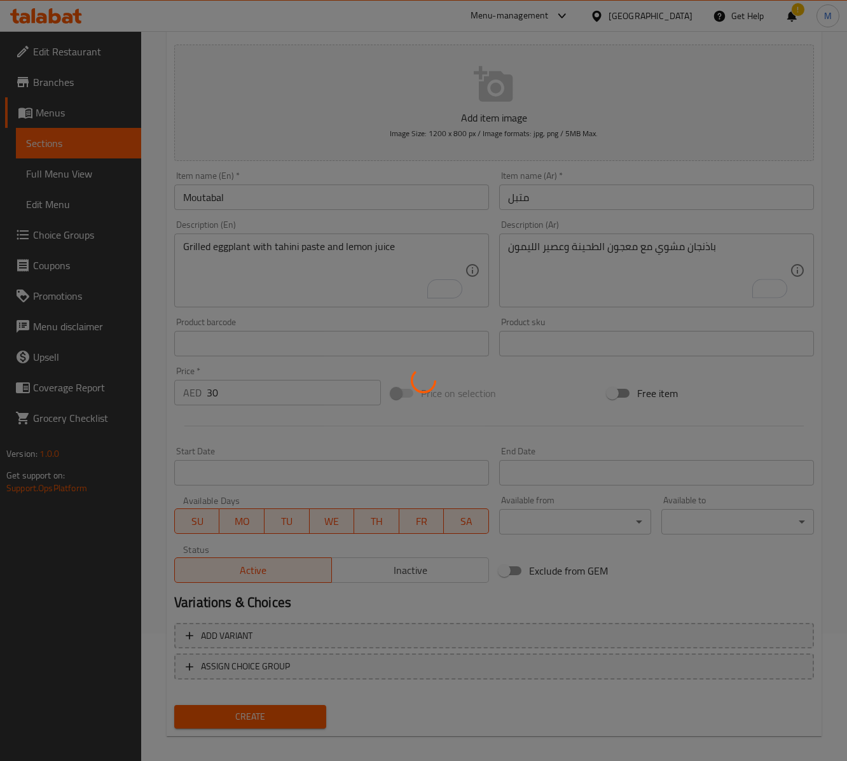
type input "0"
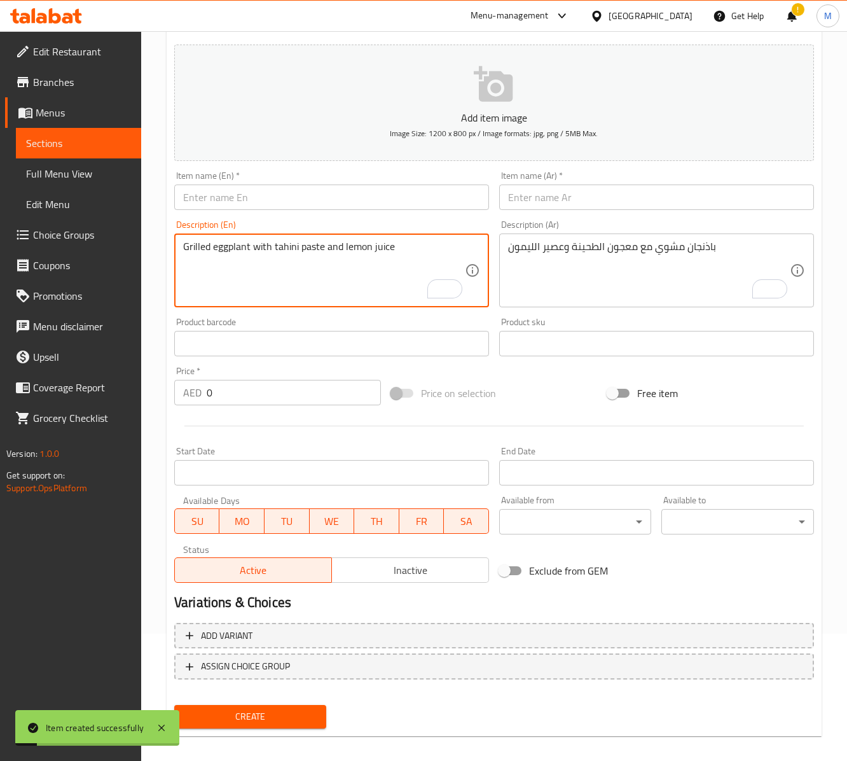
click at [289, 265] on textarea "Grilled eggplant with tahini paste and lemon juice" at bounding box center [324, 270] width 282 height 60
click at [285, 261] on textarea "Grilled eggplant with tahini paste and lemon juice" at bounding box center [324, 270] width 282 height 60
paste textarea "Grilled eggplant topped with a colorful mix of capsicum, onion and tomato, driz…"
type textarea "Grilled eggplant topped with a colorful mix of capsicum, onion and tomato, driz…"
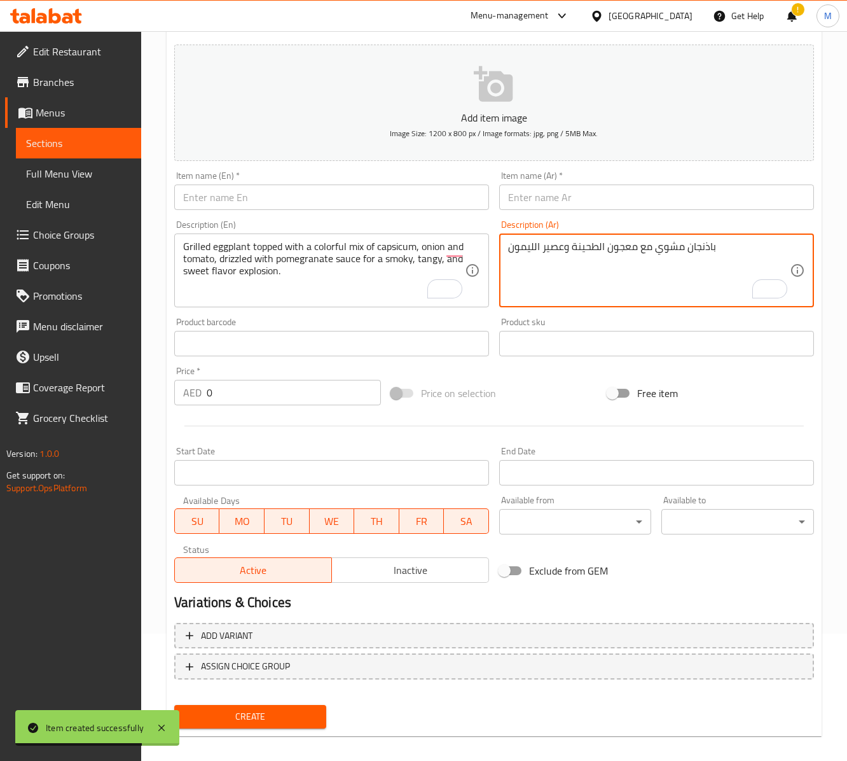
click at [642, 282] on textarea "باذنجان مشوي مع معجون الطحينة وعصير الليمون" at bounding box center [649, 270] width 282 height 60
paste textarea "باذنجان مشوي مغطى بمزيج ملون من الفلفل الحلو والبصل والطماطم، مع صلصة الرمان لل…"
type textarea "باذنجان مشوي مغطى بمزيج ملون من الفلفل الحلو والبصل والطماطم، مع صلصة الرمان لل…"
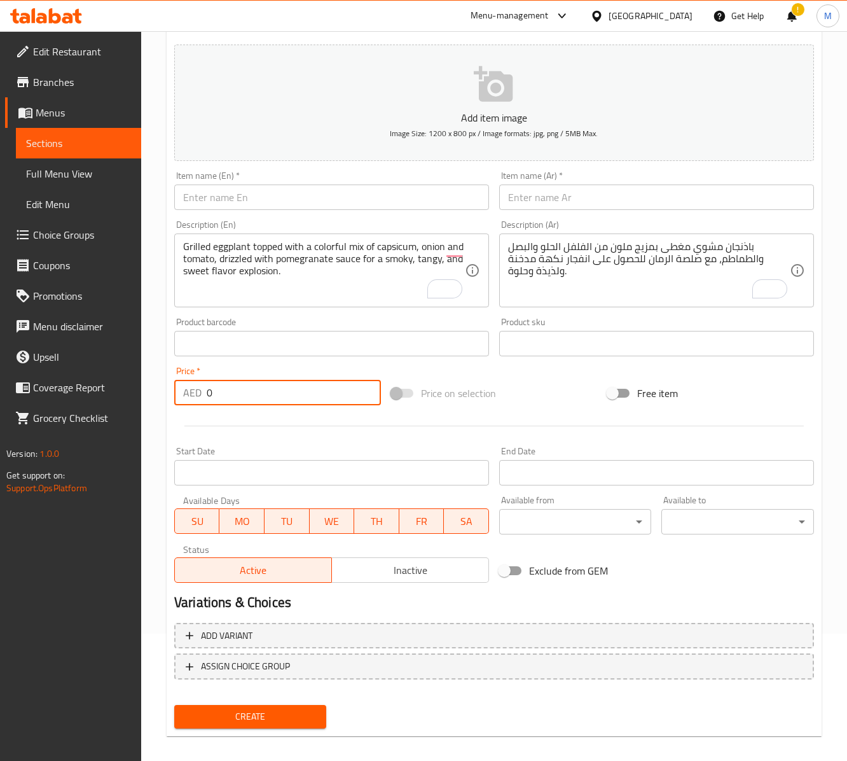
click at [220, 388] on input "0" at bounding box center [294, 392] width 174 height 25
paste input "33"
type input "33"
click at [319, 177] on div "Item name (En)   * Item name (En) *" at bounding box center [331, 190] width 315 height 39
click at [319, 184] on div "Item name (En)   * Item name (En) *" at bounding box center [331, 190] width 315 height 39
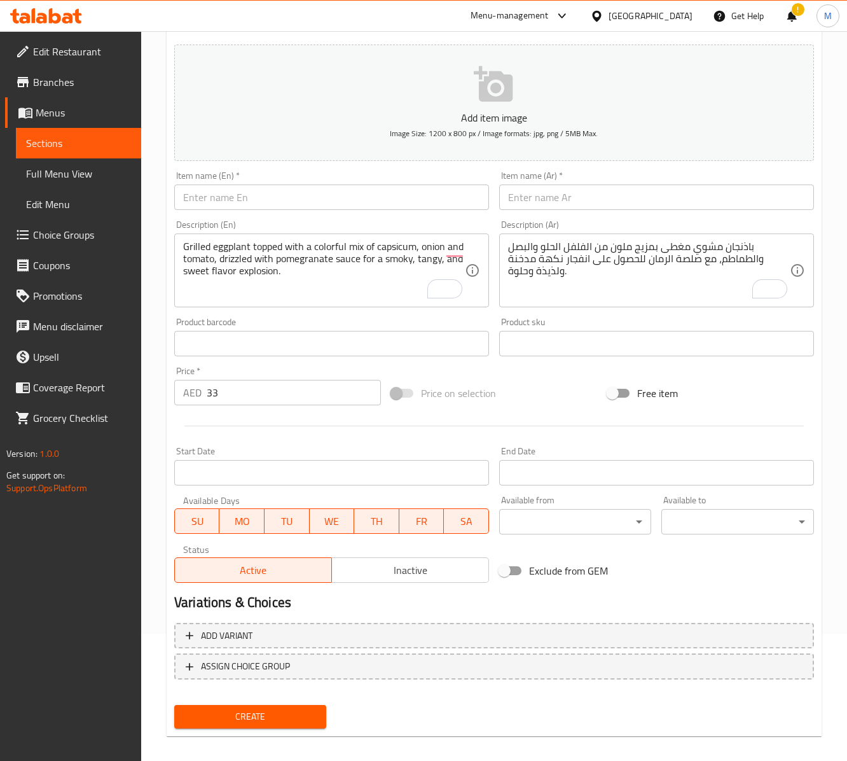
click at [328, 190] on input "text" at bounding box center [331, 196] width 315 height 25
paste input "[PERSON_NAME]"
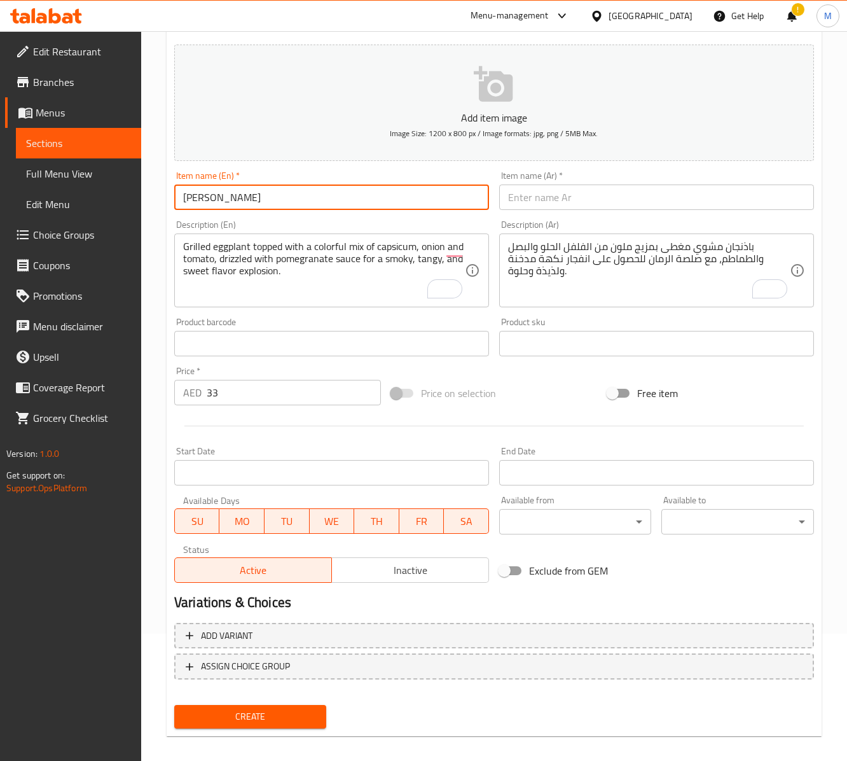
type input "[PERSON_NAME]"
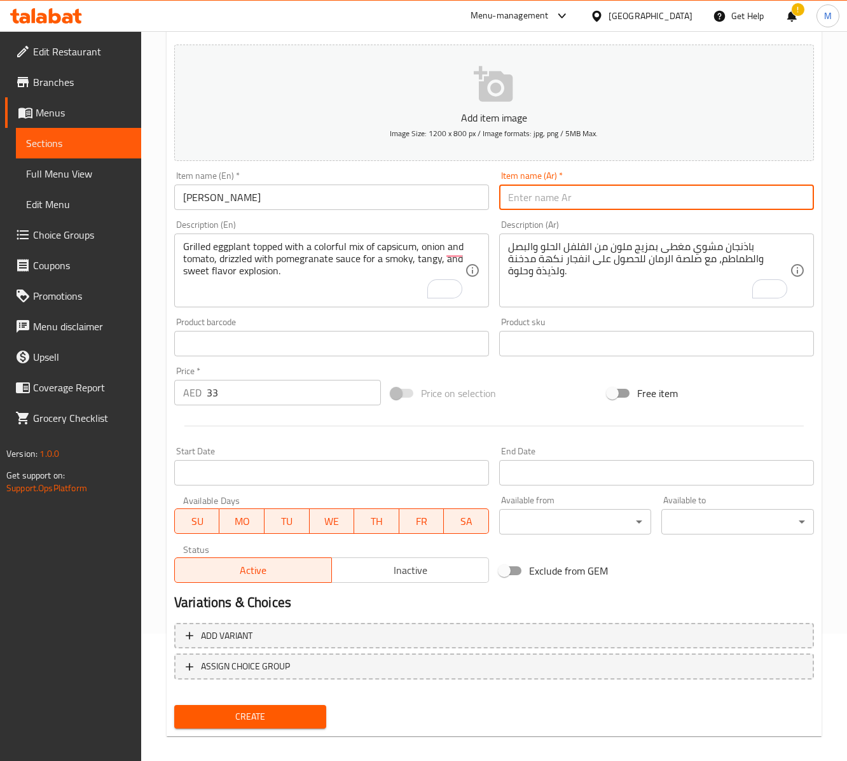
click at [607, 204] on input "text" at bounding box center [656, 196] width 315 height 25
paste input "بابا غنوج"
type input "بابا غنوج"
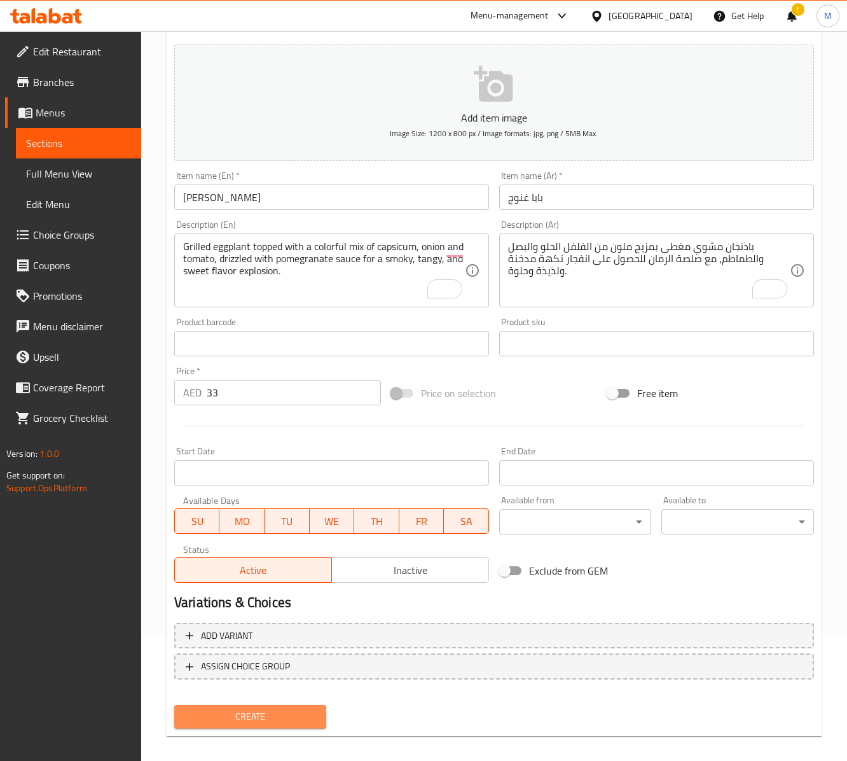
click at [301, 708] on button "Create" at bounding box center [250, 717] width 152 height 24
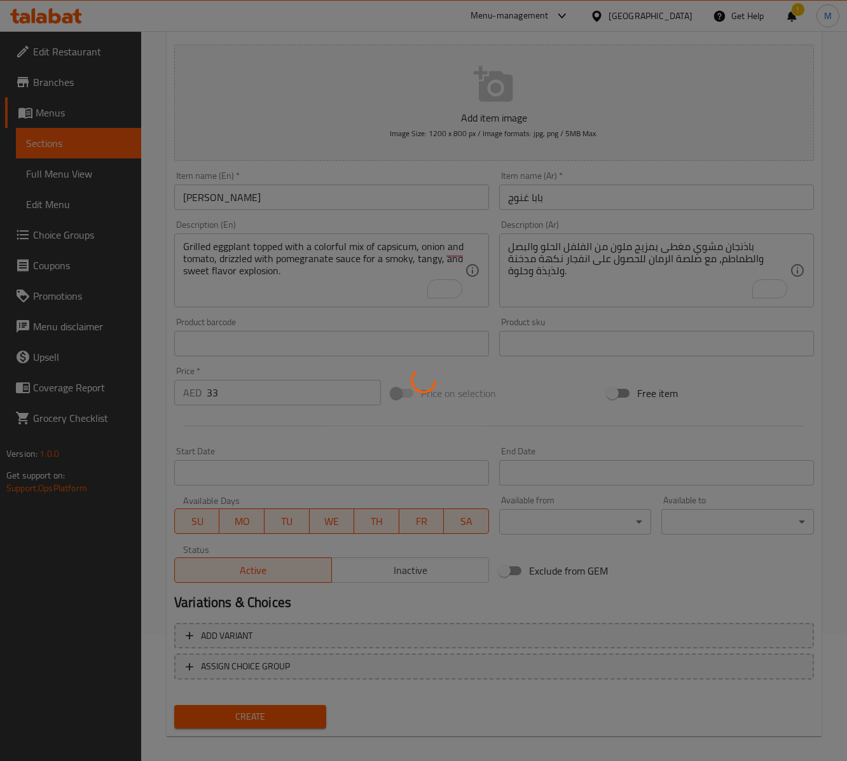
type input "0"
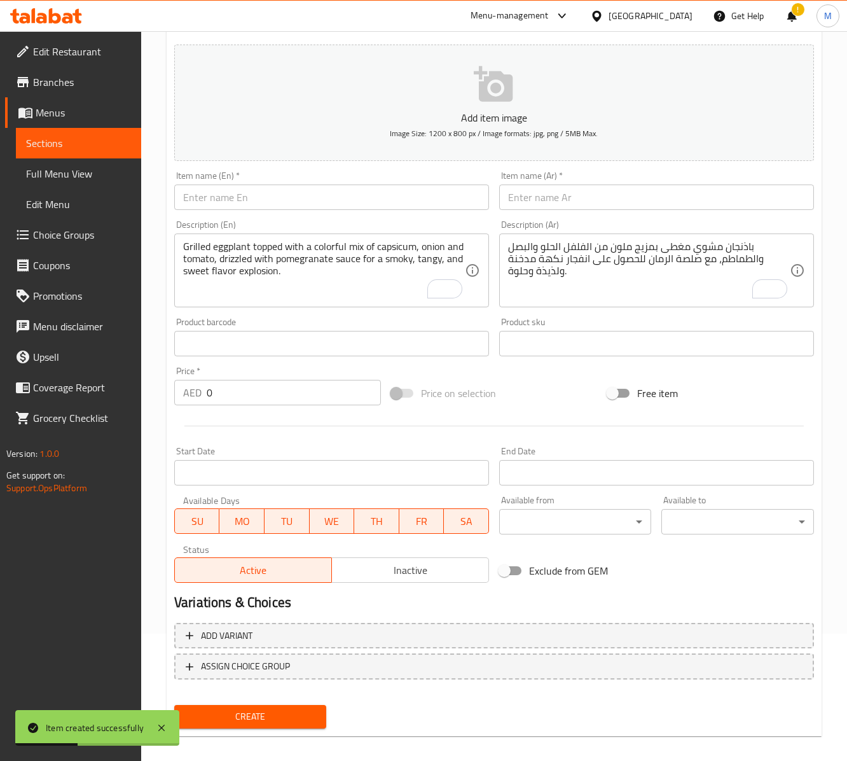
click at [356, 190] on input "text" at bounding box center [331, 196] width 315 height 25
paste input "Moutabel Walnuts"
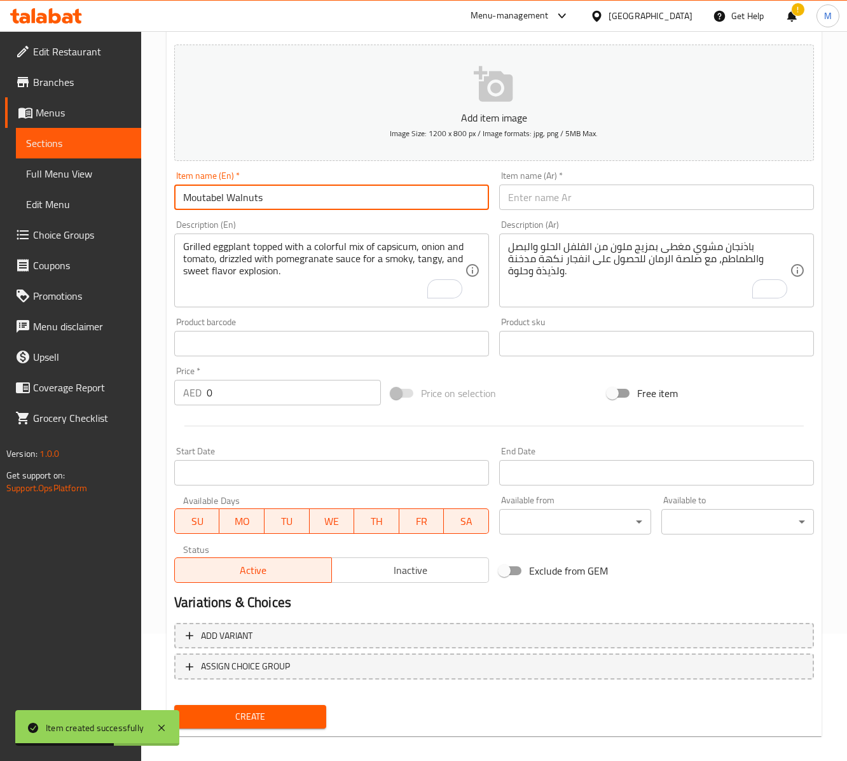
type input "Moutabel Walnuts"
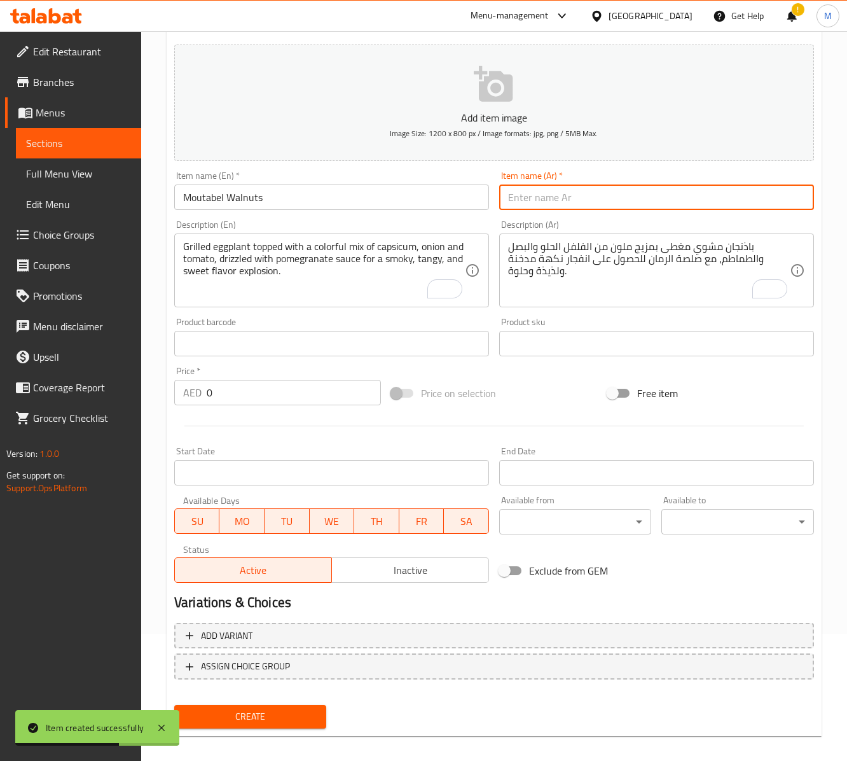
click at [560, 191] on input "text" at bounding box center [656, 196] width 315 height 25
type input "متبل بالجوز"
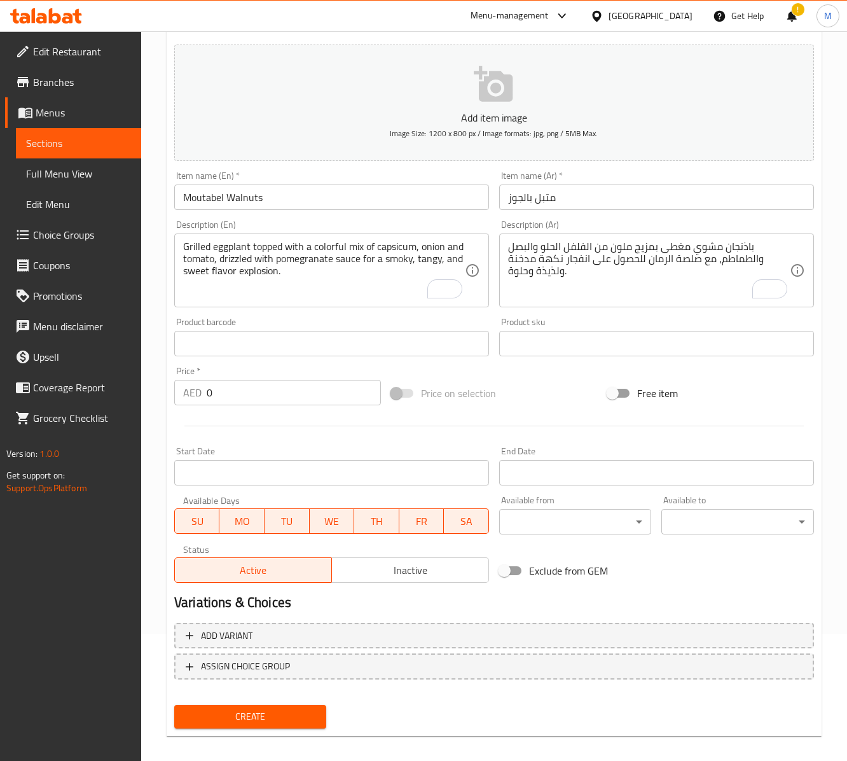
click at [240, 393] on input "0" at bounding box center [294, 392] width 174 height 25
paste input "33"
type input "33"
click at [273, 284] on textarea "Grilled eggplant topped with a colorful mix of capsicum, onion and tomato, driz…" at bounding box center [324, 270] width 282 height 60
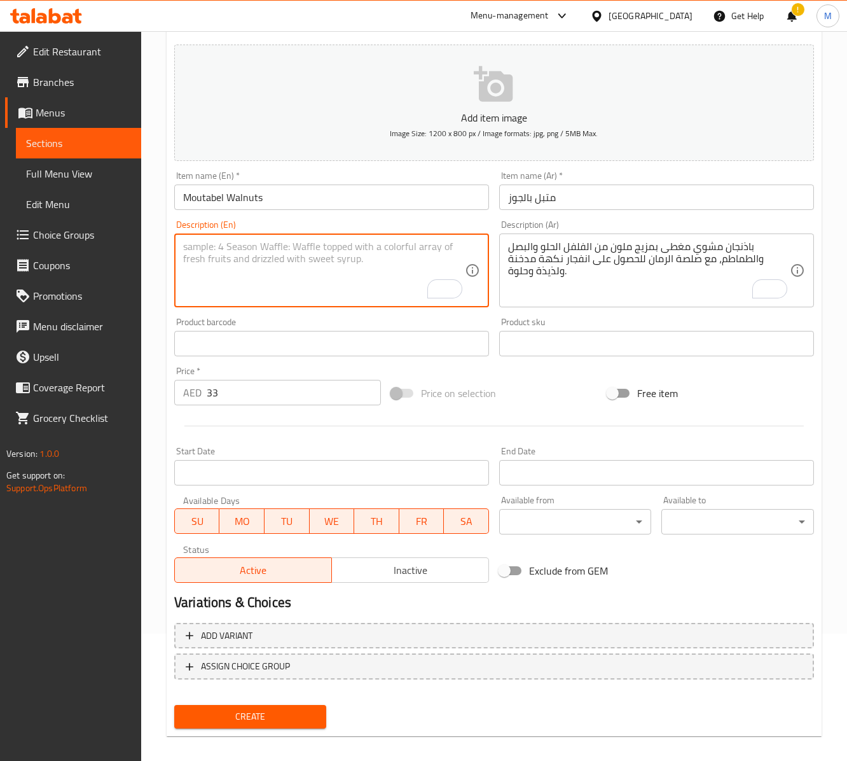
paste textarea "Grilled eggplant with tahina paste & lemon juice, mix walnuts"
click at [331, 253] on textarea "Grilled eggplant with tahina paste & lemon juice, mix walnuts" at bounding box center [324, 270] width 282 height 60
paste textarea "i paste and lemon juice with mixed"
type textarea "Grilled eggplant with tahini paste and lemon juice with mixed walnuts"
click at [593, 262] on textarea "باذنجان مشوي مغطى بمزيج ملون من الفلفل الحلو والبصل والطماطم، مع صلصة الرمان لل…" at bounding box center [649, 270] width 282 height 60
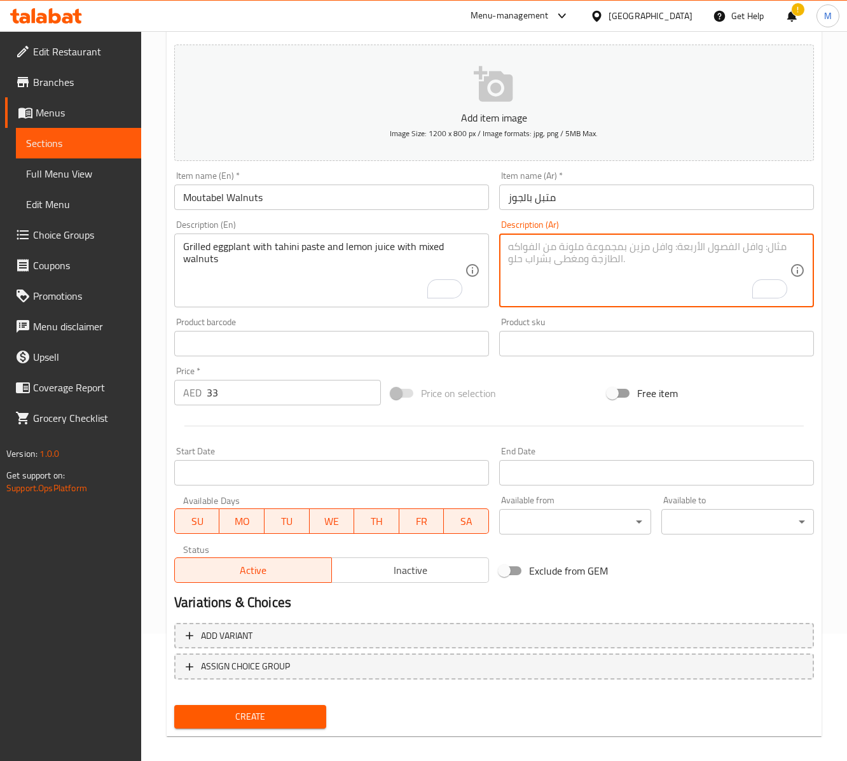
paste textarea "باذنجان مشوي مع معجون الطحينة وعصير الليمون والجوز المختلط"
type textarea "باذنجان مشوي مع معجون الطحينة وعصير الليمون والجوز المختلط"
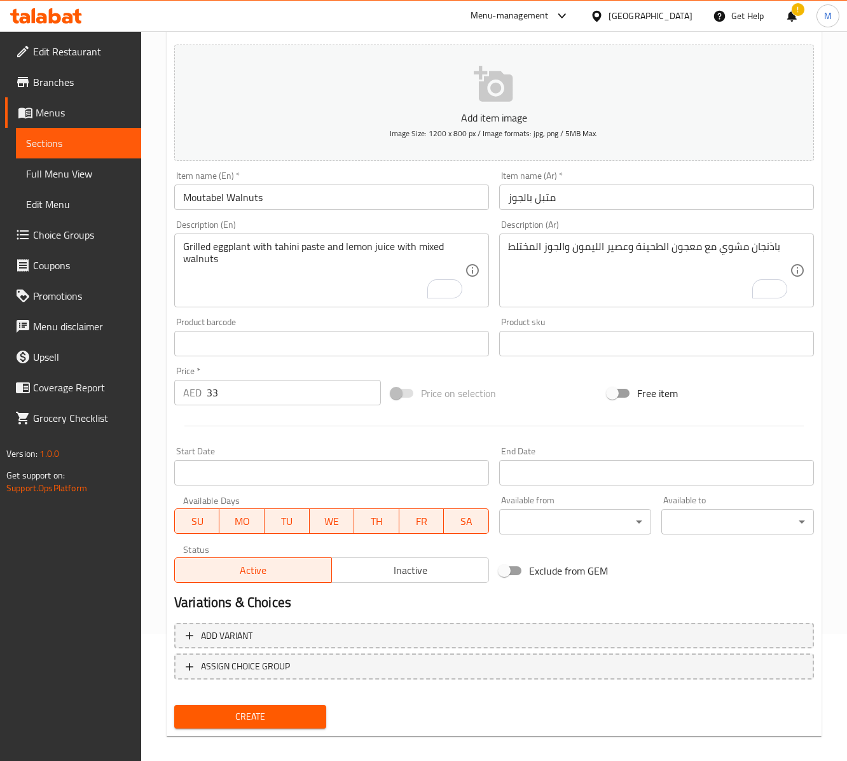
click at [555, 403] on div "Price on selection" at bounding box center [494, 393] width 217 height 34
click at [303, 714] on span "Create" at bounding box center [250, 716] width 132 height 16
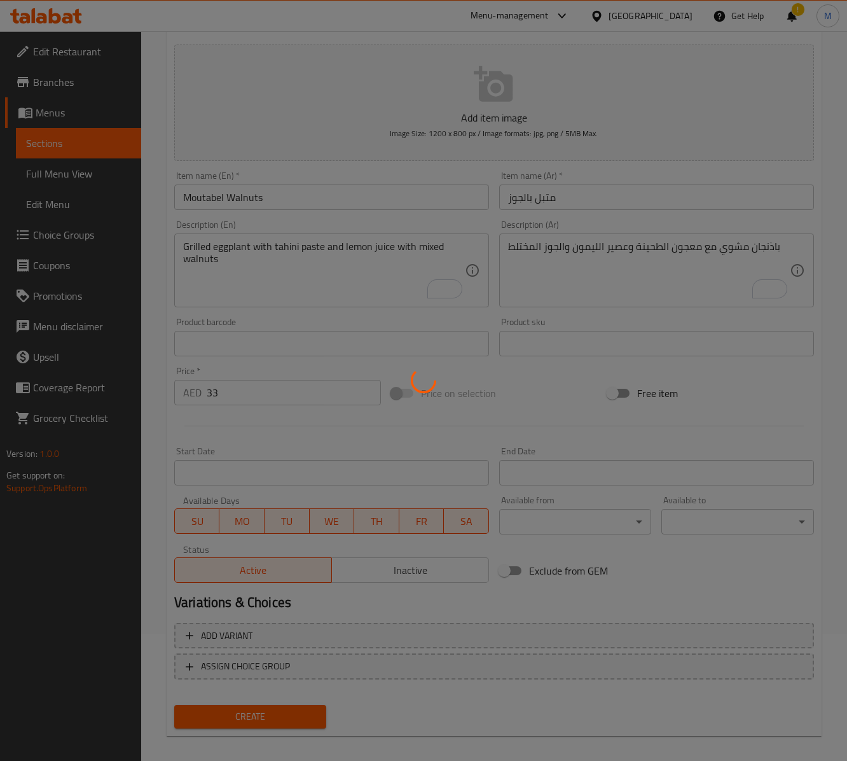
type input "0"
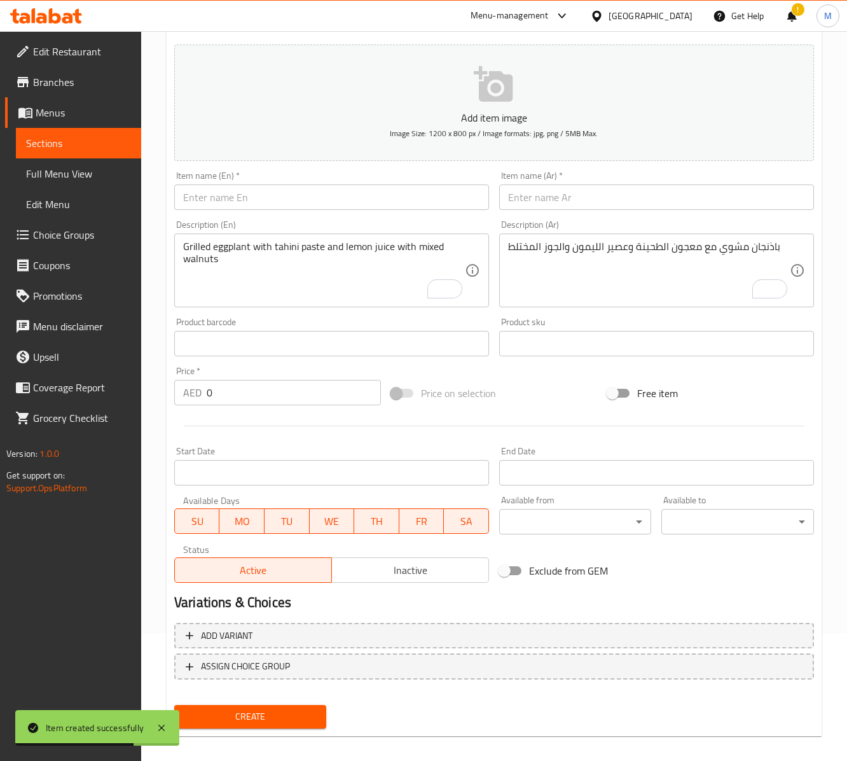
click at [310, 254] on textarea "Grilled eggplant with tahini paste and lemon juice with mixed walnuts" at bounding box center [324, 270] width 282 height 60
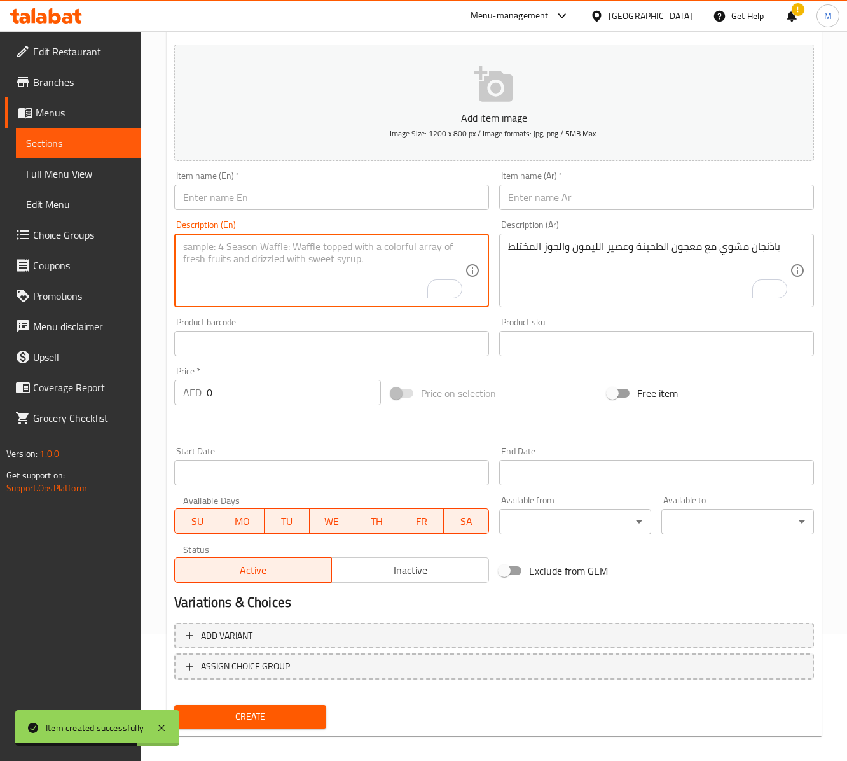
paste textarea "Eggplant pickles stuﬀed with feta cheese & pomegranate molasses"
type textarea "Eggplant pickles stuﬀed with feta cheese & pomegranate molasses"
click at [276, 270] on textarea "To enrich screen reader interactions, please activate Accessibility in Grammarl…" at bounding box center [324, 270] width 282 height 60
paste textarea "Eggplant pickles stuﬀed with feta cheese and pomegranate molasses"
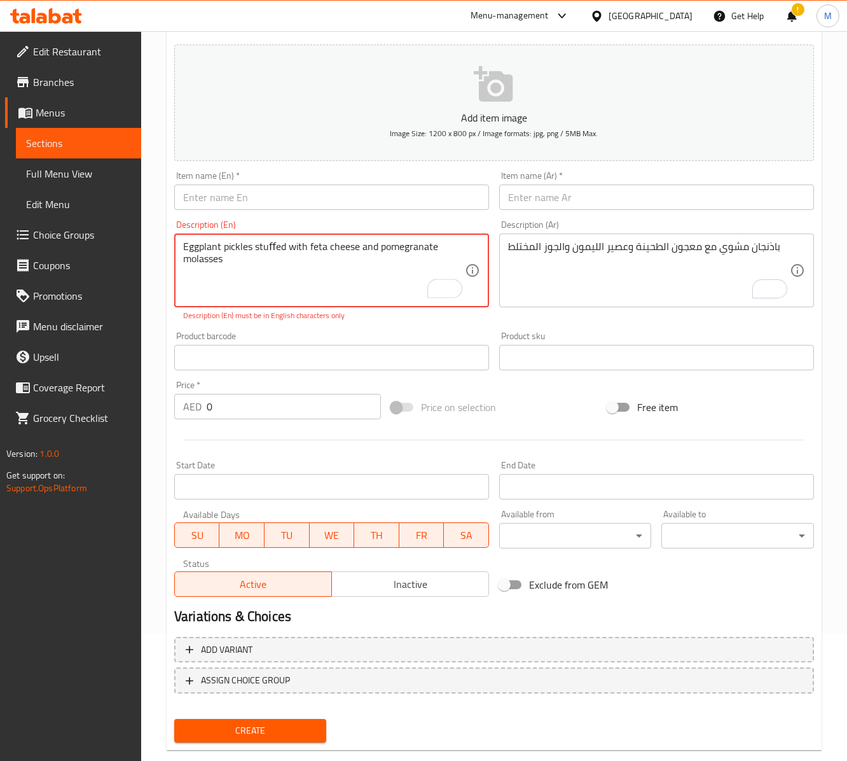
type textarea "Eggplant pickles stuﬀed with feta cheese and pomegranate molasses"
click at [552, 254] on textarea "باذنجان مشوي مع معجون الطحينة وعصير الليمون والجوز المختلط" at bounding box center [649, 270] width 282 height 60
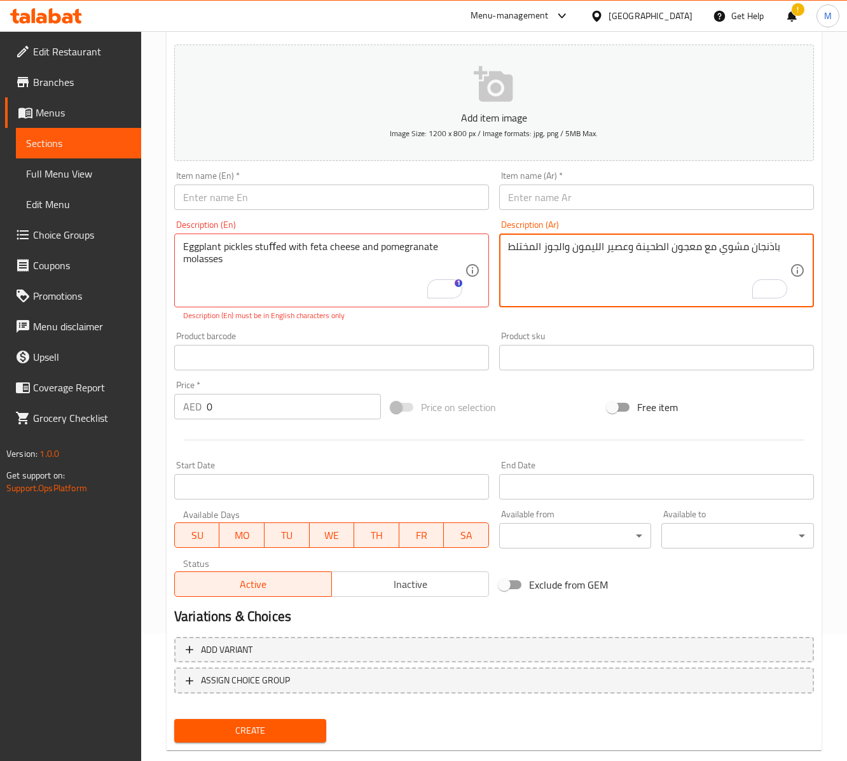
click at [572, 268] on textarea "باذنجان مشوي مع معجون الطحينة وعصير الليمون والجوز المختلط" at bounding box center [649, 270] width 282 height 60
paste textarea "مخلل باذنجان محشو بجبنة الفيتا ودبس الرمان"
type textarea "مخلل باذنجان محشو بجبنة الفيتا ودبس الرمان"
click at [411, 343] on div "Product barcode Product barcode" at bounding box center [331, 350] width 315 height 39
click at [382, 341] on div "Product barcode Product barcode" at bounding box center [331, 350] width 315 height 39
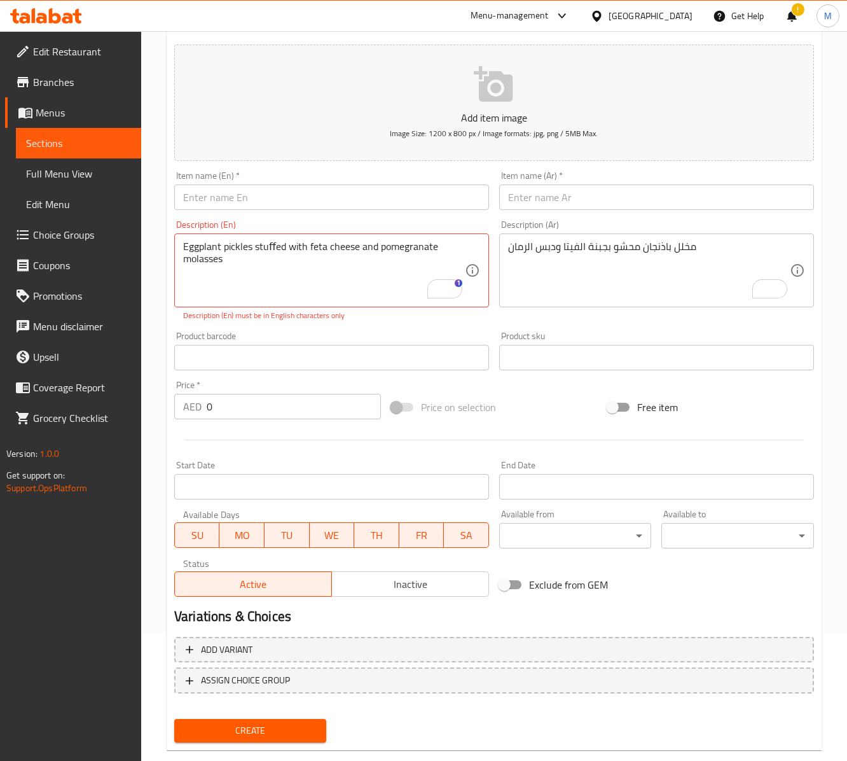
click at [258, 229] on div "Description (En) Eggplant pickles stuﬀed with feta cheese and pomegranate molas…" at bounding box center [331, 270] width 315 height 101
paste textarea "Pickled eggplant stuff"
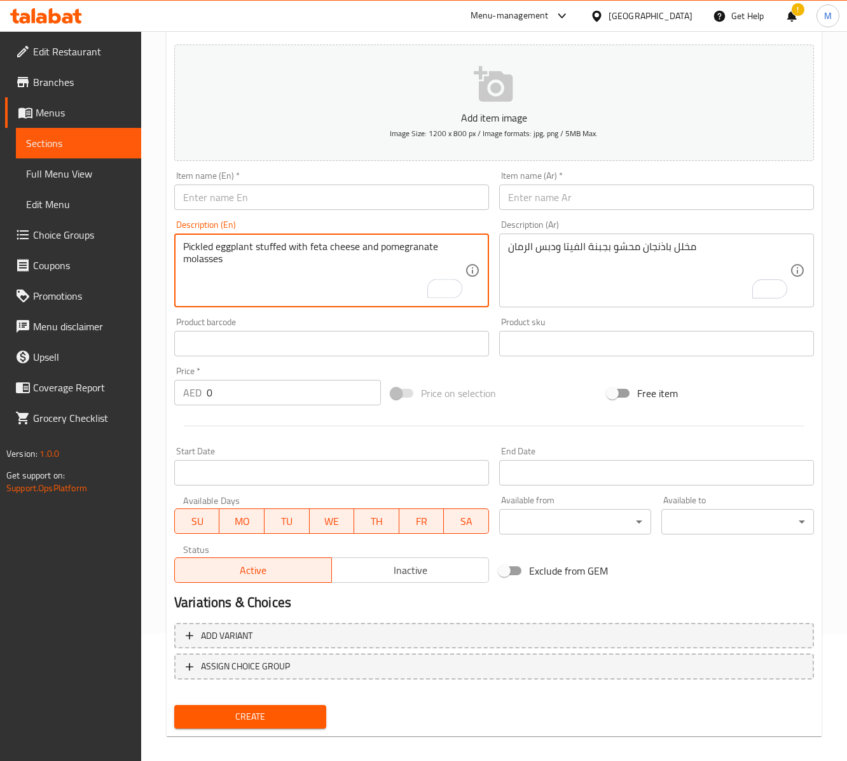
type textarea "Pickled eggplant stuffed with feta cheese and pomegranate molasses"
click at [228, 403] on input "0" at bounding box center [294, 392] width 174 height 25
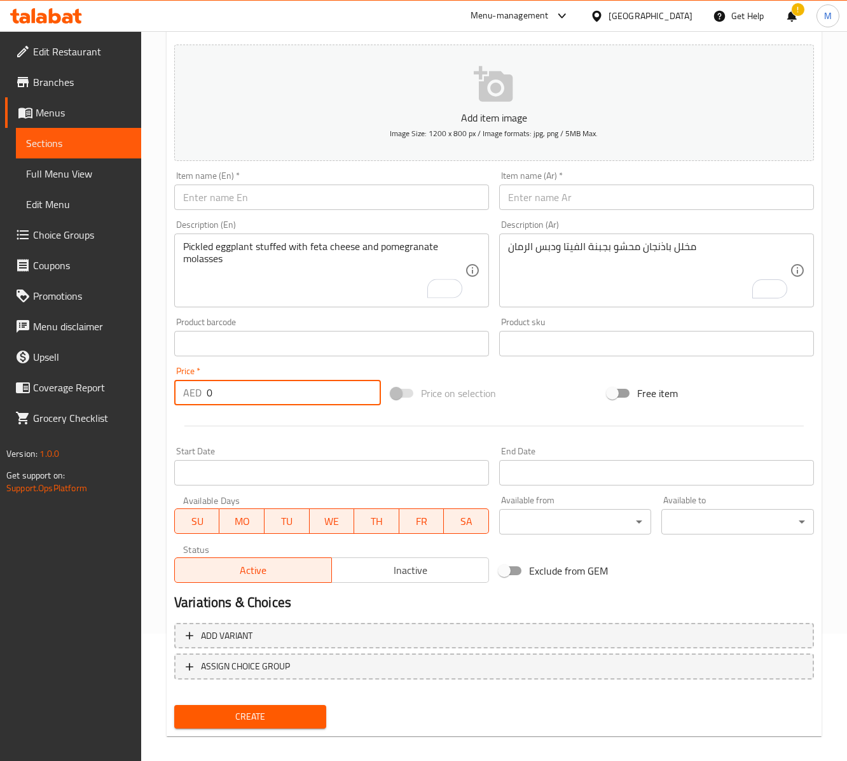
paste input "33"
type input "33"
click at [275, 187] on input "text" at bounding box center [331, 196] width 315 height 25
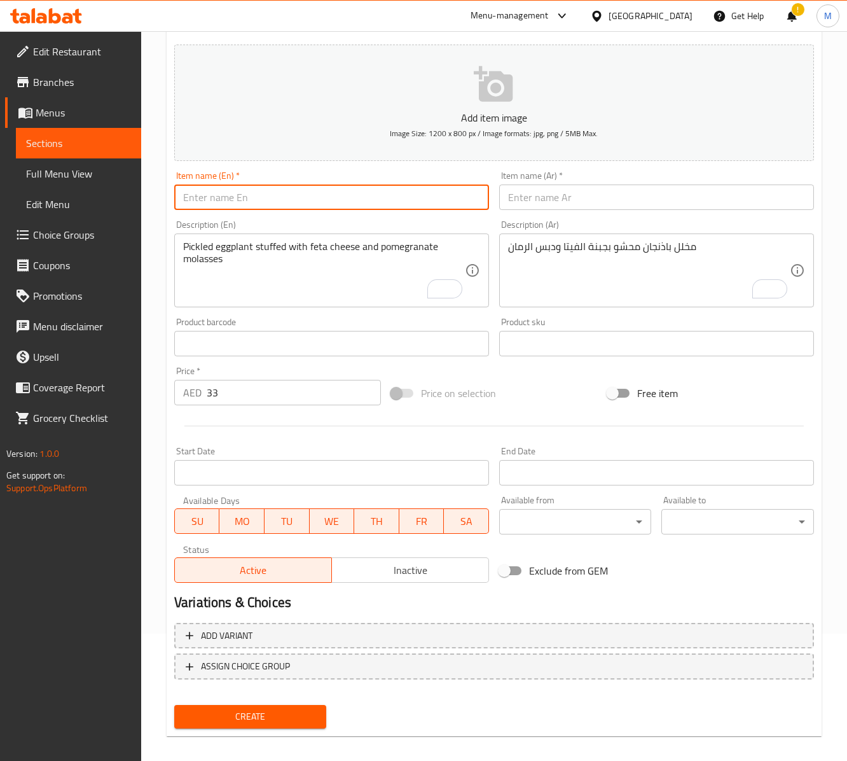
paste input "Eggplant Makdous in Feta Cheese"
type input "Eggplant Makdous in Feta Cheese"
click at [558, 197] on input "text" at bounding box center [656, 196] width 315 height 25
paste input "مكدوس باذنجان بالجبنة الفيتا"
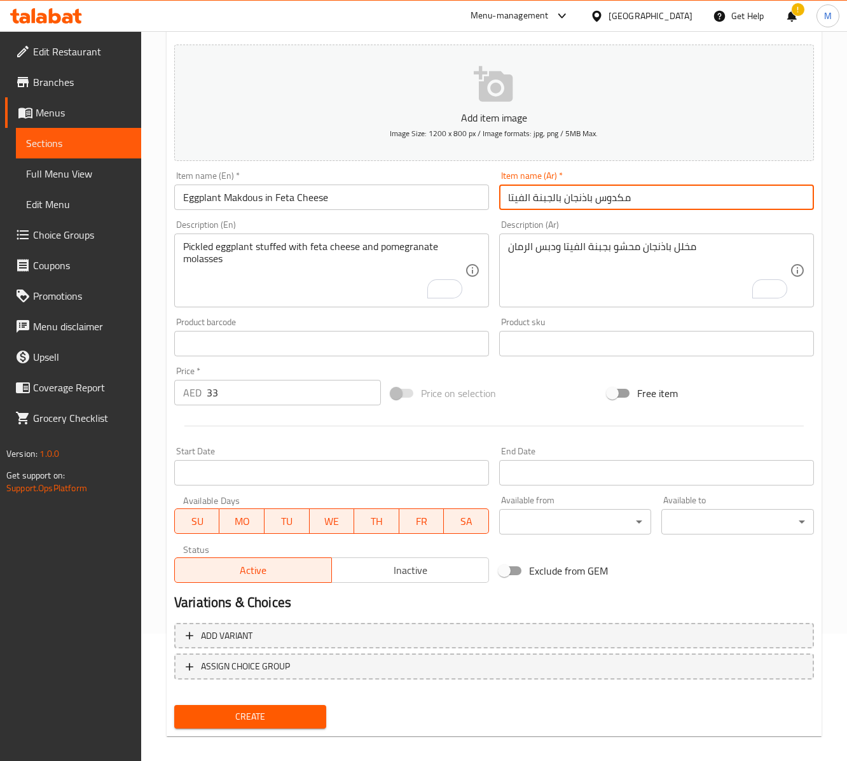
type input "مكدوس باذنجان بالجبنة الفيتا"
click at [418, 710] on div "Create" at bounding box center [494, 717] width 650 height 34
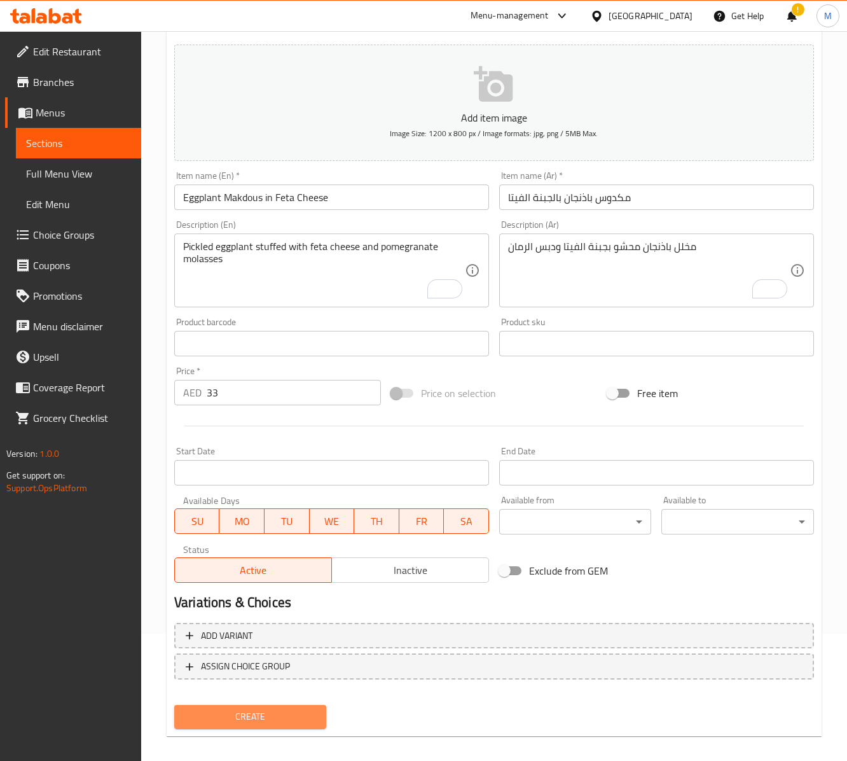
click at [287, 717] on span "Create" at bounding box center [250, 716] width 132 height 16
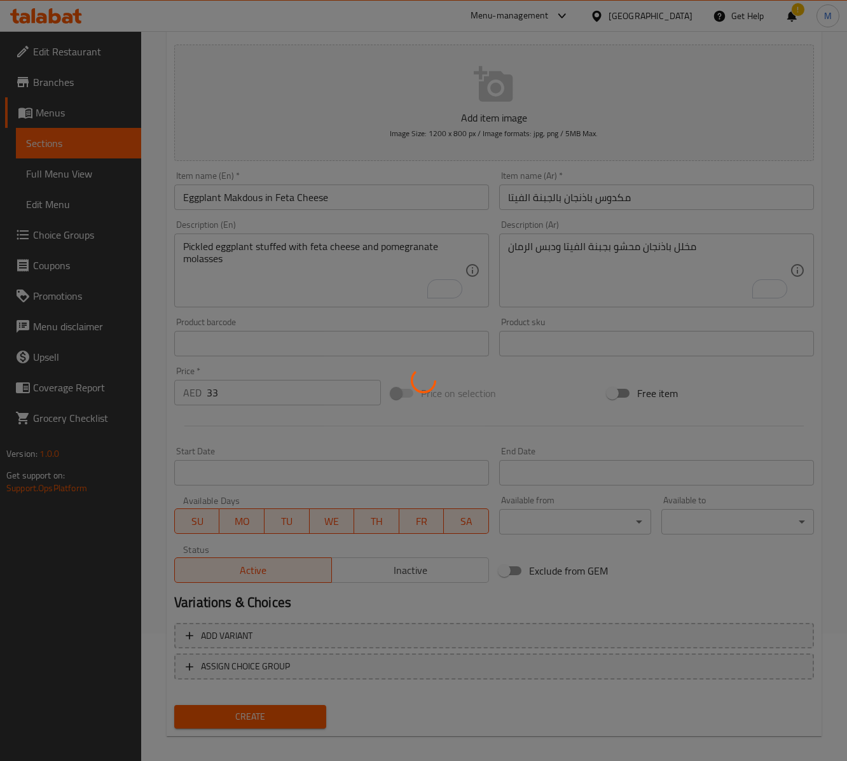
type input "0"
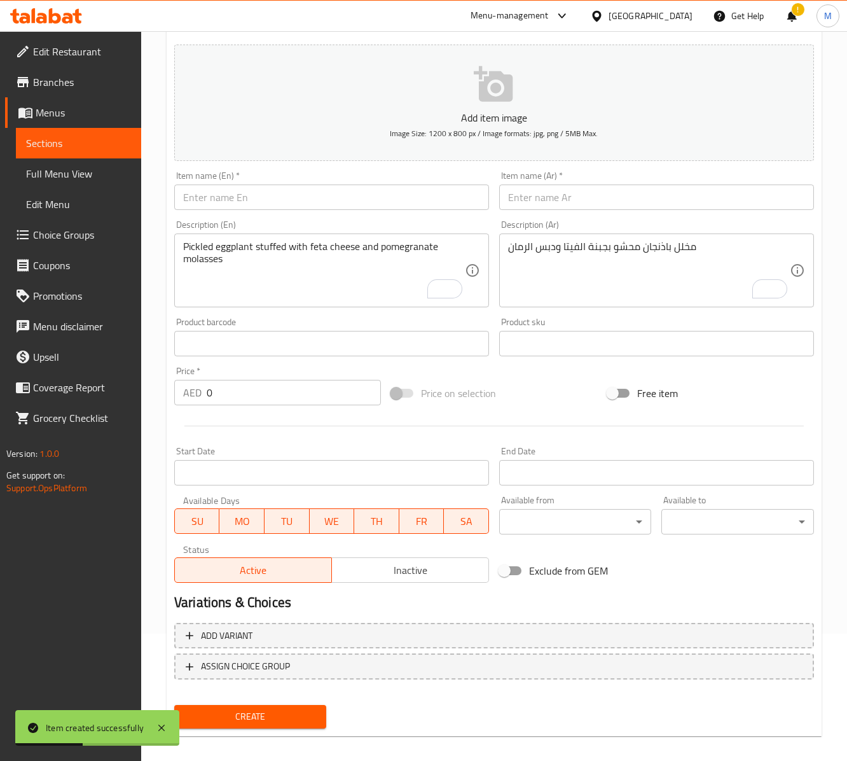
click at [299, 188] on input "text" at bounding box center [331, 196] width 315 height 25
paste input "Warak Enab"
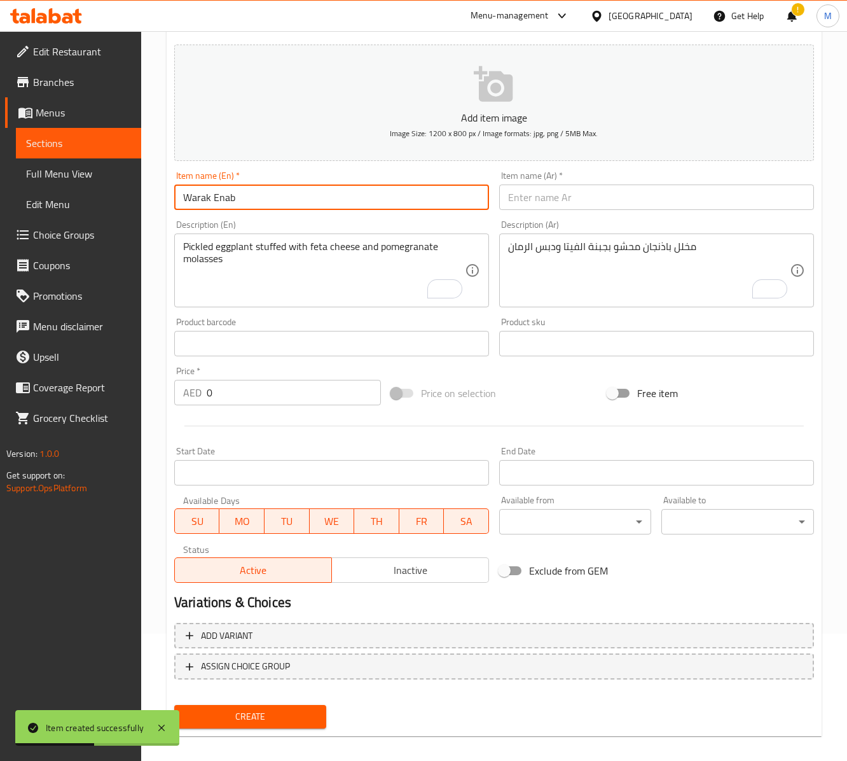
type input "Warak Enab"
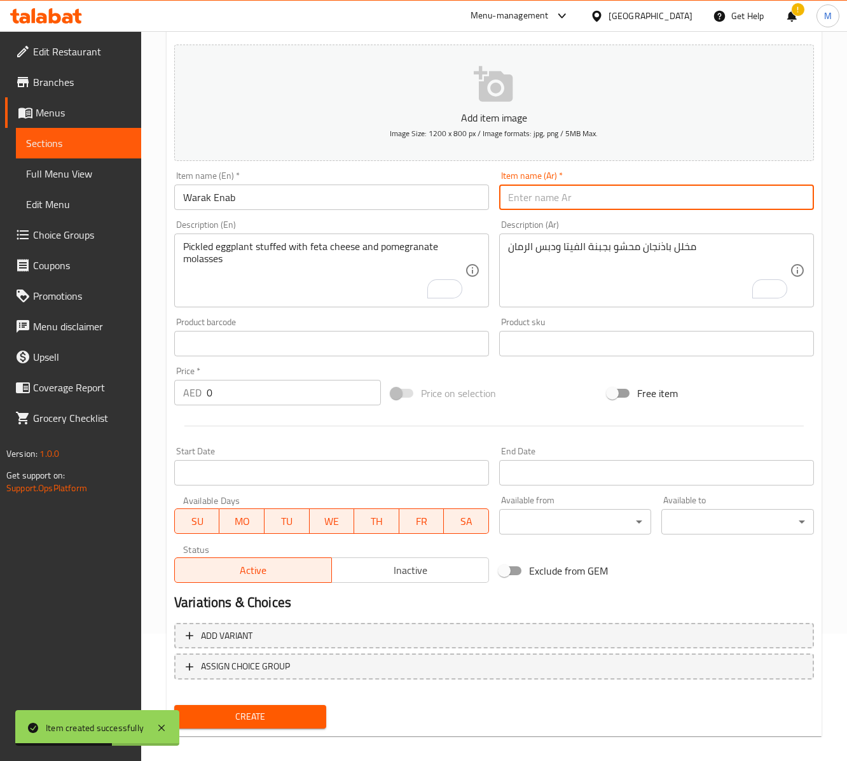
click at [552, 187] on input "text" at bounding box center [656, 196] width 315 height 25
click at [558, 195] on input "text" at bounding box center [656, 196] width 315 height 25
paste input "ورق عنب"
type input "ورق عنب"
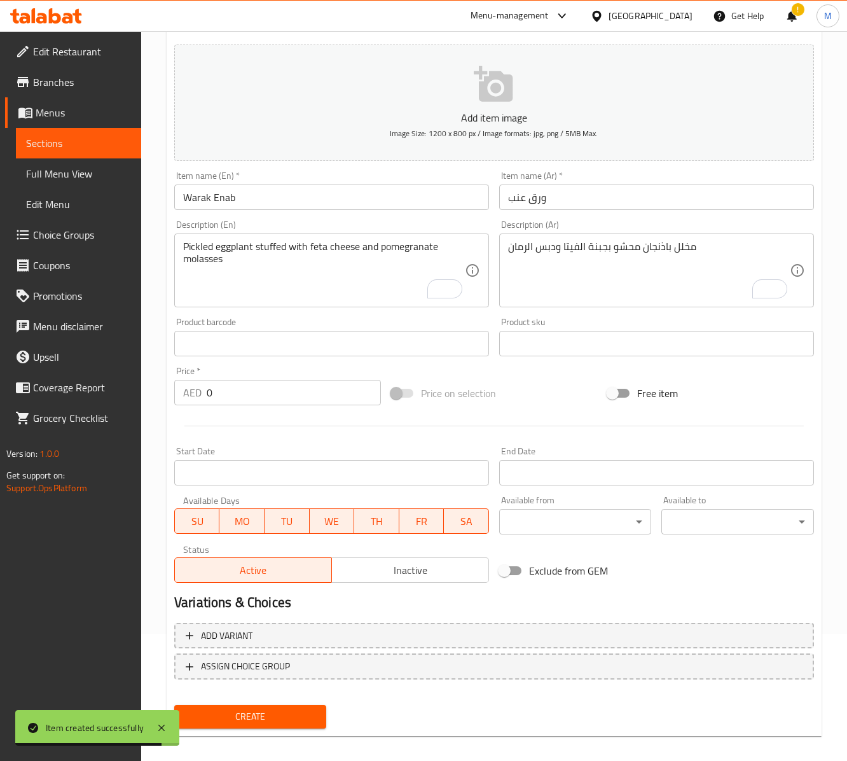
click at [230, 410] on div "Price   * AED 0 Price *" at bounding box center [277, 385] width 217 height 49
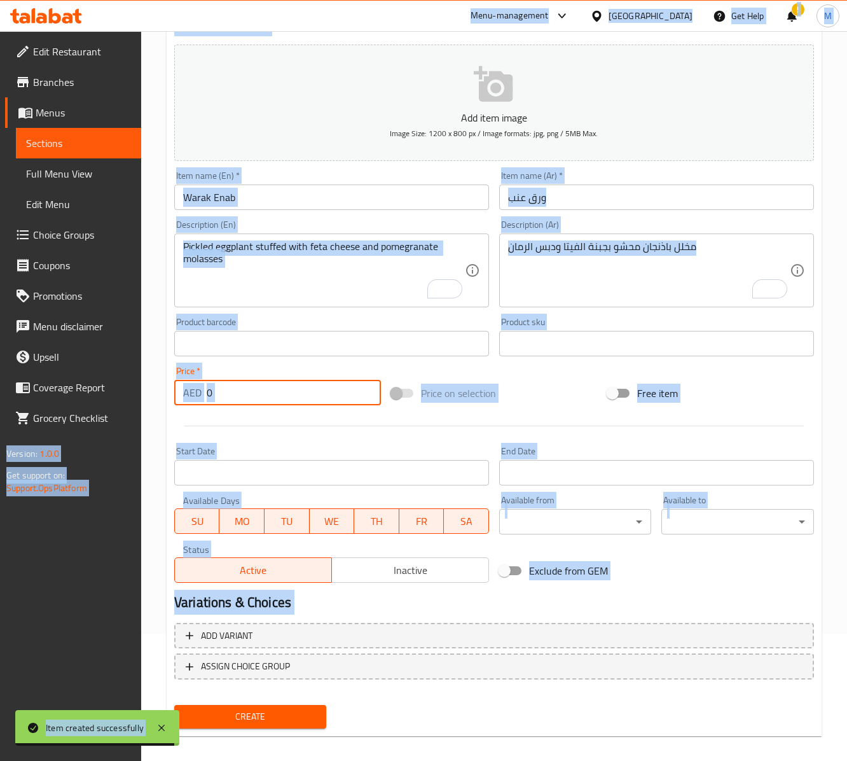
click at [230, 393] on input "0" at bounding box center [294, 392] width 174 height 25
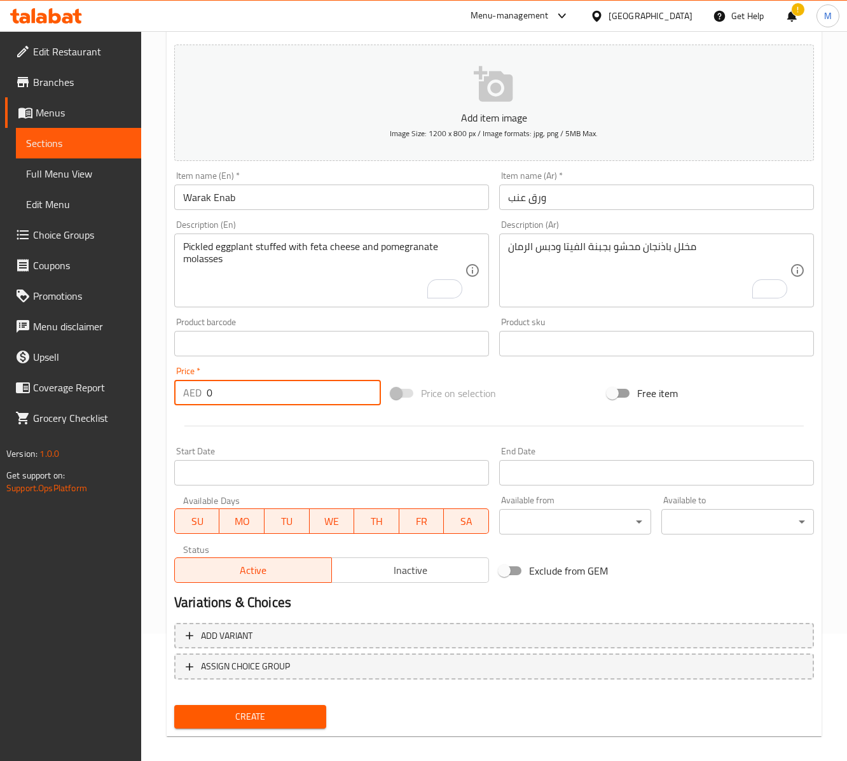
paste input "34"
type input "34"
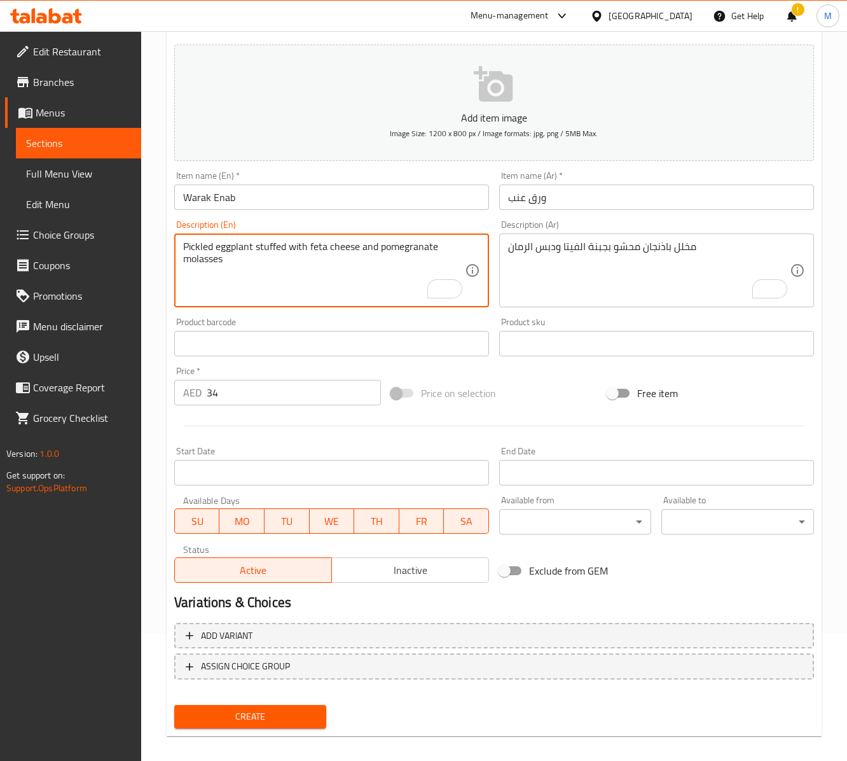
click at [340, 265] on textarea "Pickled eggplant stuffed with feta cheese and pomegranate molasses" at bounding box center [324, 270] width 282 height 60
paste textarea "Vine leaves stuﬀed with rice and vegetables with olive oil and lemon"
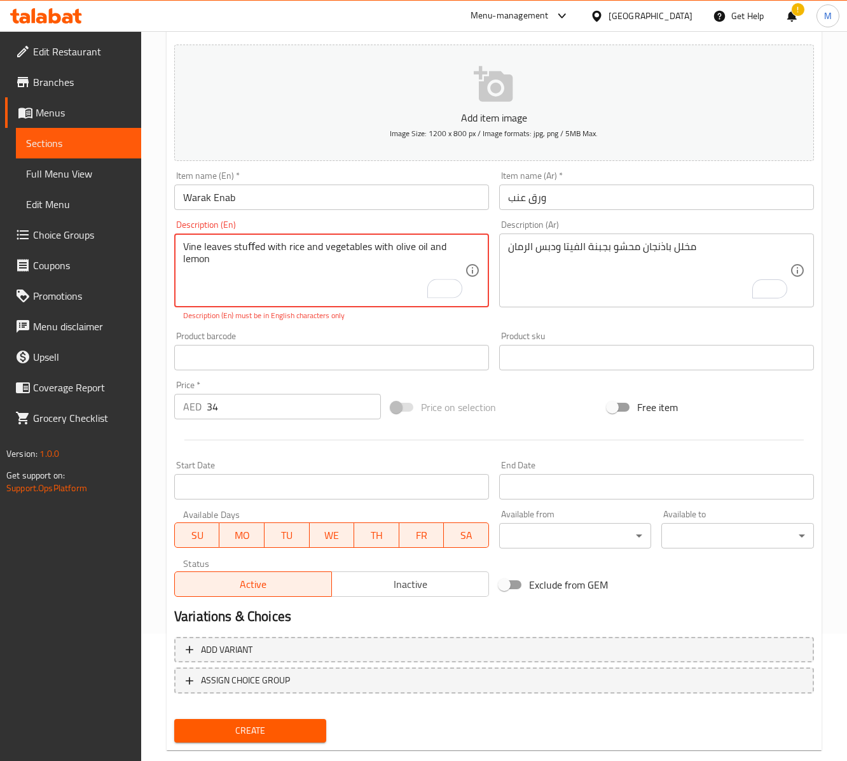
type textarea "Vine leaves stuﬀed with rice and vegetables with olive oil and lemon"
click at [663, 261] on textarea "مخلل باذنجان محشو بجبنة الفيتا ودبس الرمان" at bounding box center [649, 270] width 282 height 60
click at [577, 242] on div "مخلل باذنجان محشو بجبنة الفيتا ودبس الرمان Description (Ar)" at bounding box center [656, 270] width 315 height 74
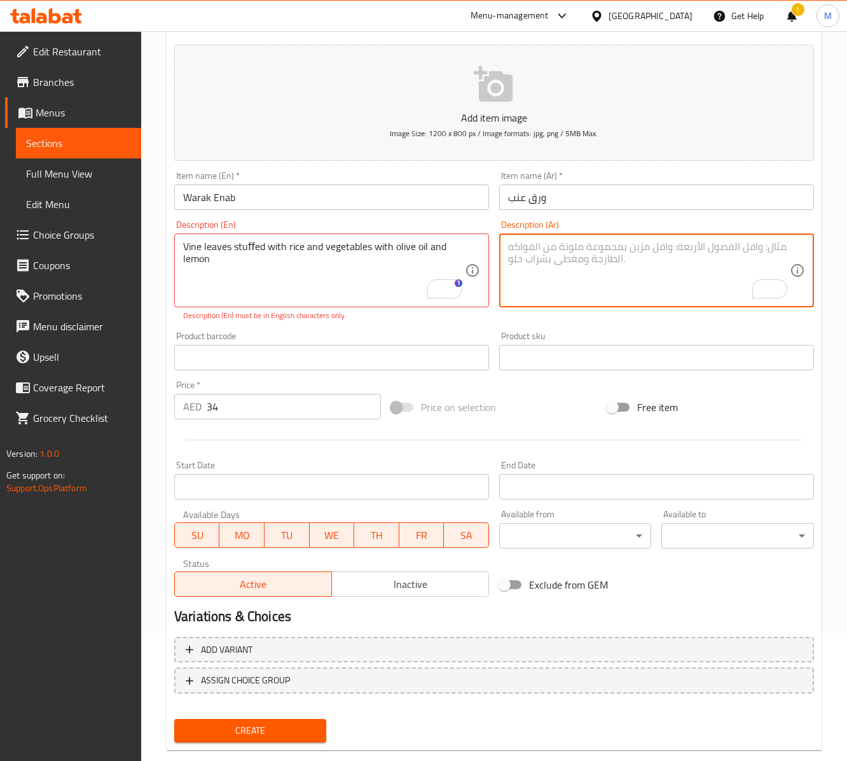
paste textarea "ورق عنب محشو بالأرز والخضار مع زيت الزيتون والليمون"
type textarea "ورق عنب محشو بالأرز والخضار مع زيت الزيتون والليمون"
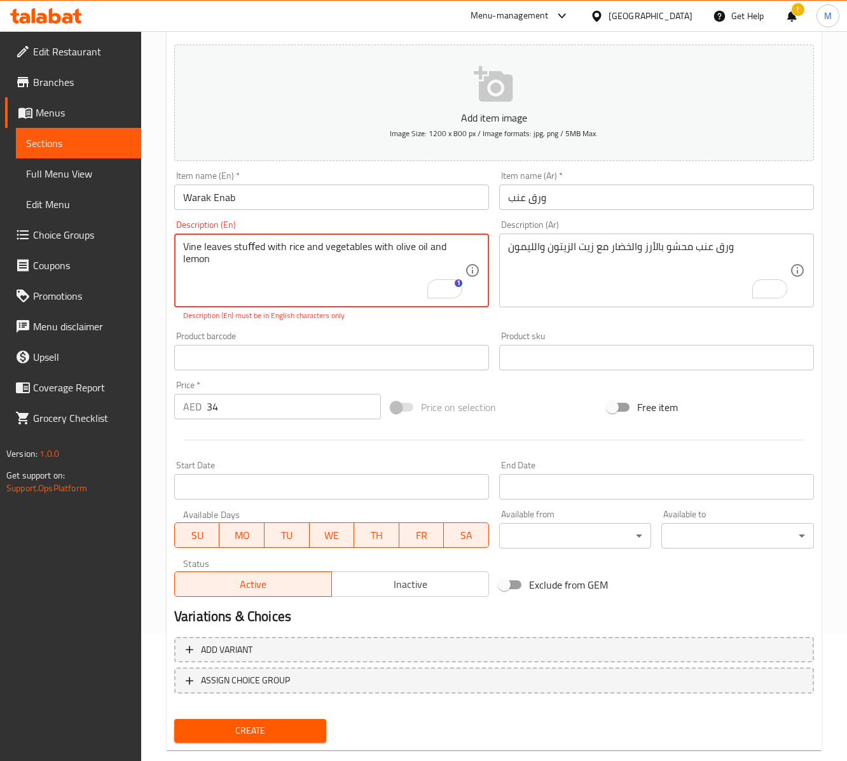
paste textarea "ff"
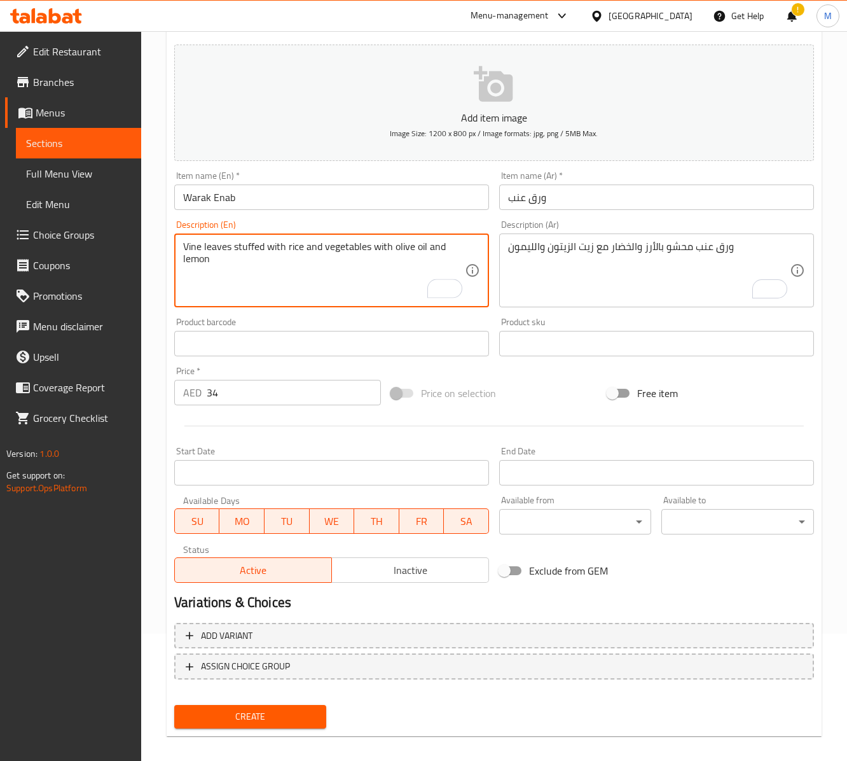
type textarea "Vine leaves stuffed with rice and vegetables with olive oil and lemon"
click at [541, 404] on div "Price on selection" at bounding box center [494, 393] width 217 height 34
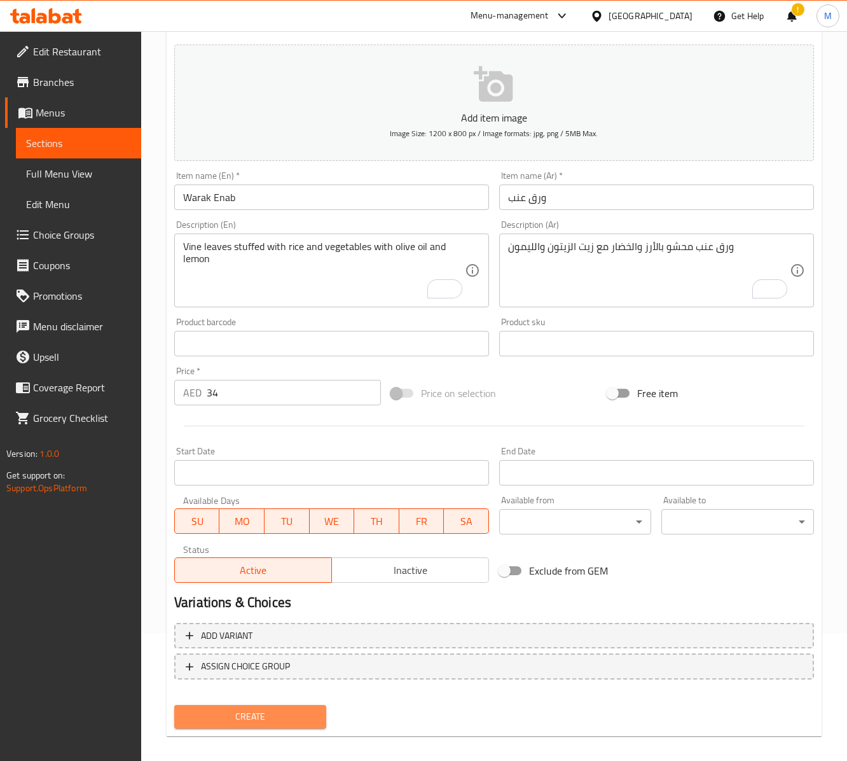
click at [299, 717] on span "Create" at bounding box center [250, 716] width 132 height 16
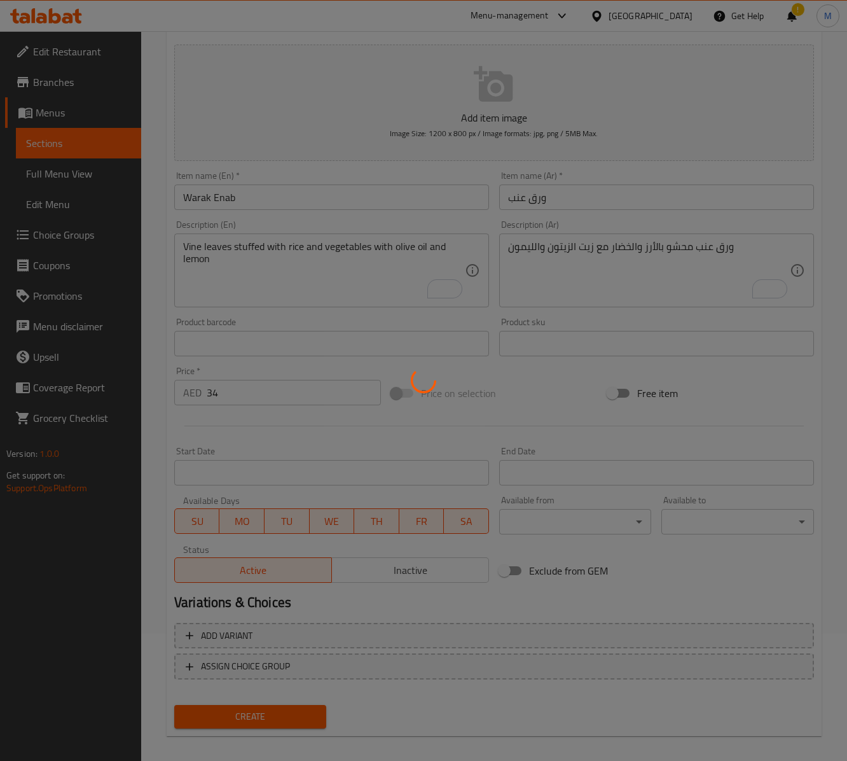
type input "0"
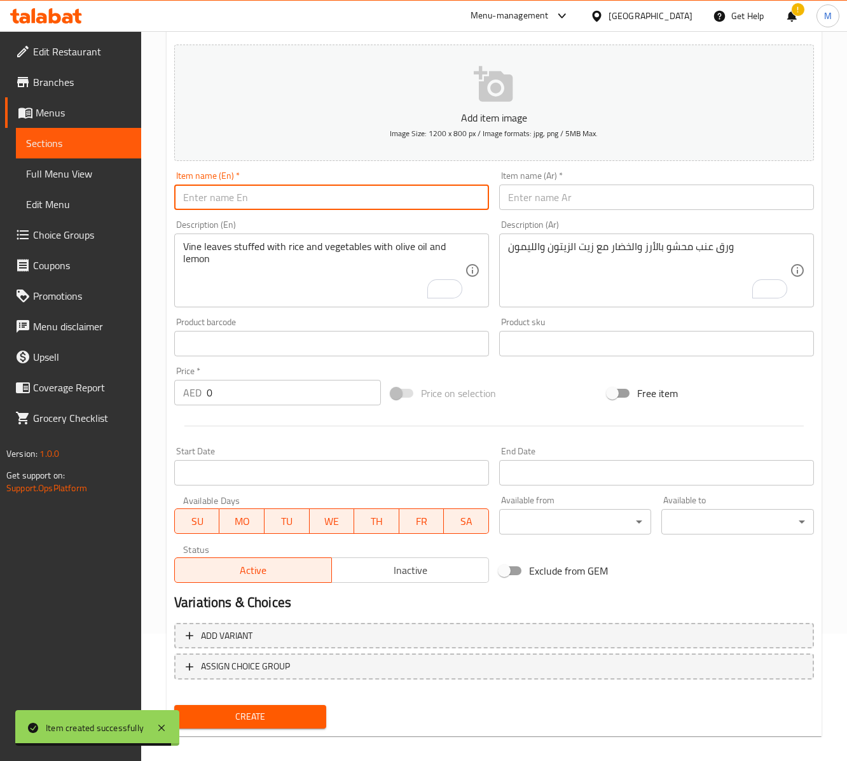
click at [284, 200] on input "text" at bounding box center [331, 196] width 315 height 25
paste input "Mashed Beetroot"
type input "Mashed Beetroot"
click at [547, 200] on input "text" at bounding box center [656, 196] width 315 height 25
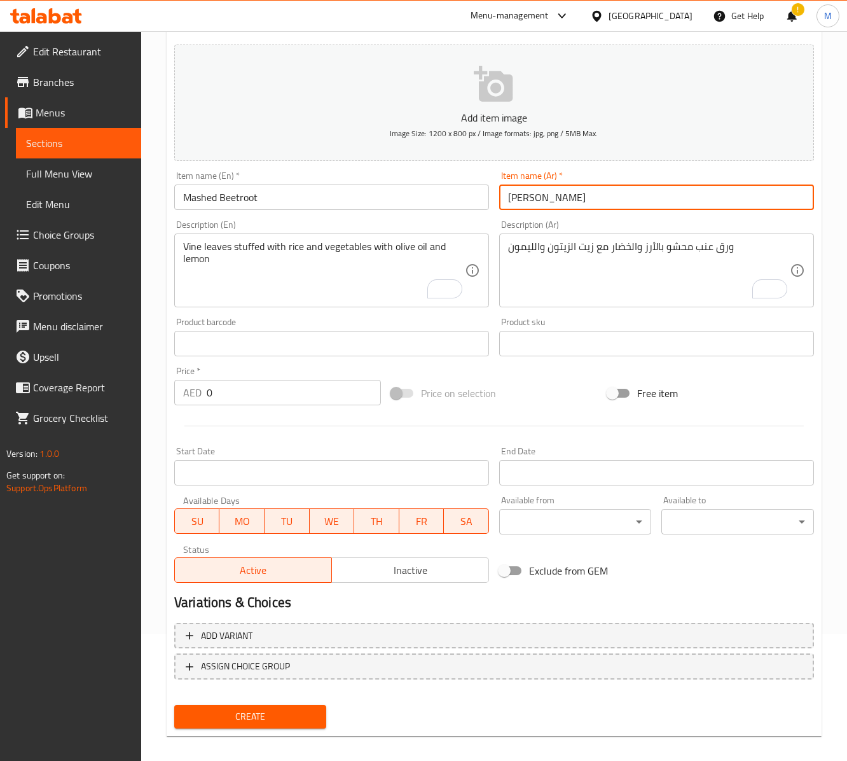
type input "[PERSON_NAME]"
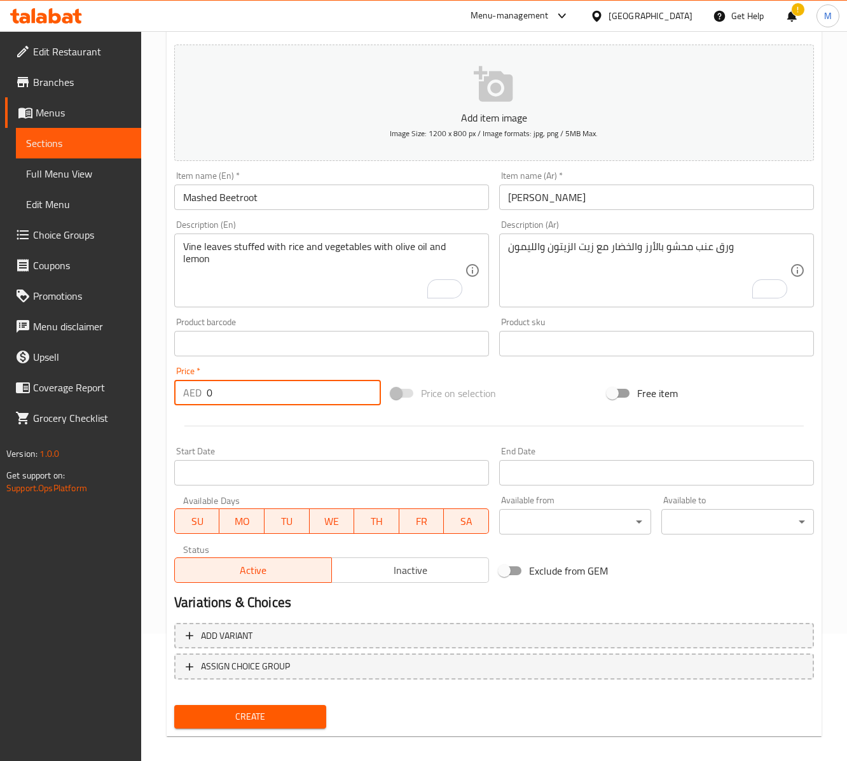
click at [240, 389] on input "0" at bounding box center [294, 392] width 174 height 25
paste input "31"
type input "31"
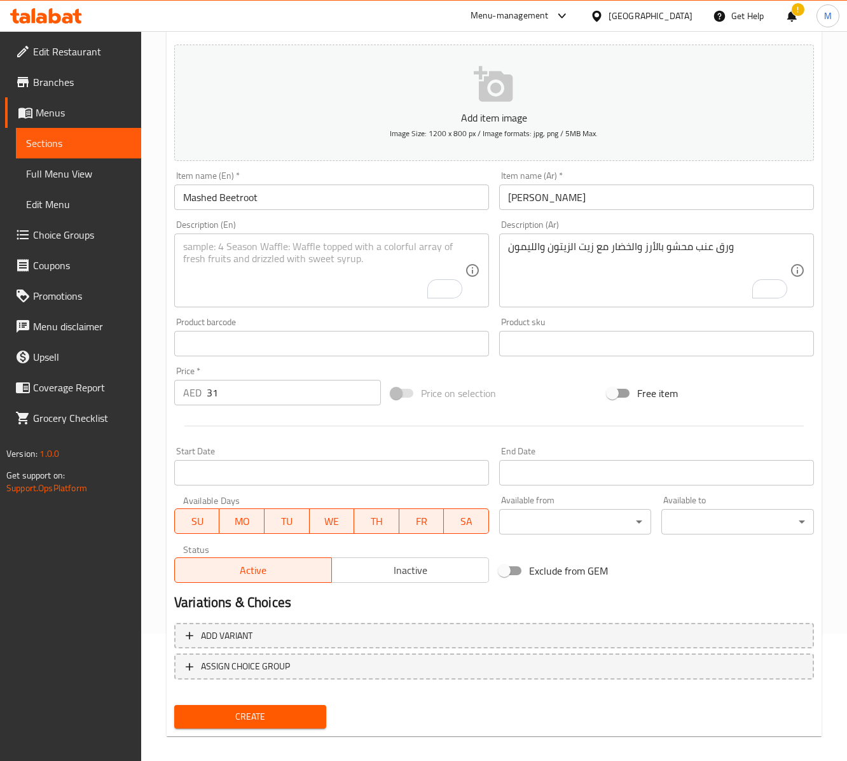
click at [228, 285] on textarea "To enrich screen reader interactions, please activate Accessibility in Grammarl…" at bounding box center [324, 270] width 282 height 60
paste textarea "Mashed Beetroot with tahina, lemon juice"
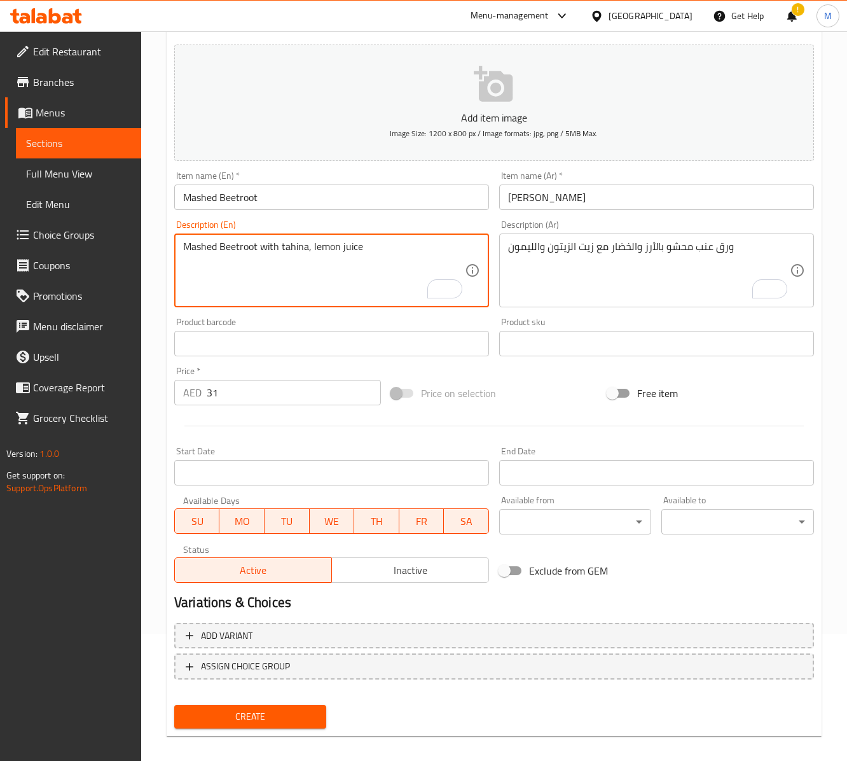
paste textarea "i and"
type textarea "Mashed Beetroot with tahini and lemon juice"
click at [567, 271] on textarea "ورق عنب محشو بالأرز والخضار مع زيت الزيتون والليمون" at bounding box center [649, 270] width 282 height 60
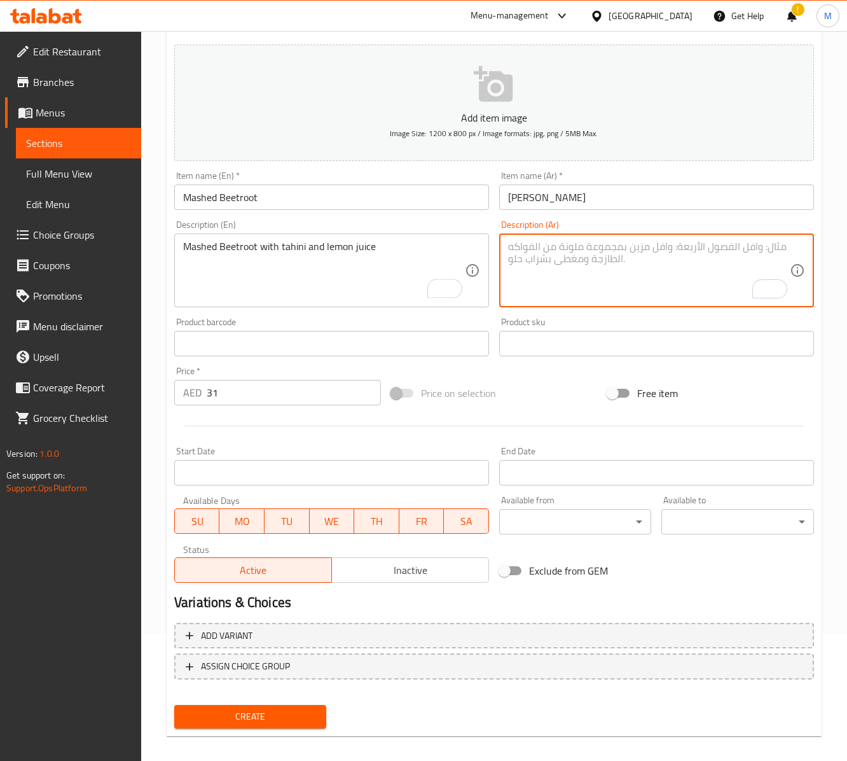
paste textarea "[PERSON_NAME] مع طحينة وعصير ليمون"
type textarea "[PERSON_NAME] مع طحينة وعصير ليمون"
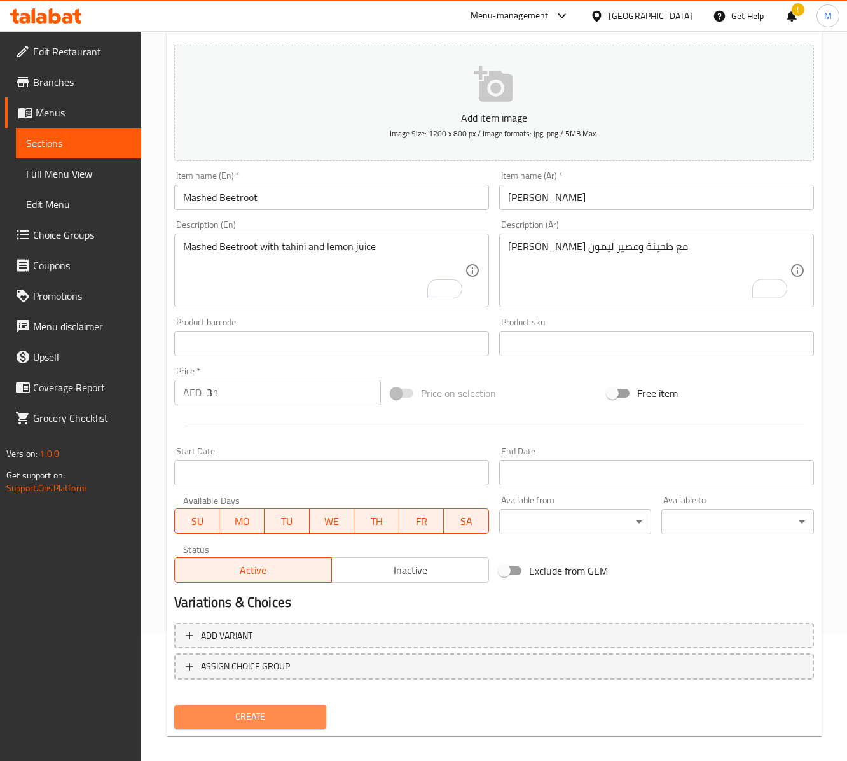
click at [266, 716] on span "Create" at bounding box center [250, 716] width 132 height 16
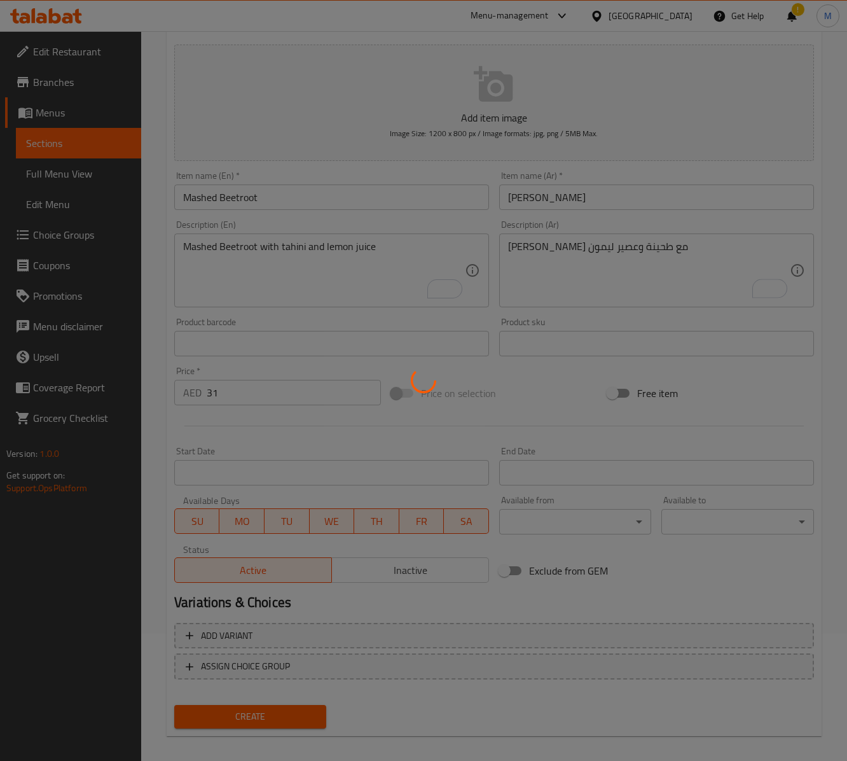
type input "0"
